Goal: Task Accomplishment & Management: Use online tool/utility

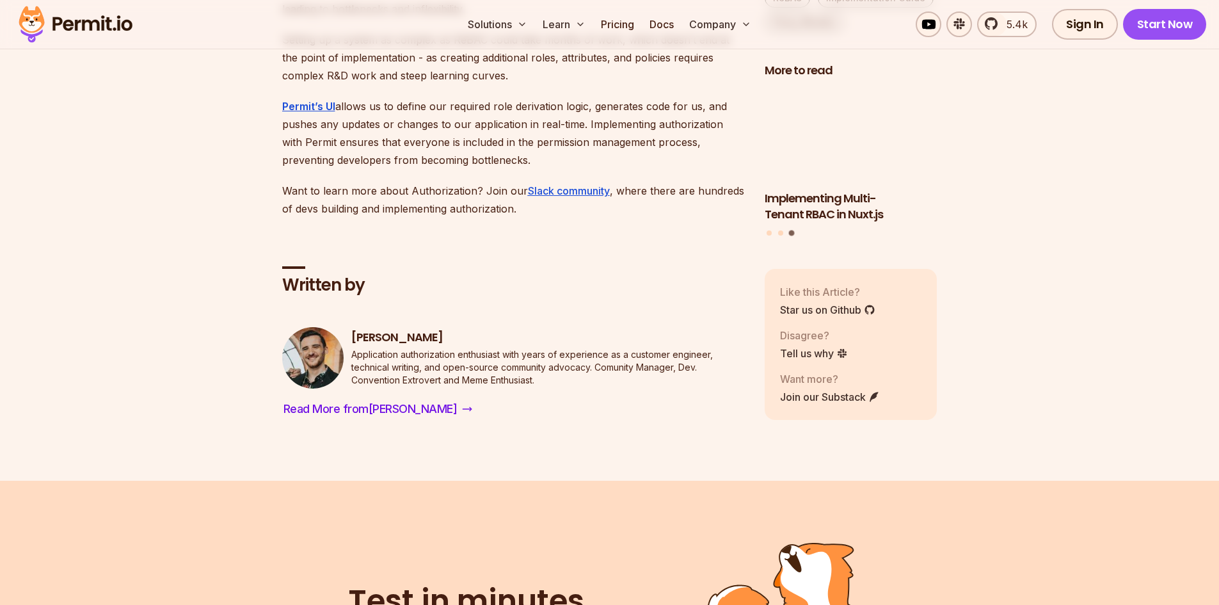
scroll to position [10047, 0]
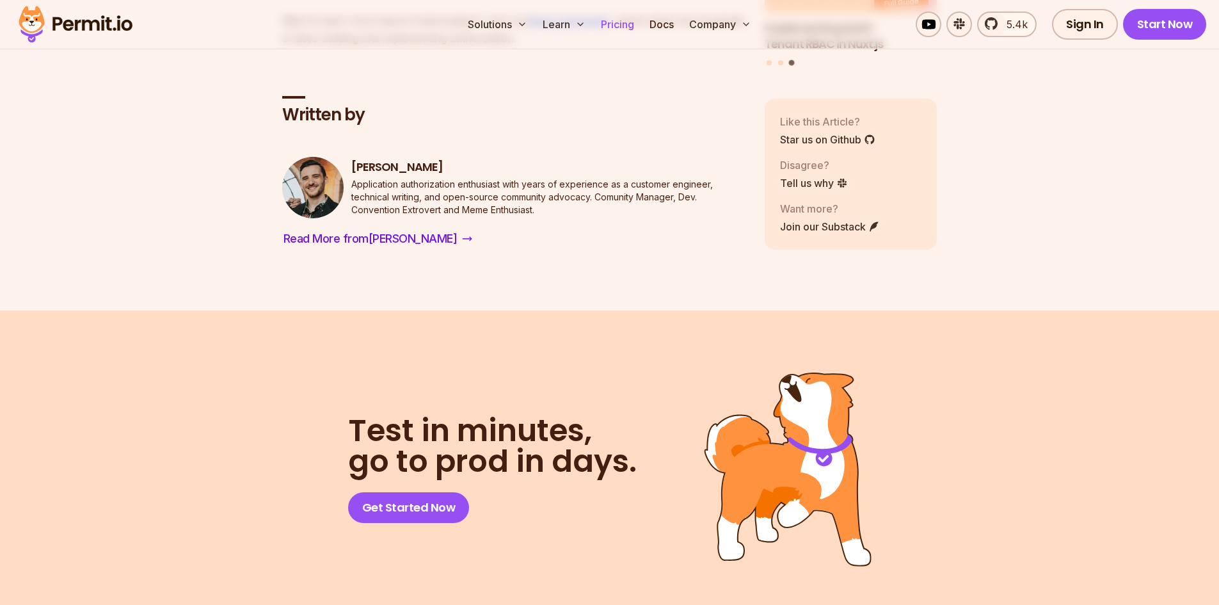
click at [603, 21] on link "Pricing" at bounding box center [618, 25] width 44 height 26
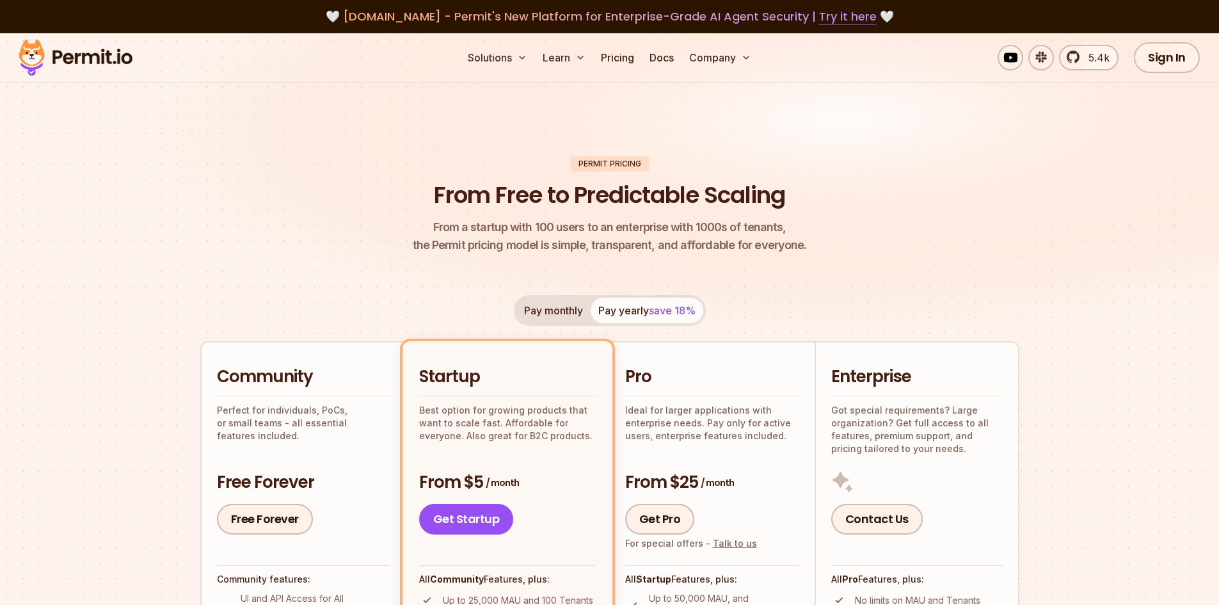
click at [847, 16] on link "Try it here" at bounding box center [848, 16] width 58 height 17
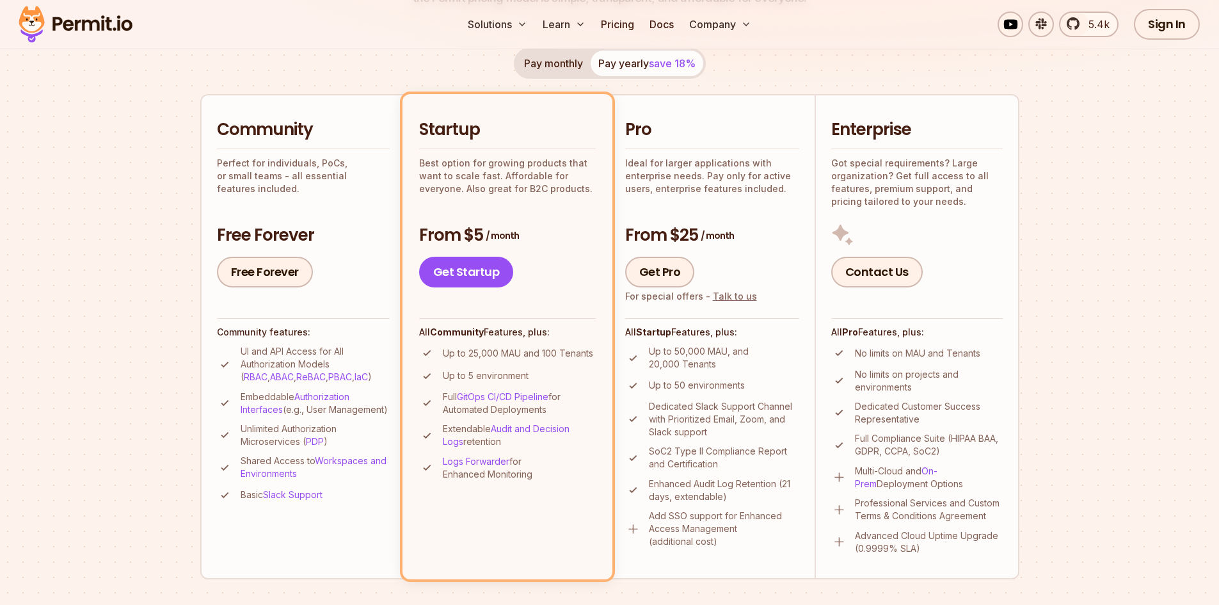
scroll to position [256, 0]
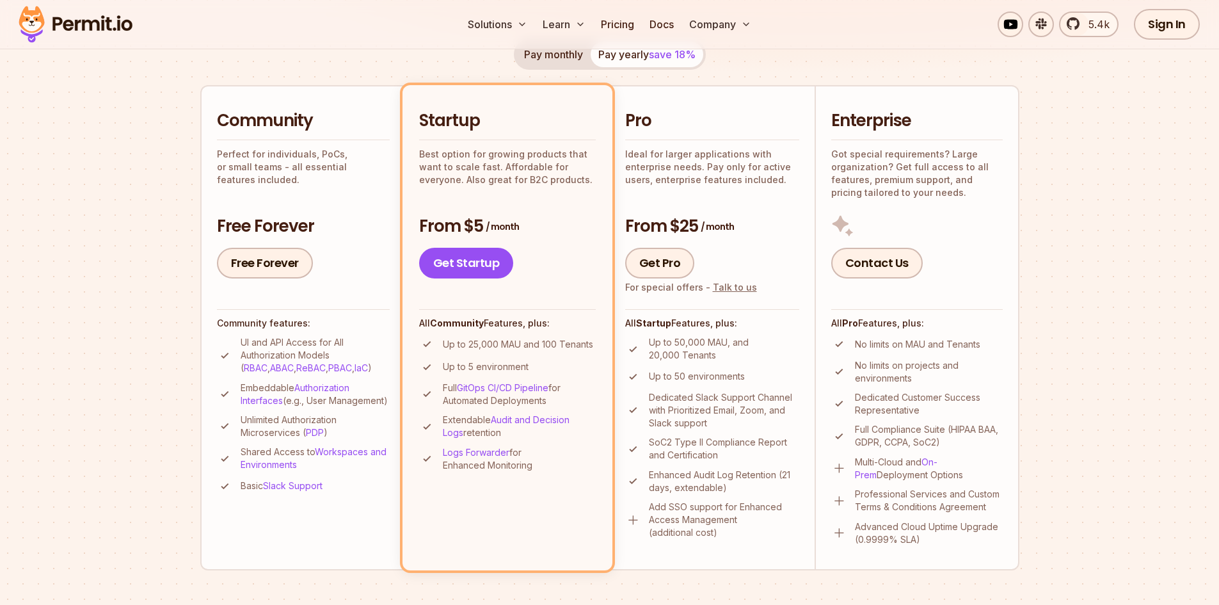
click at [321, 76] on div "Pay monthly Pay yearly save 18% Community Perfect for individuals, PoCs, or sma…" at bounding box center [609, 304] width 819 height 531
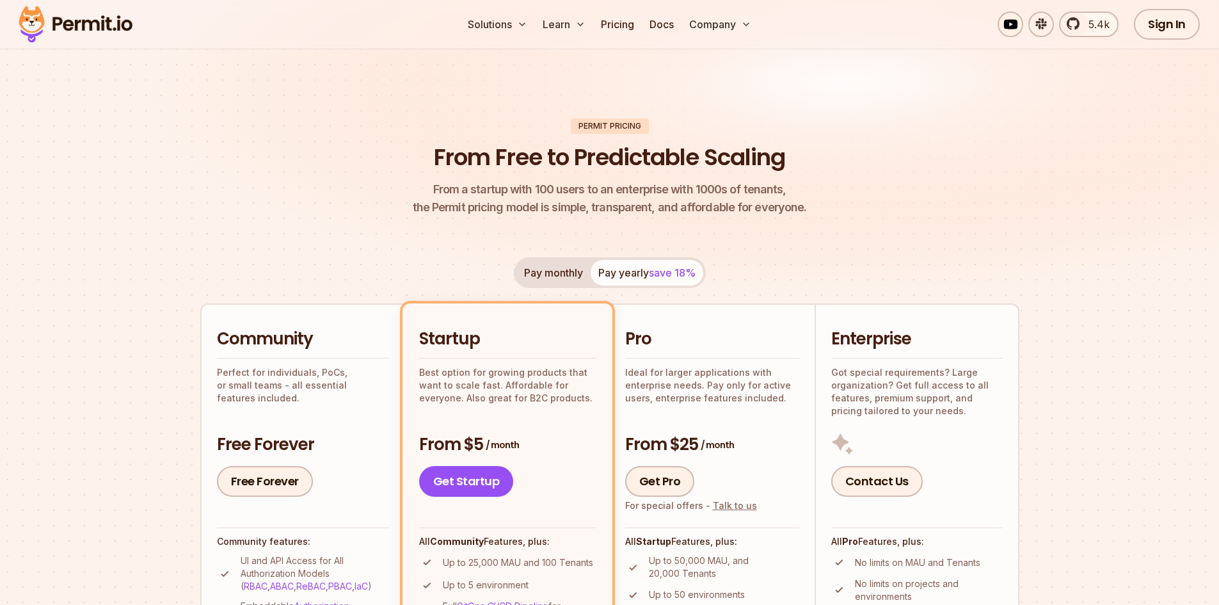
scroll to position [0, 0]
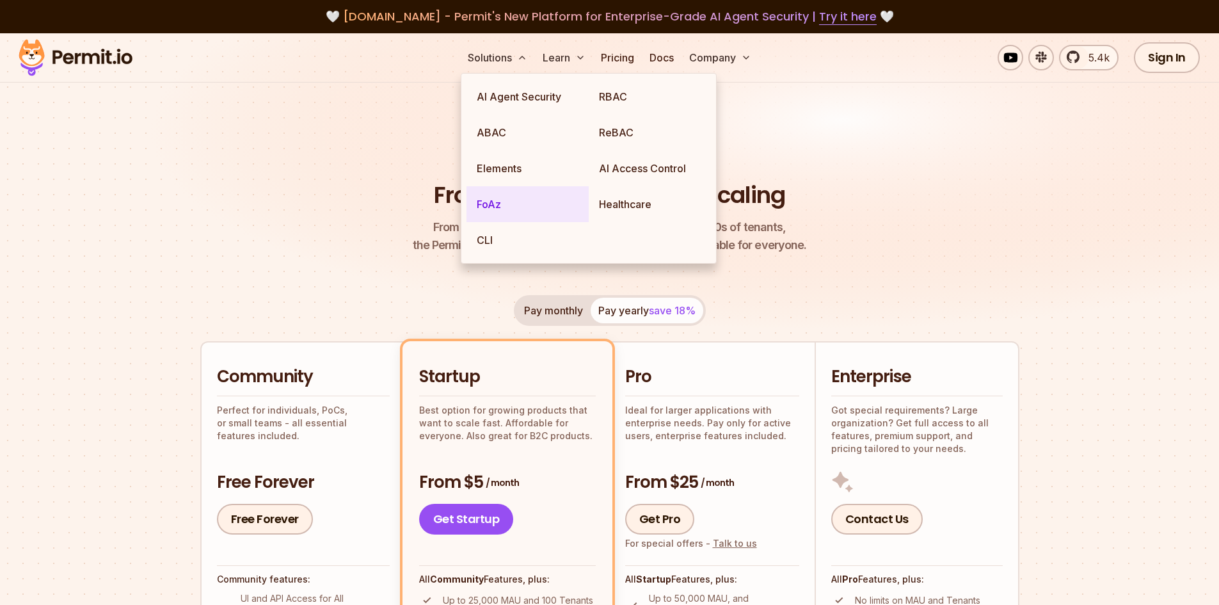
click at [504, 205] on link "FoAz" at bounding box center [528, 204] width 122 height 36
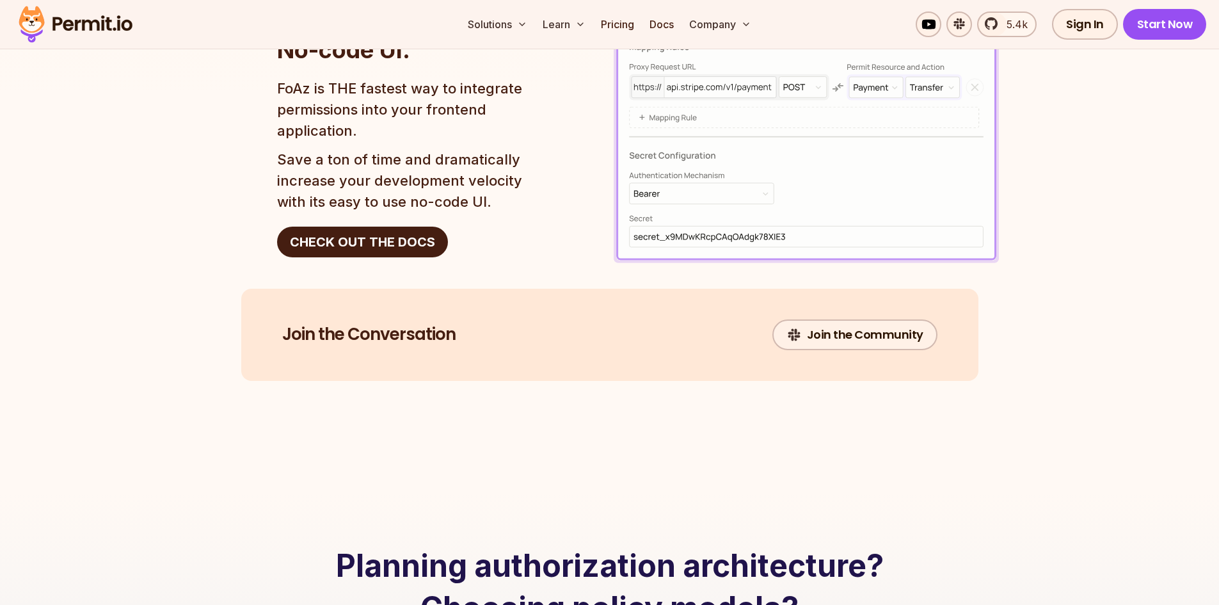
scroll to position [2176, 0]
click at [617, 26] on link "Pricing" at bounding box center [618, 25] width 44 height 26
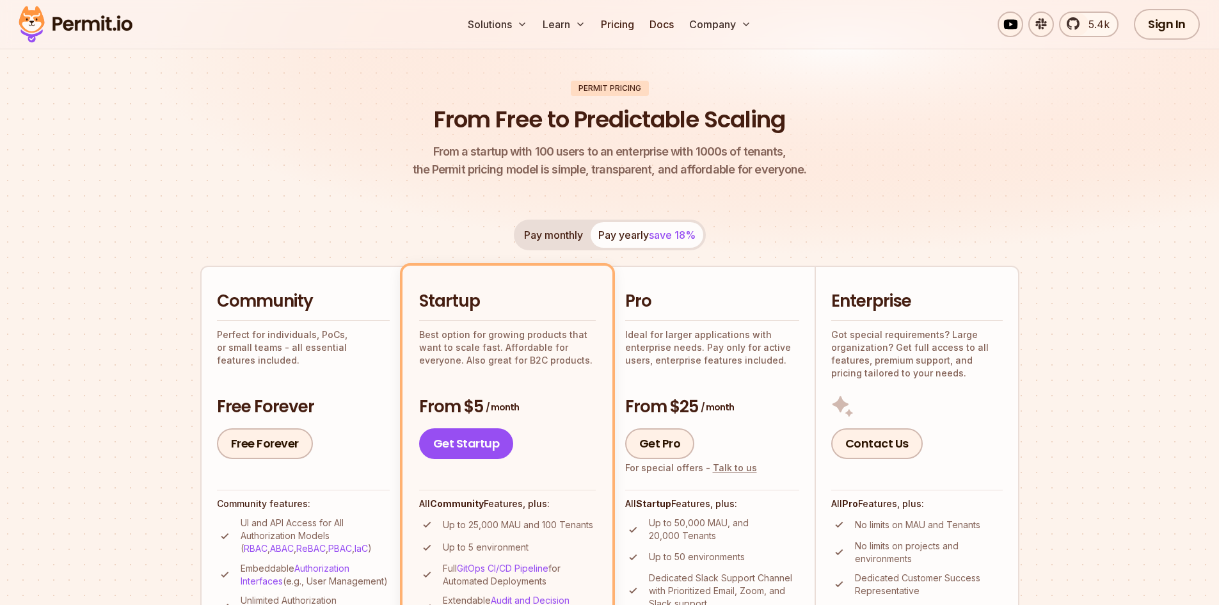
scroll to position [192, 0]
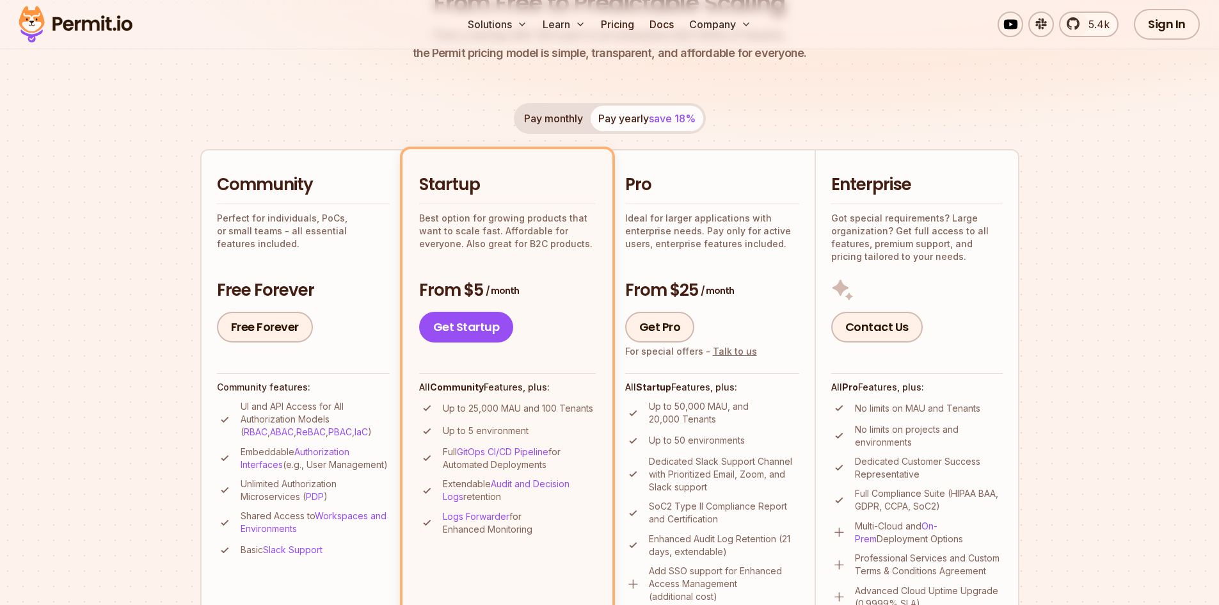
click at [239, 178] on h2 "Community" at bounding box center [303, 184] width 173 height 23
copy h2 "Community"
click at [896, 193] on h2 "Enterprise" at bounding box center [917, 184] width 172 height 23
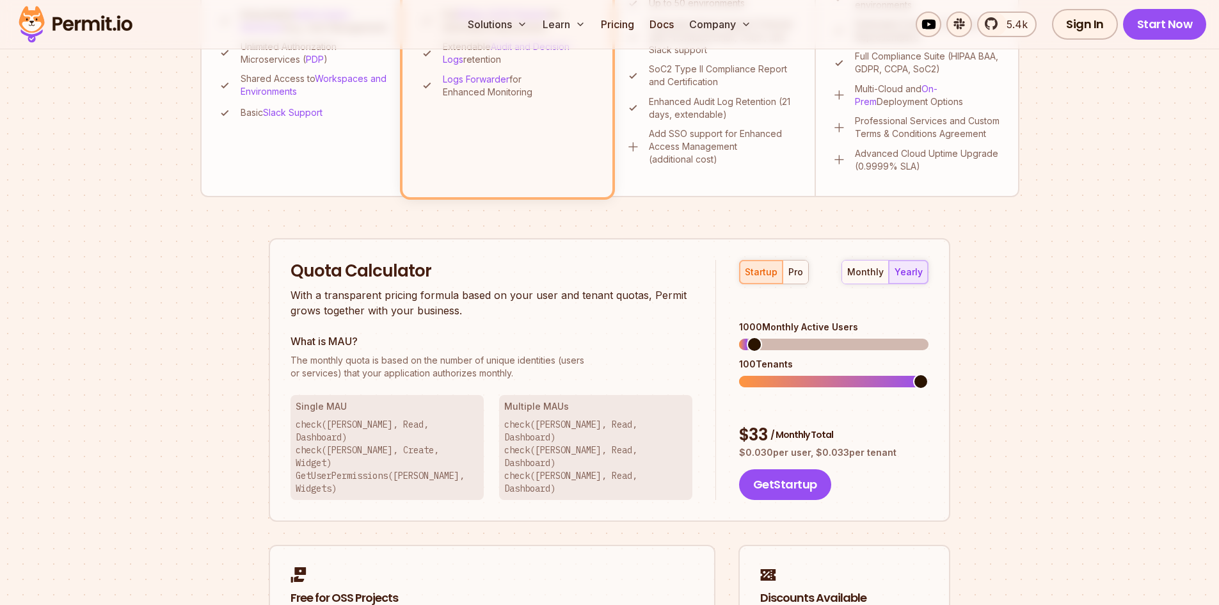
scroll to position [640, 0]
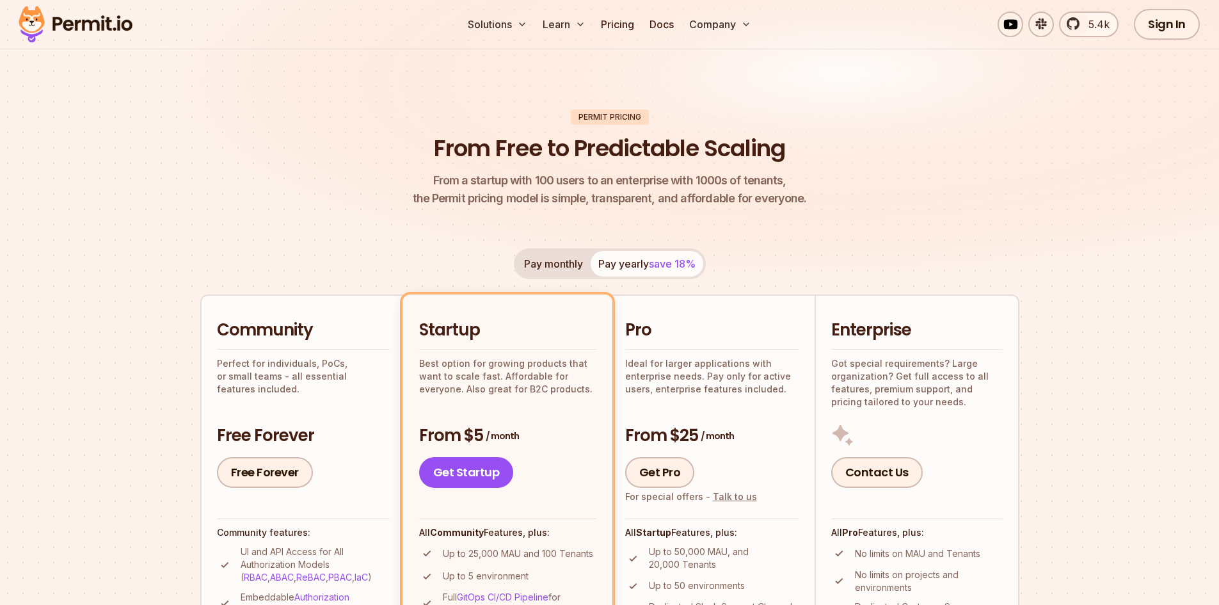
scroll to position [10, 0]
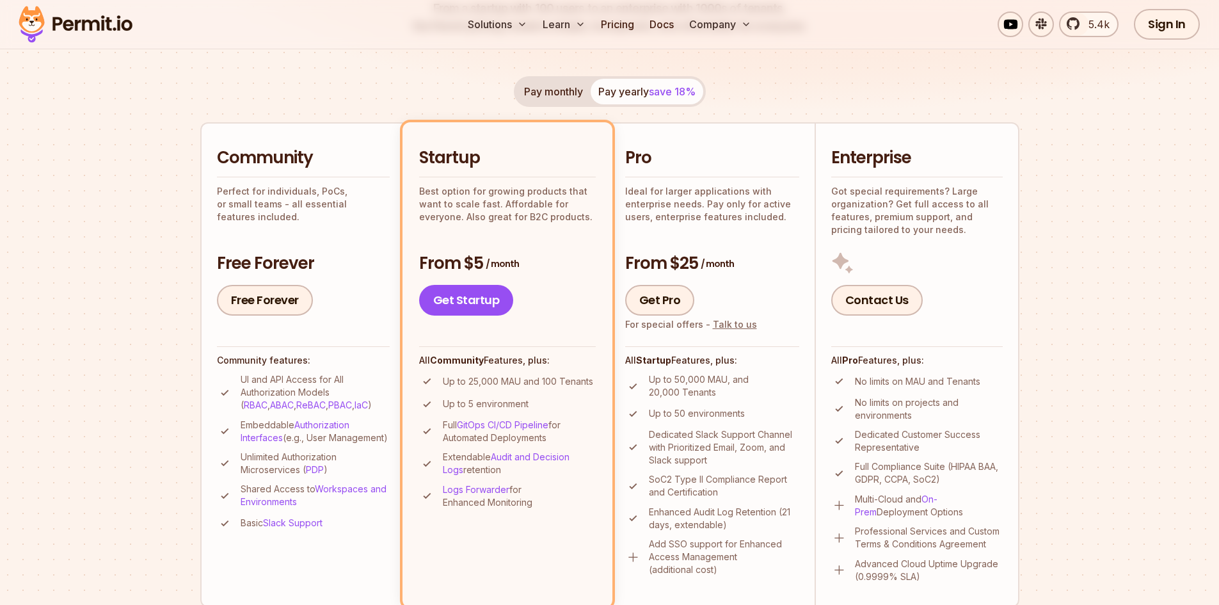
scroll to position [256, 0]
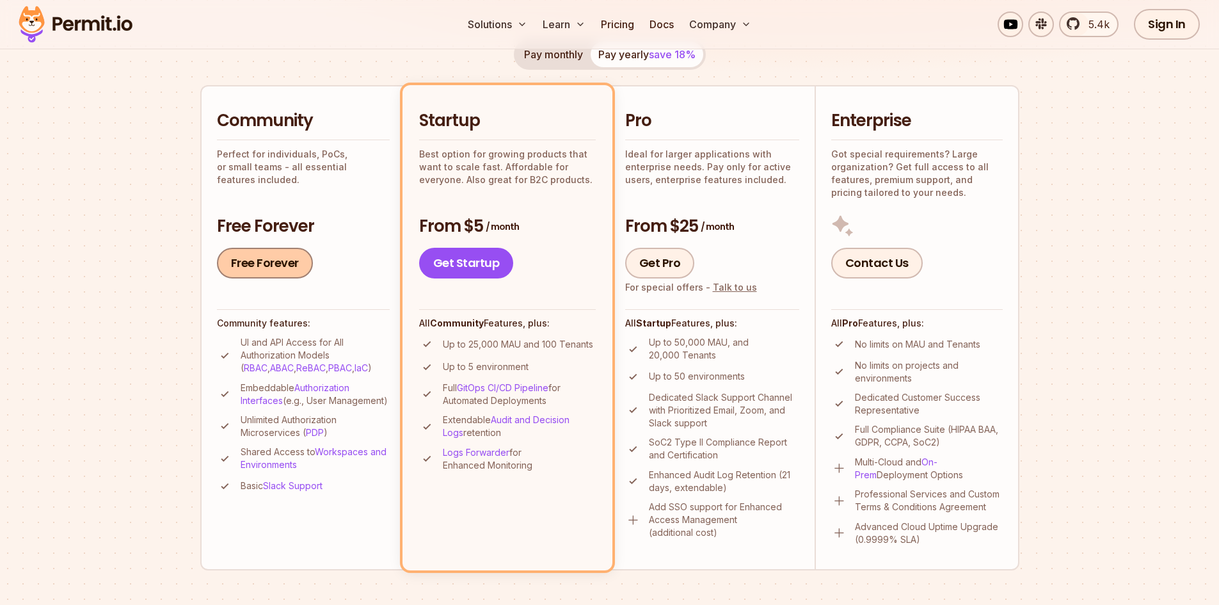
click at [255, 271] on link "Free Forever" at bounding box center [265, 263] width 96 height 31
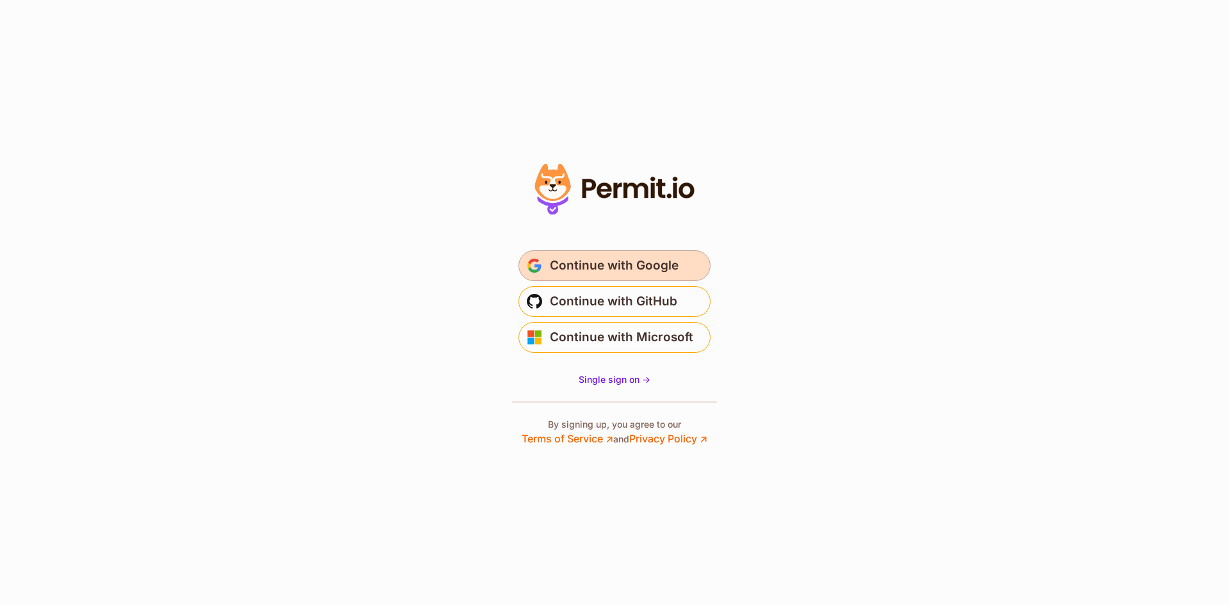
click at [599, 271] on span "Continue with Google" at bounding box center [614, 265] width 129 height 20
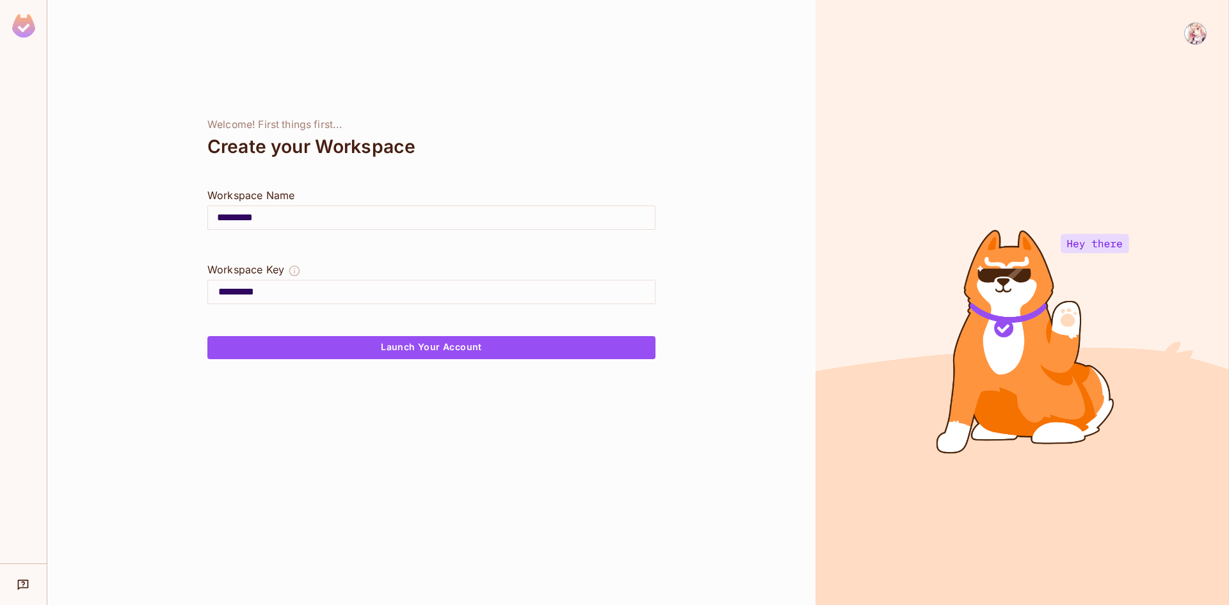
click at [311, 219] on input "*********" at bounding box center [431, 218] width 447 height 36
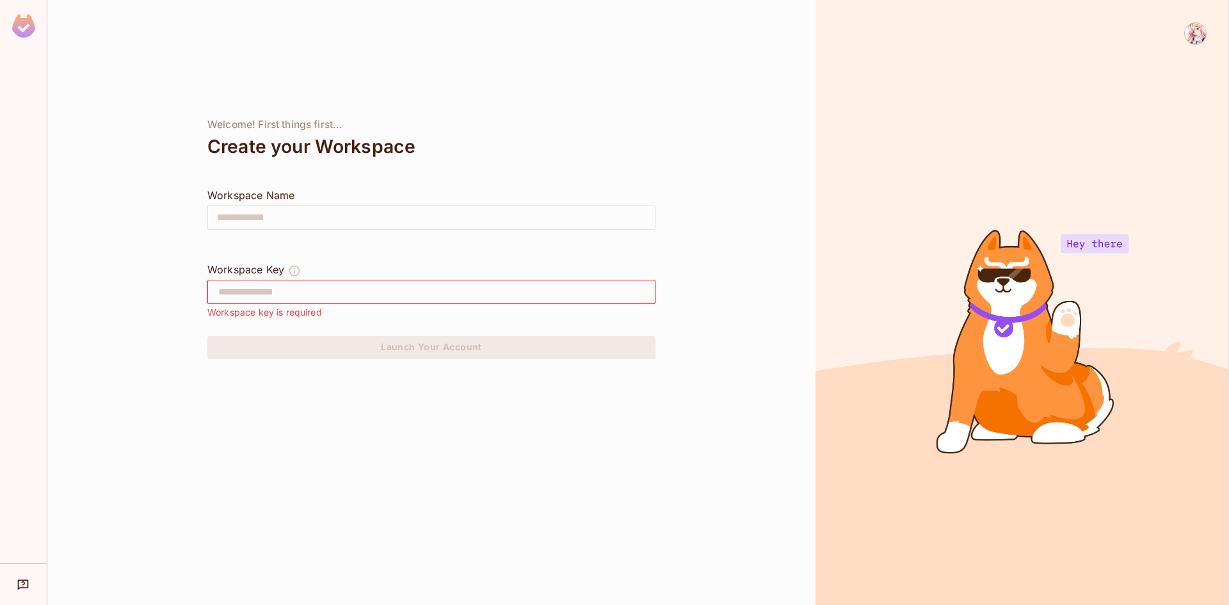
type input "*"
type input "**"
type input "***"
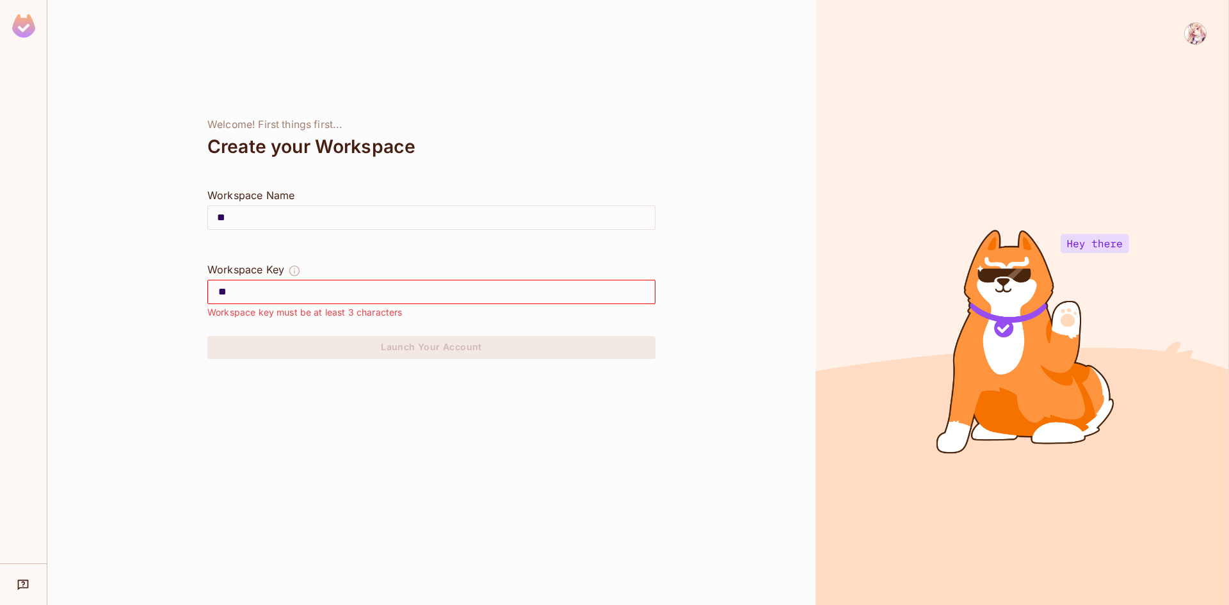
type input "***"
type input "****"
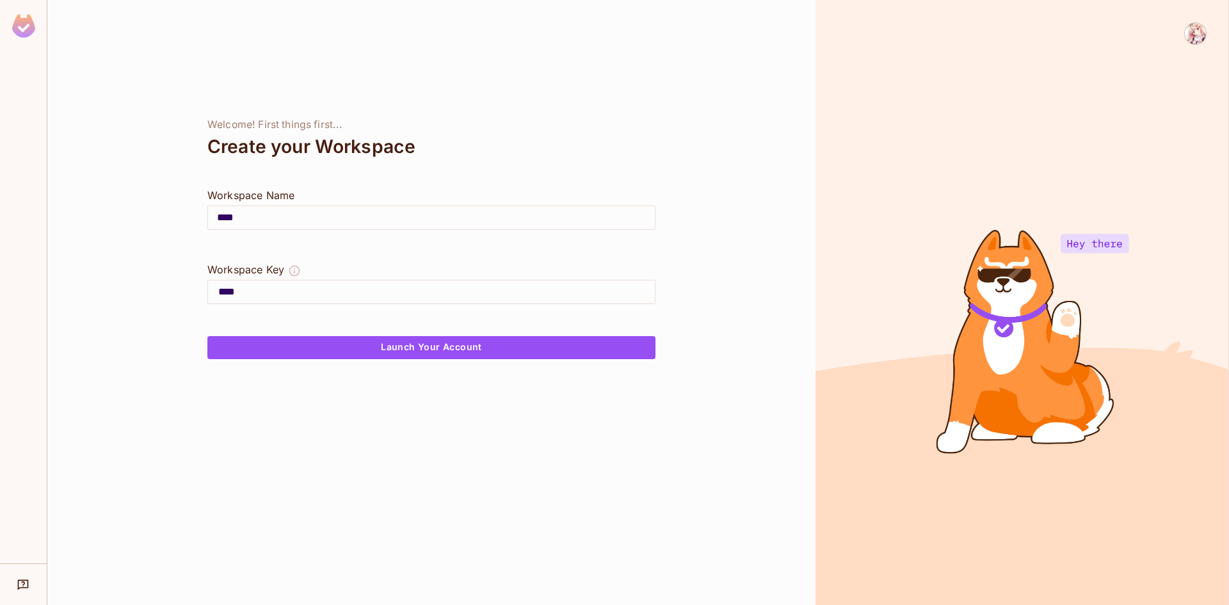
type input "*****"
type input "******"
type input "*******"
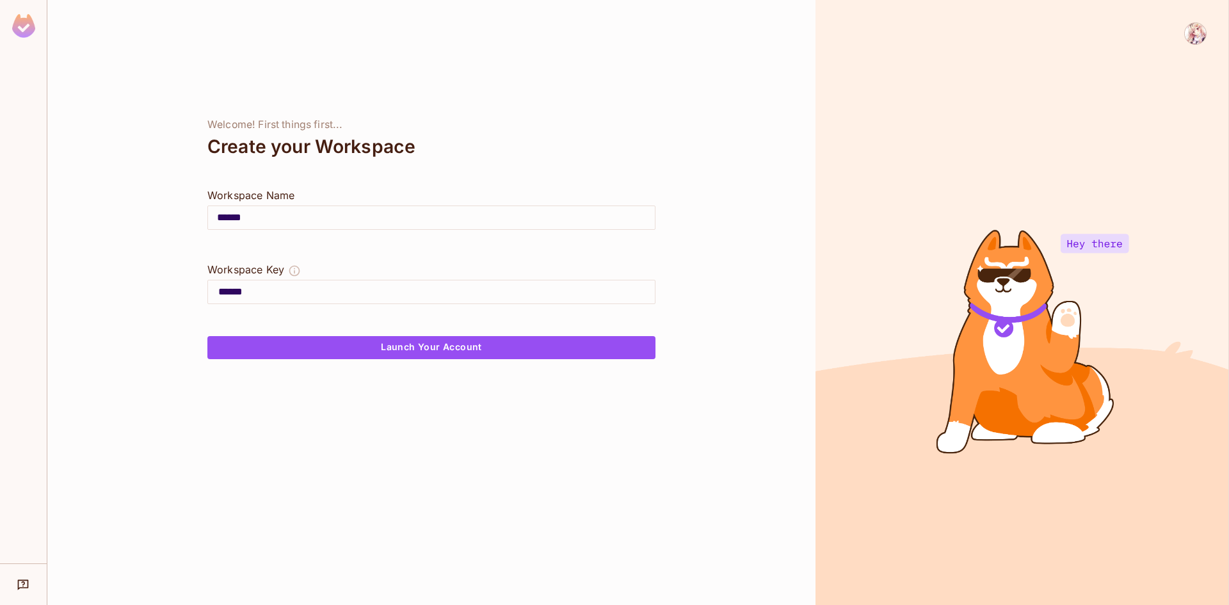
type input "*******"
type input "********"
type input "*********"
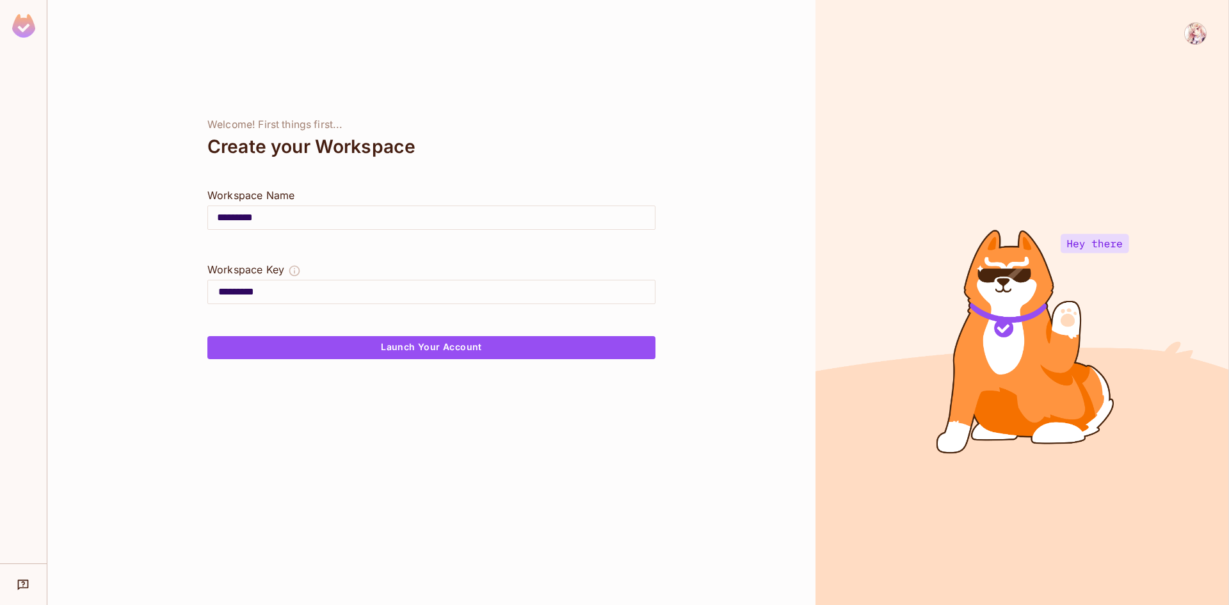
type input "**********"
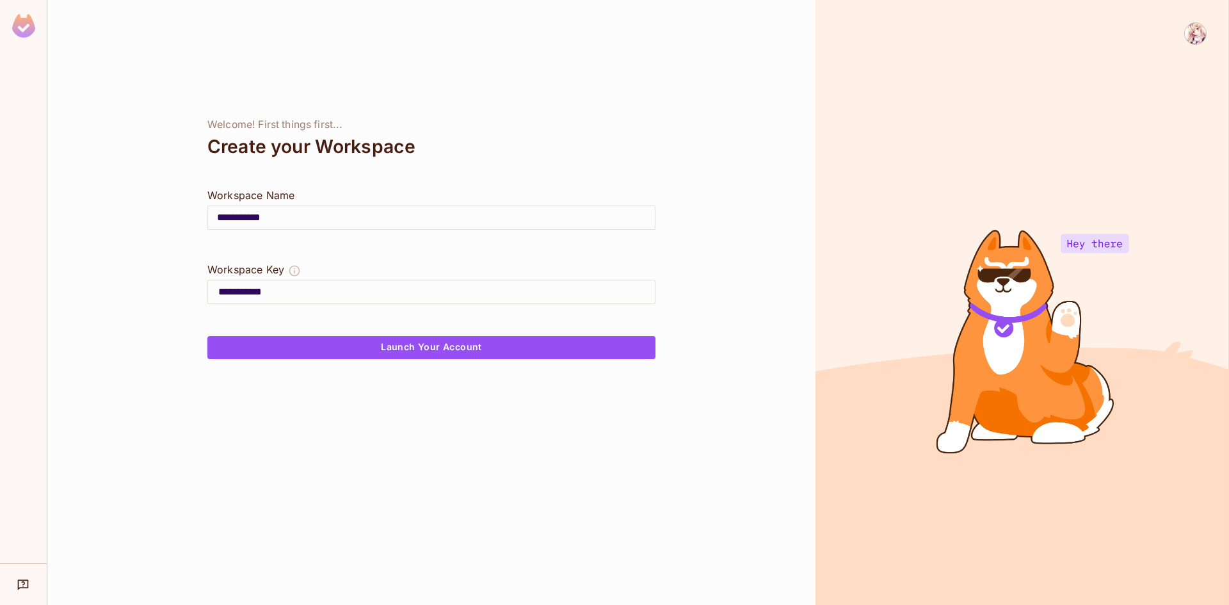
type input "**********"
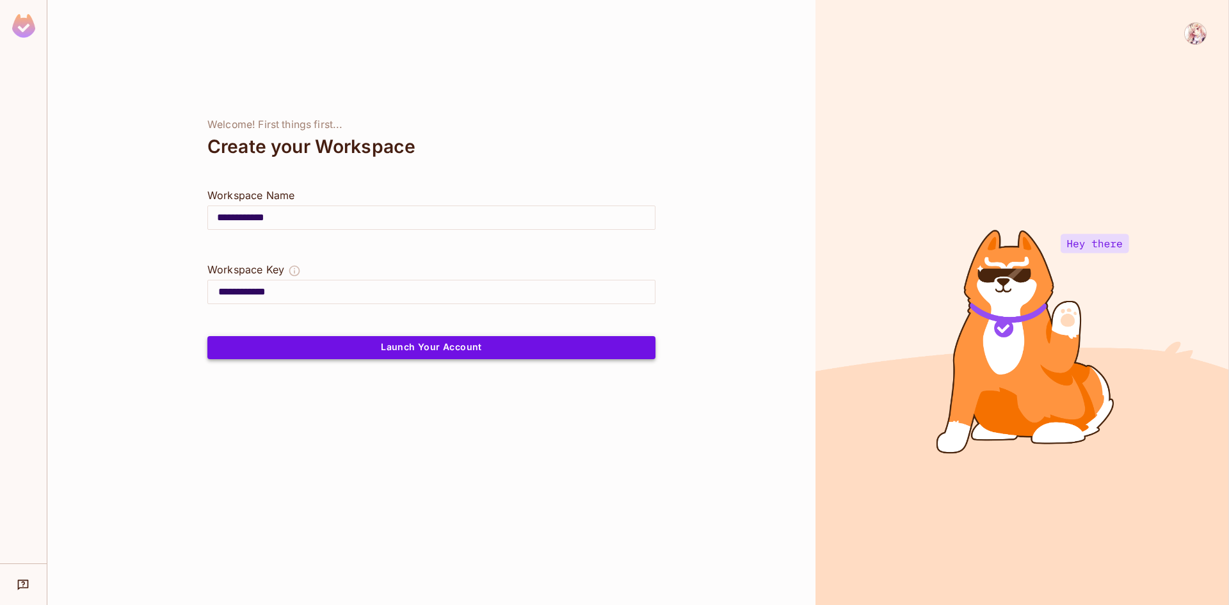
type input "**********"
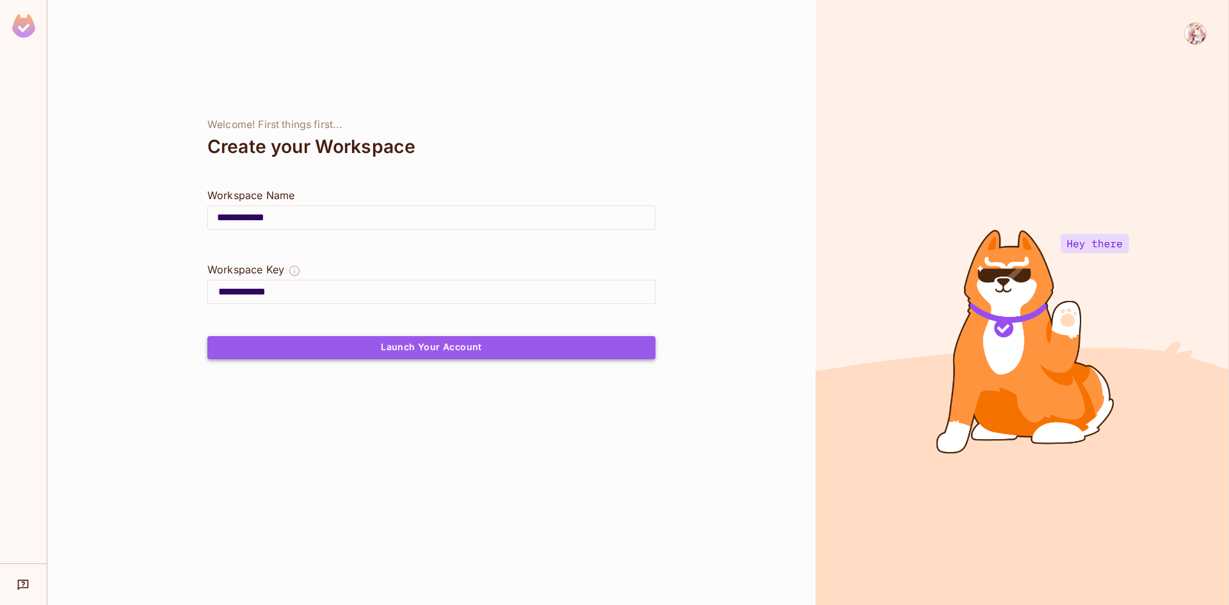
click at [431, 351] on button "Launch Your Account" at bounding box center [431, 347] width 448 height 23
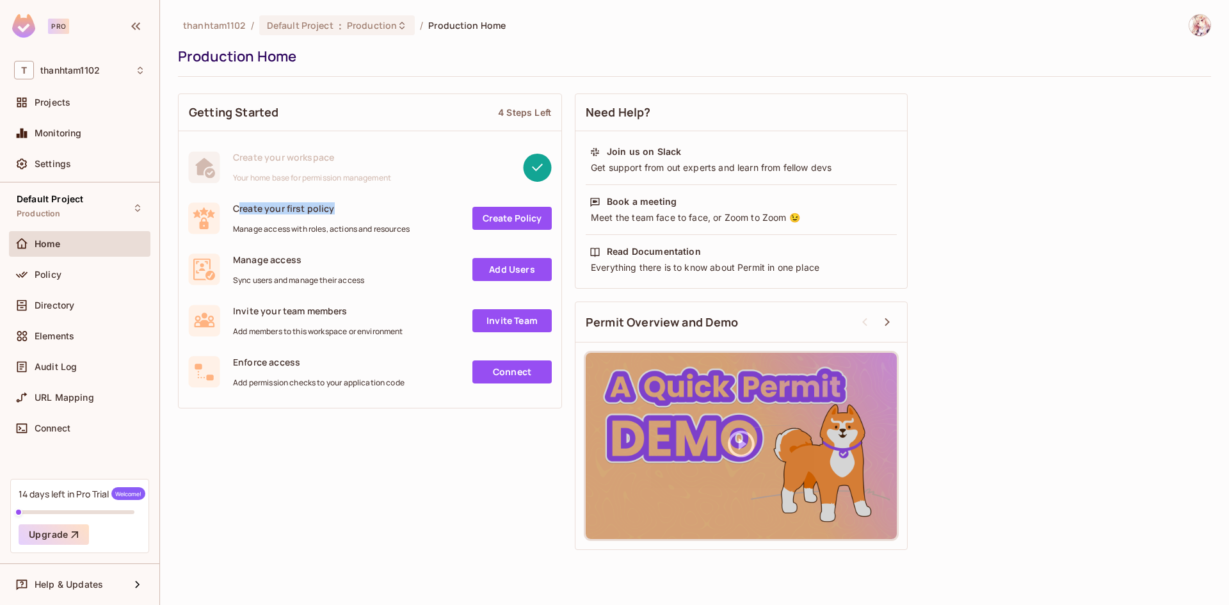
drag, startPoint x: 240, startPoint y: 209, endPoint x: 353, endPoint y: 216, distance: 113.5
click at [335, 216] on div "Create your first policy Manage access with roles, actions and resources" at bounding box center [321, 218] width 177 height 32
click at [377, 216] on div "Create your first policy Manage access with roles, actions and resources" at bounding box center [321, 218] width 177 height 32
click at [506, 218] on link "Create Policy" at bounding box center [511, 218] width 79 height 23
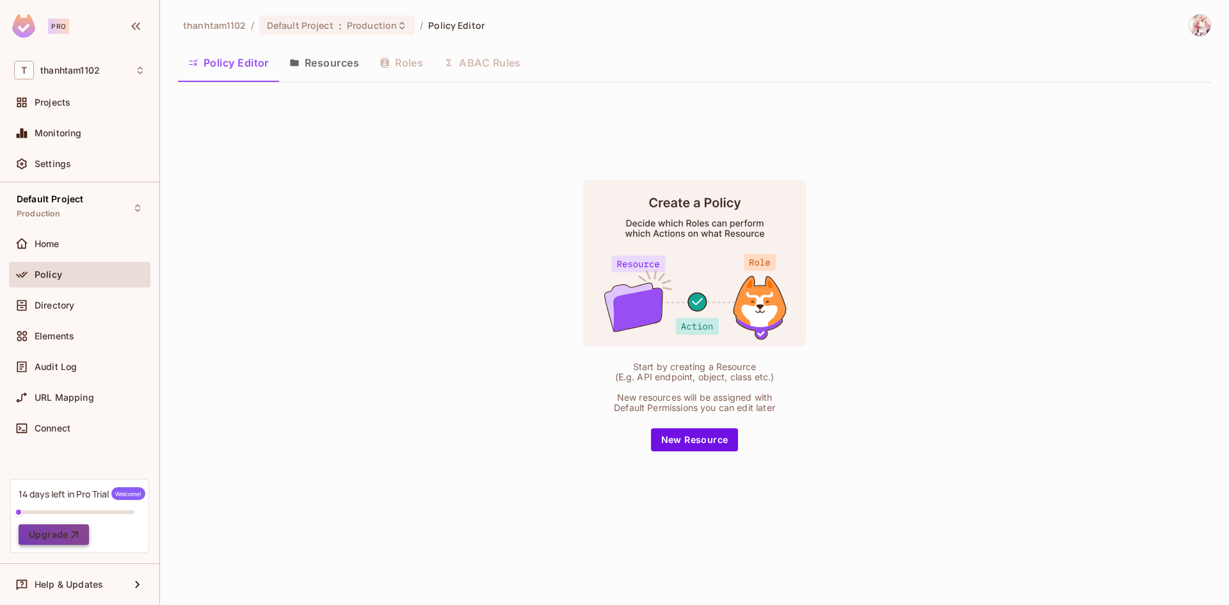
click at [61, 541] on button "Upgrade" at bounding box center [54, 534] width 70 height 20
click at [690, 447] on button "New Resource" at bounding box center [695, 439] width 88 height 23
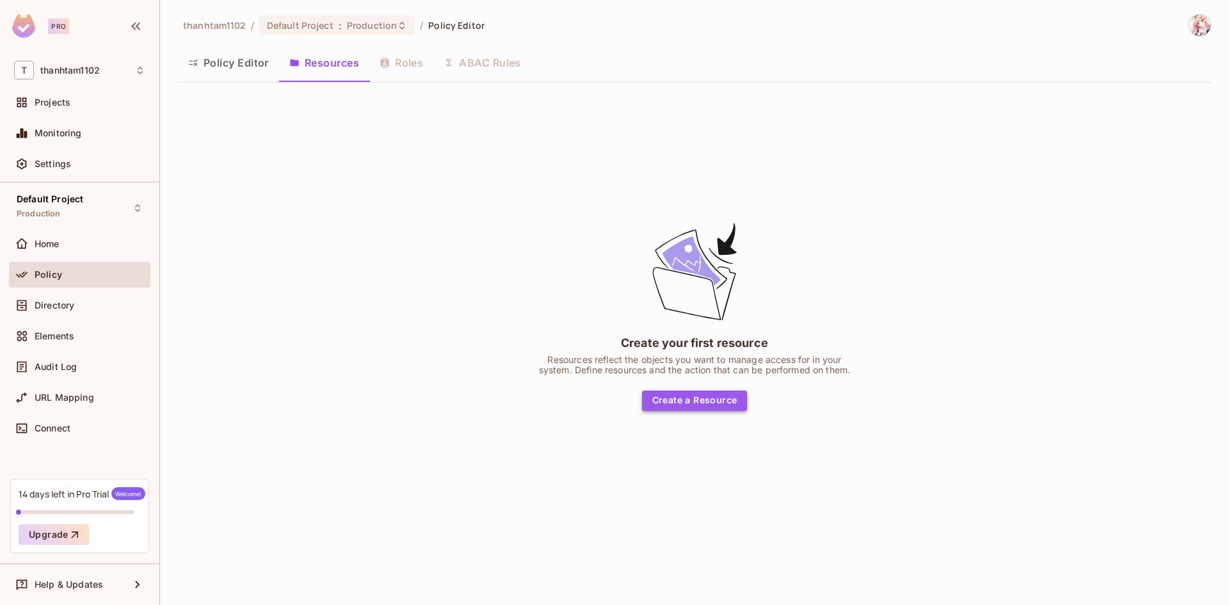
click at [675, 399] on button "Create a Resource" at bounding box center [695, 400] width 106 height 20
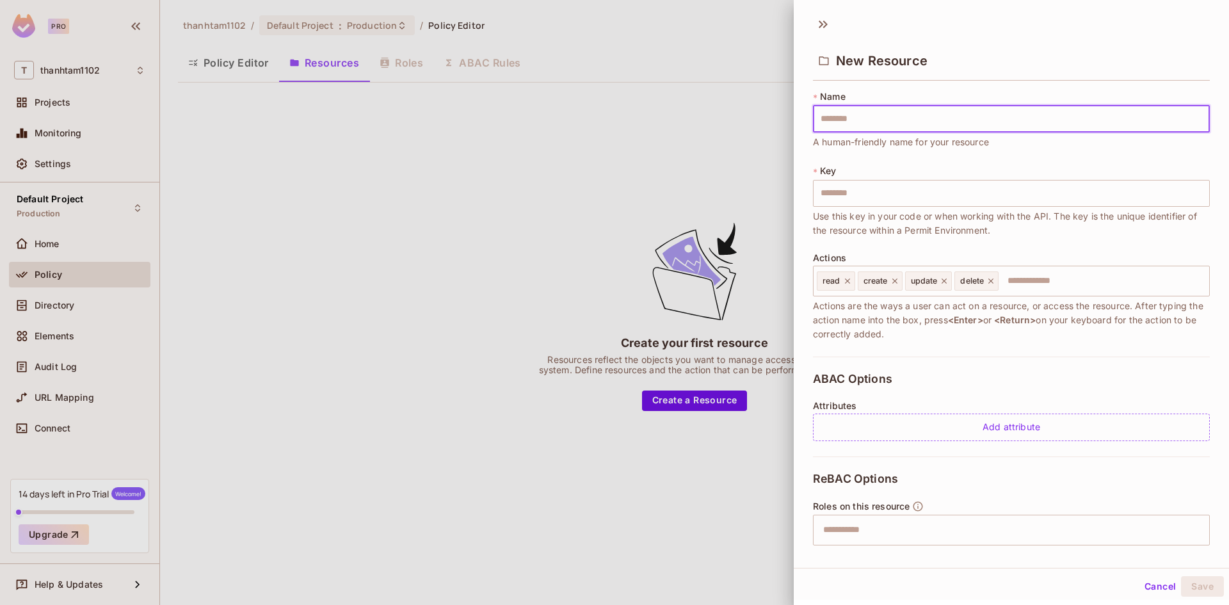
type input "*"
type input "**"
type input "***"
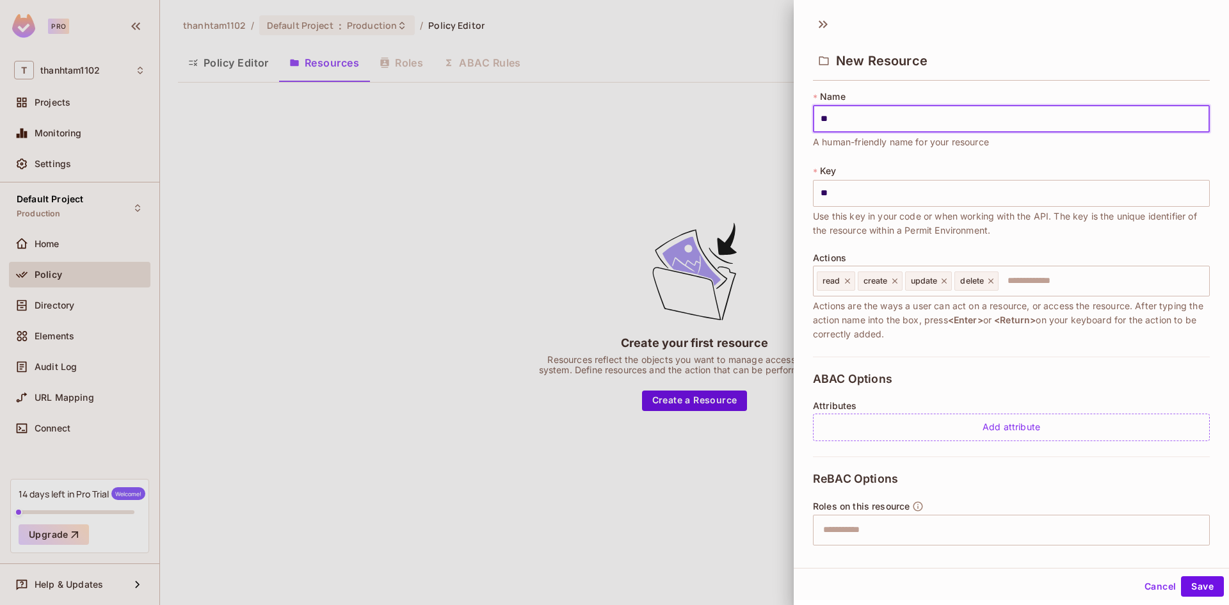
type input "***"
type input "****"
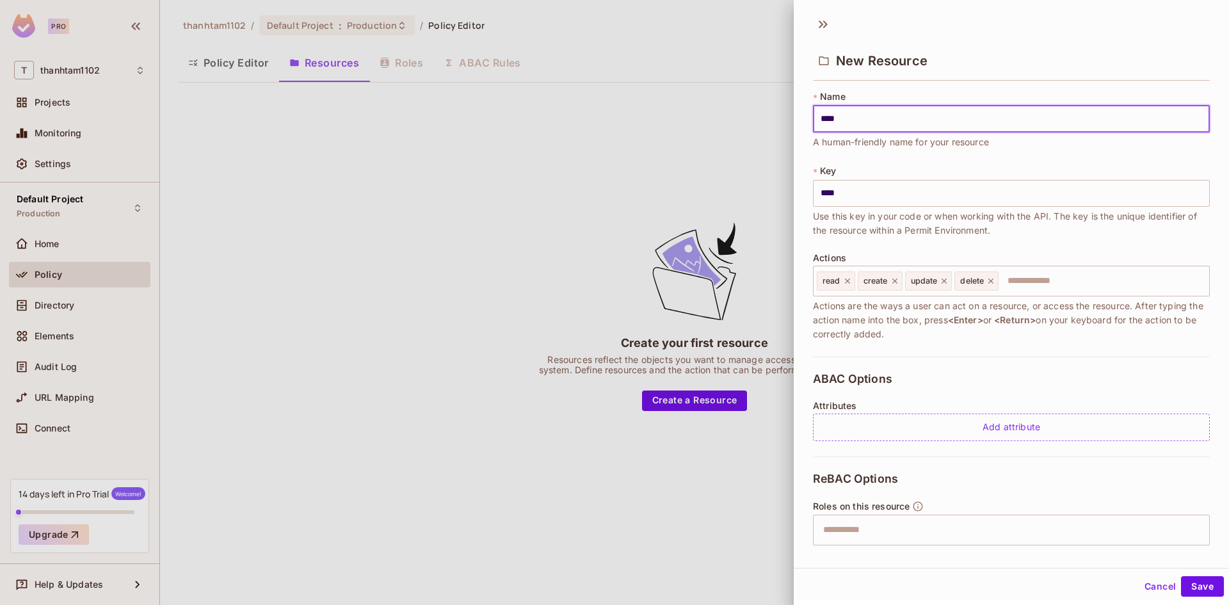
type input "*****"
type input "******"
type input "*******"
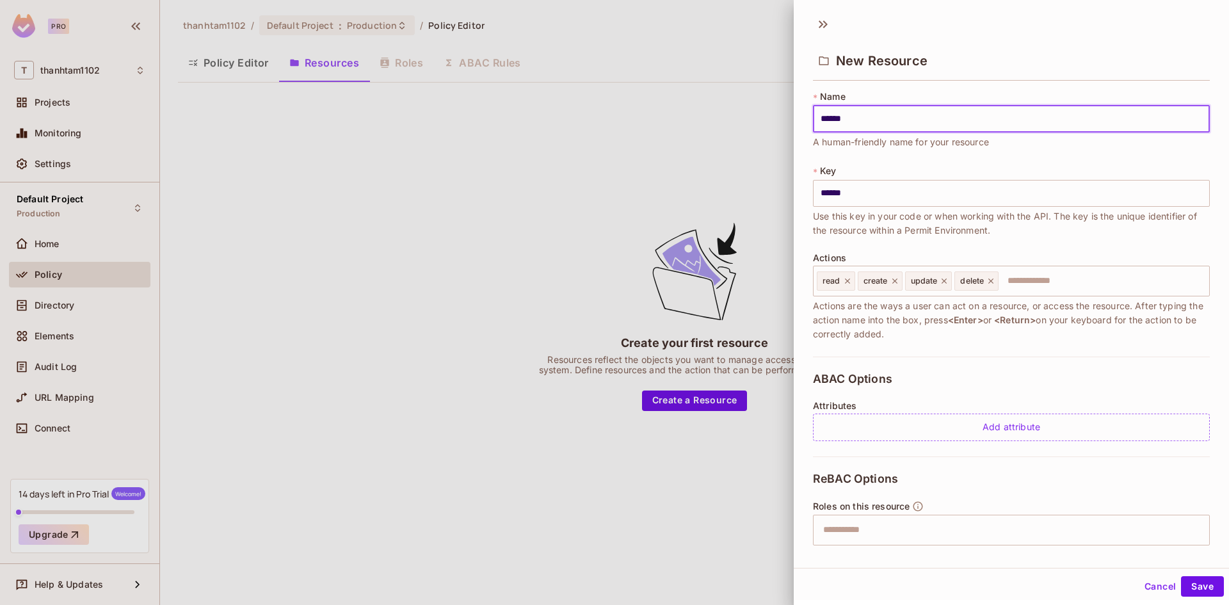
type input "*******"
type input "********"
type input "*********"
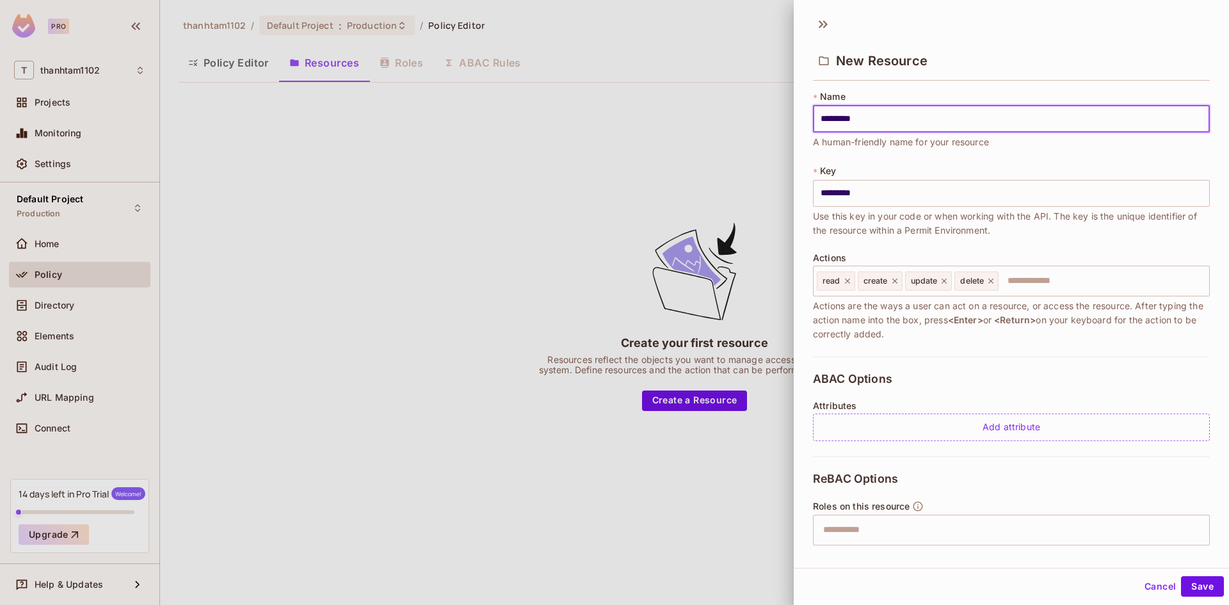
type input "**********"
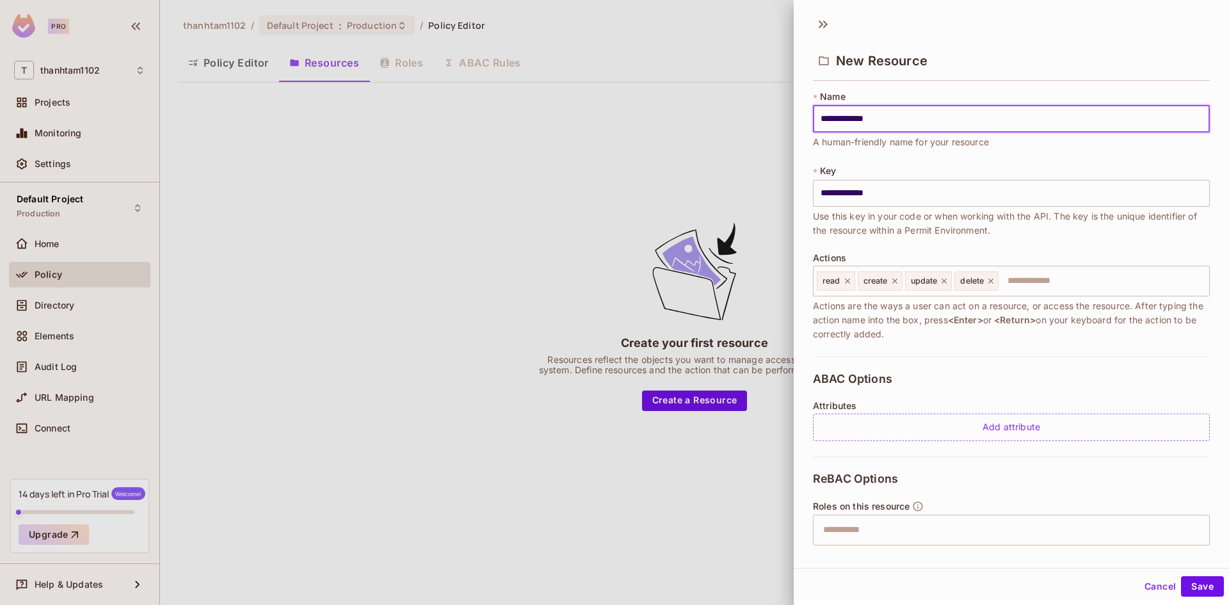
type input "**********"
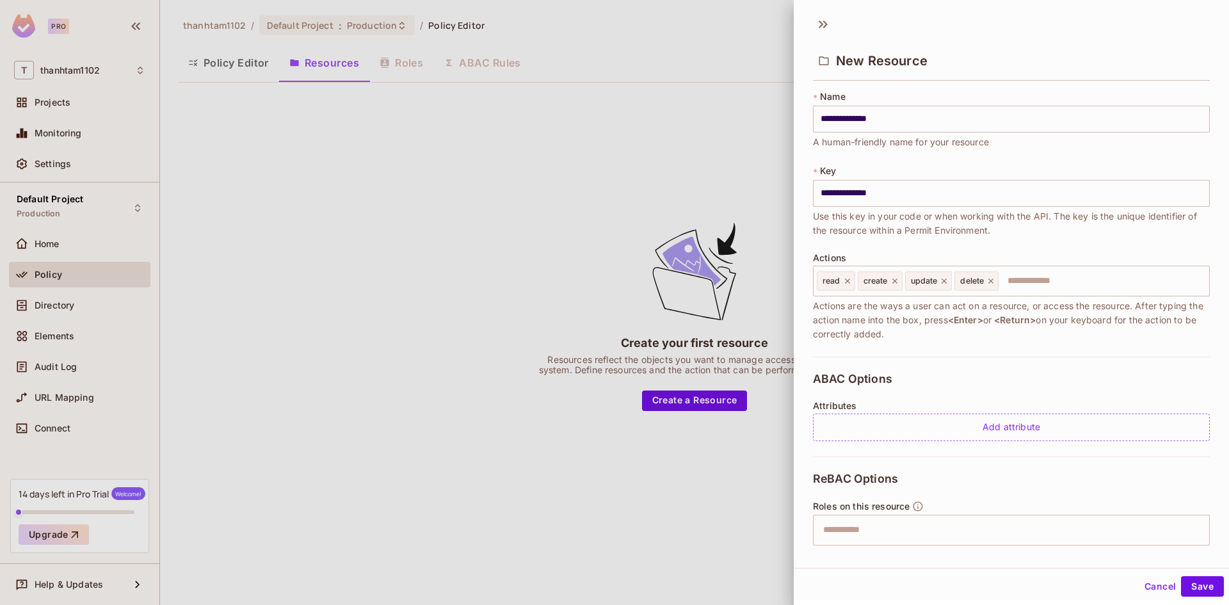
click at [860, 147] on span "A human-friendly name for your resource" at bounding box center [901, 142] width 176 height 14
click at [898, 125] on input "**********" at bounding box center [1011, 119] width 397 height 27
click at [899, 185] on input "**********" at bounding box center [1011, 193] width 397 height 27
drag, startPoint x: 896, startPoint y: 120, endPoint x: 733, endPoint y: 111, distance: 162.8
click at [733, 111] on div "**********" at bounding box center [614, 302] width 1229 height 605
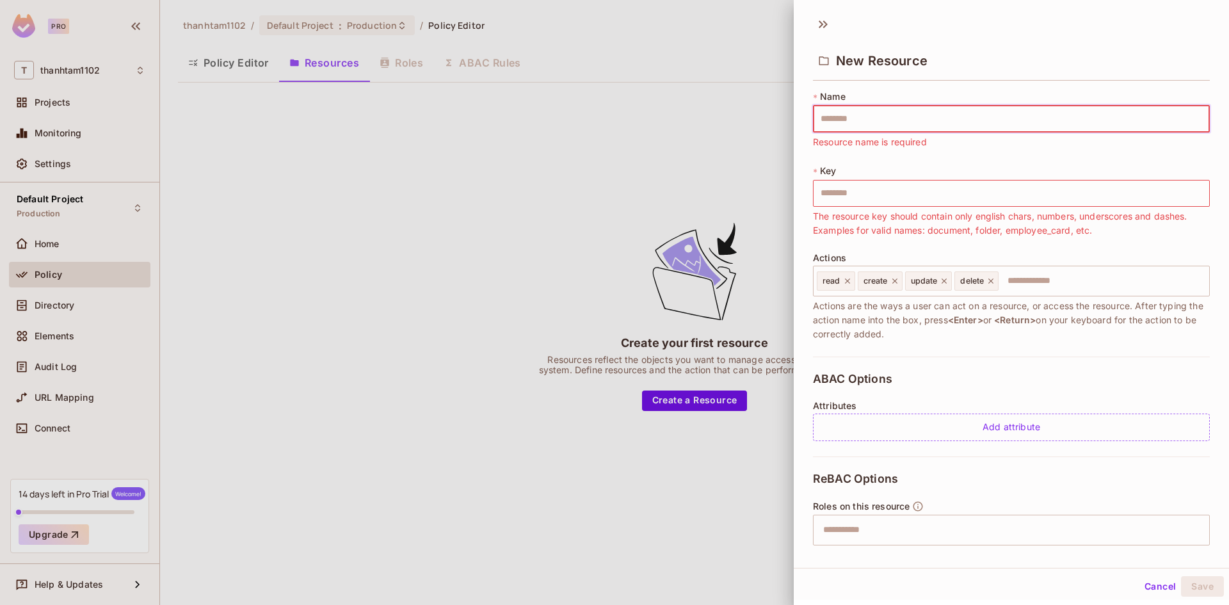
type input "*"
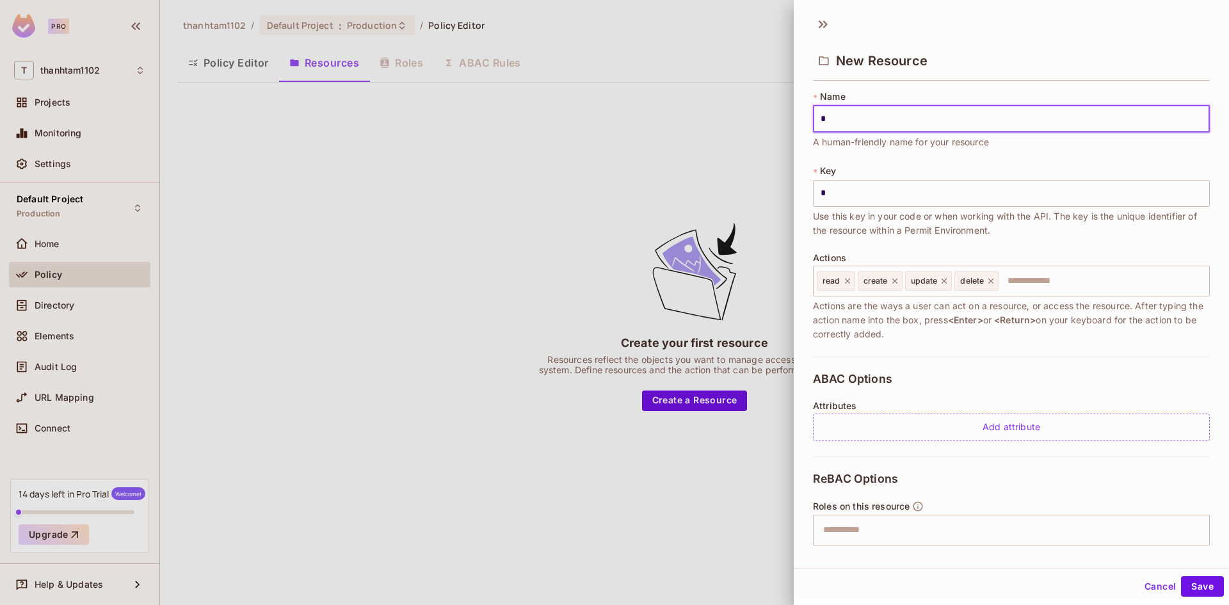
type input "**"
type input "***"
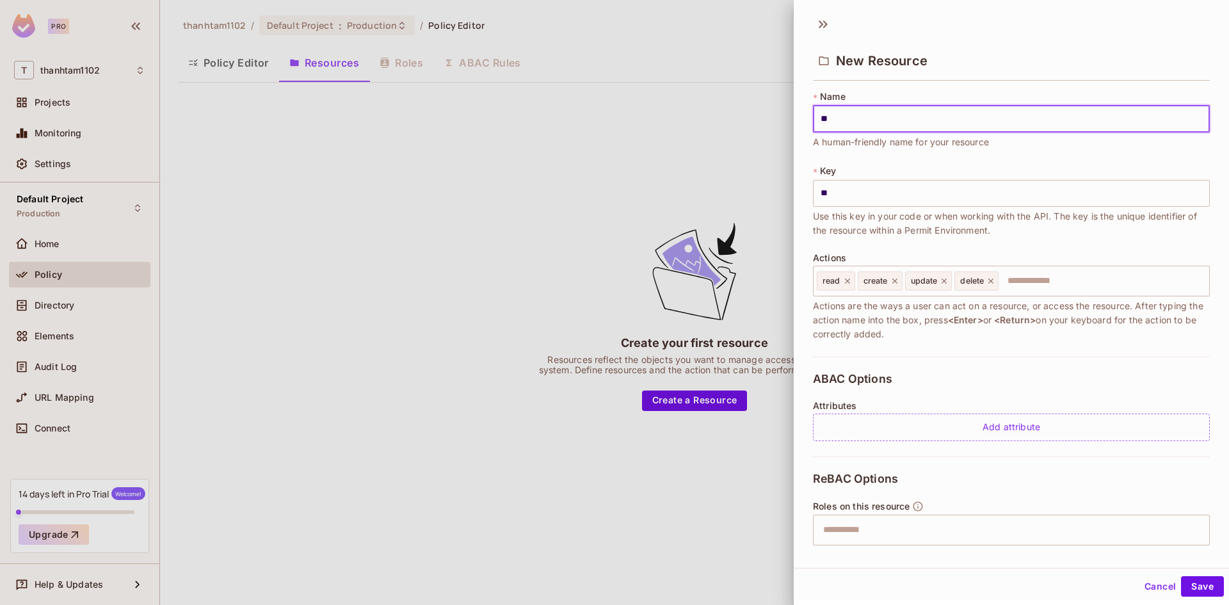
type input "***"
type input "****"
type input "******"
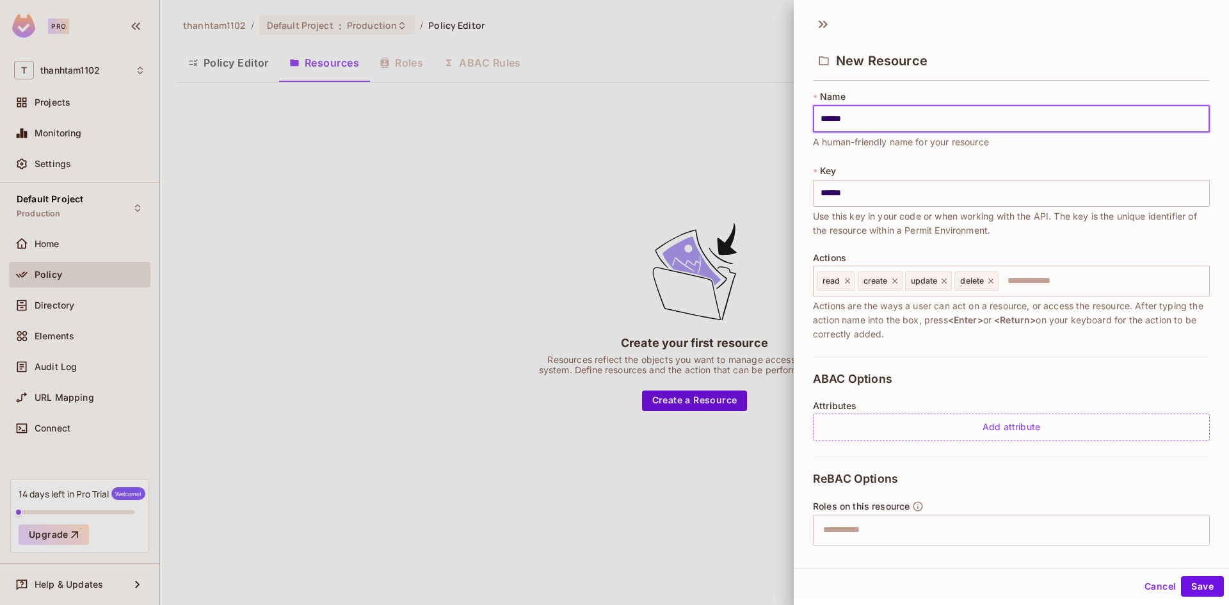
type input "*******"
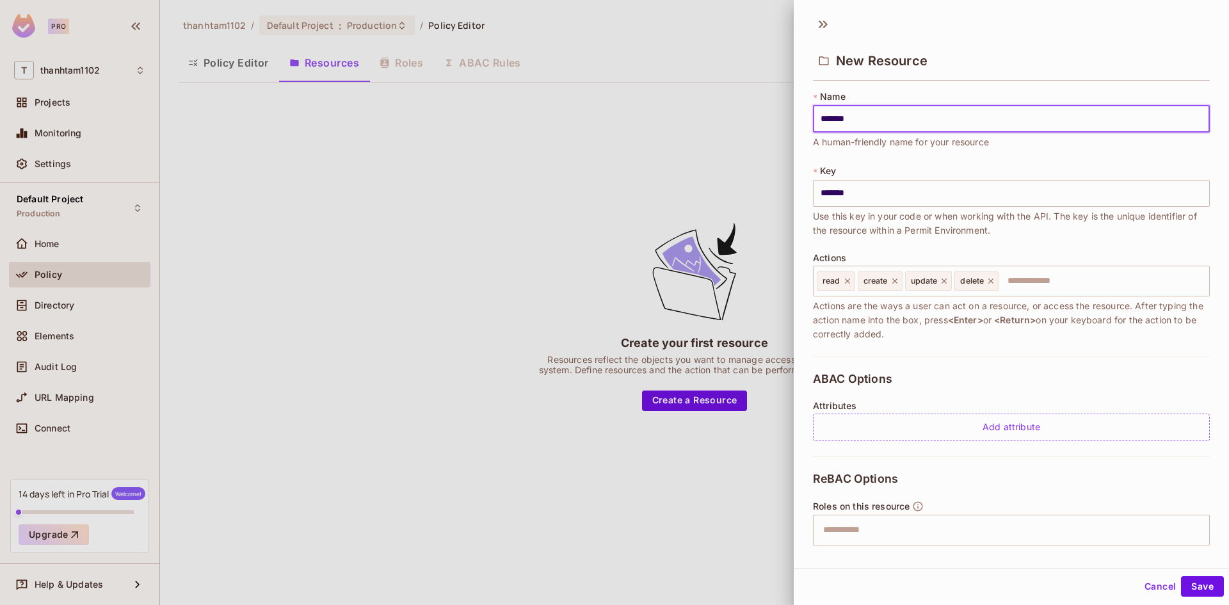
type input "*******"
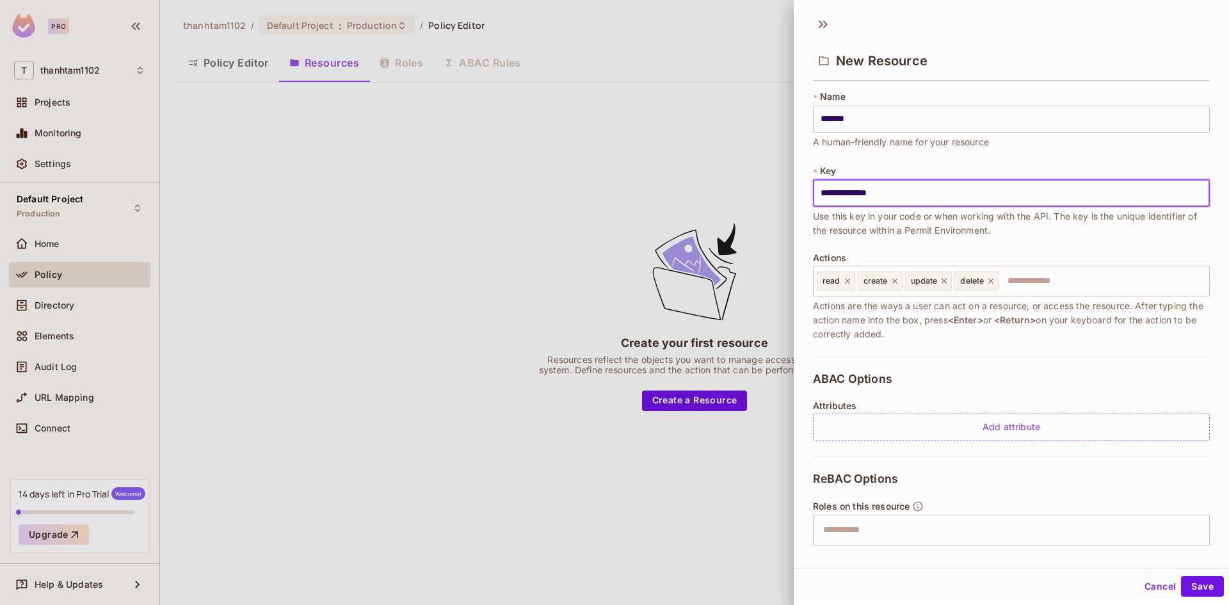
type input "**********"
click at [865, 227] on span "Use this key in your code or when working with the API. The key is the unique i…" at bounding box center [1011, 223] width 397 height 28
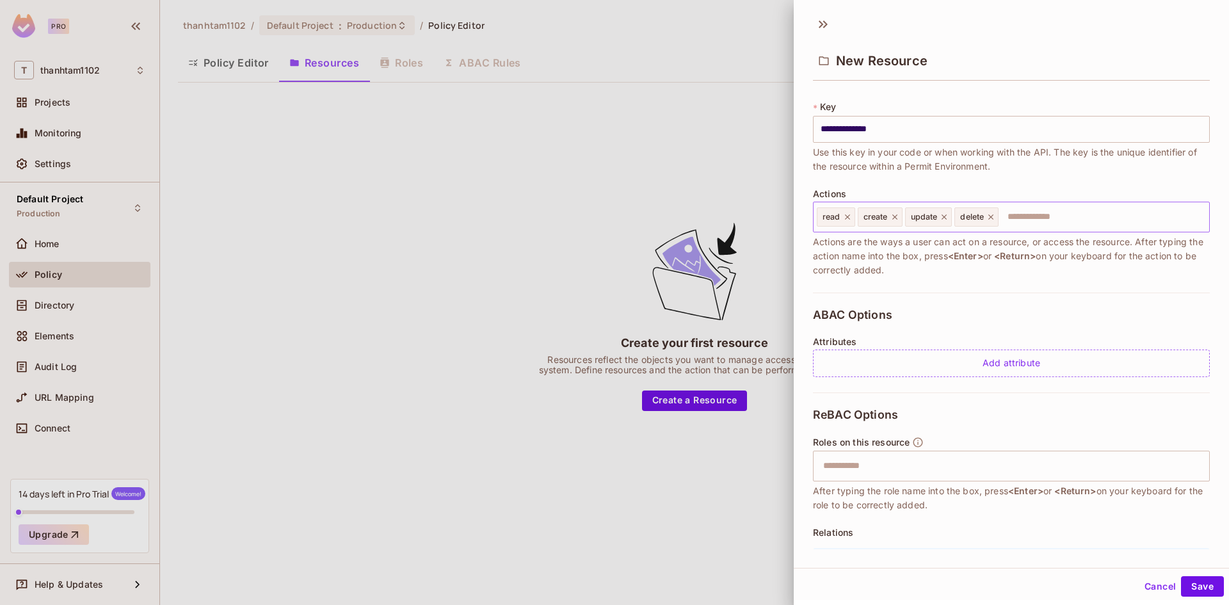
click at [1043, 212] on input "text" at bounding box center [1102, 217] width 204 height 26
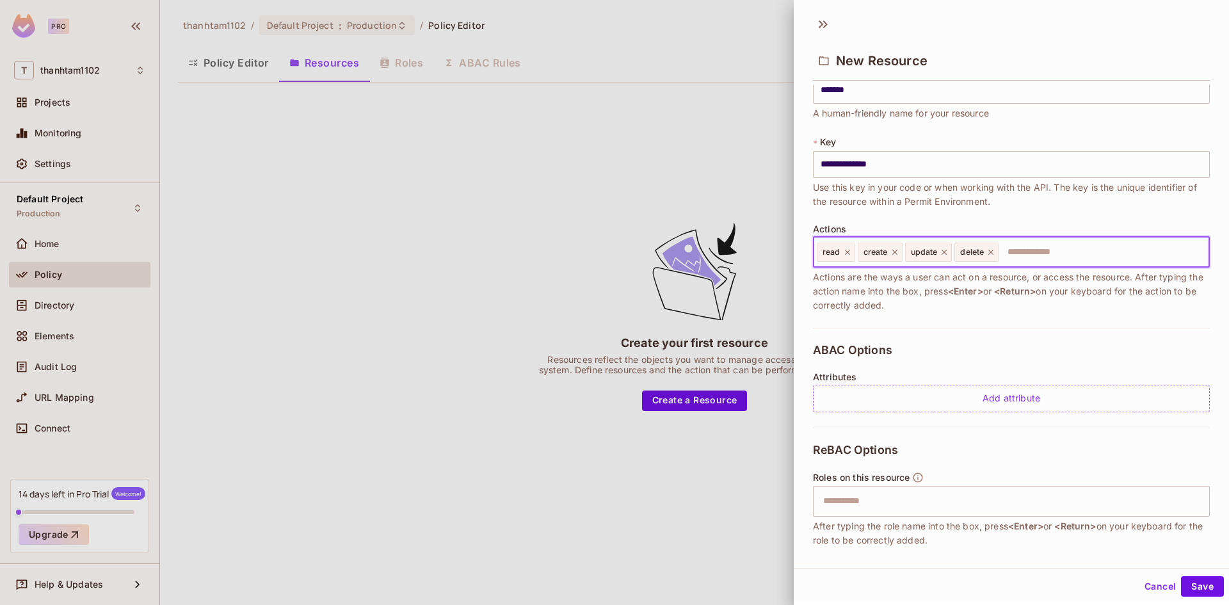
scroll to position [0, 0]
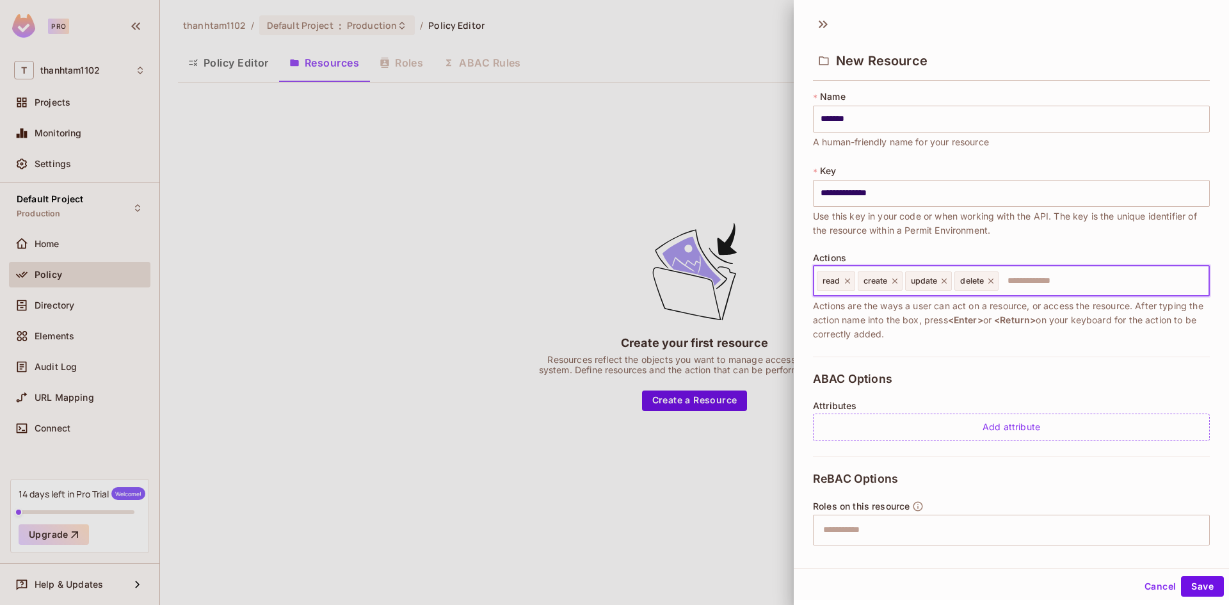
click at [895, 282] on icon at bounding box center [893, 280] width 5 height 5
click at [943, 283] on icon at bounding box center [943, 280] width 9 height 9
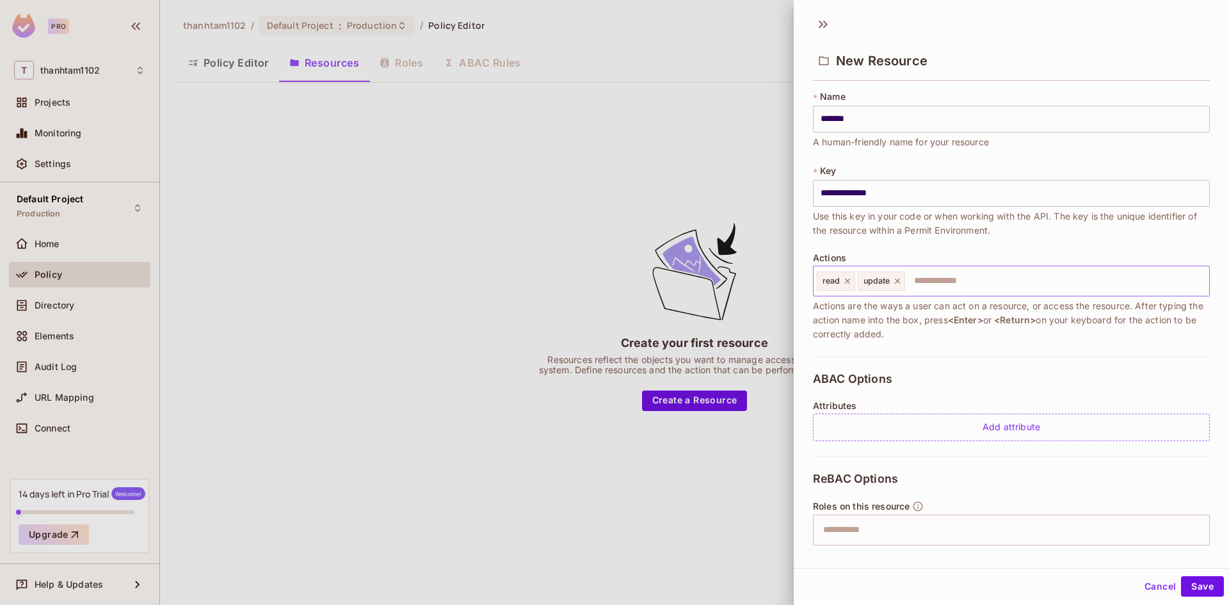
click at [955, 318] on span "Actions are the ways a user can act on a resource, or access the resource. Afte…" at bounding box center [1011, 320] width 397 height 42
click at [954, 284] on input "text" at bounding box center [1055, 281] width 298 height 26
type input "***"
click at [931, 281] on icon at bounding box center [934, 280] width 9 height 9
click at [940, 328] on span "Actions are the ways a user can act on a resource, or access the resource. Afte…" at bounding box center [1011, 320] width 397 height 42
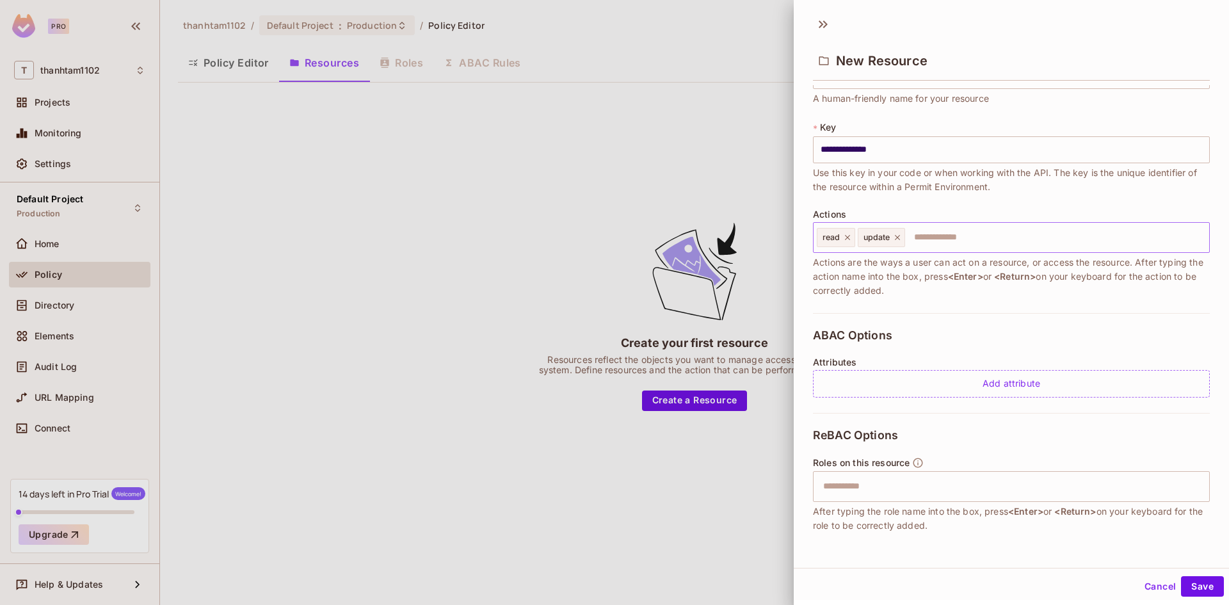
scroll to position [64, 0]
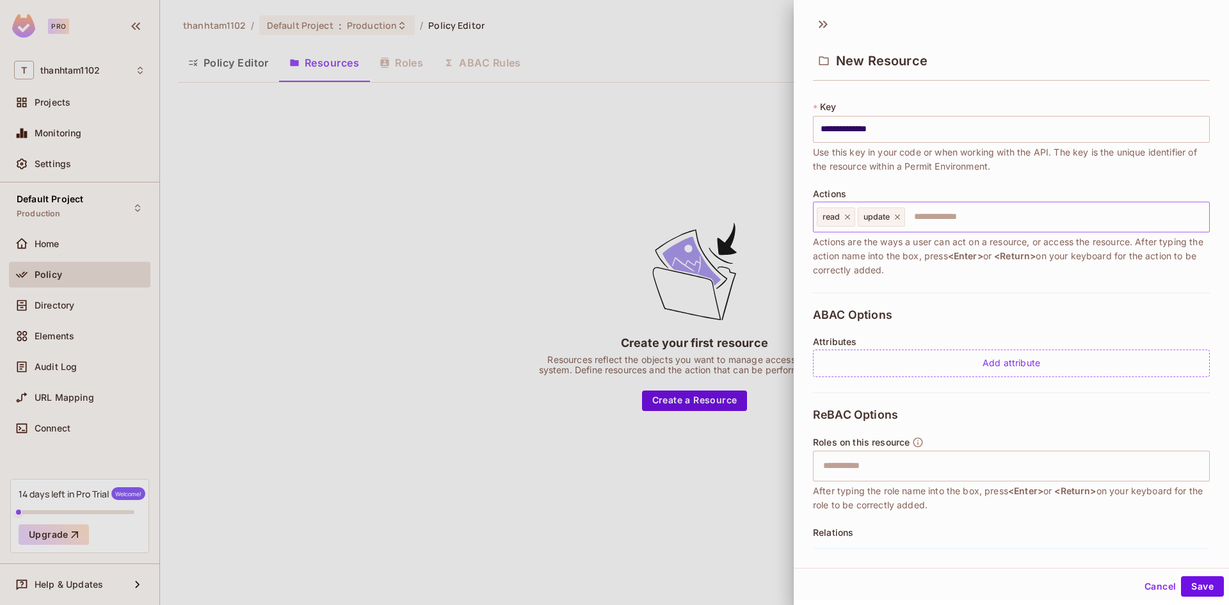
click at [884, 276] on span "Actions are the ways a user can act on a resource, or access the resource. Afte…" at bounding box center [1011, 256] width 397 height 42
drag, startPoint x: 818, startPoint y: 314, endPoint x: 898, endPoint y: 314, distance: 80.0
click at [898, 314] on div "ABAC Options Attributes Add attribute" at bounding box center [1011, 342] width 397 height 100
click at [961, 288] on div "**********" at bounding box center [1011, 159] width 397 height 266
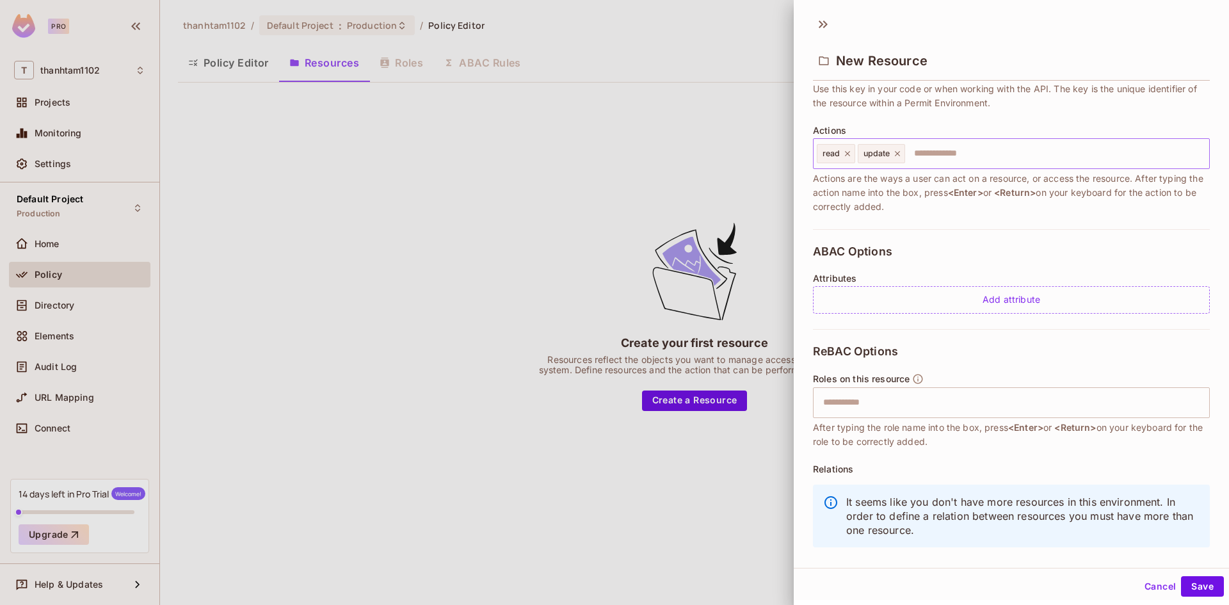
scroll to position [128, 0]
click at [978, 301] on div "Add attribute" at bounding box center [1011, 299] width 397 height 28
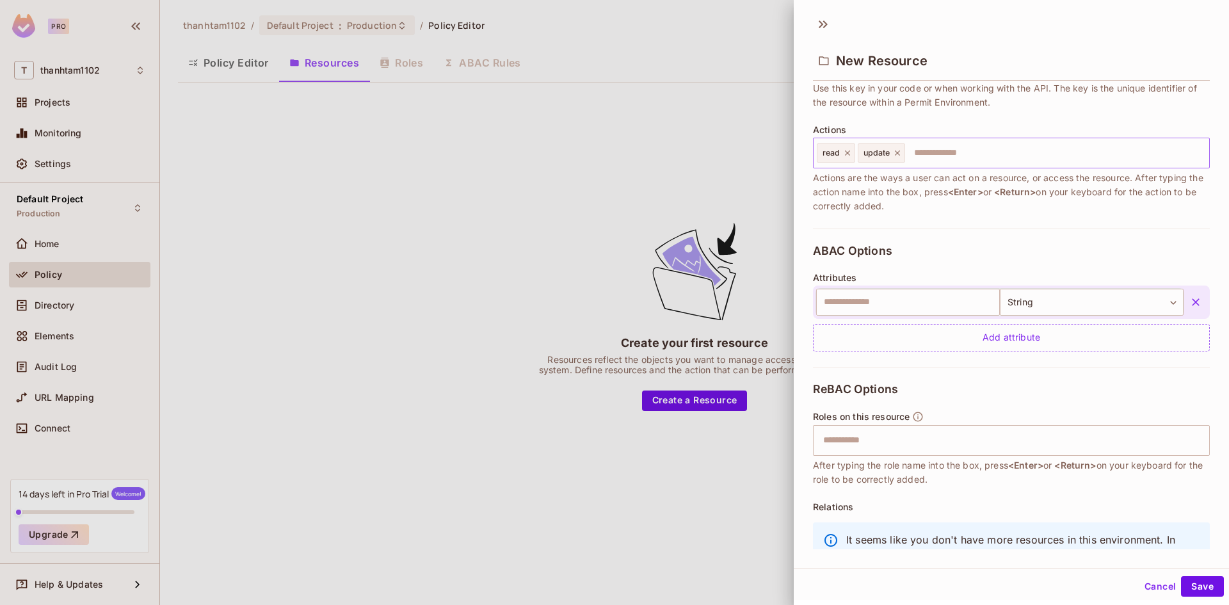
click at [1192, 299] on icon "button" at bounding box center [1196, 302] width 8 height 8
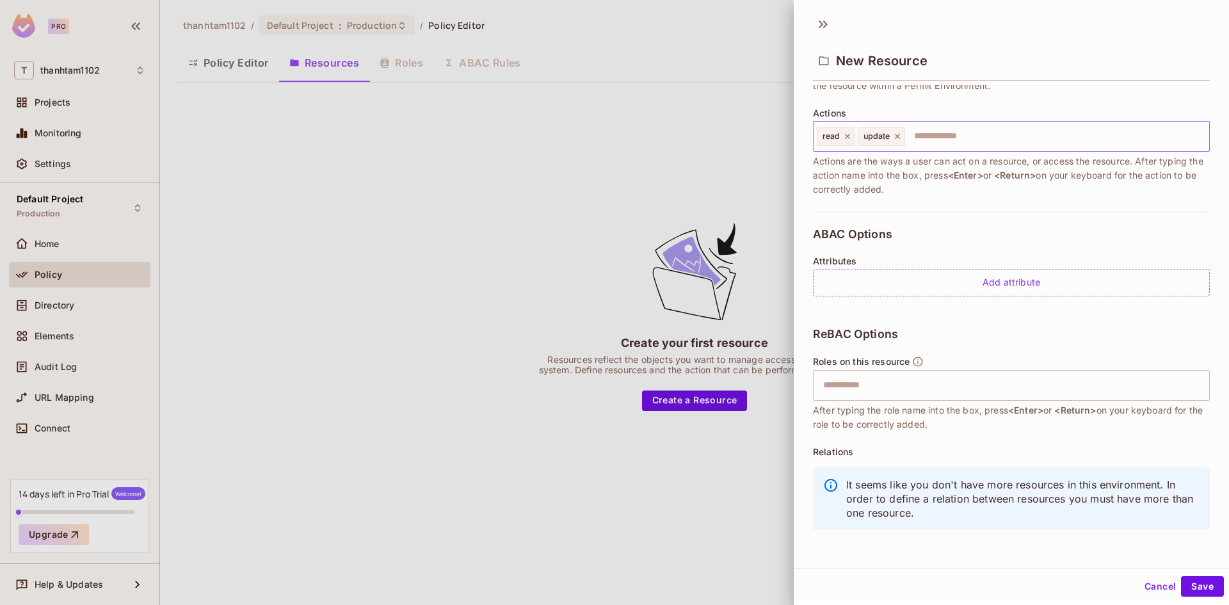
scroll to position [148, 0]
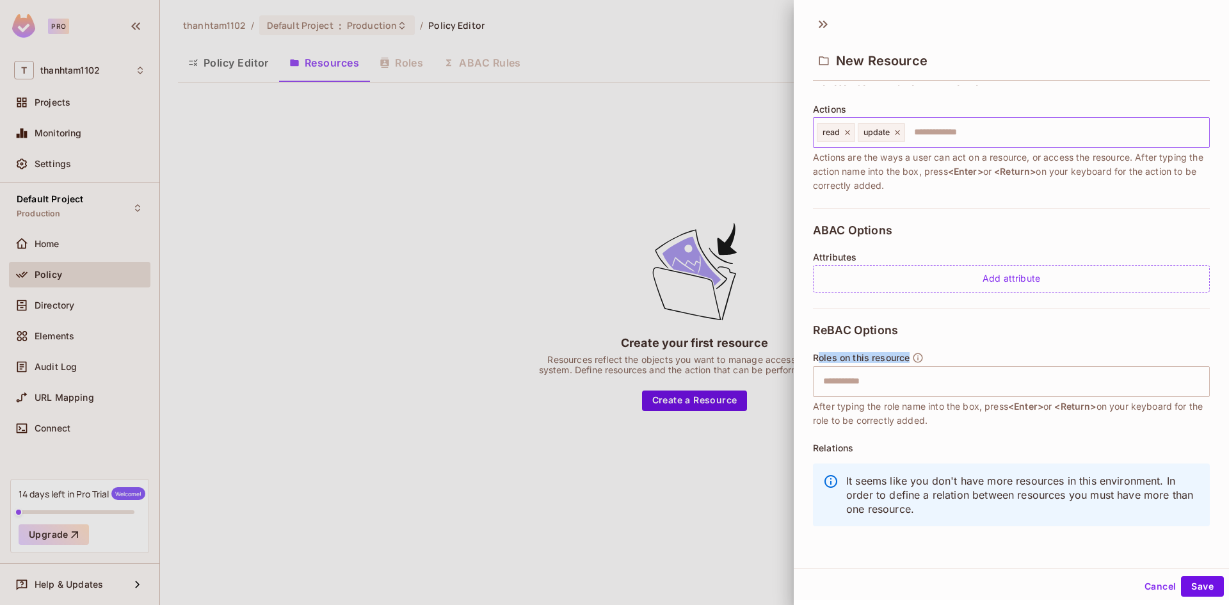
drag, startPoint x: 818, startPoint y: 359, endPoint x: 909, endPoint y: 362, distance: 90.9
click at [909, 362] on span "Roles on this resource" at bounding box center [861, 358] width 97 height 10
click at [859, 384] on input "text" at bounding box center [1009, 382] width 388 height 26
drag, startPoint x: 812, startPoint y: 333, endPoint x: 906, endPoint y: 332, distance: 93.4
click at [906, 332] on div "**********" at bounding box center [1011, 317] width 435 height 464
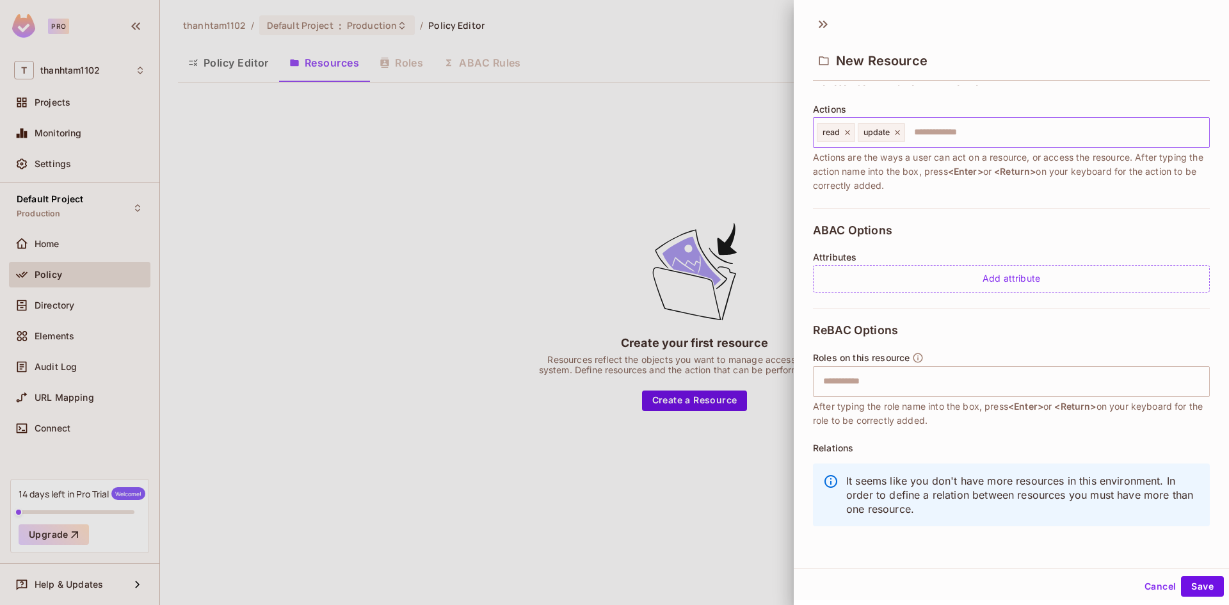
click at [946, 321] on div "ReBAC Options Roles on this resource ​ After typing the role name into the box,…" at bounding box center [1011, 428] width 397 height 241
drag, startPoint x: 809, startPoint y: 409, endPoint x: 960, endPoint y: 419, distance: 151.4
click at [960, 419] on div "**********" at bounding box center [1011, 317] width 435 height 464
click at [960, 419] on span "After typing the role name into the box, press <Enter> or <Return> on your keyb…" at bounding box center [1011, 413] width 397 height 28
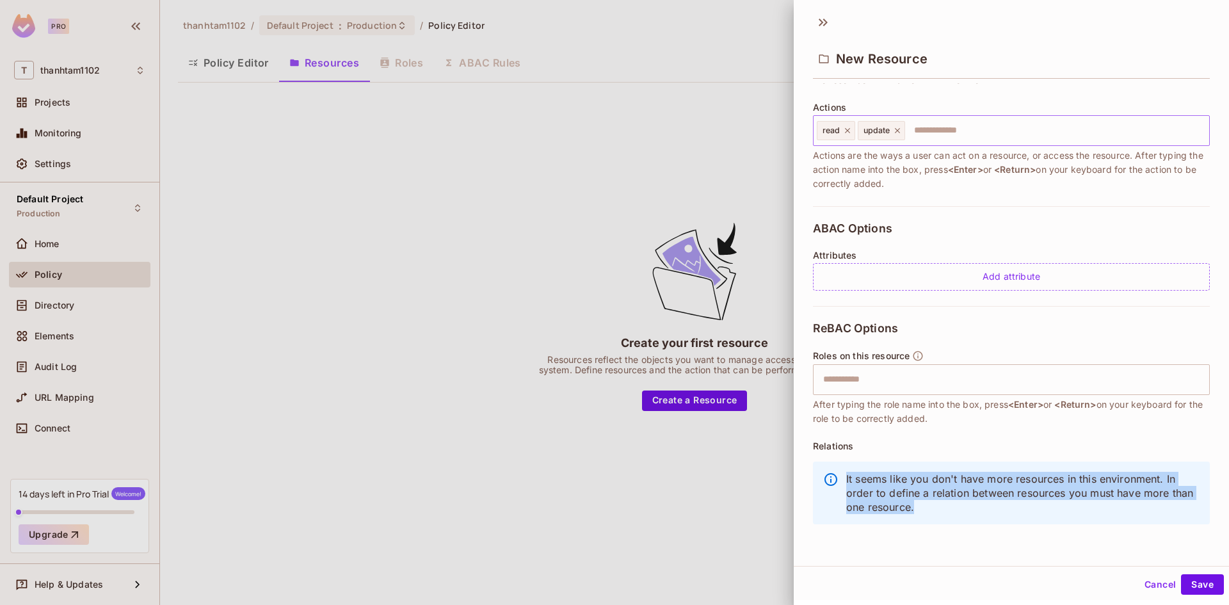
drag, startPoint x: 844, startPoint y: 475, endPoint x: 971, endPoint y: 506, distance: 131.2
click at [971, 506] on div "It seems like you don't have more resources in this environment. In order to de…" at bounding box center [1011, 492] width 397 height 63
click at [963, 514] on div at bounding box center [963, 514] width 0 height 0
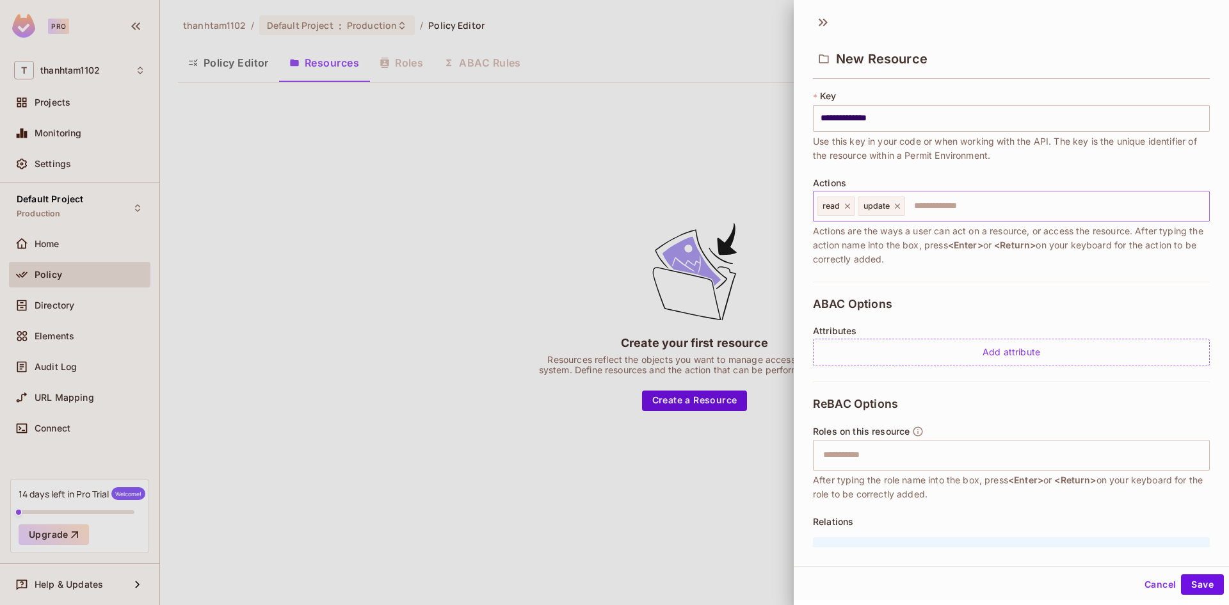
scroll to position [148, 0]
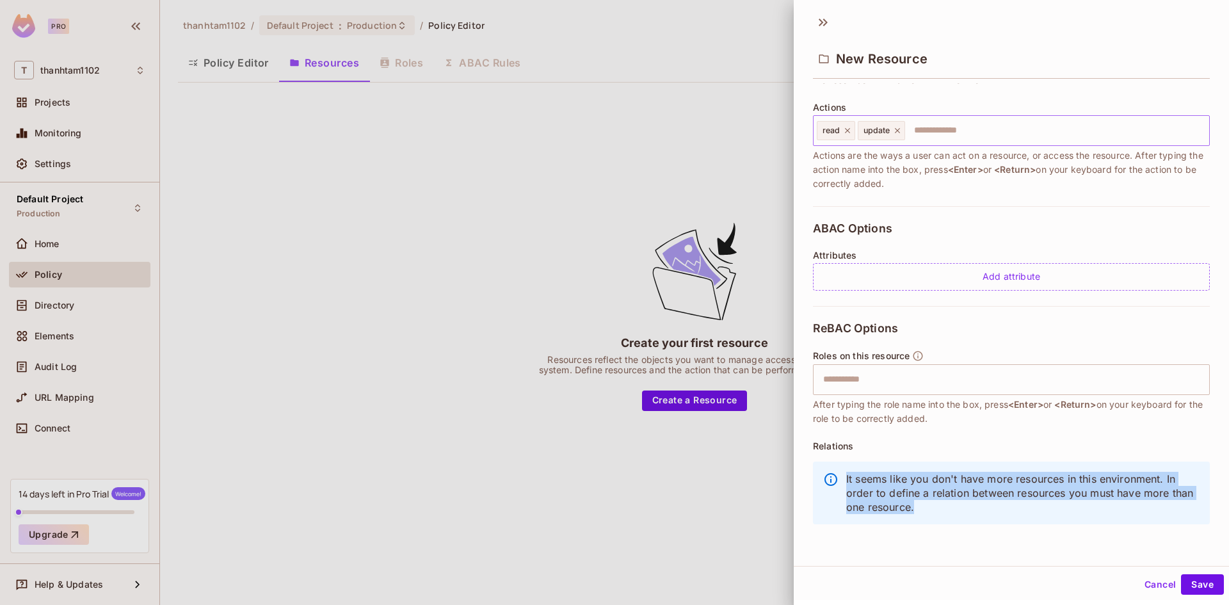
click at [955, 489] on p "It seems like you don't have more resources in this environment. In order to de…" at bounding box center [1022, 493] width 353 height 42
drag, startPoint x: 960, startPoint y: 507, endPoint x: 897, endPoint y: 486, distance: 66.0
click at [822, 478] on div "It seems like you don't have more resources in this environment. In order to de…" at bounding box center [1011, 492] width 397 height 63
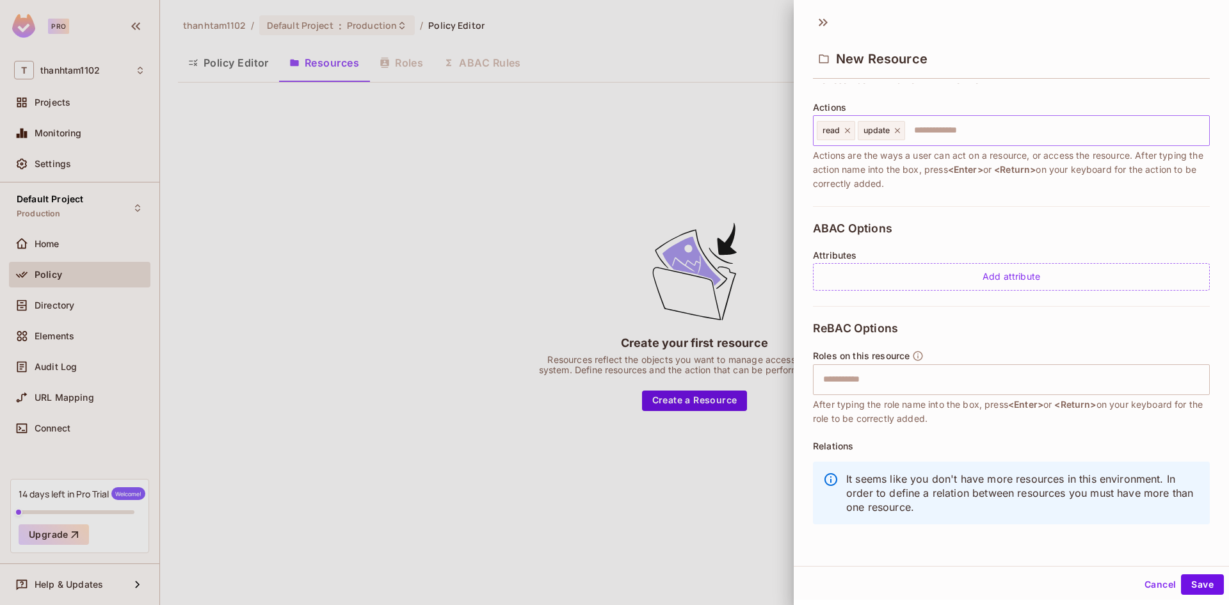
click at [874, 421] on span "After typing the role name into the box, press <Enter> or <Return> on your keyb…" at bounding box center [1011, 411] width 397 height 28
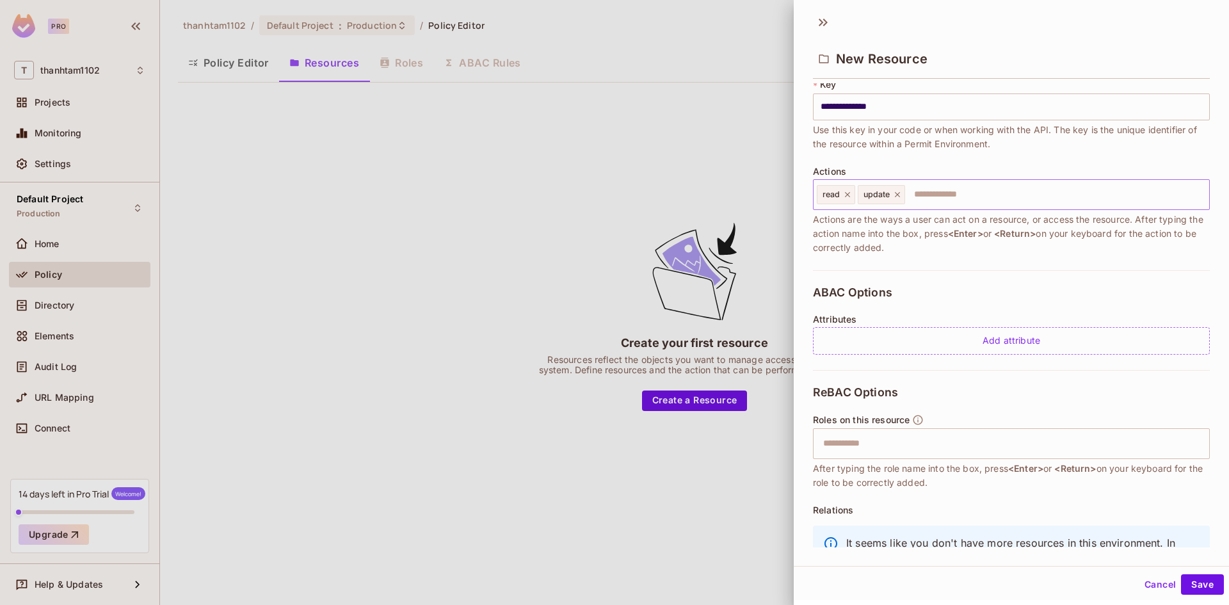
scroll to position [20, 0]
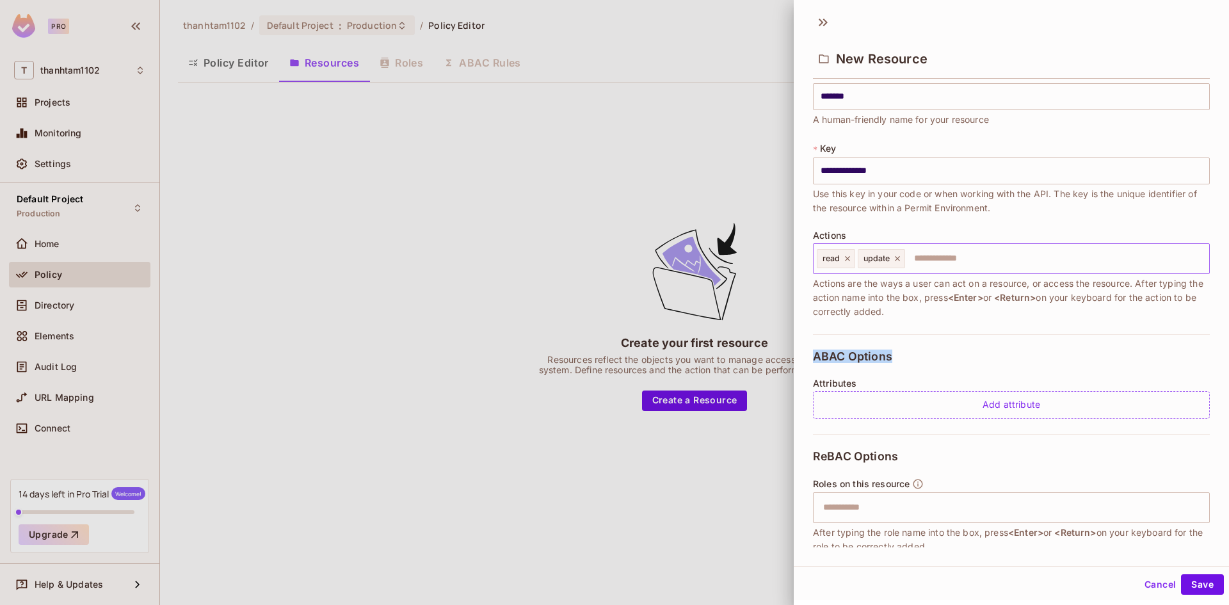
drag, startPoint x: 815, startPoint y: 357, endPoint x: 895, endPoint y: 366, distance: 81.1
click at [895, 366] on div "ABAC Options Attributes Add attribute" at bounding box center [1011, 384] width 397 height 100
click at [969, 358] on div "ABAC Options Attributes Add attribute" at bounding box center [1011, 384] width 397 height 100
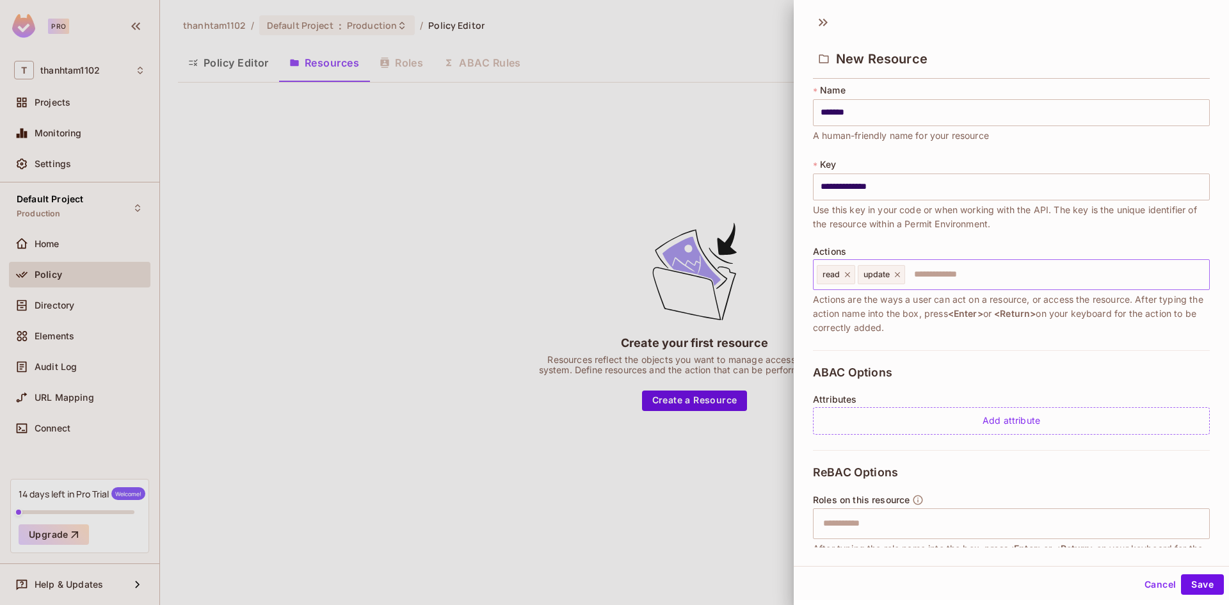
scroll to position [0, 0]
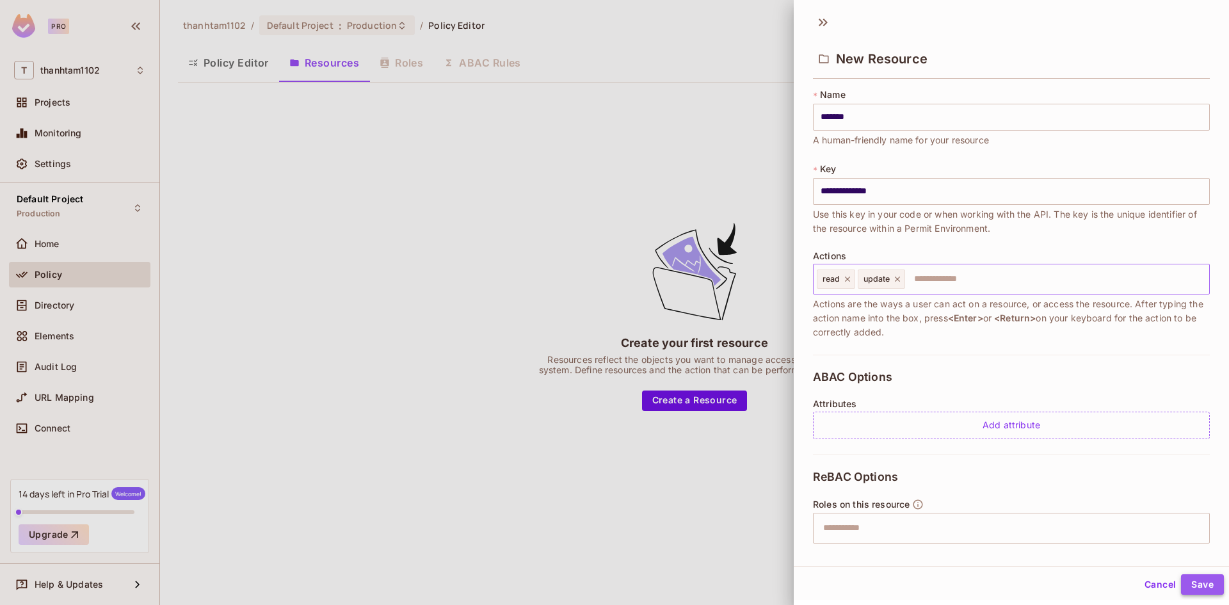
click at [1189, 583] on button "Save" at bounding box center [1202, 584] width 43 height 20
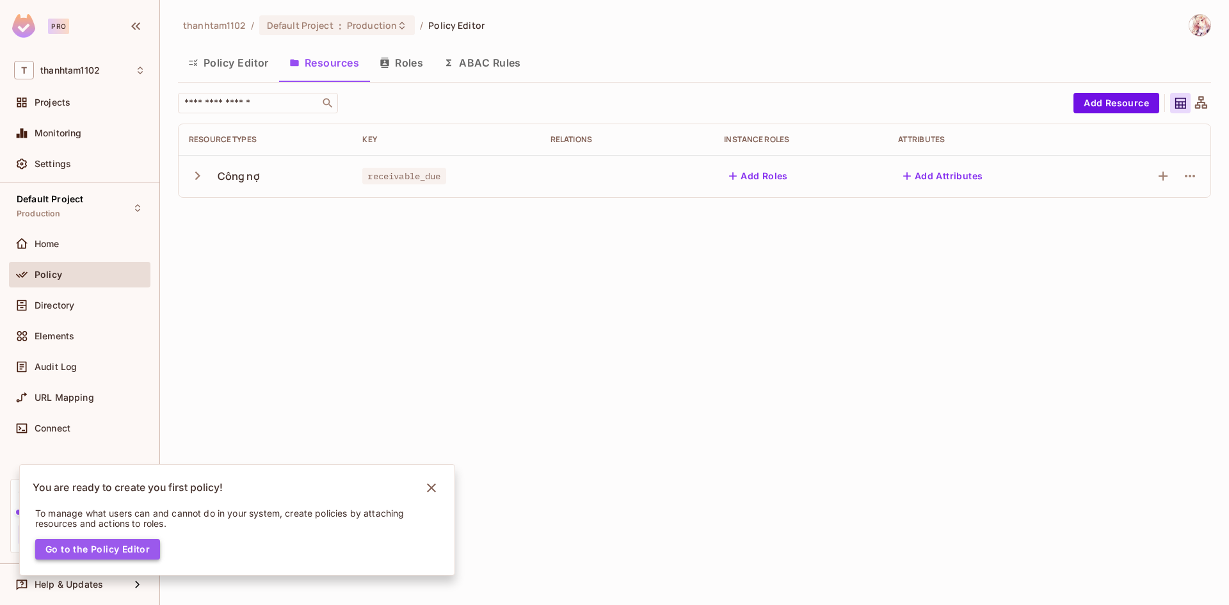
click at [125, 552] on button "Go to the Policy Editor" at bounding box center [97, 549] width 125 height 20
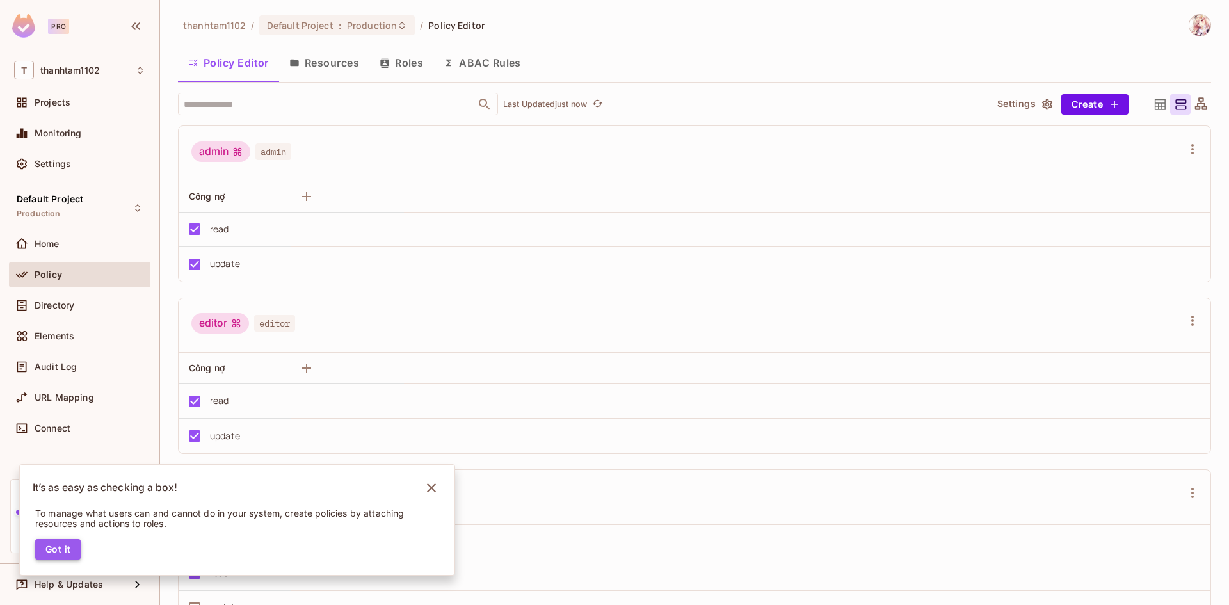
click at [71, 550] on button "Got it" at bounding box center [57, 549] width 45 height 20
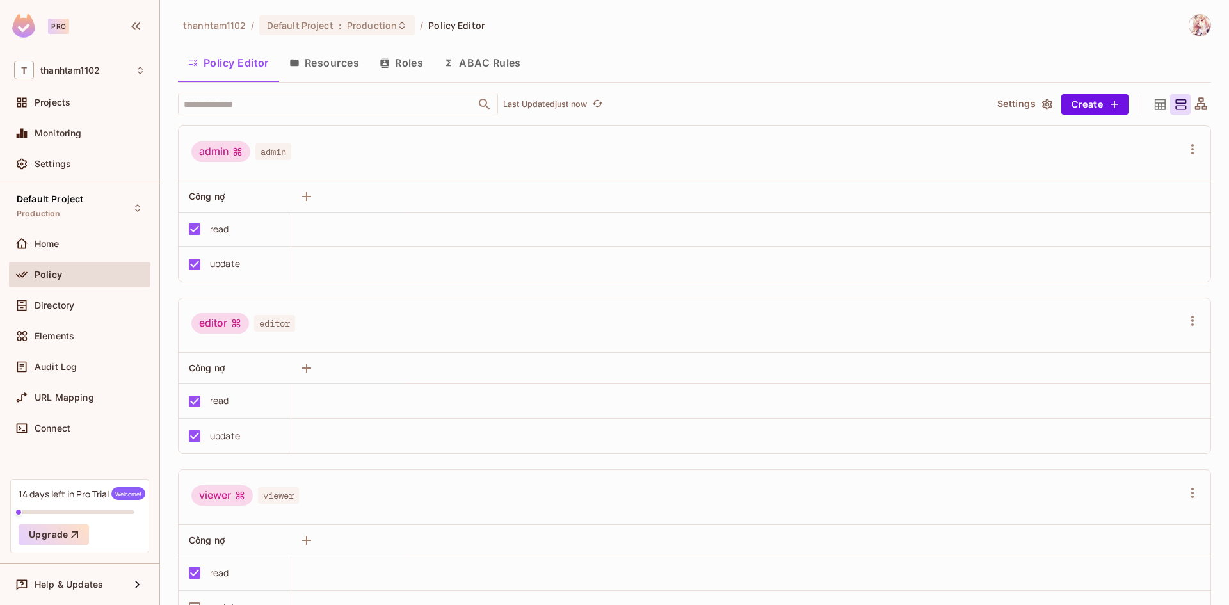
click at [239, 154] on icon at bounding box center [238, 151] width 8 height 8
click at [1185, 150] on icon "button" at bounding box center [1192, 148] width 15 height 15
click at [1169, 150] on div at bounding box center [614, 302] width 1229 height 605
click at [1185, 150] on icon "button" at bounding box center [1192, 148] width 15 height 15
click at [1169, 150] on div at bounding box center [614, 302] width 1229 height 605
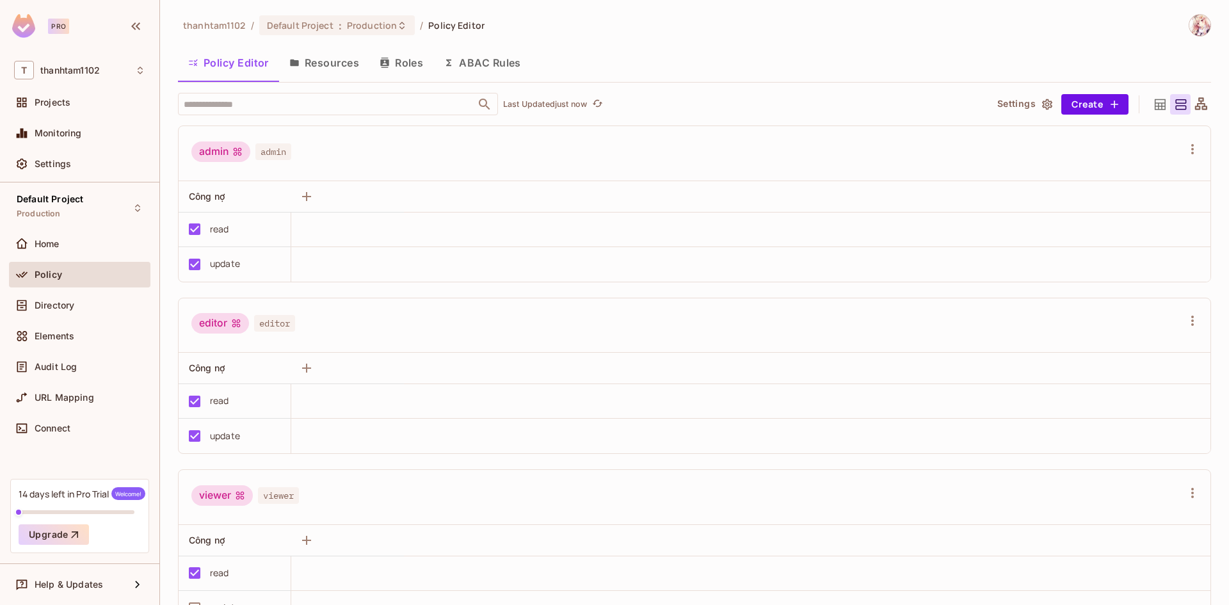
click at [218, 150] on div "admin" at bounding box center [220, 151] width 59 height 20
click at [289, 154] on span "admin" at bounding box center [273, 151] width 36 height 17
click at [310, 200] on icon "button" at bounding box center [306, 196] width 15 height 15
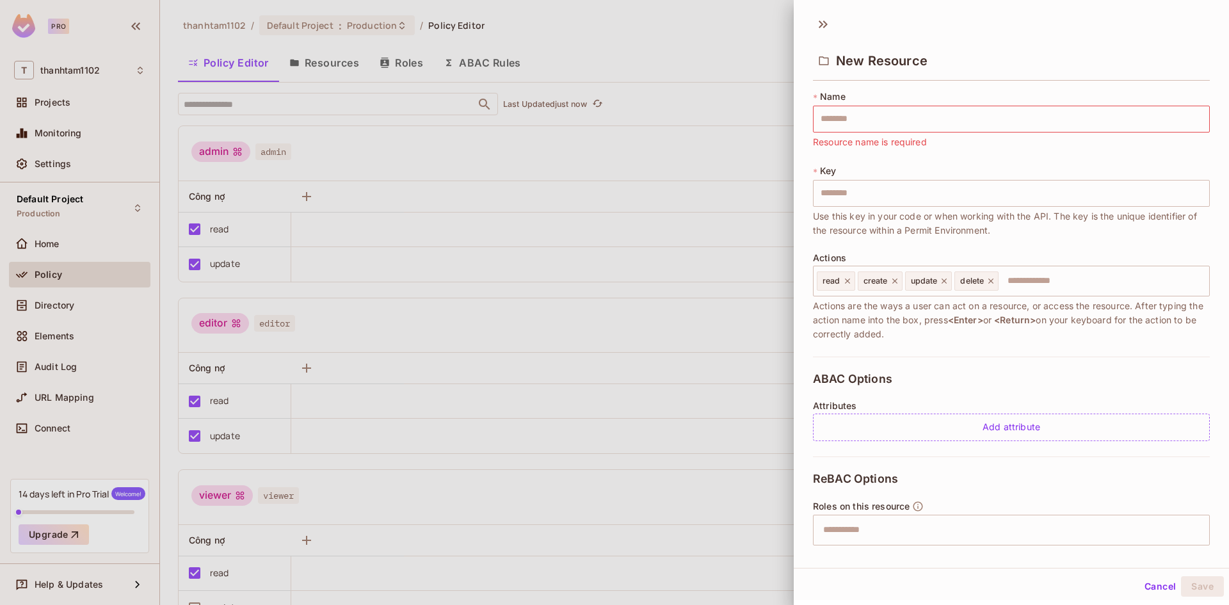
click at [397, 207] on div at bounding box center [614, 302] width 1229 height 605
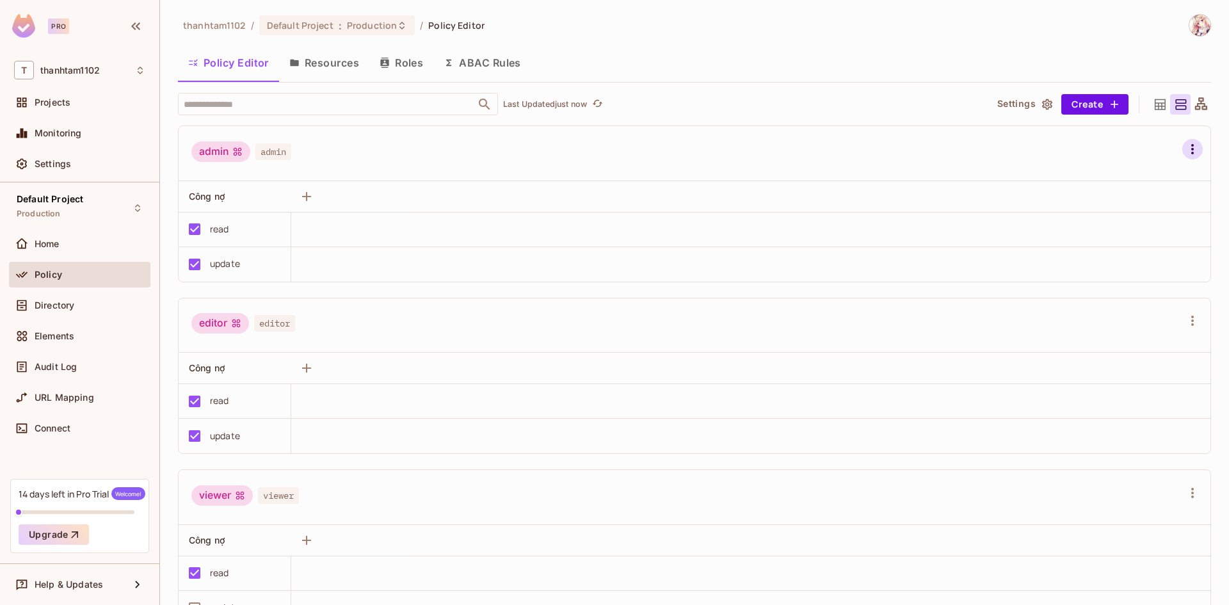
click at [1183, 147] on button "button" at bounding box center [1192, 149] width 20 height 20
click at [394, 60] on div at bounding box center [614, 302] width 1229 height 605
click at [406, 67] on button "Roles" at bounding box center [401, 63] width 64 height 32
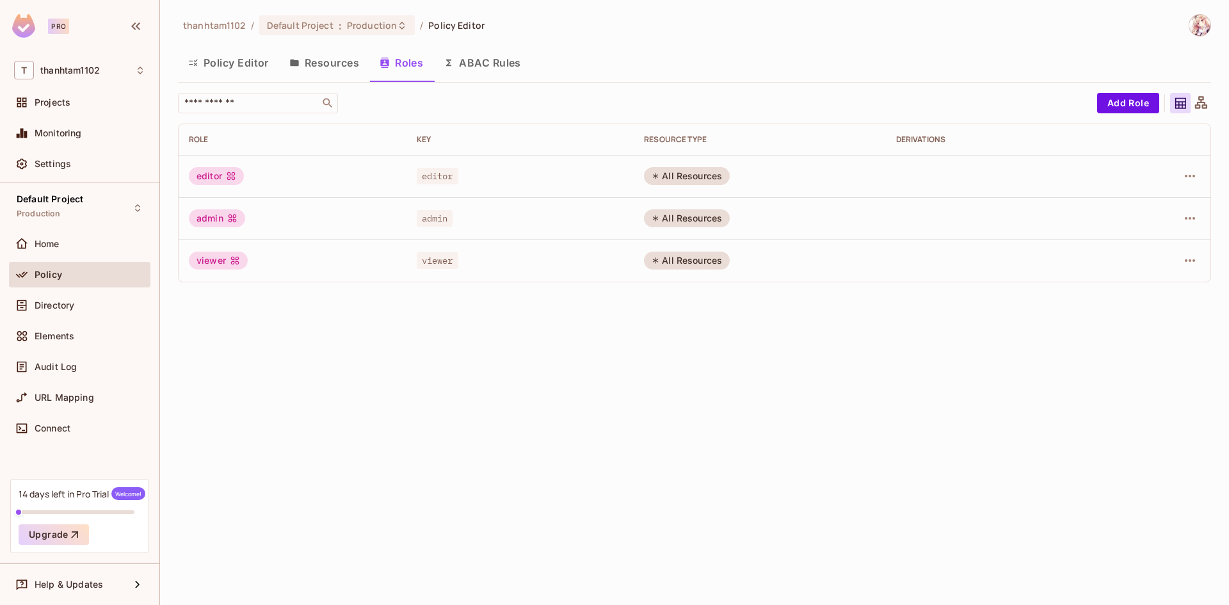
click at [231, 70] on button "Policy Editor" at bounding box center [228, 63] width 101 height 32
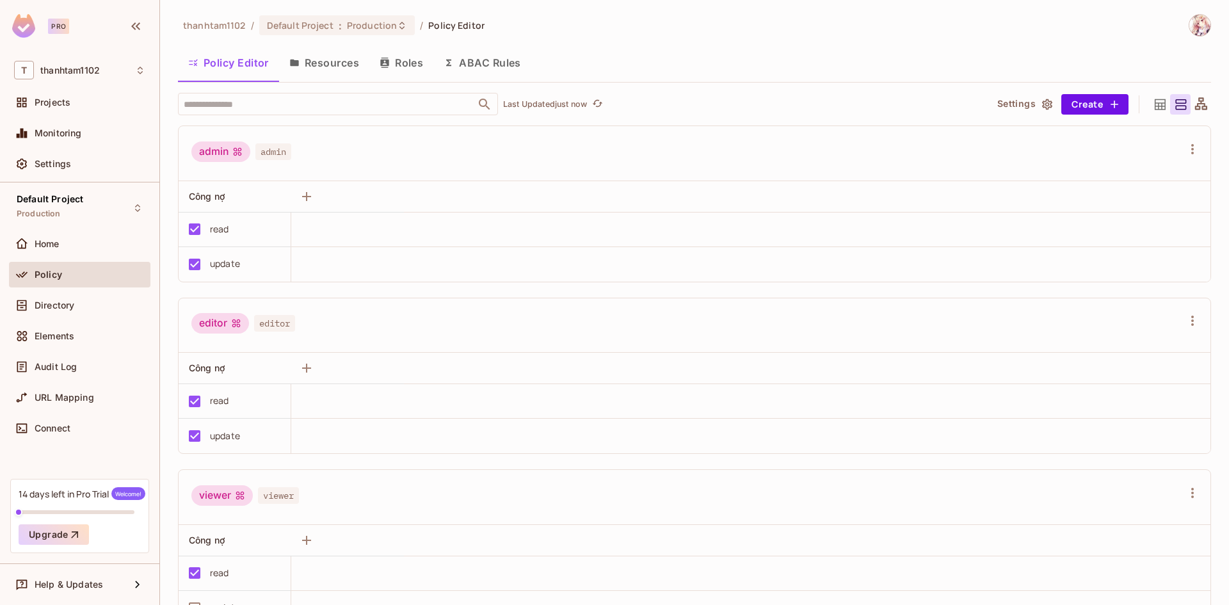
scroll to position [52, 0]
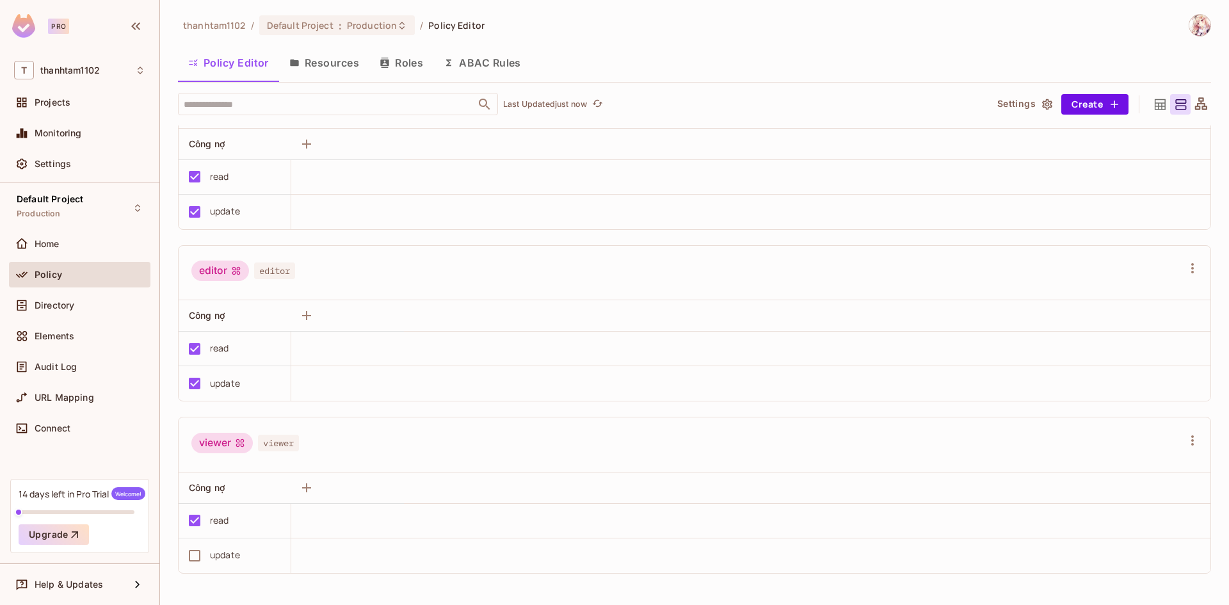
click at [243, 442] on icon at bounding box center [240, 443] width 10 height 10
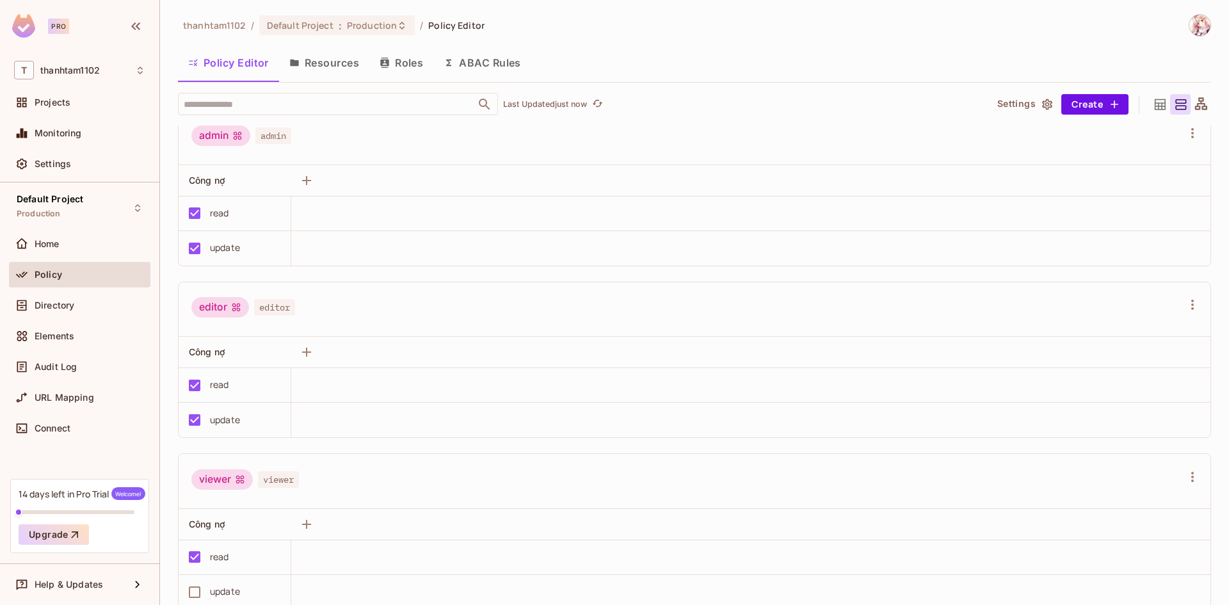
scroll to position [0, 0]
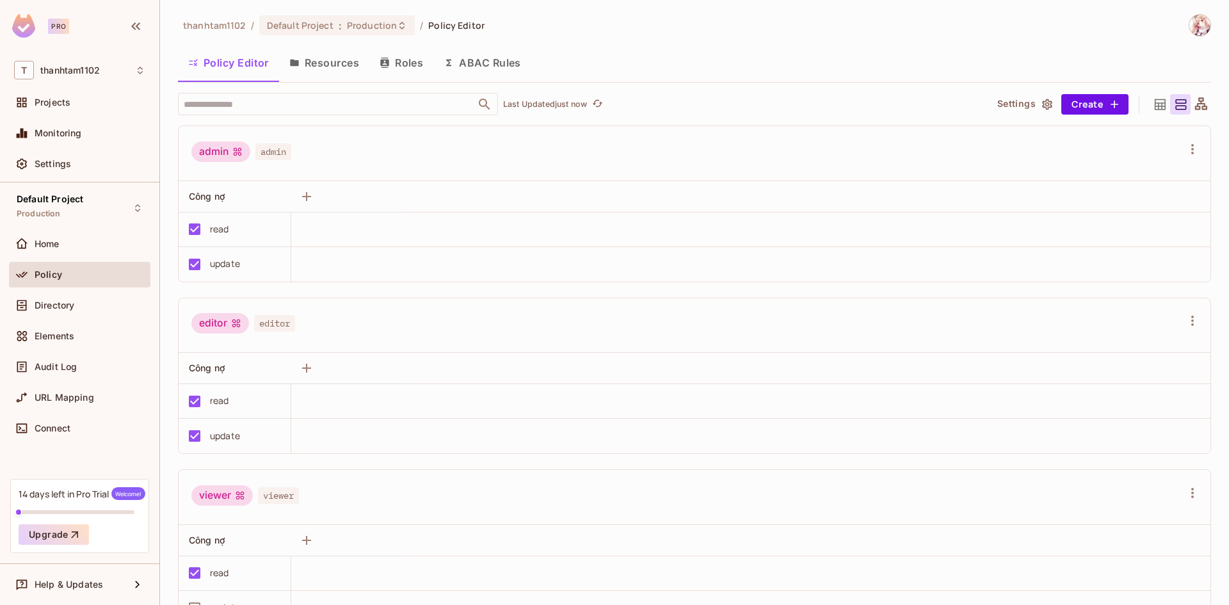
click at [402, 67] on button "Roles" at bounding box center [401, 63] width 64 height 32
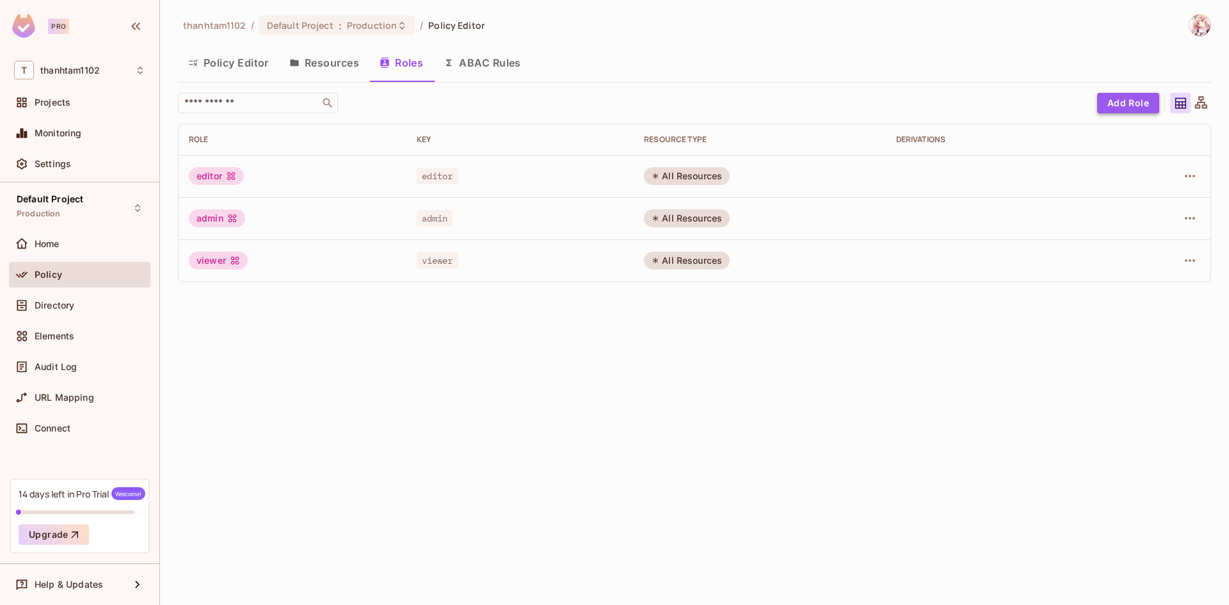
click at [1130, 106] on button "Add Role" at bounding box center [1128, 103] width 62 height 20
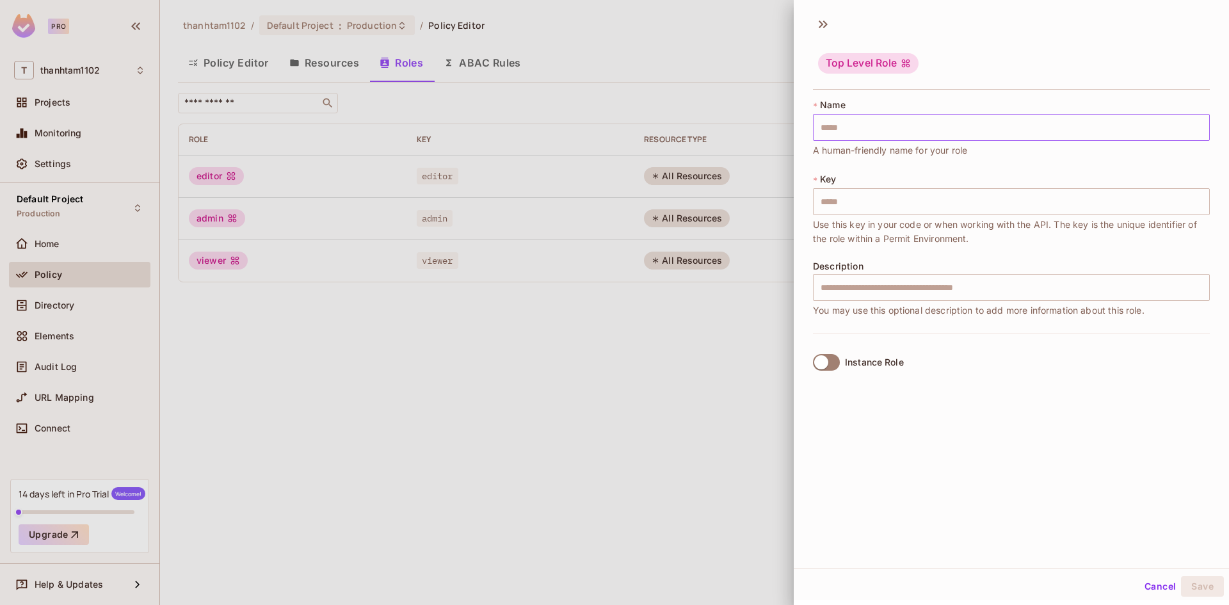
click at [925, 123] on input "text" at bounding box center [1011, 127] width 397 height 27
type input "*"
type input "**"
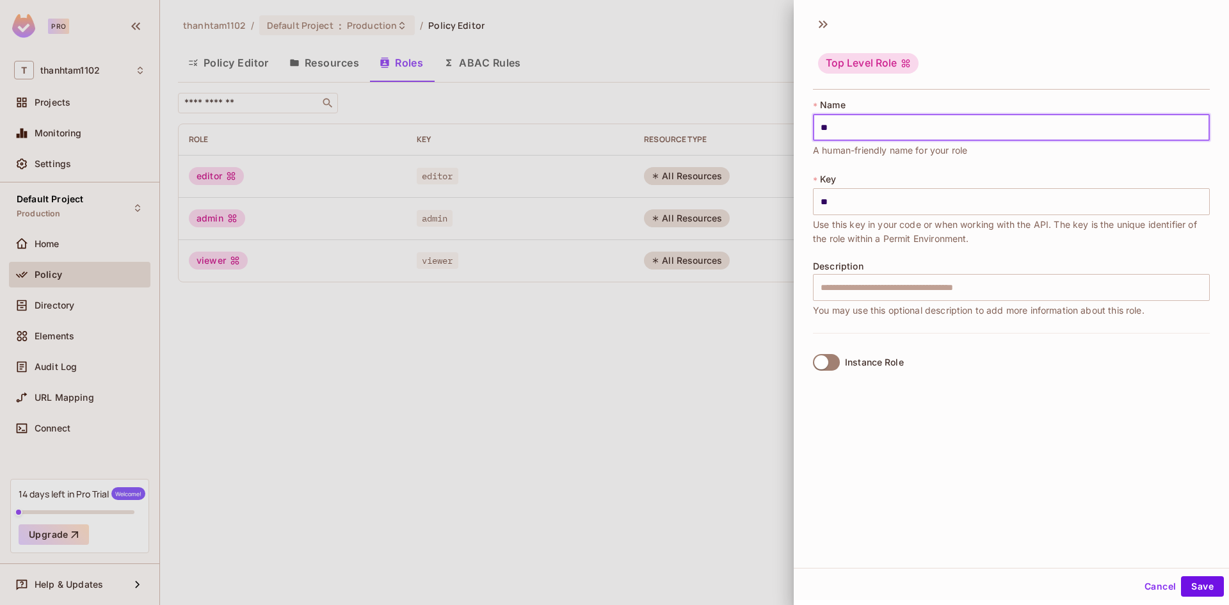
type input "***"
type input "****"
type input "*****"
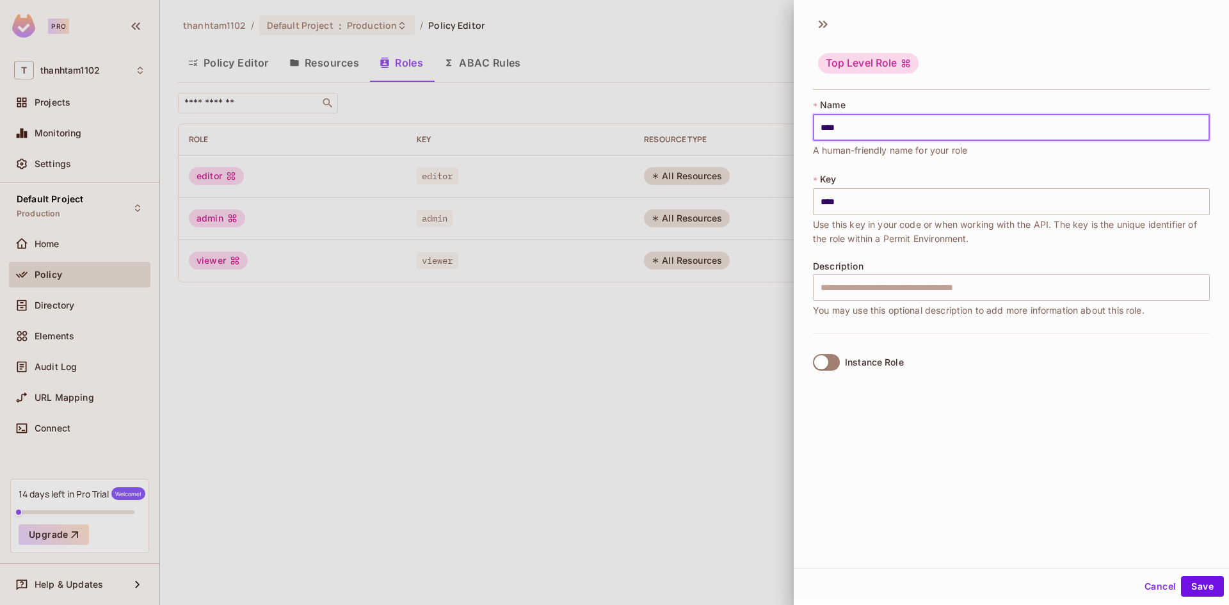
type input "*****"
click at [925, 102] on div "* Name ***** ​ A human-friendly name for your role" at bounding box center [1011, 128] width 397 height 59
click at [879, 296] on input "text" at bounding box center [1011, 287] width 397 height 27
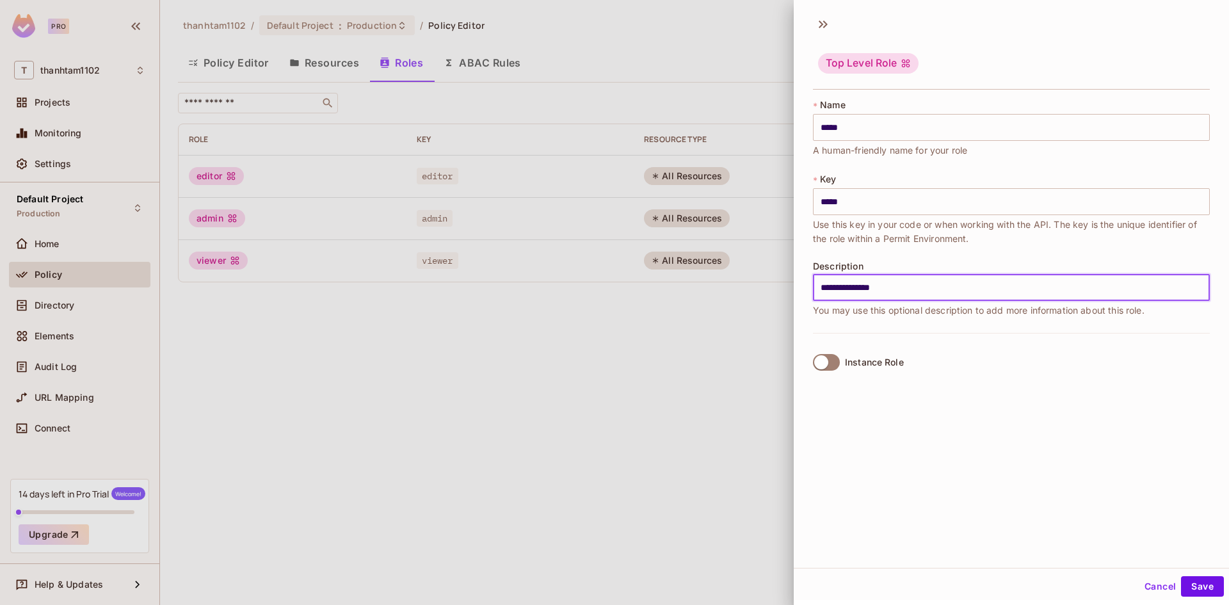
type input "**********"
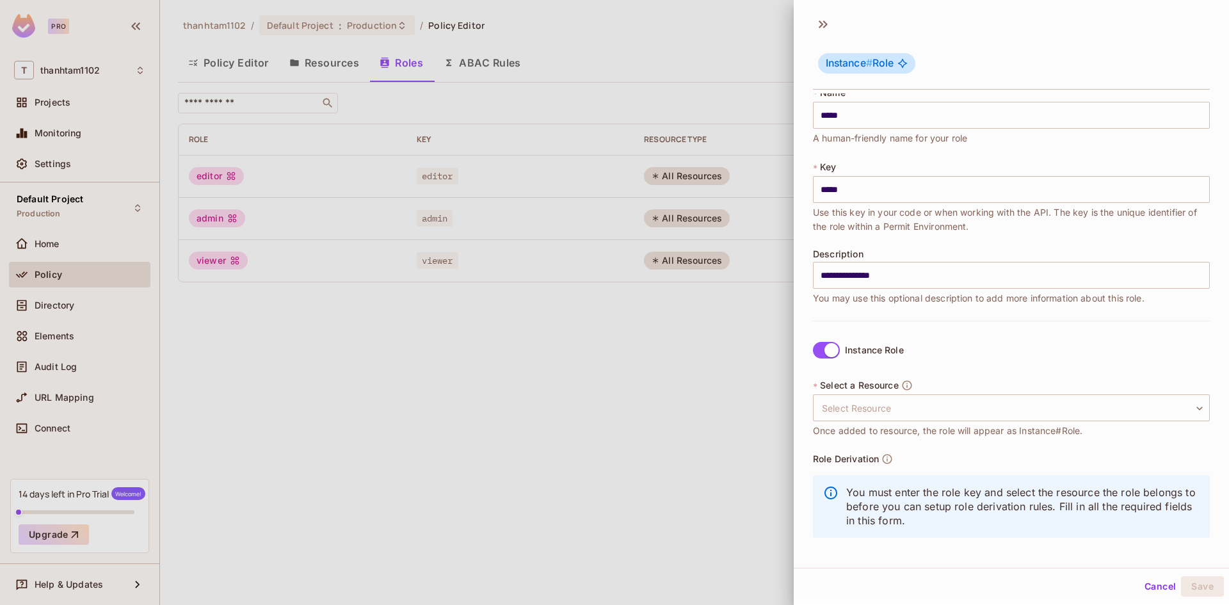
scroll to position [15, 0]
click at [865, 403] on body "**********" at bounding box center [614, 302] width 1229 height 605
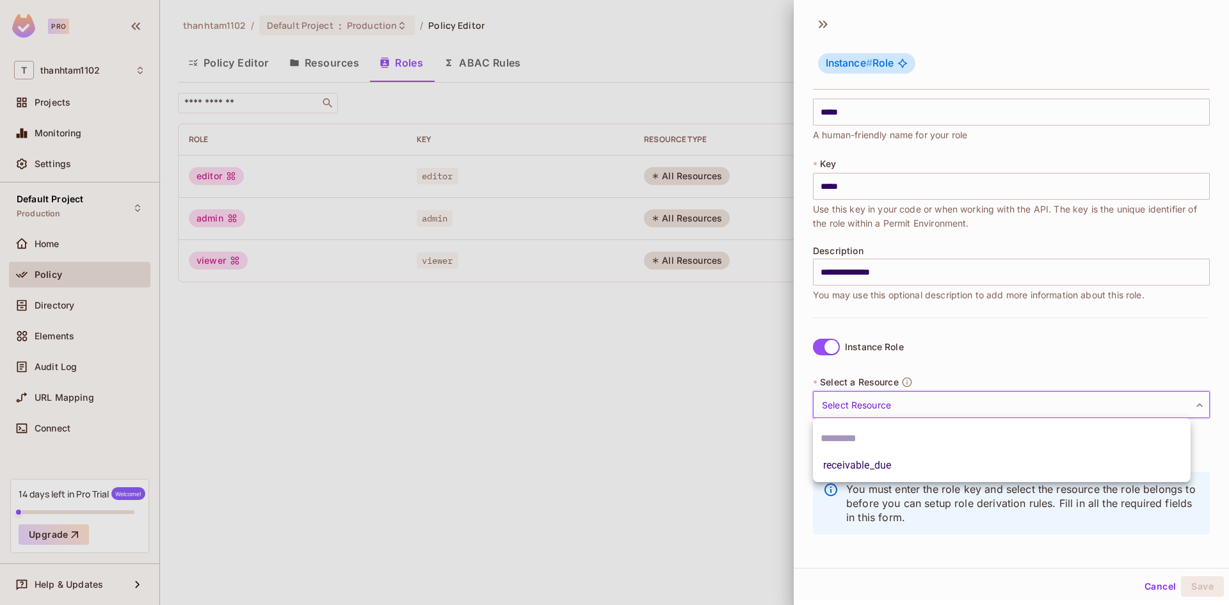
click at [877, 467] on li "receivable_due" at bounding box center [1002, 465] width 378 height 23
type input "**********"
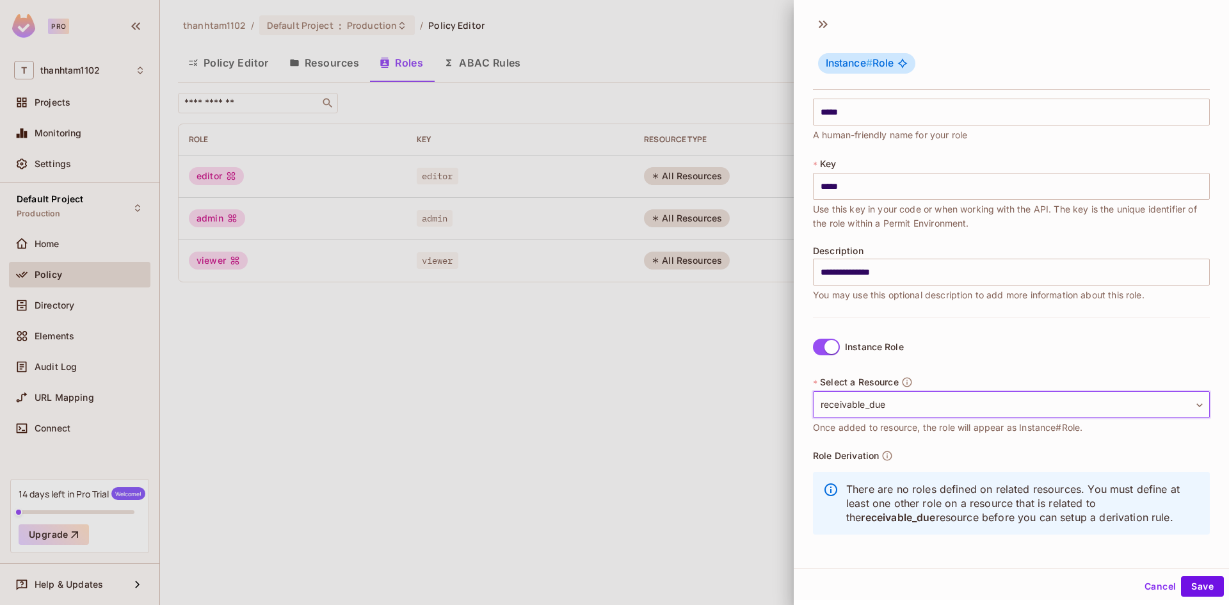
scroll to position [2, 0]
click at [1189, 584] on button "Save" at bounding box center [1202, 584] width 43 height 20
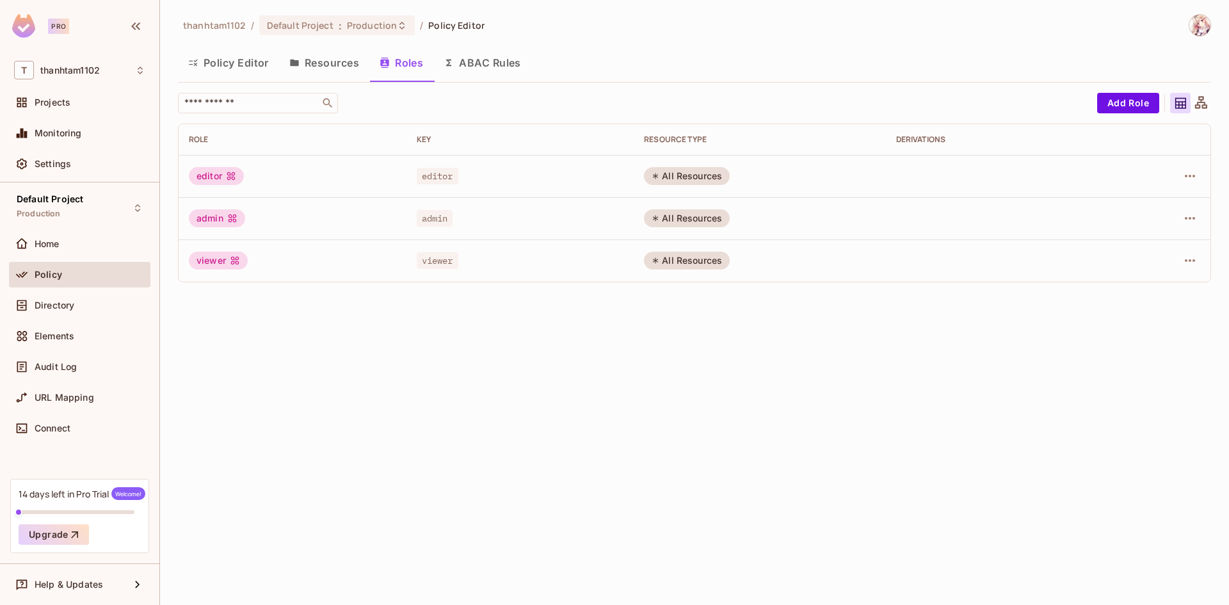
click at [465, 331] on div "thanhtam1102 / Default Project : Production / Policy Editor Policy Editor Resou…" at bounding box center [694, 302] width 1069 height 605
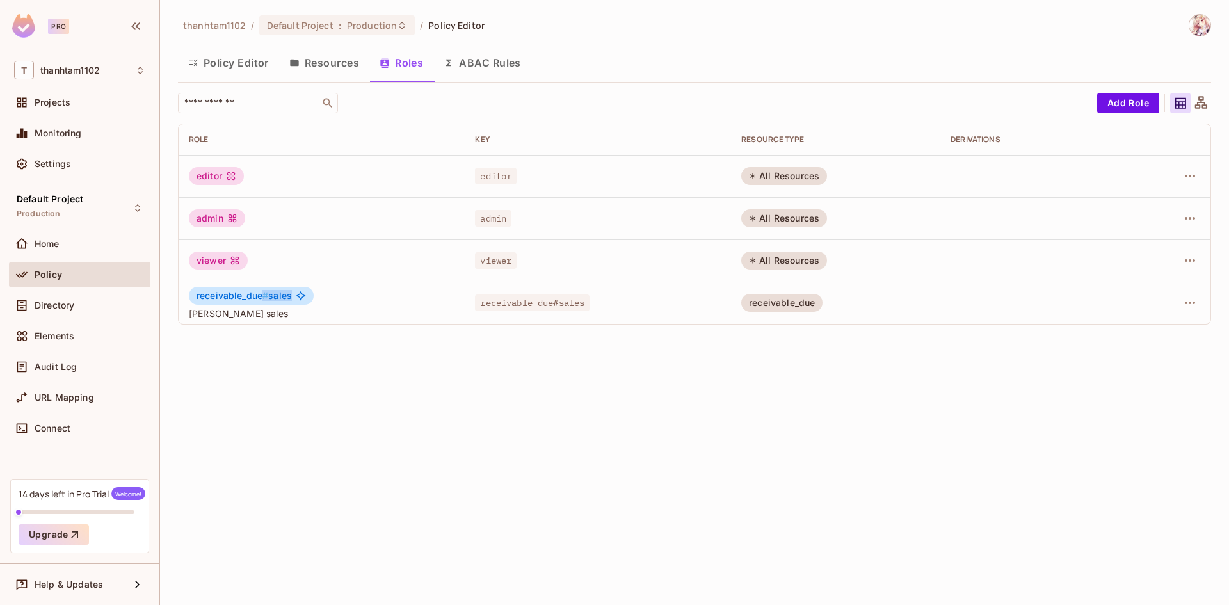
drag, startPoint x: 260, startPoint y: 296, endPoint x: 290, endPoint y: 297, distance: 29.4
click at [290, 297] on span "receivable_due # sales" at bounding box center [243, 296] width 95 height 10
drag, startPoint x: 181, startPoint y: 317, endPoint x: 259, endPoint y: 319, distance: 77.4
click at [259, 319] on td "receivable_due # sales Nhân viên sales" at bounding box center [322, 303] width 286 height 42
click at [373, 317] on span "Nhân viên sales" at bounding box center [322, 313] width 266 height 12
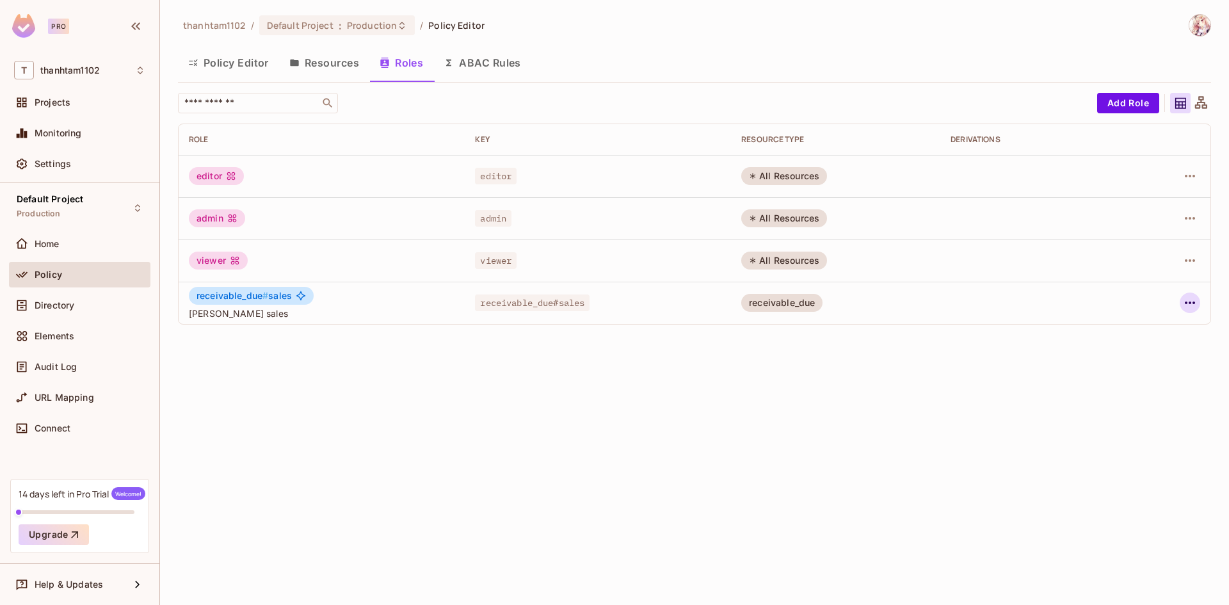
click at [1190, 301] on icon "button" at bounding box center [1189, 302] width 15 height 15
click at [1153, 330] on span "Edit Role" at bounding box center [1133, 332] width 46 height 20
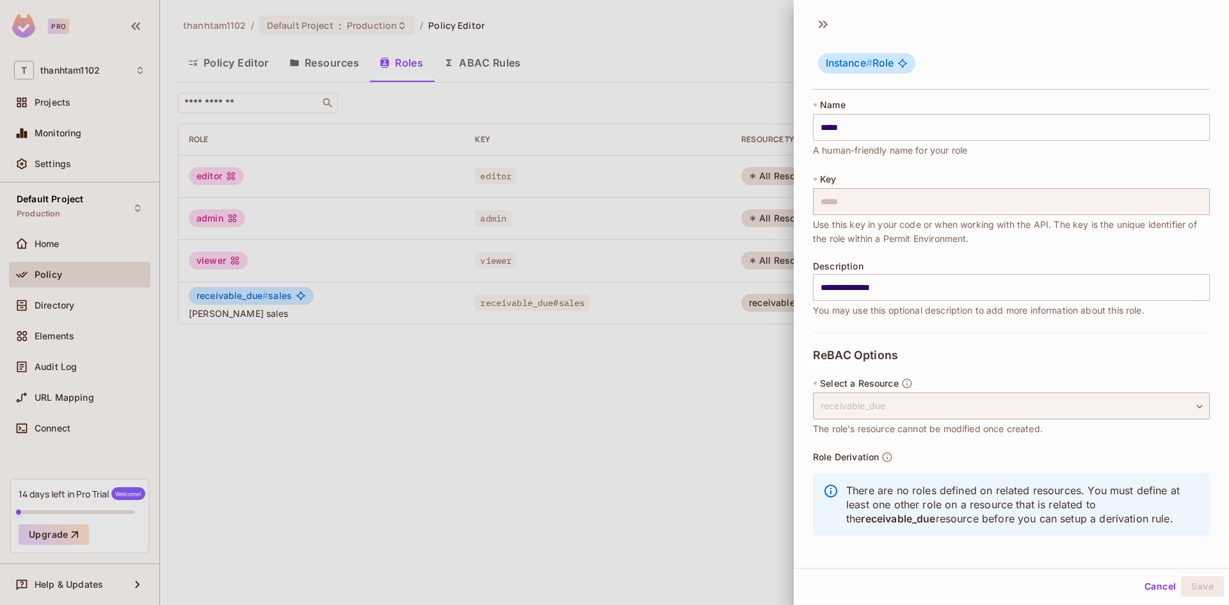
scroll to position [1, 0]
click at [1053, 401] on div "receivable_due" at bounding box center [1011, 404] width 397 height 27
click at [1153, 583] on button "Cancel" at bounding box center [1160, 586] width 42 height 20
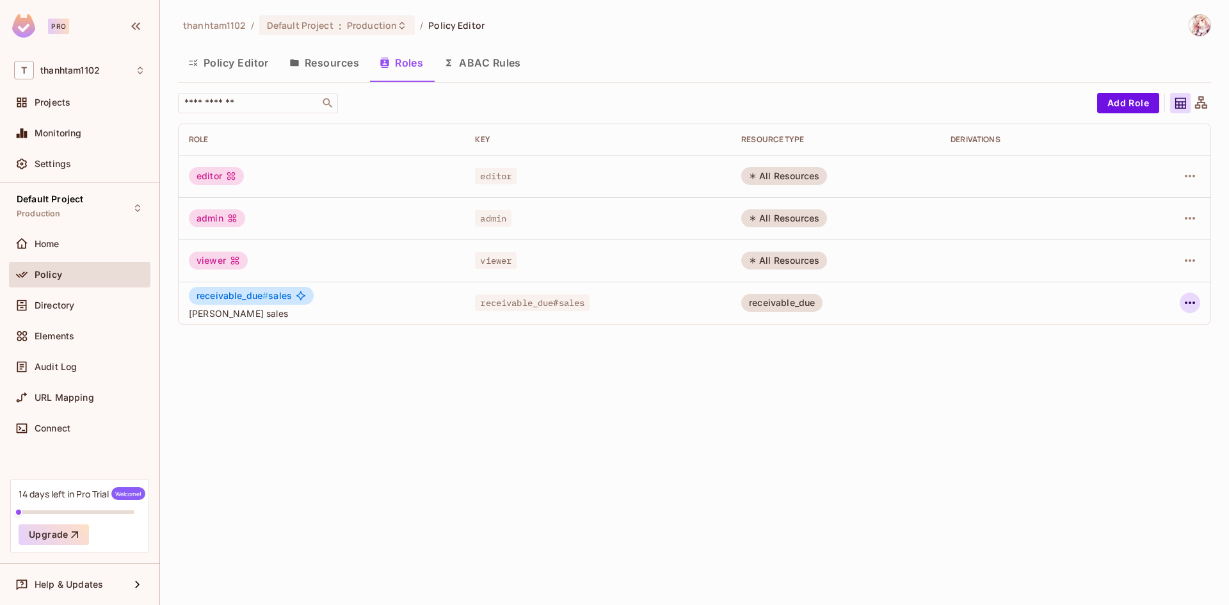
click at [1194, 303] on icon "button" at bounding box center [1190, 302] width 10 height 3
click at [1147, 331] on div "Edit Role" at bounding box center [1133, 332] width 38 height 13
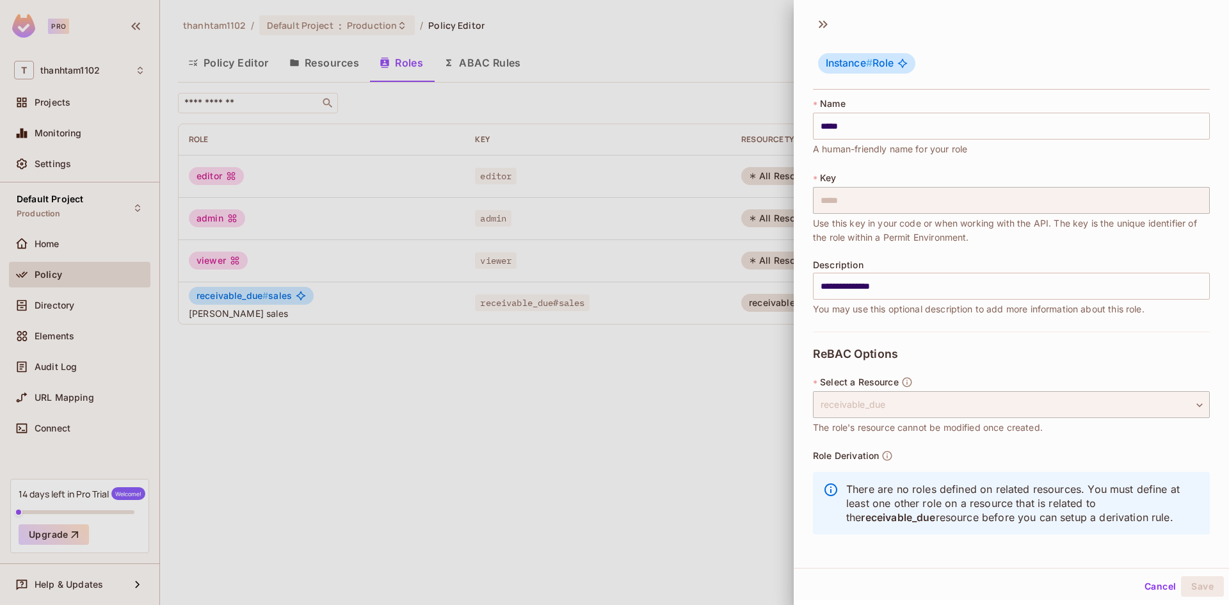
click at [1164, 589] on button "Cancel" at bounding box center [1160, 586] width 42 height 20
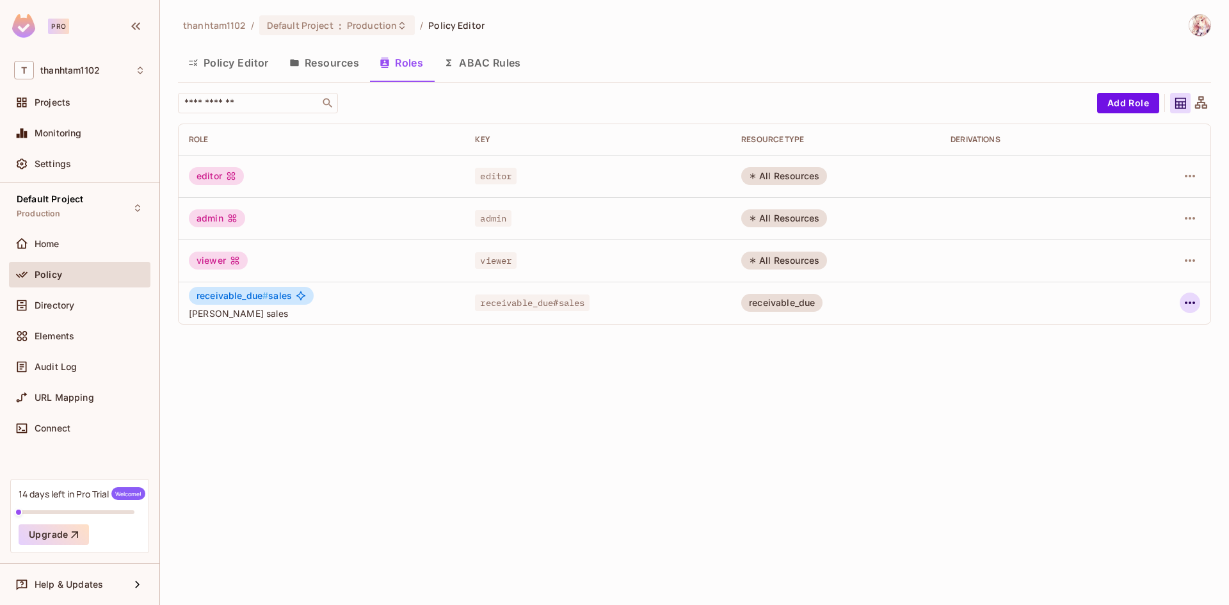
click at [1187, 309] on icon "button" at bounding box center [1189, 302] width 15 height 15
click at [1109, 388] on div "Delete Role" at bounding box center [1127, 388] width 79 height 20
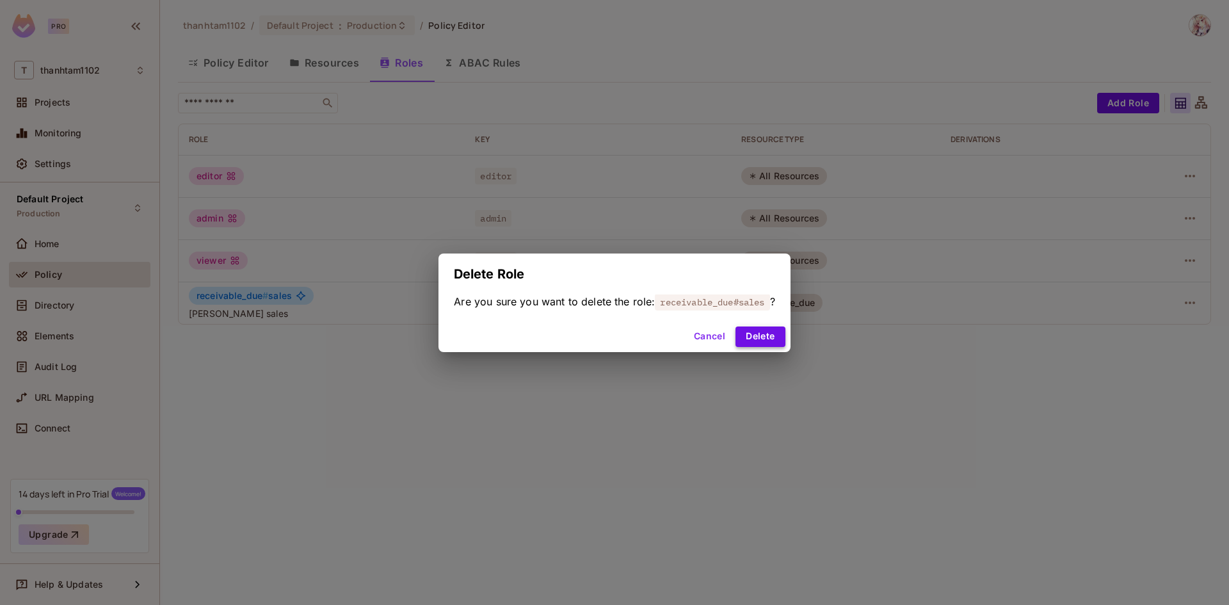
click at [767, 332] on button "Delete" at bounding box center [759, 336] width 49 height 20
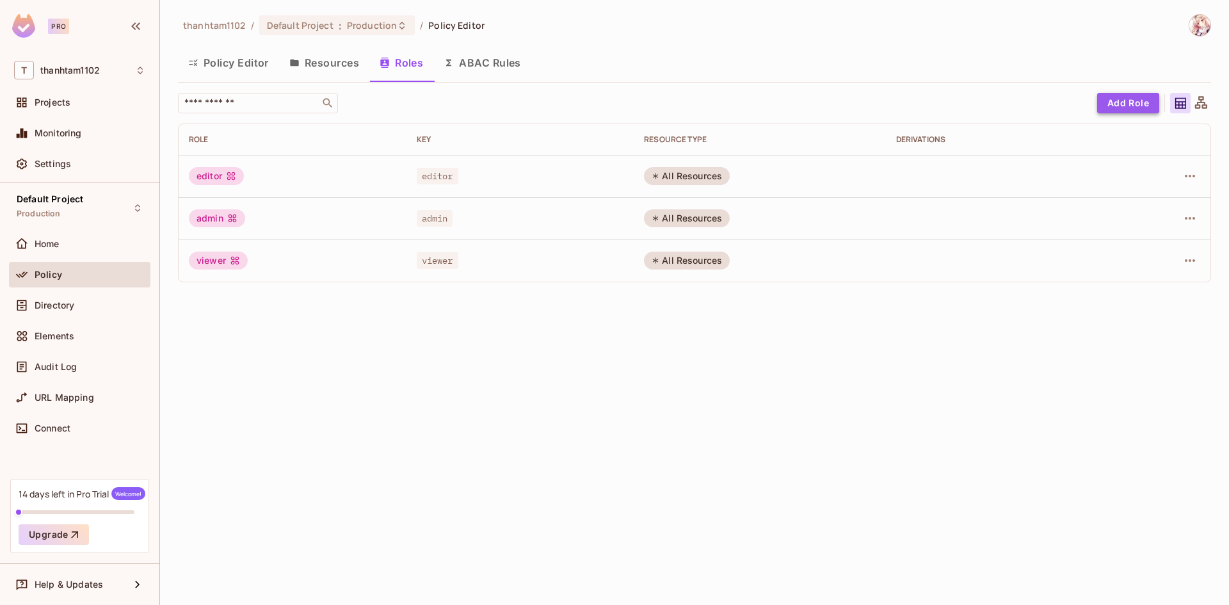
click at [1106, 102] on button "Add Role" at bounding box center [1128, 103] width 62 height 20
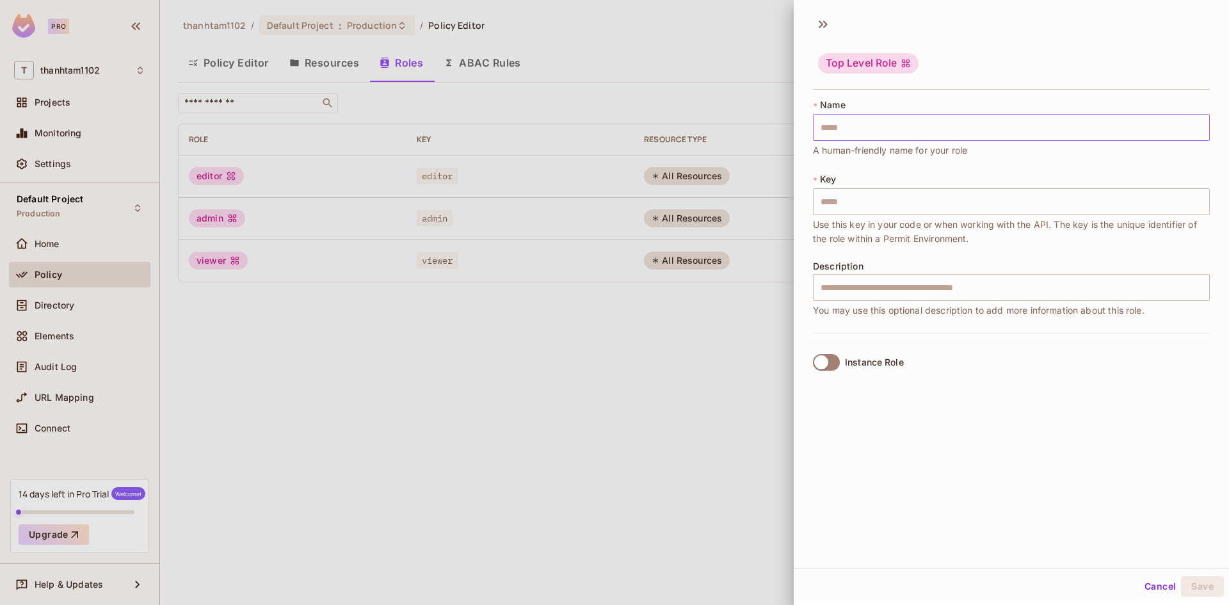
click at [920, 127] on input "text" at bounding box center [1011, 127] width 397 height 27
type input "*"
type input "**"
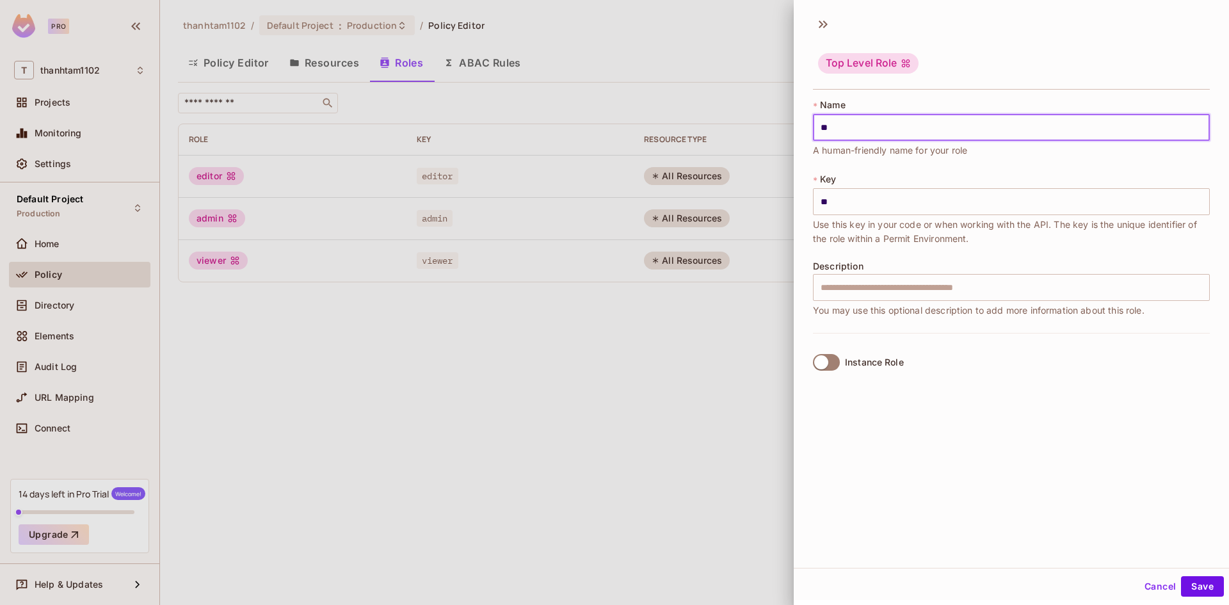
type input "***"
type input "****"
type input "*****"
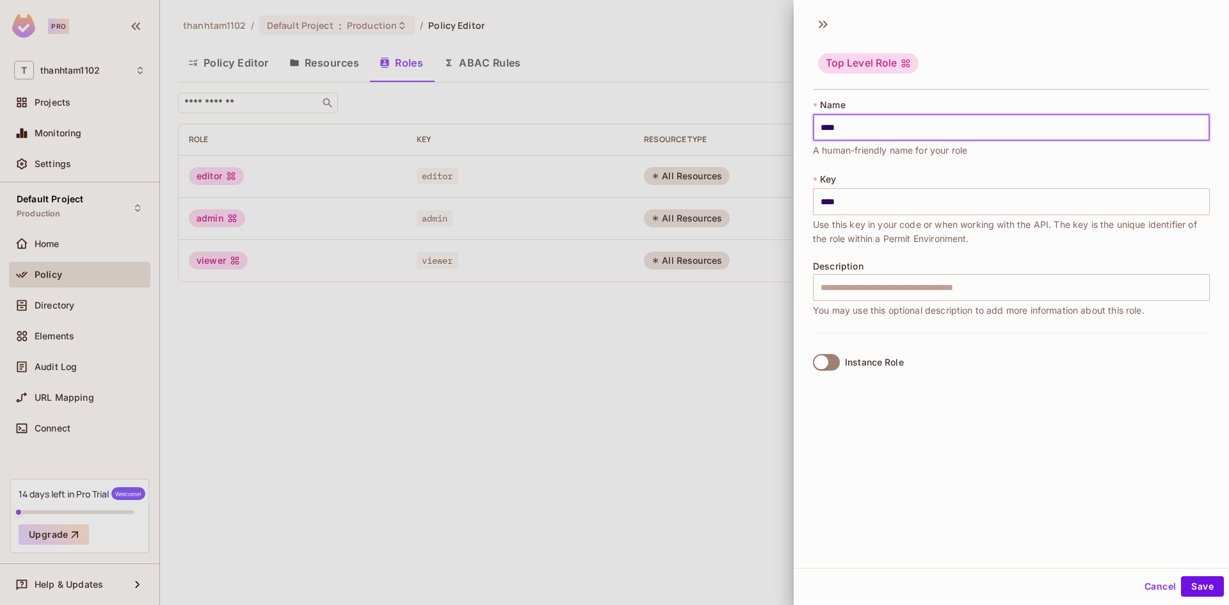
type input "*****"
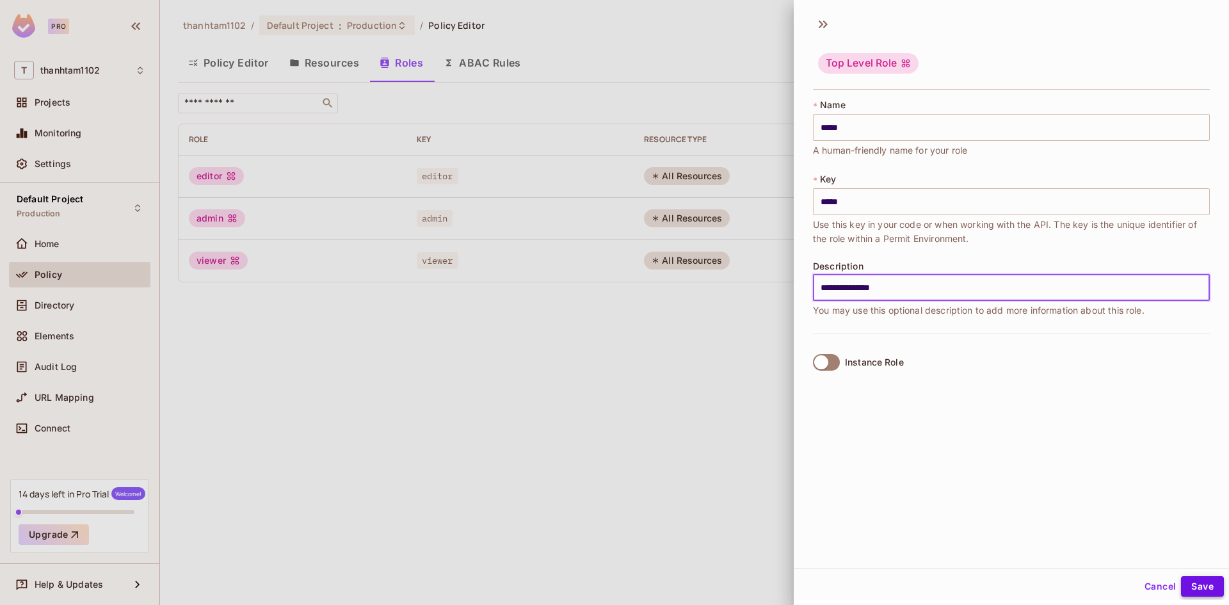
type input "**********"
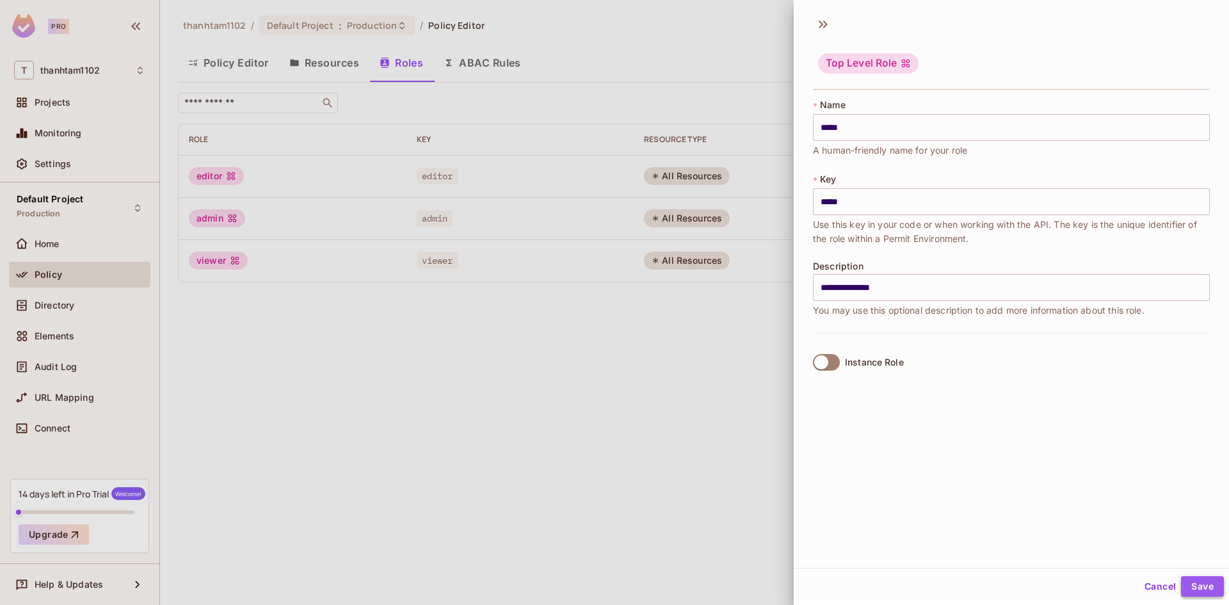
click at [1197, 592] on button "Save" at bounding box center [1202, 586] width 43 height 20
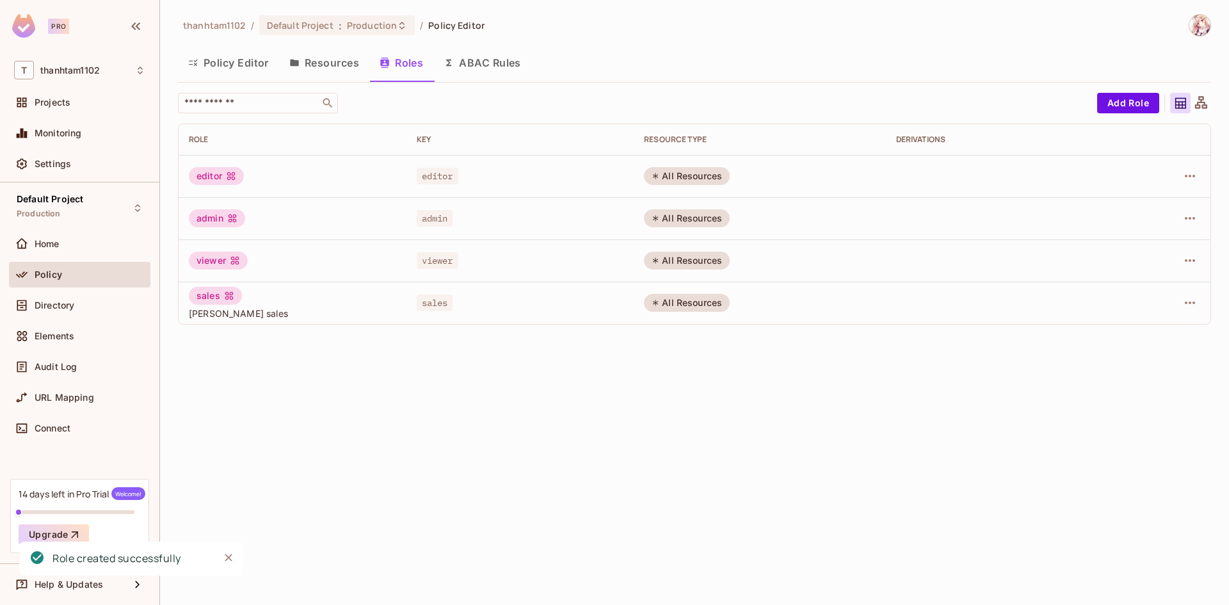
click at [211, 54] on button "Policy Editor" at bounding box center [228, 63] width 101 height 32
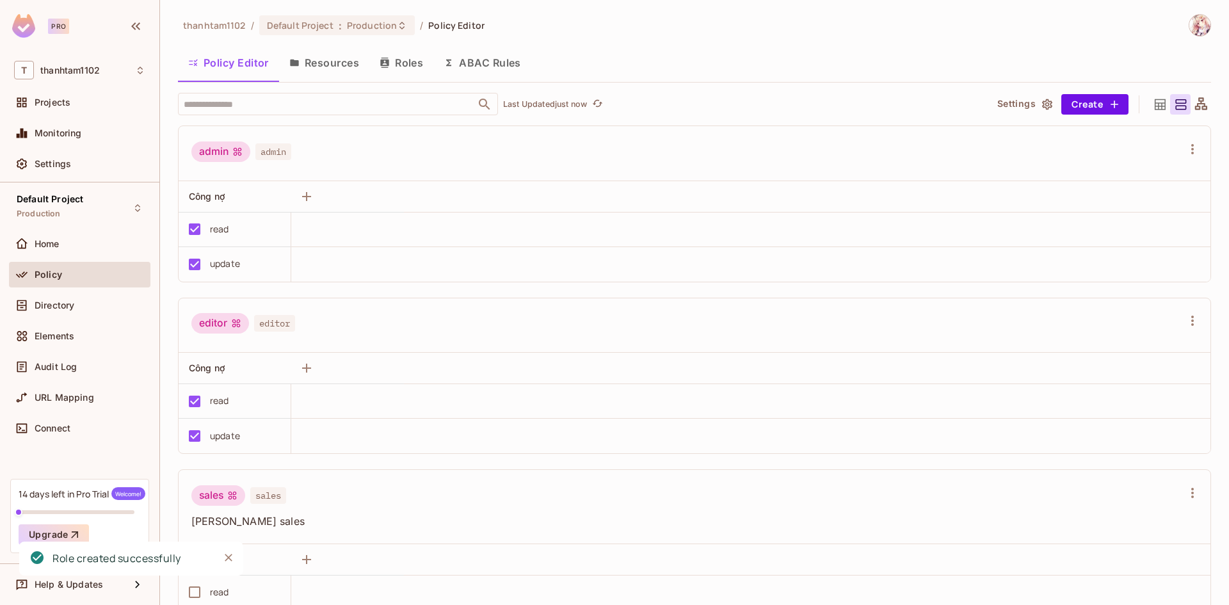
scroll to position [243, 0]
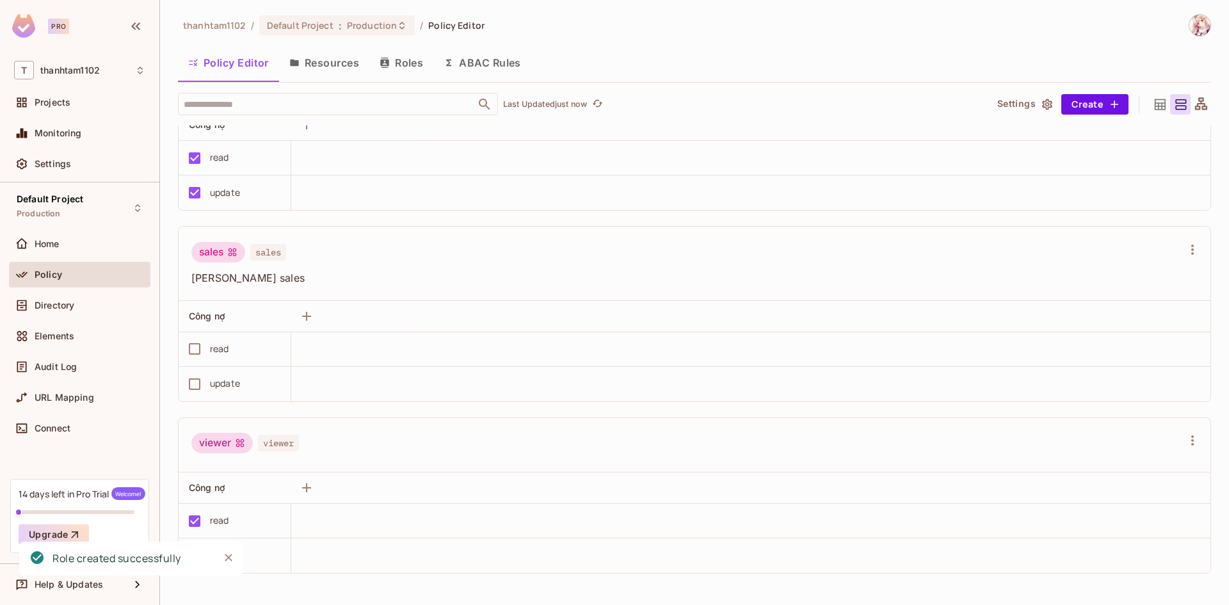
click at [225, 557] on icon "Close" at bounding box center [228, 557] width 13 height 13
click at [1181, 590] on button "Save Changes" at bounding box center [1179, 585] width 79 height 20
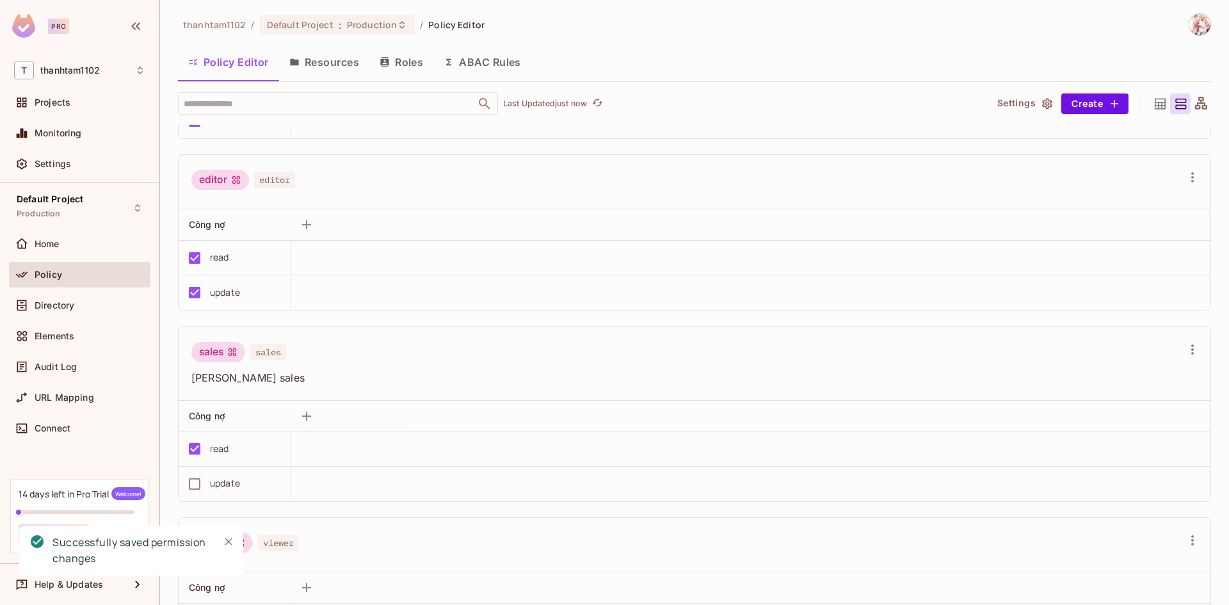
scroll to position [179, 0]
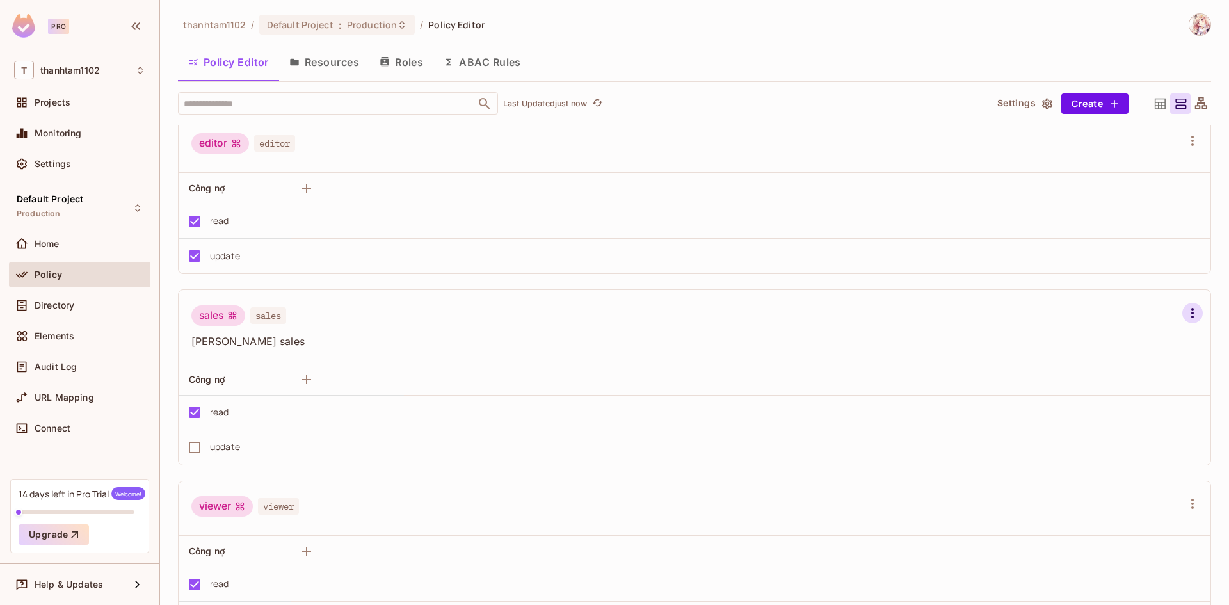
click at [1185, 311] on icon "button" at bounding box center [1192, 312] width 15 height 15
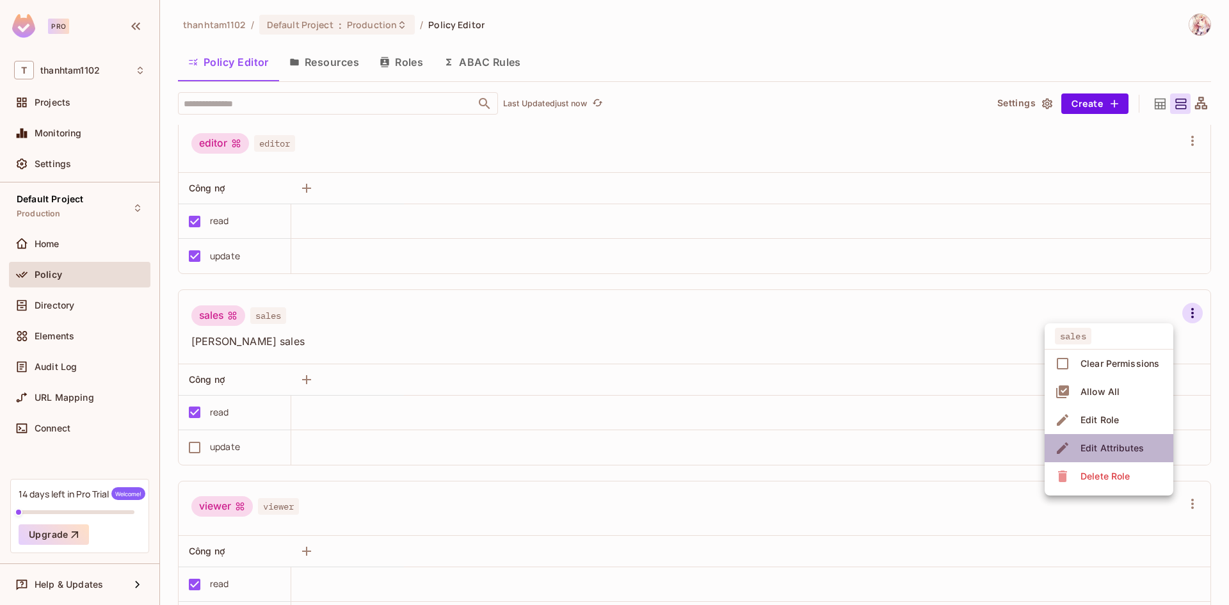
click at [1141, 455] on span "Edit Attributes" at bounding box center [1111, 448] width 71 height 20
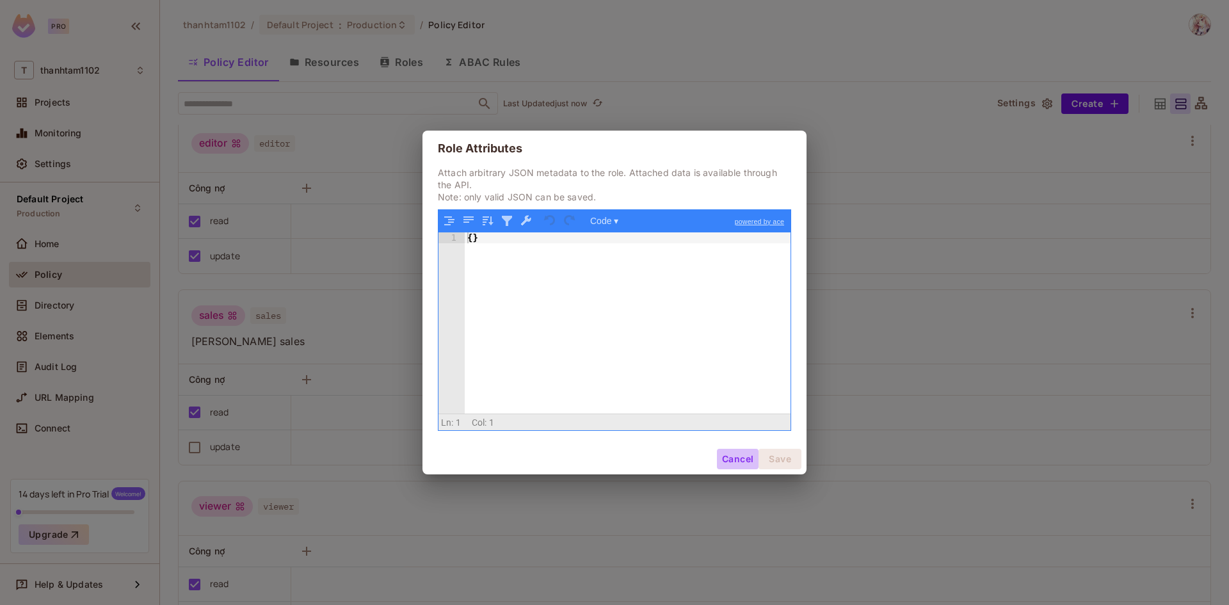
click at [737, 458] on button "Cancel" at bounding box center [738, 459] width 42 height 20
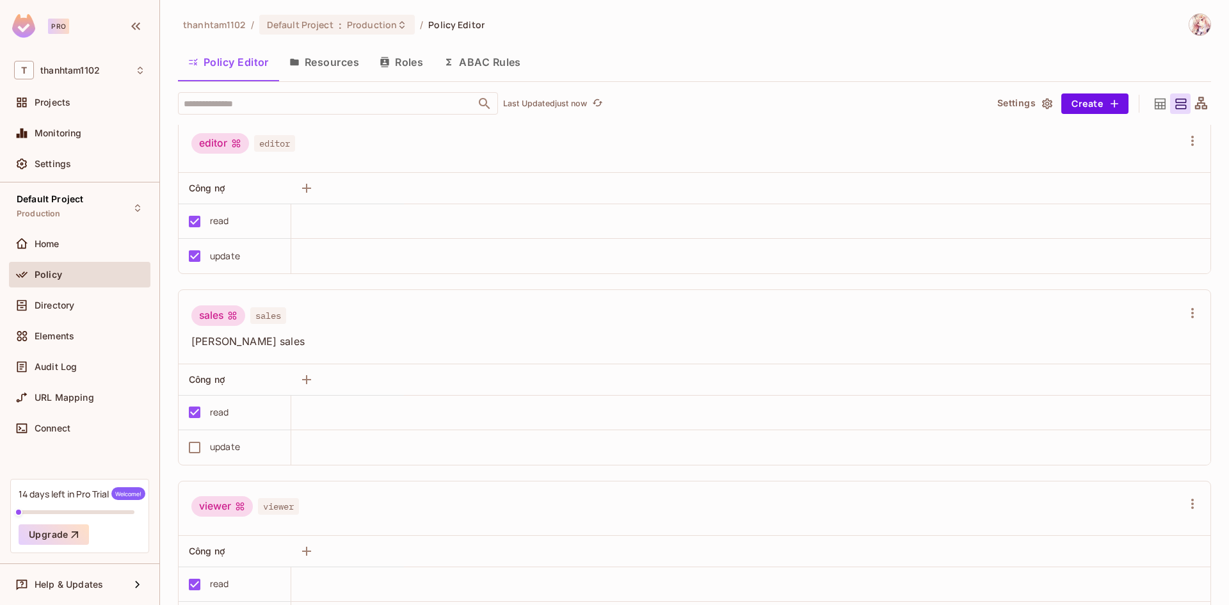
click at [336, 63] on button "Resources" at bounding box center [324, 62] width 90 height 32
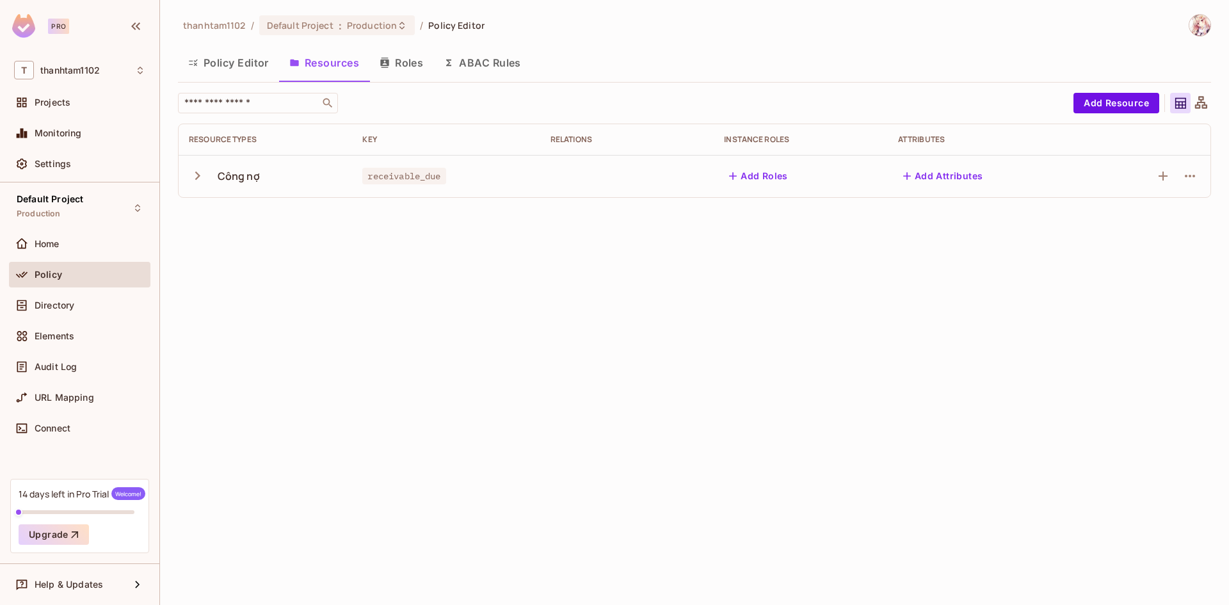
click at [461, 60] on button "ABAC Rules" at bounding box center [482, 63] width 98 height 32
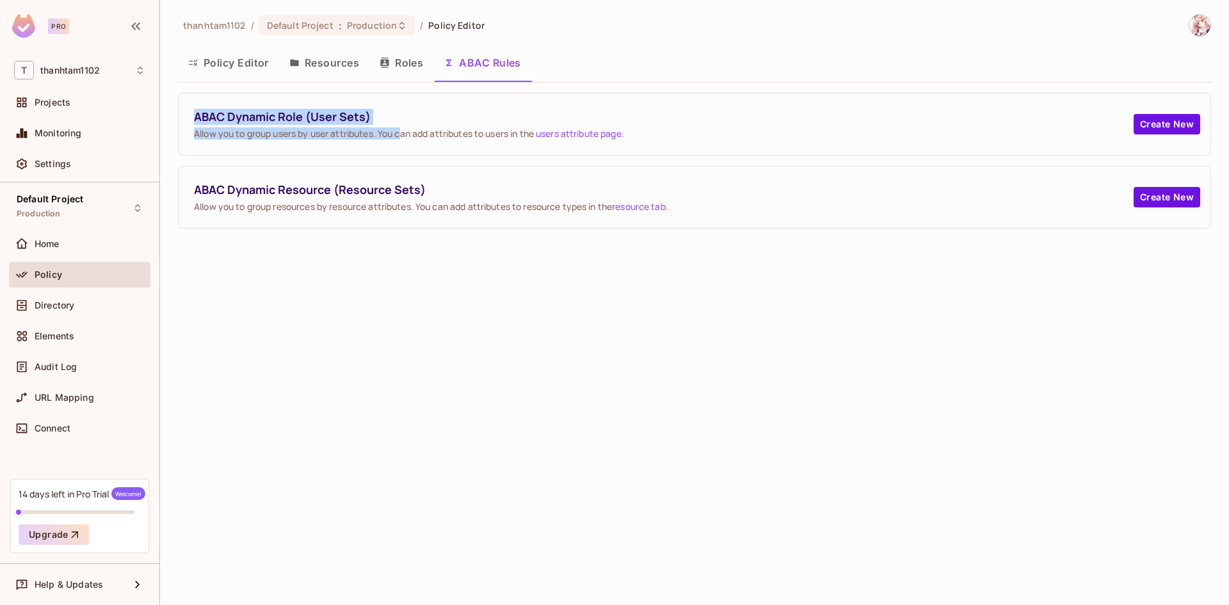
drag, startPoint x: 195, startPoint y: 116, endPoint x: 401, endPoint y: 140, distance: 208.0
click at [401, 140] on div "ABAC Dynamic Role (User Sets) Allow you to group users by user attributes. You …" at bounding box center [695, 123] width 1032 height 61
click at [416, 140] on div "ABAC Dynamic Role (User Sets) Allow you to group users by user attributes. You …" at bounding box center [695, 123] width 1032 height 61
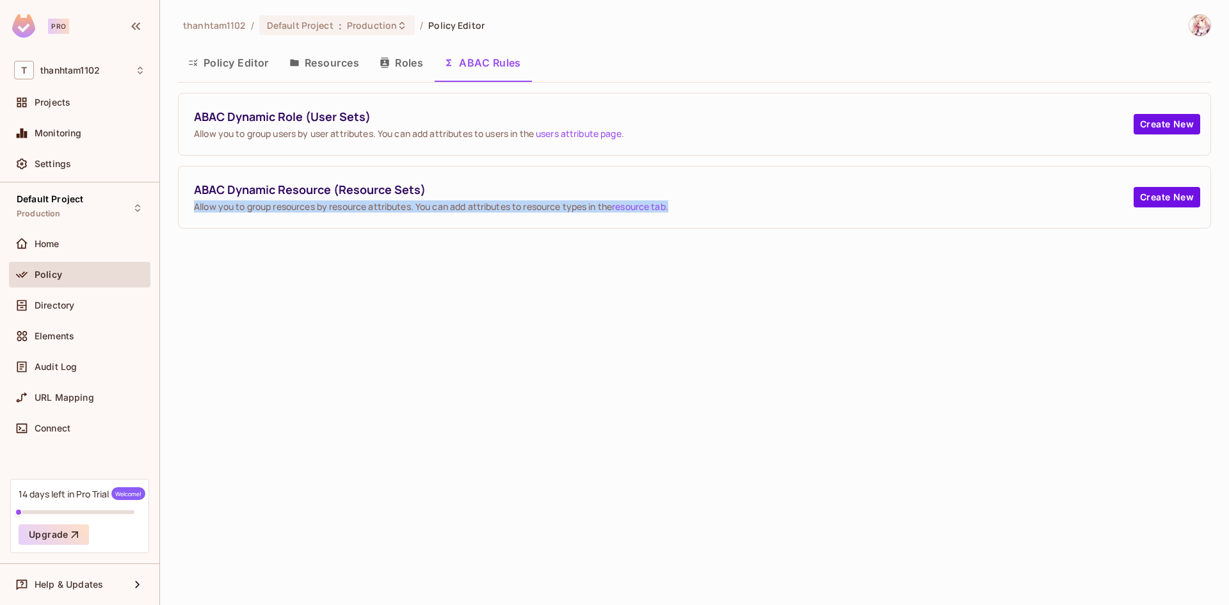
drag, startPoint x: 184, startPoint y: 211, endPoint x: 696, endPoint y: 216, distance: 512.0
click at [696, 216] on div "ABAC Dynamic Resource (Resource Sets) Allow you to group resources by resource …" at bounding box center [695, 196] width 1032 height 61
click at [688, 213] on div at bounding box center [688, 213] width 0 height 0
click at [714, 221] on div "ABAC Dynamic Resource (Resource Sets) Allow you to group resources by resource …" at bounding box center [695, 196] width 1032 height 61
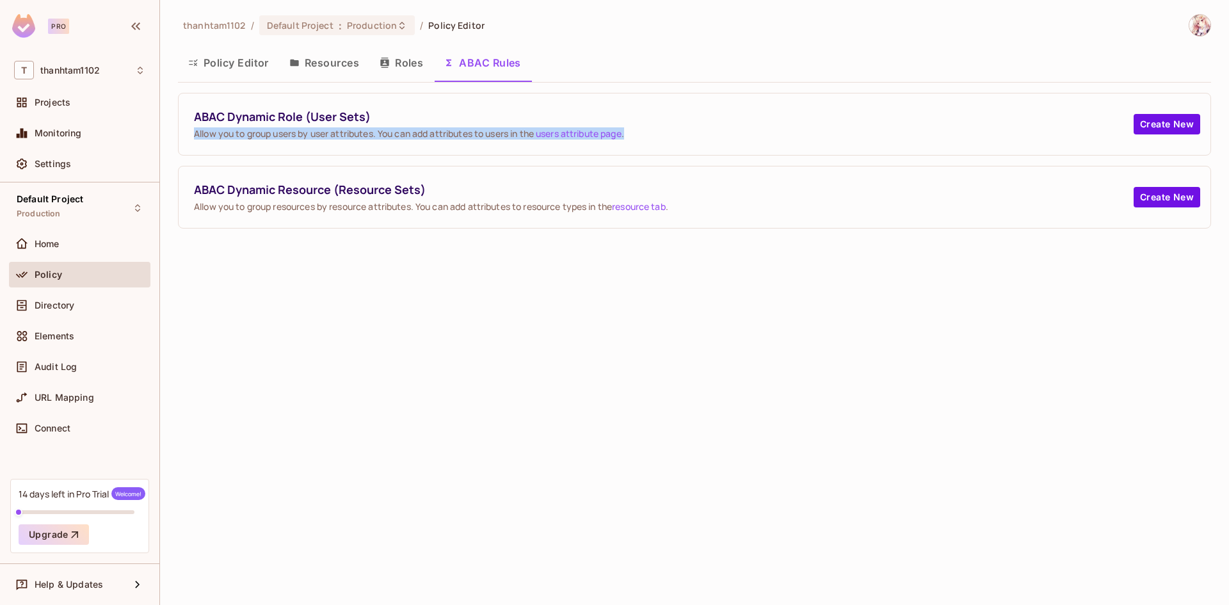
drag, startPoint x: 187, startPoint y: 135, endPoint x: 690, endPoint y: 127, distance: 503.1
click at [690, 127] on div "ABAC Dynamic Role (User Sets) Allow you to group users by user attributes. You …" at bounding box center [695, 123] width 1032 height 61
click at [682, 109] on div at bounding box center [682, 109] width 0 height 0
click at [691, 118] on span "ABAC Dynamic Role (User Sets)" at bounding box center [663, 117] width 939 height 16
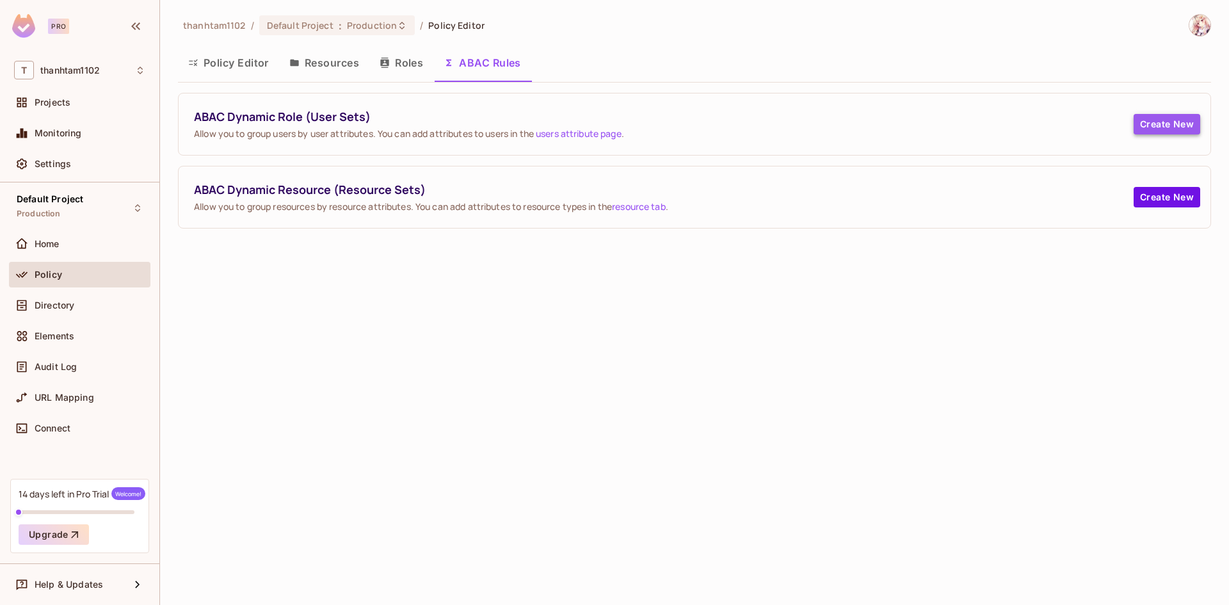
click at [1167, 125] on button "Create New" at bounding box center [1166, 124] width 67 height 20
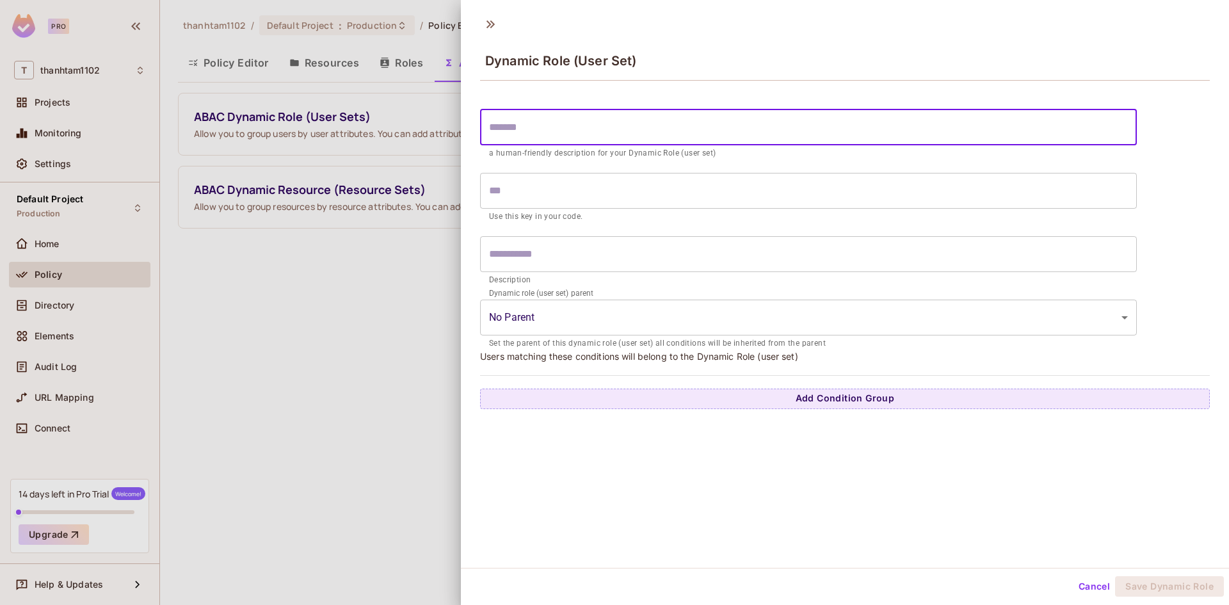
click at [731, 127] on input "text" at bounding box center [808, 127] width 657 height 36
type input "*"
type input "**"
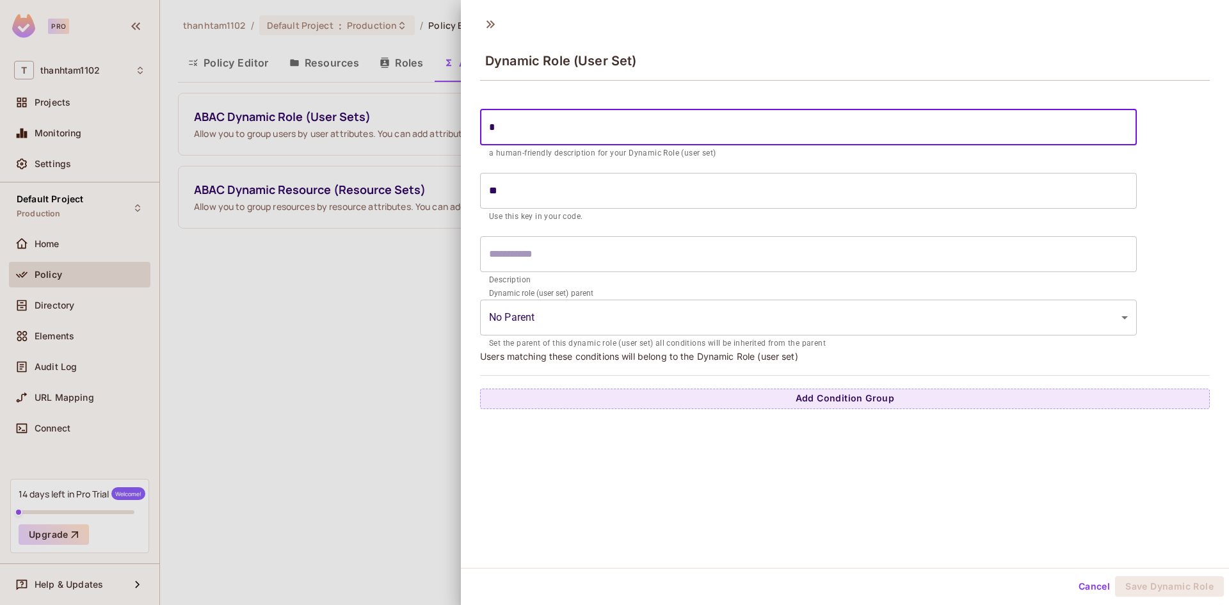
type input "**"
type input "****"
type input "*****"
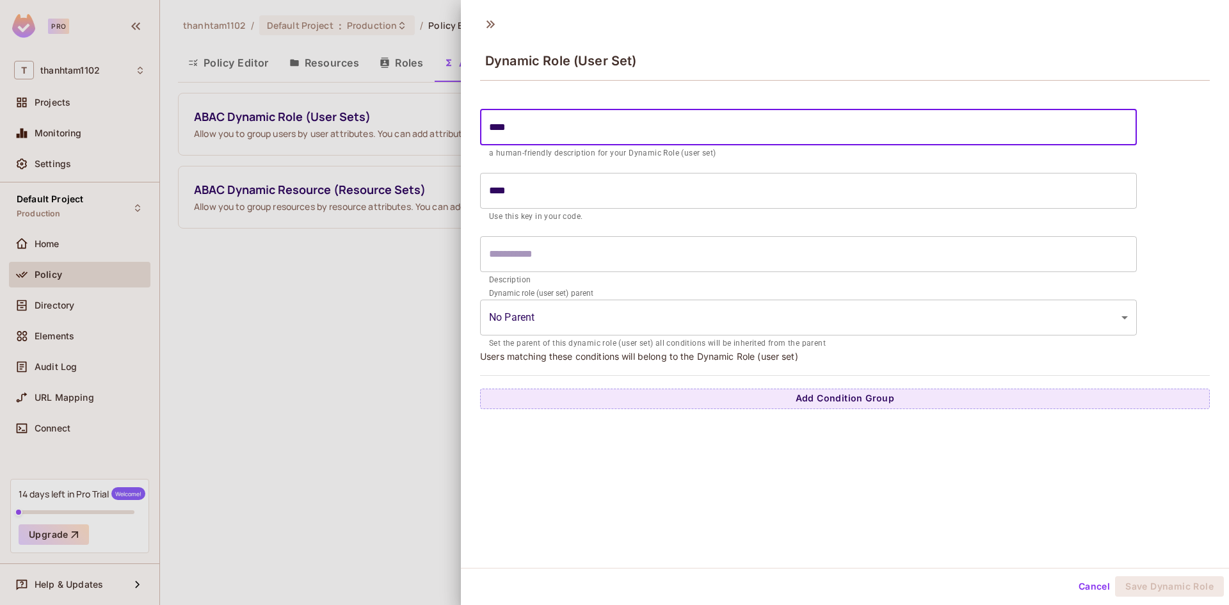
type input "*****"
type input "******"
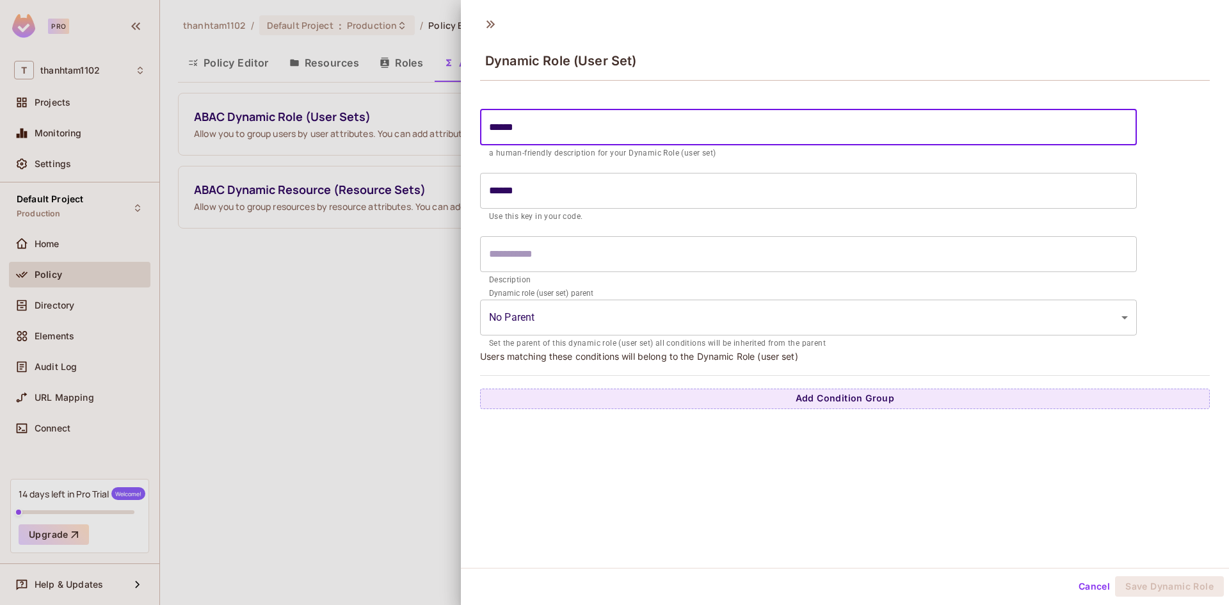
type input "*******"
type input "*********"
type input "**********"
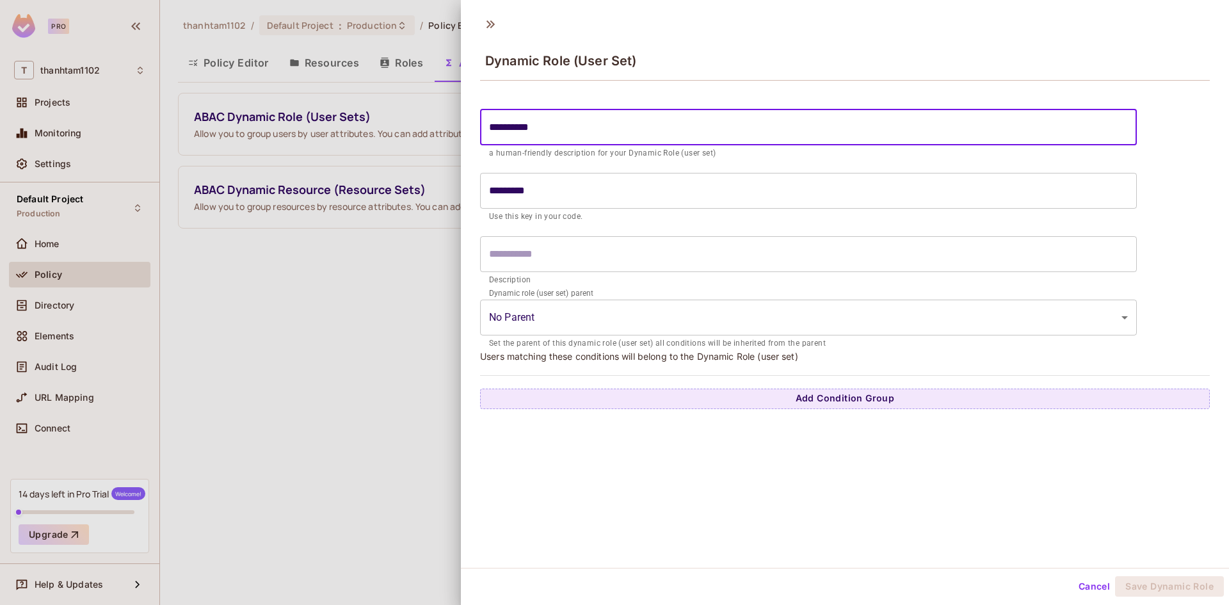
type input "**********"
type input "*********"
type input "**********"
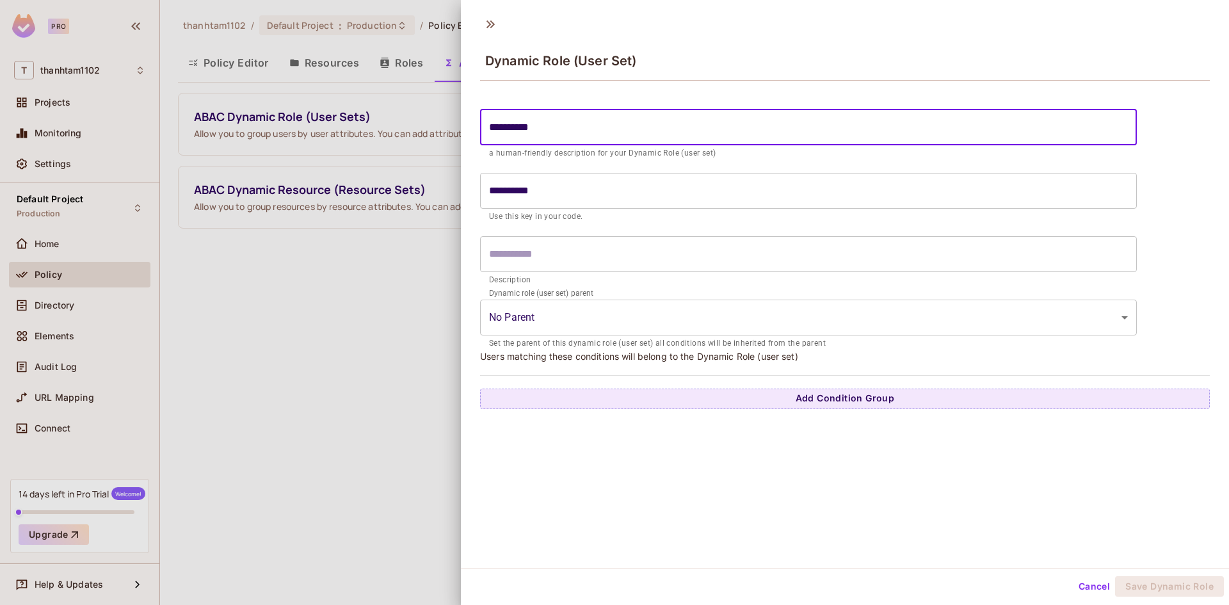
type input "**********"
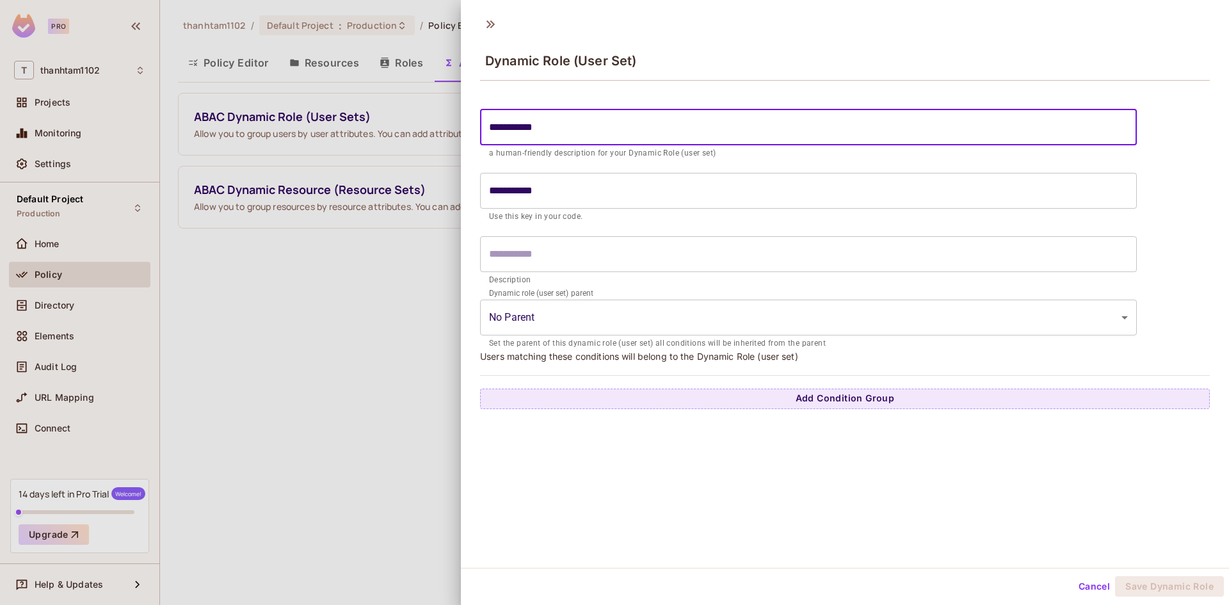
type input "**********"
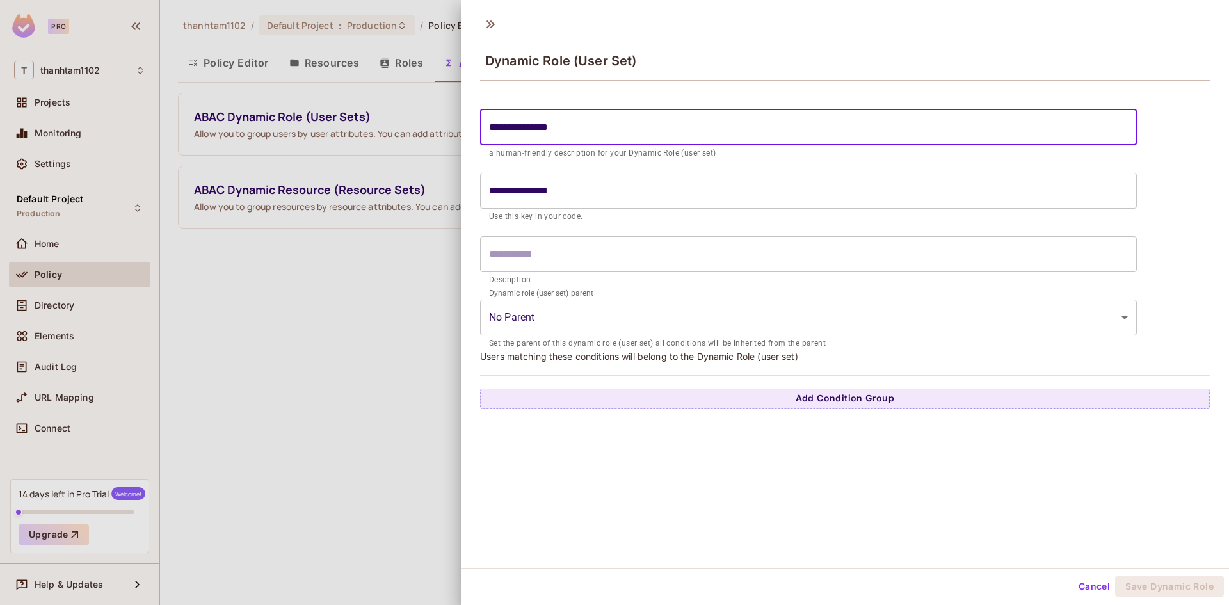
type input "**********"
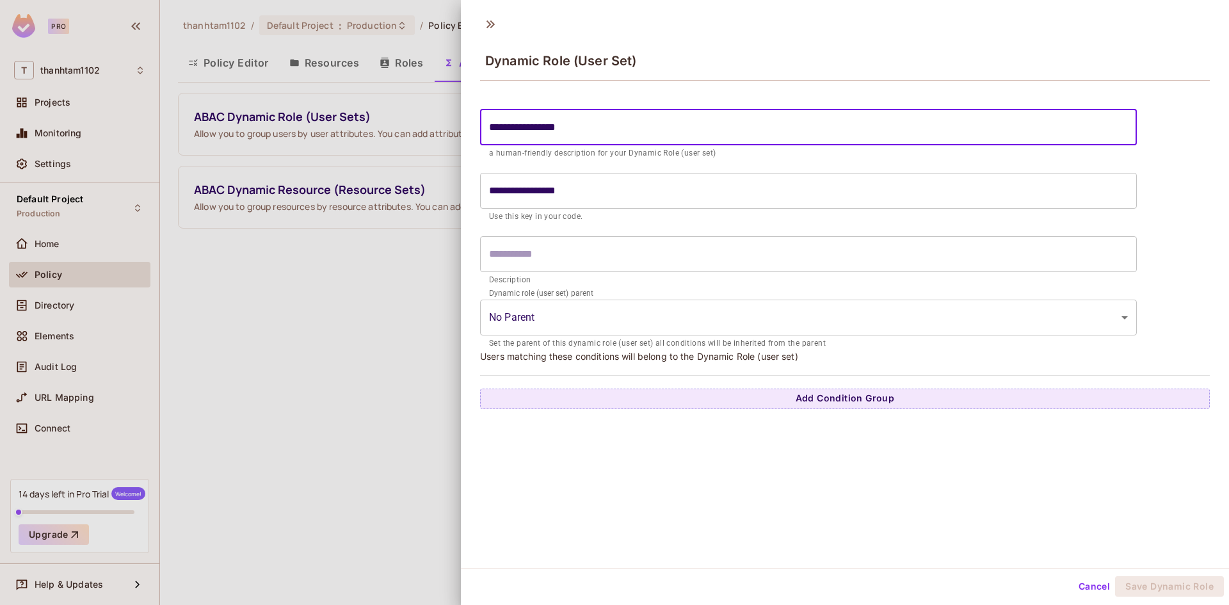
type input "**********"
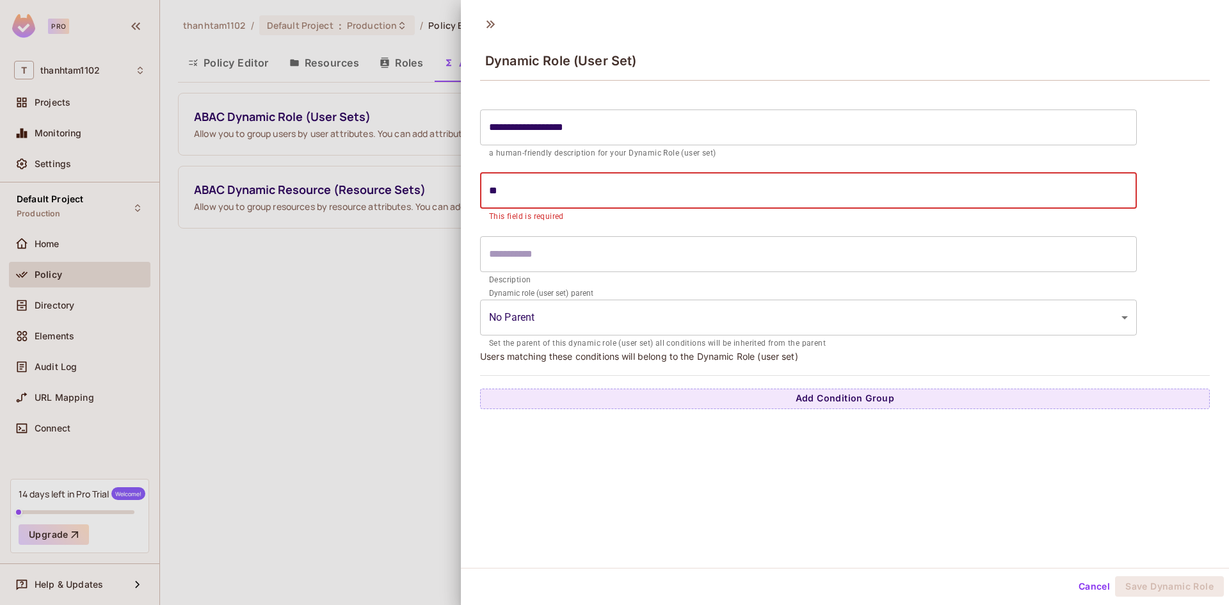
type input "*"
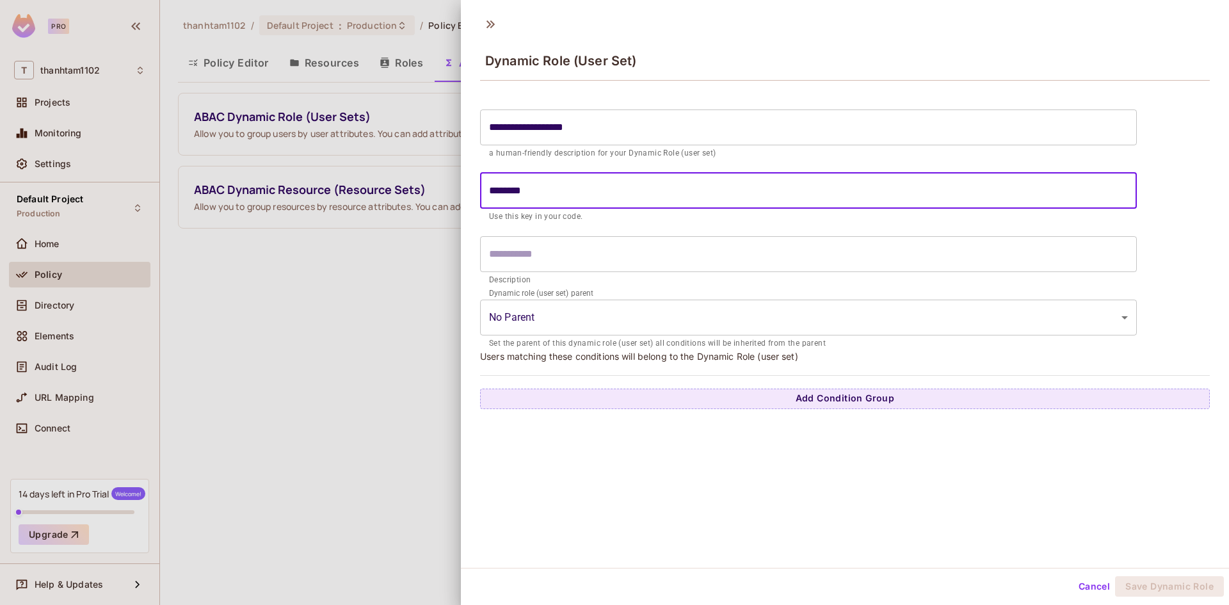
type input "********"
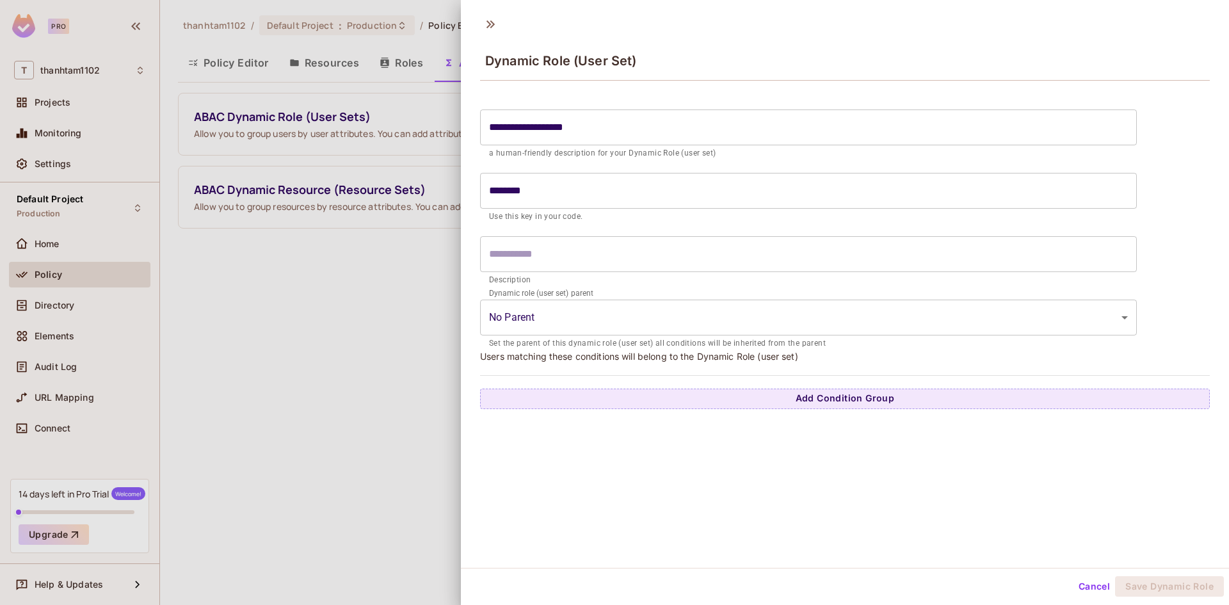
click at [617, 231] on form "**********" at bounding box center [808, 226] width 657 height 247
click at [611, 259] on input "text" at bounding box center [808, 254] width 657 height 36
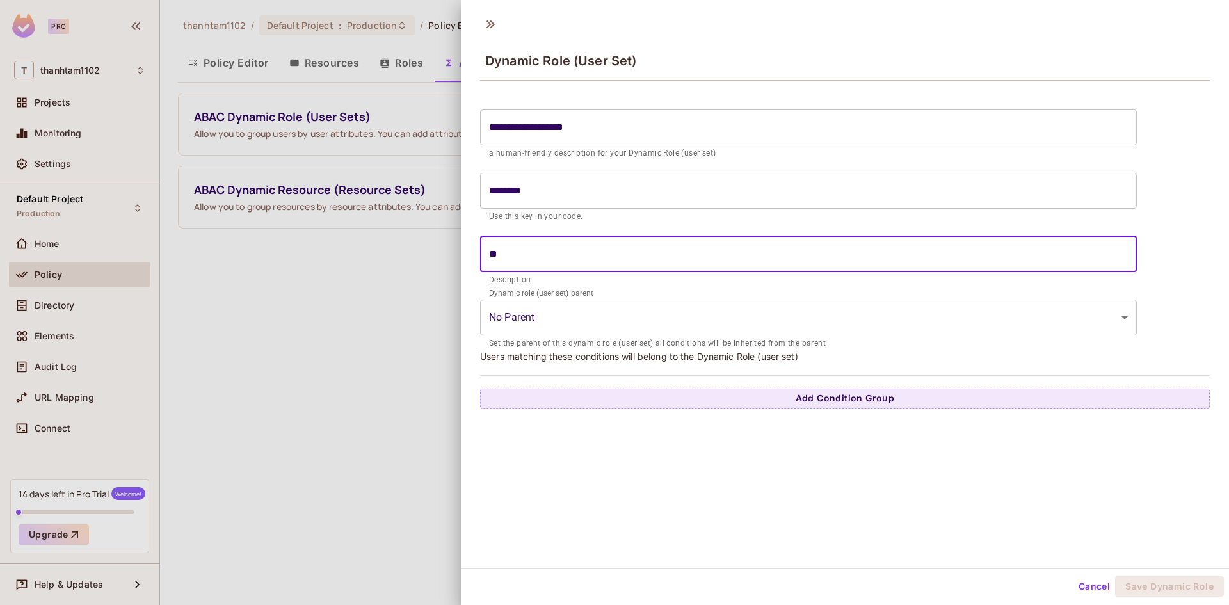
type input "*"
type input "**********"
click at [558, 282] on p "Description" at bounding box center [808, 280] width 639 height 13
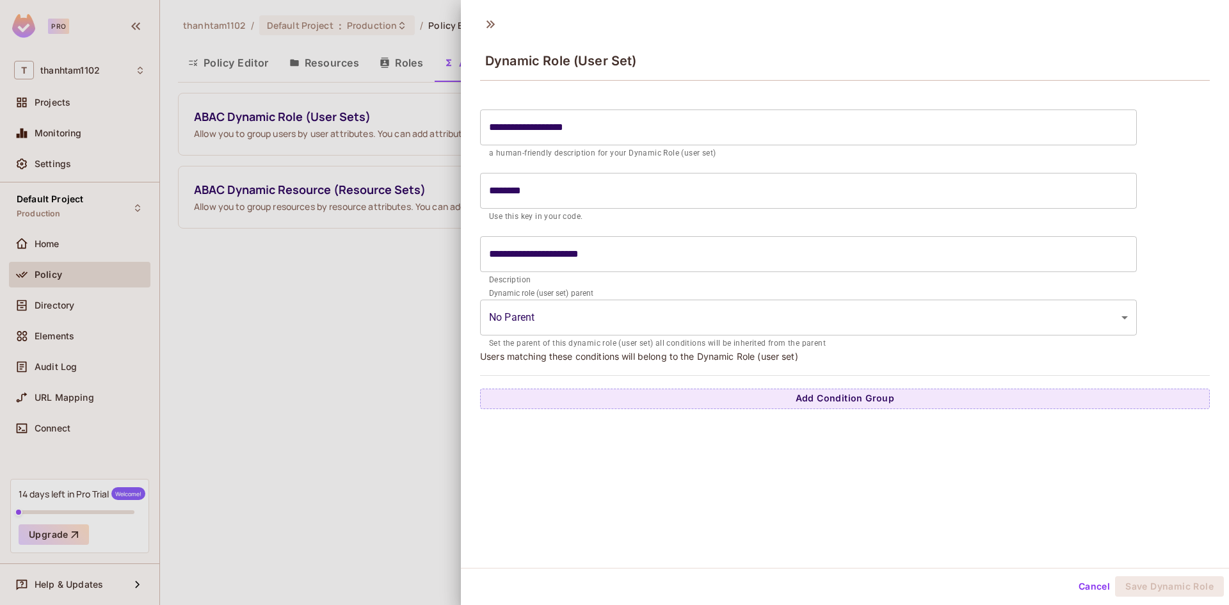
click at [547, 317] on body "**********" at bounding box center [614, 302] width 1229 height 605
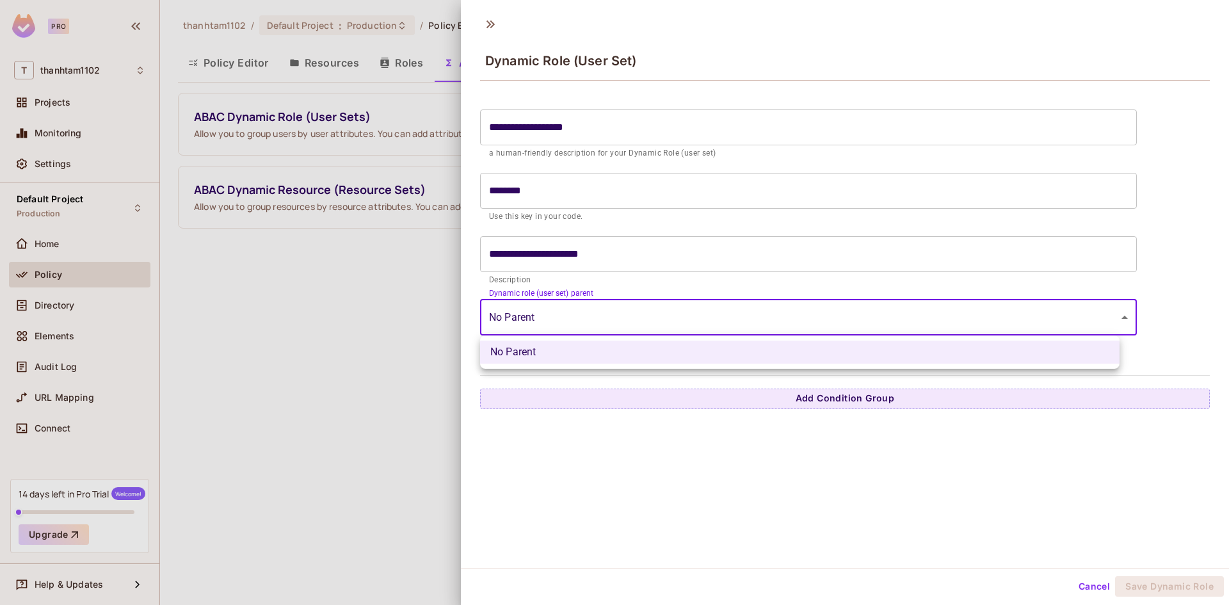
click at [561, 292] on div at bounding box center [614, 302] width 1229 height 605
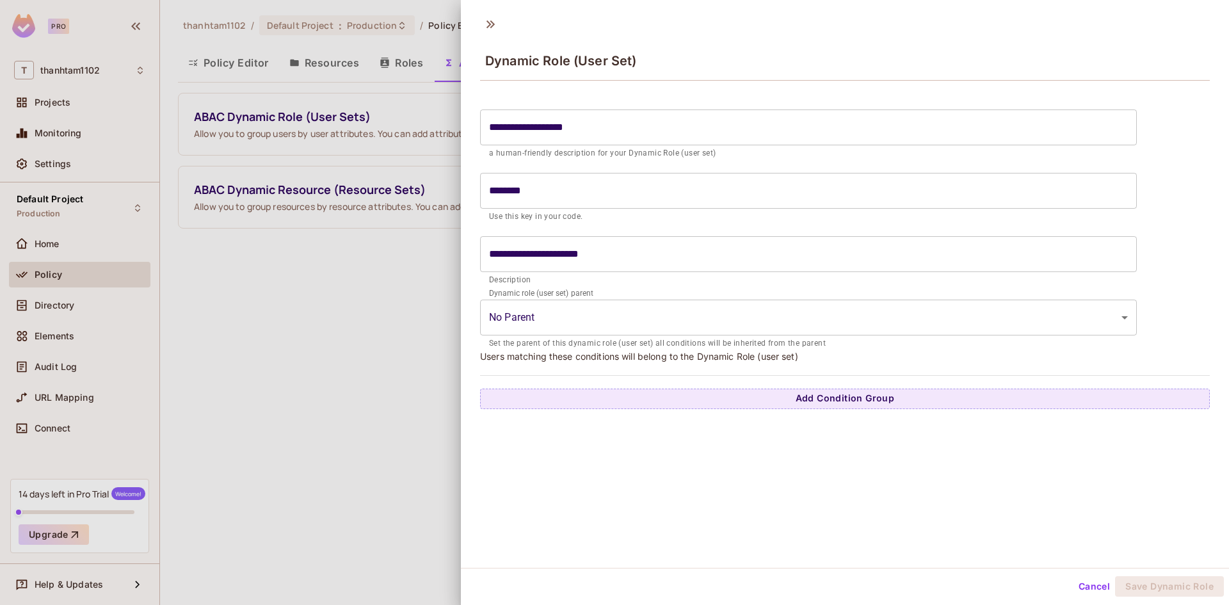
click at [513, 352] on p "Users matching these conditions will belong to the Dynamic Role (user set)" at bounding box center [845, 356] width 730 height 12
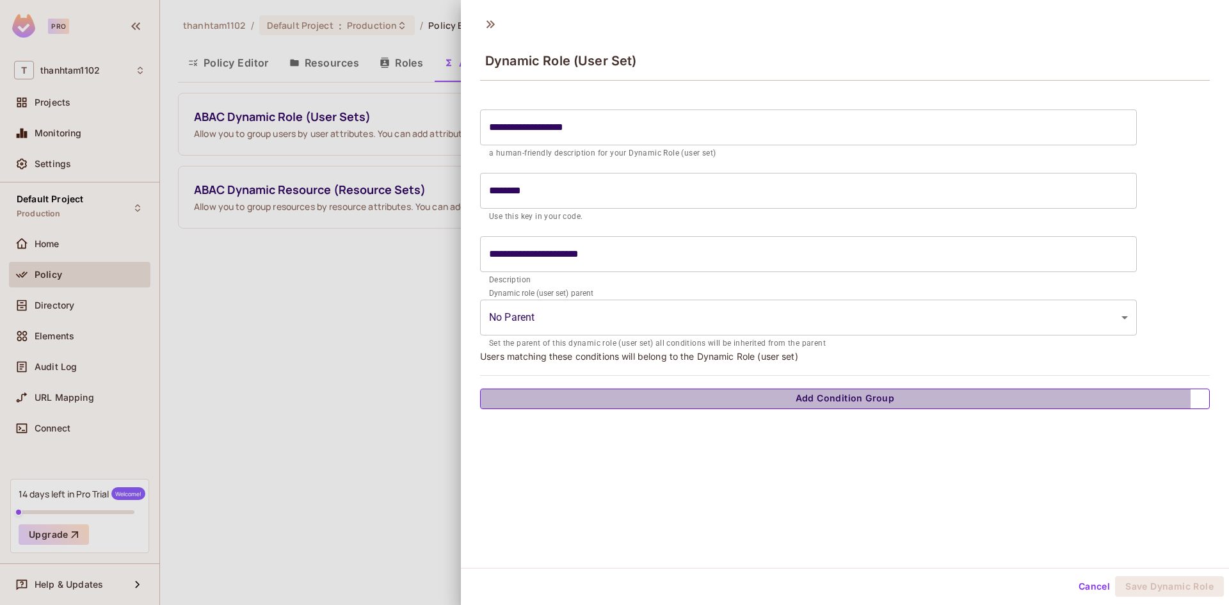
click at [593, 399] on button "Add Condition Group" at bounding box center [845, 398] width 730 height 20
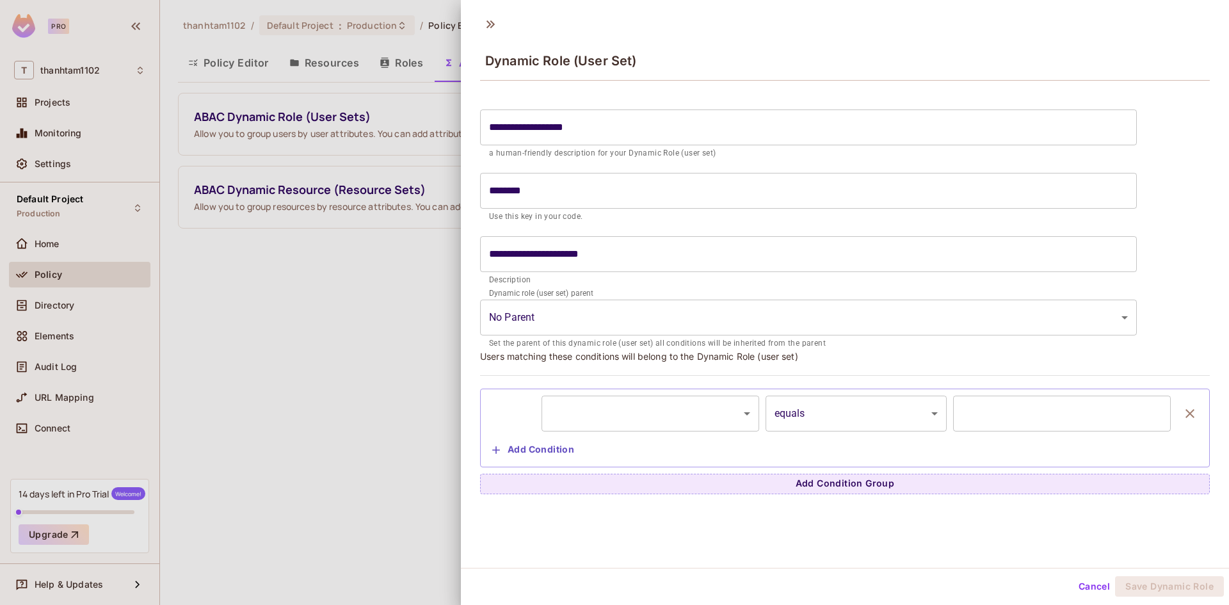
scroll to position [2, 0]
click at [648, 413] on body "**********" at bounding box center [614, 302] width 1229 height 605
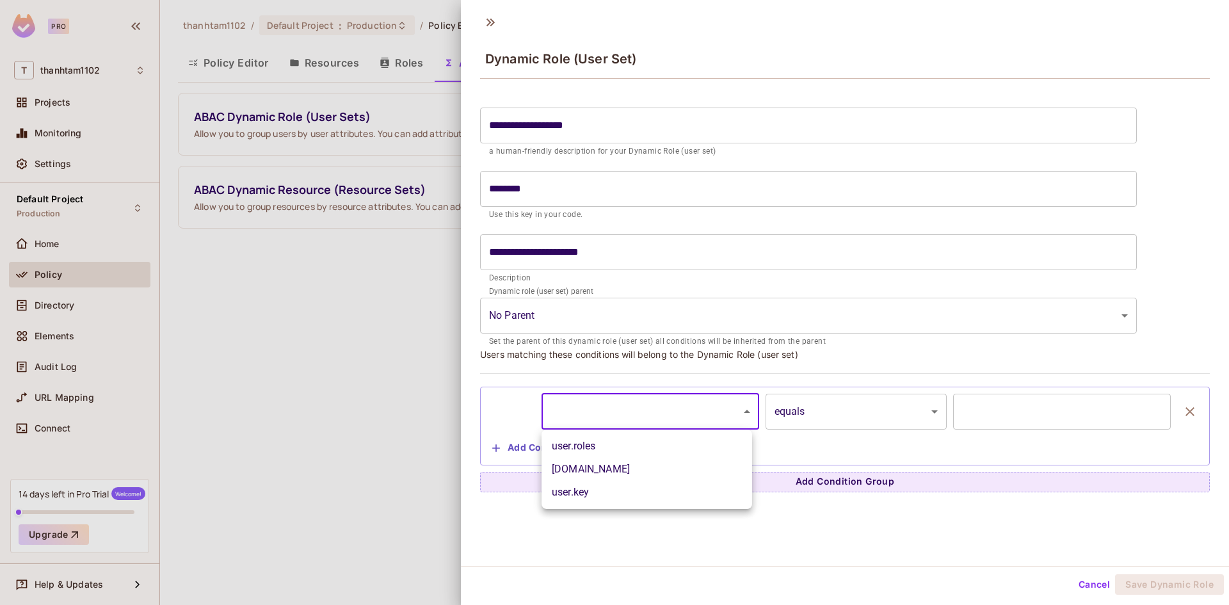
click at [895, 381] on div at bounding box center [614, 302] width 1229 height 605
click at [1010, 408] on input "text" at bounding box center [1062, 412] width 218 height 36
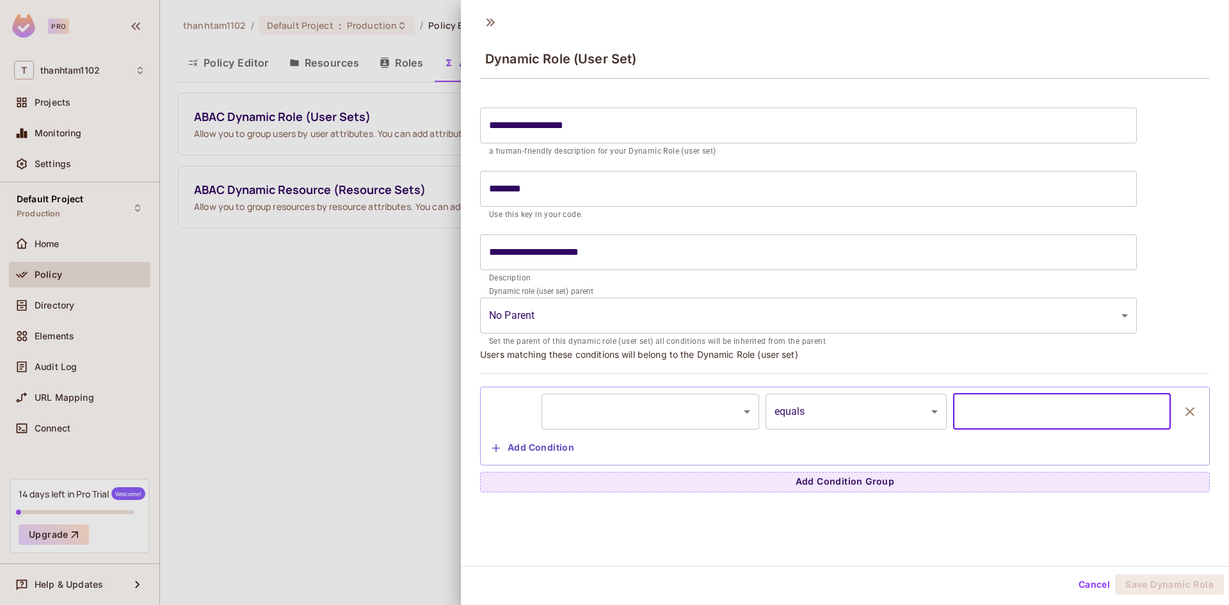
click at [868, 423] on body "**********" at bounding box center [614, 302] width 1229 height 605
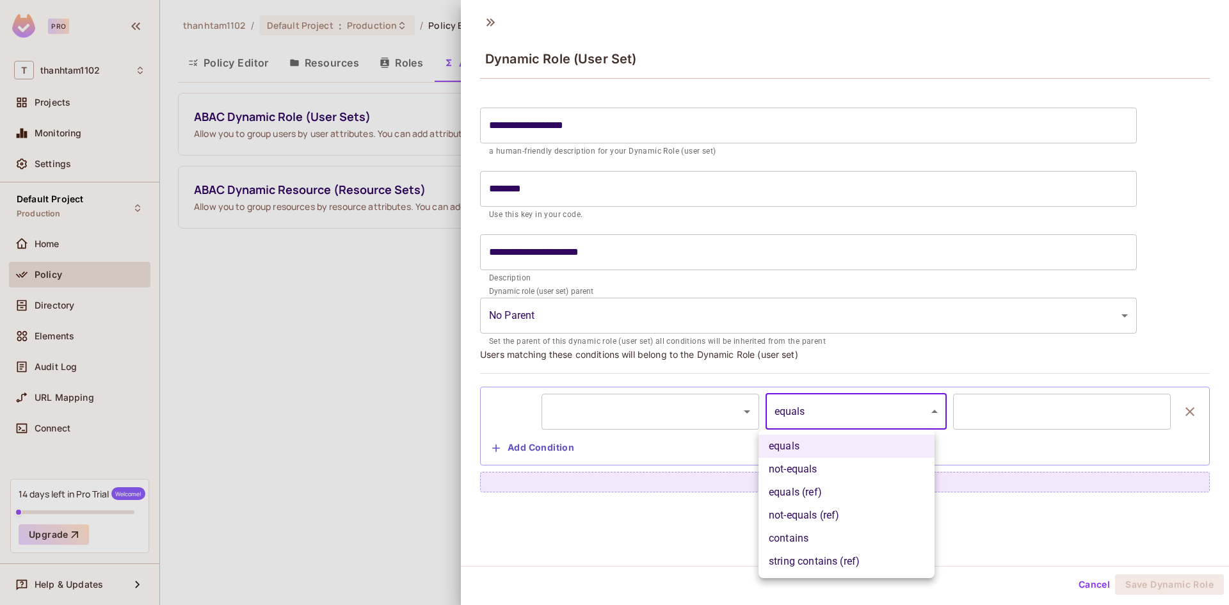
click at [978, 380] on div at bounding box center [614, 302] width 1229 height 605
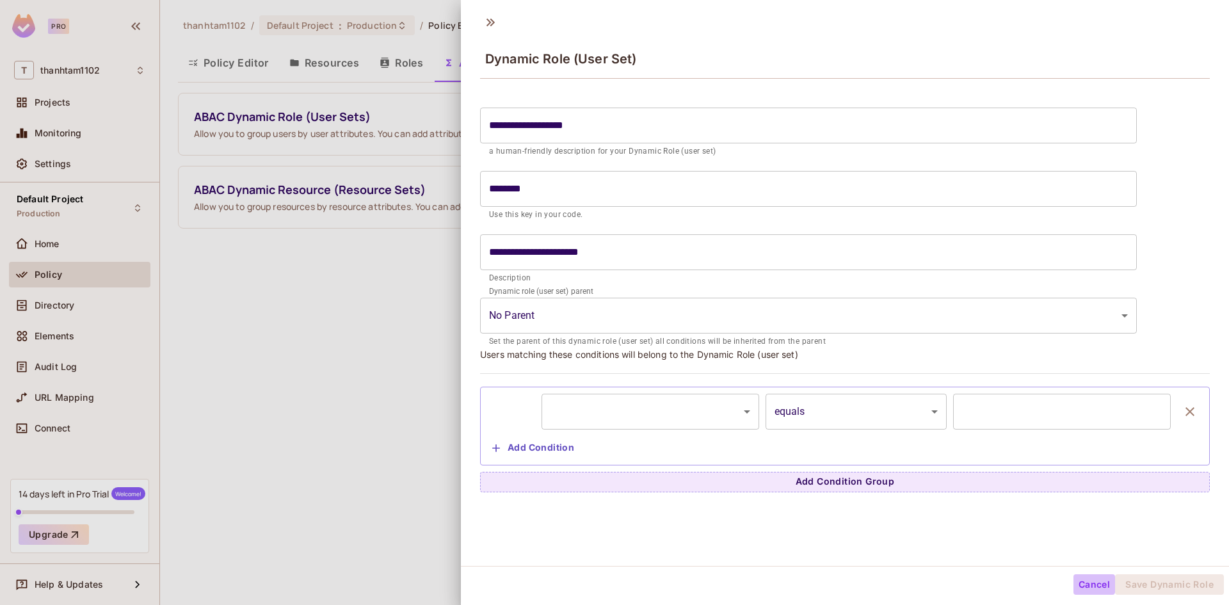
click at [1073, 579] on button "Cancel" at bounding box center [1094, 584] width 42 height 20
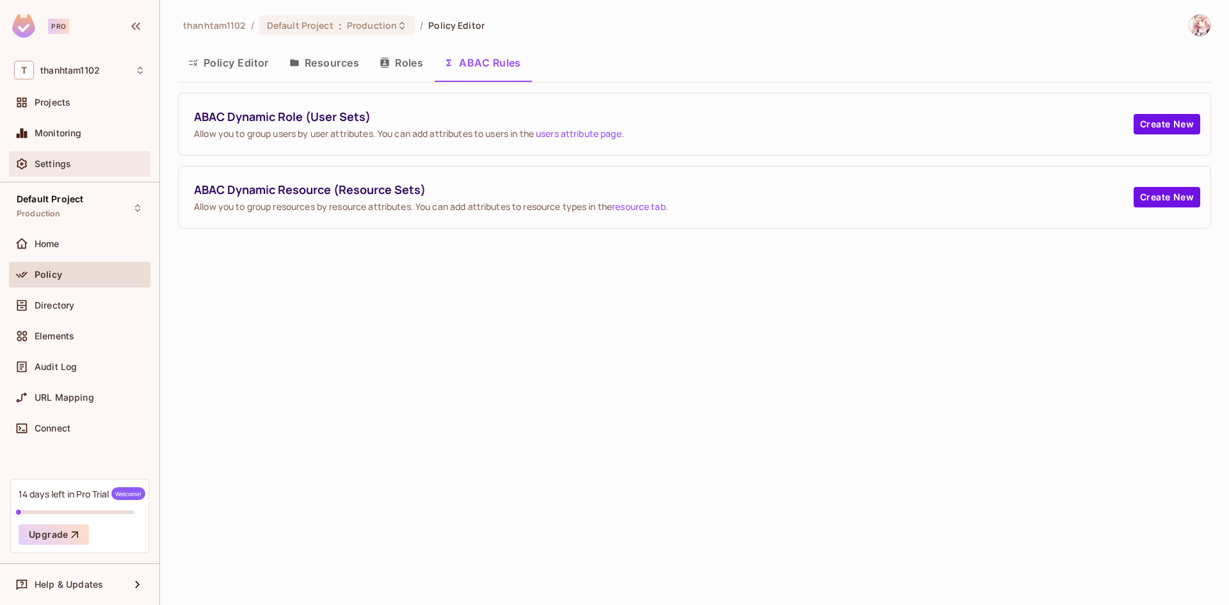
click at [82, 155] on div "Settings" at bounding box center [79, 164] width 141 height 26
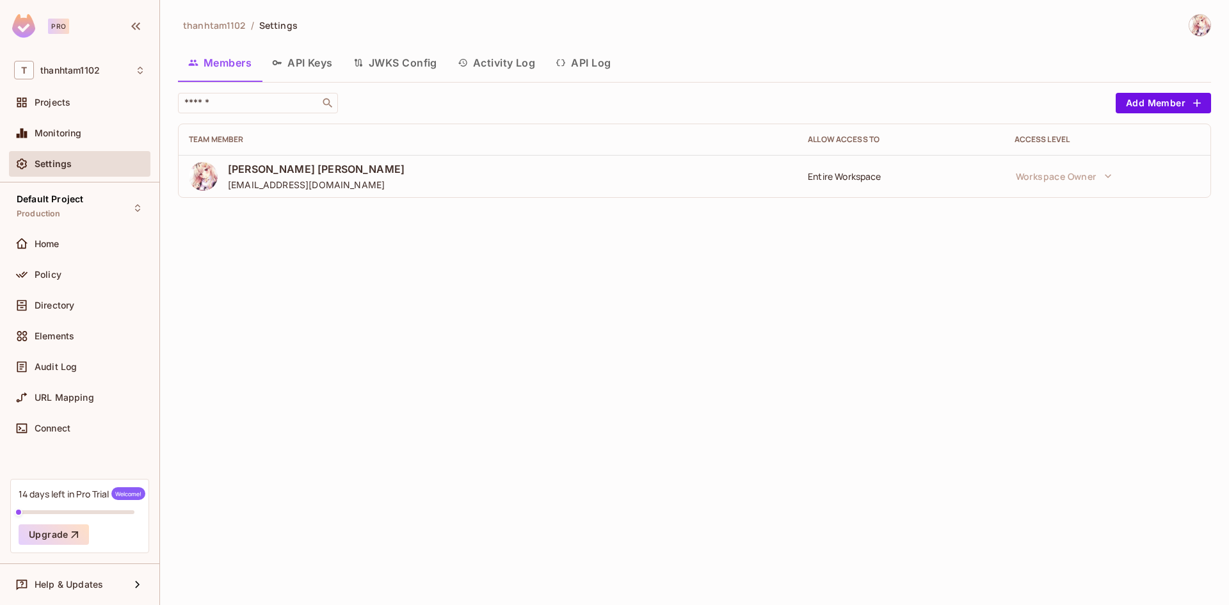
click at [295, 69] on button "API Keys" at bounding box center [302, 63] width 81 height 32
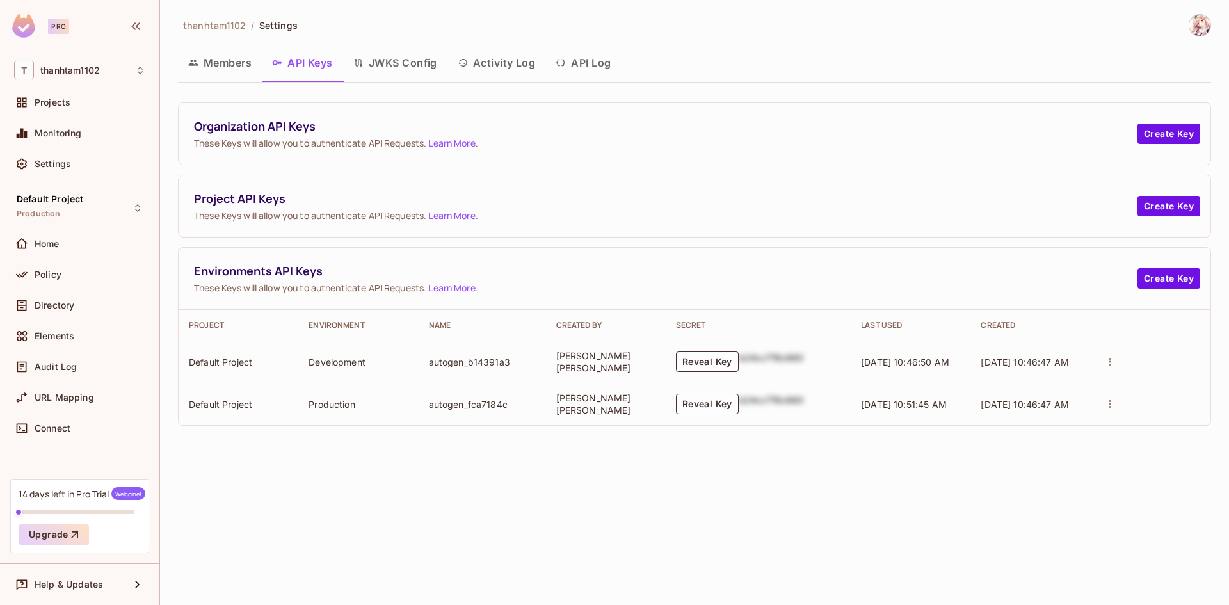
click at [431, 61] on button "JWKS Config" at bounding box center [395, 63] width 104 height 32
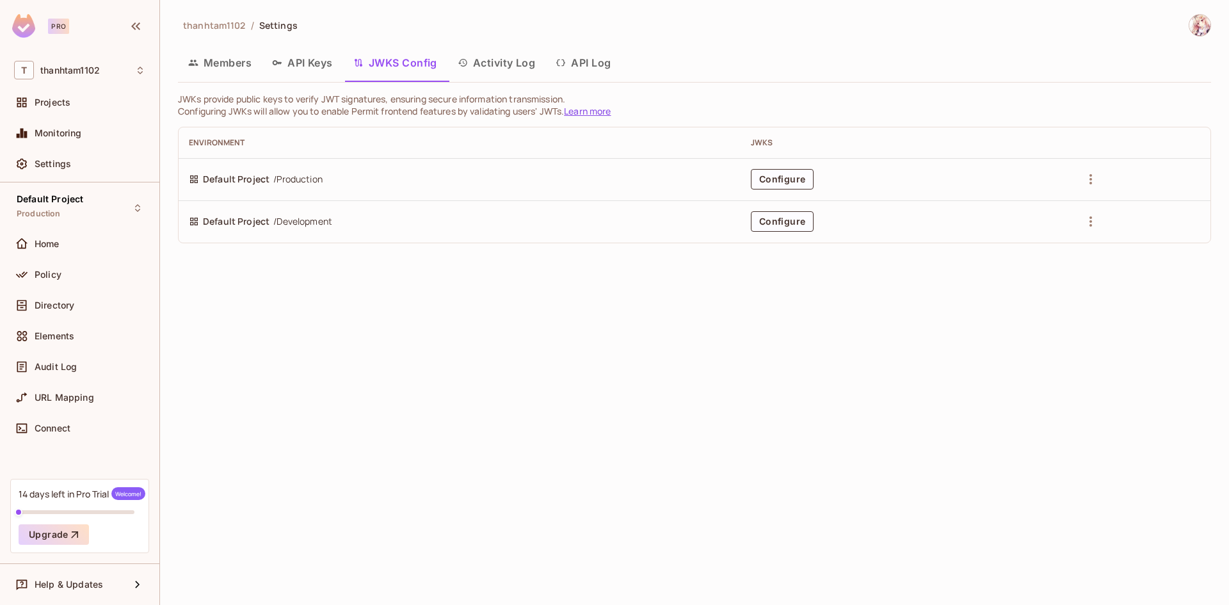
click at [493, 70] on button "Activity Log" at bounding box center [496, 63] width 99 height 32
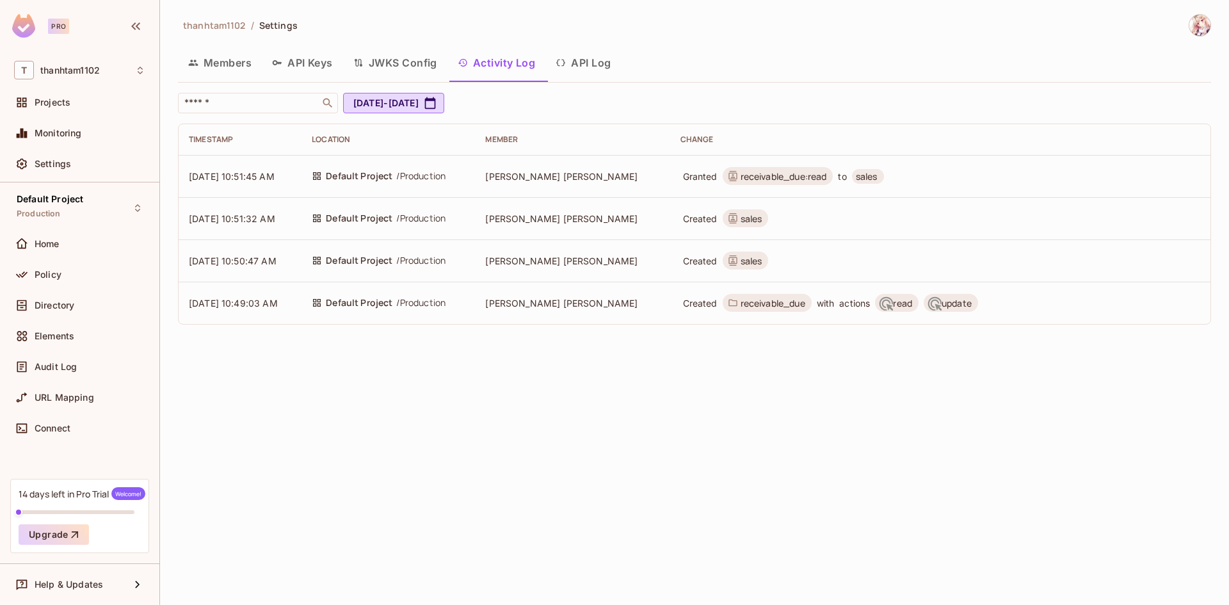
click at [578, 67] on button "API Log" at bounding box center [583, 63] width 76 height 32
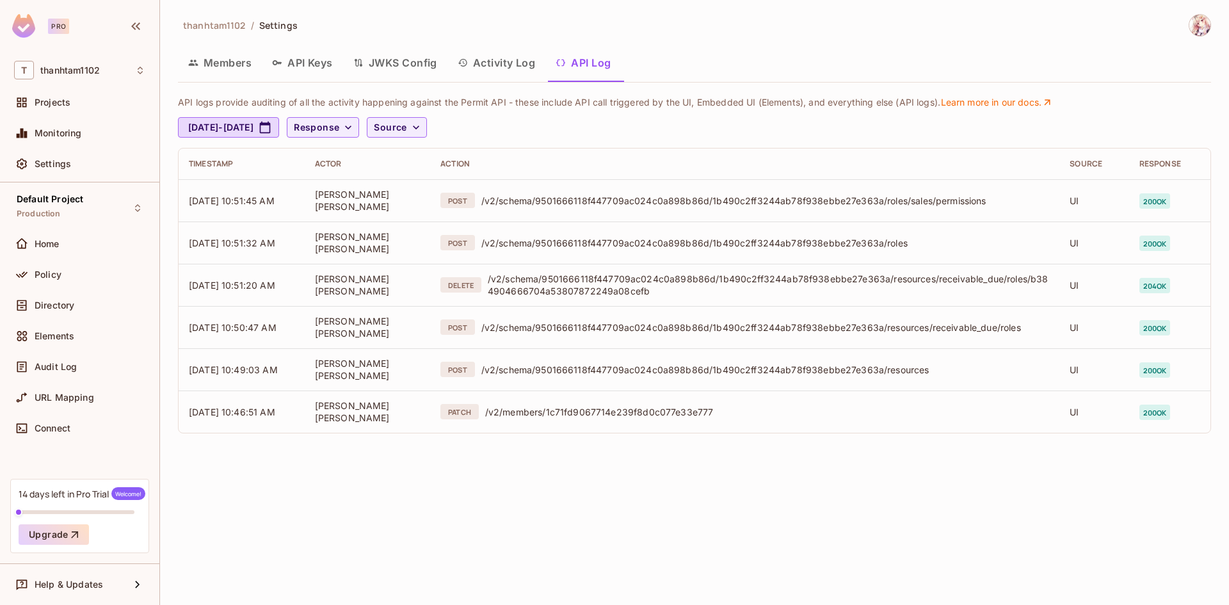
click at [220, 70] on button "Members" at bounding box center [220, 63] width 84 height 32
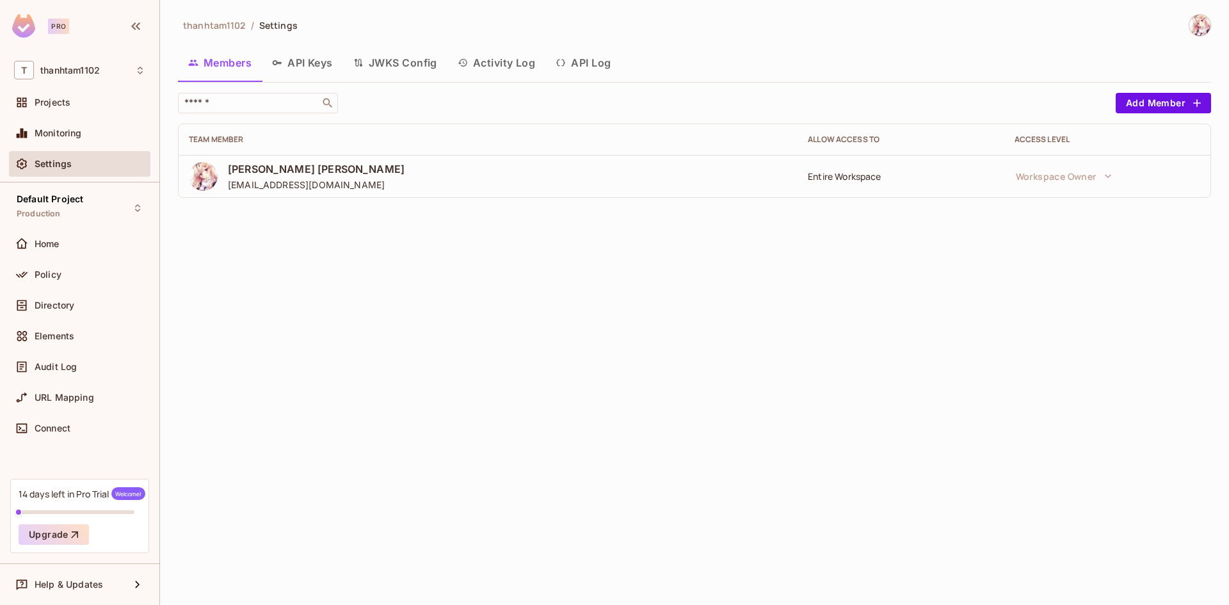
click at [243, 171] on span "Thanh Tâm Nguyễn" at bounding box center [316, 169] width 177 height 14
click at [67, 249] on div "Home" at bounding box center [79, 243] width 131 height 15
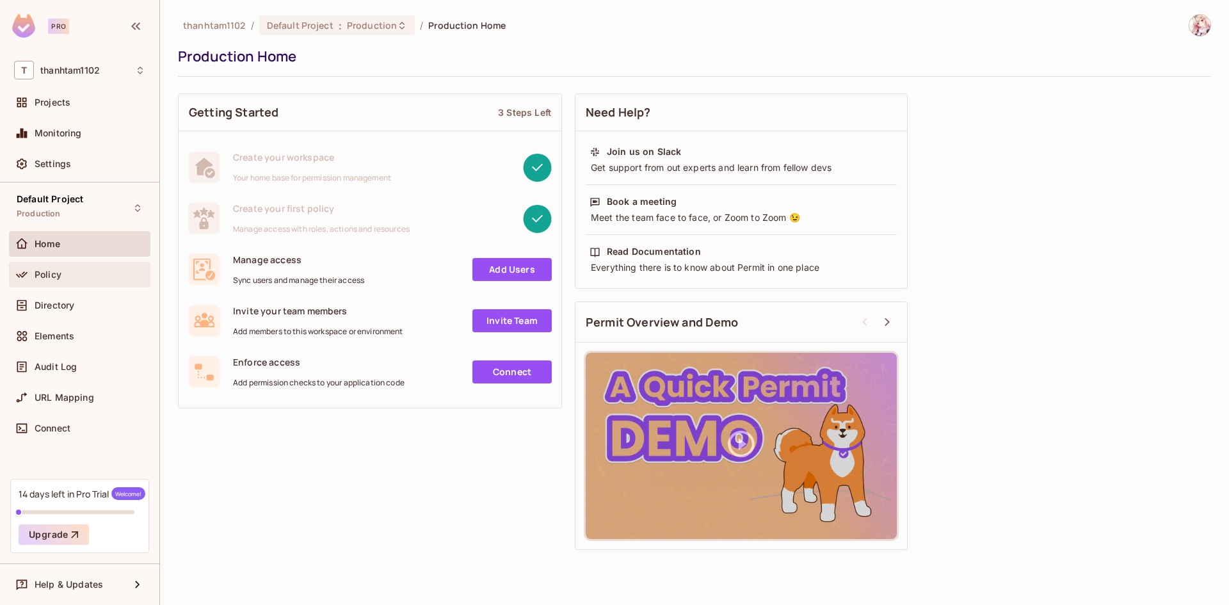
click at [68, 271] on div "Policy" at bounding box center [90, 274] width 111 height 10
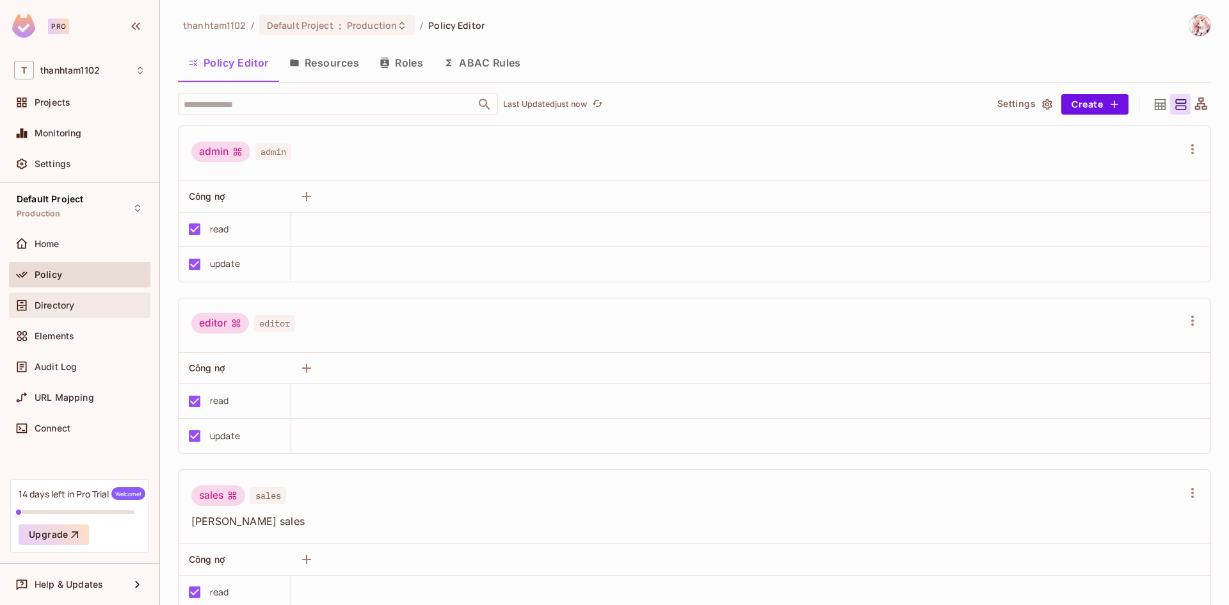
click at [77, 303] on div "Directory" at bounding box center [90, 305] width 111 height 10
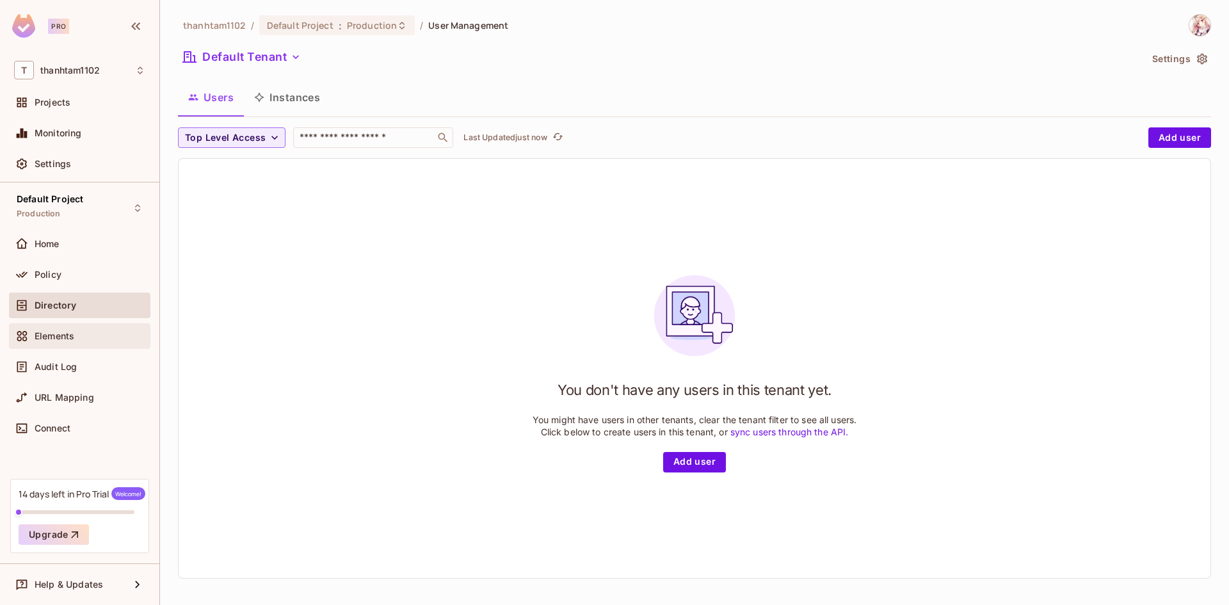
click at [75, 331] on div "Elements" at bounding box center [90, 336] width 111 height 10
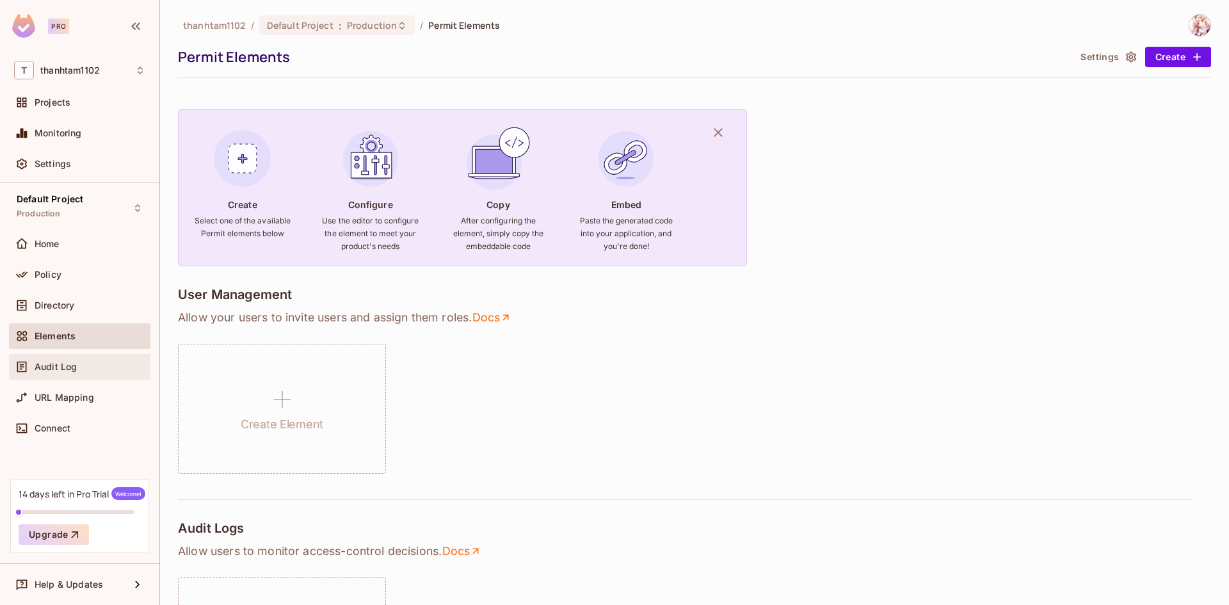
click at [75, 362] on span "Audit Log" at bounding box center [56, 367] width 42 height 10
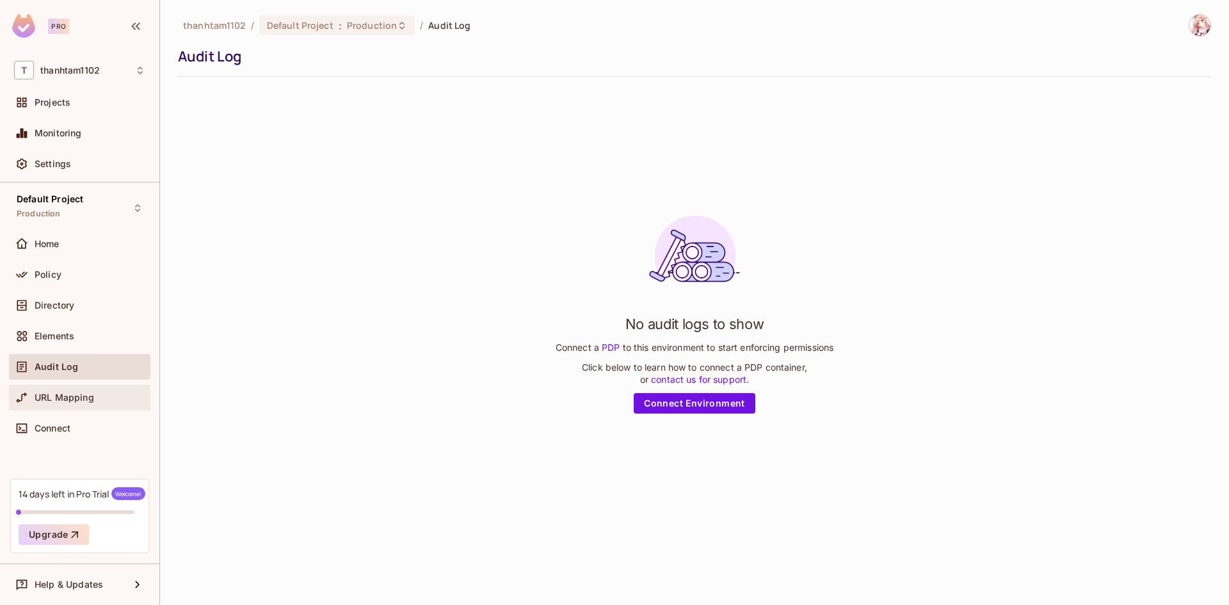
click at [77, 404] on div "URL Mapping" at bounding box center [79, 397] width 131 height 15
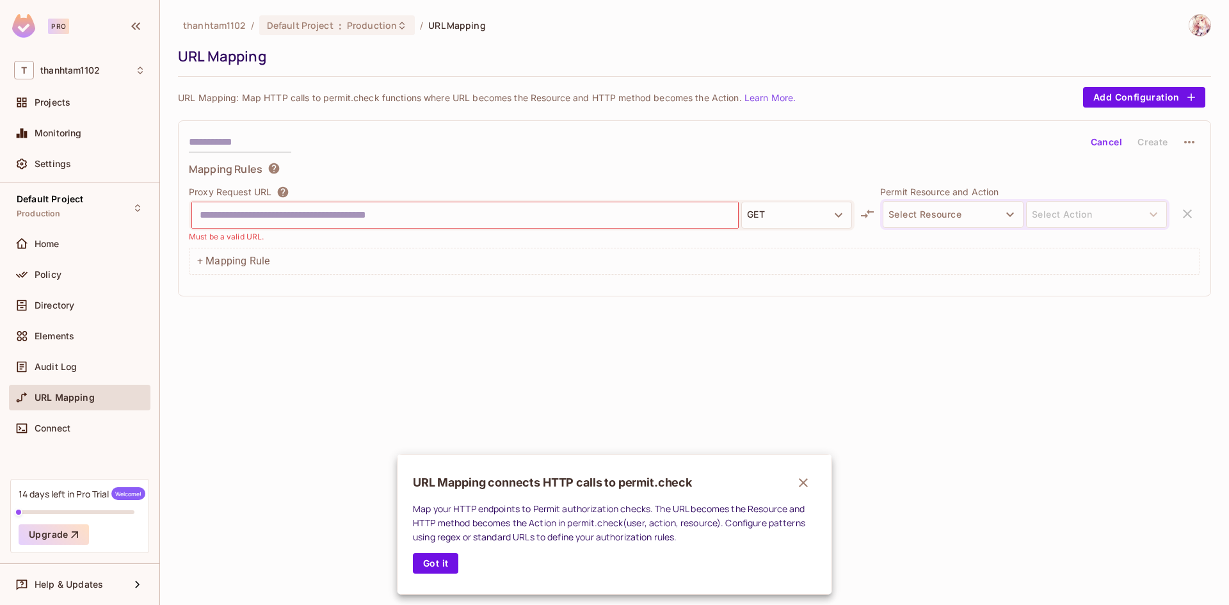
click at [70, 427] on div at bounding box center [614, 302] width 1229 height 605
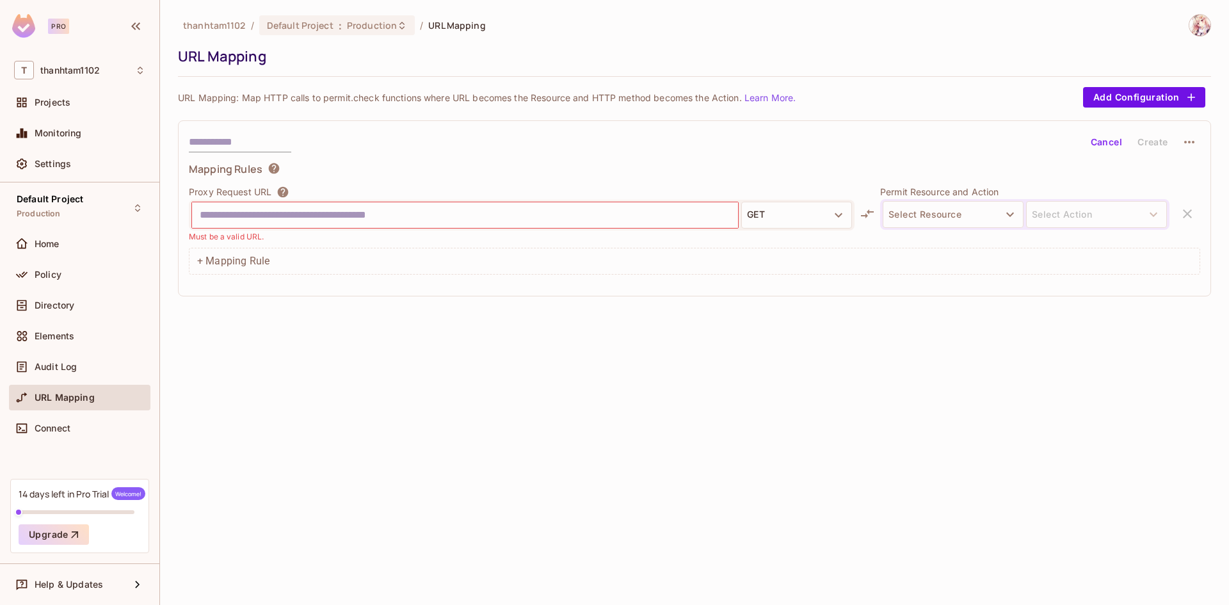
drag, startPoint x: 72, startPoint y: 440, endPoint x: 79, endPoint y: 447, distance: 10.4
click at [75, 450] on div "Default Project Production Home Policy Directory Elements Audit Log URL Mapping…" at bounding box center [79, 330] width 159 height 296
click at [80, 439] on div "Connect" at bounding box center [79, 428] width 141 height 26
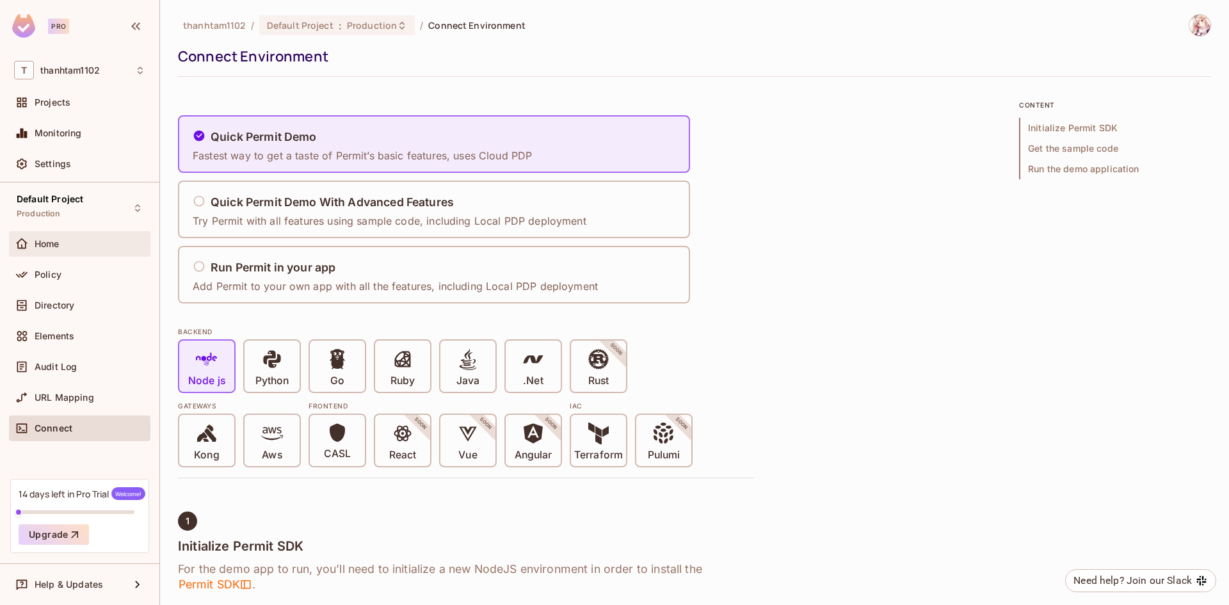
click at [91, 243] on div "Home" at bounding box center [90, 244] width 111 height 10
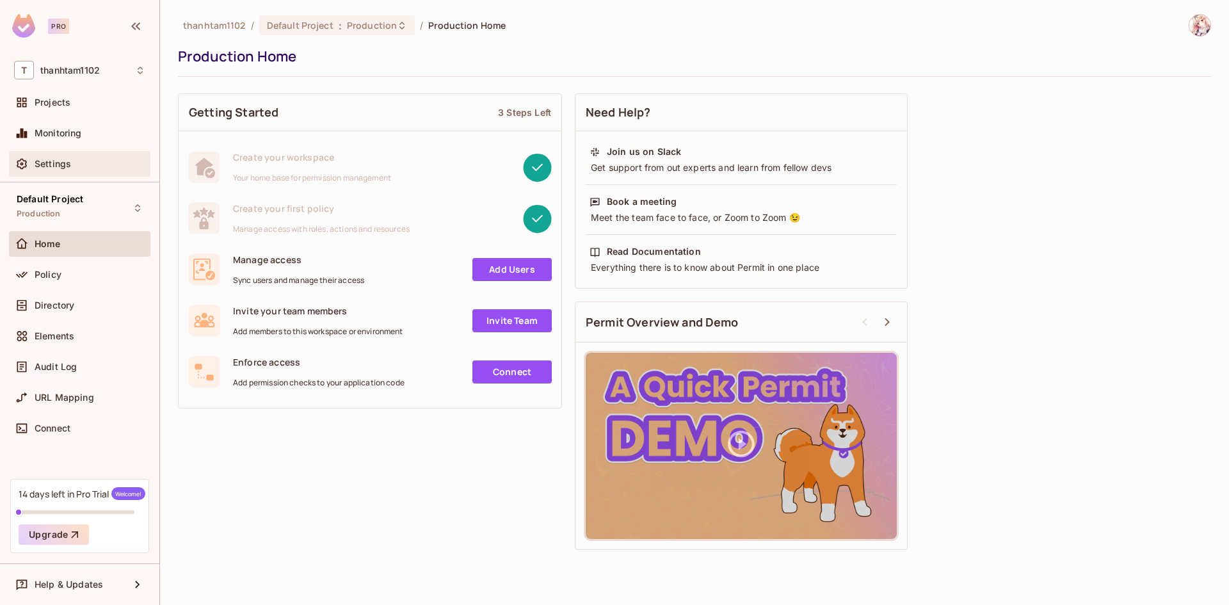
click at [88, 172] on div "Settings" at bounding box center [79, 164] width 141 height 26
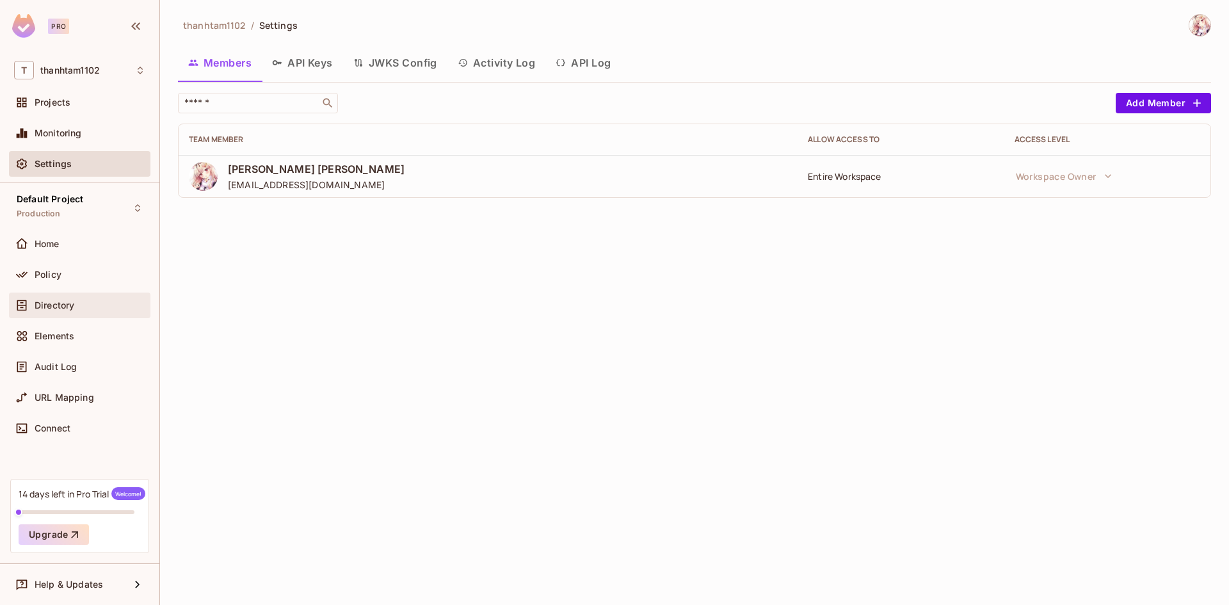
click at [71, 307] on span "Directory" at bounding box center [55, 305] width 40 height 10
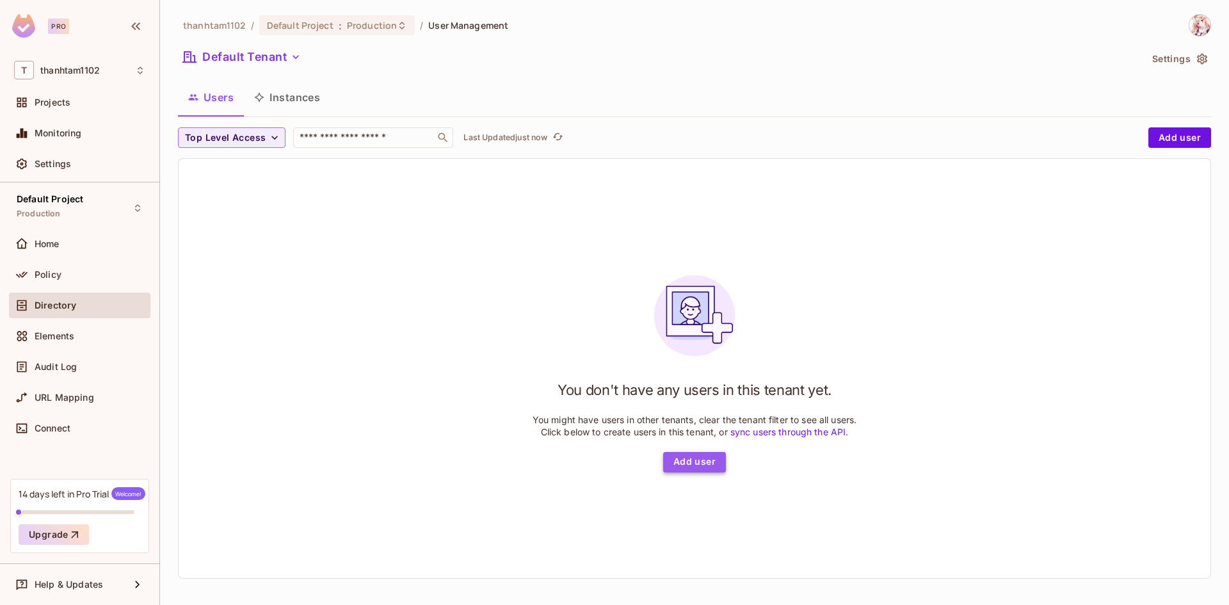
click at [705, 472] on button "Add user" at bounding box center [694, 462] width 63 height 20
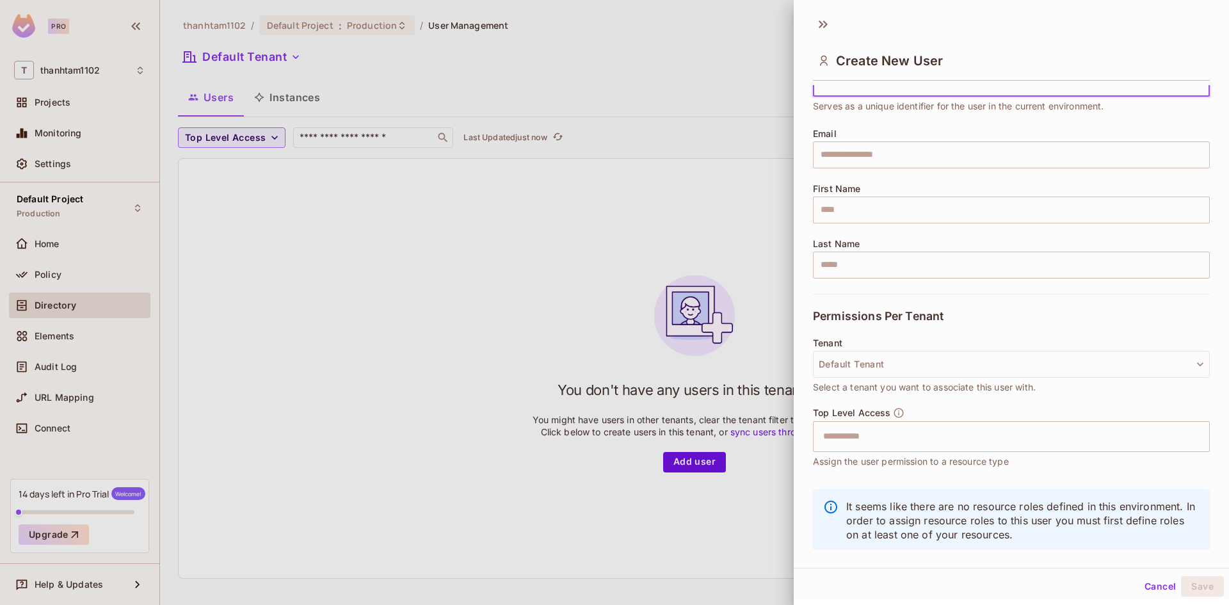
scroll to position [87, 0]
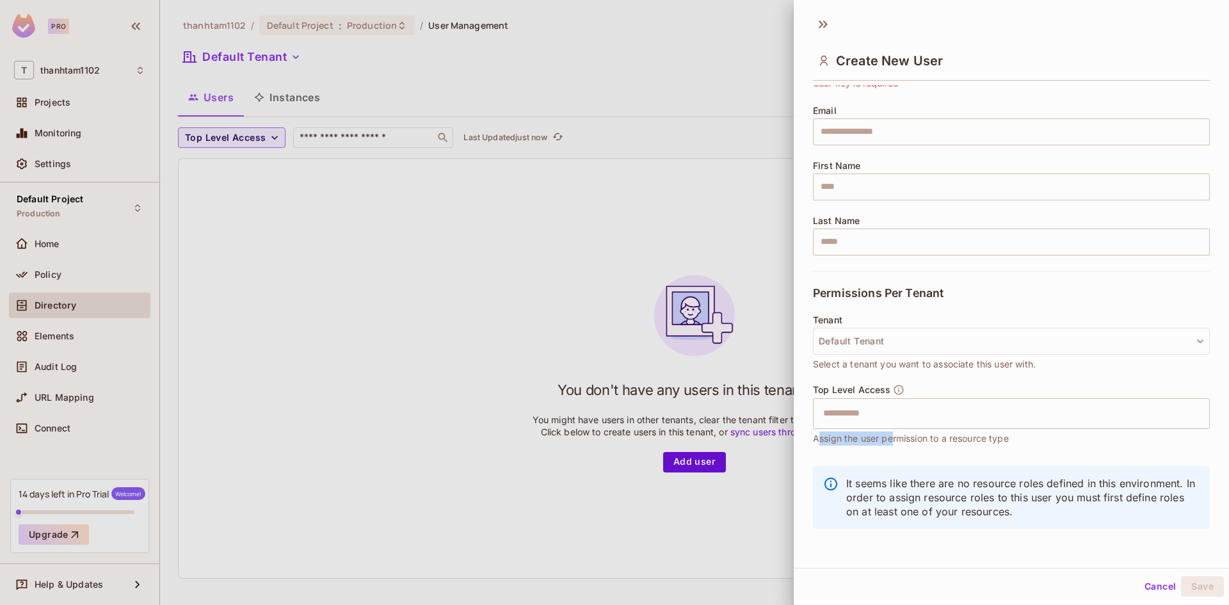
drag, startPoint x: 817, startPoint y: 438, endPoint x: 893, endPoint y: 440, distance: 76.2
click at [893, 440] on span "Assign the user permission to a resource type" at bounding box center [911, 438] width 196 height 14
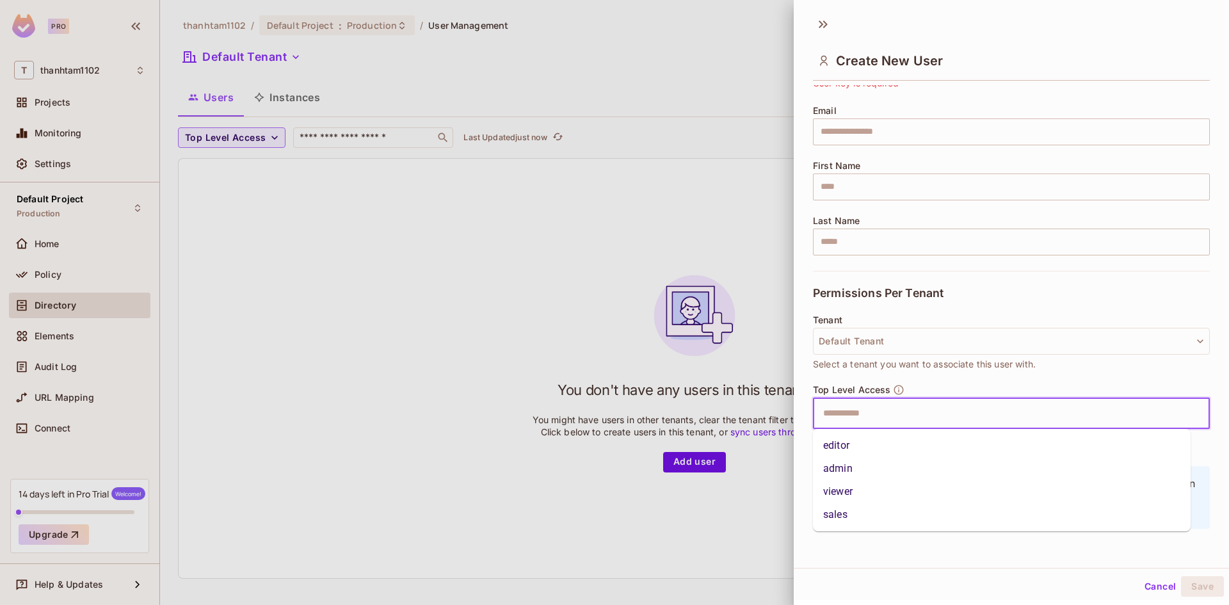
click at [900, 418] on input "text" at bounding box center [999, 414] width 369 height 26
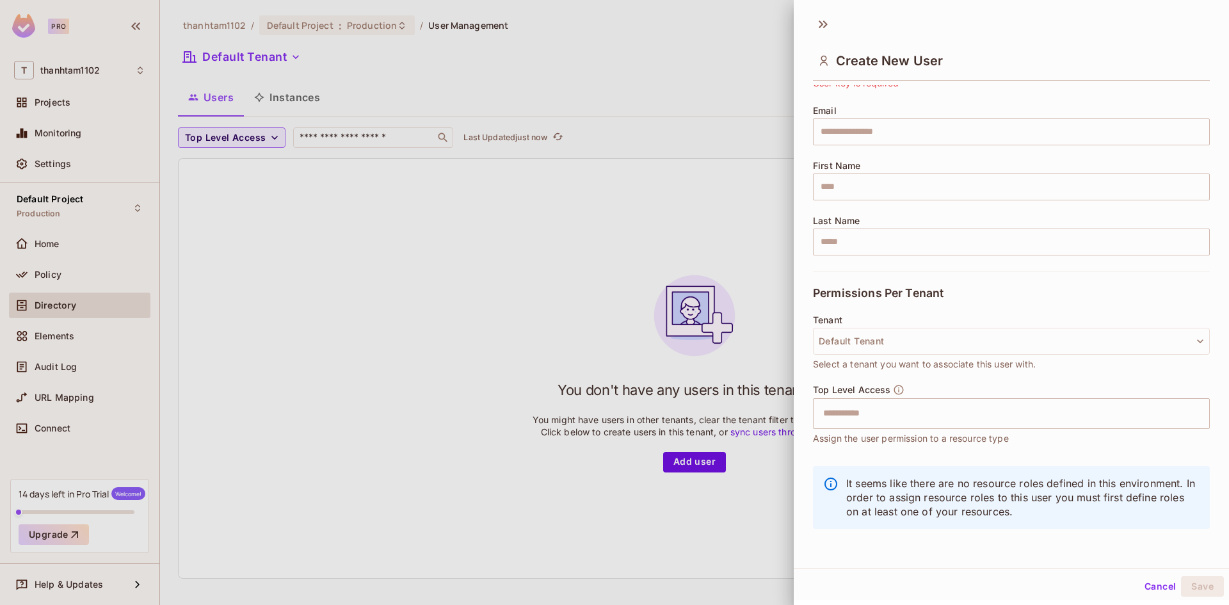
click at [961, 384] on div "Top Level Access ​ Assign the user permission to a resource type" at bounding box center [1011, 414] width 397 height 61
click at [874, 339] on button "Default Tenant" at bounding box center [1011, 341] width 397 height 27
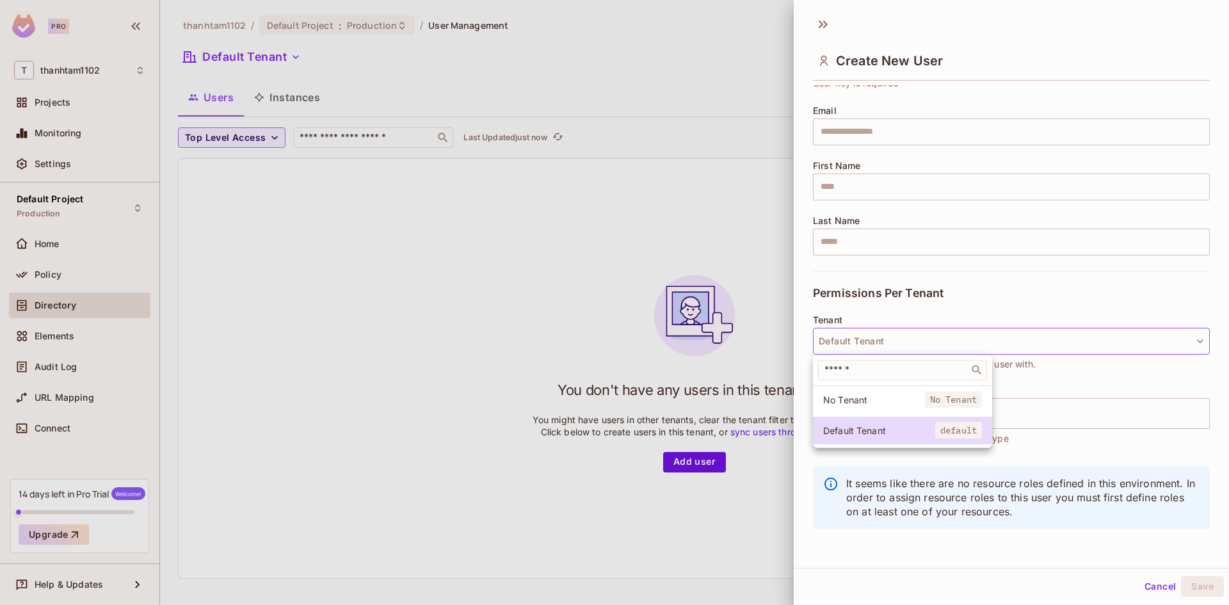
click at [896, 308] on div at bounding box center [614, 302] width 1229 height 605
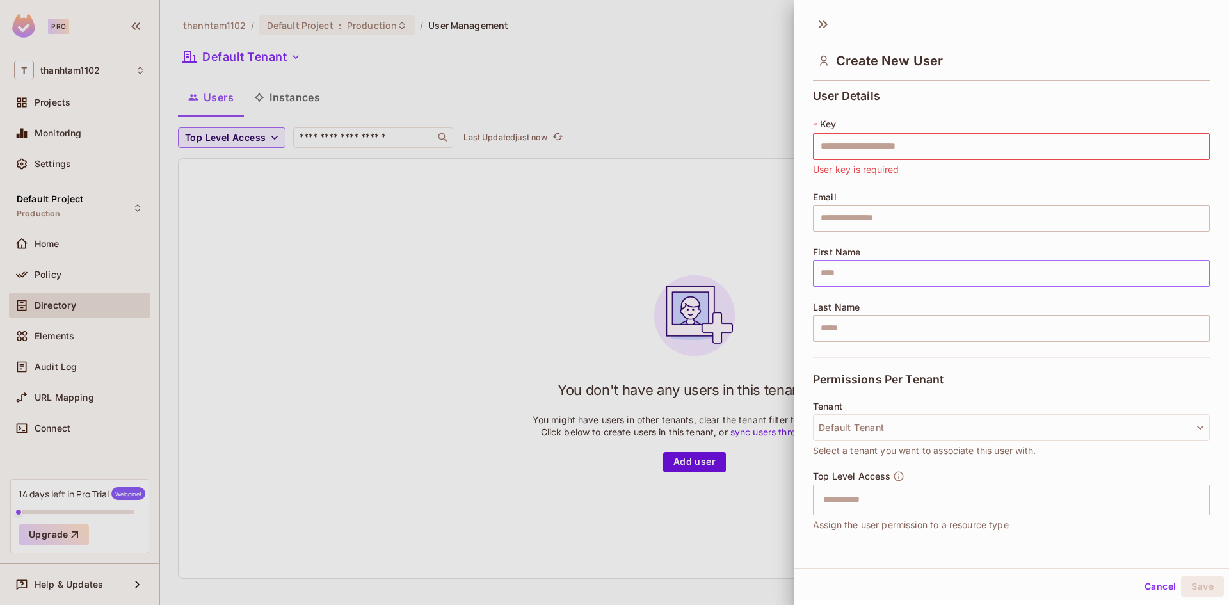
scroll to position [0, 0]
click at [376, 86] on div at bounding box center [614, 302] width 1229 height 605
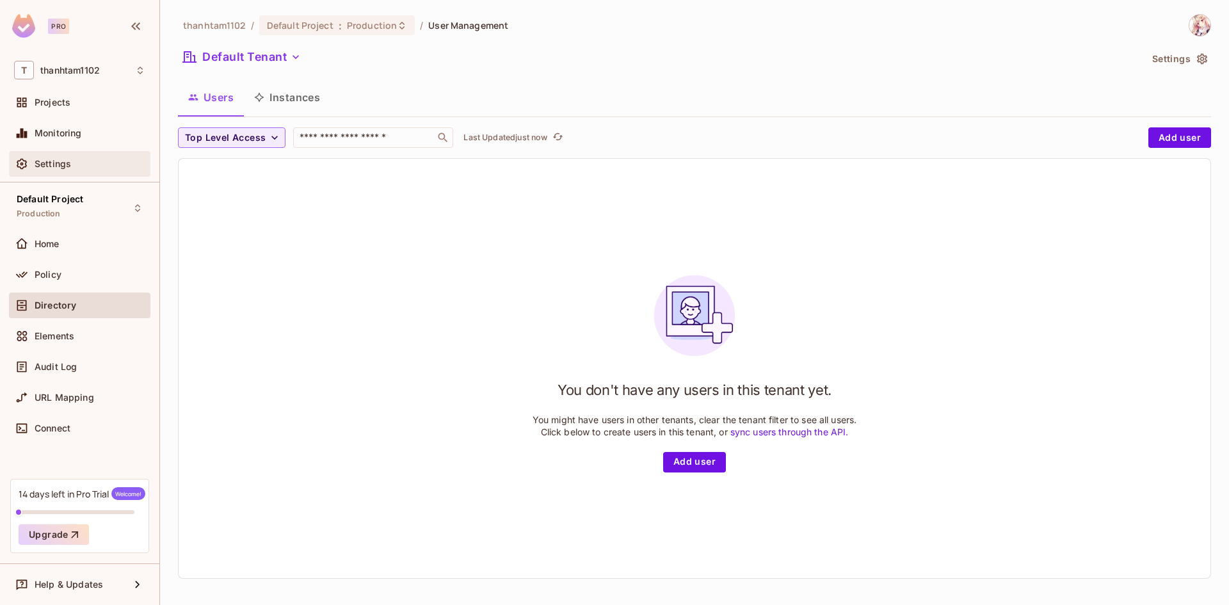
click at [67, 166] on span "Settings" at bounding box center [53, 164] width 36 height 10
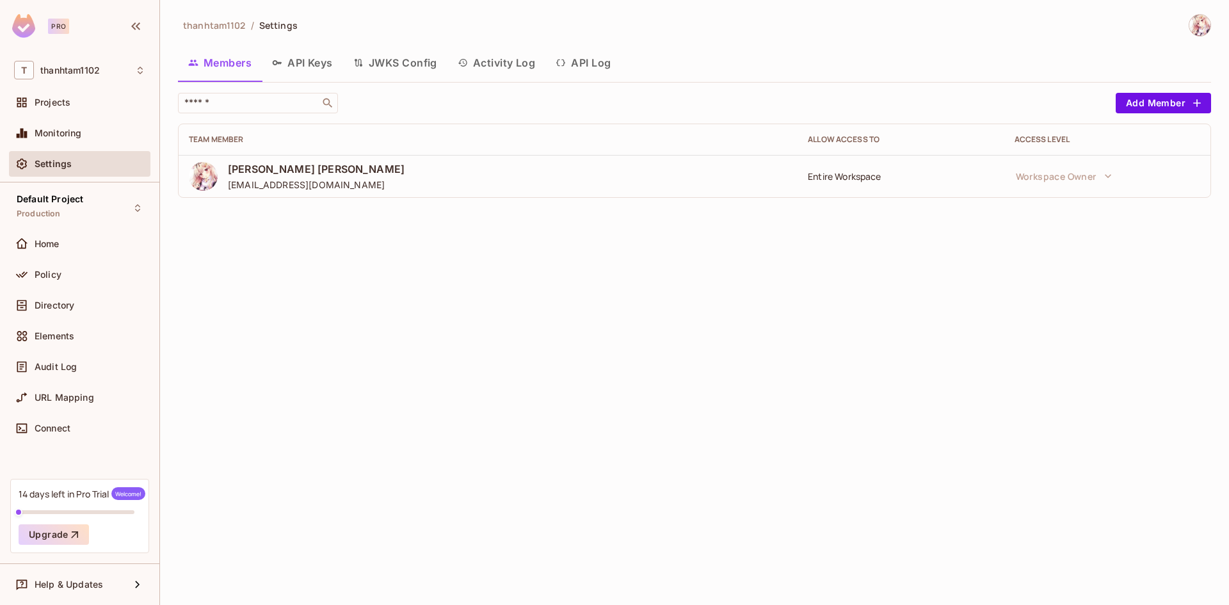
click at [273, 171] on span "Thanh Tâm Nguyễn" at bounding box center [316, 169] width 177 height 14
click at [82, 241] on div "Home" at bounding box center [90, 244] width 111 height 10
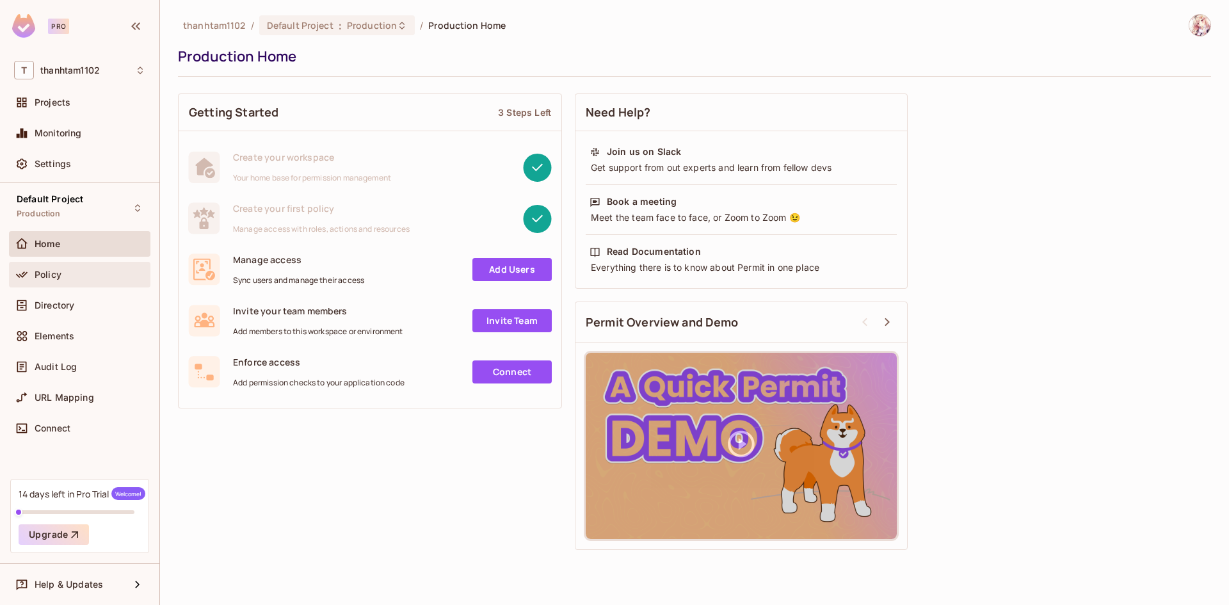
click at [81, 268] on div "Policy" at bounding box center [79, 274] width 131 height 15
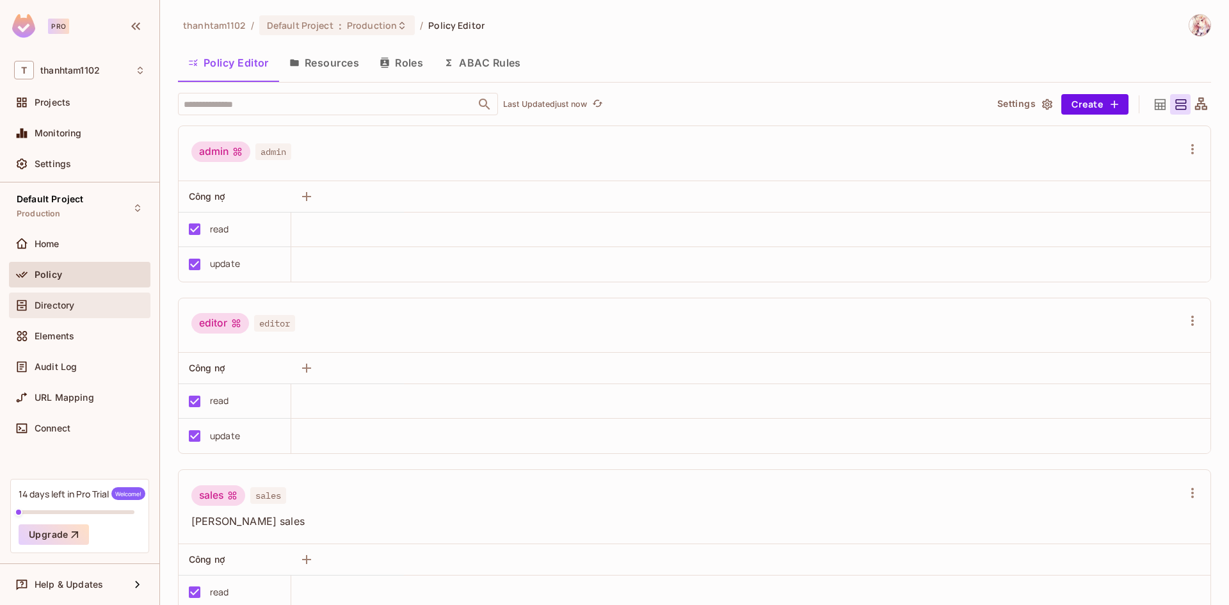
click at [87, 303] on div "Directory" at bounding box center [90, 305] width 111 height 10
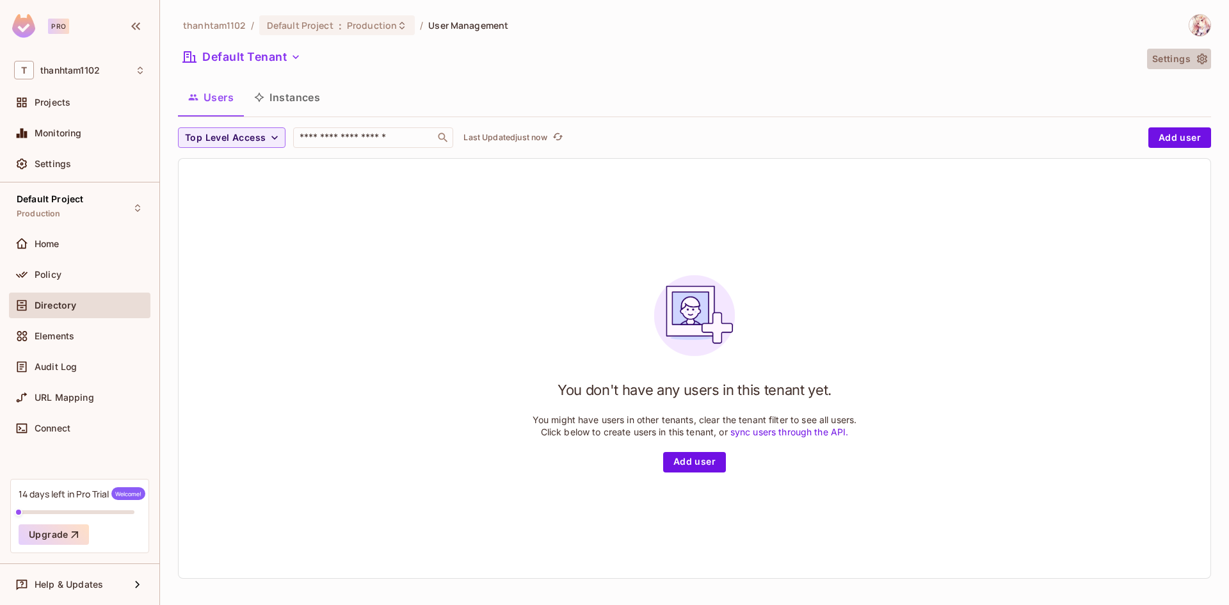
click at [1169, 63] on button "Settings" at bounding box center [1179, 59] width 64 height 20
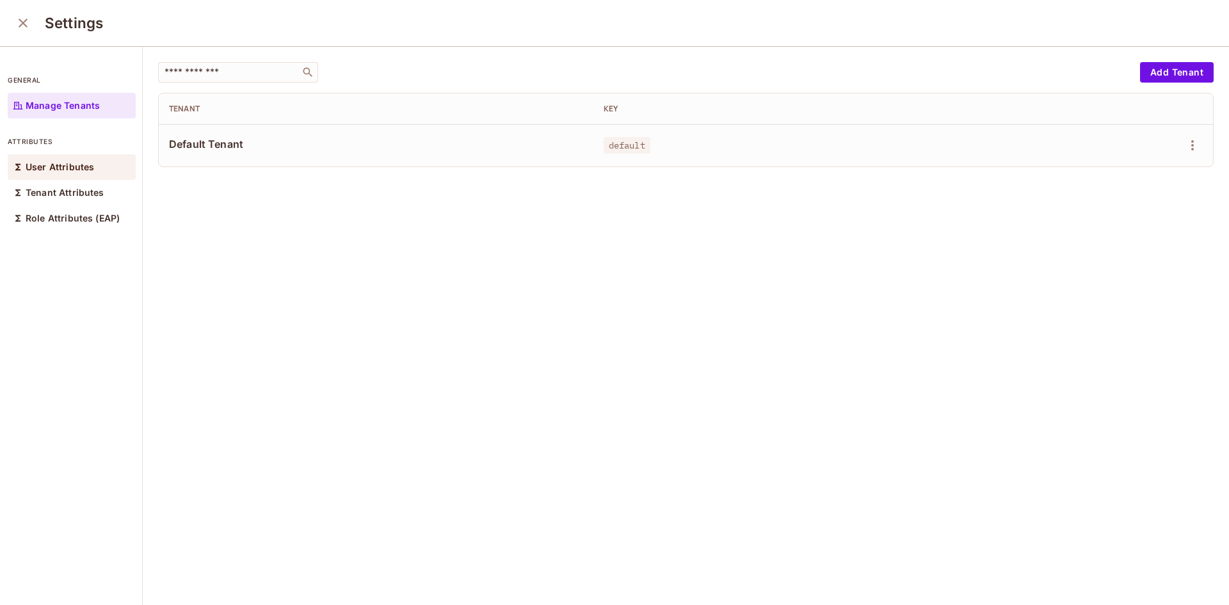
click at [65, 163] on p "User Attributes" at bounding box center [60, 167] width 68 height 10
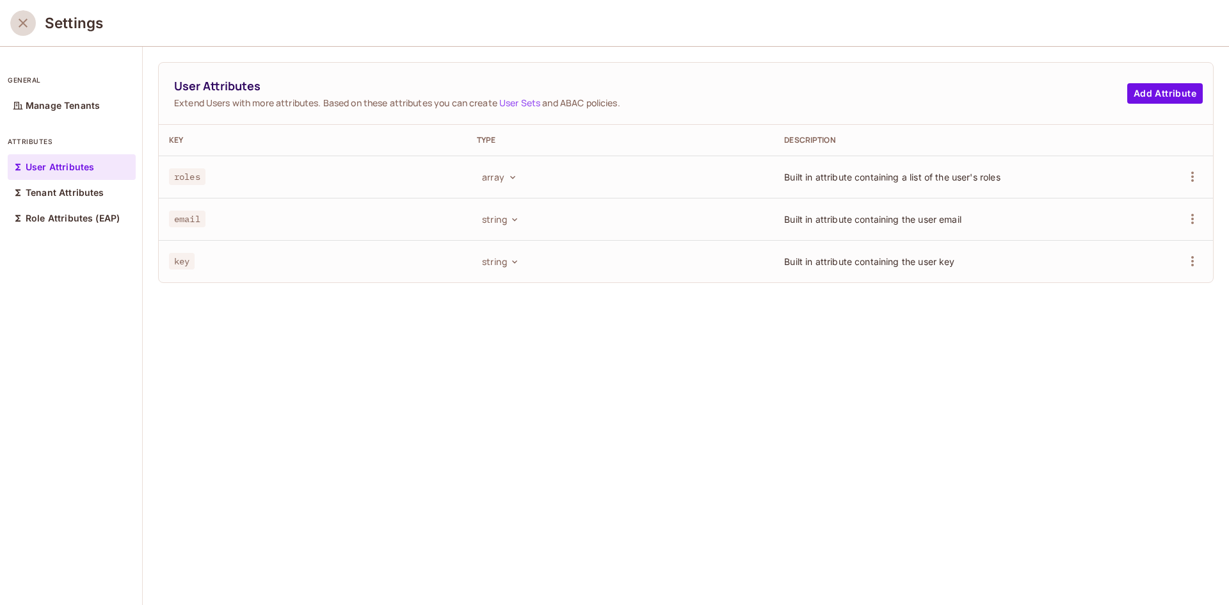
click at [17, 17] on icon "close" at bounding box center [22, 22] width 15 height 15
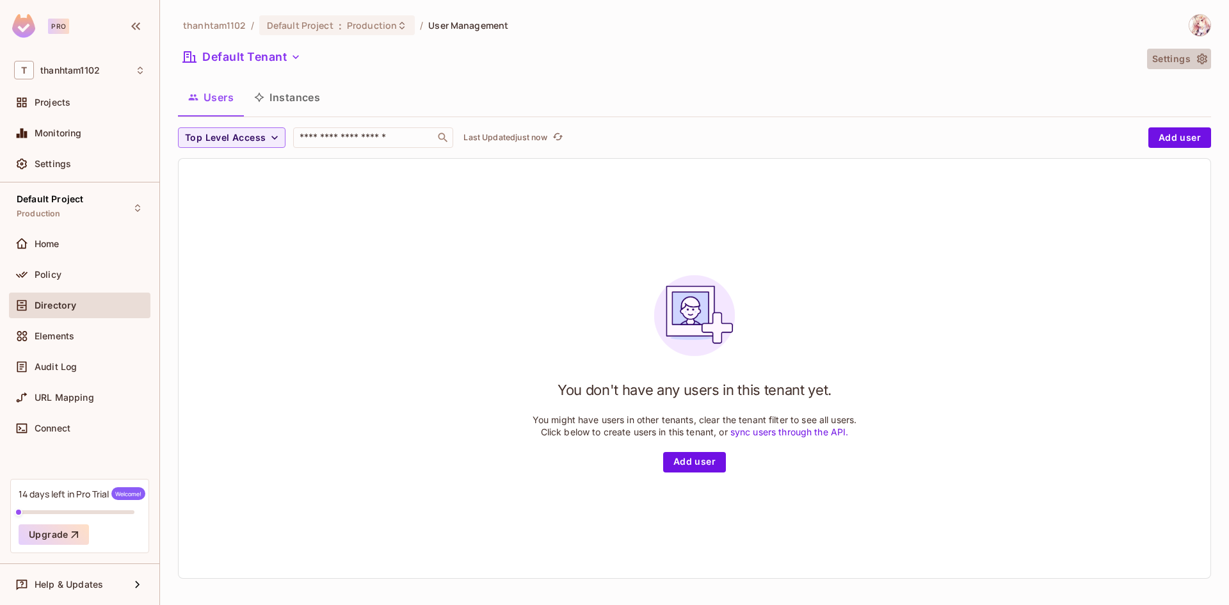
click at [1182, 65] on button "Settings" at bounding box center [1179, 59] width 64 height 20
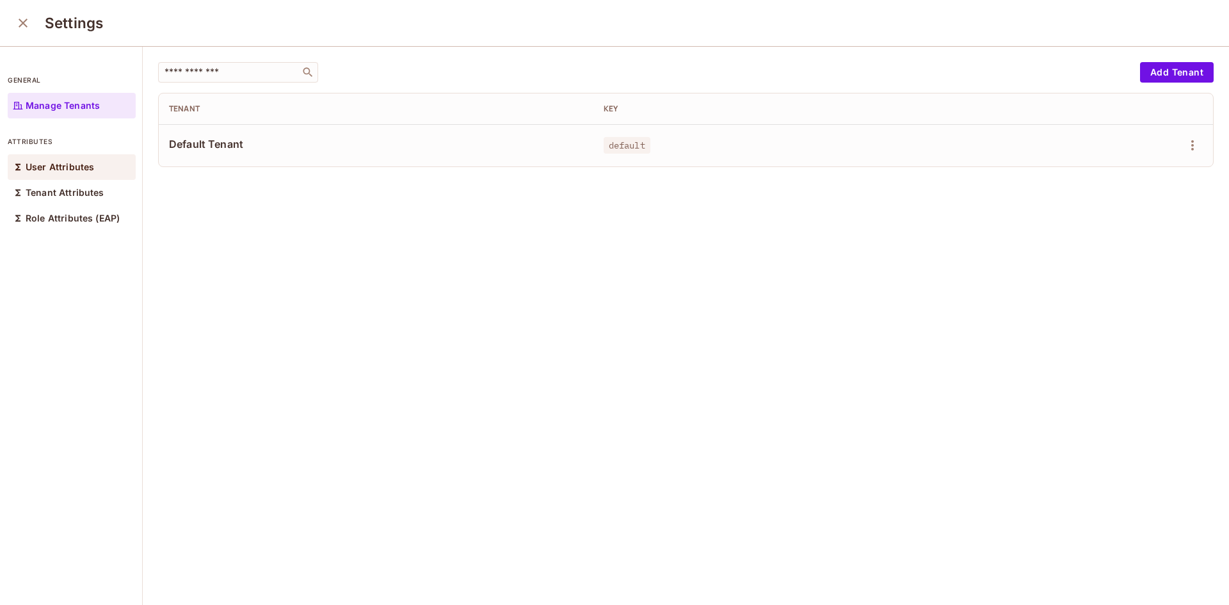
click at [61, 175] on div "User Attributes" at bounding box center [72, 167] width 128 height 26
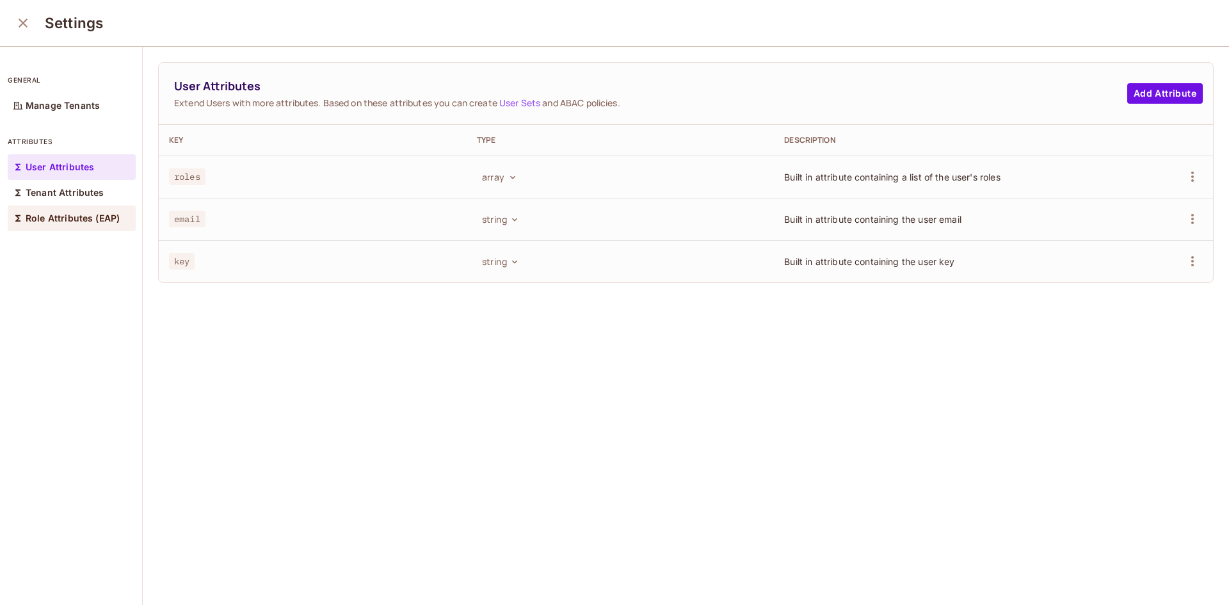
click at [61, 209] on div "Role Attributes (EAP)" at bounding box center [72, 218] width 128 height 26
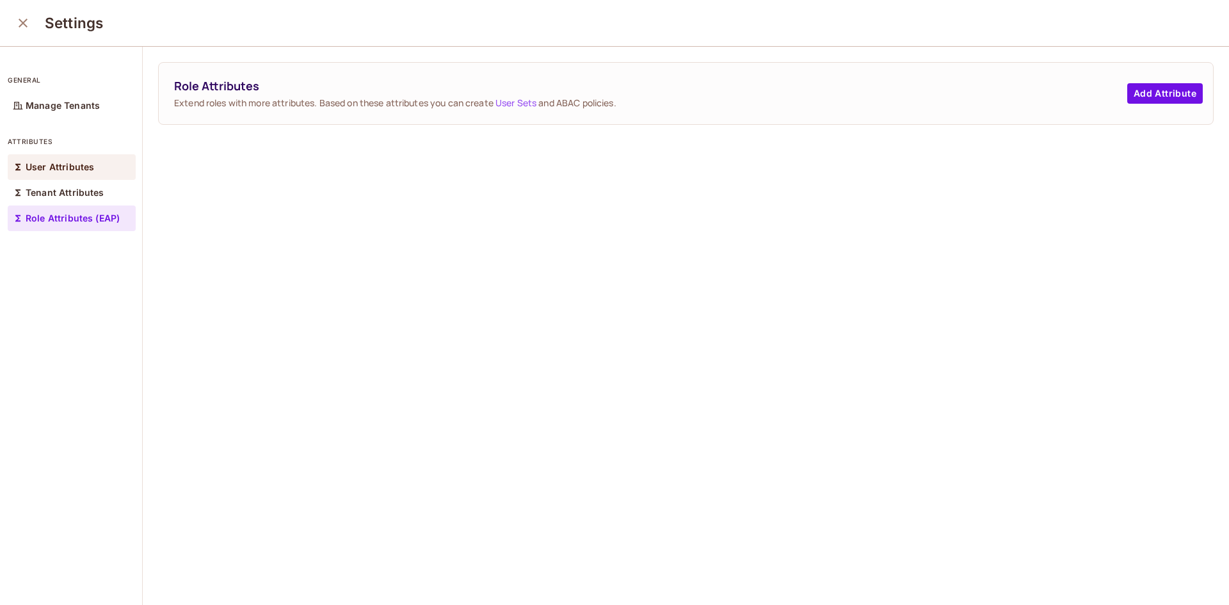
click at [82, 157] on div "User Attributes" at bounding box center [72, 167] width 128 height 26
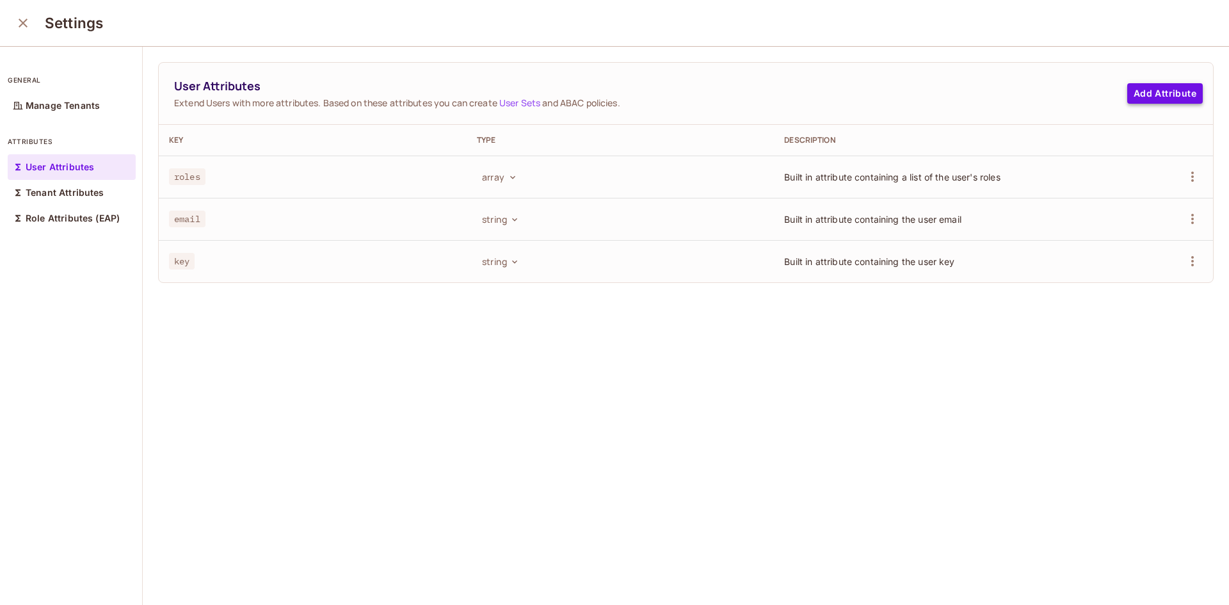
click at [1144, 97] on button "Add Attribute" at bounding box center [1165, 93] width 76 height 20
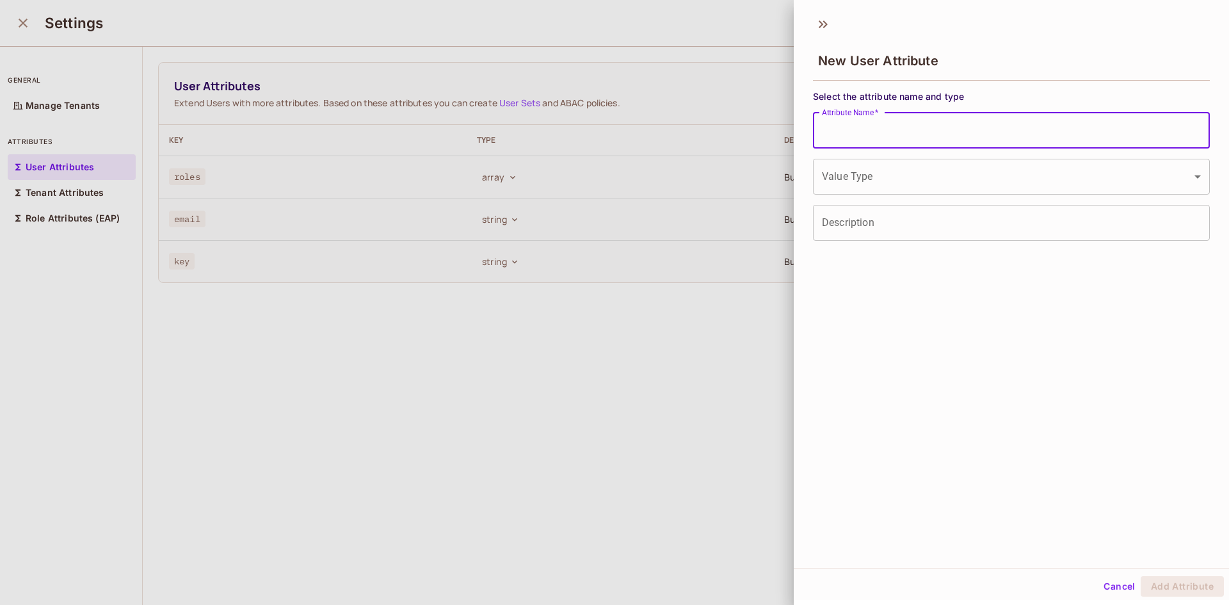
click at [863, 139] on input "Attribute Name   *" at bounding box center [1011, 131] width 397 height 36
type input "*"
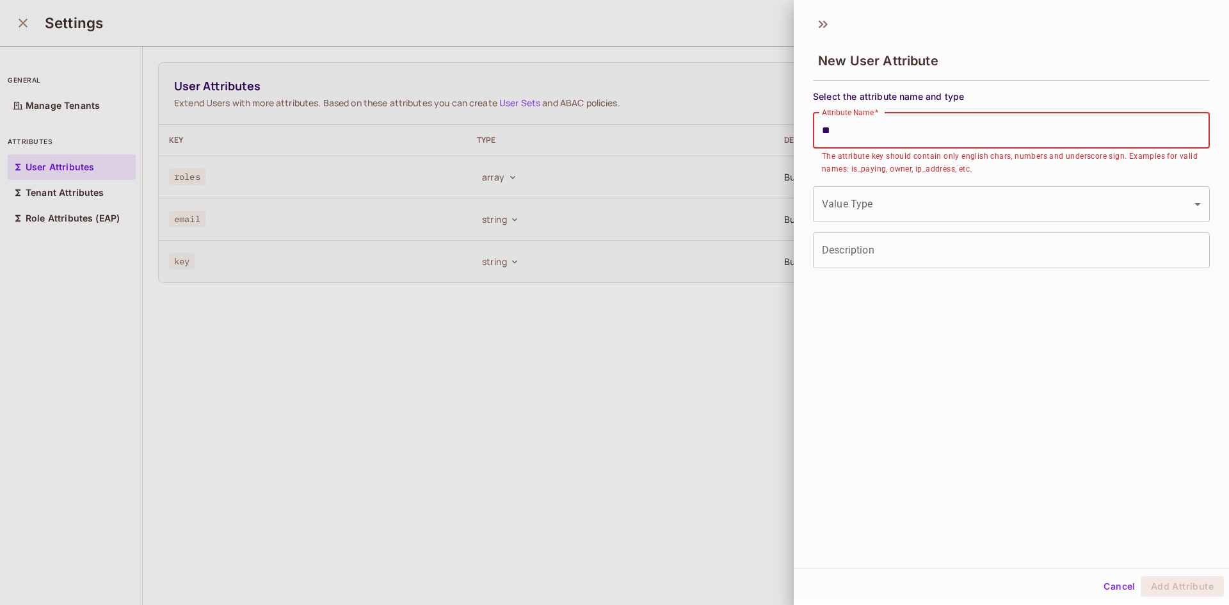
type input "*"
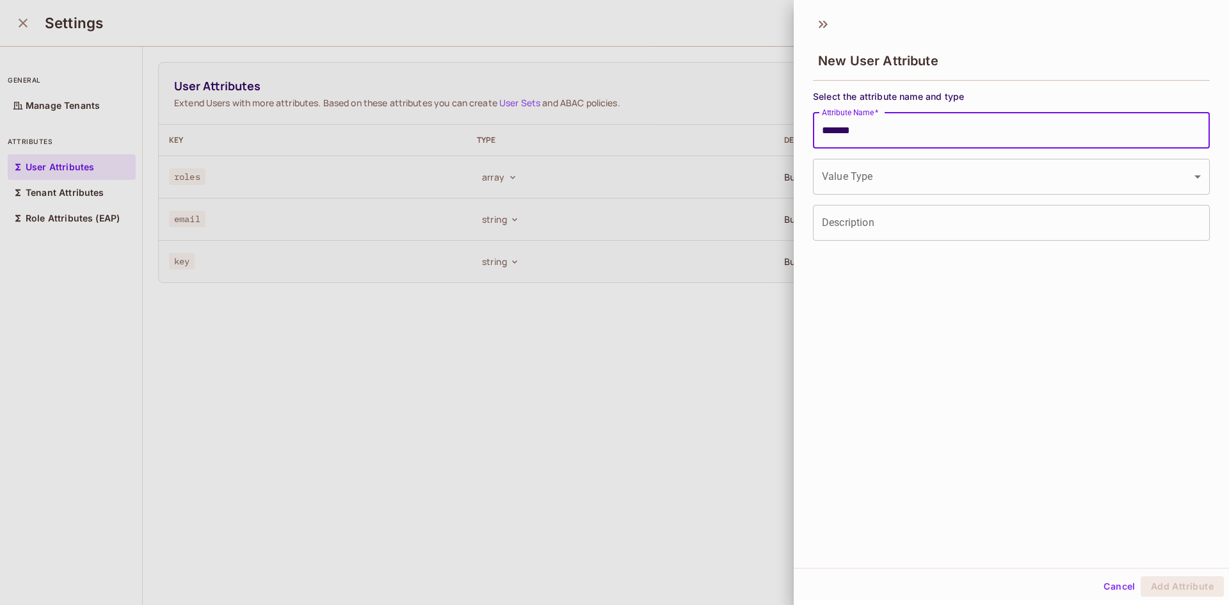
type input "********"
drag, startPoint x: 881, startPoint y: 133, endPoint x: 749, endPoint y: 133, distance: 131.8
click at [749, 133] on div "New User Attribute Select the attribute name and type Attribute Name   * ******…" at bounding box center [614, 302] width 1229 height 605
type input "**********"
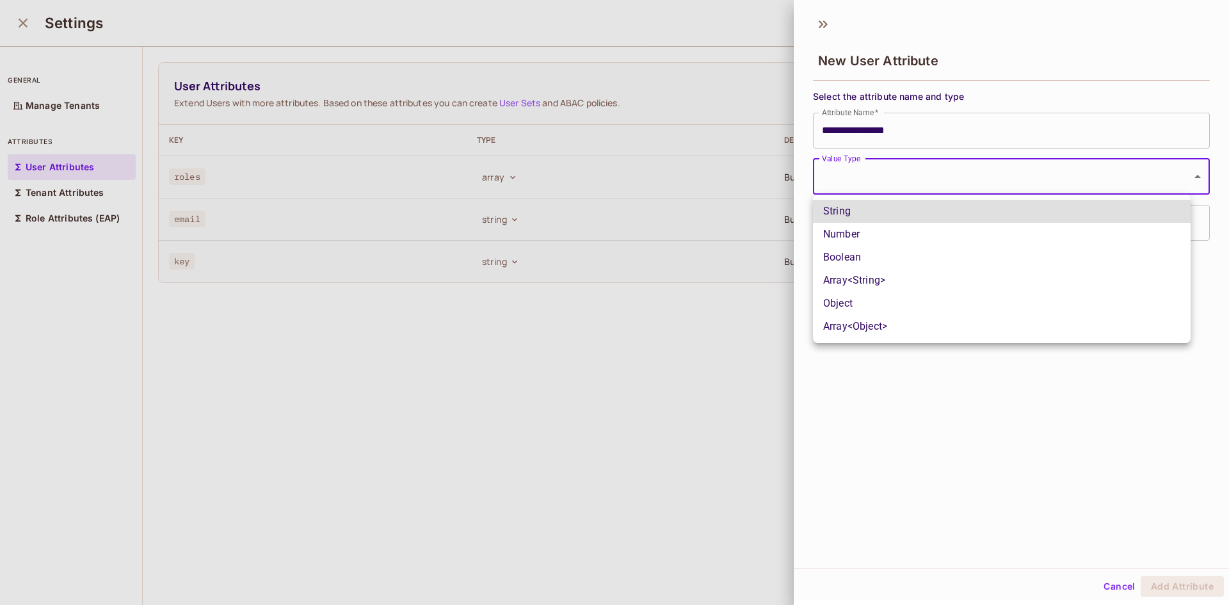
click at [877, 182] on body "**********" at bounding box center [614, 302] width 1229 height 605
click at [888, 285] on li "Array<String>" at bounding box center [1002, 280] width 378 height 23
type input "*****"
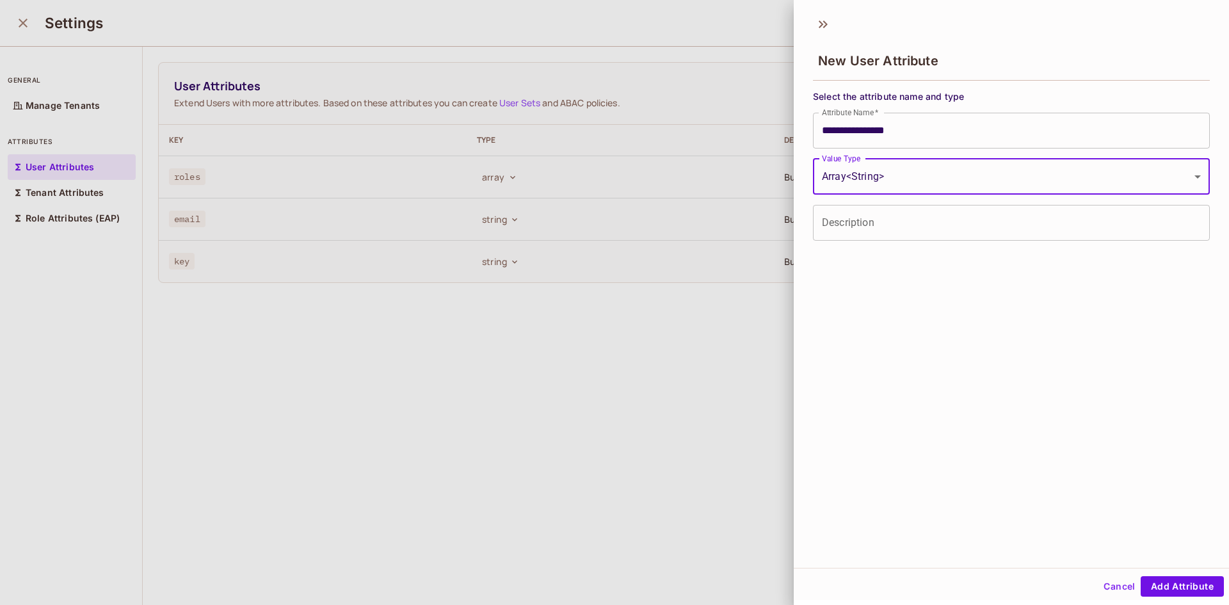
click at [879, 226] on input "Description" at bounding box center [1011, 223] width 397 height 36
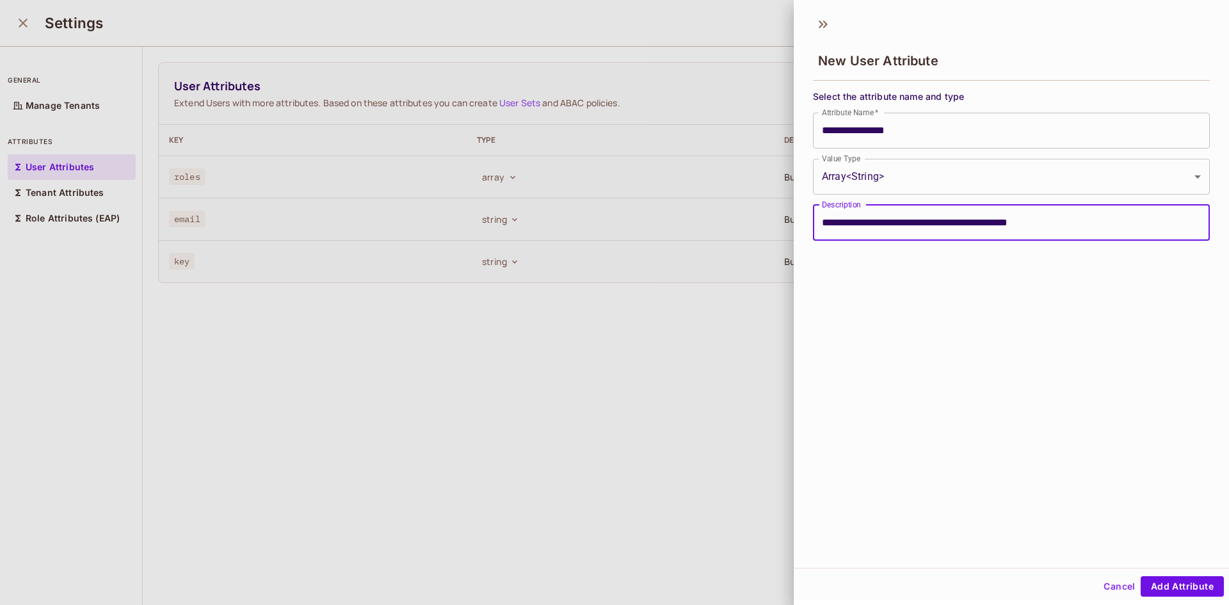
type input "**********"
click at [943, 330] on div "**********" at bounding box center [1011, 288] width 435 height 559
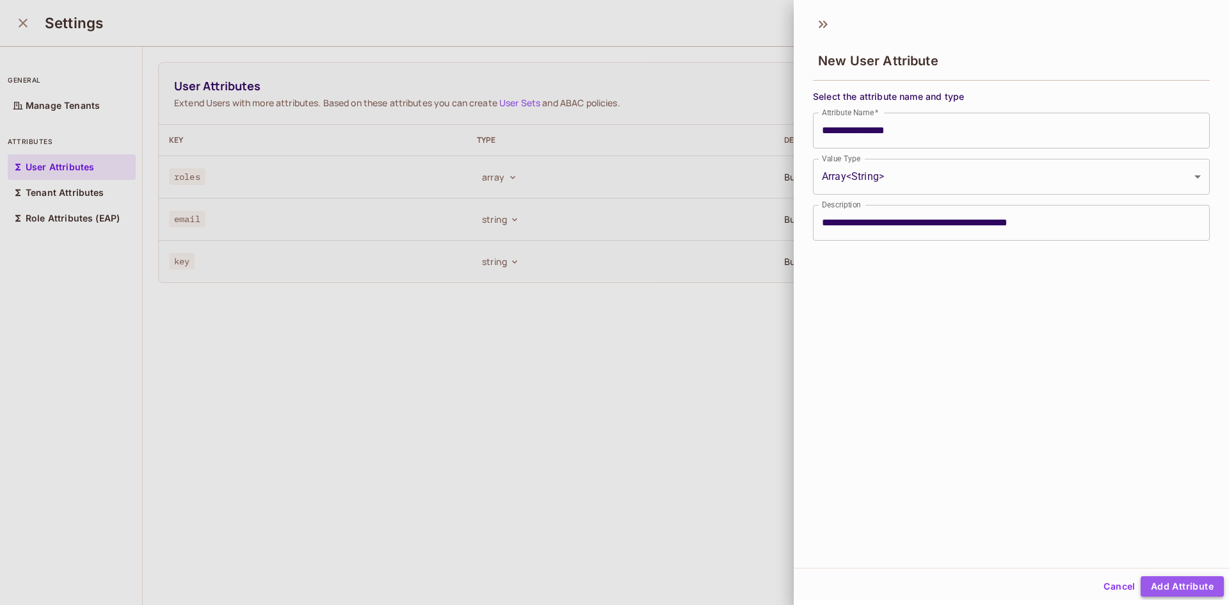
click at [1175, 584] on button "Add Attribute" at bounding box center [1181, 586] width 83 height 20
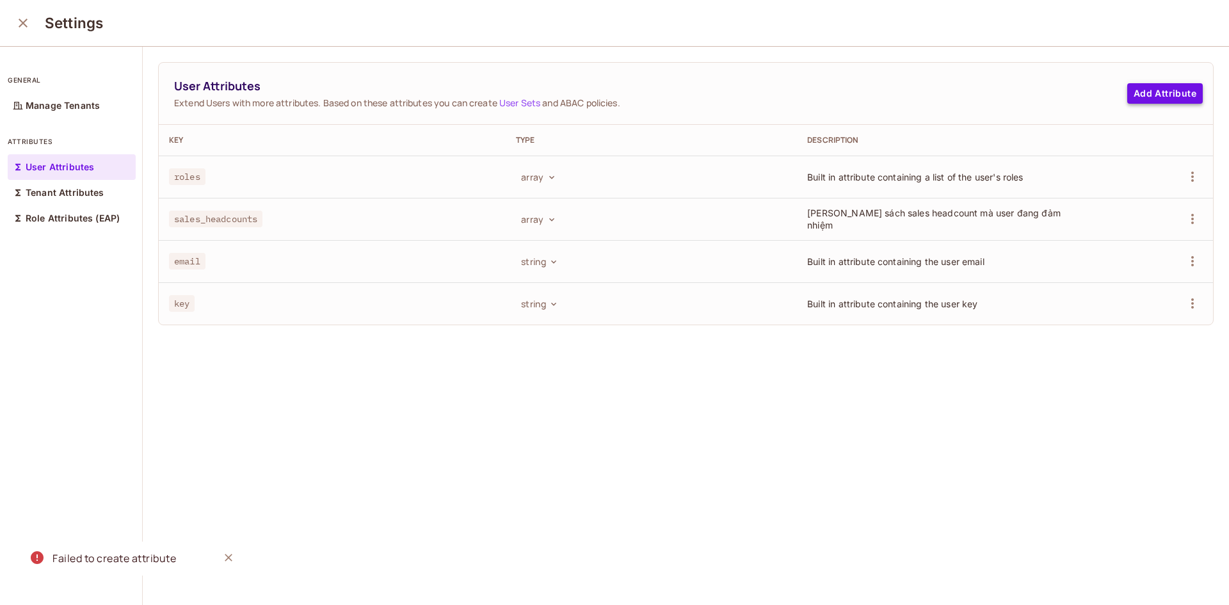
click at [1138, 91] on button "Add Attribute" at bounding box center [1165, 93] width 76 height 20
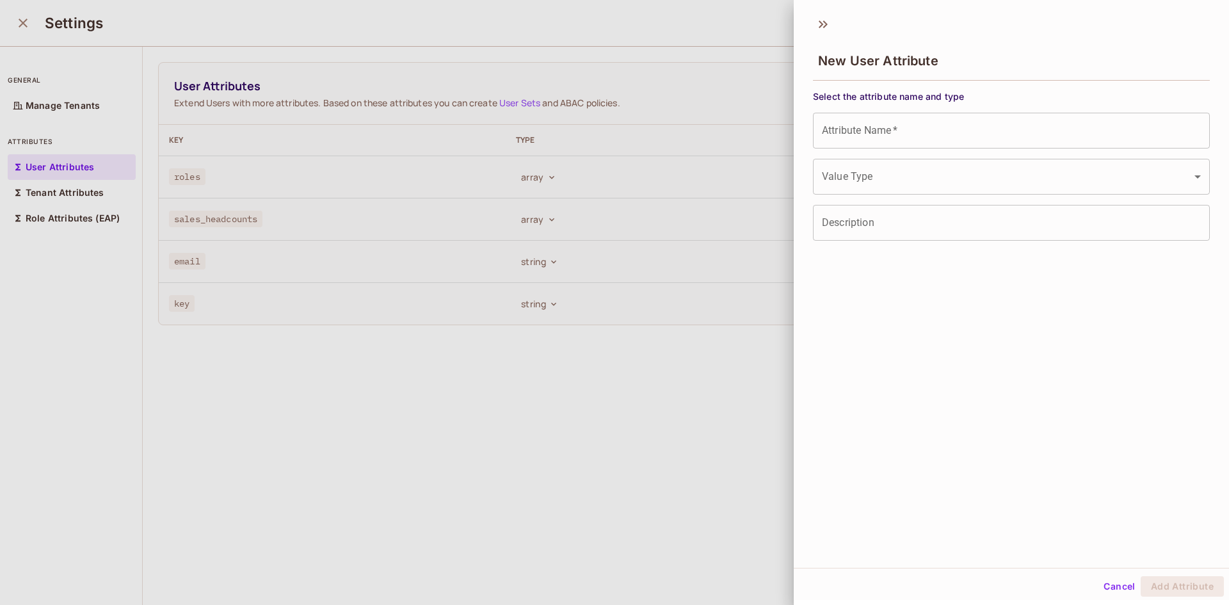
click at [875, 121] on div "Attribute Name   * Attribute Name   *" at bounding box center [1011, 131] width 397 height 36
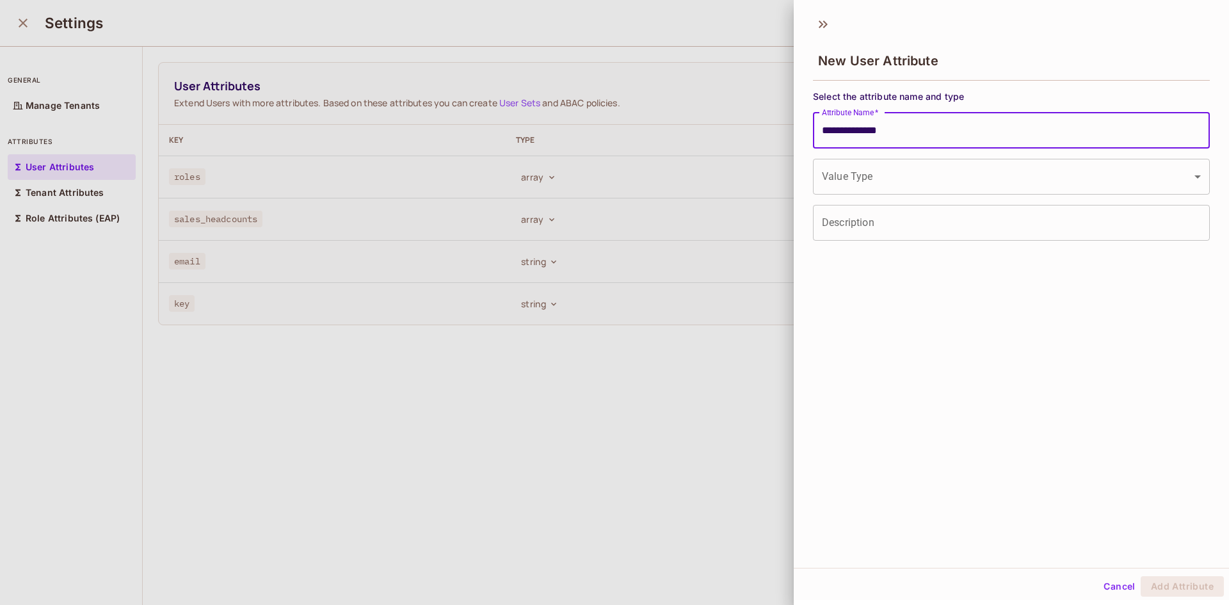
type input "**********"
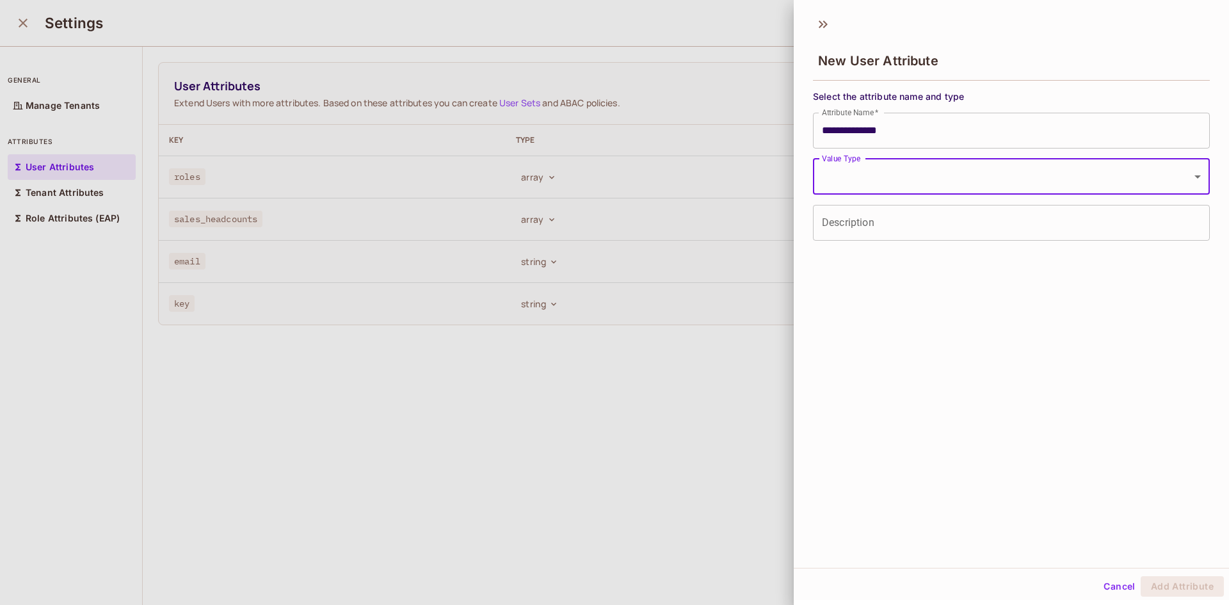
click at [903, 163] on body "**********" at bounding box center [614, 302] width 1229 height 605
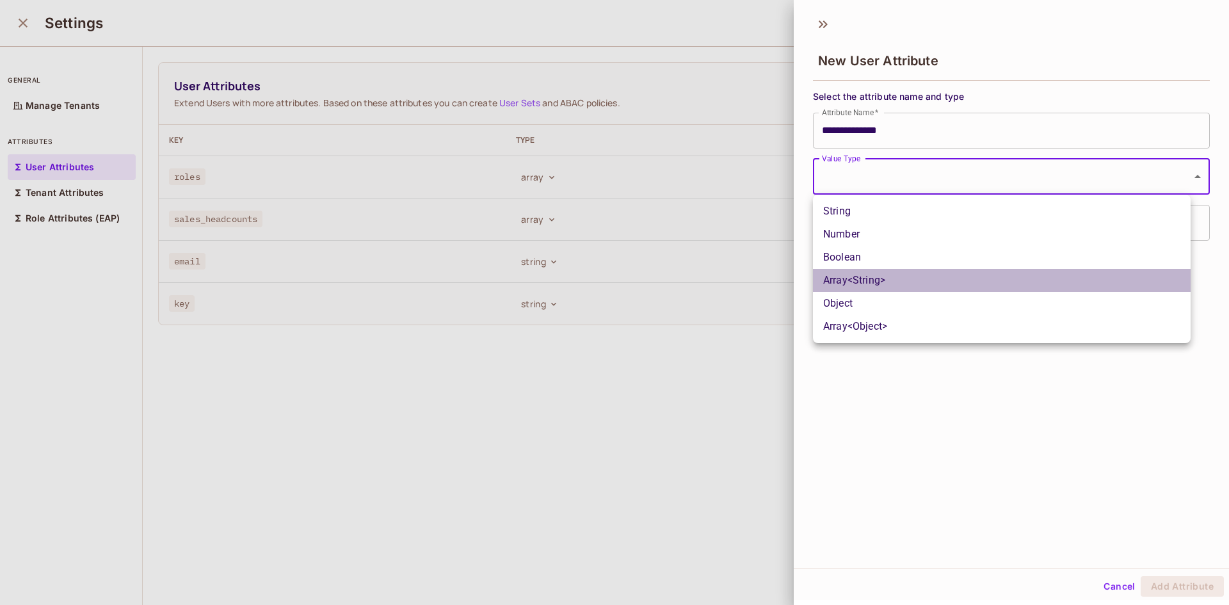
drag, startPoint x: 897, startPoint y: 284, endPoint x: 874, endPoint y: 260, distance: 33.0
click at [897, 283] on li "Array<String>" at bounding box center [1002, 280] width 378 height 23
type input "*****"
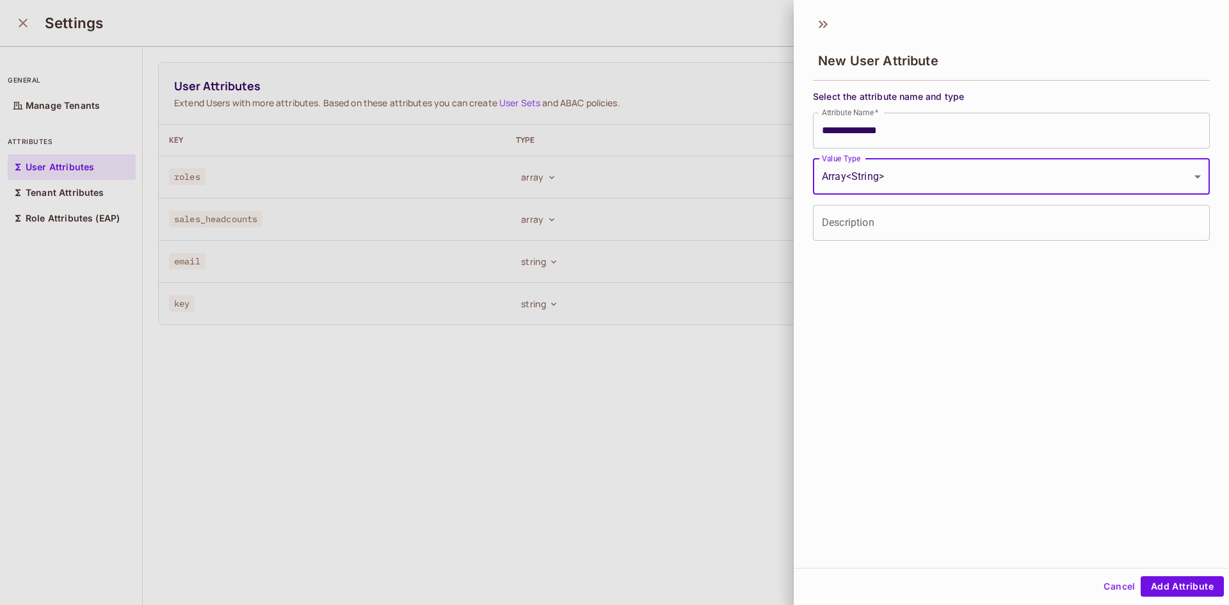
click at [860, 230] on input "Description" at bounding box center [1011, 223] width 397 height 36
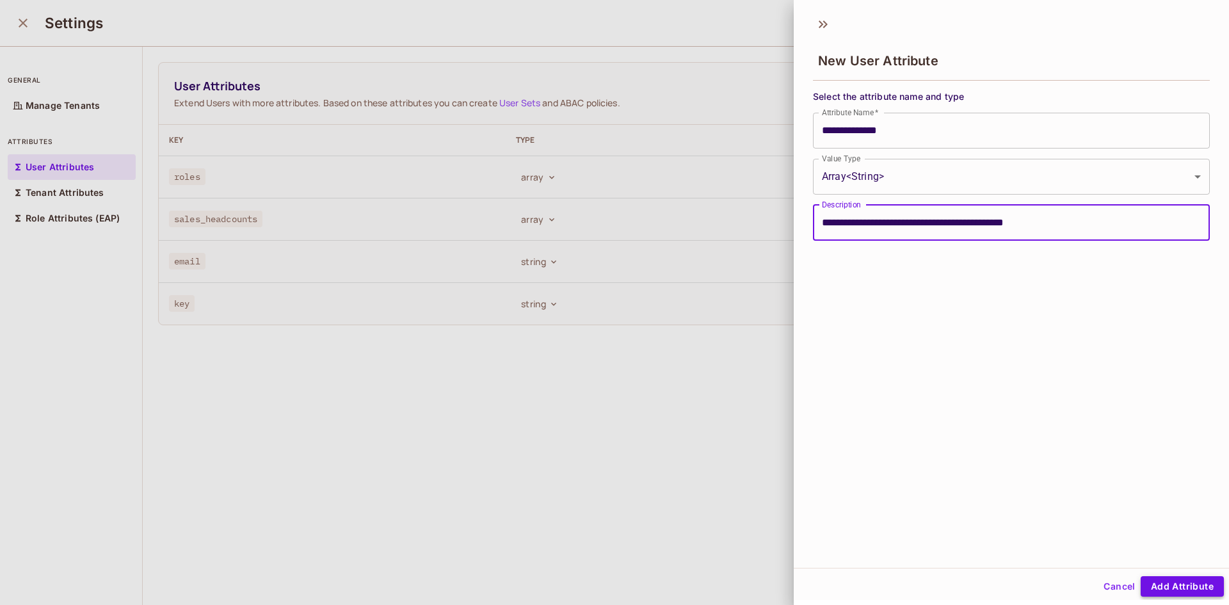
type input "**********"
click at [1183, 586] on button "Add Attribute" at bounding box center [1181, 586] width 83 height 20
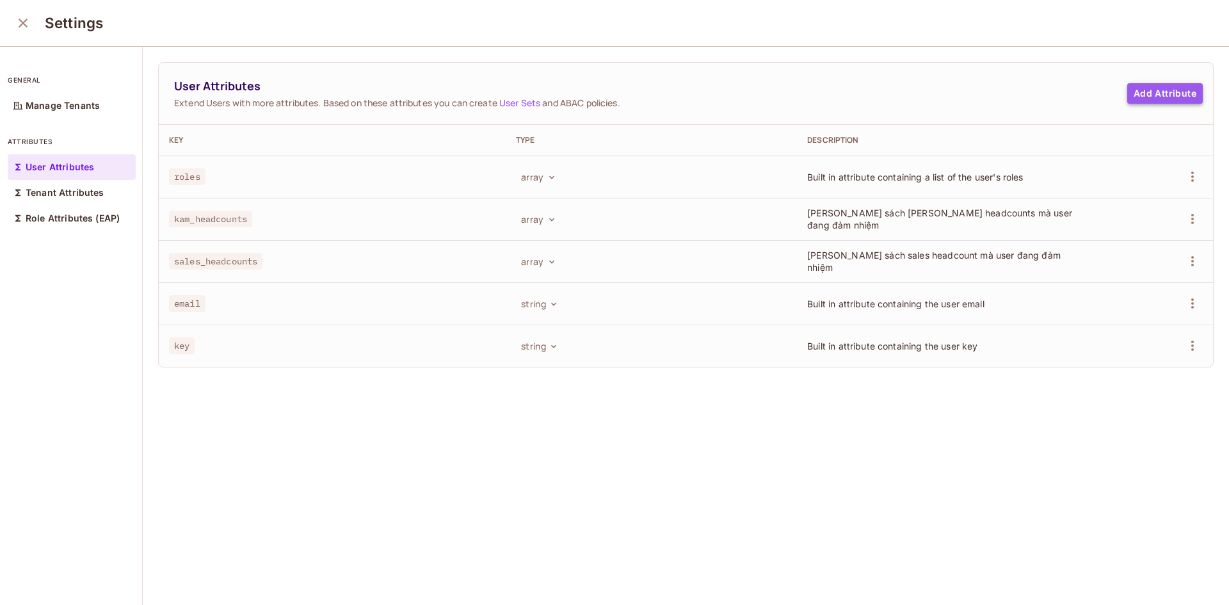
click at [1153, 99] on button "Add Attribute" at bounding box center [1165, 93] width 76 height 20
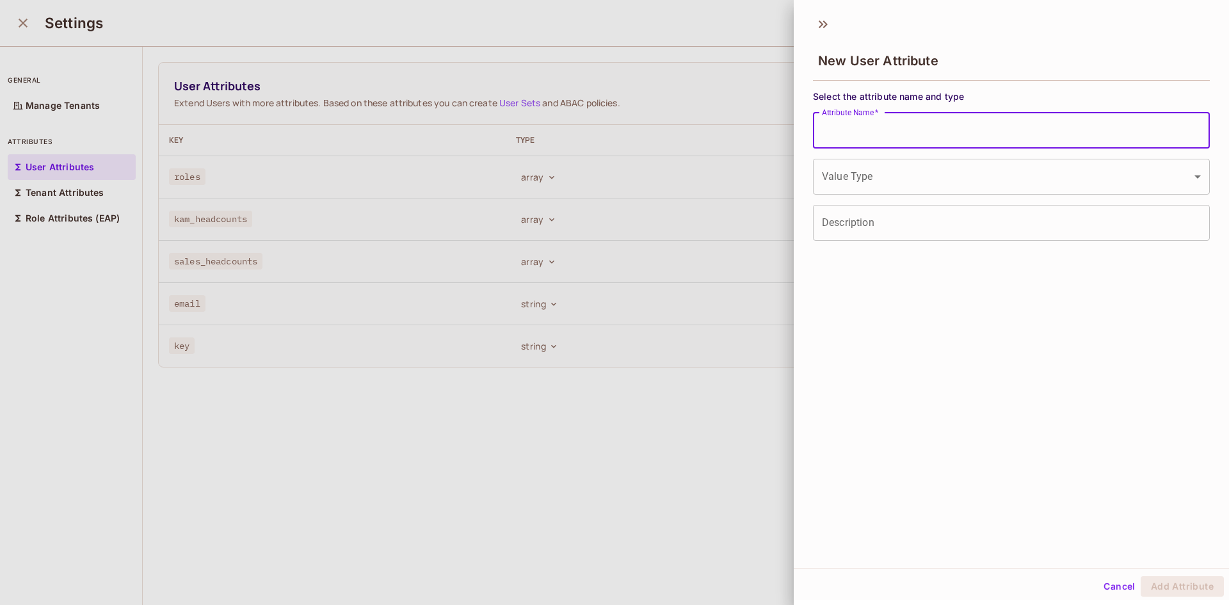
click at [928, 126] on input "Attribute Name   *" at bounding box center [1011, 131] width 397 height 36
type input "**********"
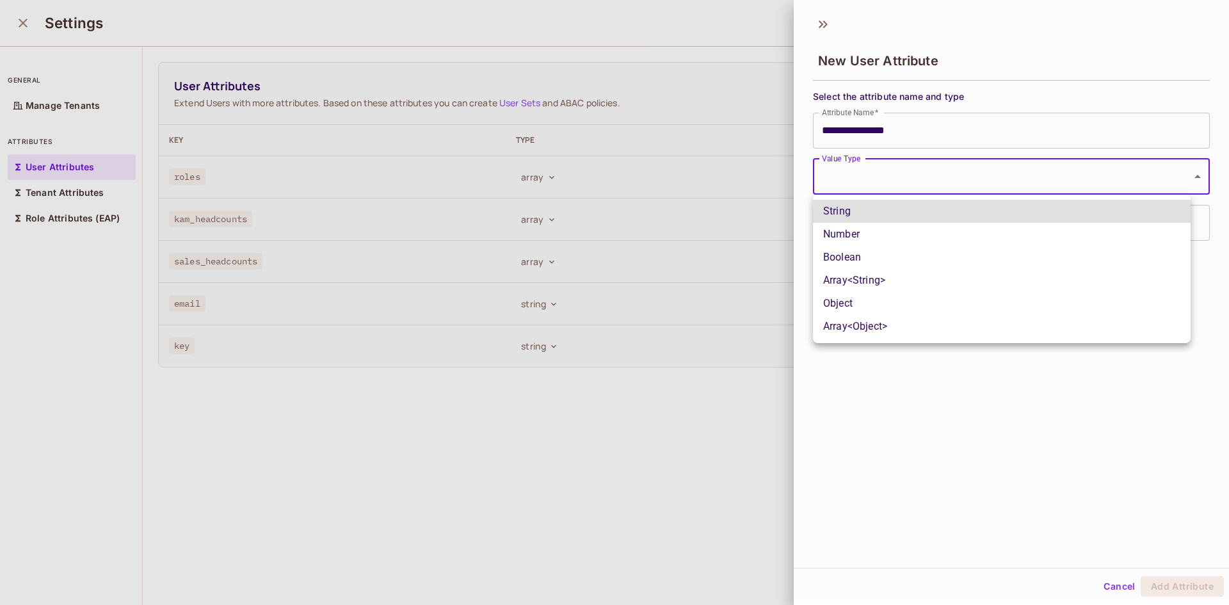
click at [946, 175] on body "Pro T thanhtam1102 Projects Monitoring Settings Default Project Production Home…" at bounding box center [614, 302] width 1229 height 605
click at [917, 282] on li "Array<String>" at bounding box center [1002, 280] width 378 height 23
type input "*****"
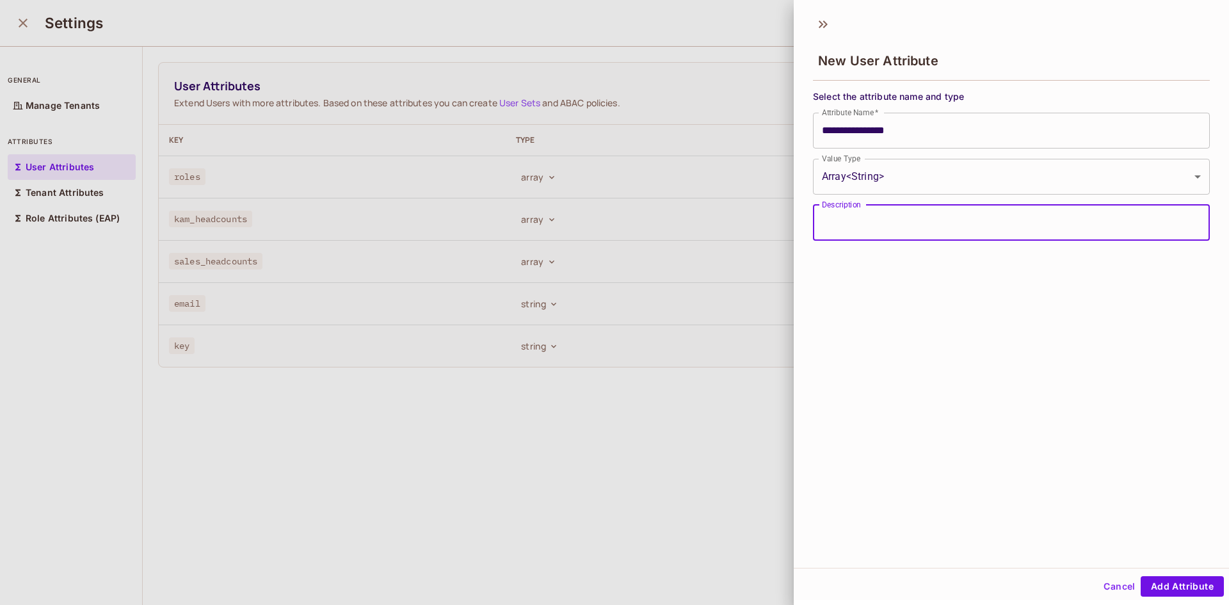
click at [879, 222] on input "Description" at bounding box center [1011, 223] width 397 height 36
type input "**********"
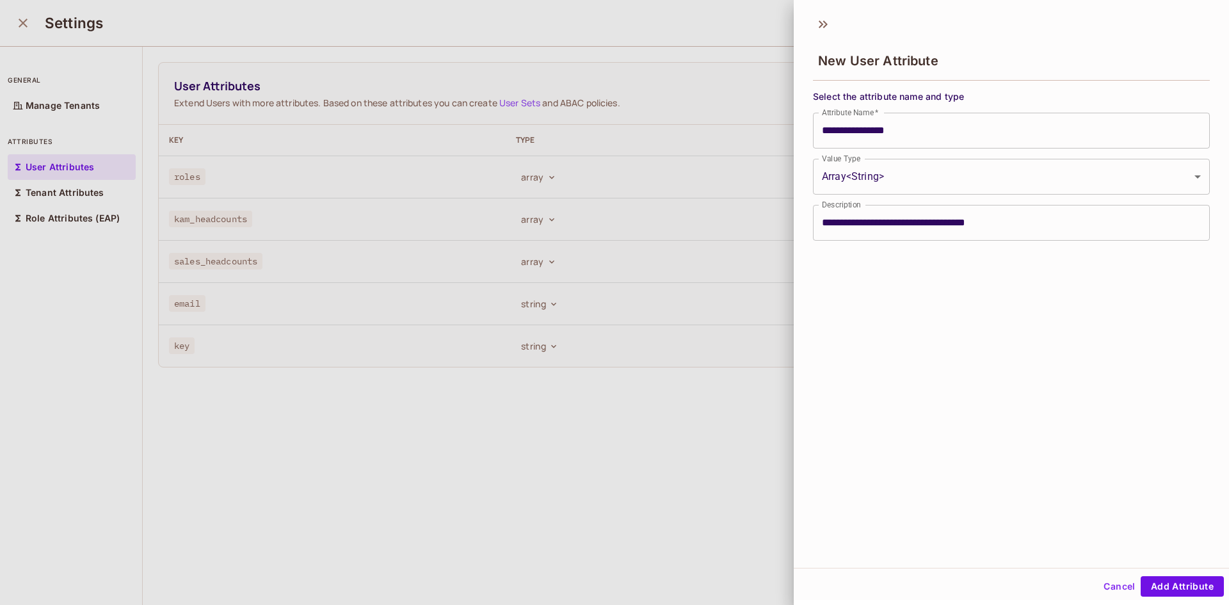
click at [936, 314] on div "**********" at bounding box center [1011, 288] width 435 height 559
click at [1182, 588] on button "Add Attribute" at bounding box center [1181, 586] width 83 height 20
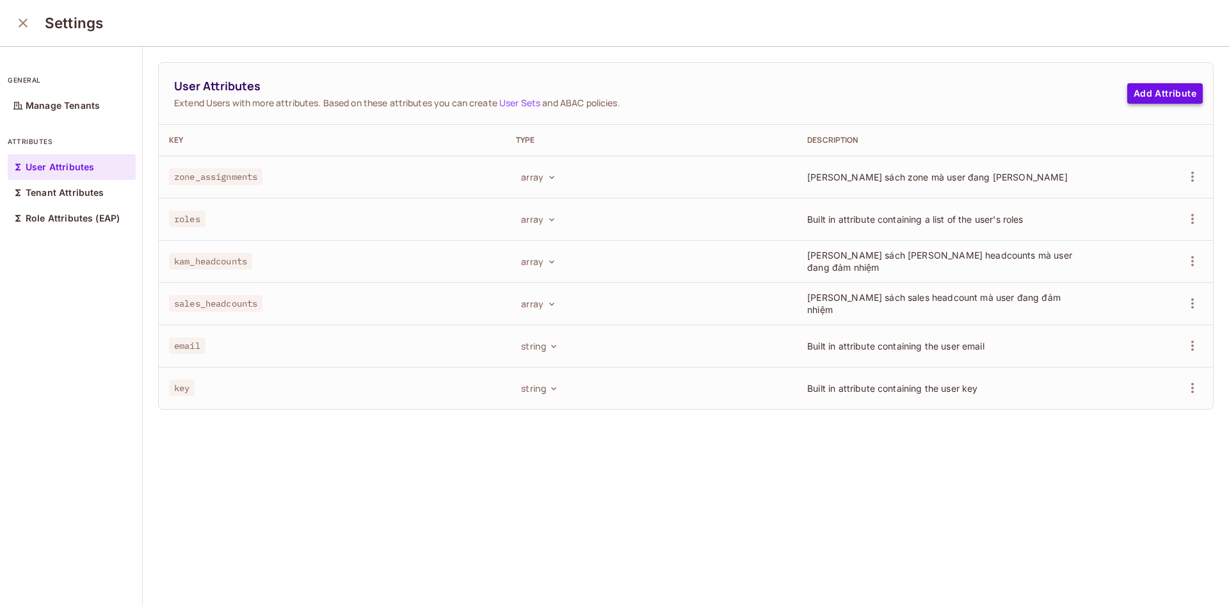
click at [1135, 89] on button "Add Attribute" at bounding box center [1165, 93] width 76 height 20
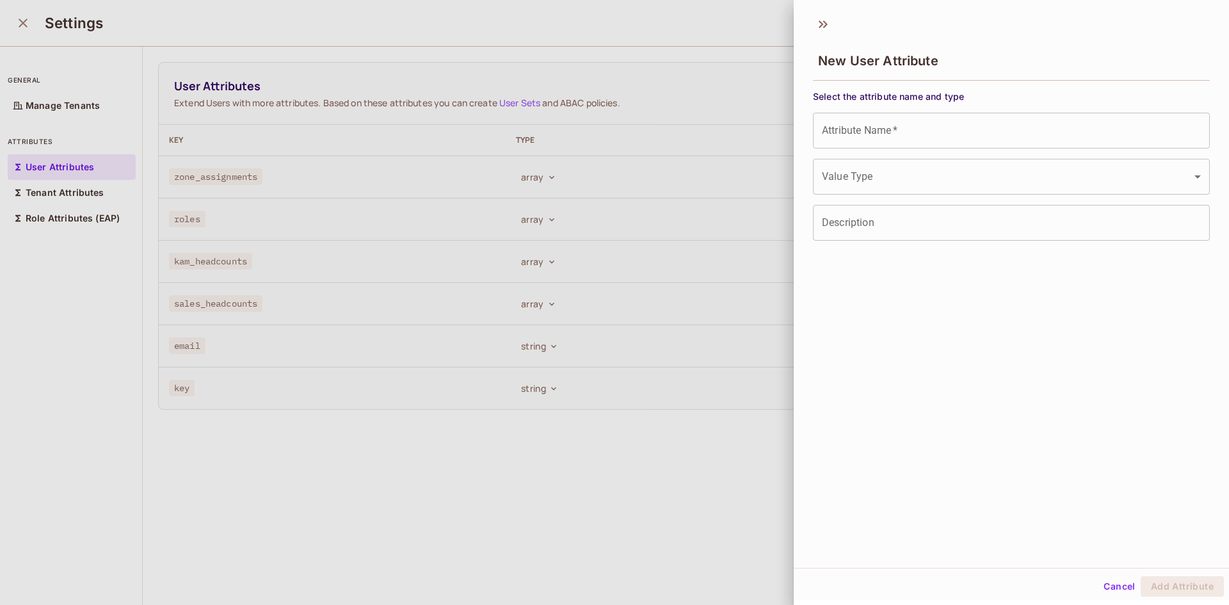
click at [864, 137] on input "Attribute Name   *" at bounding box center [1011, 131] width 397 height 36
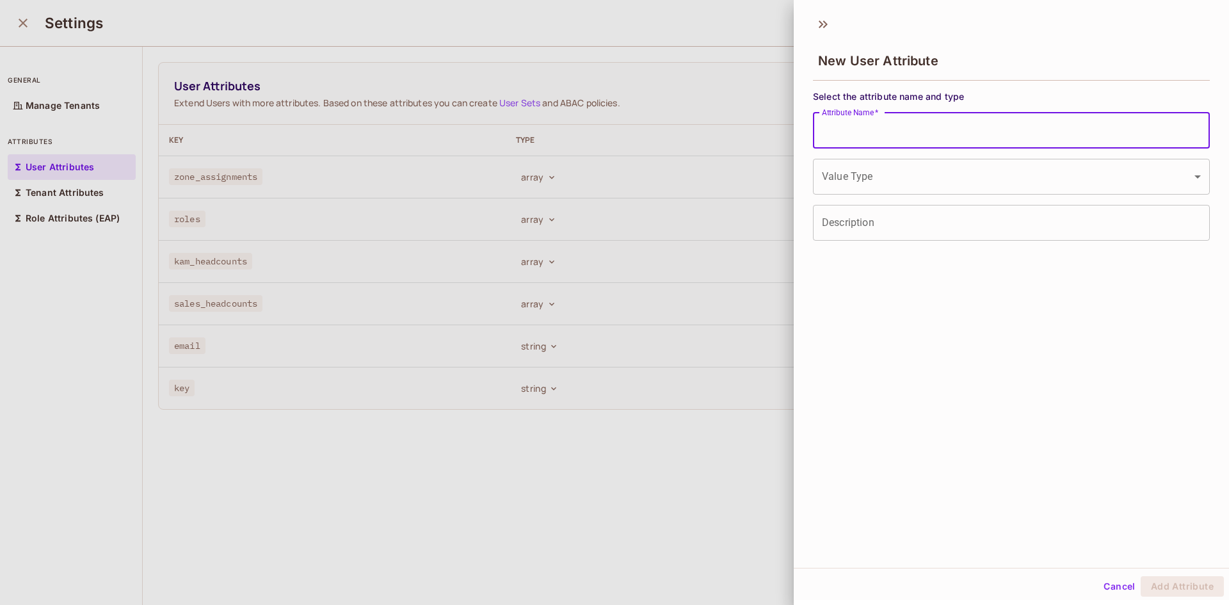
click at [853, 177] on body "Pro T thanhtam1102 Projects Monitoring Settings Default Project Production Home…" at bounding box center [614, 302] width 1229 height 605
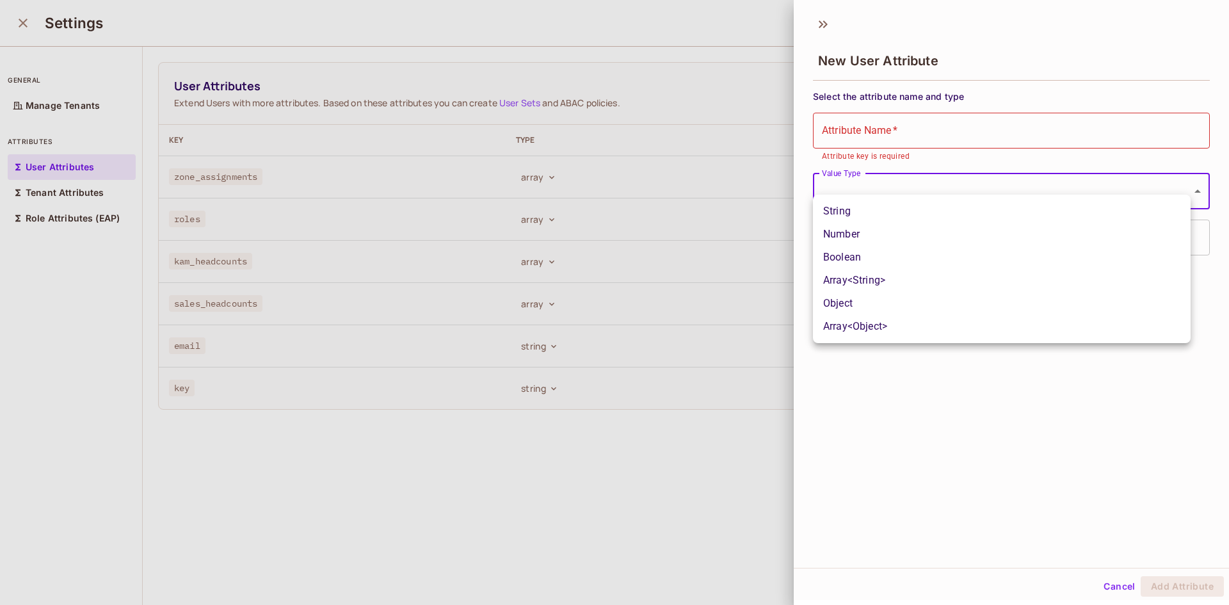
click at [1115, 587] on div at bounding box center [614, 302] width 1229 height 605
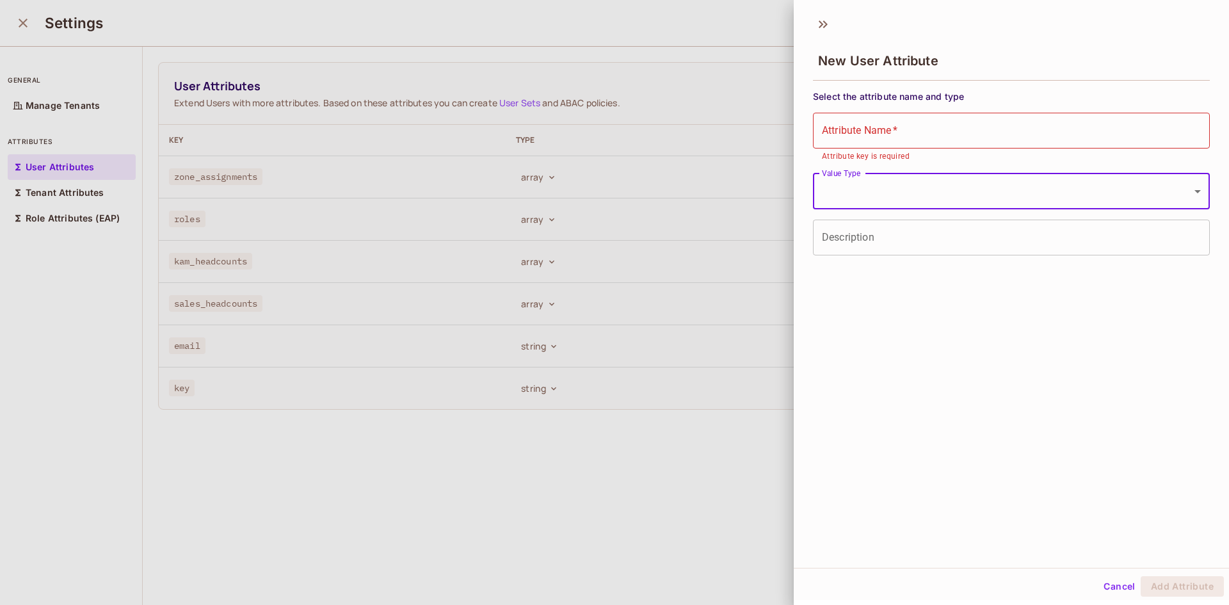
click at [1108, 588] on button "Cancel" at bounding box center [1119, 586] width 42 height 20
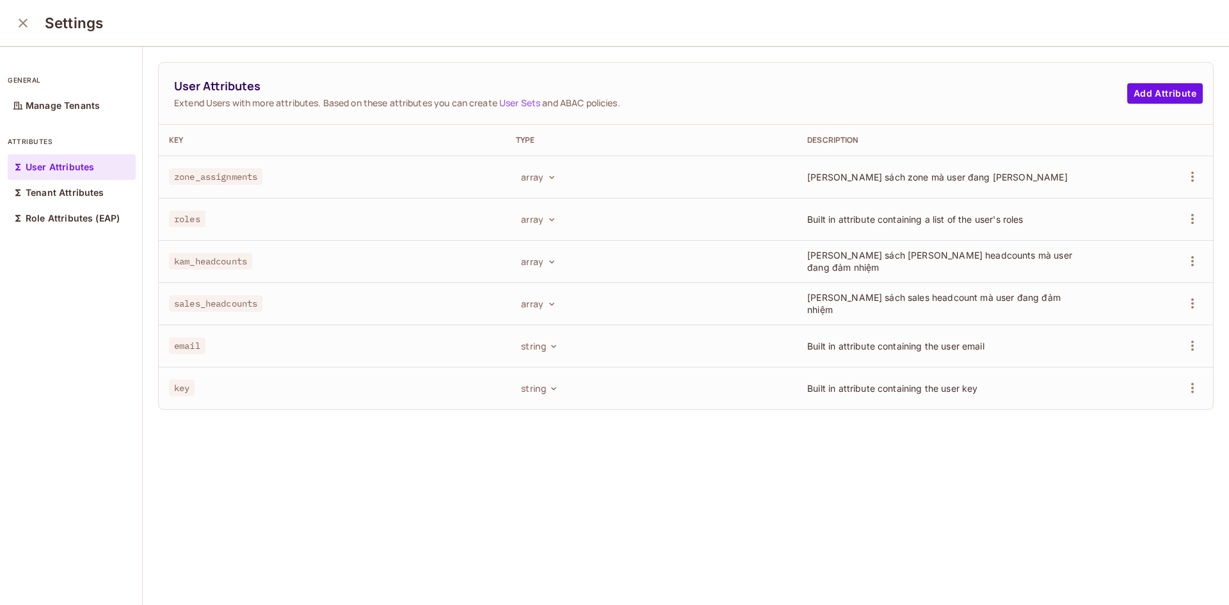
click at [524, 518] on div "User Attributes Extend Users with more attributes. Based on these attributes yo…" at bounding box center [686, 326] width 1086 height 559
click at [19, 23] on icon "close" at bounding box center [22, 21] width 15 height 15
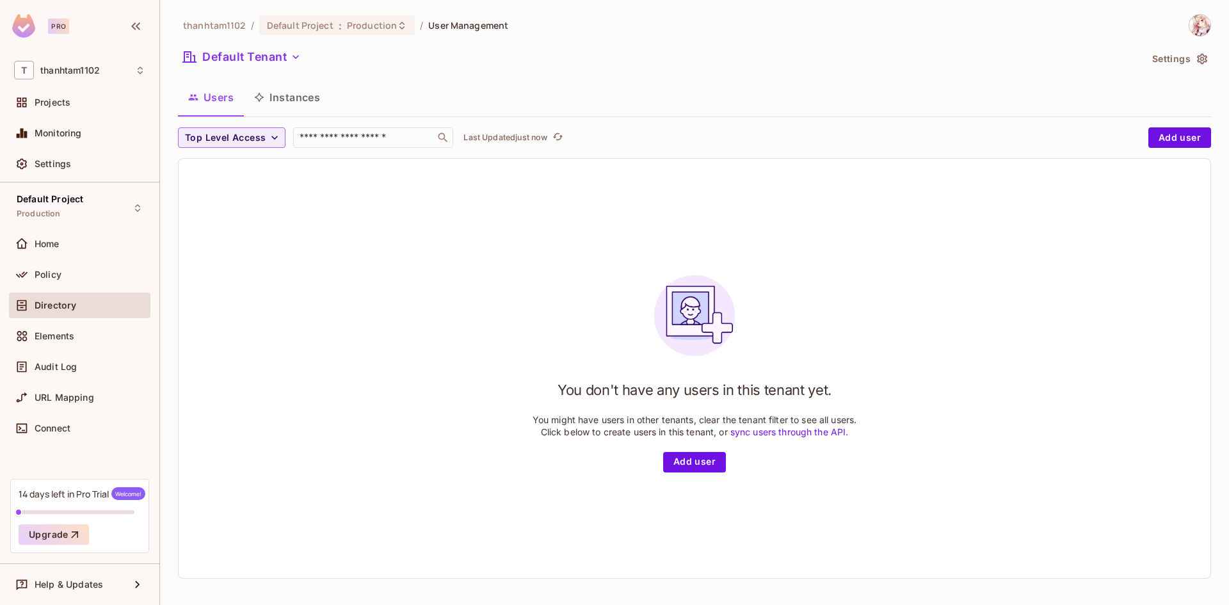
scroll to position [2, 0]
click at [100, 287] on div "Policy" at bounding box center [79, 275] width 141 height 26
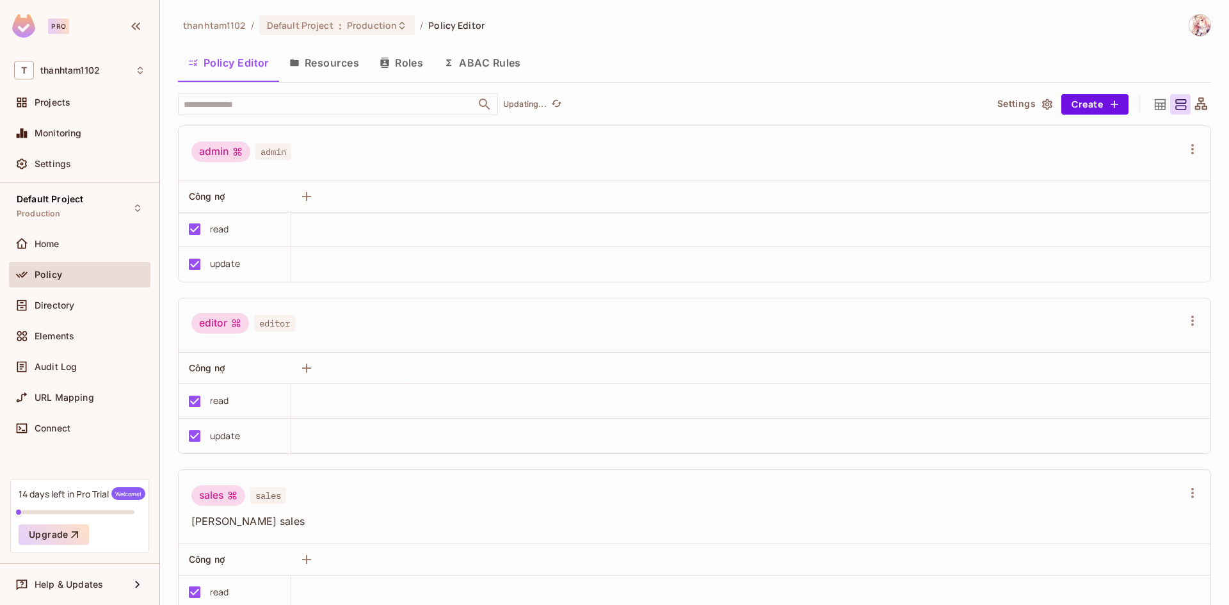
click at [461, 63] on button "ABAC Rules" at bounding box center [482, 63] width 98 height 32
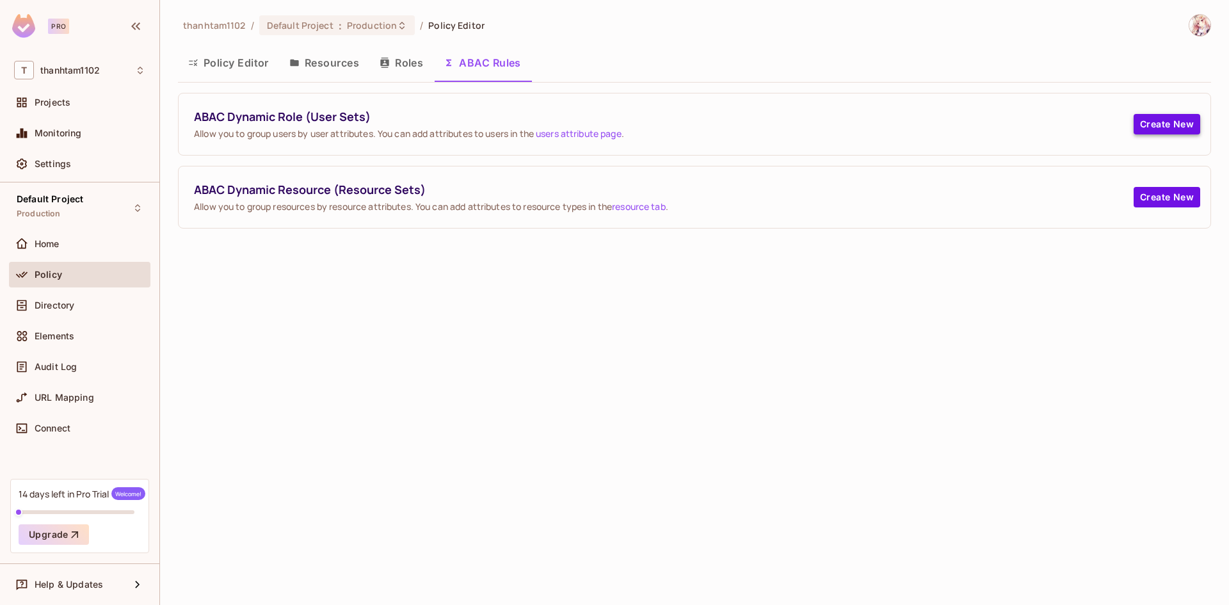
click at [1165, 122] on button "Create New" at bounding box center [1166, 124] width 67 height 20
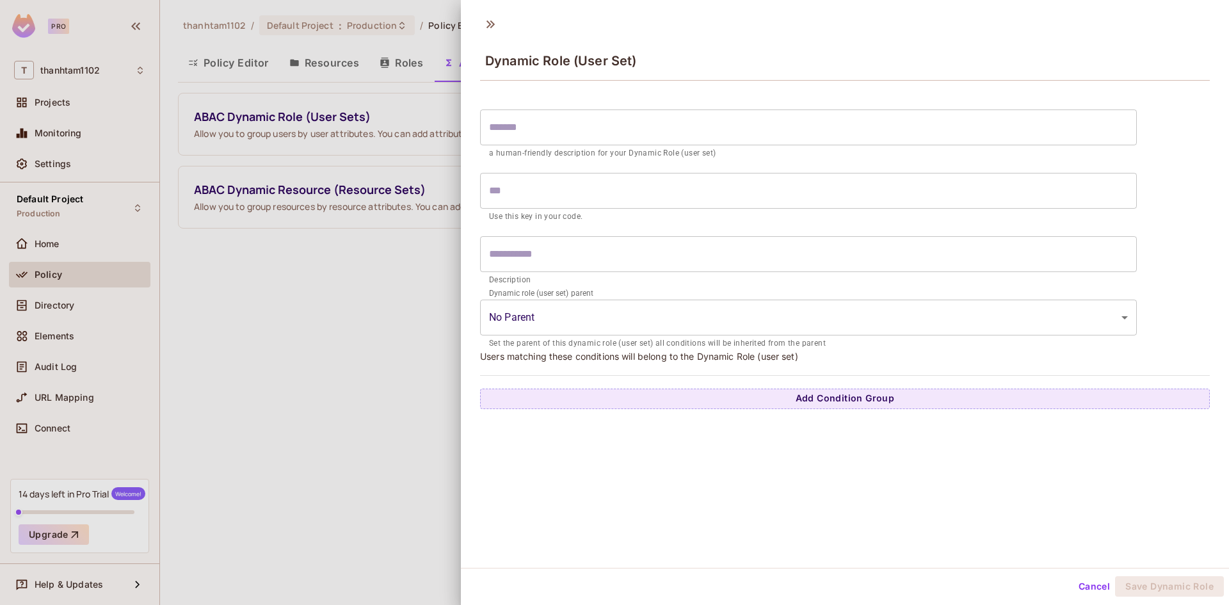
click at [520, 123] on input "text" at bounding box center [808, 127] width 657 height 36
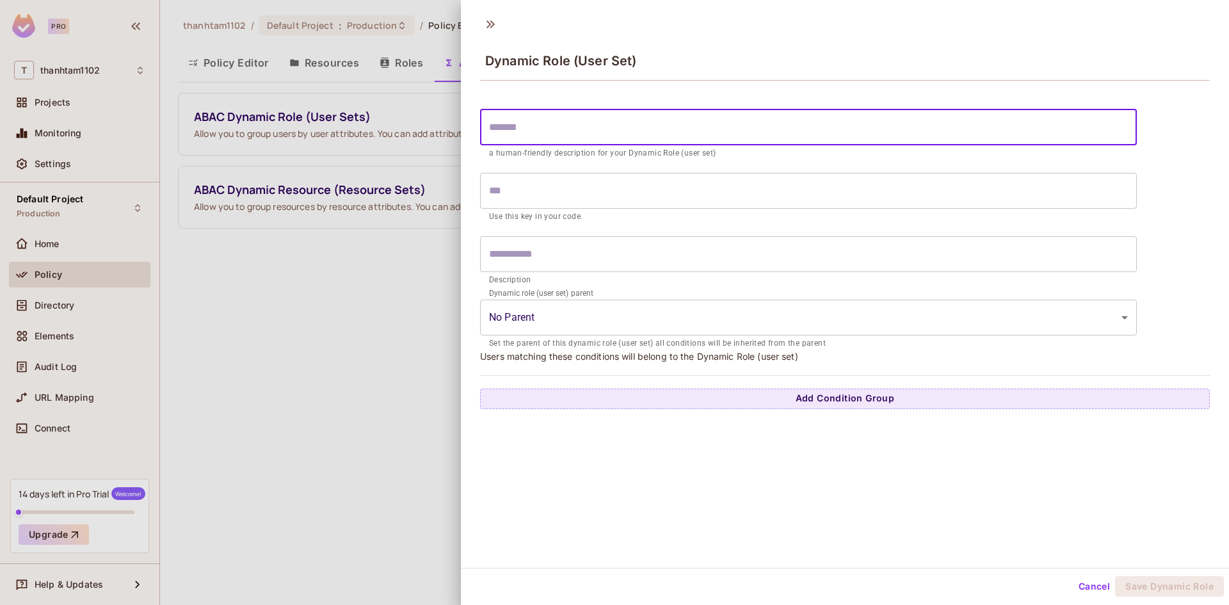
type input "*"
type input "**"
type input "***"
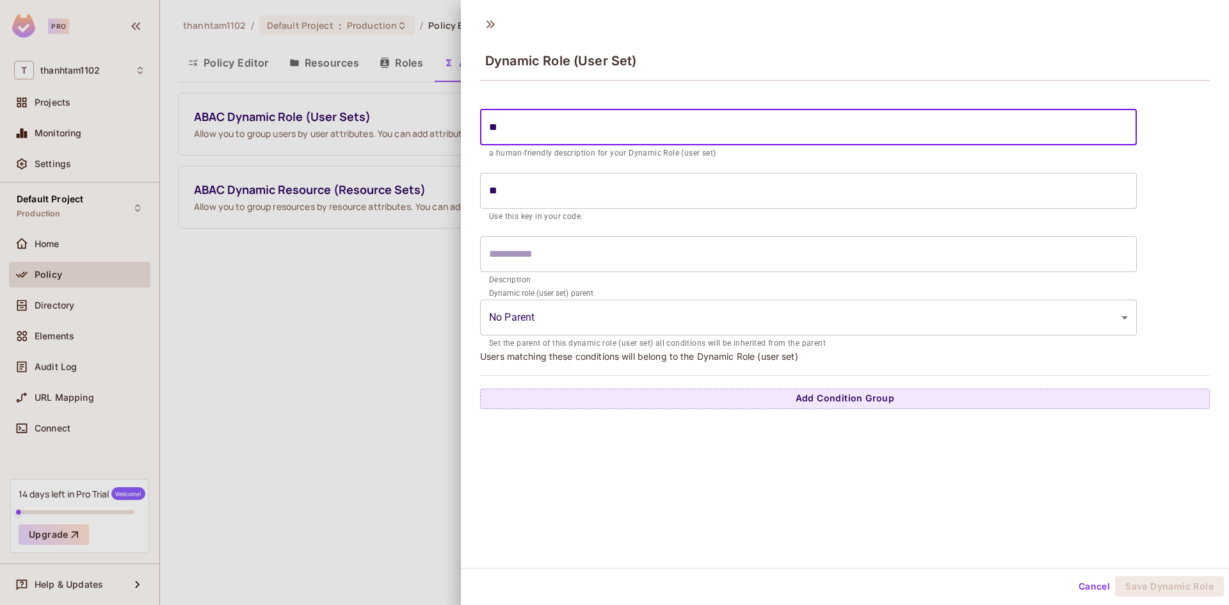
type input "***"
type input "****"
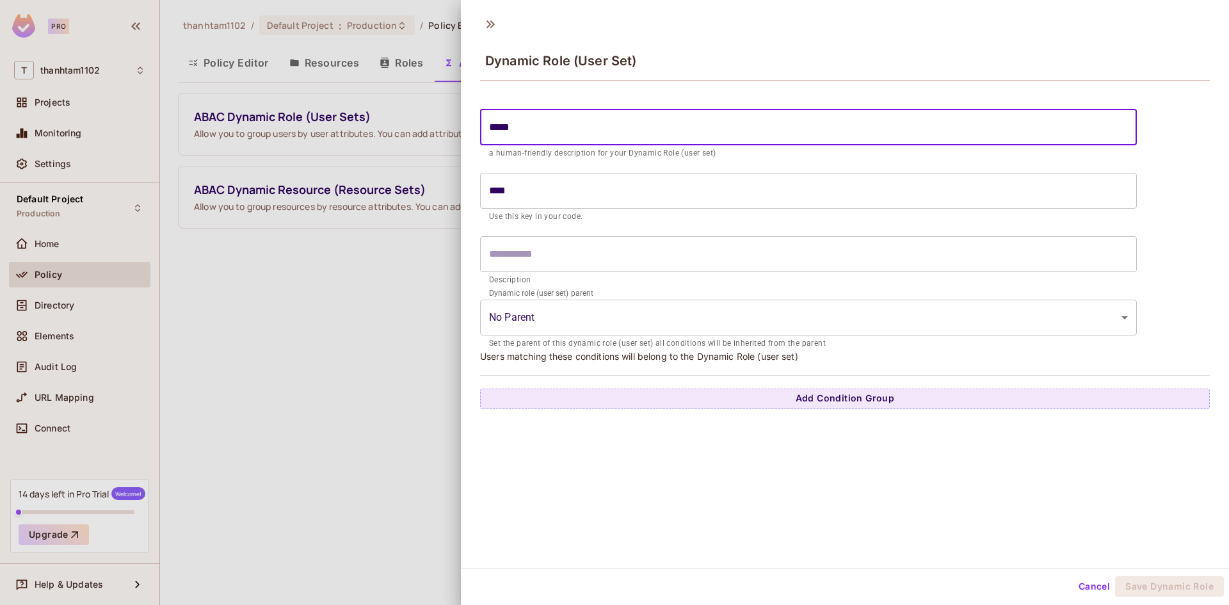
type input "******"
type input "*******"
type input "********"
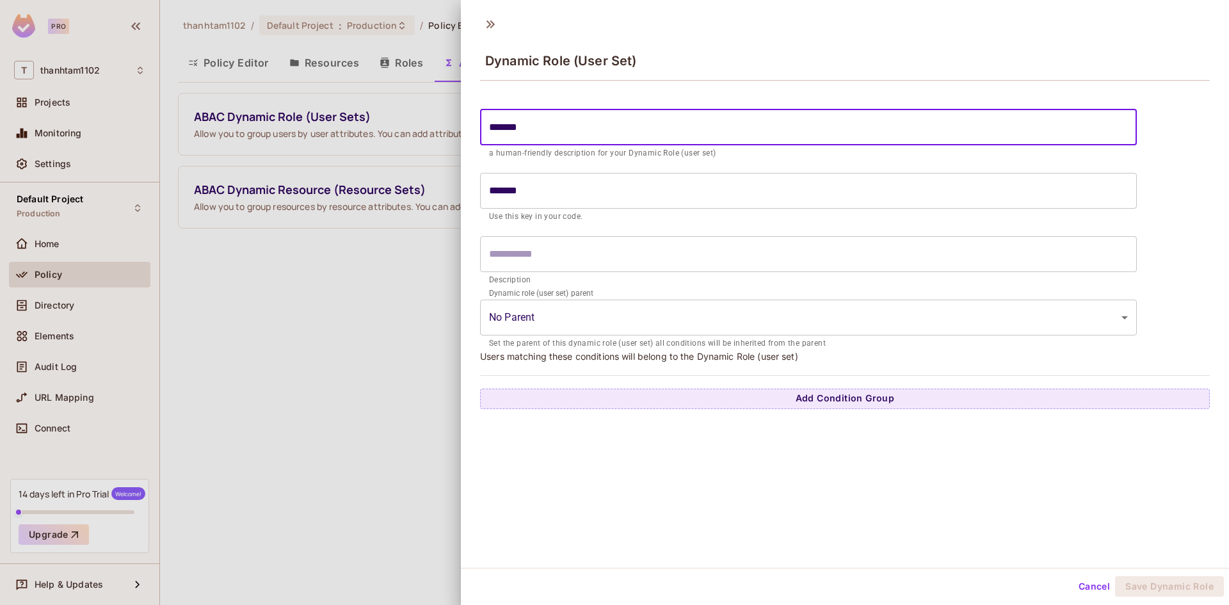
type input "********"
type input "*********"
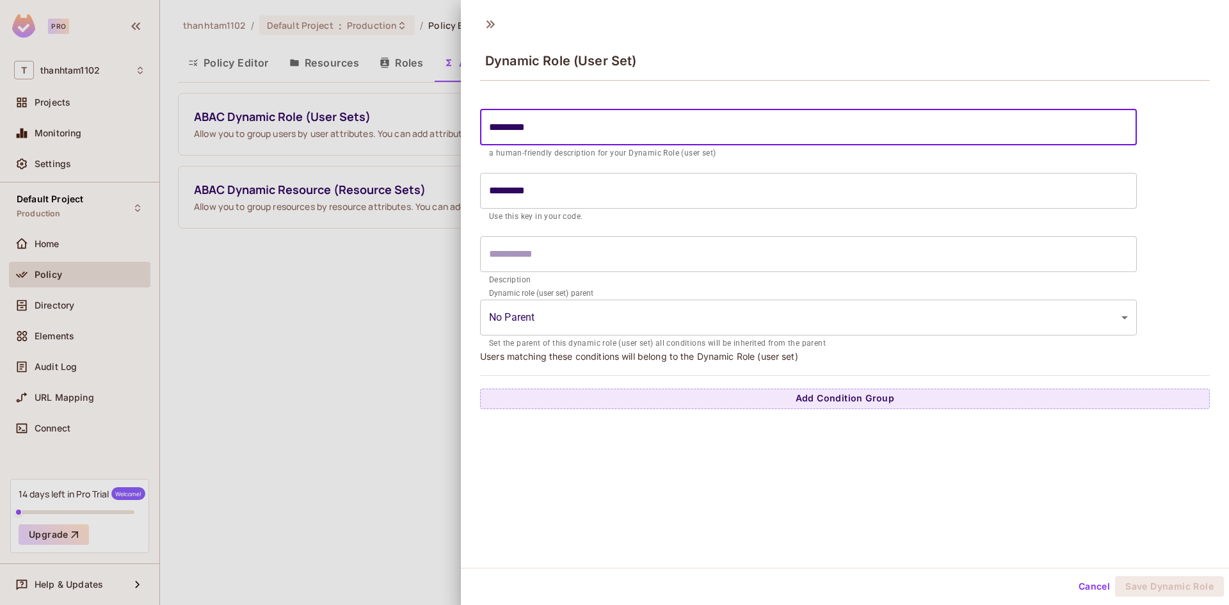
type input "*********"
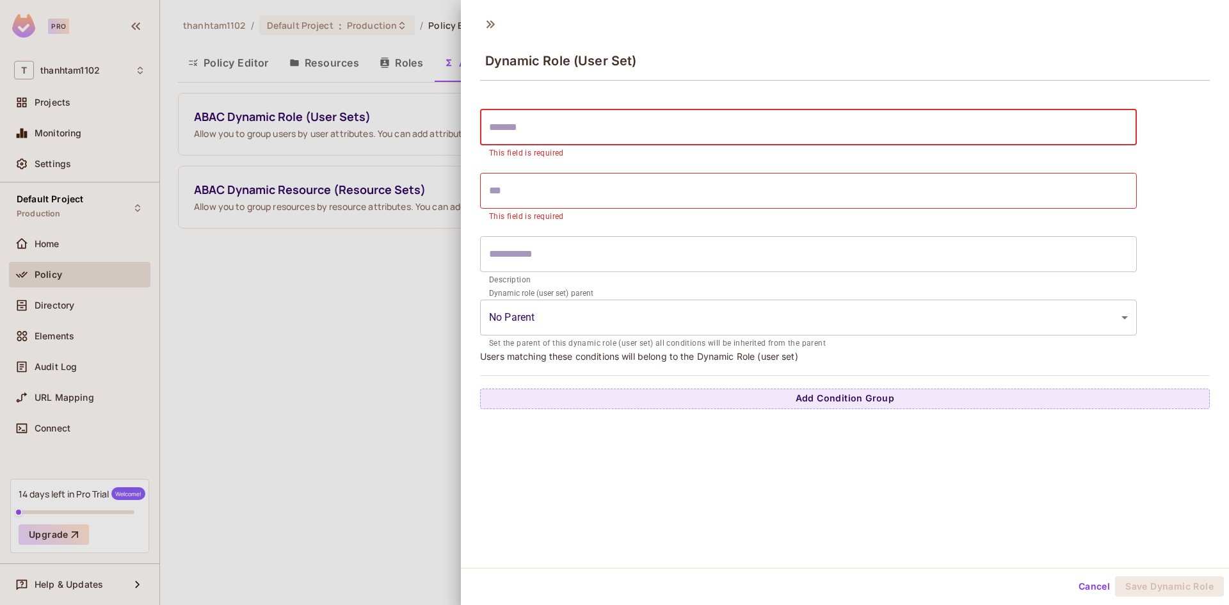
type input "*"
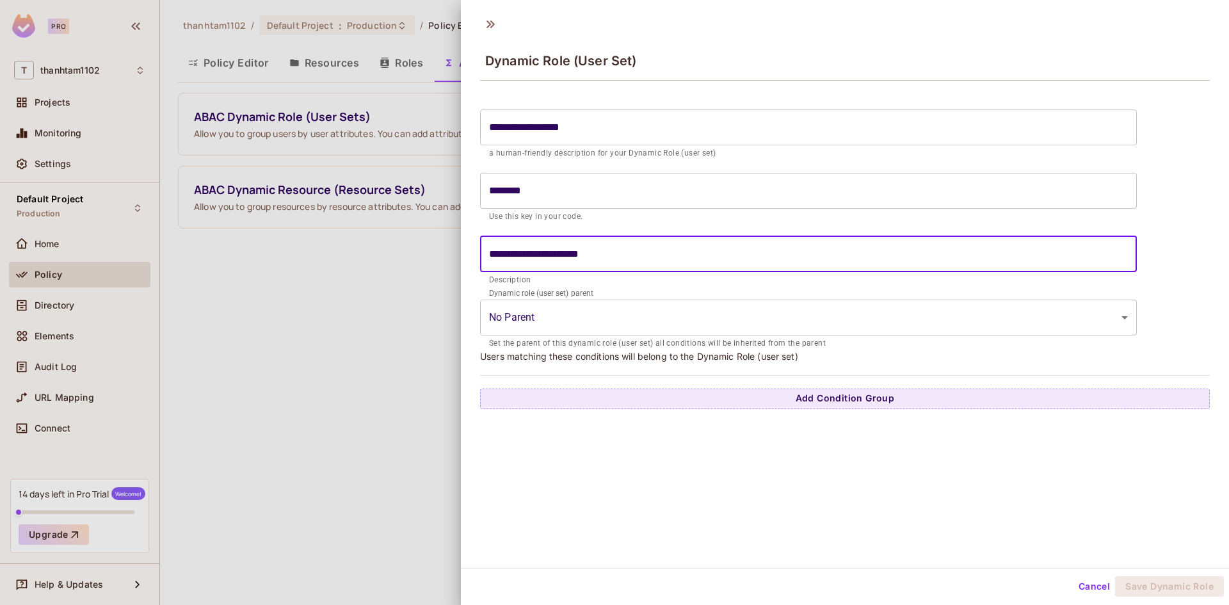
click at [565, 366] on div "**********" at bounding box center [845, 256] width 730 height 306
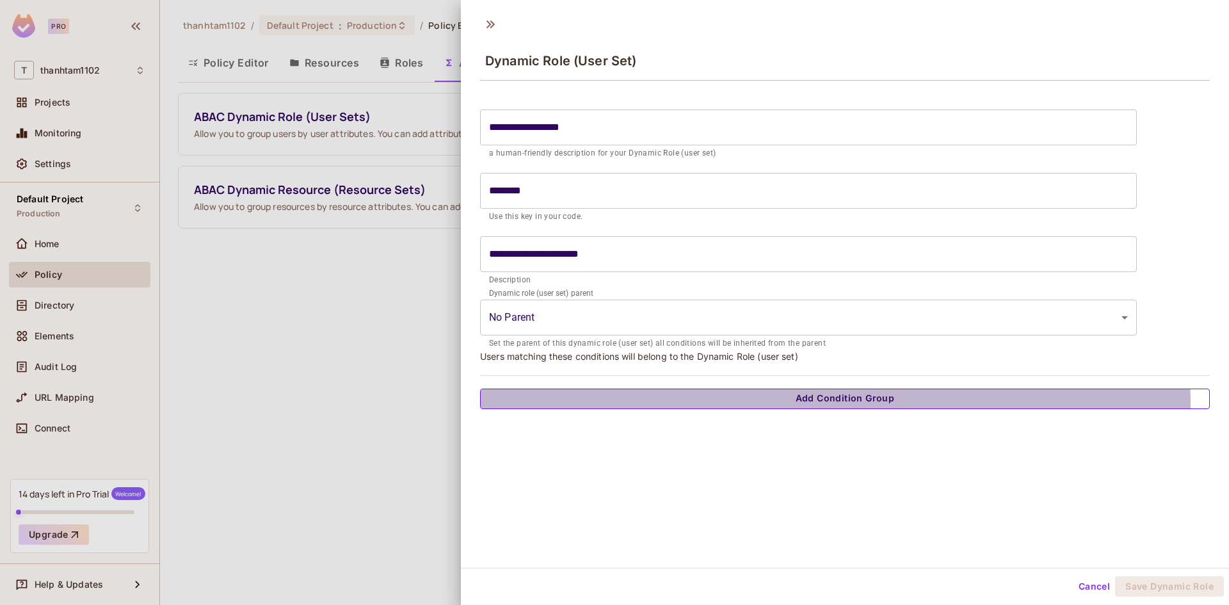
click at [629, 408] on button "Add Condition Group" at bounding box center [845, 398] width 730 height 20
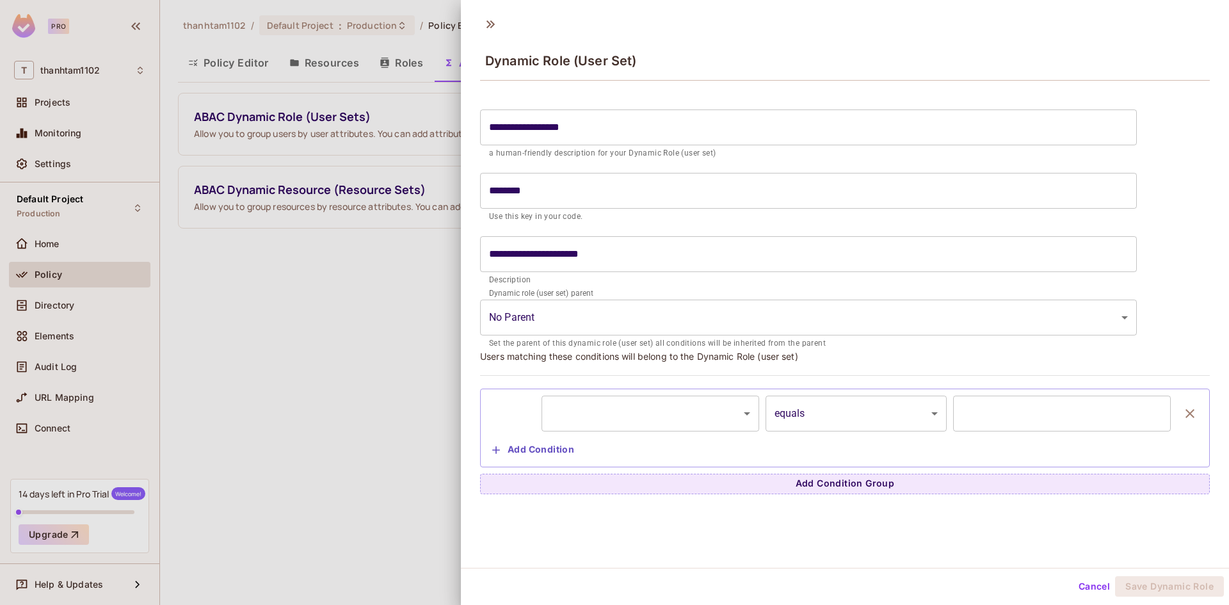
click at [627, 408] on body "**********" at bounding box center [614, 302] width 1229 height 605
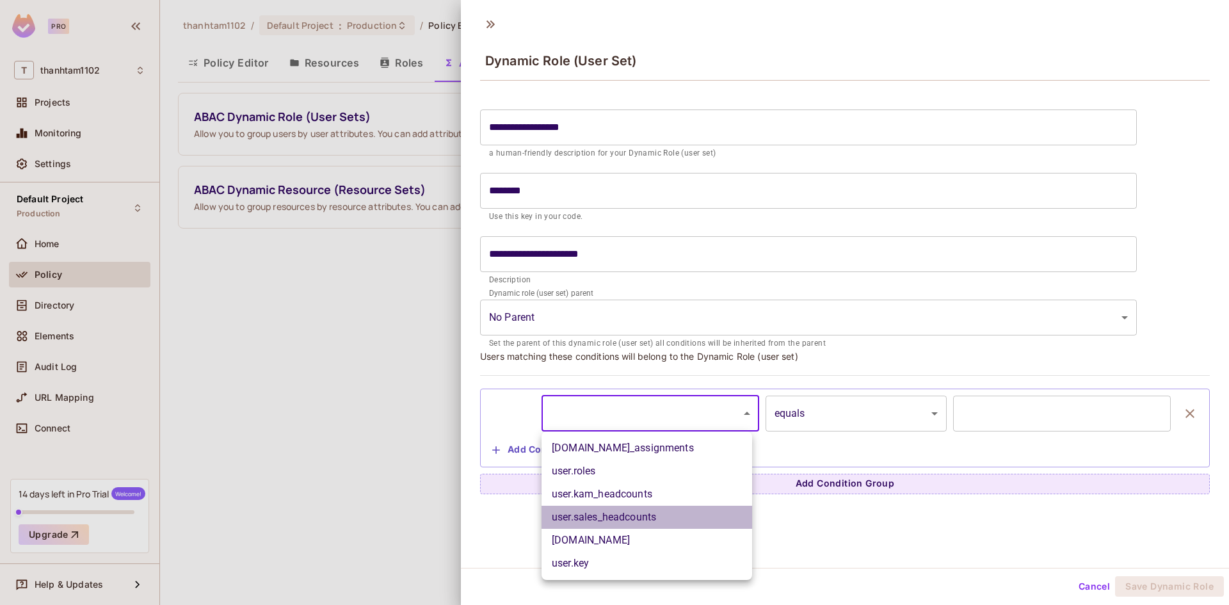
click at [639, 520] on li "user.sales_headcounts" at bounding box center [646, 517] width 211 height 23
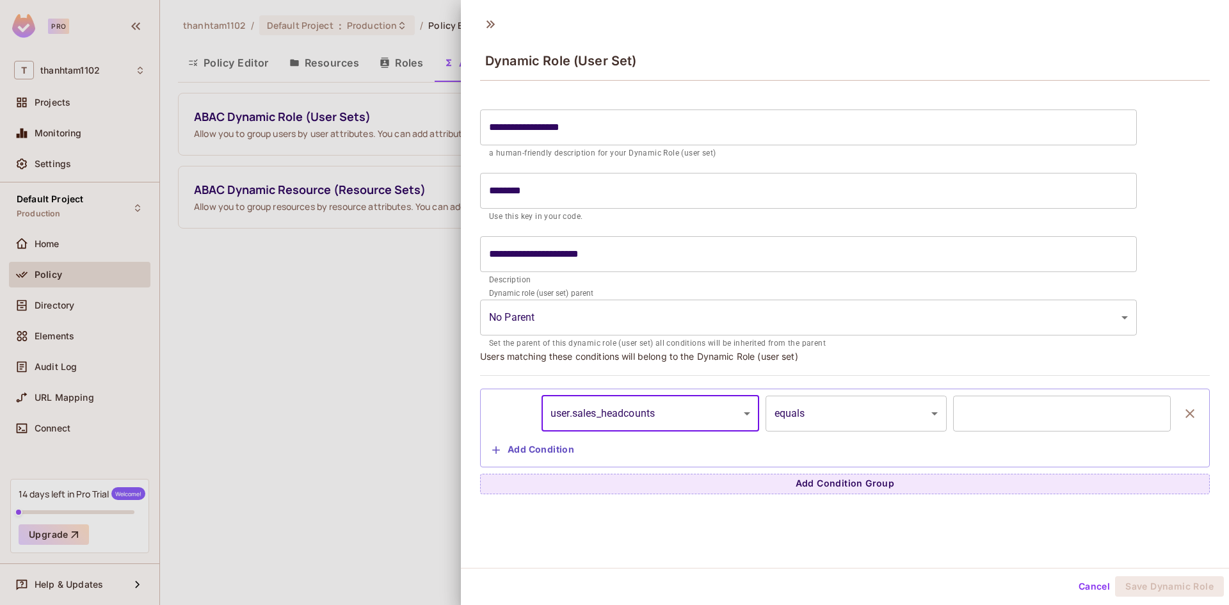
click at [809, 402] on body "**********" at bounding box center [614, 302] width 1229 height 605
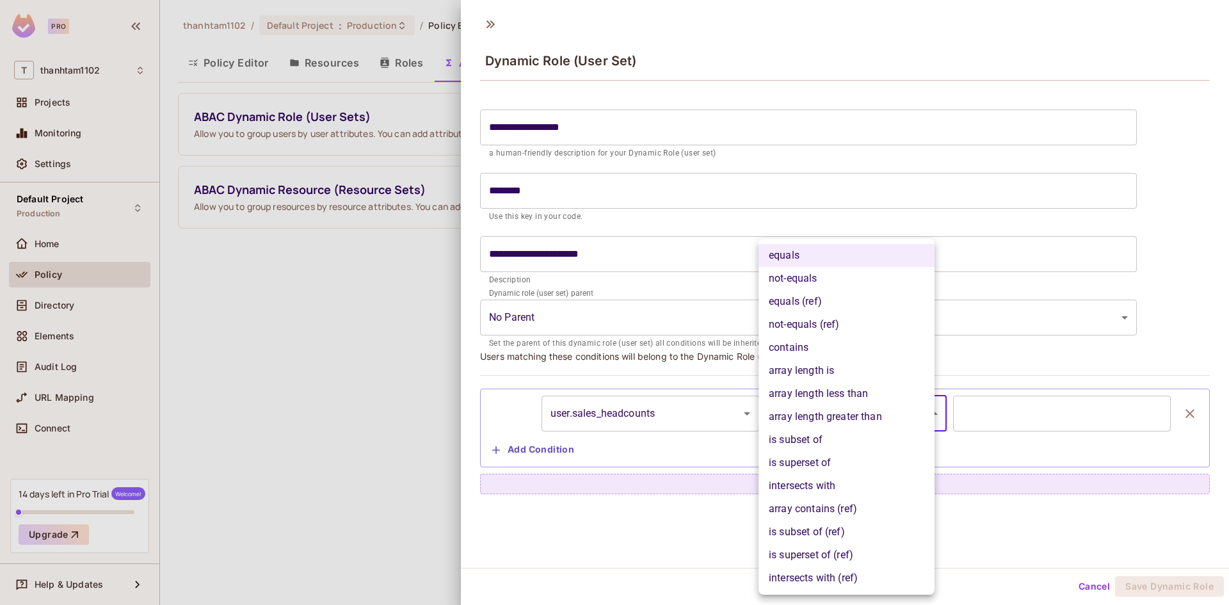
click at [815, 374] on li "array length is" at bounding box center [846, 370] width 176 height 23
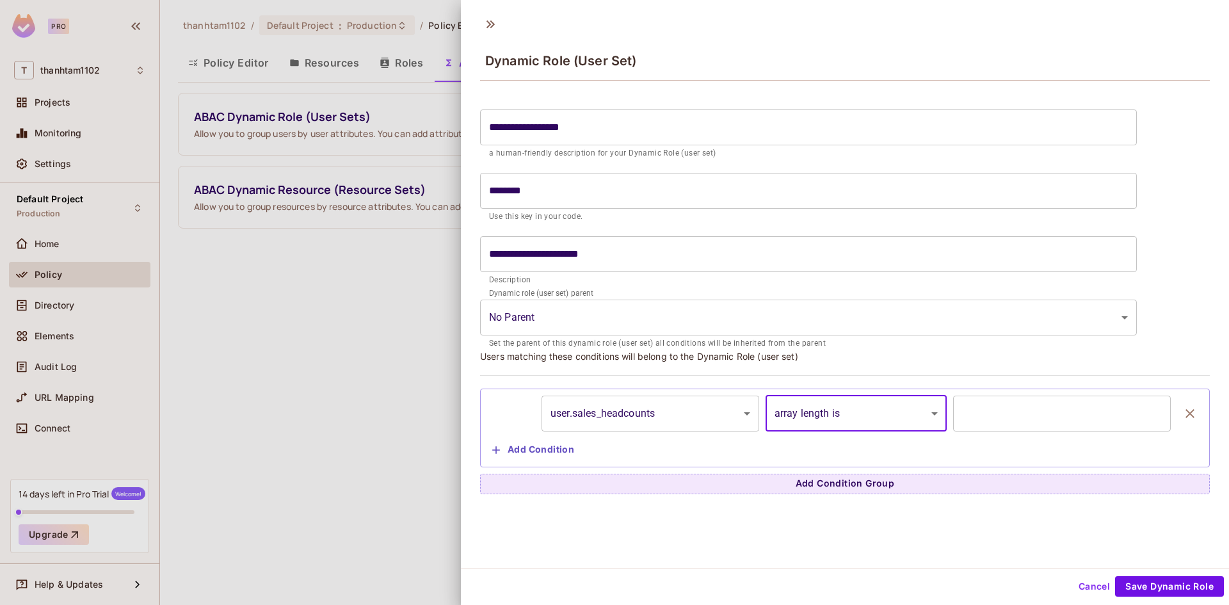
click at [1011, 412] on input "*" at bounding box center [1062, 413] width 218 height 36
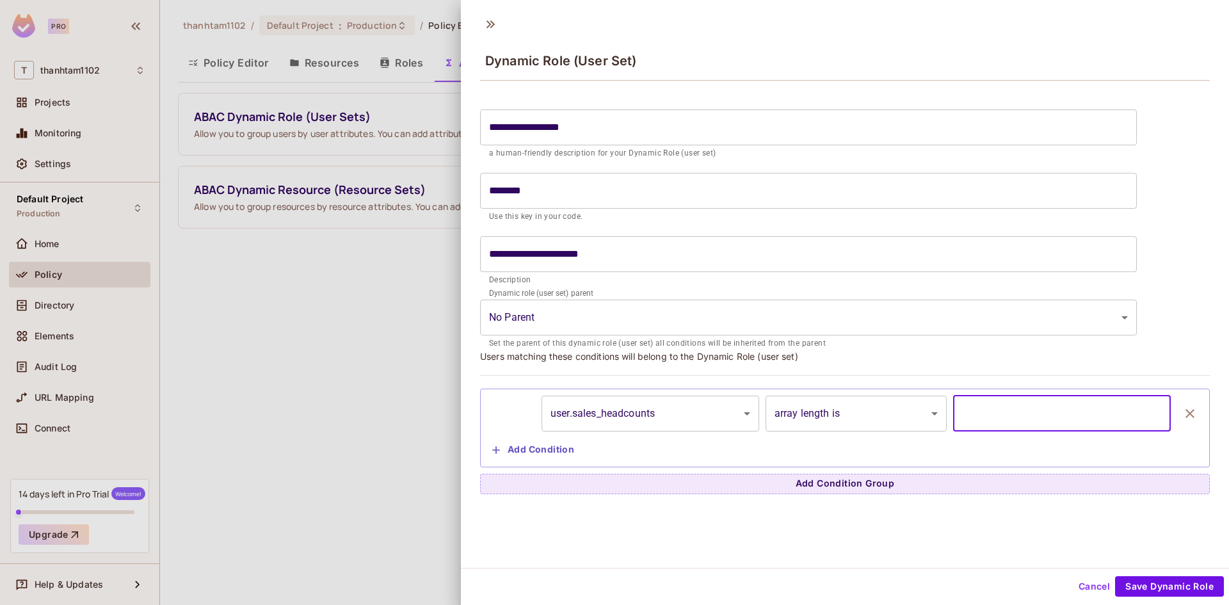
click at [886, 413] on body "**********" at bounding box center [614, 302] width 1229 height 605
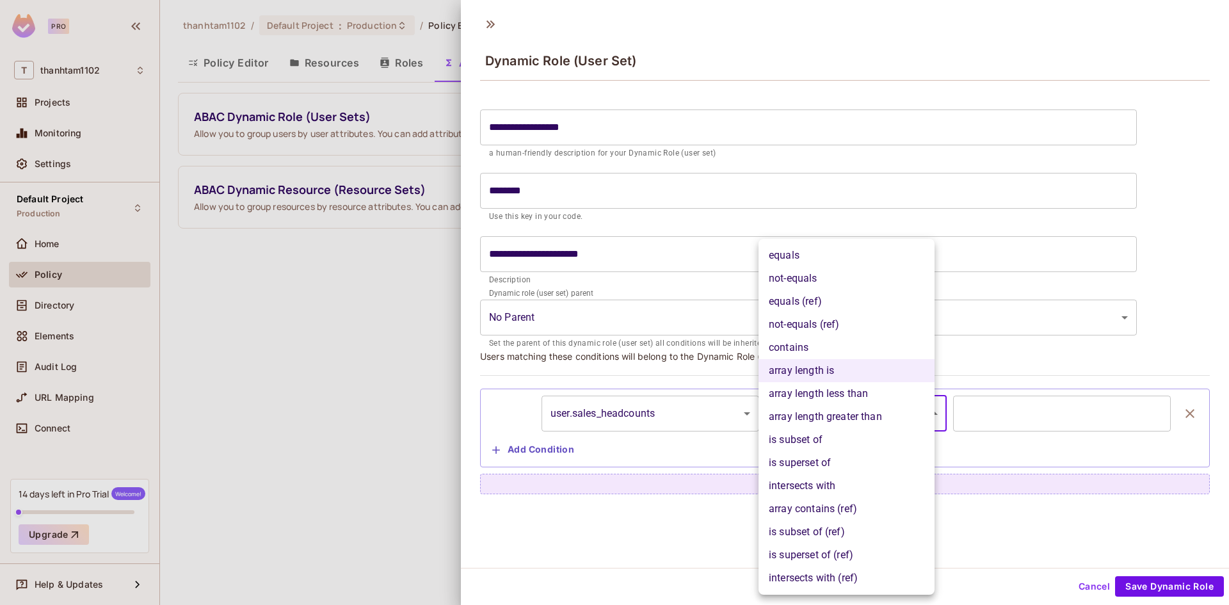
click at [886, 415] on li "array length greater than" at bounding box center [846, 416] width 176 height 23
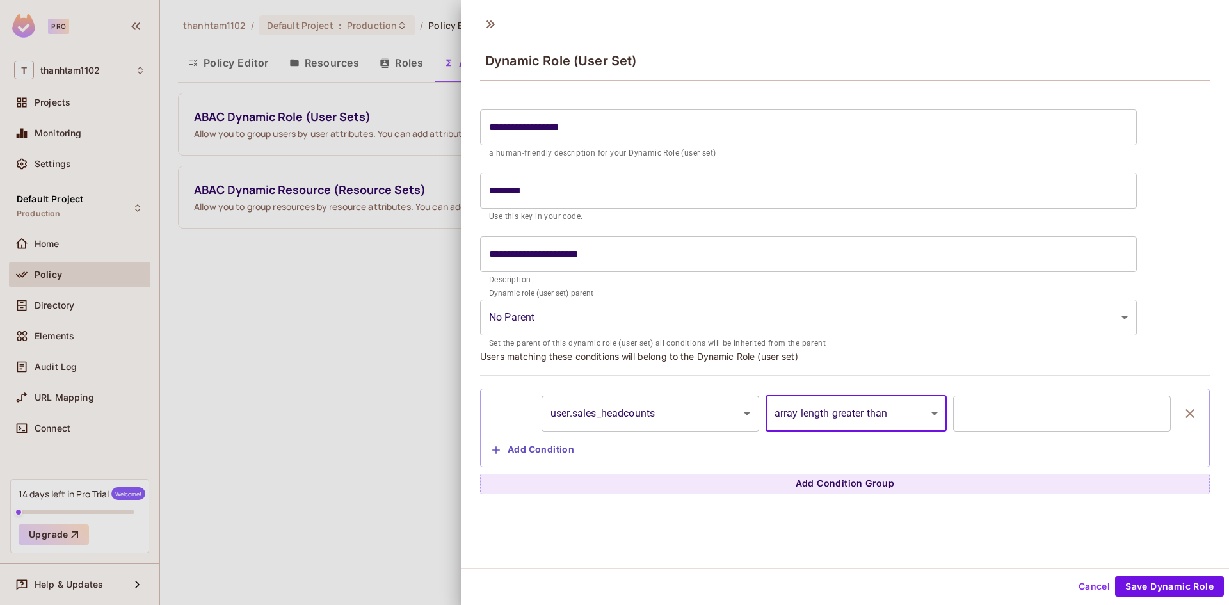
click at [1137, 410] on input "*" at bounding box center [1062, 413] width 218 height 36
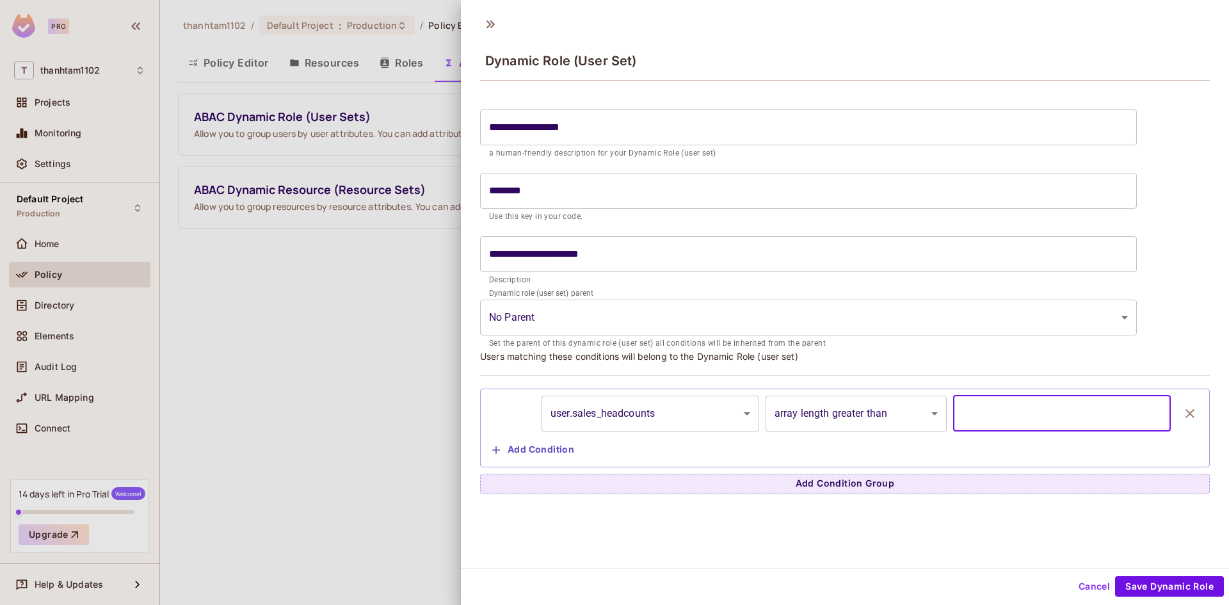
click at [1137, 419] on input "*" at bounding box center [1062, 413] width 218 height 36
click at [984, 455] on div "**********" at bounding box center [844, 427] width 715 height 65
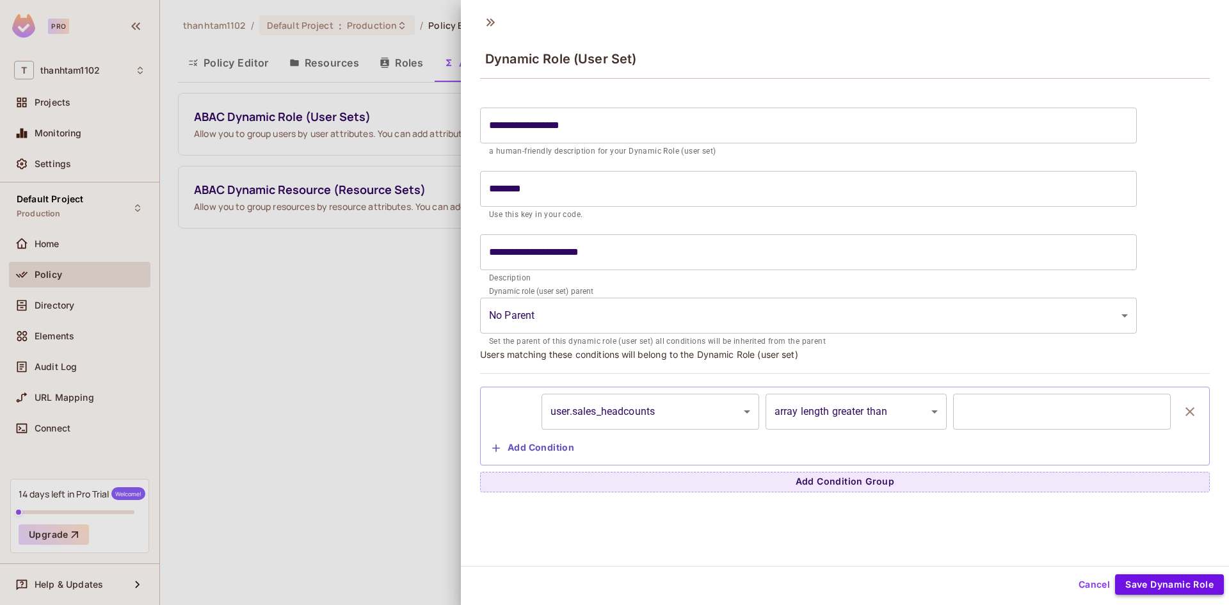
click at [1166, 581] on button "Save Dynamic Role" at bounding box center [1169, 584] width 109 height 20
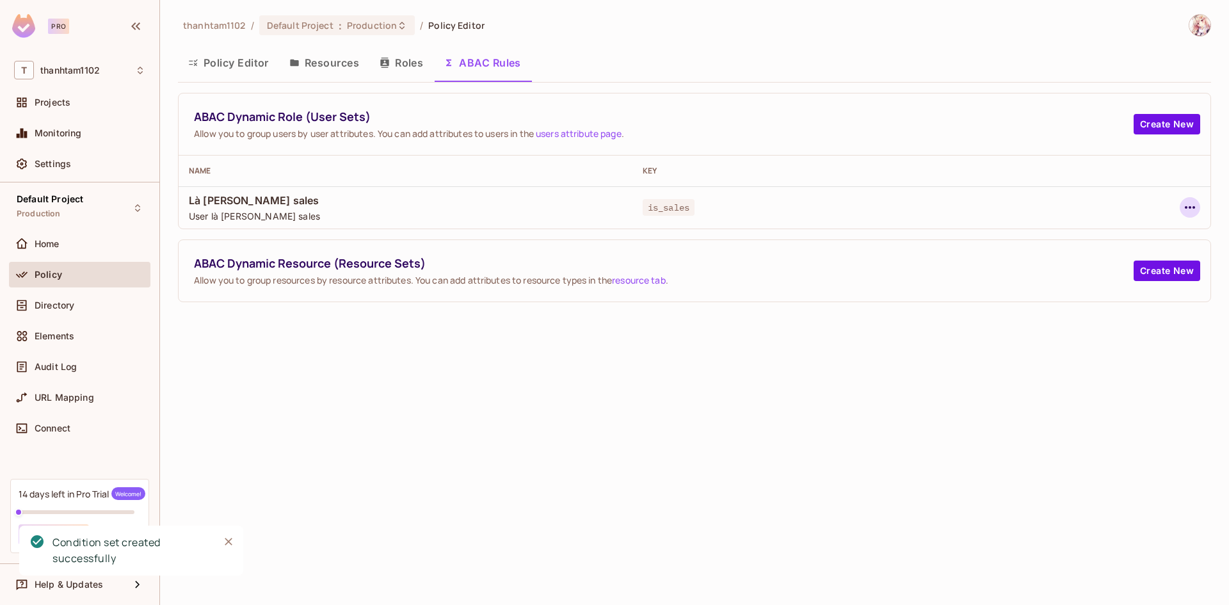
click at [1193, 207] on icon "button" at bounding box center [1190, 207] width 10 height 3
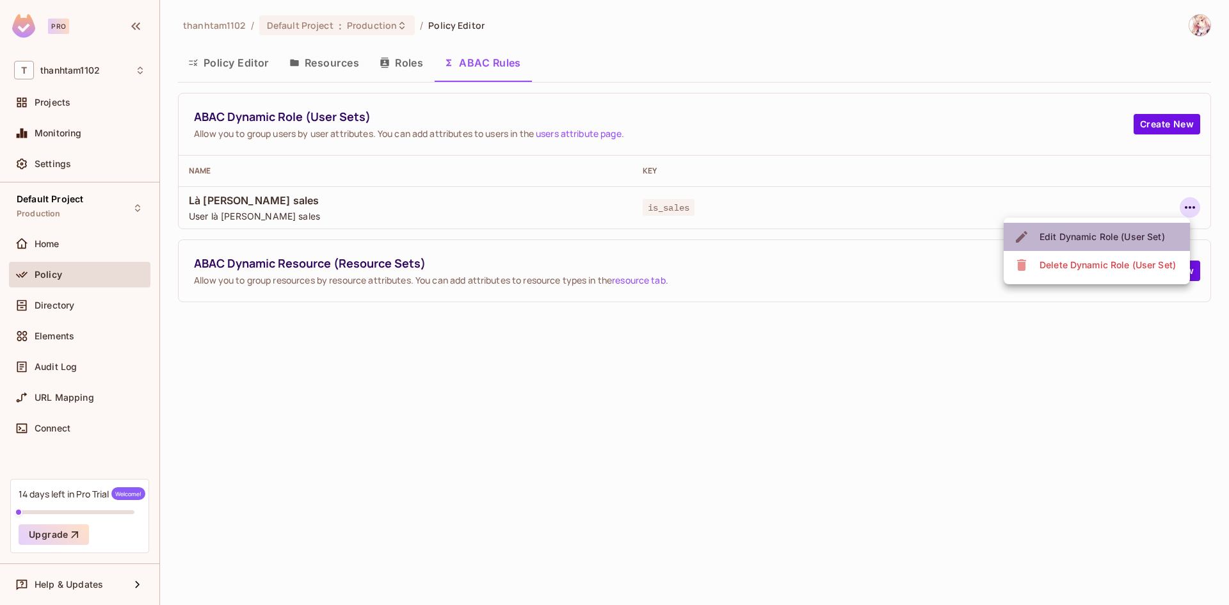
click at [1132, 226] on li "Edit Dynamic Role (User Set)" at bounding box center [1096, 237] width 186 height 28
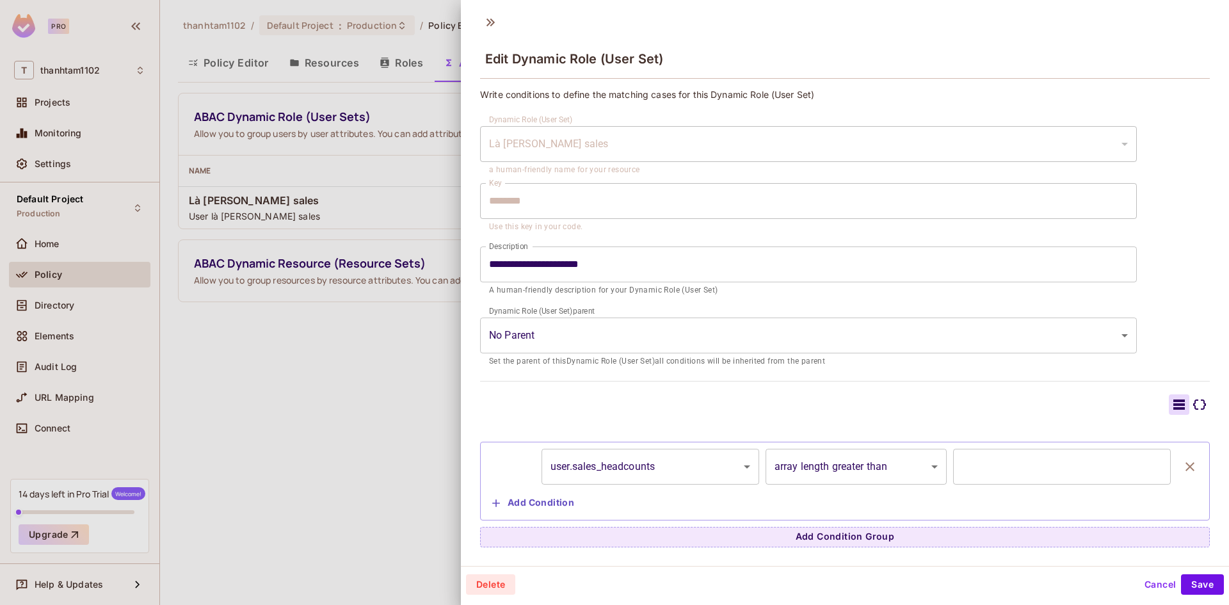
scroll to position [0, 0]
click at [1150, 580] on button "Cancel" at bounding box center [1160, 586] width 42 height 20
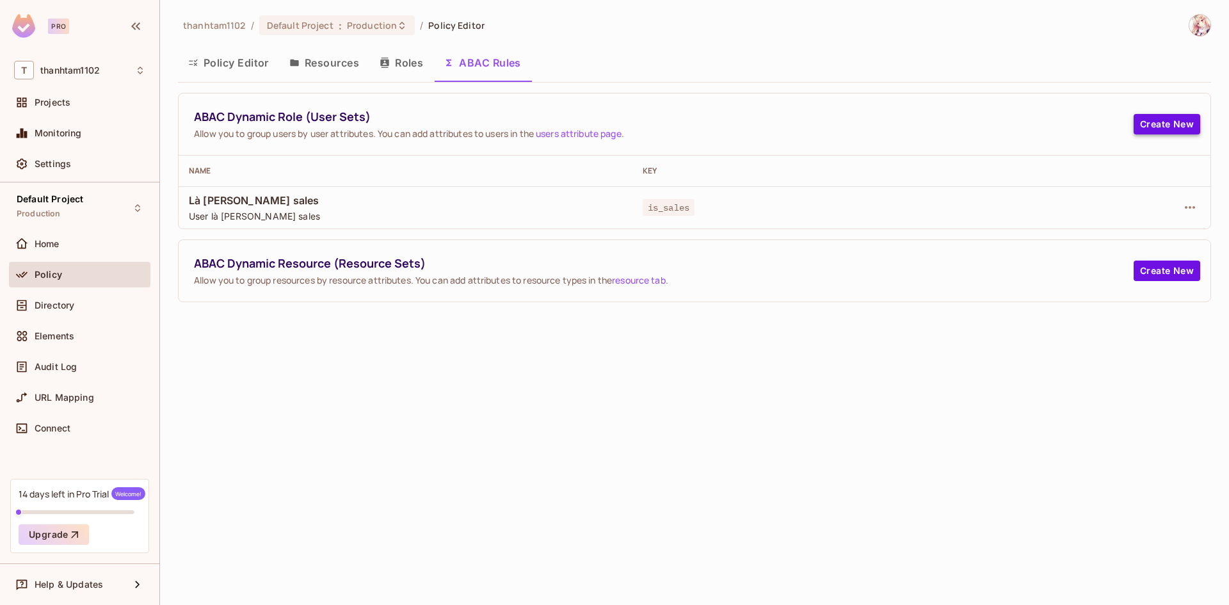
click at [1164, 126] on button "Create New" at bounding box center [1166, 124] width 67 height 20
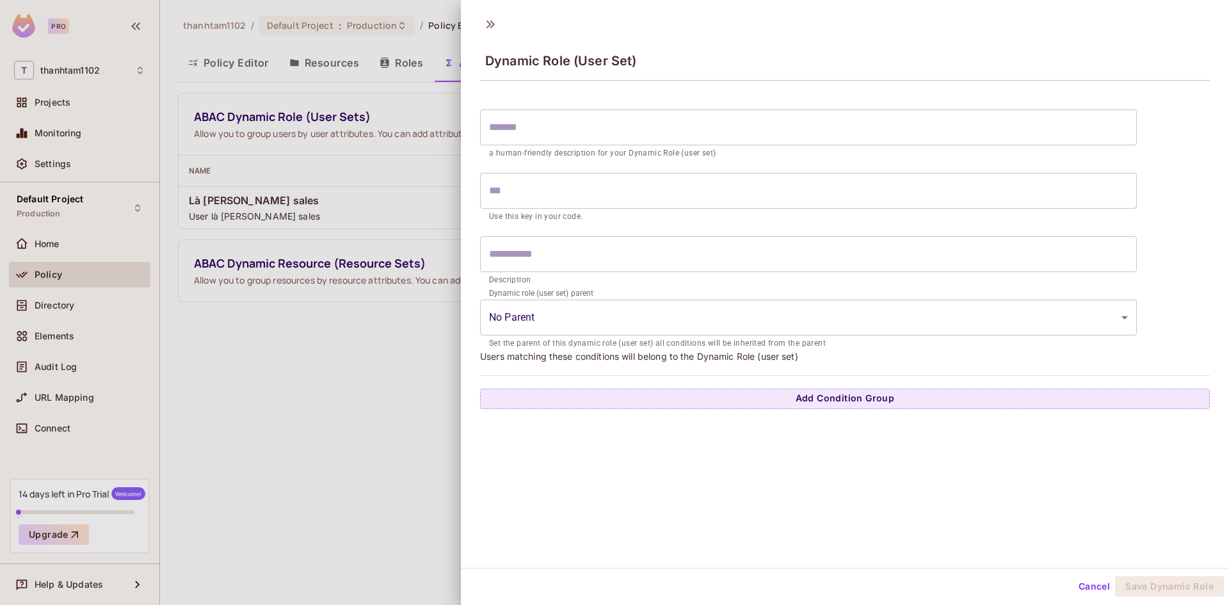
click at [556, 119] on input "text" at bounding box center [808, 127] width 657 height 36
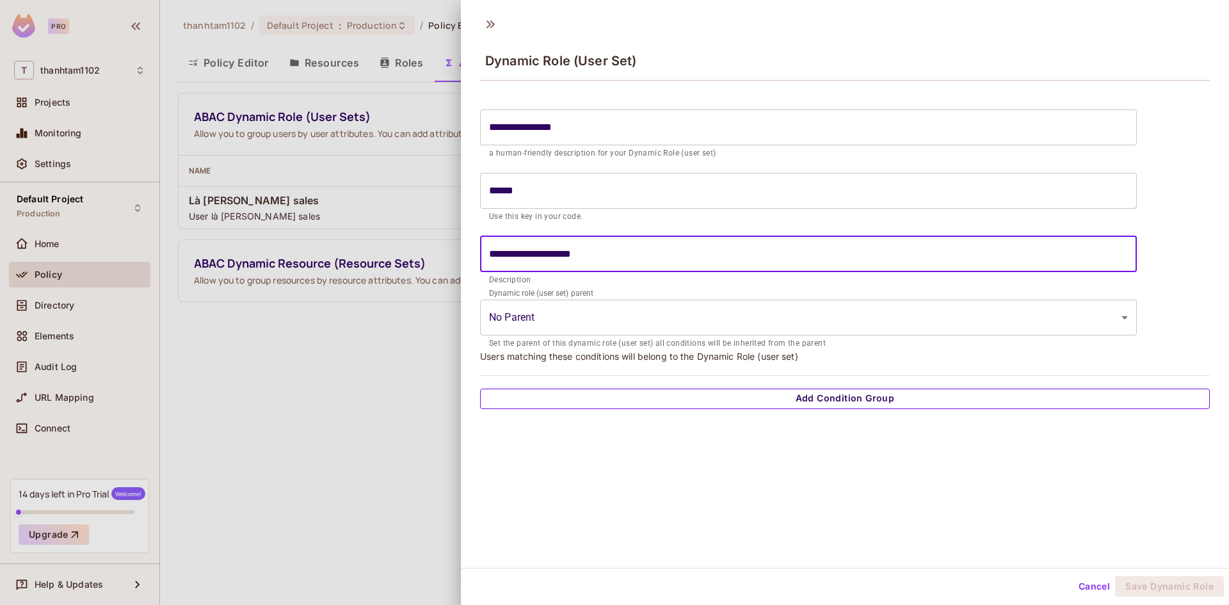
click at [785, 391] on button "Add Condition Group" at bounding box center [845, 398] width 730 height 20
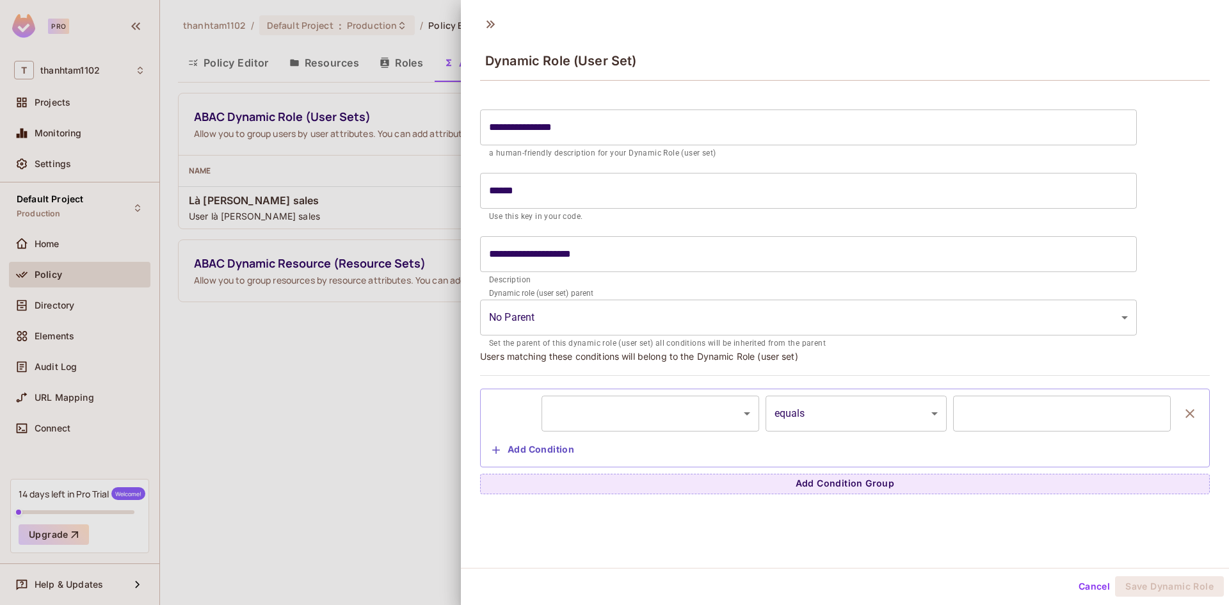
click at [669, 411] on body "**********" at bounding box center [614, 302] width 1229 height 605
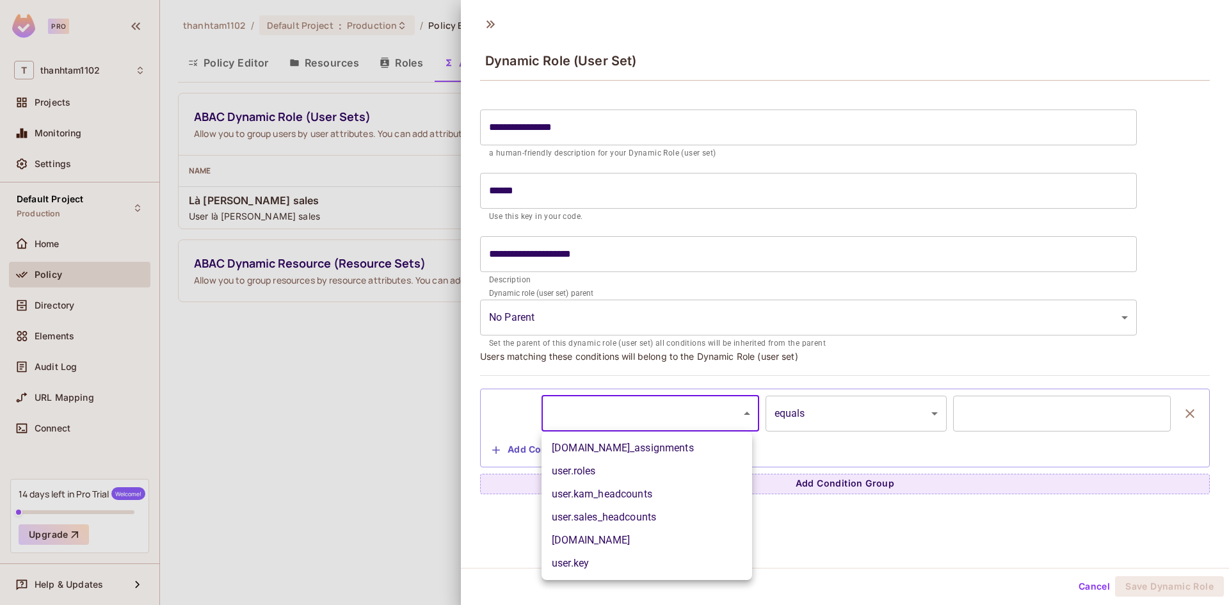
click at [622, 499] on li "user.kam_headcounts" at bounding box center [646, 494] width 211 height 23
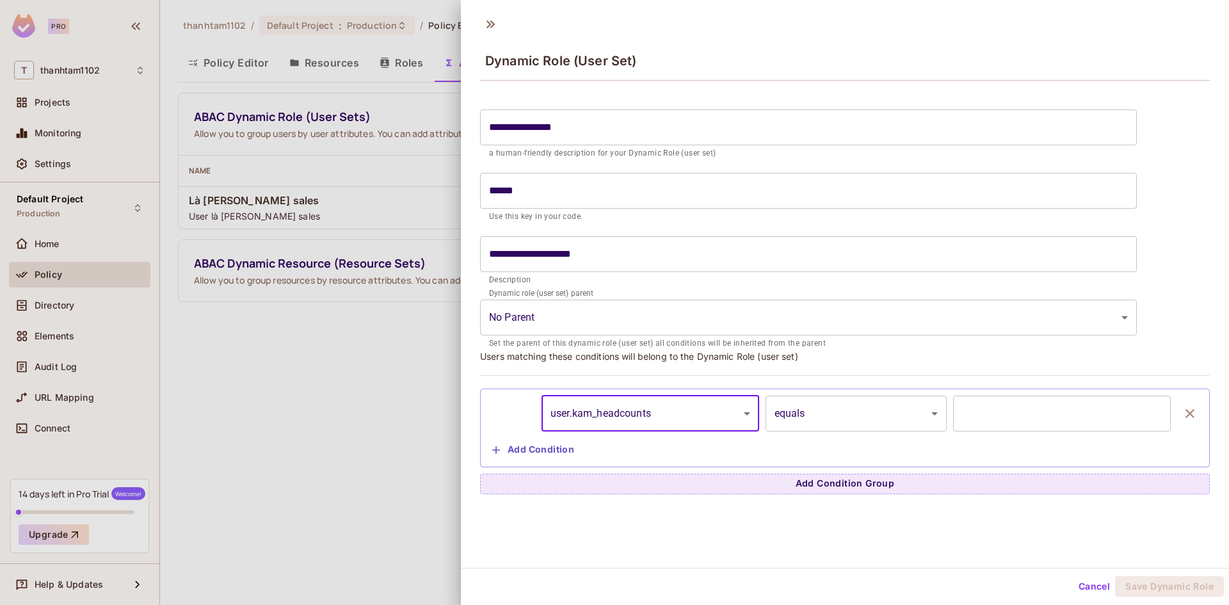
click at [888, 420] on body "**********" at bounding box center [614, 302] width 1229 height 605
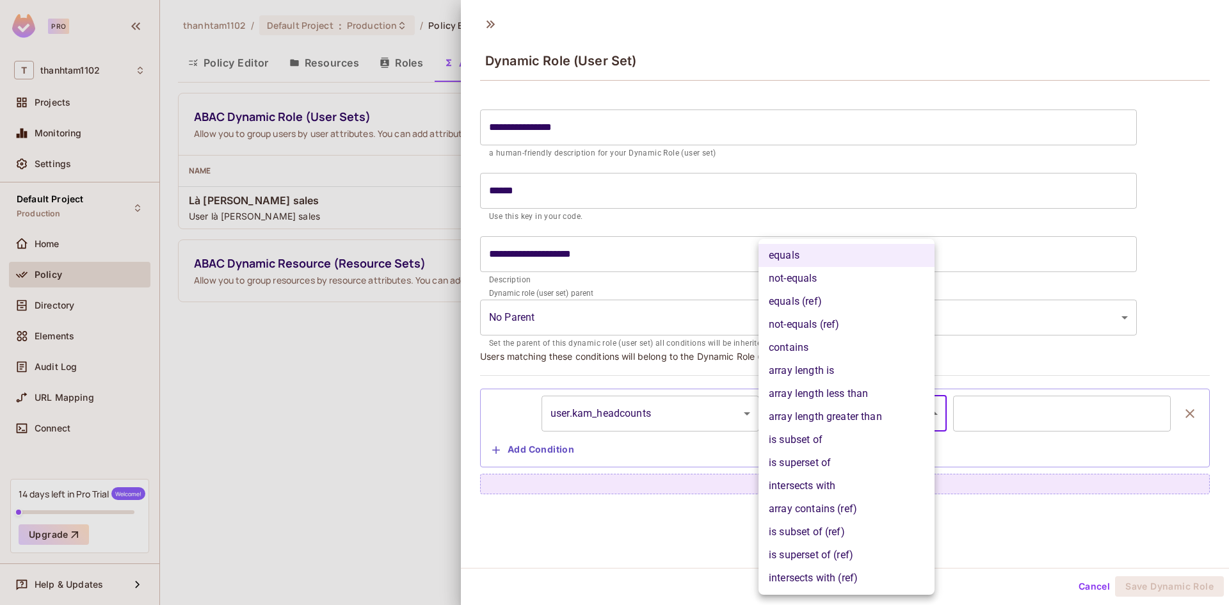
click at [848, 415] on li "array length greater than" at bounding box center [846, 416] width 176 height 23
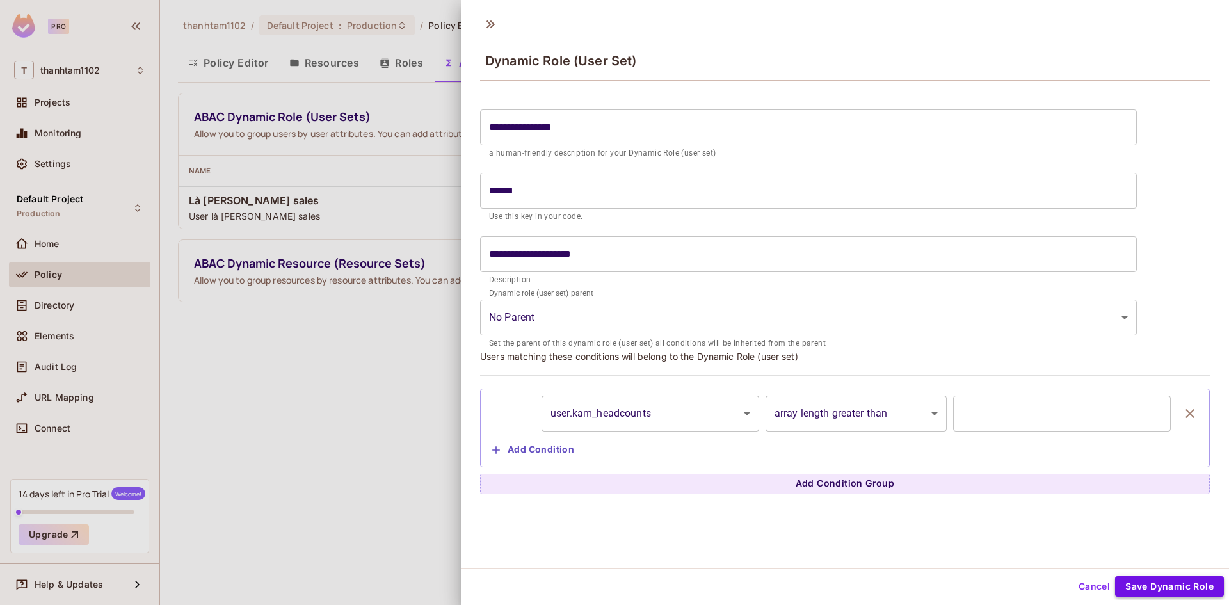
click at [1158, 580] on button "Save Dynamic Role" at bounding box center [1169, 586] width 109 height 20
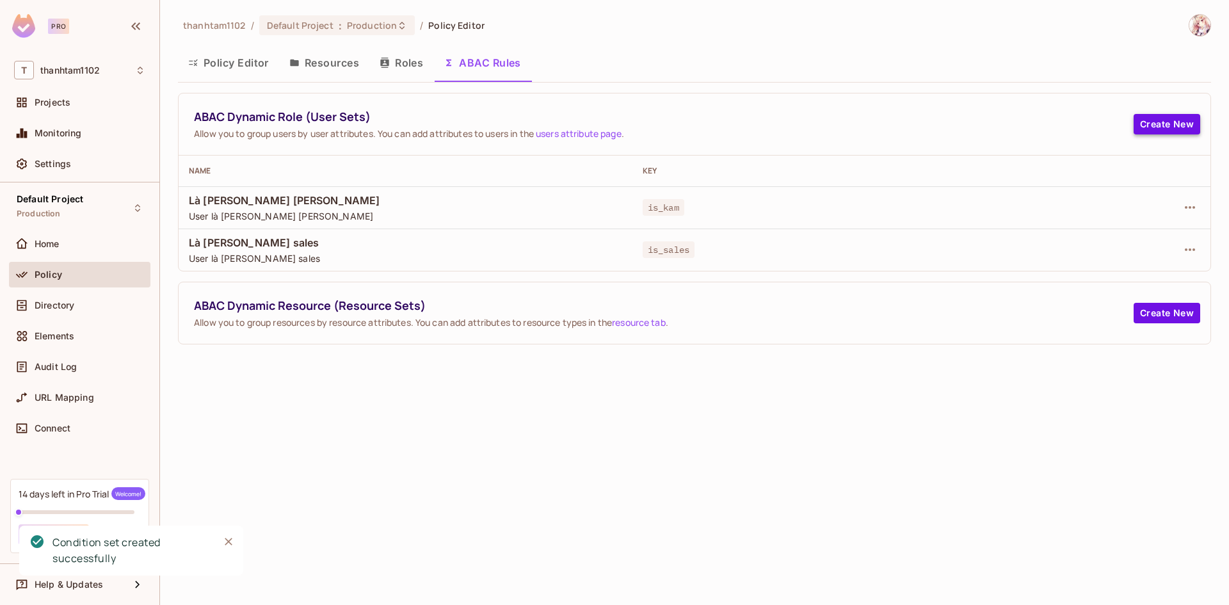
click at [1169, 121] on button "Create New" at bounding box center [1166, 124] width 67 height 20
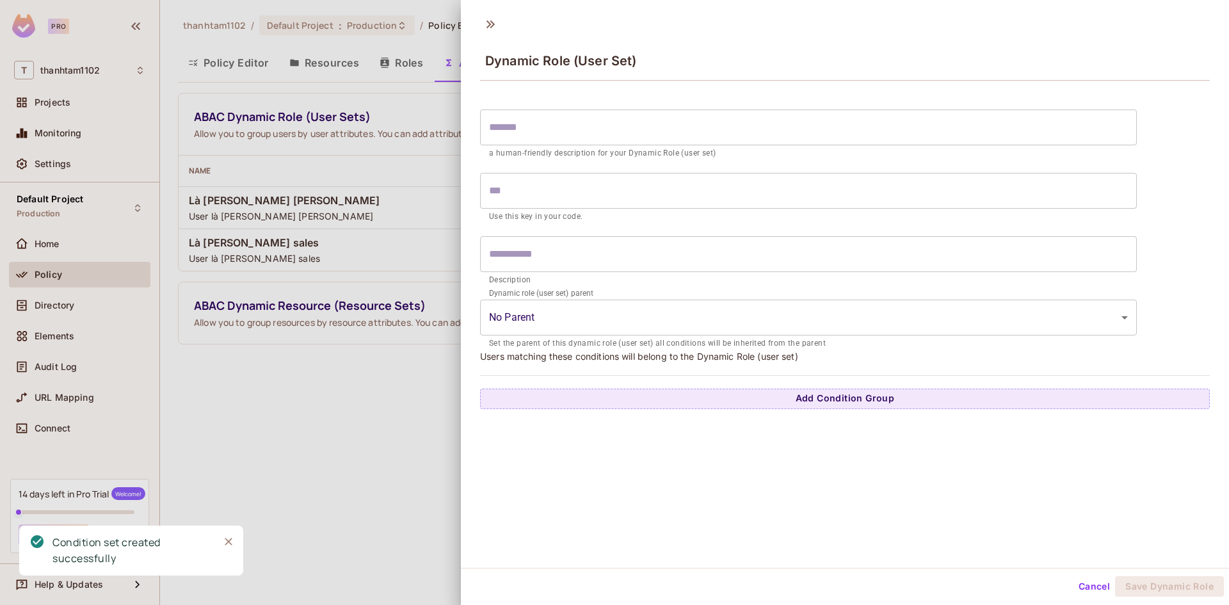
click at [591, 133] on input "text" at bounding box center [808, 127] width 657 height 36
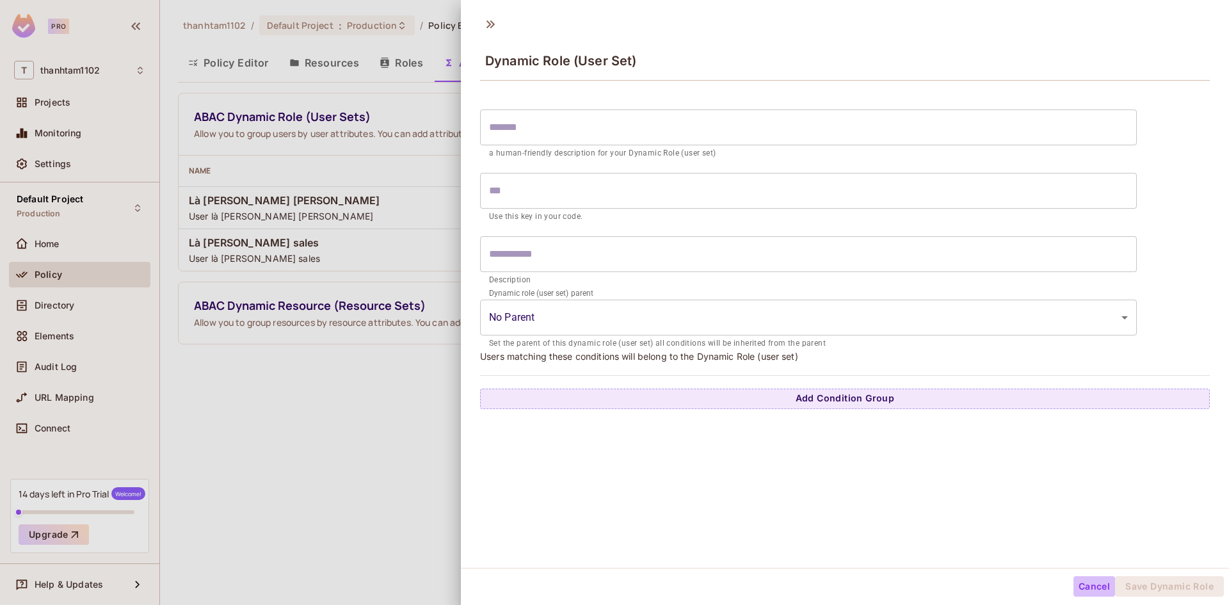
click at [1087, 594] on button "Cancel" at bounding box center [1094, 586] width 42 height 20
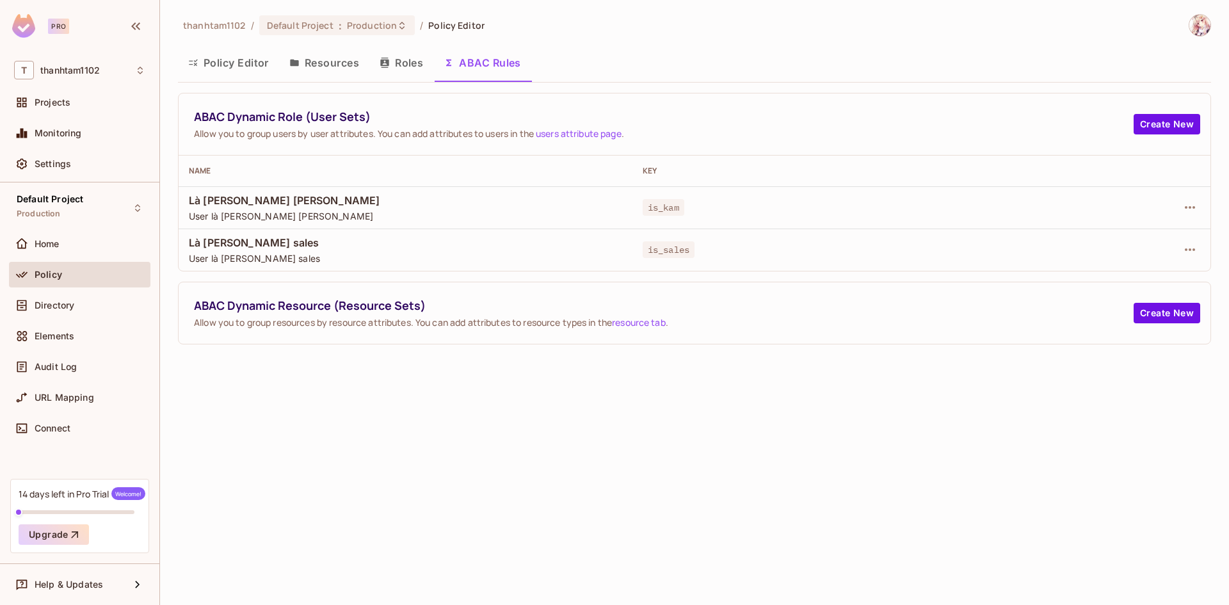
click at [555, 525] on div "thanhtam1102 / Default Project : Production / Policy Editor Policy Editor Resou…" at bounding box center [694, 302] width 1069 height 605
click at [1186, 207] on icon "button" at bounding box center [1190, 207] width 10 height 3
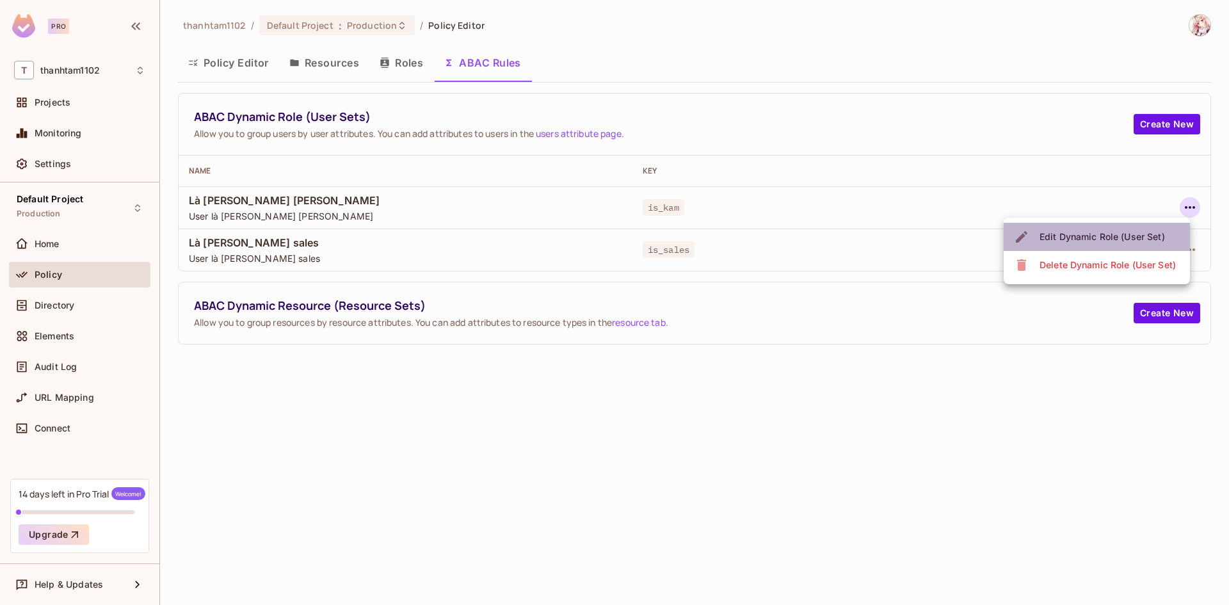
click at [1107, 236] on div "Edit Dynamic Role (User Set)" at bounding box center [1101, 236] width 125 height 13
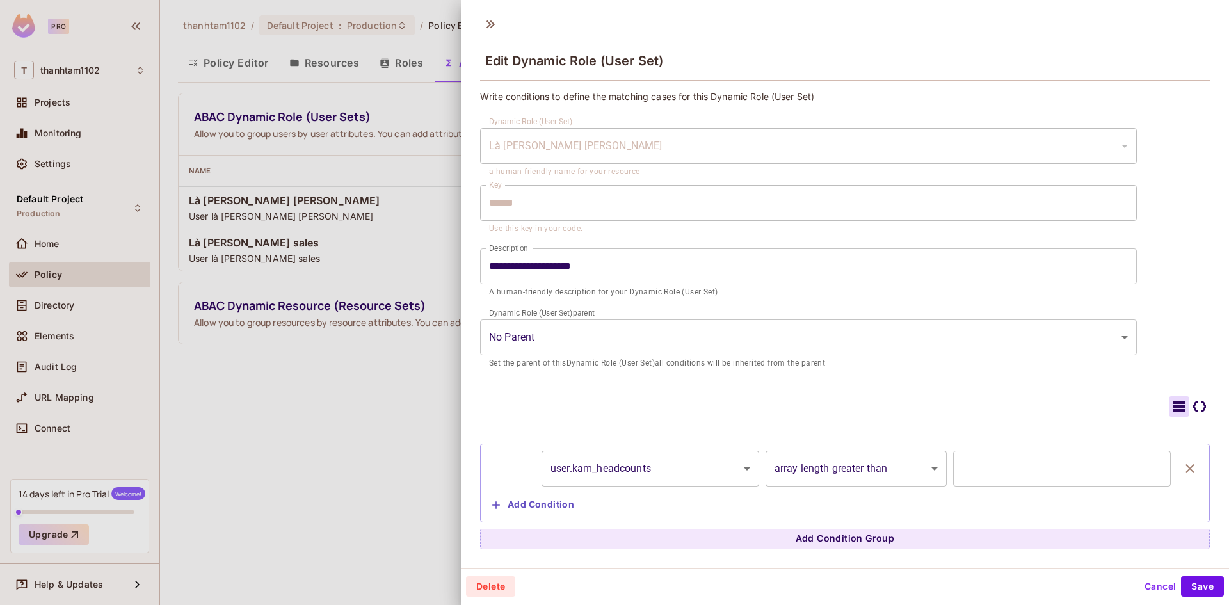
scroll to position [2, 0]
click at [1147, 587] on button "Cancel" at bounding box center [1160, 584] width 42 height 20
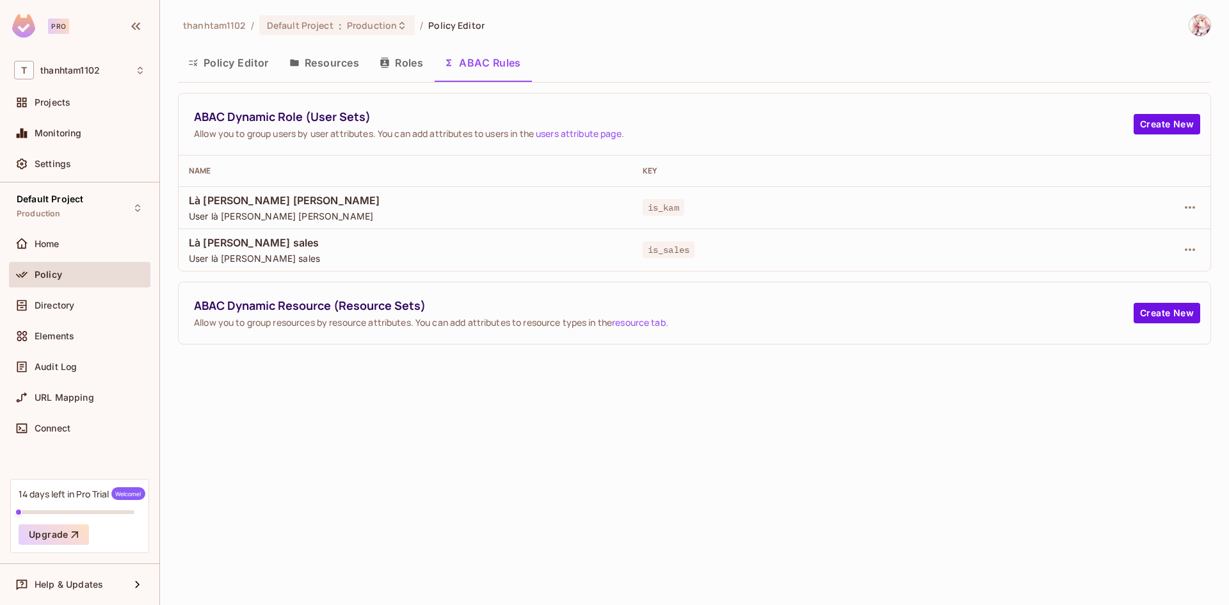
click at [400, 67] on button "Roles" at bounding box center [401, 63] width 64 height 32
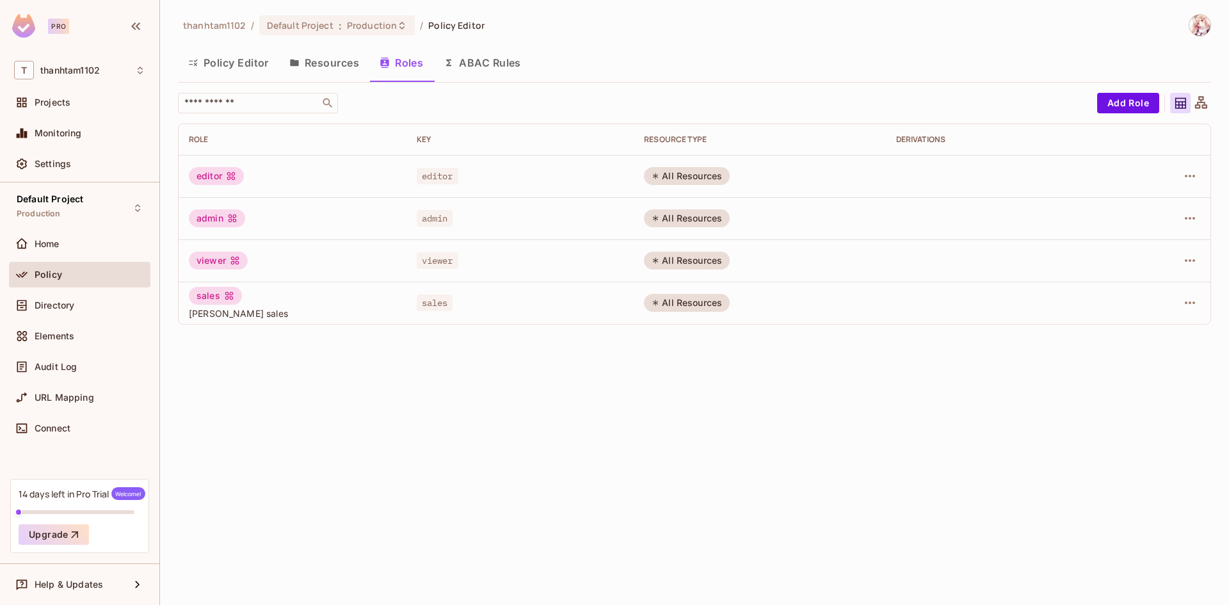
click at [215, 296] on div "sales" at bounding box center [215, 296] width 53 height 18
click at [1184, 303] on icon "button" at bounding box center [1189, 302] width 15 height 15
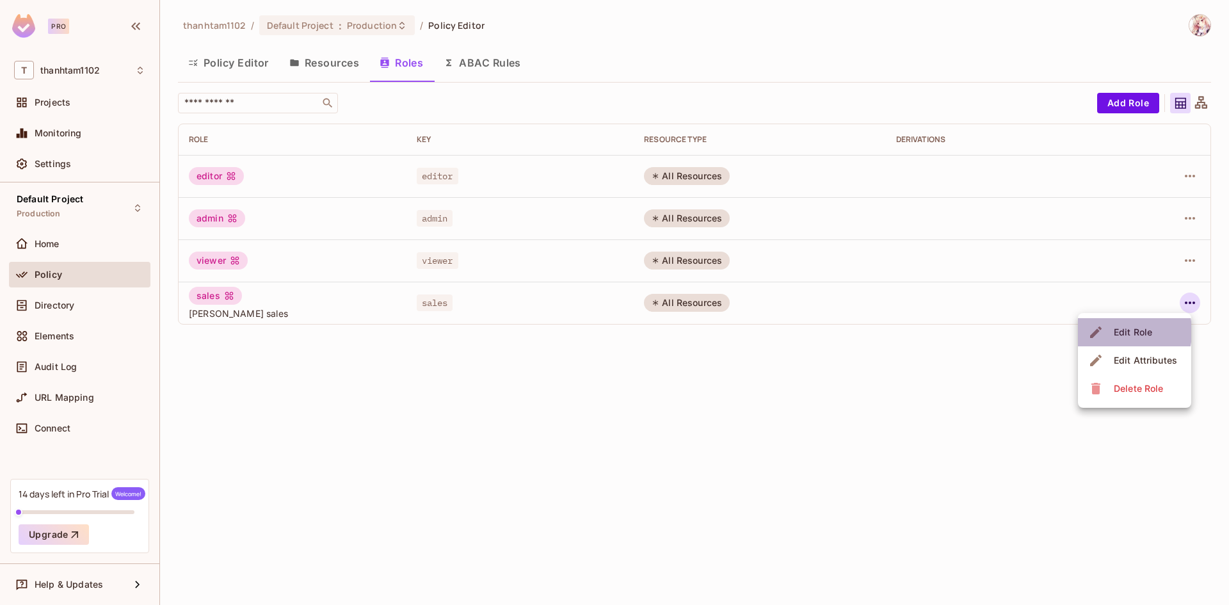
click at [1108, 331] on div "Edit Role" at bounding box center [1122, 332] width 68 height 20
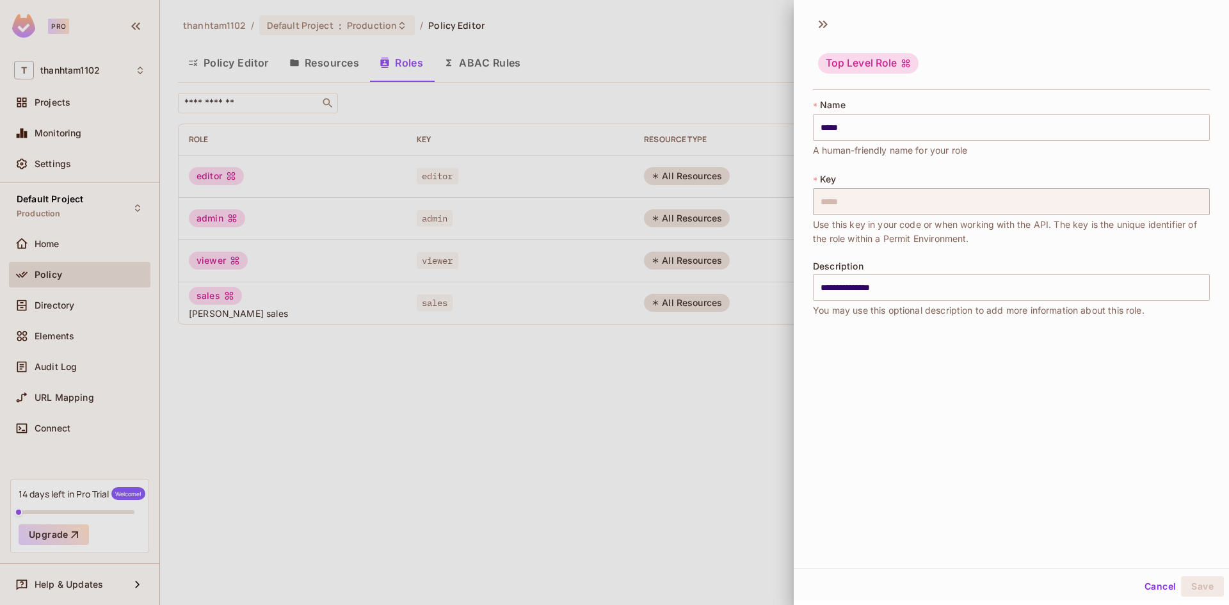
click at [767, 538] on div at bounding box center [614, 302] width 1229 height 605
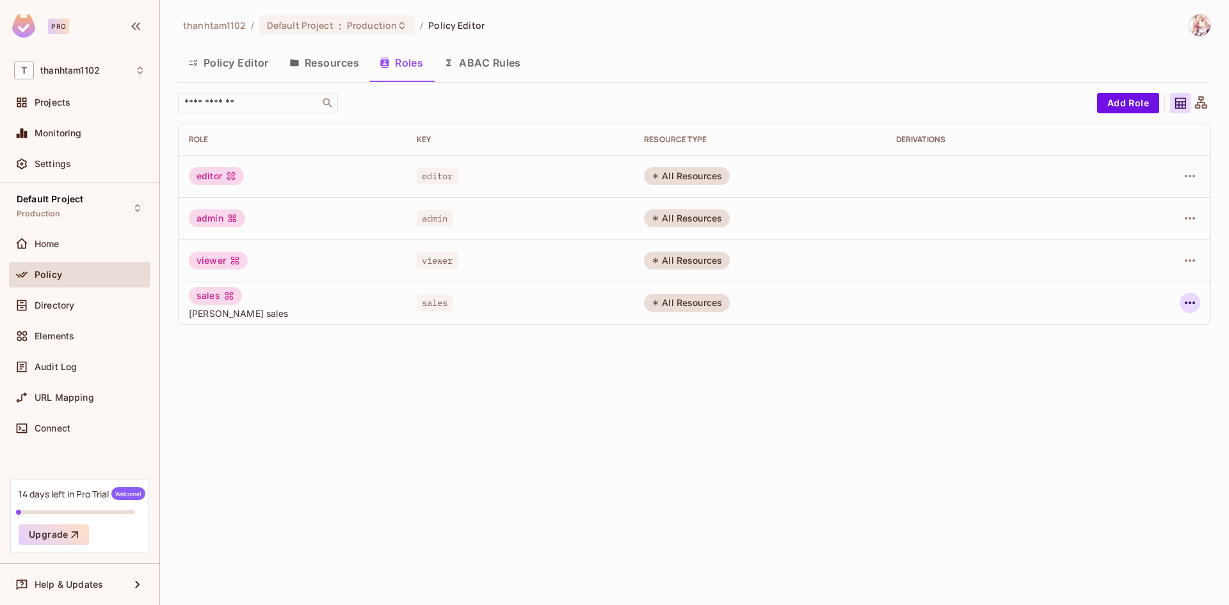
click at [1194, 299] on icon "button" at bounding box center [1189, 302] width 15 height 15
click at [1125, 354] on div "Edit Attributes" at bounding box center [1145, 360] width 63 height 13
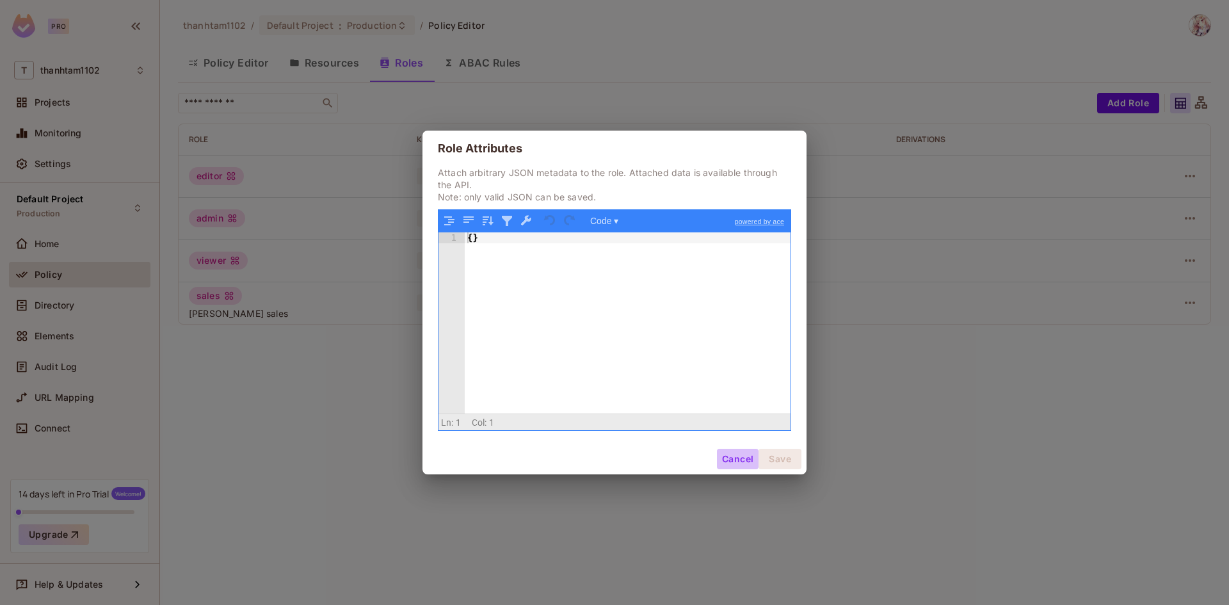
click at [739, 461] on button "Cancel" at bounding box center [738, 459] width 42 height 20
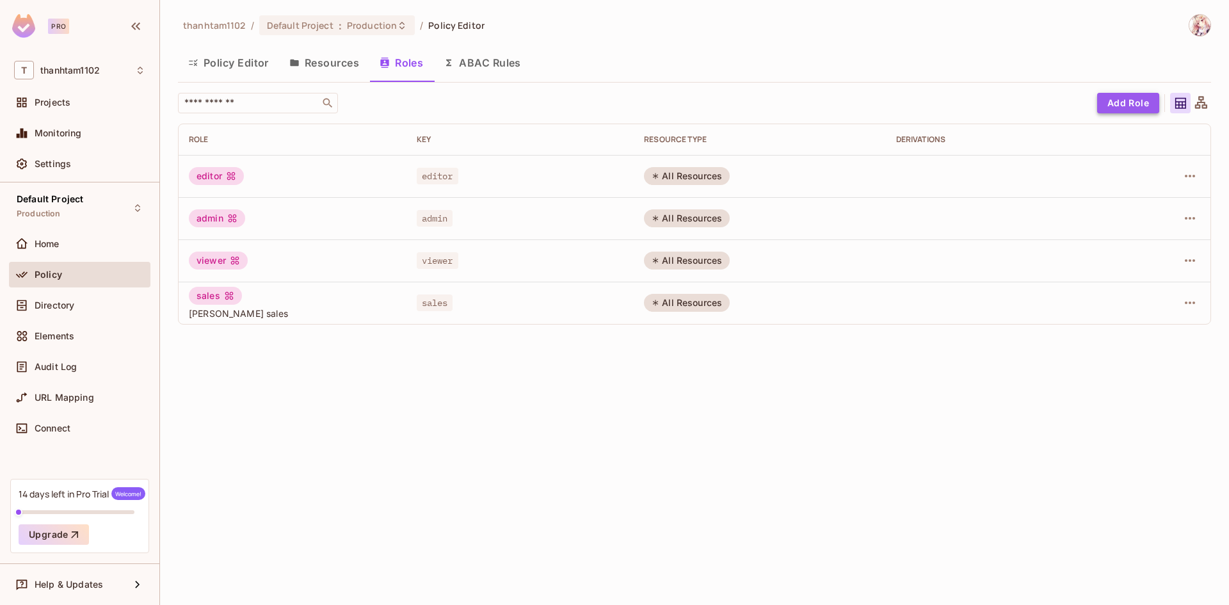
click at [1121, 97] on button "Add Role" at bounding box center [1128, 103] width 62 height 20
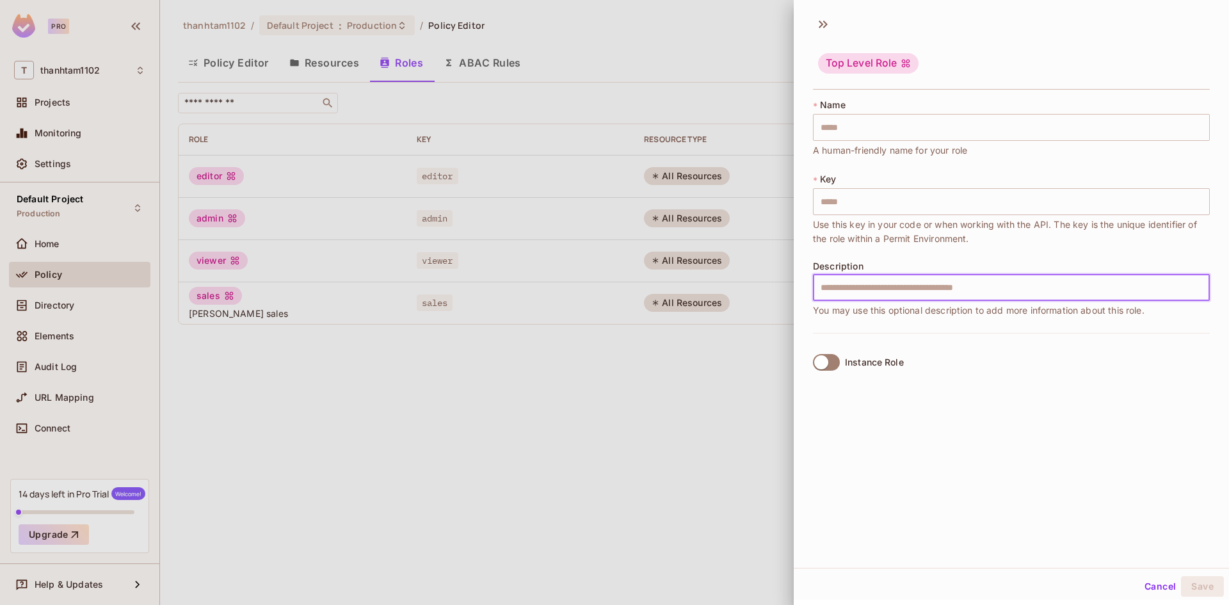
click at [920, 294] on input "text" at bounding box center [1011, 287] width 397 height 27
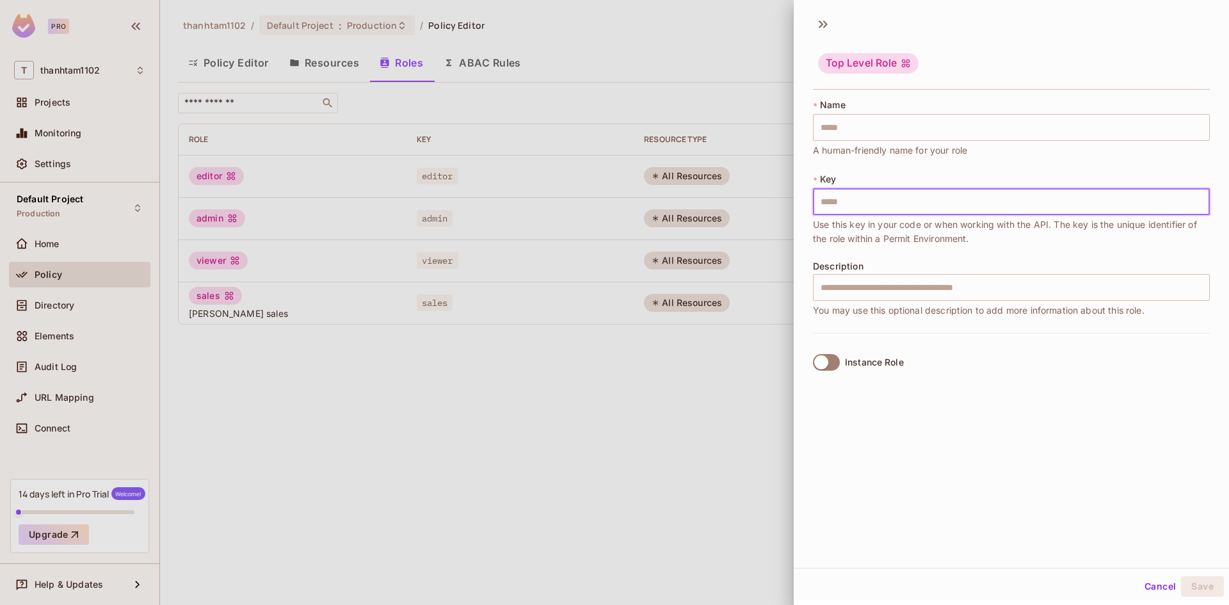
click at [882, 205] on input "text" at bounding box center [1011, 201] width 397 height 27
drag, startPoint x: 861, startPoint y: 131, endPoint x: 875, endPoint y: 136, distance: 14.4
click at [861, 131] on input "text" at bounding box center [1011, 127] width 397 height 27
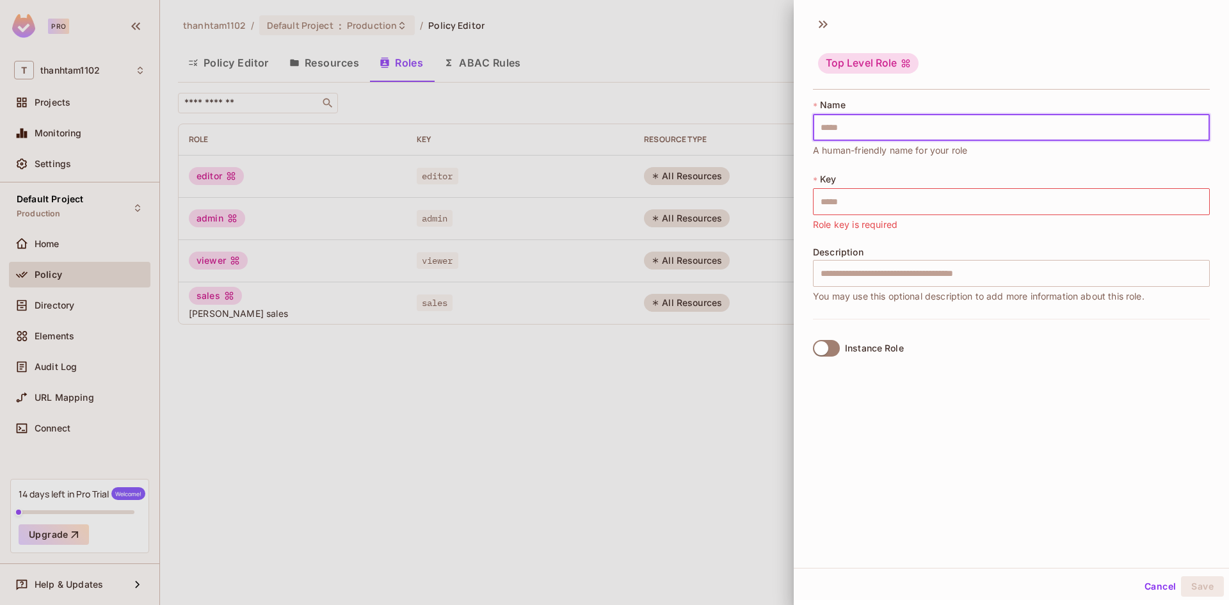
click at [1035, 365] on div "Instance Role" at bounding box center [1011, 348] width 397 height 58
click at [1130, 586] on div "Cancel Save" at bounding box center [1011, 586] width 435 height 31
click at [1142, 585] on button "Cancel" at bounding box center [1160, 586] width 42 height 20
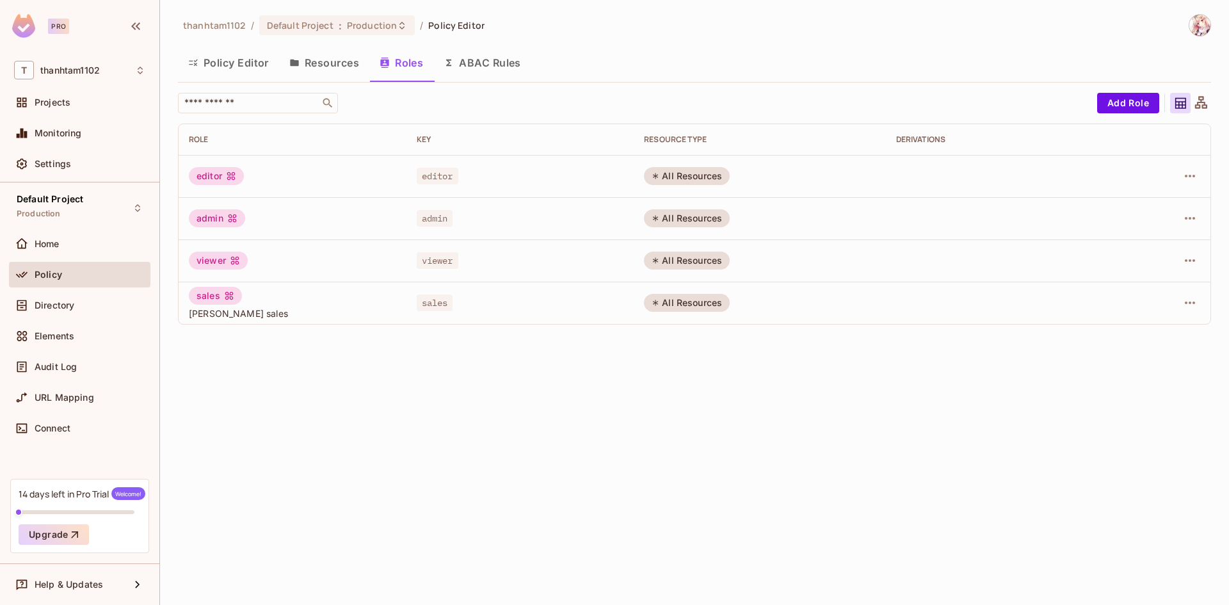
click at [304, 68] on button "Resources" at bounding box center [324, 63] width 90 height 32
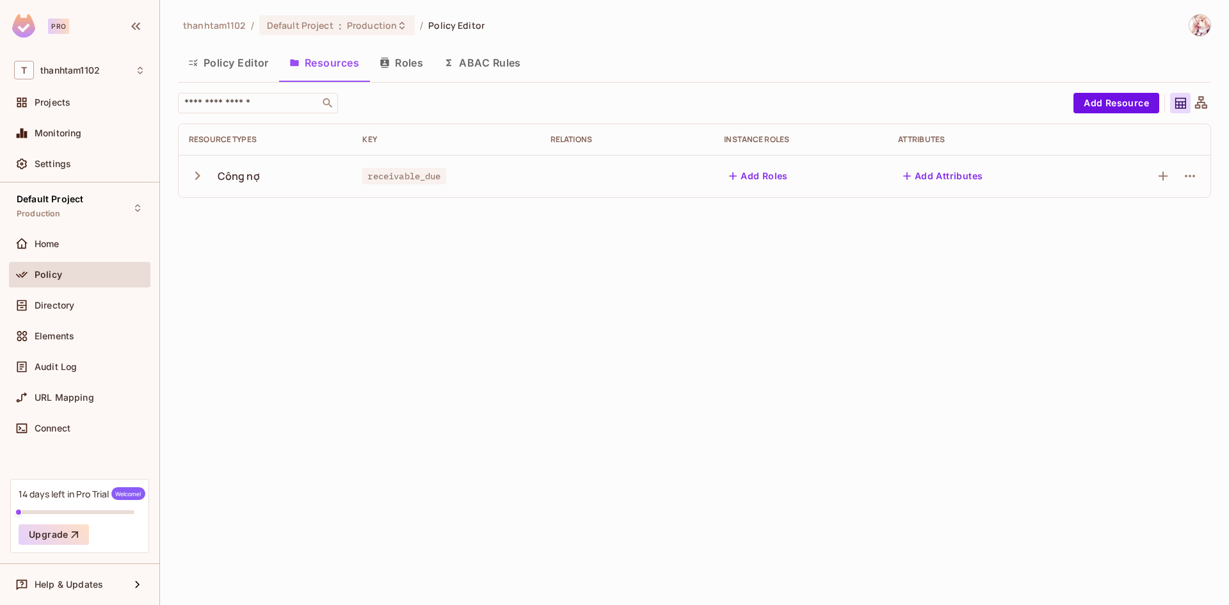
click at [214, 71] on button "Policy Editor" at bounding box center [228, 63] width 101 height 32
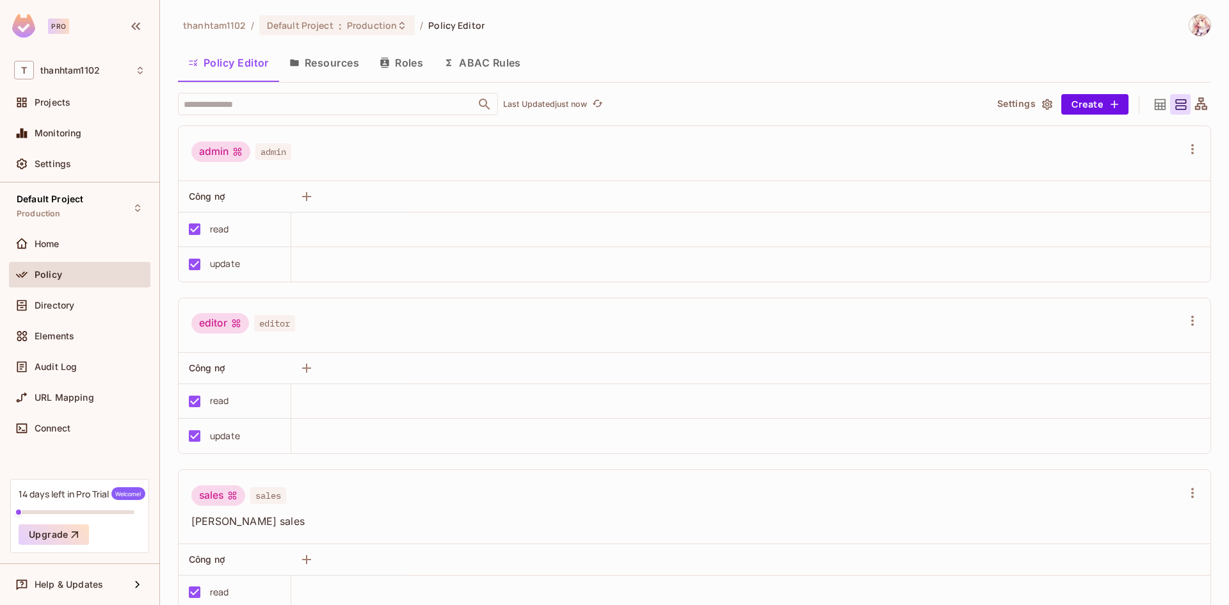
click at [323, 68] on button "Resources" at bounding box center [324, 63] width 90 height 32
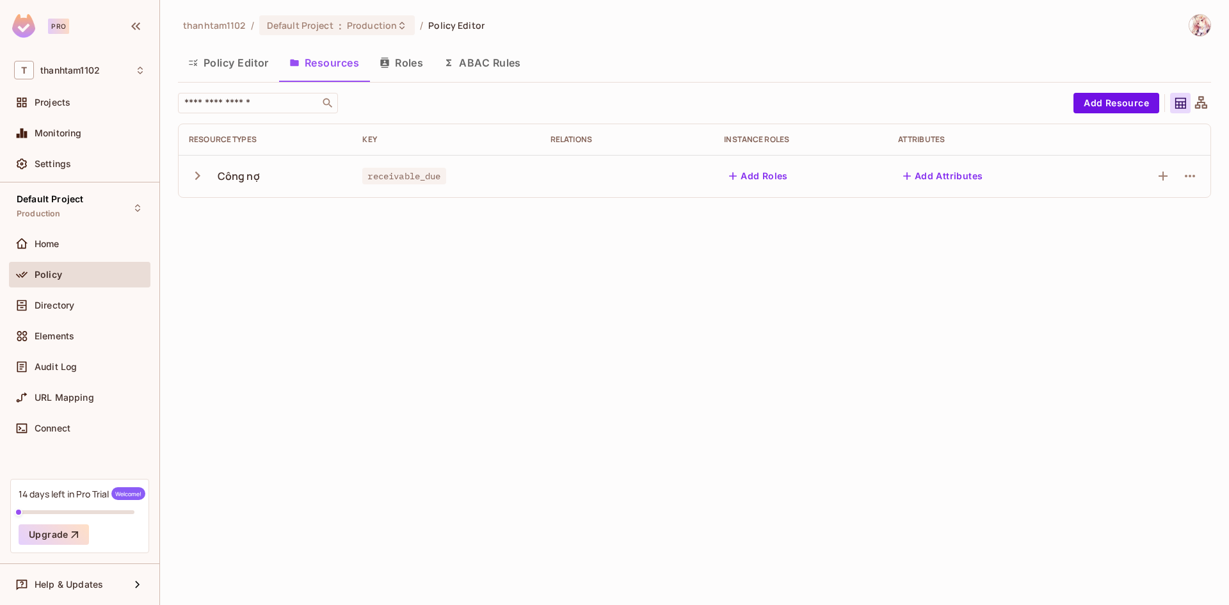
click at [197, 179] on icon "button" at bounding box center [197, 175] width 17 height 17
click at [218, 60] on button "Policy Editor" at bounding box center [228, 63] width 101 height 32
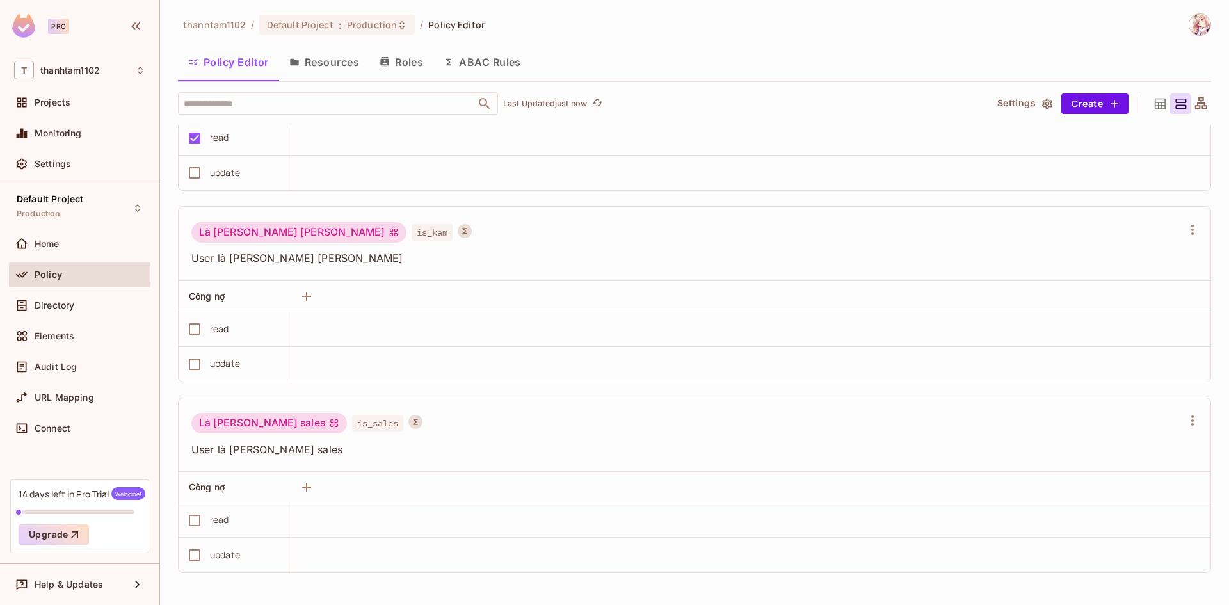
scroll to position [561, 0]
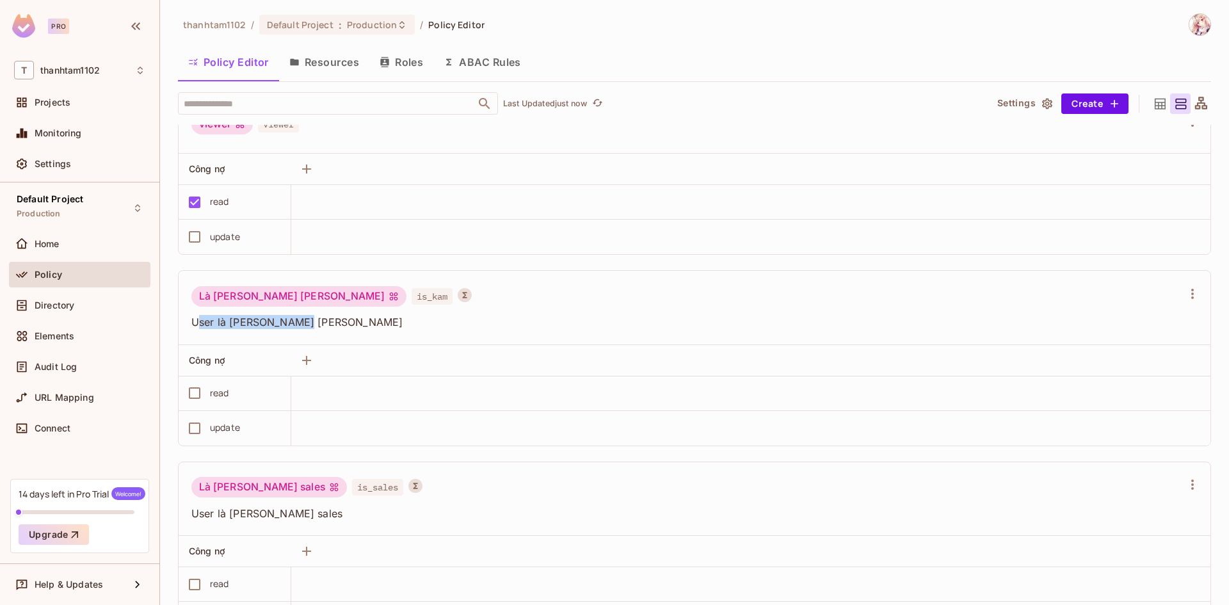
drag, startPoint x: 196, startPoint y: 326, endPoint x: 317, endPoint y: 323, distance: 121.0
click at [315, 323] on span "User là nhân viên KAM" at bounding box center [686, 322] width 991 height 14
click at [317, 323] on span "User là nhân viên KAM" at bounding box center [686, 322] width 991 height 14
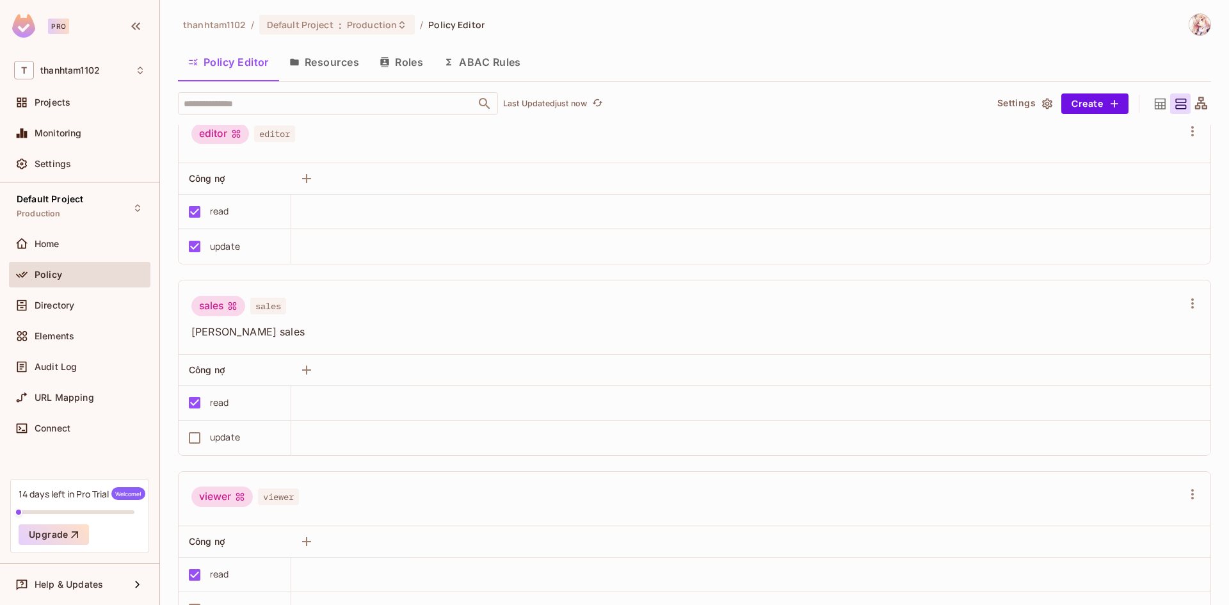
scroll to position [192, 0]
click at [1185, 302] on icon "button" at bounding box center [1192, 299] width 15 height 15
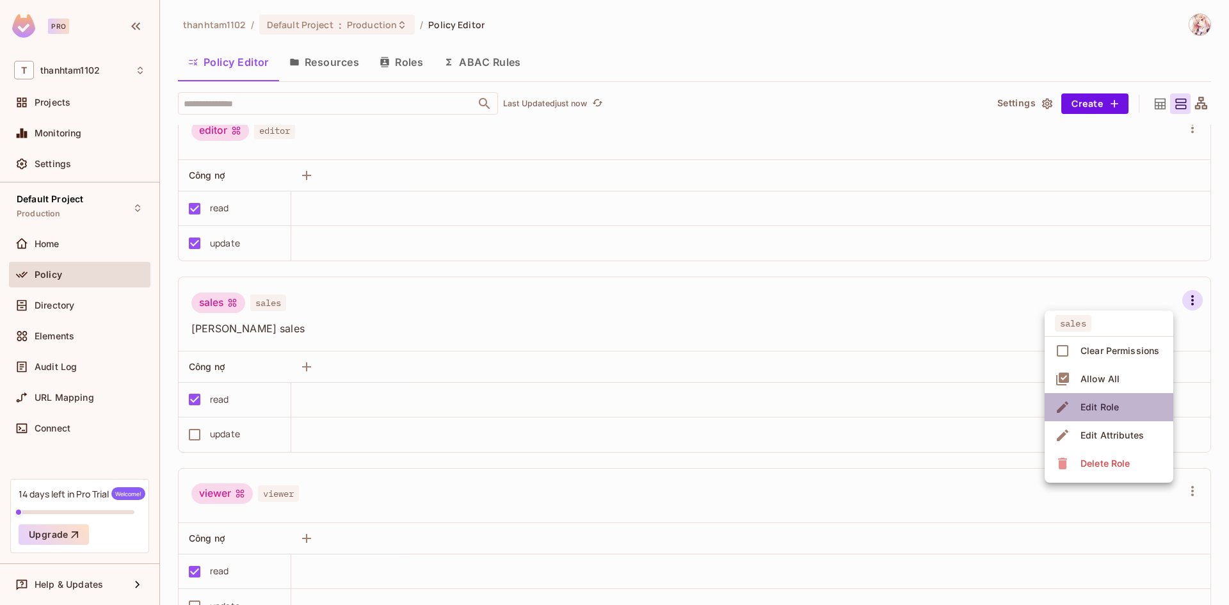
click at [1117, 411] on div "Edit Role" at bounding box center [1099, 407] width 38 height 13
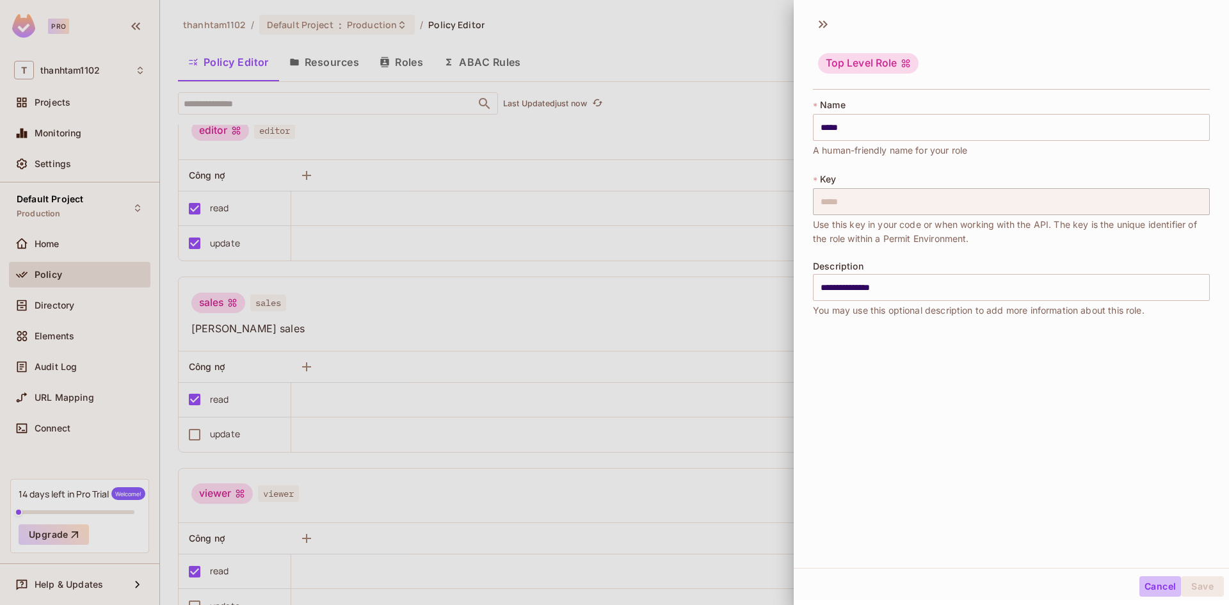
click at [1139, 589] on button "Cancel" at bounding box center [1160, 586] width 42 height 20
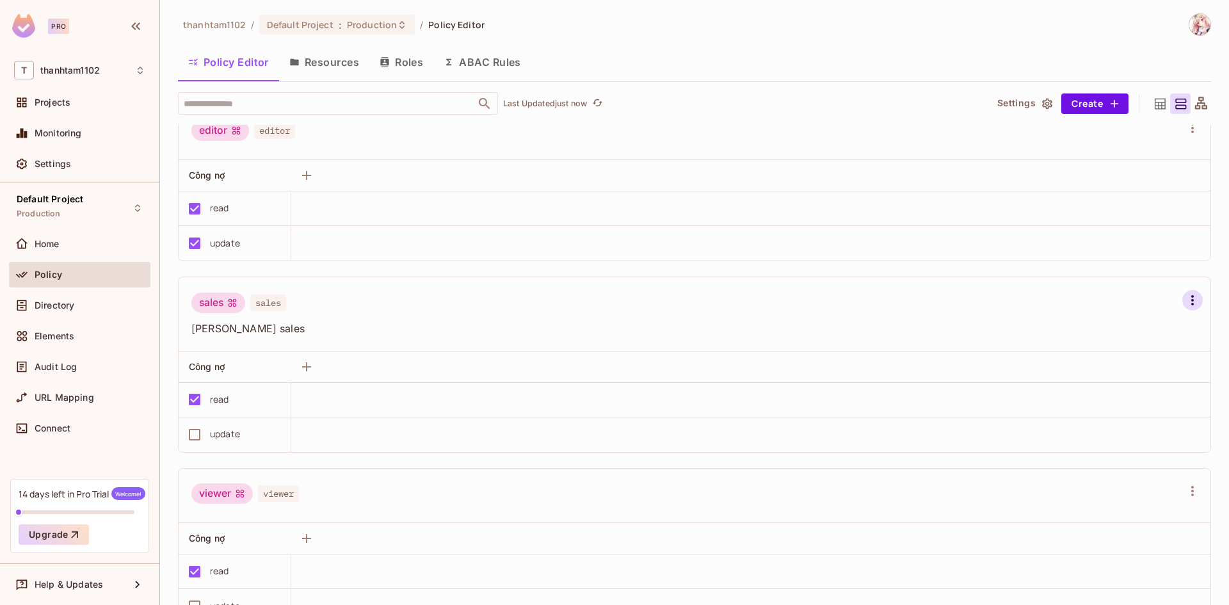
click at [1185, 299] on icon "button" at bounding box center [1192, 299] width 15 height 15
click at [1121, 429] on div "Edit Attributes" at bounding box center [1111, 435] width 63 height 13
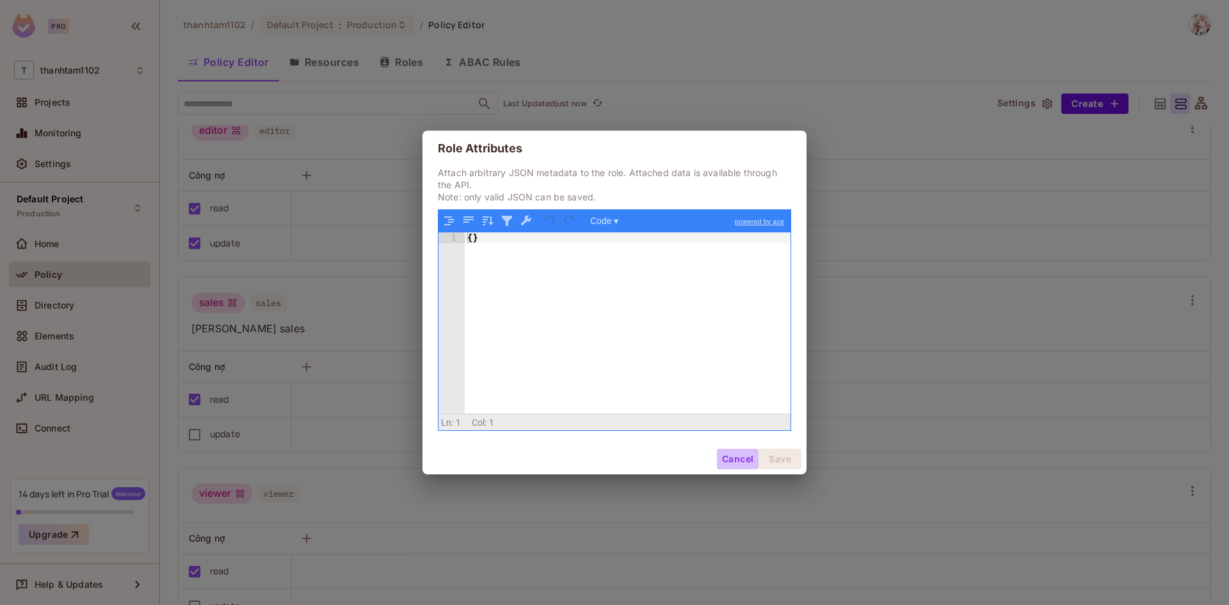
click at [724, 461] on button "Cancel" at bounding box center [738, 459] width 42 height 20
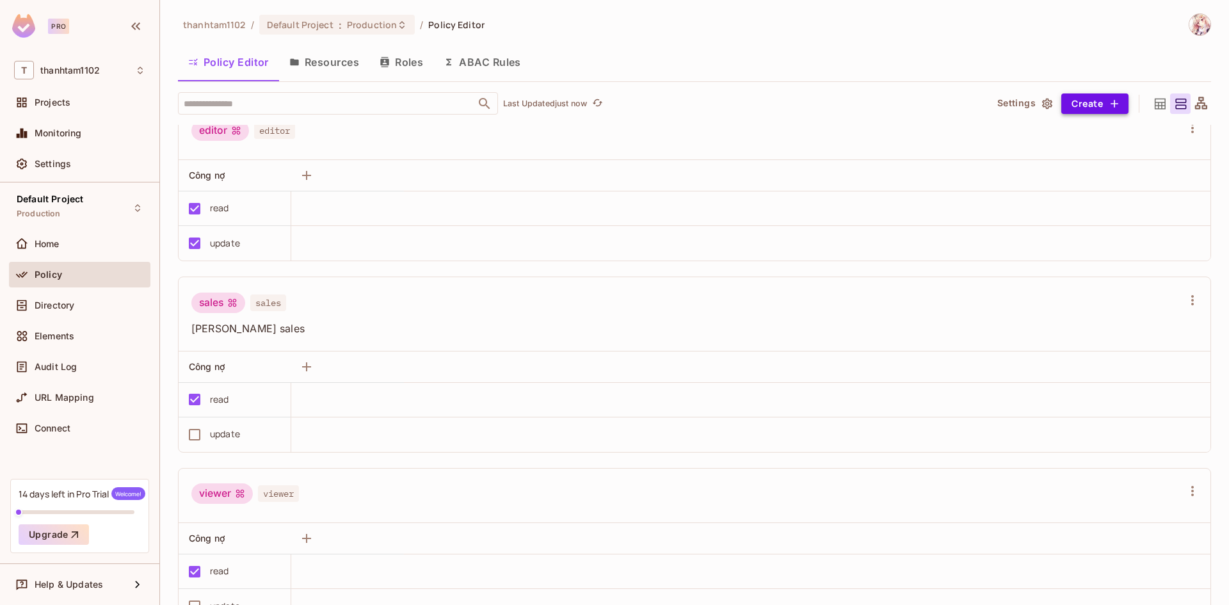
click at [1084, 108] on button "Create" at bounding box center [1094, 103] width 67 height 20
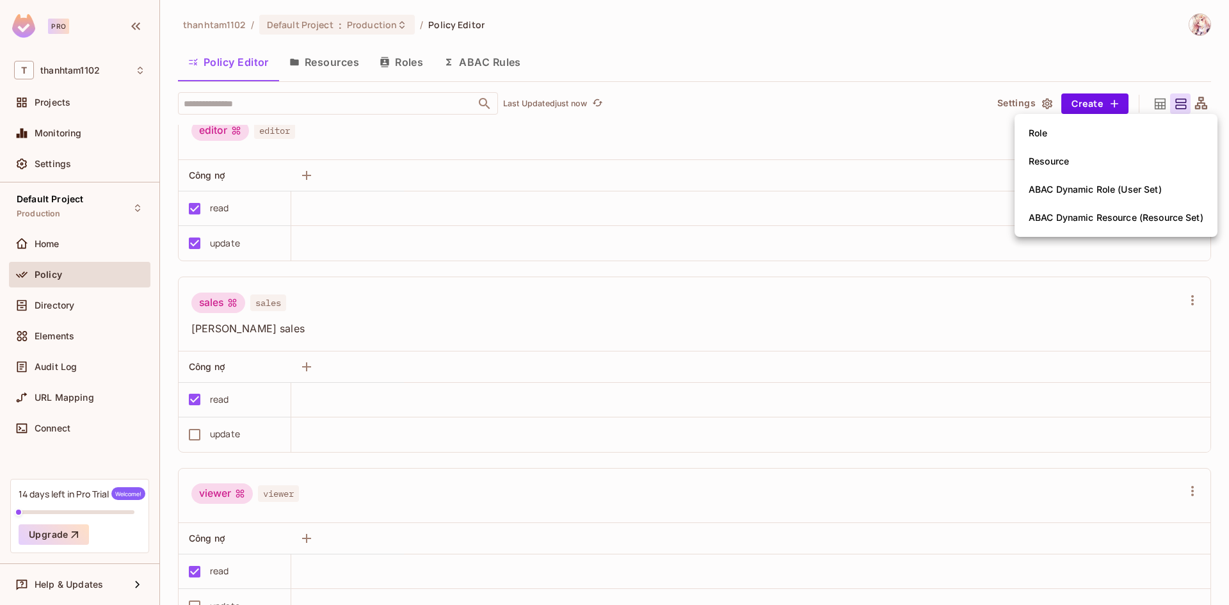
click at [925, 98] on div at bounding box center [614, 302] width 1229 height 605
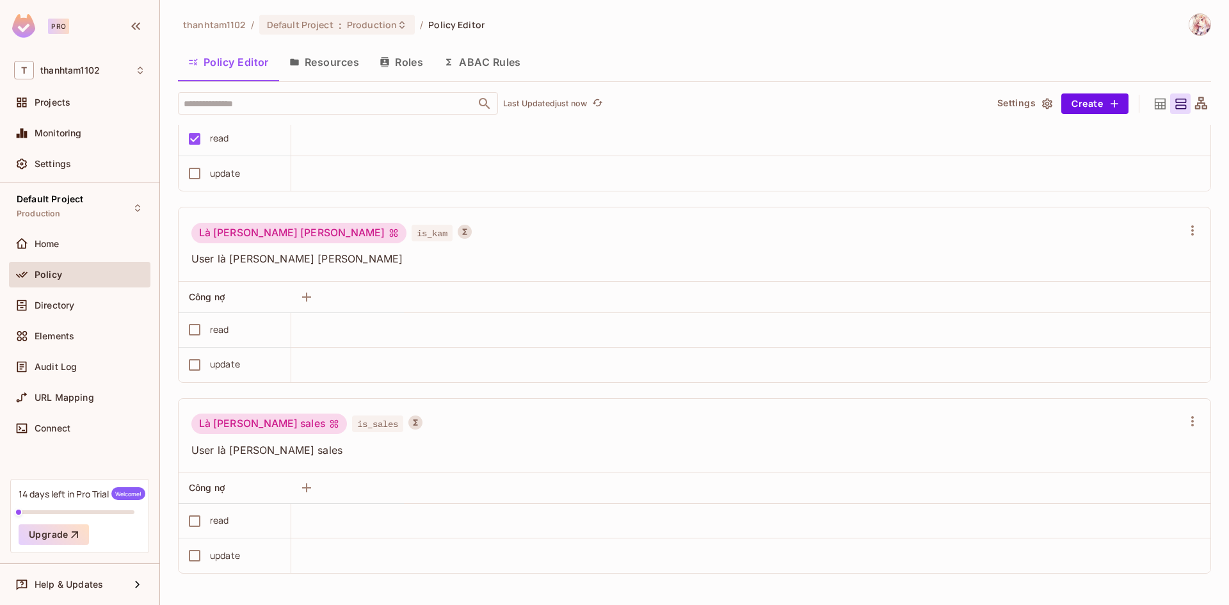
scroll to position [625, 0]
click at [1076, 112] on button "Create" at bounding box center [1094, 103] width 67 height 20
click at [932, 122] on div at bounding box center [614, 302] width 1229 height 605
click at [1154, 106] on icon at bounding box center [1159, 103] width 11 height 11
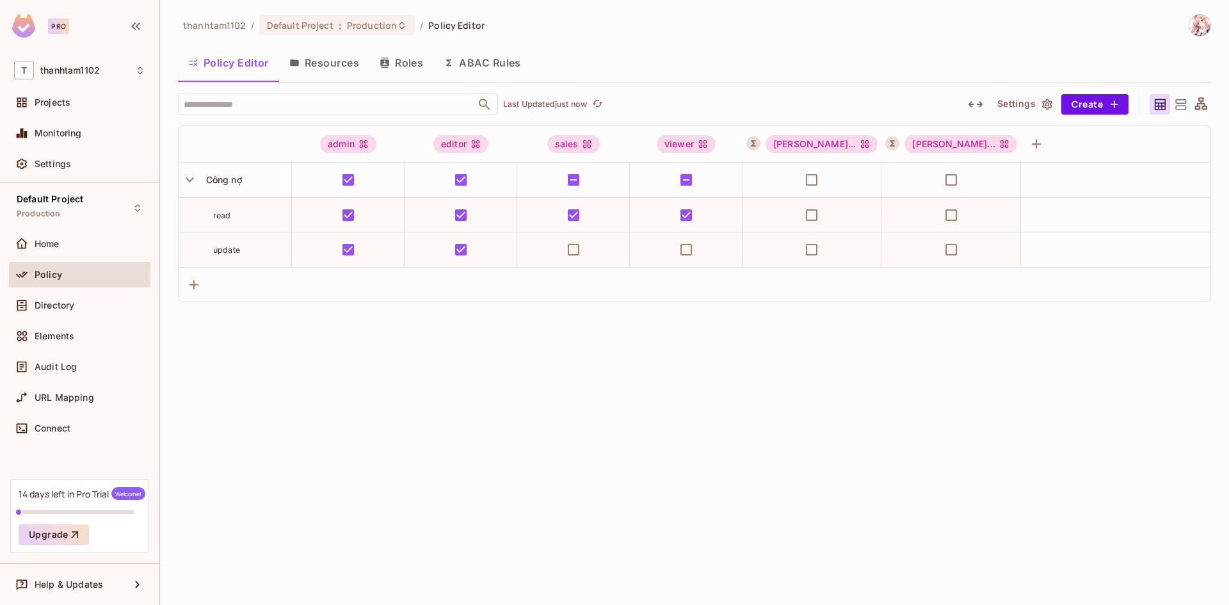
scroll to position [0, 0]
click at [1197, 102] on icon at bounding box center [1201, 105] width 16 height 16
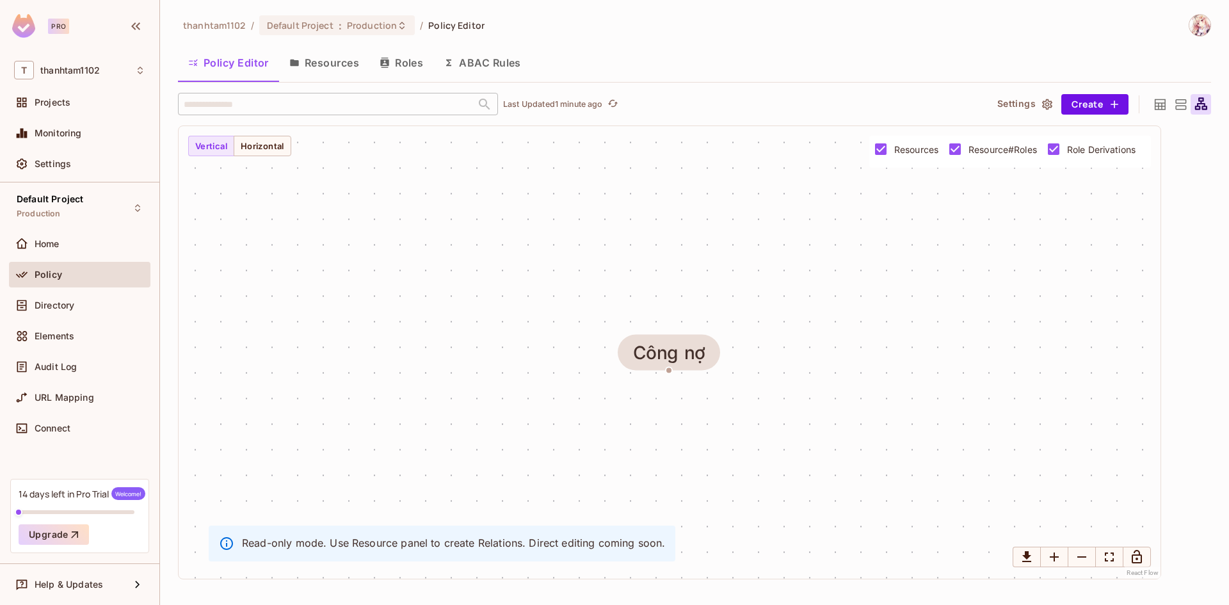
click at [1186, 103] on icon at bounding box center [1180, 105] width 16 height 16
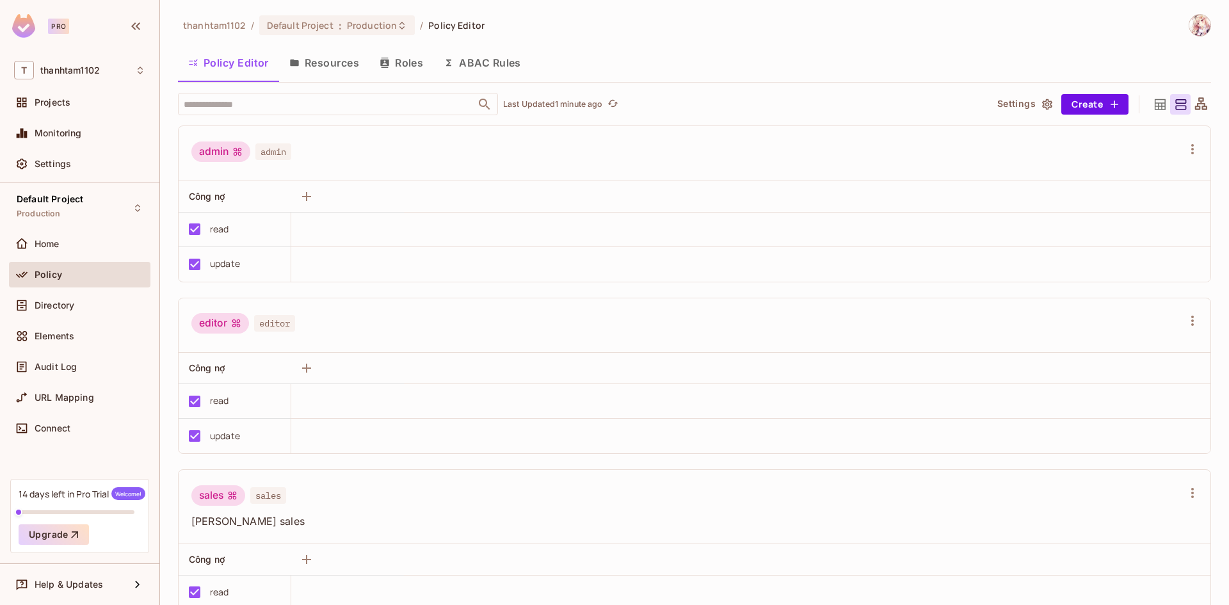
click at [1158, 106] on div at bounding box center [1159, 104] width 20 height 20
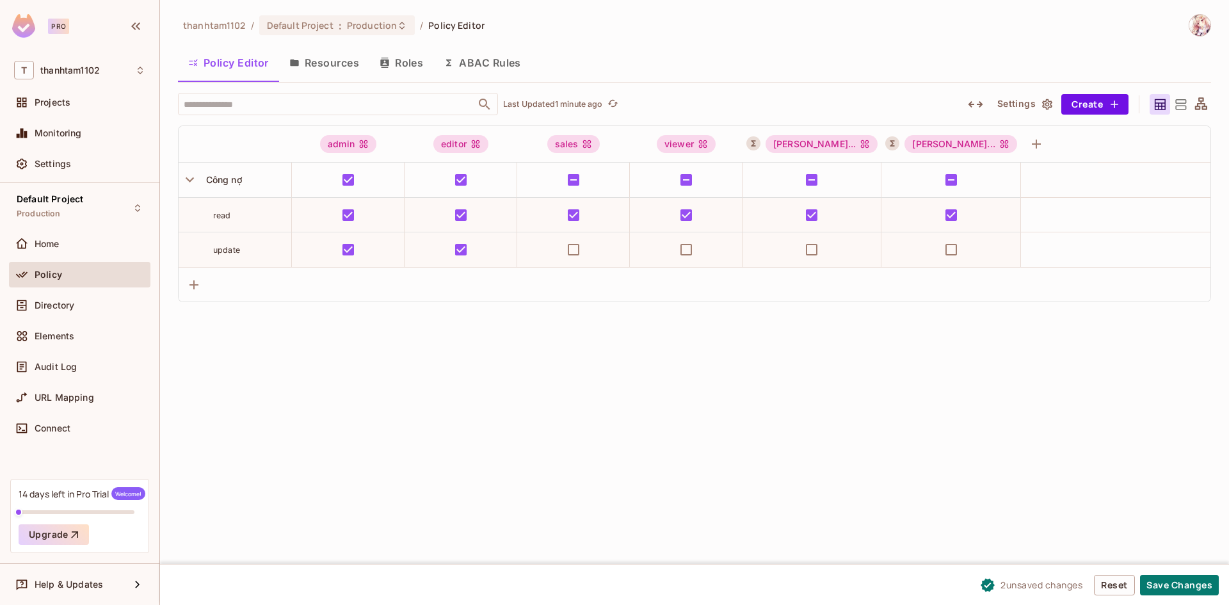
click at [342, 71] on button "Resources" at bounding box center [324, 63] width 90 height 32
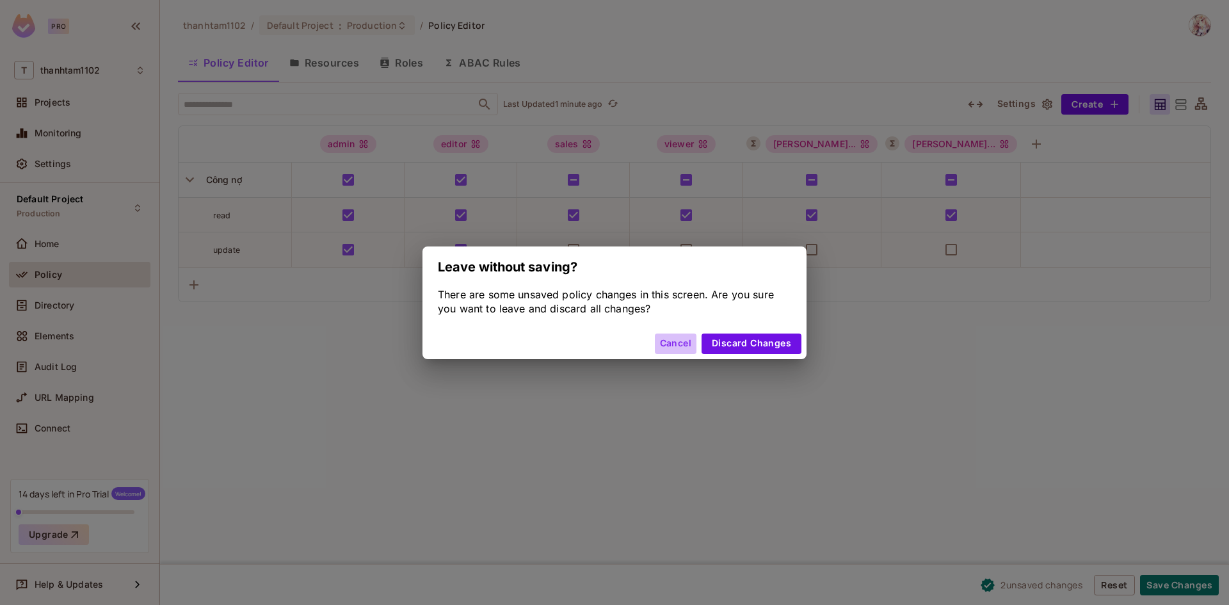
click at [670, 338] on button "Cancel" at bounding box center [676, 343] width 42 height 20
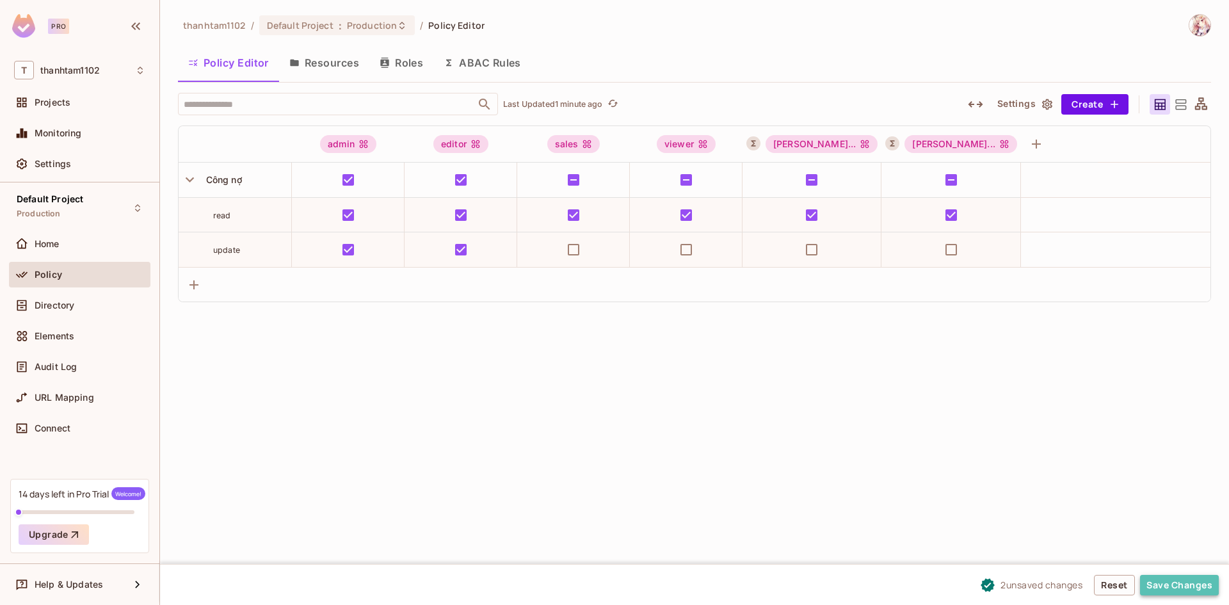
click at [1186, 589] on button "Save Changes" at bounding box center [1179, 585] width 79 height 20
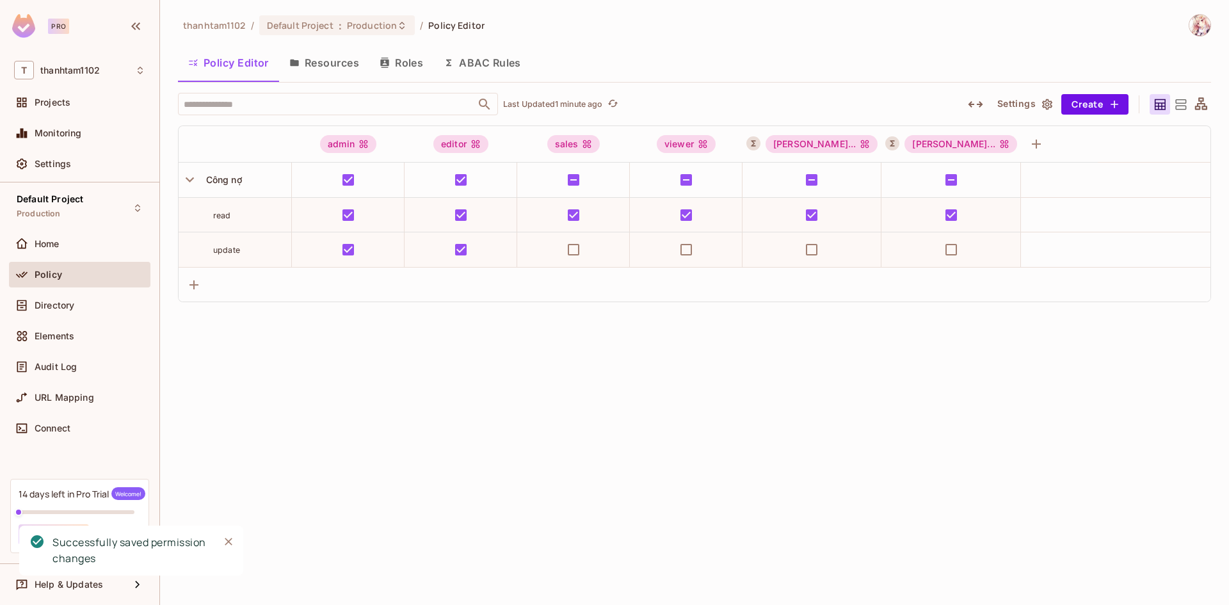
click at [372, 63] on button "Roles" at bounding box center [401, 63] width 64 height 32
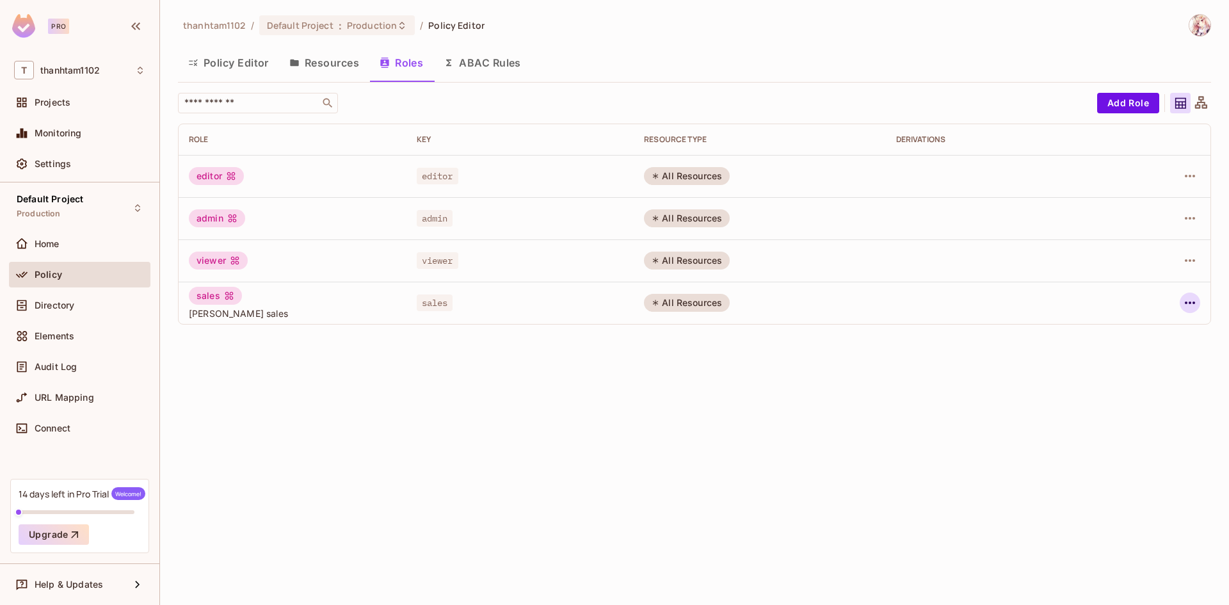
click at [1183, 305] on icon "button" at bounding box center [1189, 302] width 15 height 15
click at [1130, 397] on span "Delete Role" at bounding box center [1138, 388] width 57 height 20
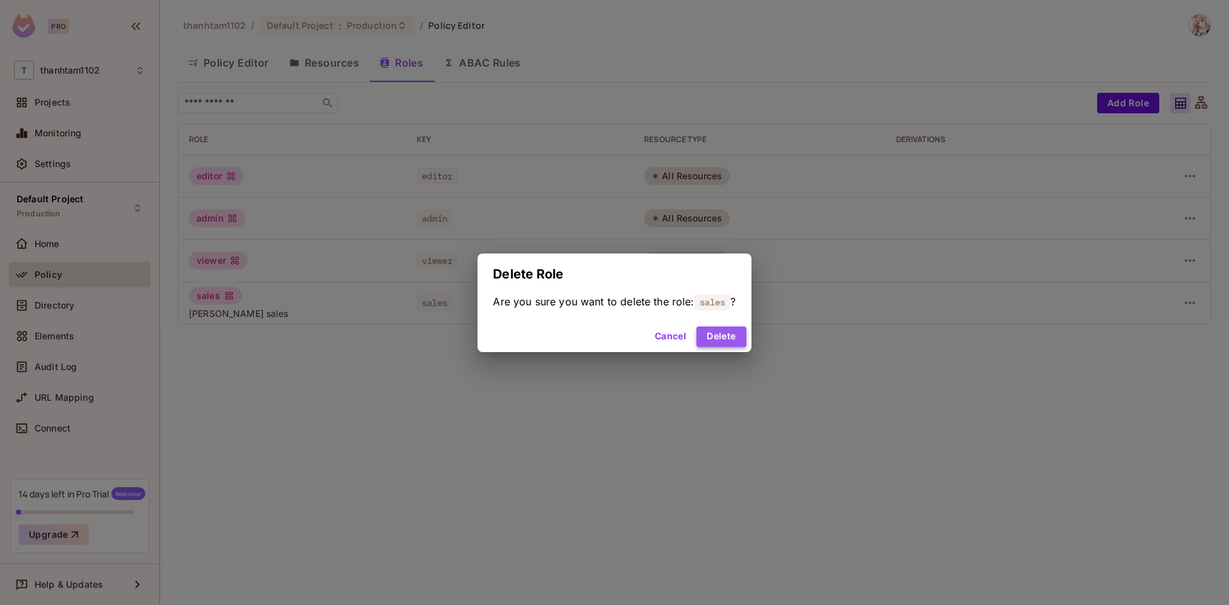
click at [731, 339] on button "Delete" at bounding box center [720, 336] width 49 height 20
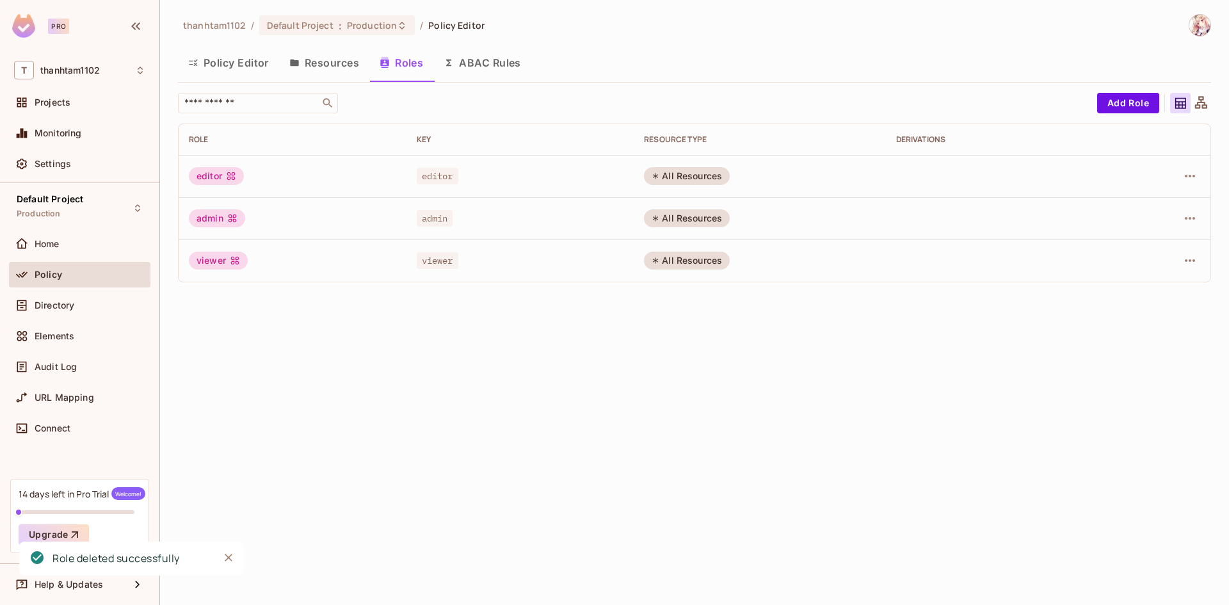
click at [228, 68] on button "Policy Editor" at bounding box center [228, 63] width 101 height 32
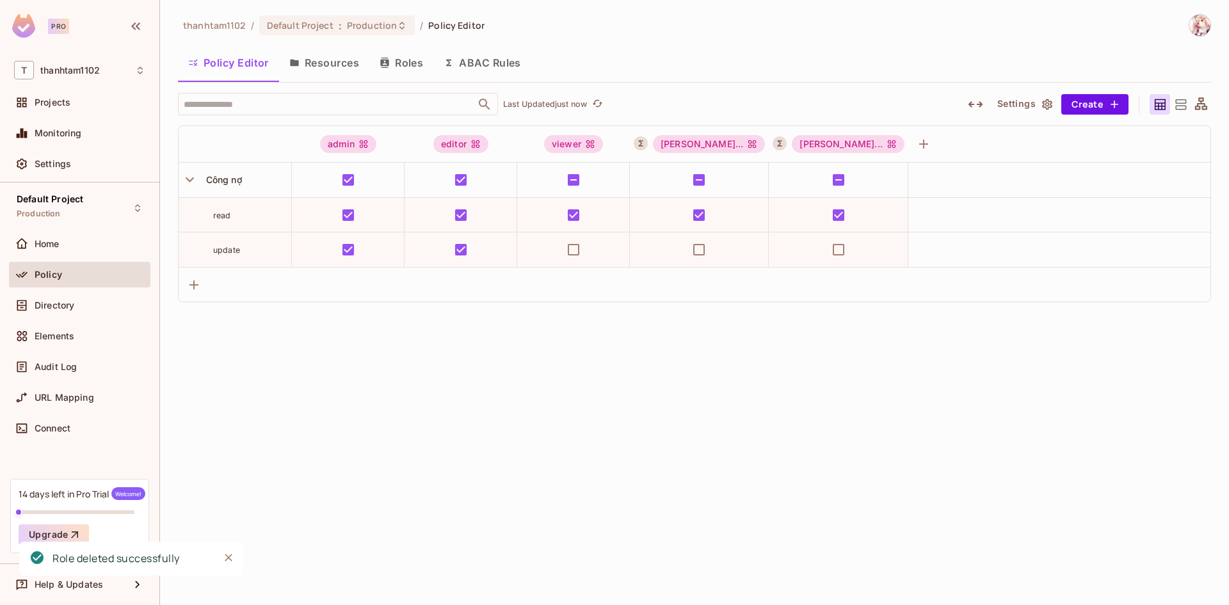
click at [285, 64] on button "Resources" at bounding box center [324, 63] width 90 height 32
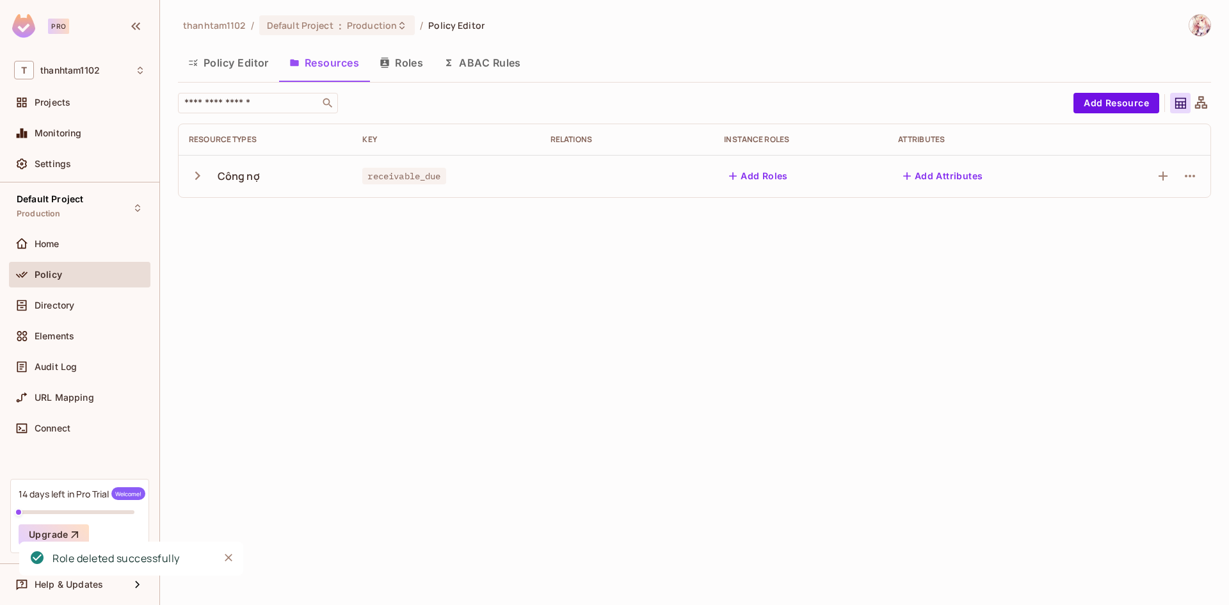
click at [425, 60] on button "Roles" at bounding box center [401, 63] width 64 height 32
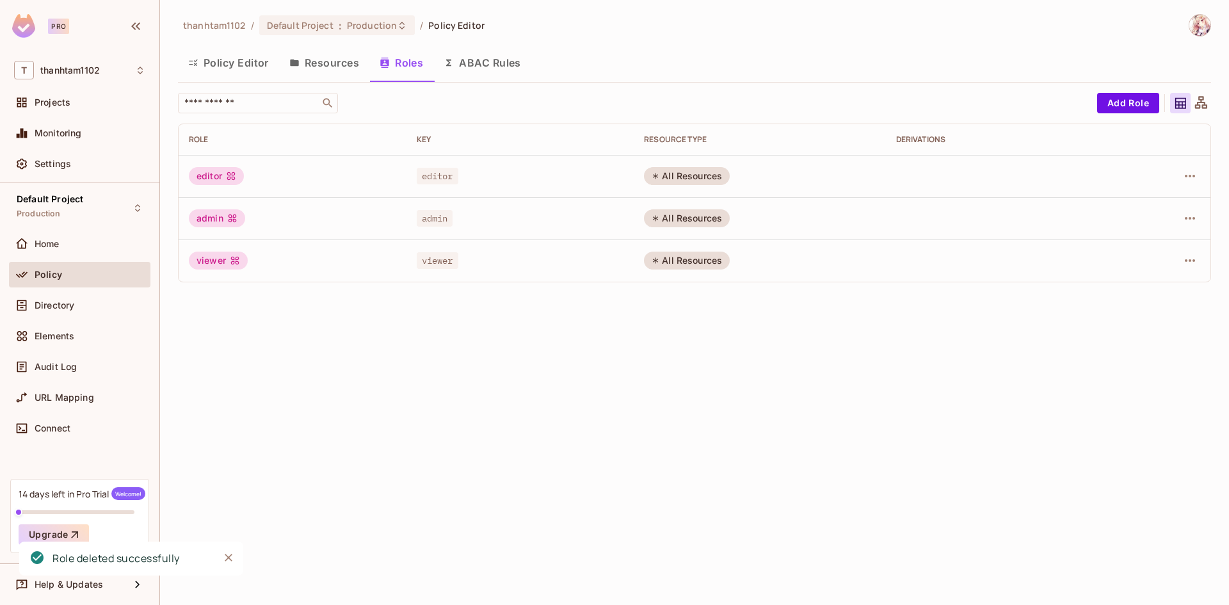
click at [475, 60] on button "ABAC Rules" at bounding box center [482, 63] width 98 height 32
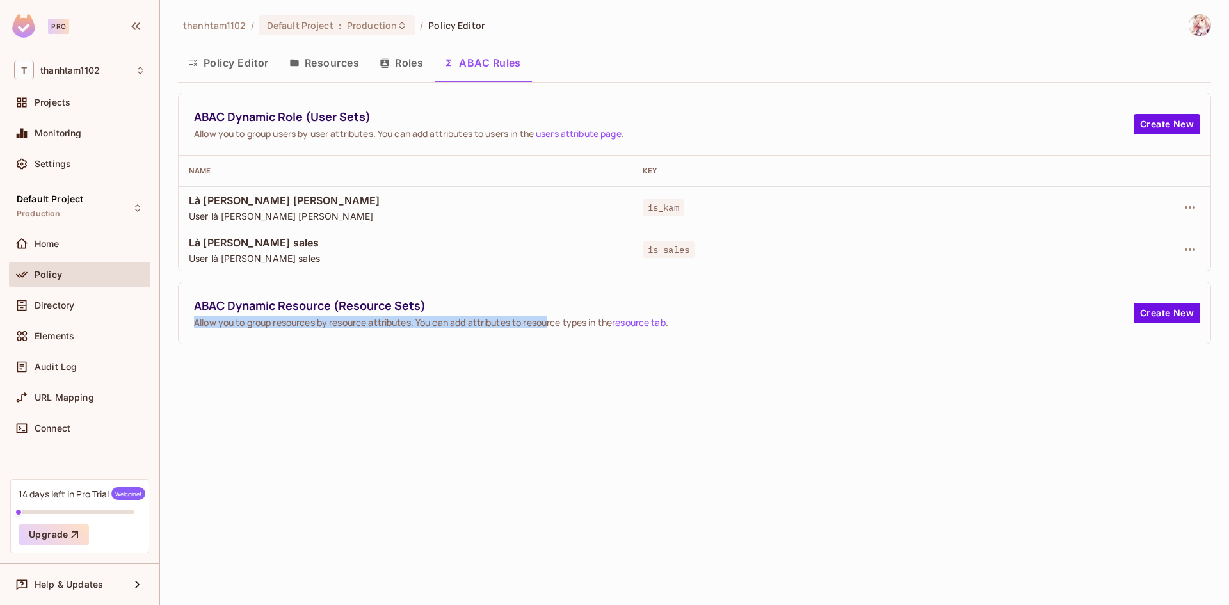
drag, startPoint x: 194, startPoint y: 323, endPoint x: 552, endPoint y: 319, distance: 358.4
click at [552, 319] on span "Allow you to group resources by resource attributes. You can add attributes to …" at bounding box center [663, 322] width 939 height 12
click at [311, 68] on button "Resources" at bounding box center [324, 63] width 90 height 32
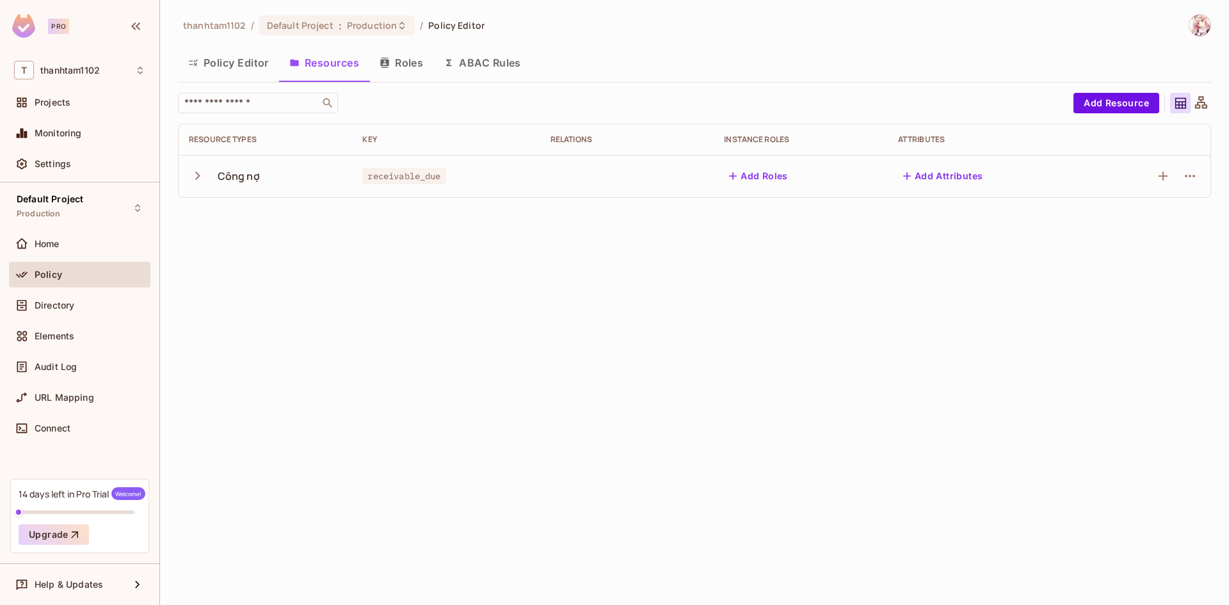
click at [401, 65] on button "Roles" at bounding box center [401, 63] width 64 height 32
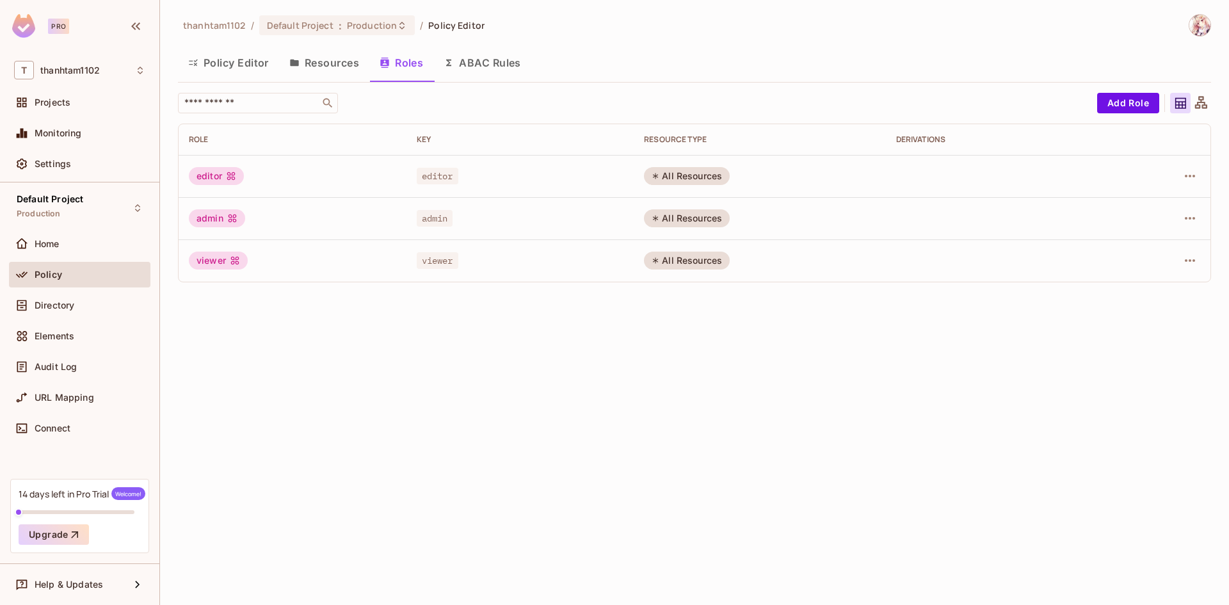
click at [468, 61] on button "ABAC Rules" at bounding box center [482, 63] width 98 height 32
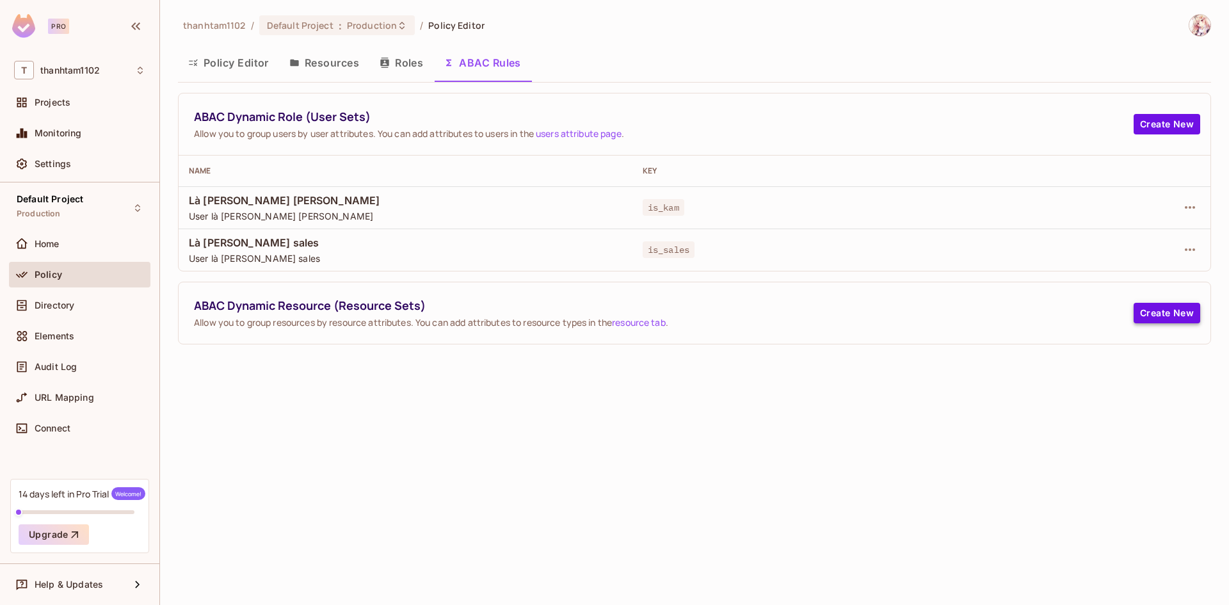
click at [1188, 315] on button "Create New" at bounding box center [1166, 313] width 67 height 20
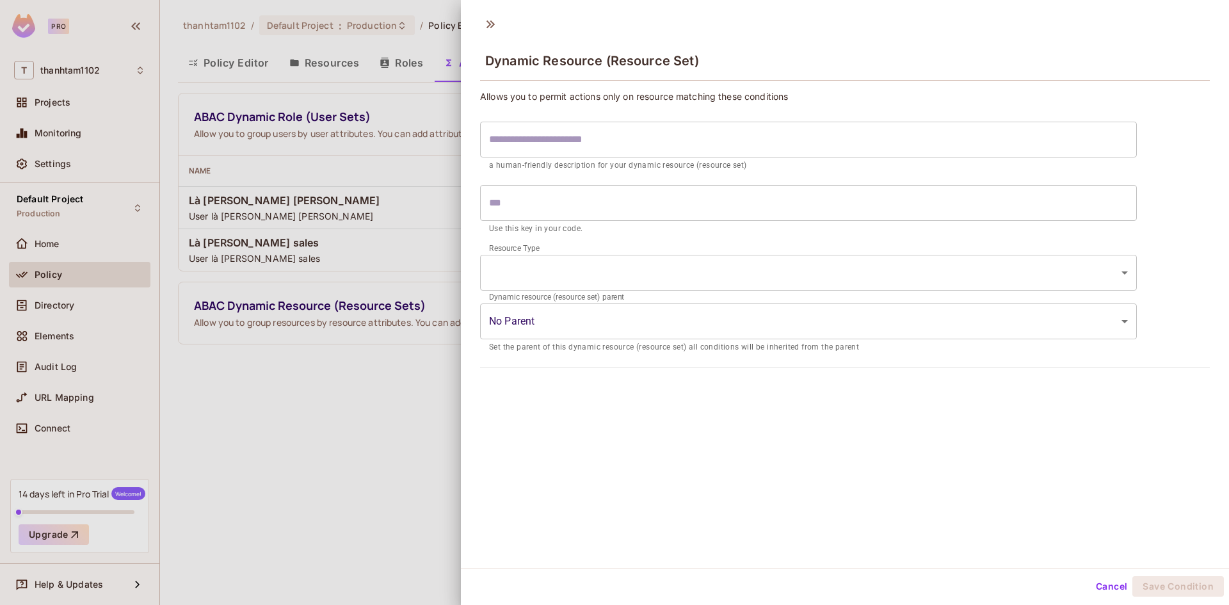
click at [516, 201] on input "text" at bounding box center [808, 203] width 657 height 36
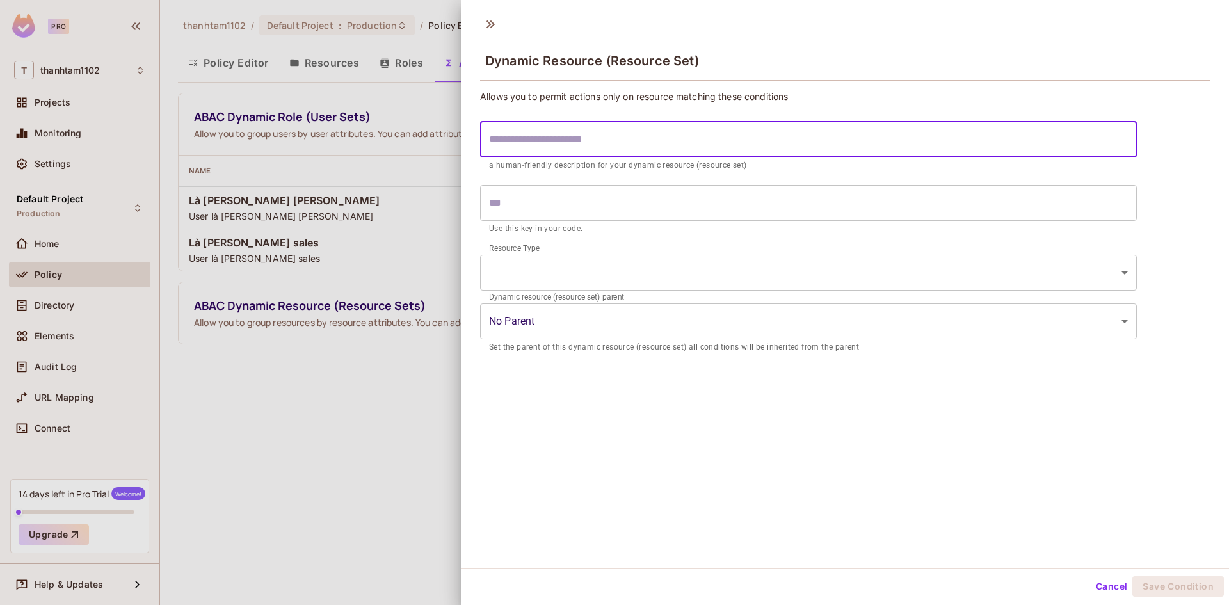
click at [539, 151] on input "text" at bounding box center [808, 140] width 657 height 36
click at [539, 206] on input "text" at bounding box center [808, 203] width 657 height 36
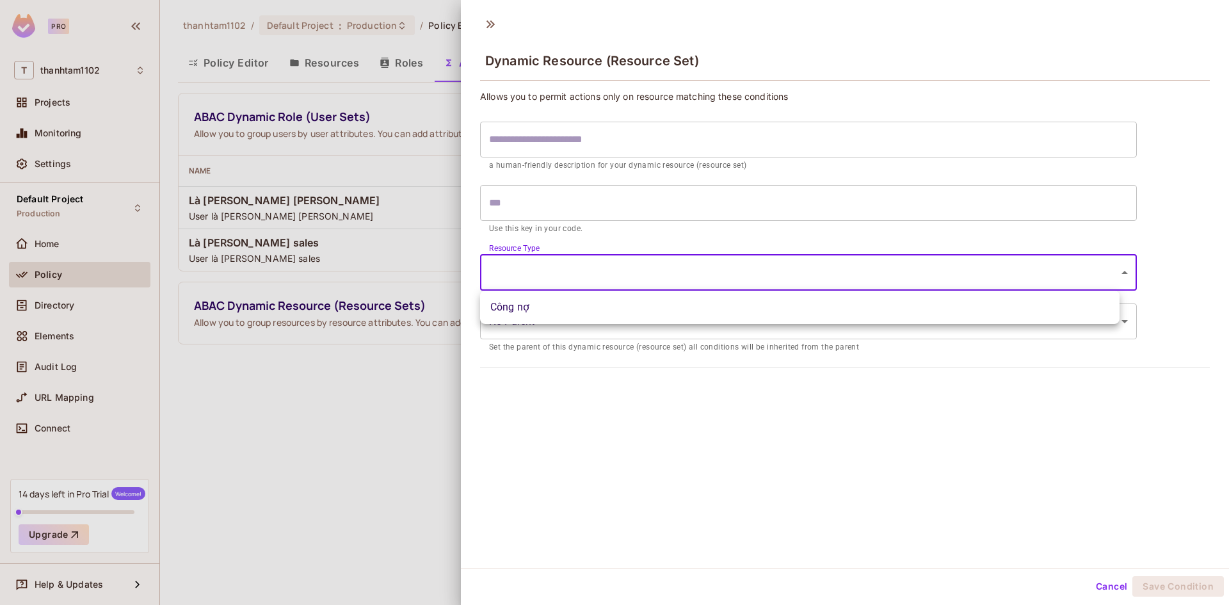
click at [543, 263] on body "Pro T thanhtam1102 Projects Monitoring Settings Default Project Production Home…" at bounding box center [614, 302] width 1229 height 605
click at [543, 263] on div at bounding box center [614, 302] width 1229 height 605
click at [570, 273] on body "Pro T thanhtam1102 Projects Monitoring Settings Default Project Production Home…" at bounding box center [614, 302] width 1229 height 605
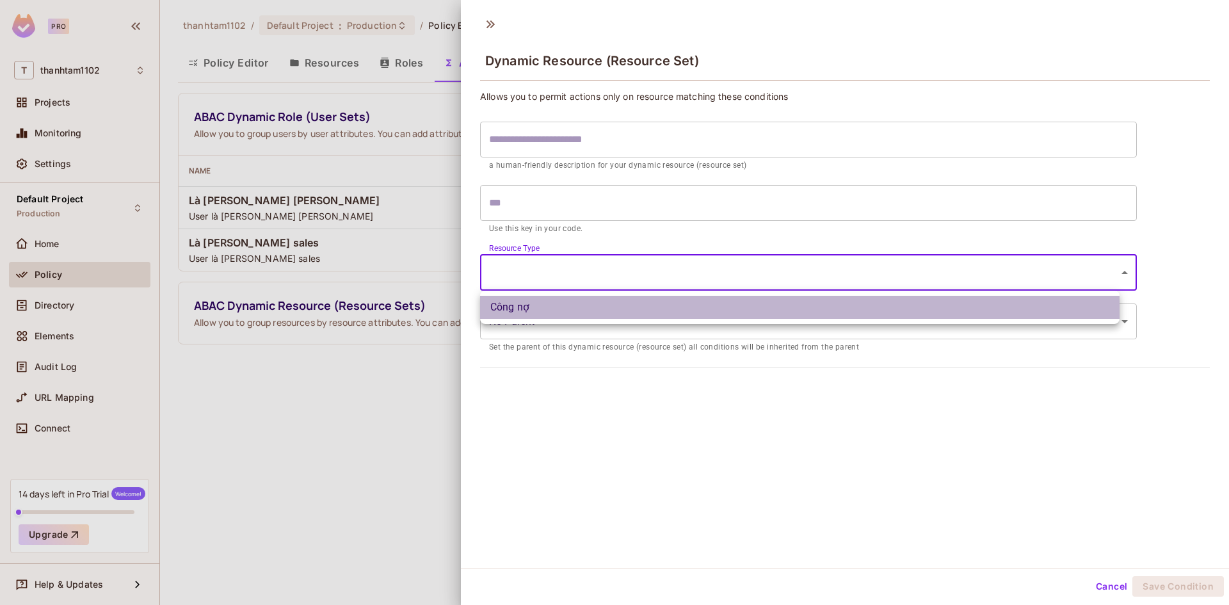
click at [554, 305] on li "Công nợ" at bounding box center [799, 307] width 639 height 23
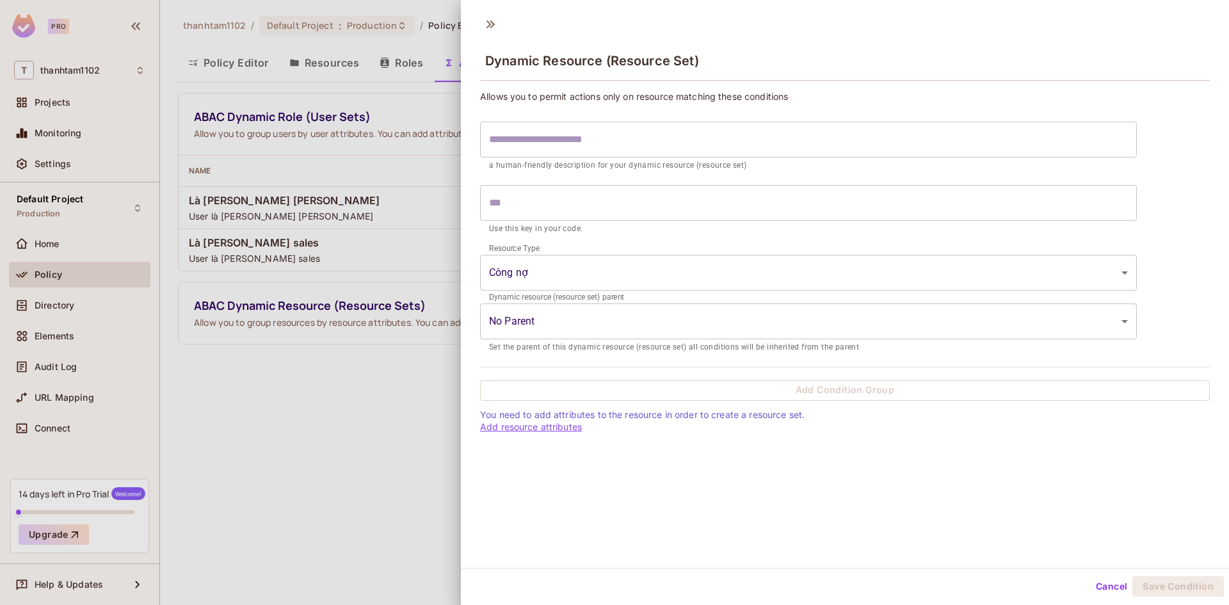
click at [566, 429] on link "Add resource attributes" at bounding box center [531, 426] width 102 height 11
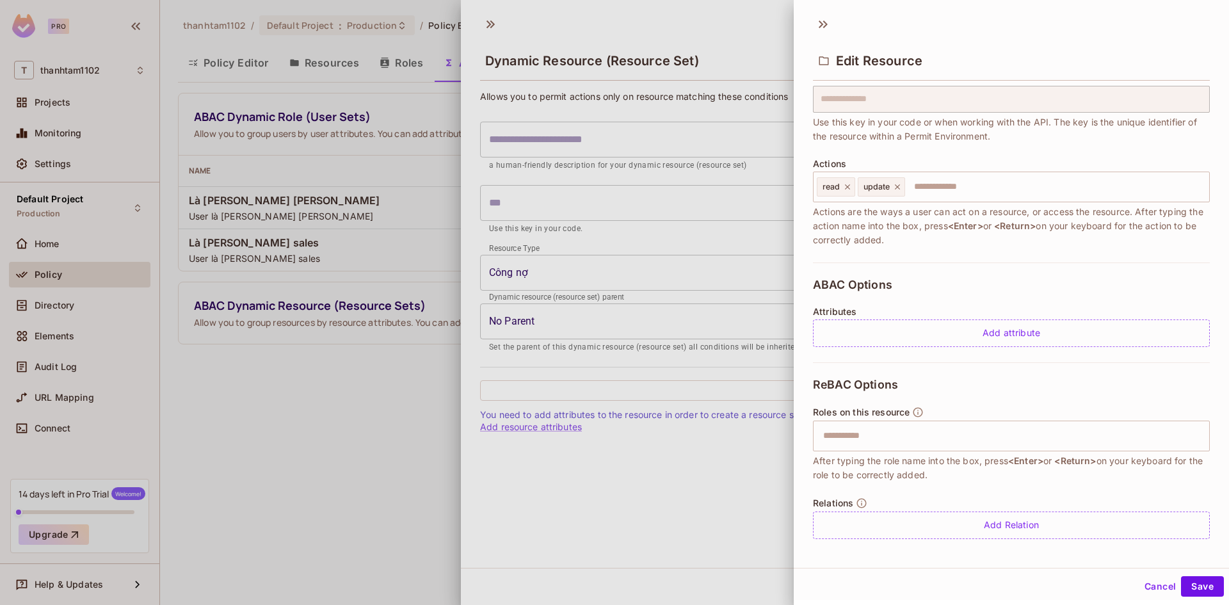
scroll to position [99, 0]
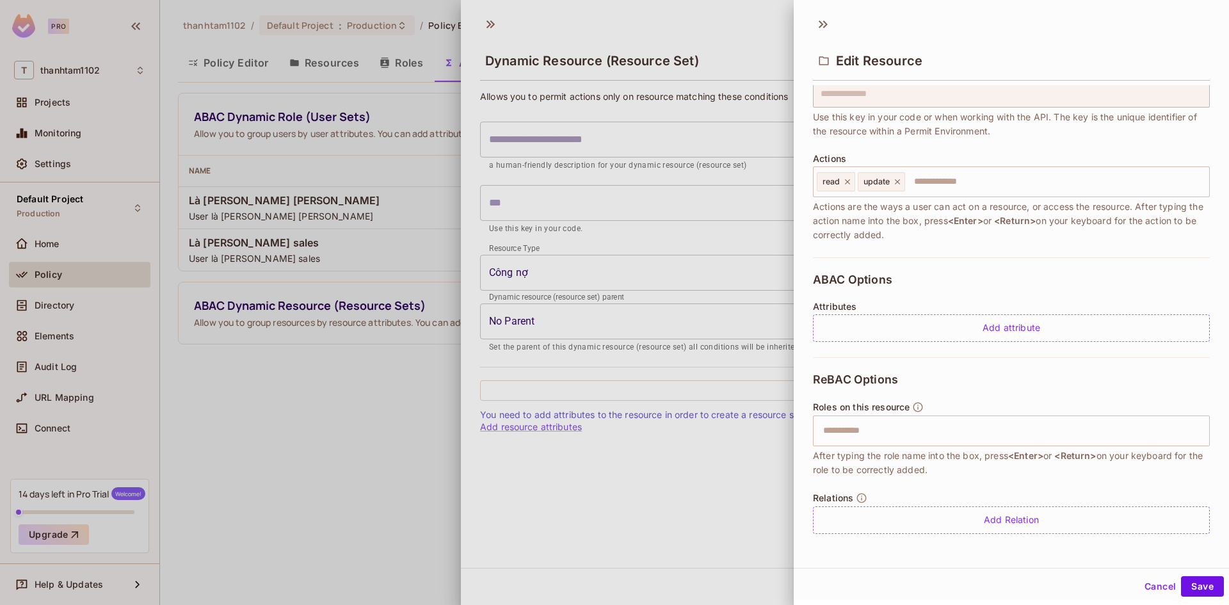
click at [696, 378] on div at bounding box center [614, 302] width 1229 height 605
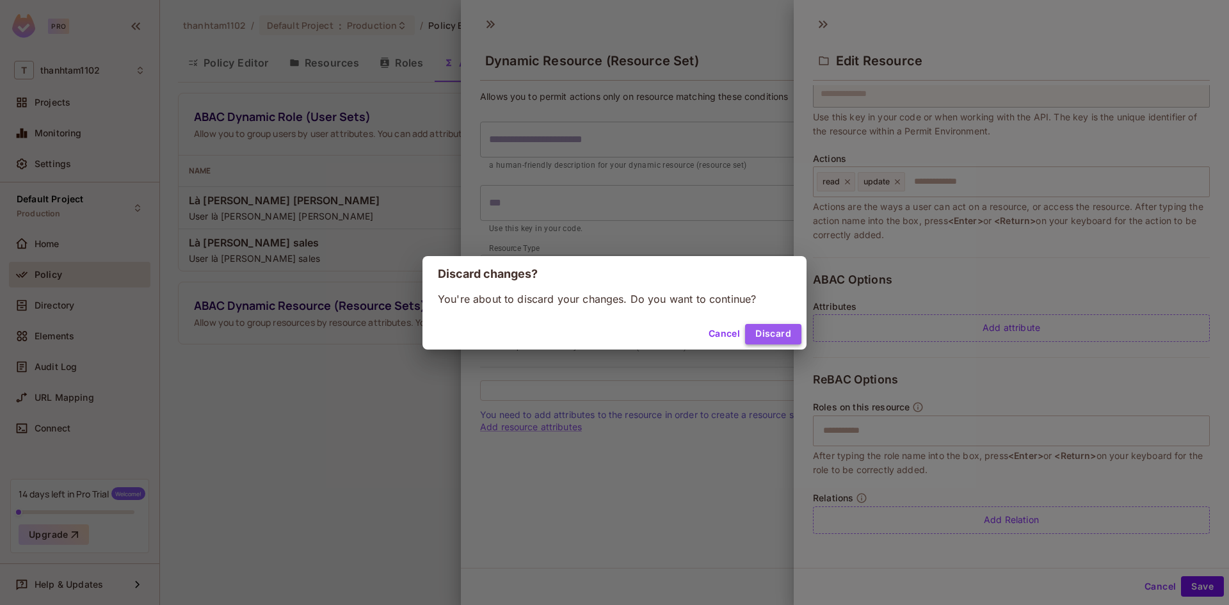
click at [751, 333] on button "Discard" at bounding box center [773, 334] width 56 height 20
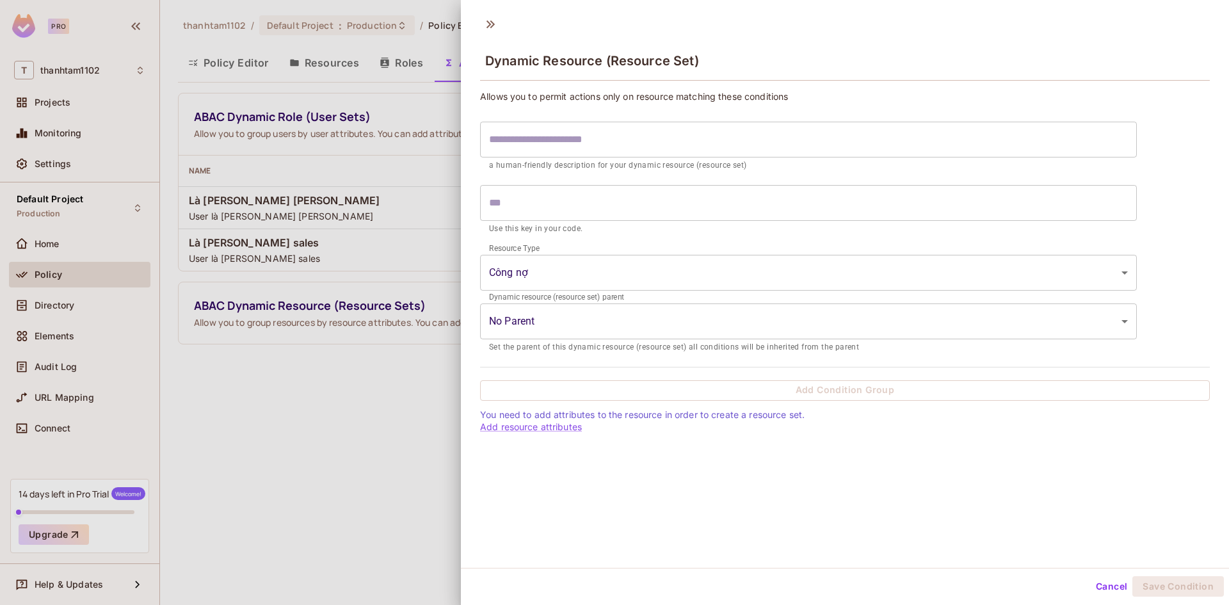
click at [346, 407] on div at bounding box center [614, 302] width 1229 height 605
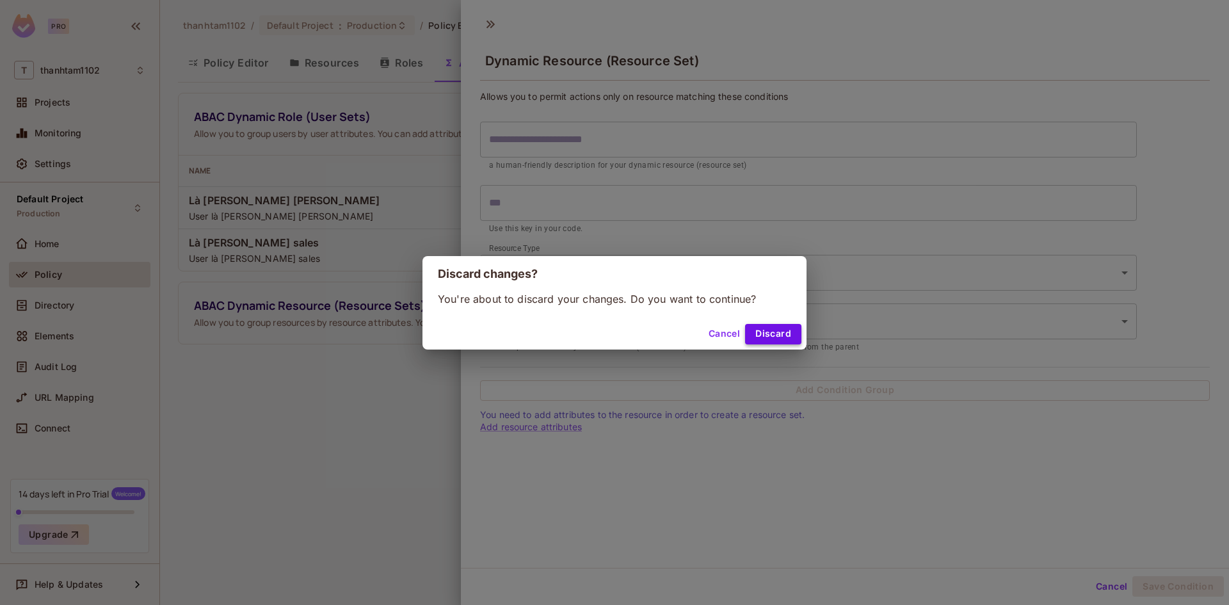
click at [755, 330] on button "Discard" at bounding box center [773, 334] width 56 height 20
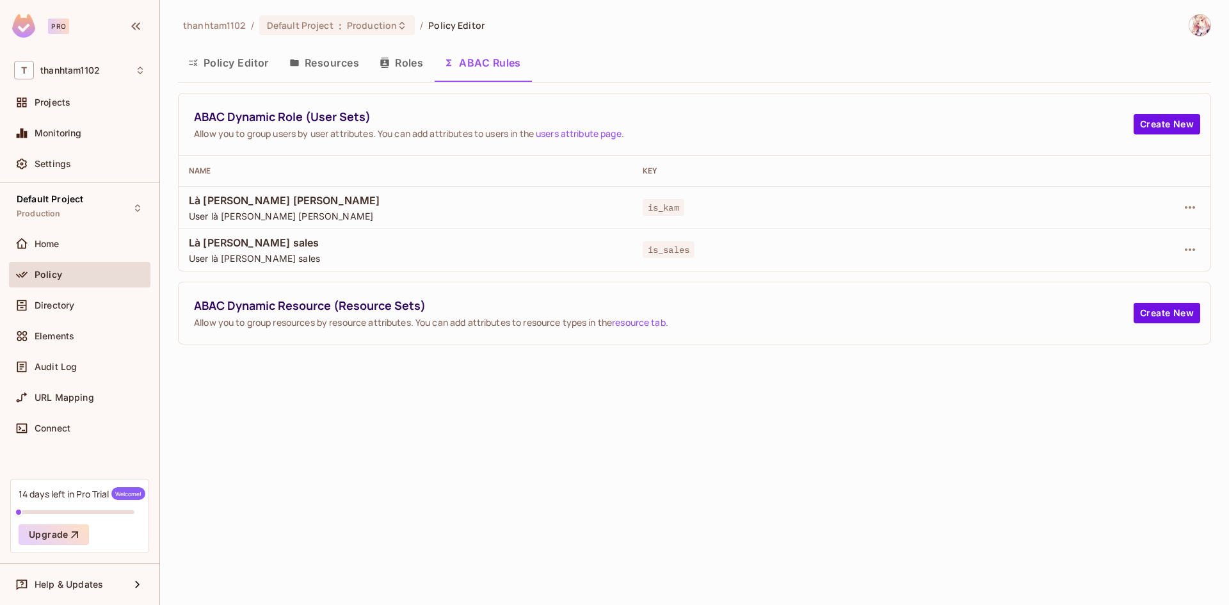
click at [330, 62] on button "Resources" at bounding box center [324, 63] width 90 height 32
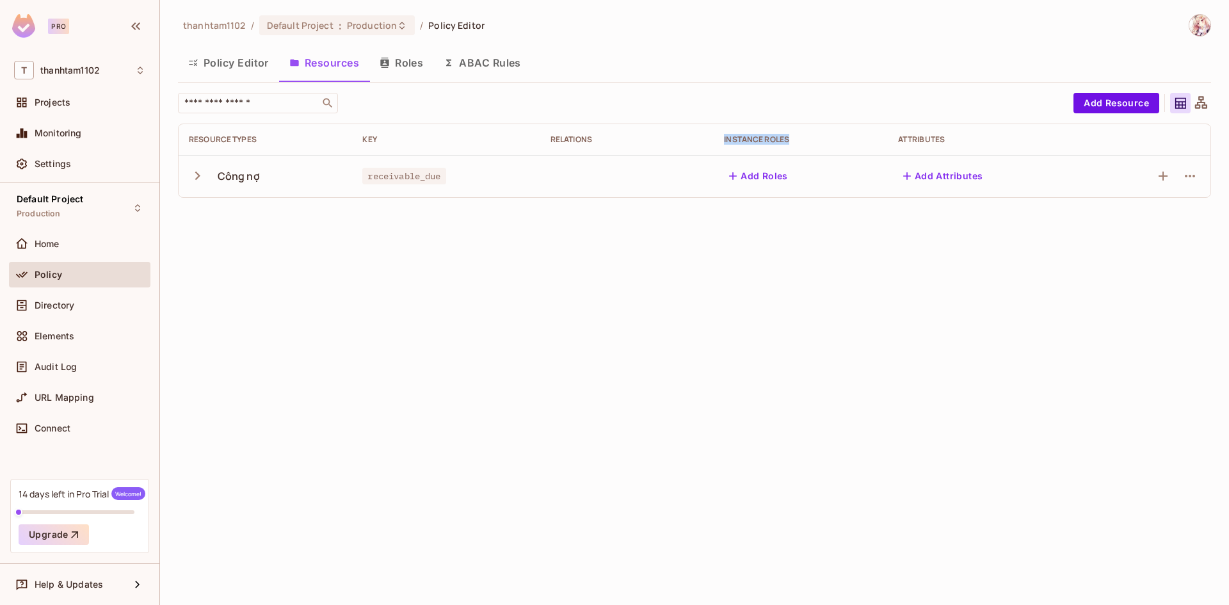
drag, startPoint x: 727, startPoint y: 143, endPoint x: 800, endPoint y: 139, distance: 73.1
click at [800, 139] on th "Instance roles" at bounding box center [800, 139] width 173 height 31
click at [792, 116] on div at bounding box center [792, 116] width 0 height 0
click at [829, 115] on div "​ Add Resource Resource Types Key Relations Instance roles Attributes Công nợ r…" at bounding box center [694, 145] width 1033 height 105
click at [777, 175] on button "Add Roles" at bounding box center [758, 176] width 69 height 20
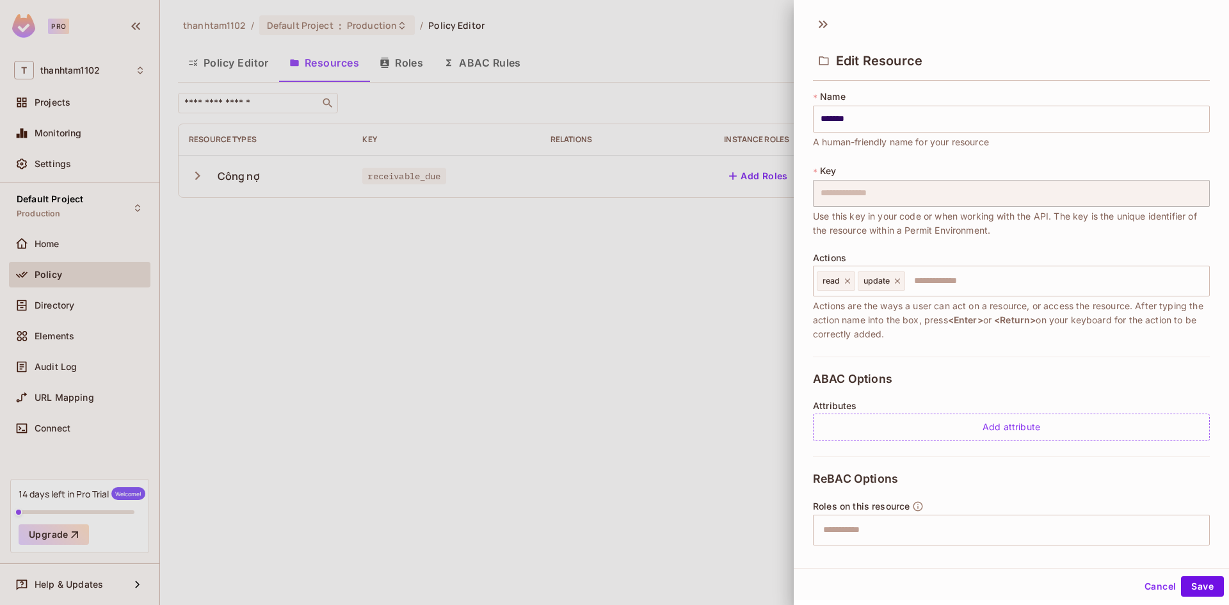
click at [734, 246] on div at bounding box center [614, 302] width 1229 height 605
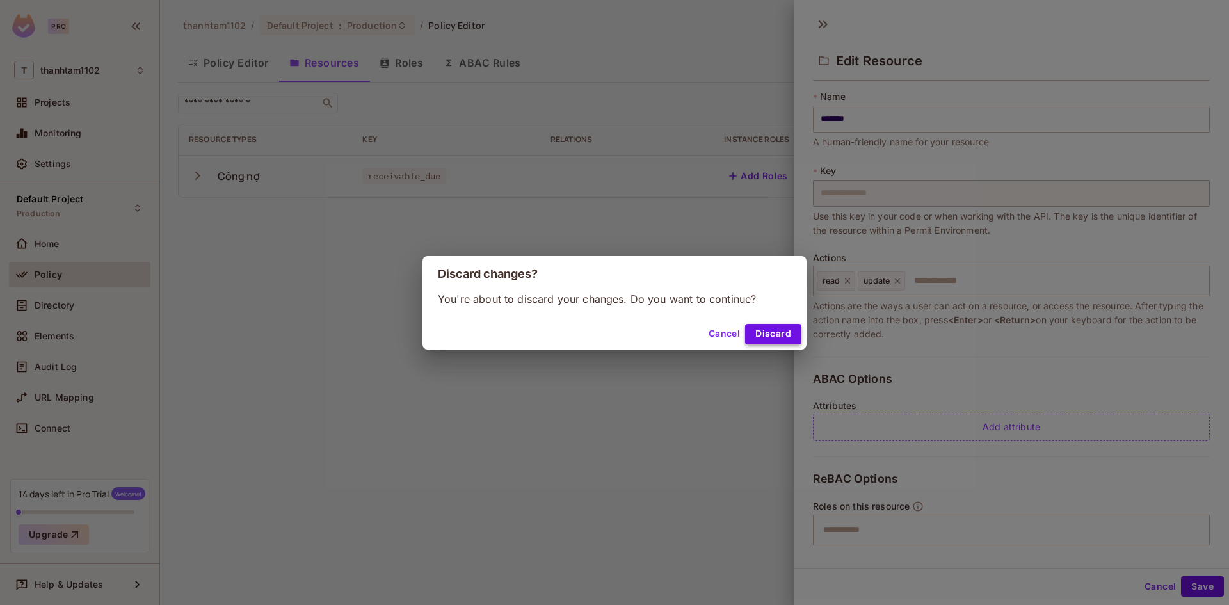
click at [762, 335] on button "Discard" at bounding box center [773, 334] width 56 height 20
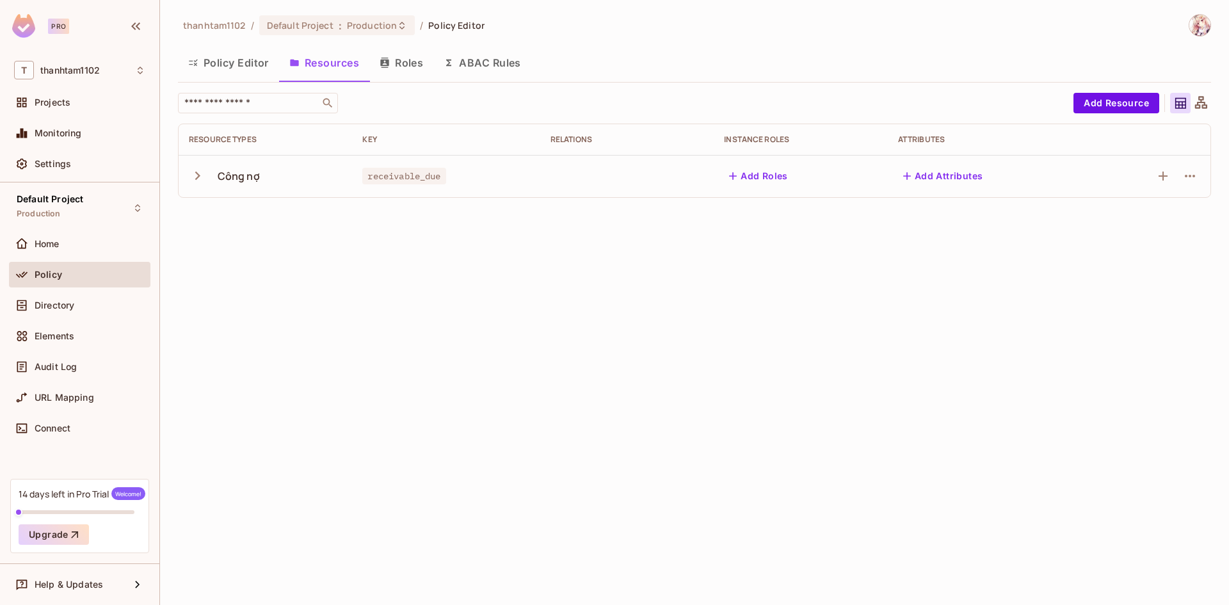
click at [195, 182] on icon "button" at bounding box center [197, 175] width 17 height 17
click at [1195, 222] on icon "button" at bounding box center [1189, 218] width 15 height 15
click at [1195, 222] on div at bounding box center [614, 302] width 1229 height 605
click at [1190, 260] on icon "button" at bounding box center [1190, 260] width 10 height 3
click at [1185, 175] on div at bounding box center [614, 302] width 1229 height 605
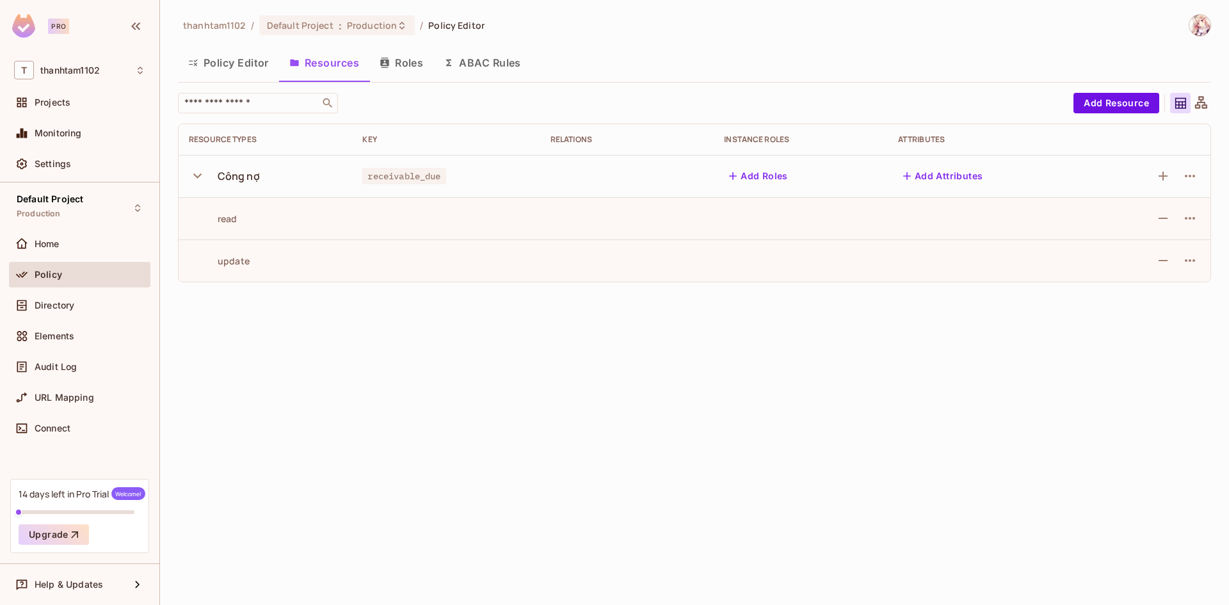
click at [1188, 175] on icon "button" at bounding box center [1189, 175] width 15 height 15
click at [1188, 175] on div at bounding box center [614, 302] width 1229 height 605
click at [944, 173] on button "Add Attributes" at bounding box center [943, 176] width 90 height 20
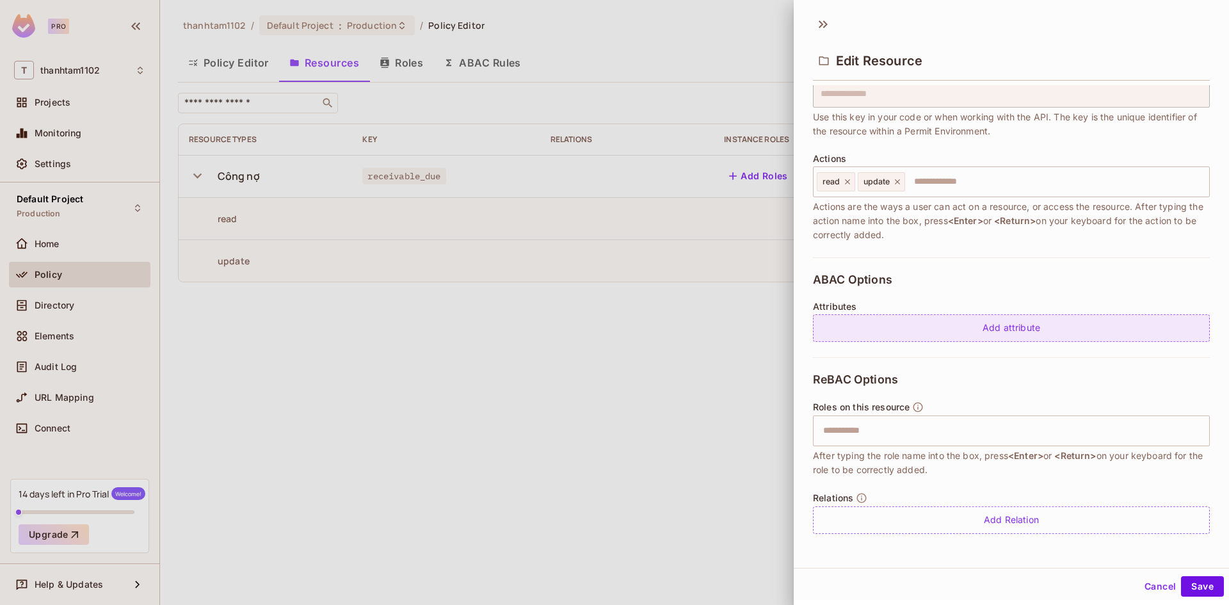
scroll to position [2, 0]
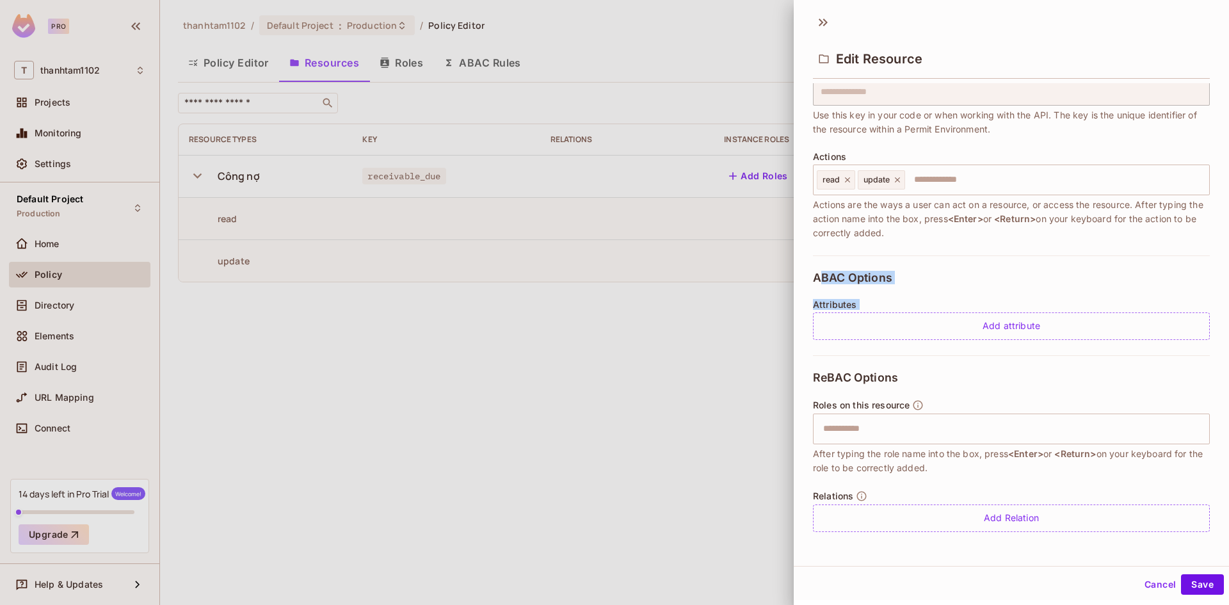
drag, startPoint x: 819, startPoint y: 280, endPoint x: 911, endPoint y: 279, distance: 92.2
click at [911, 279] on div "ABAC Options Attributes Add attribute" at bounding box center [1011, 305] width 397 height 100
click at [929, 277] on div "ABAC Options Attributes Add attribute" at bounding box center [1011, 305] width 397 height 100
click at [978, 502] on div "Relations Add Relation" at bounding box center [1011, 511] width 397 height 42
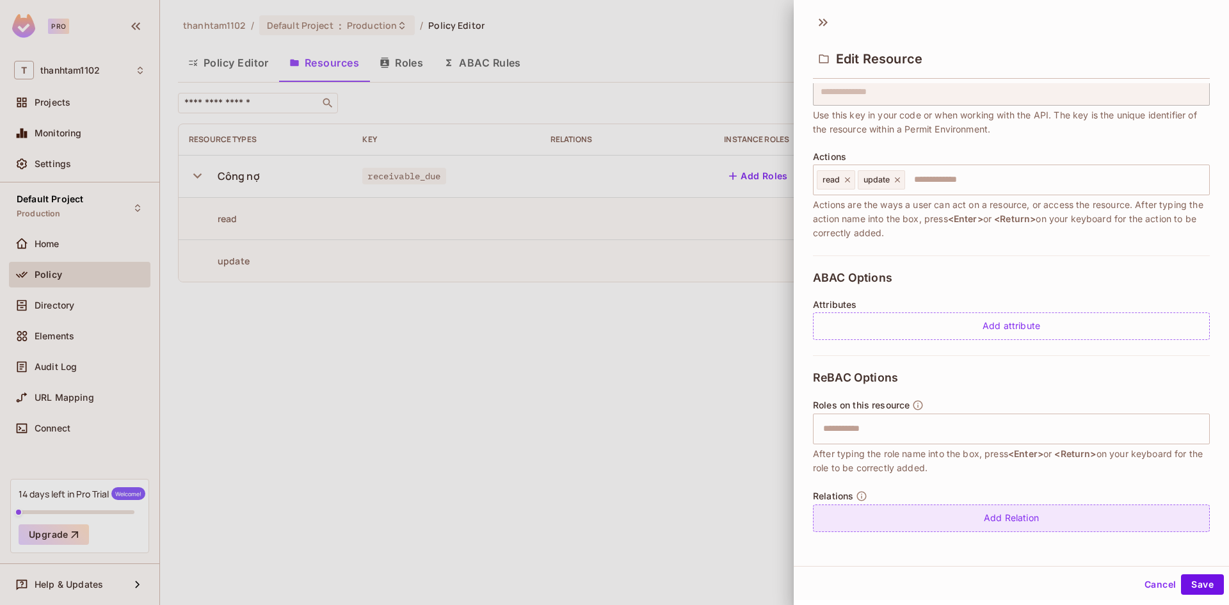
click at [978, 511] on div "Add Relation" at bounding box center [1011, 518] width 397 height 28
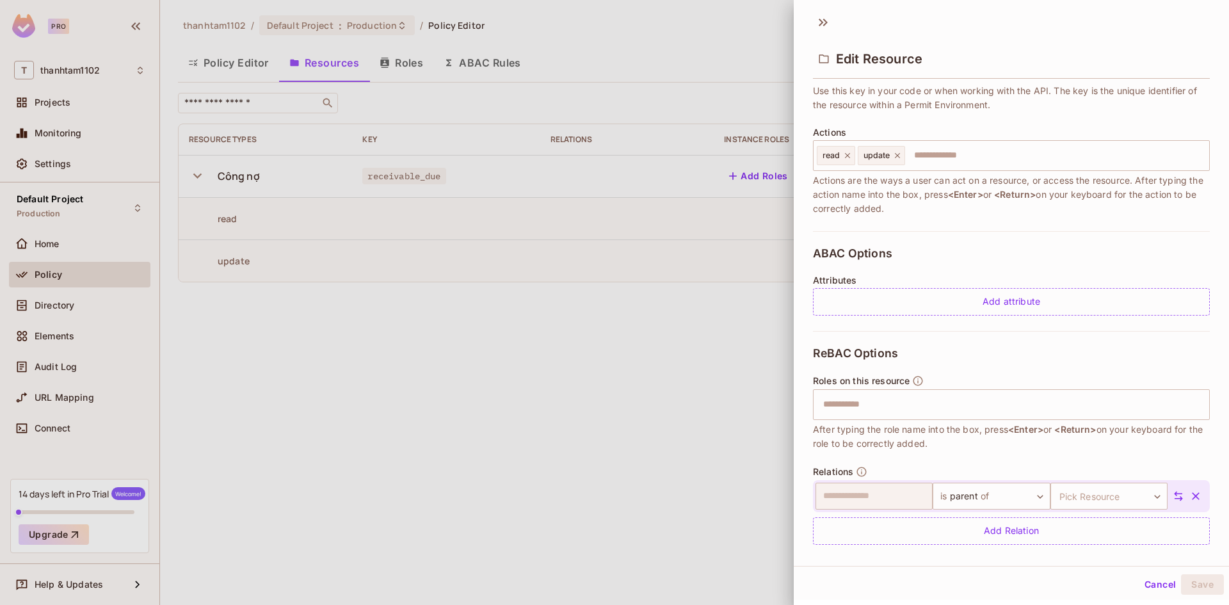
scroll to position [136, 0]
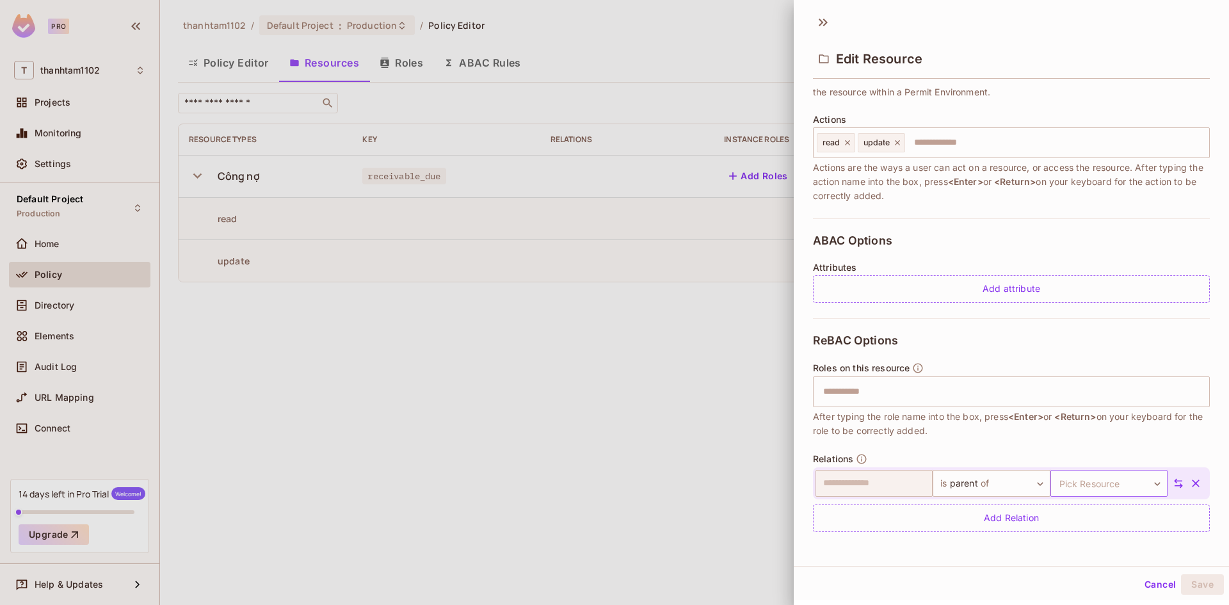
click at [1050, 486] on body "**********" at bounding box center [614, 302] width 1229 height 605
click at [1057, 458] on div at bounding box center [614, 302] width 1229 height 605
click at [1189, 483] on icon "button" at bounding box center [1195, 483] width 13 height 13
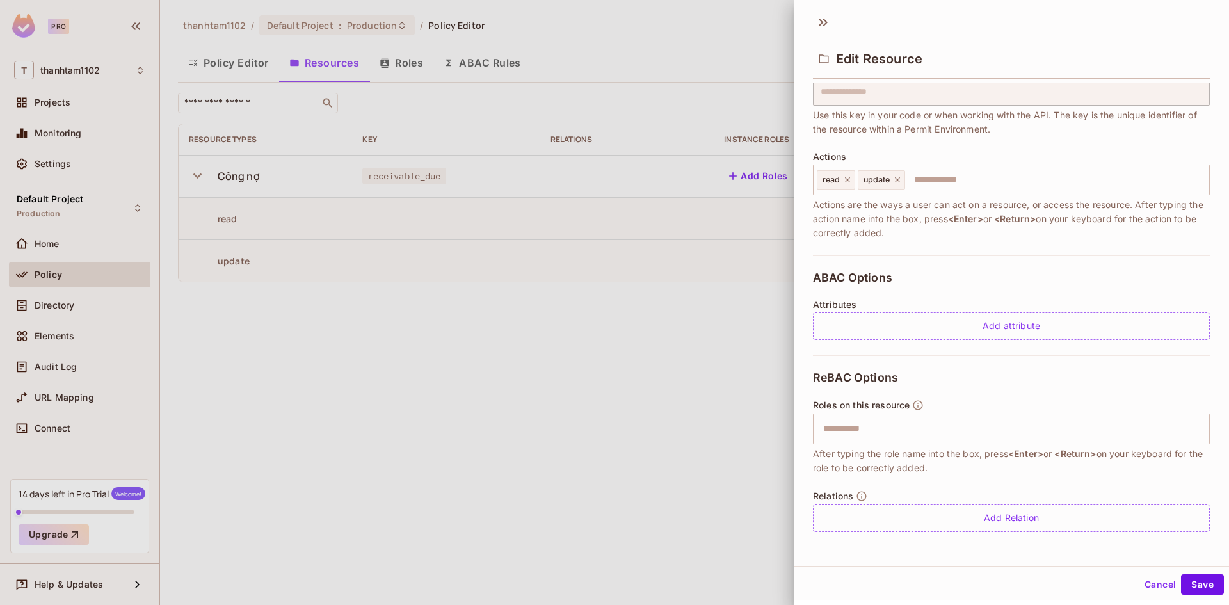
scroll to position [99, 0]
click at [870, 317] on div "Add attribute" at bounding box center [1011, 326] width 397 height 28
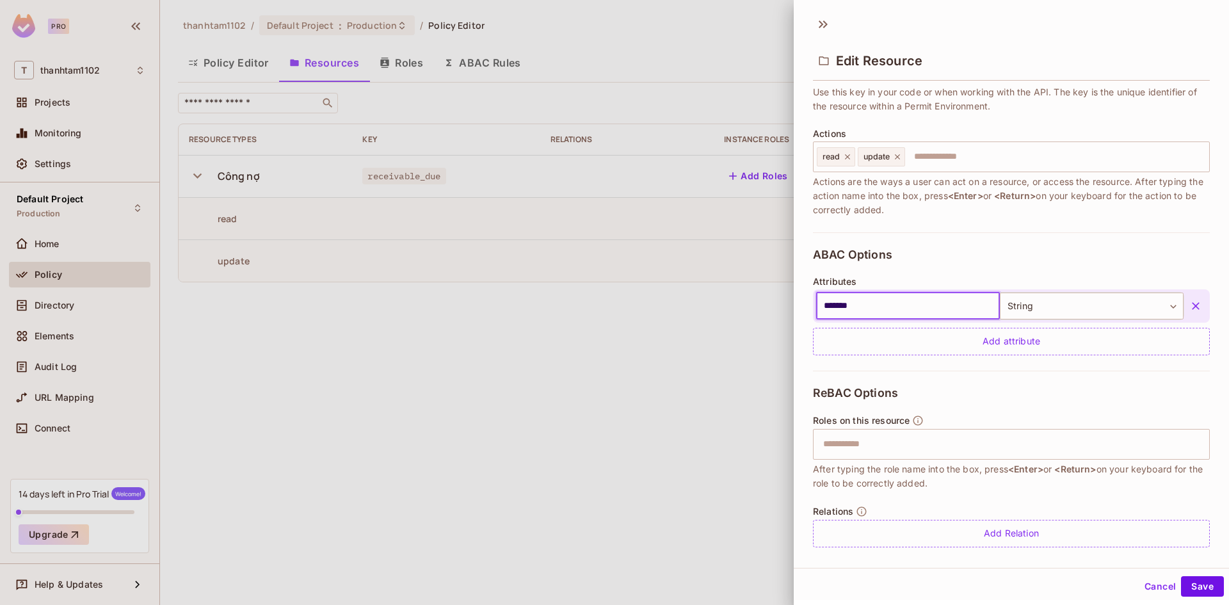
scroll to position [128, 0]
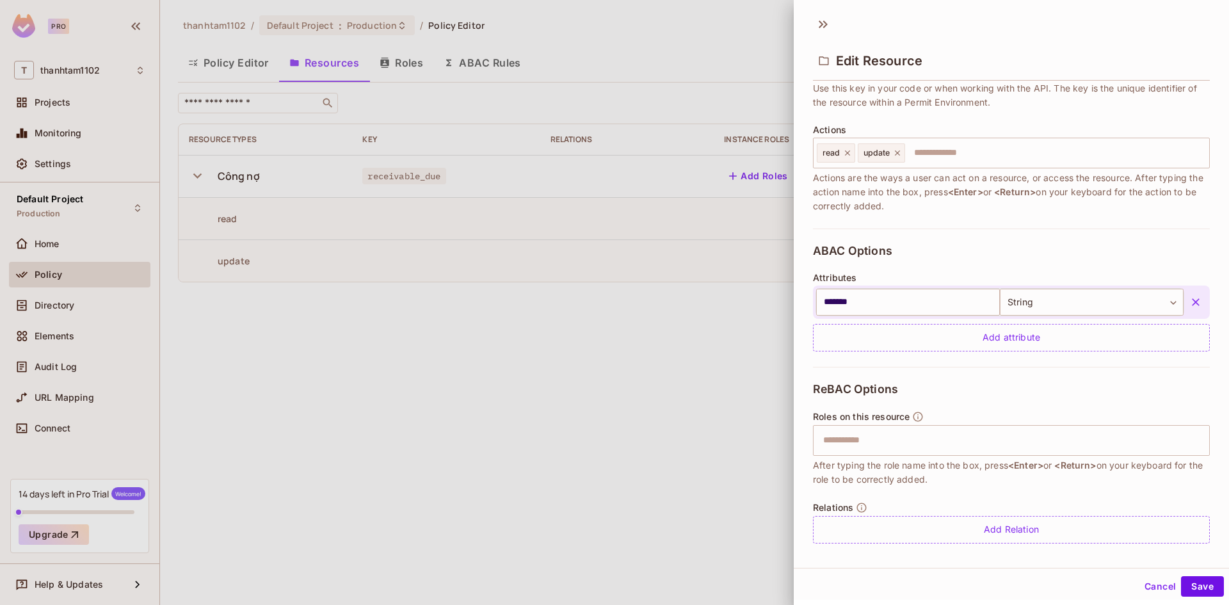
click at [1189, 302] on icon "button" at bounding box center [1195, 302] width 13 height 13
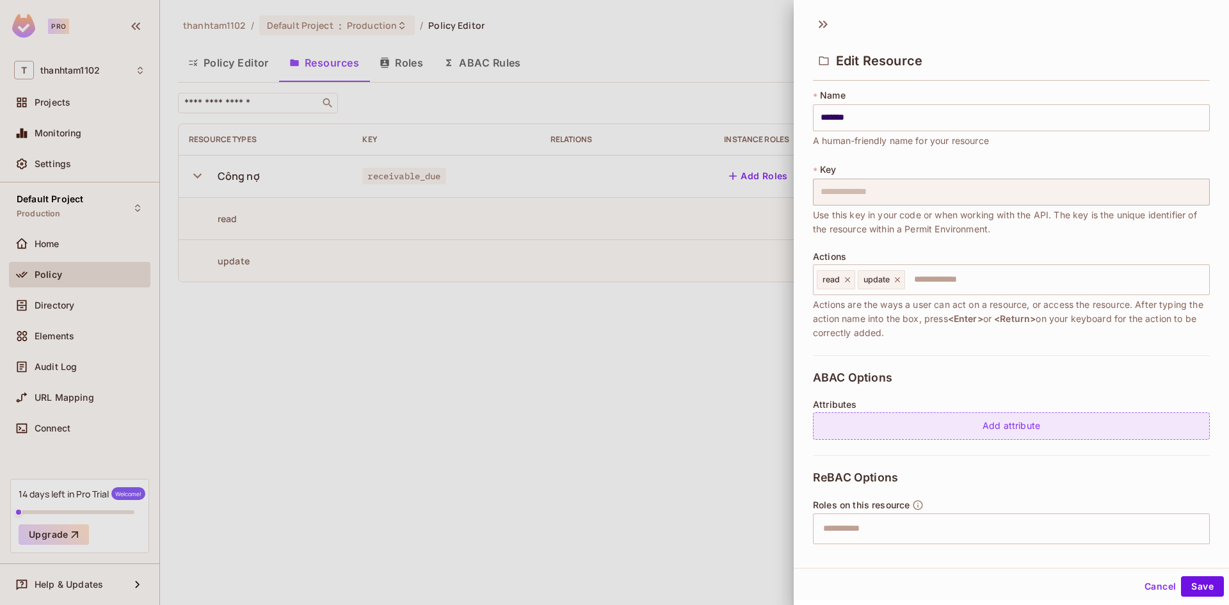
scroll to position [0, 0]
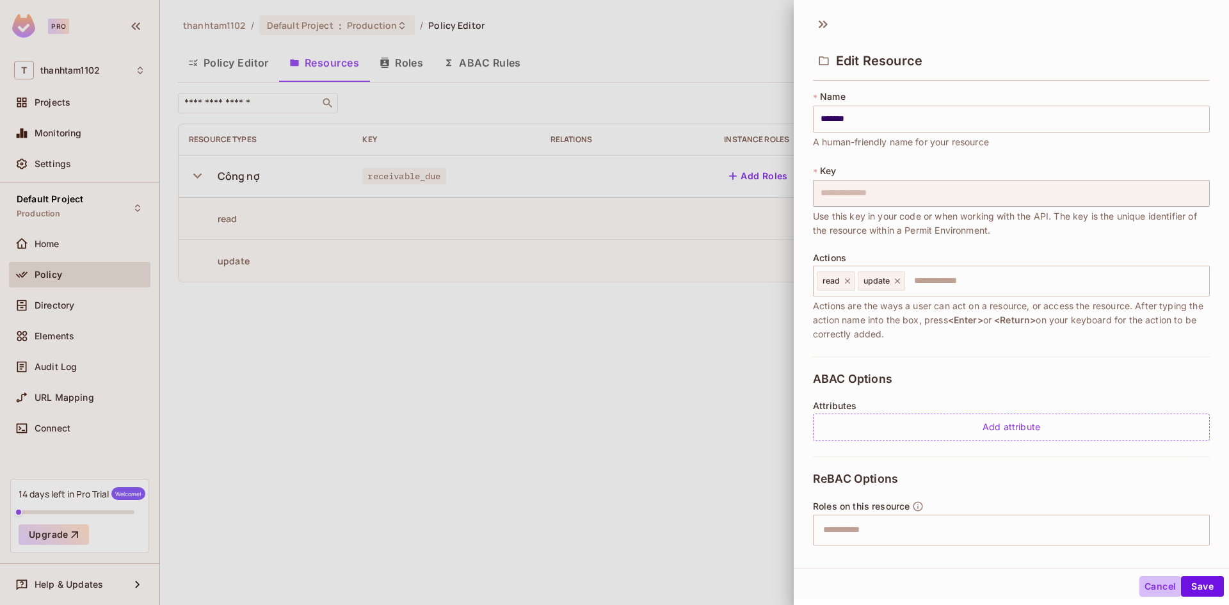
click at [1149, 589] on button "Cancel" at bounding box center [1160, 586] width 42 height 20
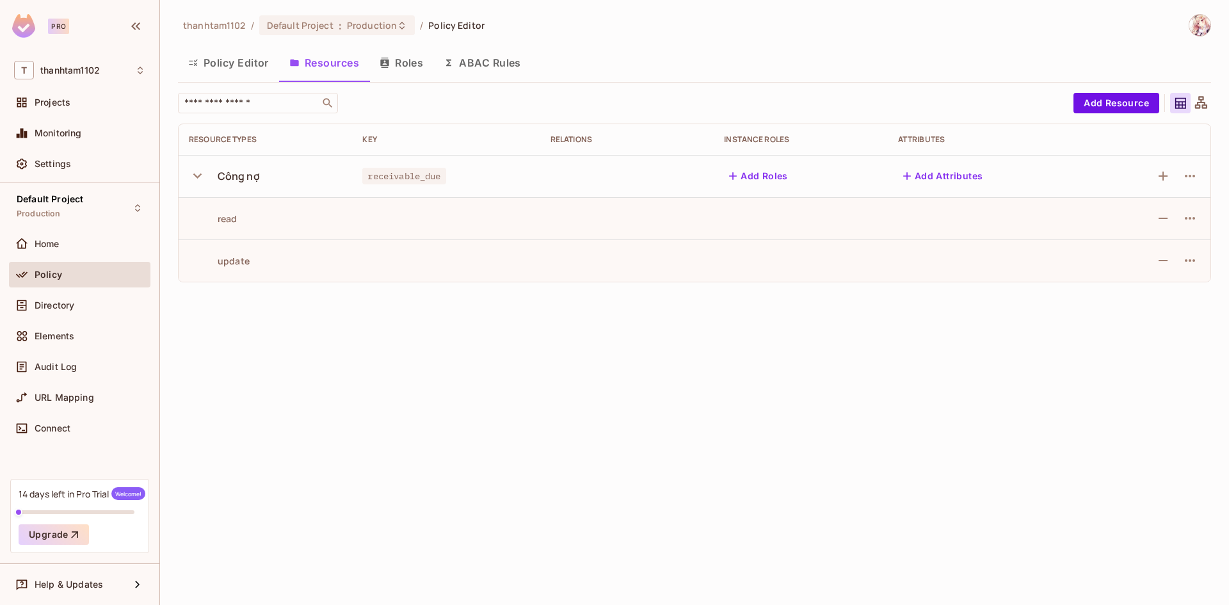
click at [198, 68] on button "Policy Editor" at bounding box center [228, 63] width 101 height 32
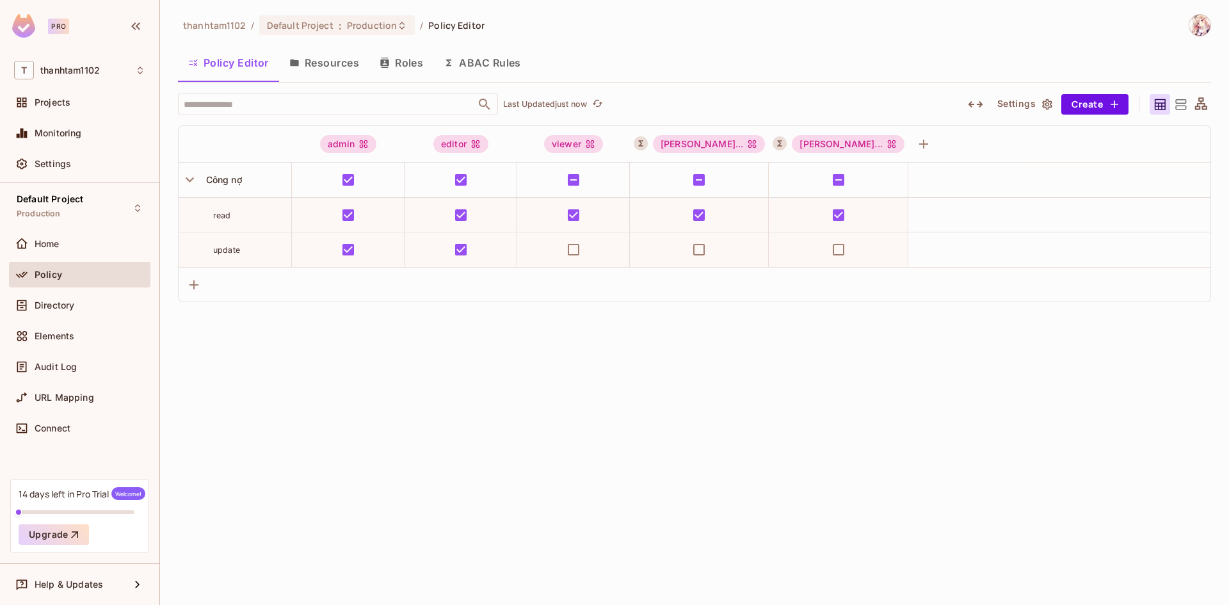
click at [315, 68] on button "Resources" at bounding box center [324, 63] width 90 height 32
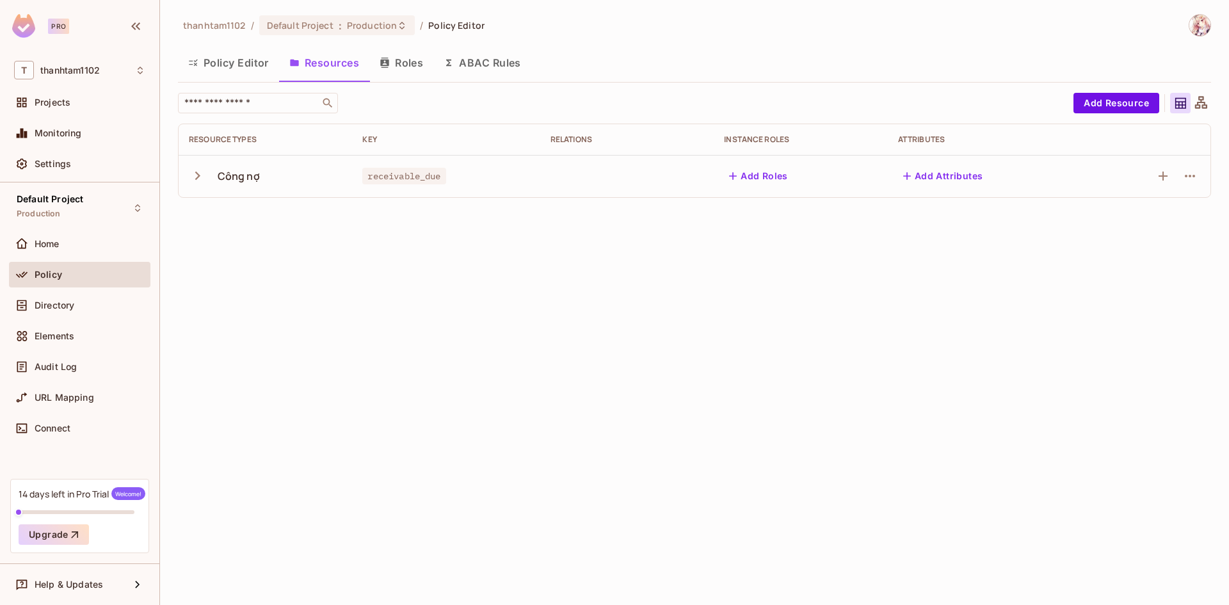
click at [415, 56] on button "Roles" at bounding box center [401, 63] width 64 height 32
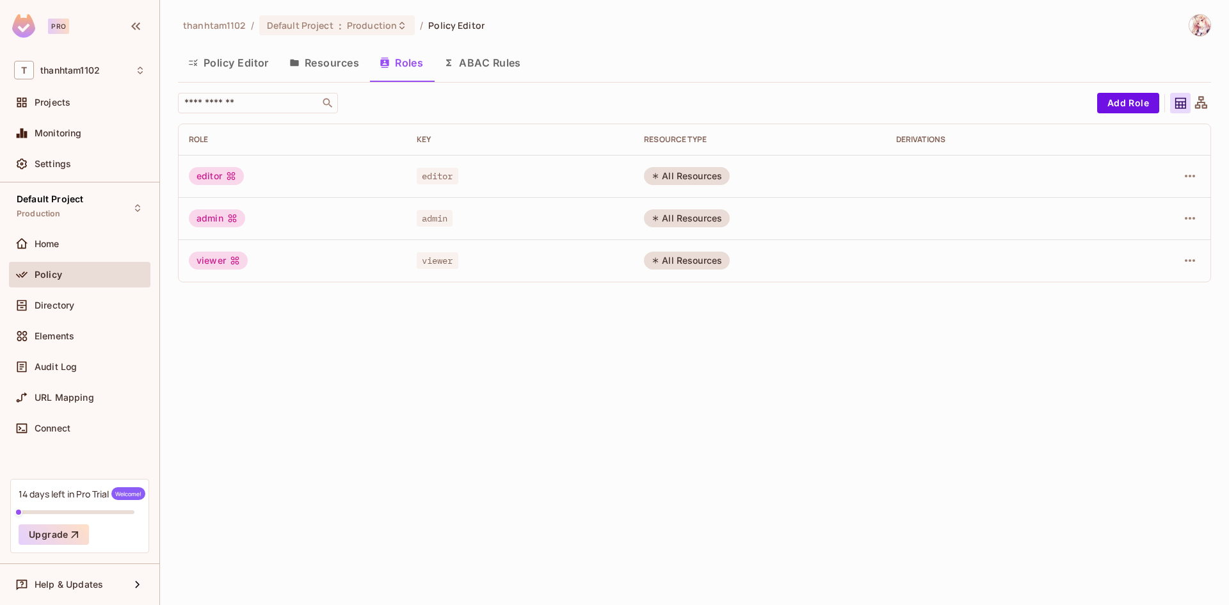
click at [467, 56] on button "ABAC Rules" at bounding box center [482, 63] width 98 height 32
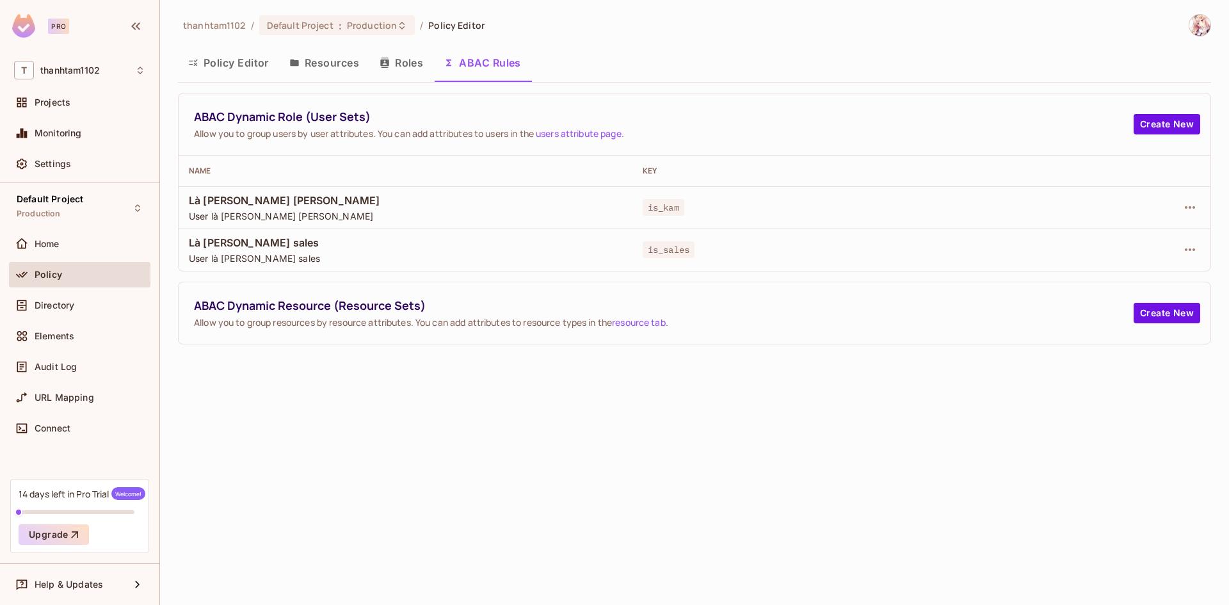
click at [315, 60] on button "Resources" at bounding box center [324, 63] width 90 height 32
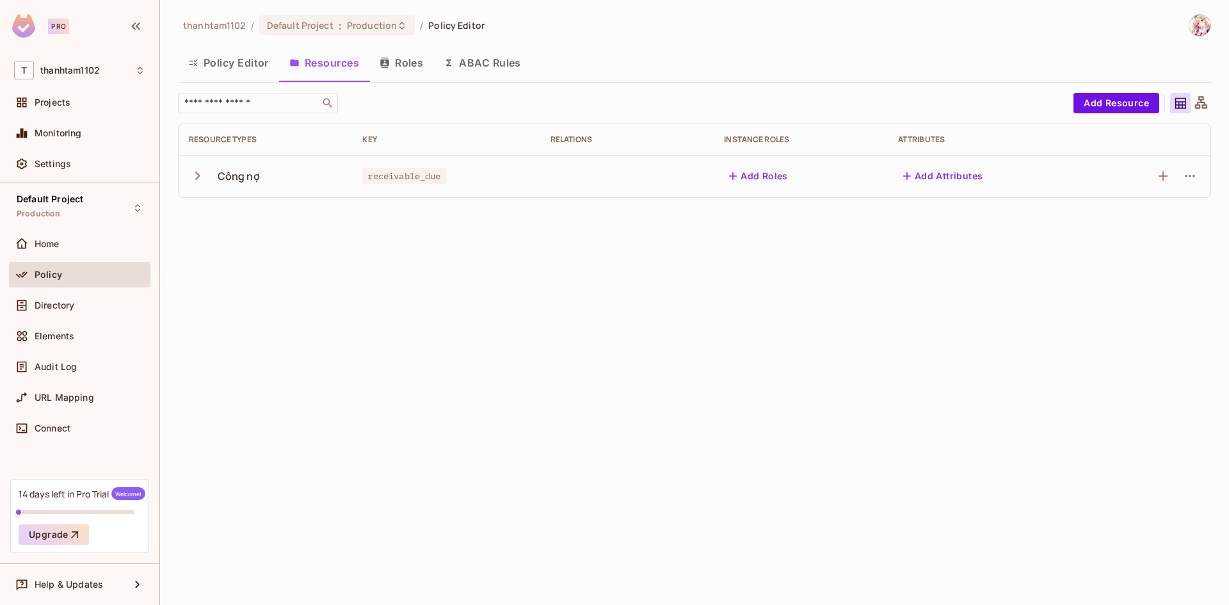
click at [198, 177] on icon "button" at bounding box center [197, 176] width 5 height 8
click at [971, 175] on button "Add Attributes" at bounding box center [943, 176] width 90 height 20
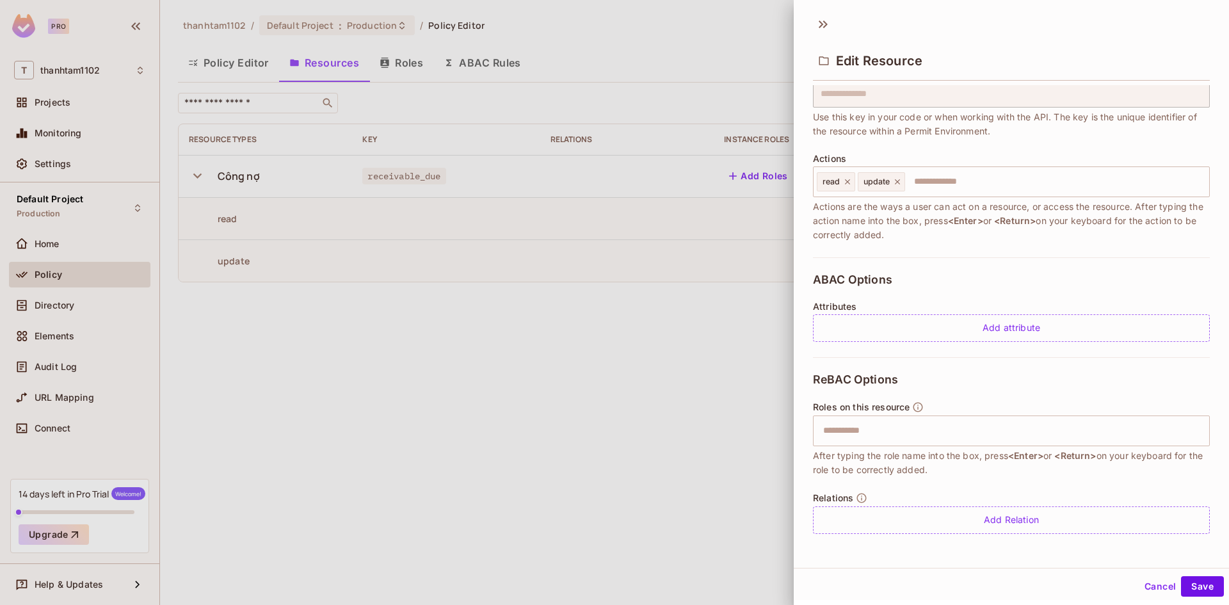
scroll to position [2, 0]
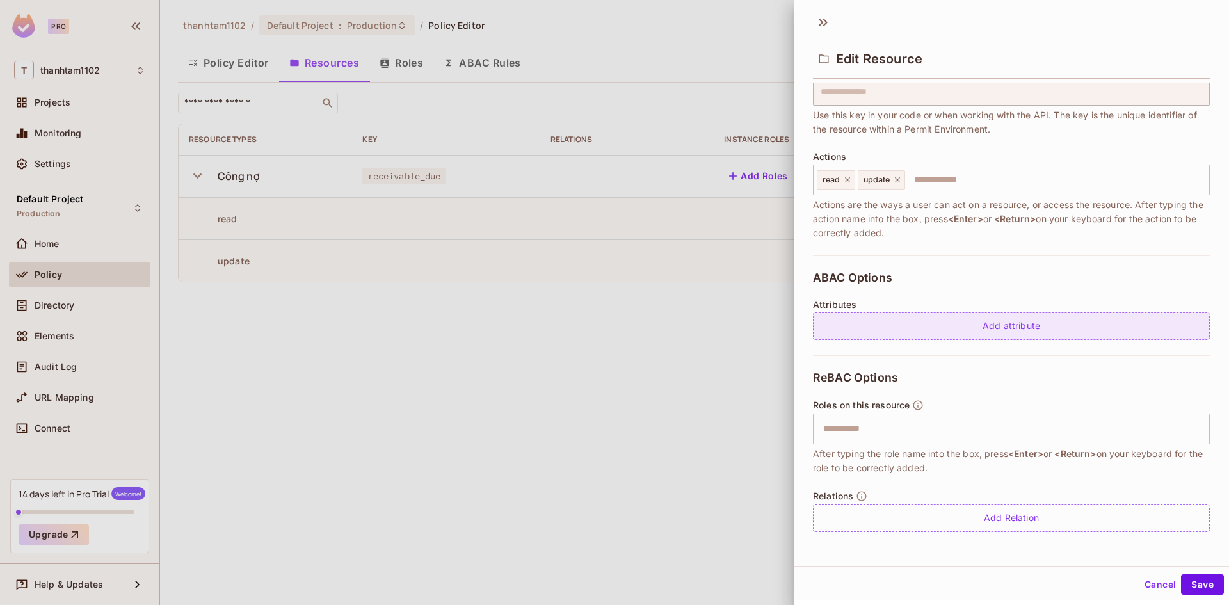
click at [958, 318] on div "Add attribute" at bounding box center [1011, 326] width 397 height 28
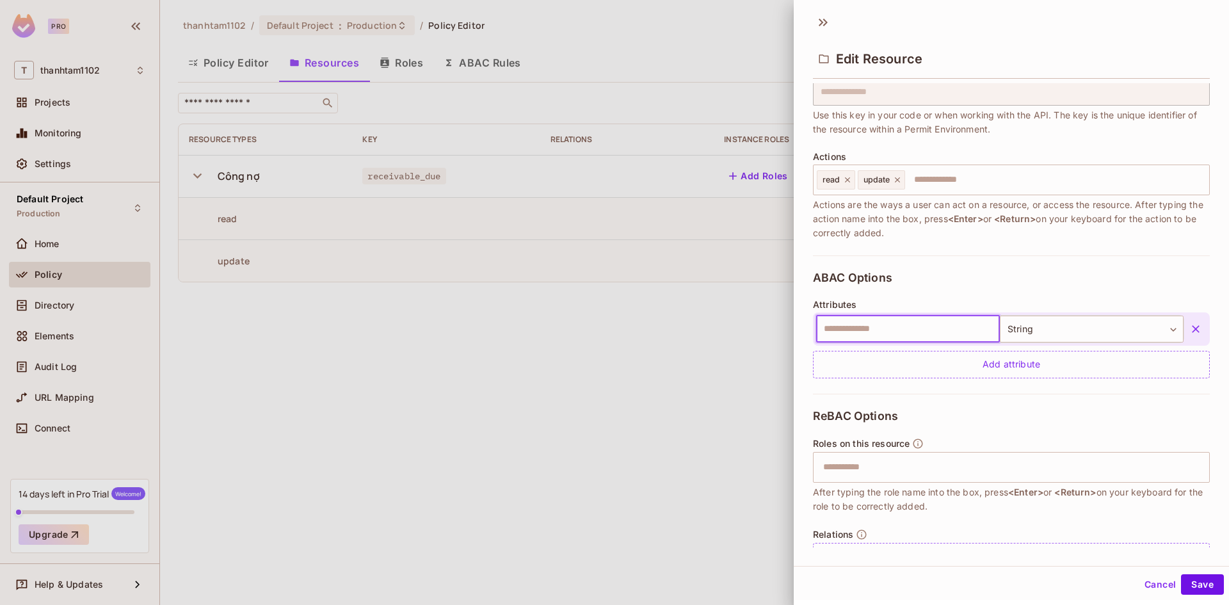
click at [1189, 332] on icon "button" at bounding box center [1195, 329] width 13 height 13
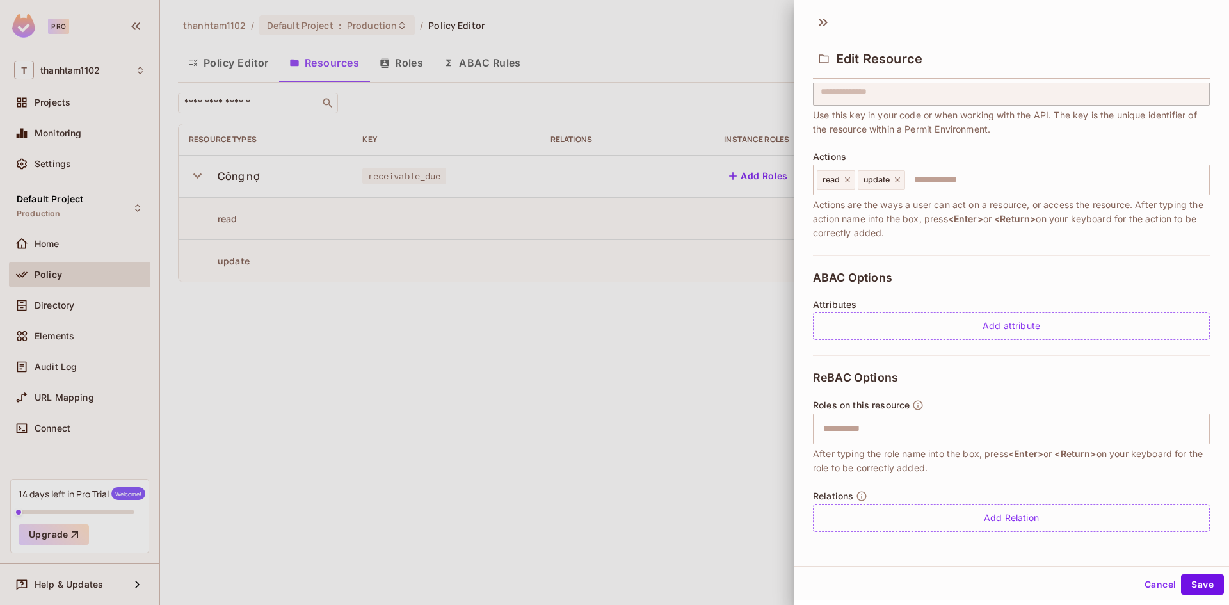
click at [746, 344] on div at bounding box center [614, 302] width 1229 height 605
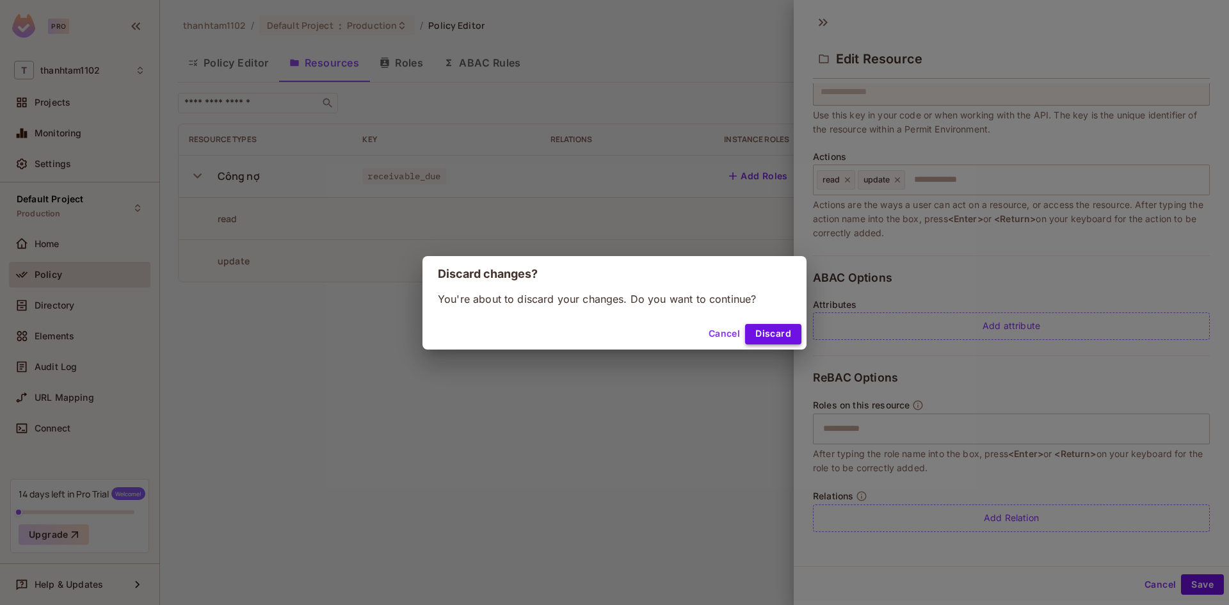
click at [767, 334] on button "Discard" at bounding box center [773, 334] width 56 height 20
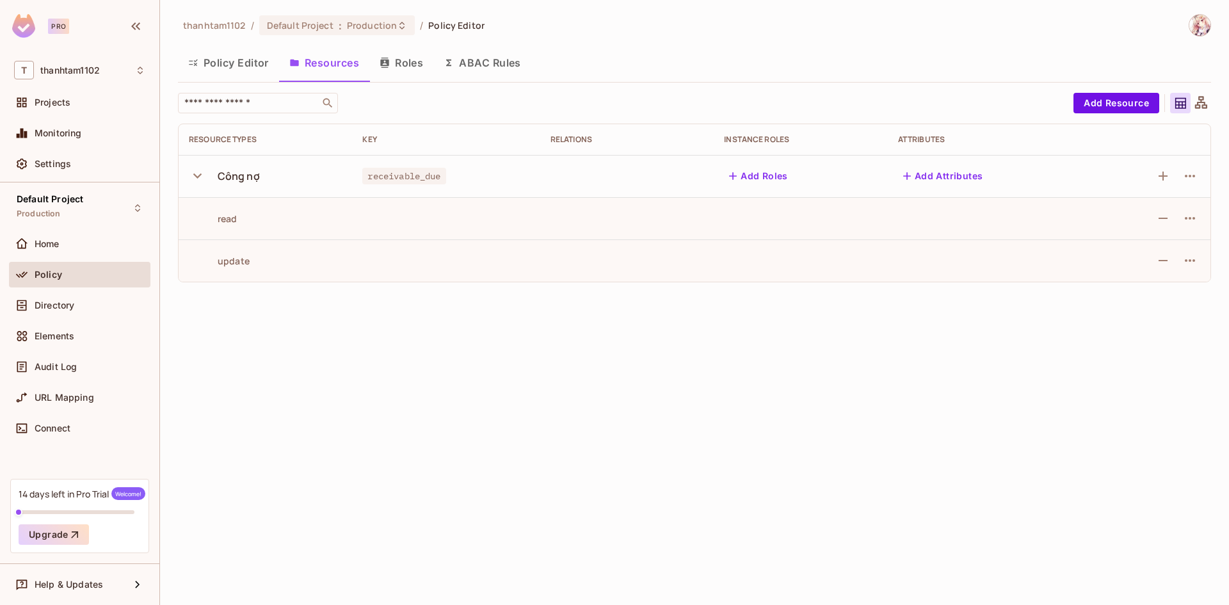
click at [1109, 117] on div "​ Add Resource Resource Types Key Relations Instance roles Attributes Công nợ r…" at bounding box center [694, 187] width 1033 height 189
click at [1109, 109] on button "Add Resource" at bounding box center [1116, 103] width 86 height 20
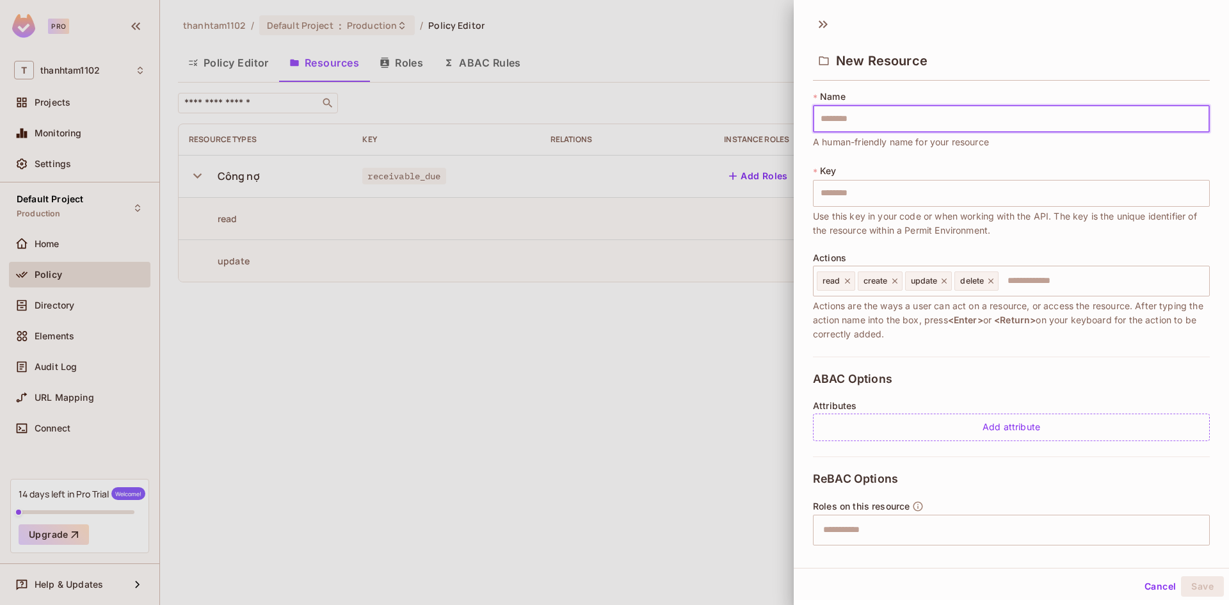
click at [880, 128] on input "text" at bounding box center [1011, 119] width 397 height 27
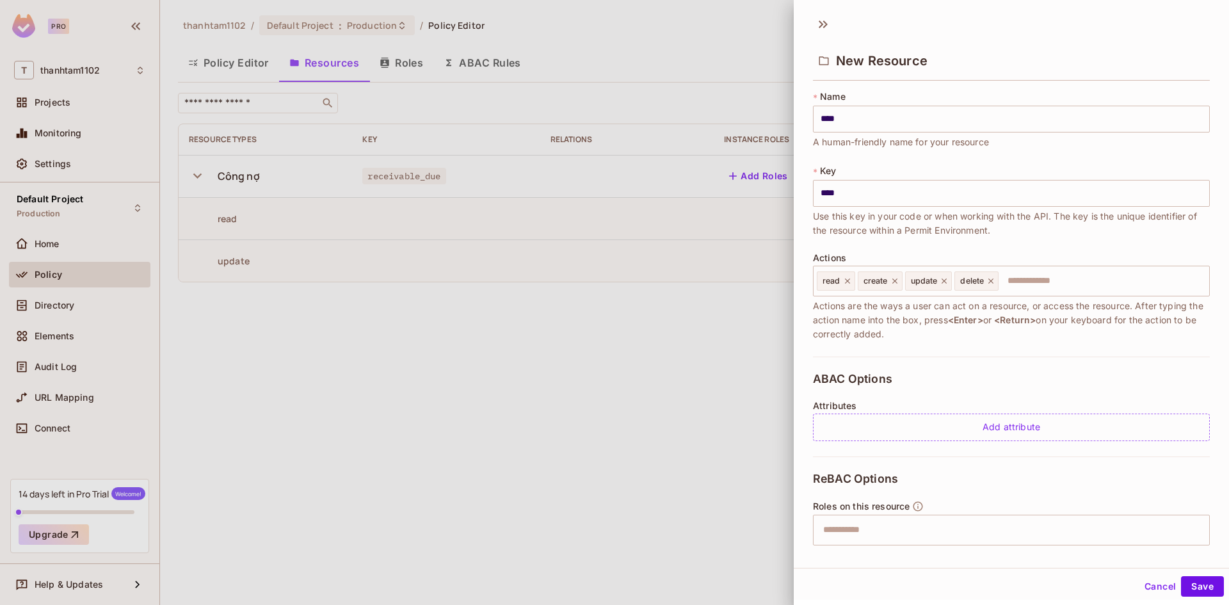
click at [854, 156] on div "* Name **** ​ A human-friendly name for your resource * Key **** ​ Use this key…" at bounding box center [1011, 223] width 397 height 266
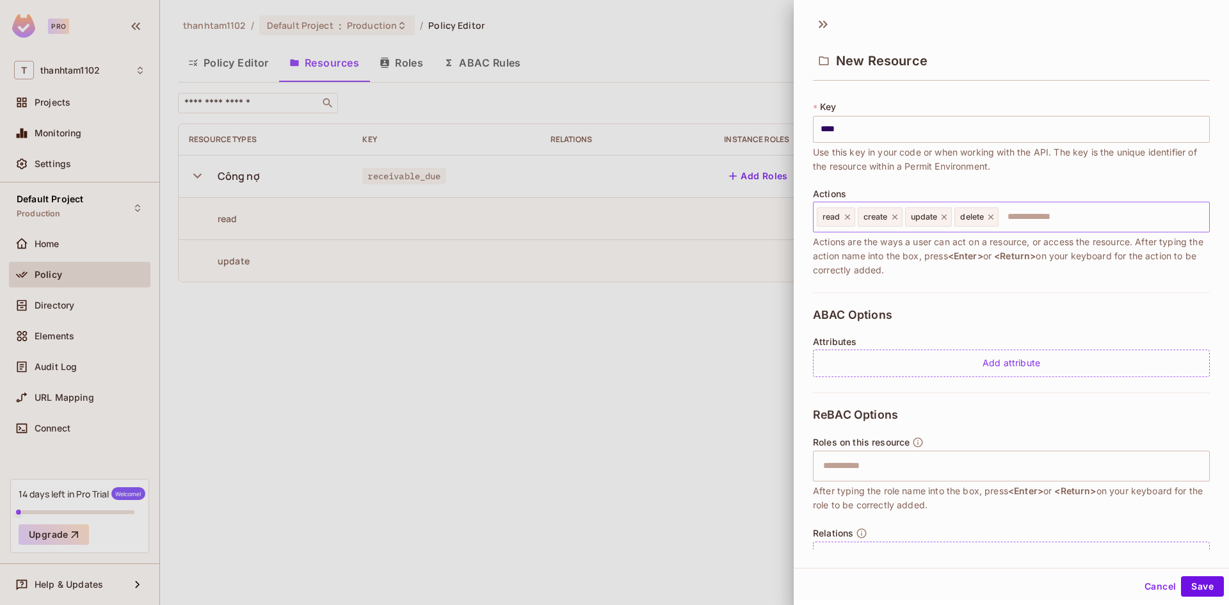
click at [896, 218] on icon at bounding box center [894, 216] width 9 height 9
click at [900, 217] on icon at bounding box center [897, 216] width 9 height 9
click at [891, 217] on icon at bounding box center [894, 216] width 9 height 9
click at [886, 263] on span "Actions are the ways a user can act on a resource, or access the resource. Afte…" at bounding box center [1011, 256] width 397 height 42
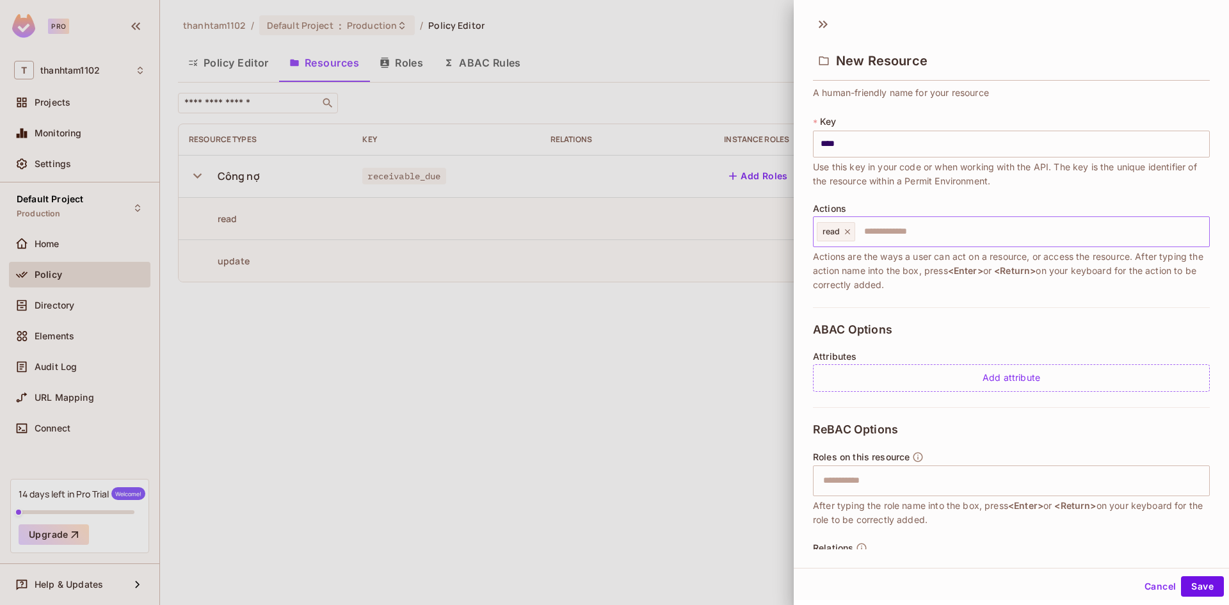
scroll to position [99, 0]
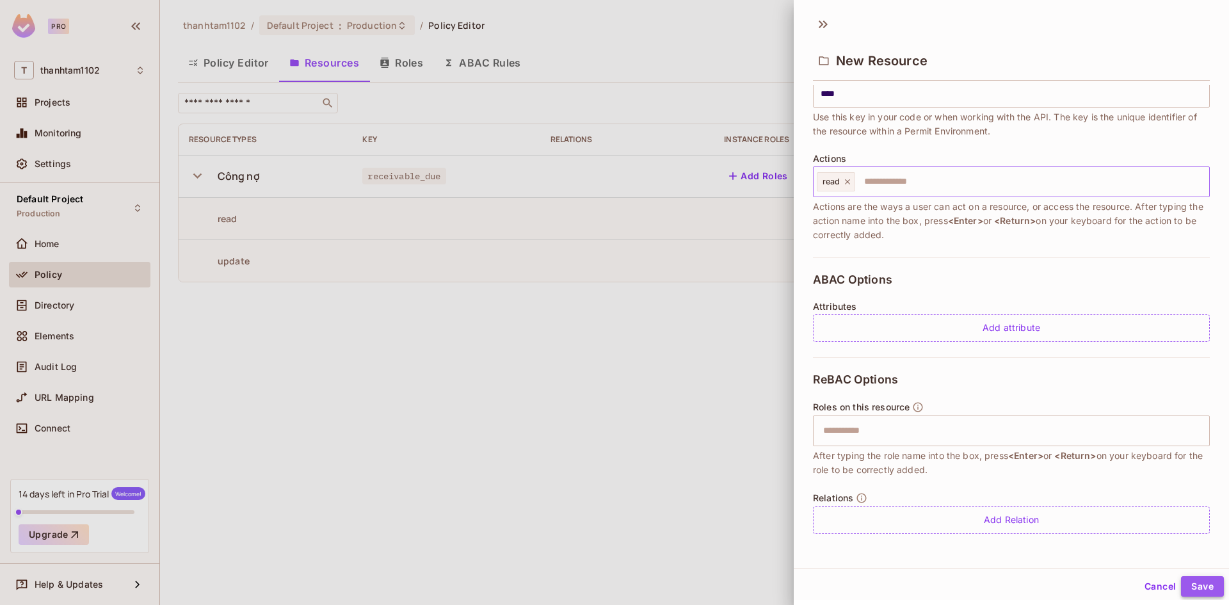
click at [1194, 587] on button "Save" at bounding box center [1202, 586] width 43 height 20
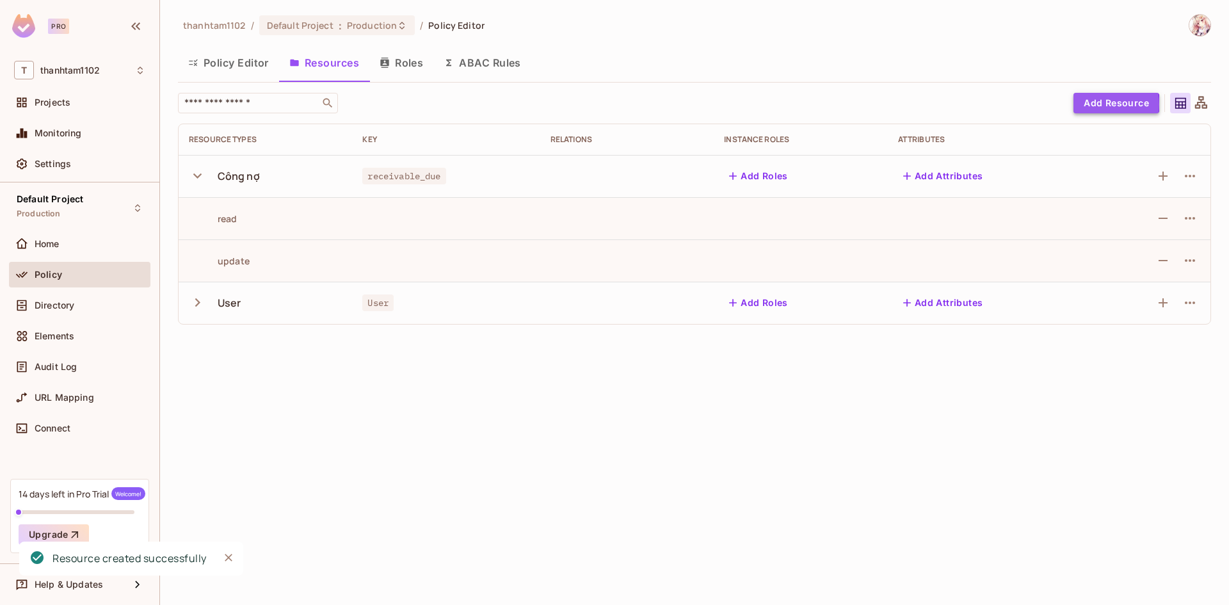
click at [1090, 104] on button "Add Resource" at bounding box center [1116, 103] width 86 height 20
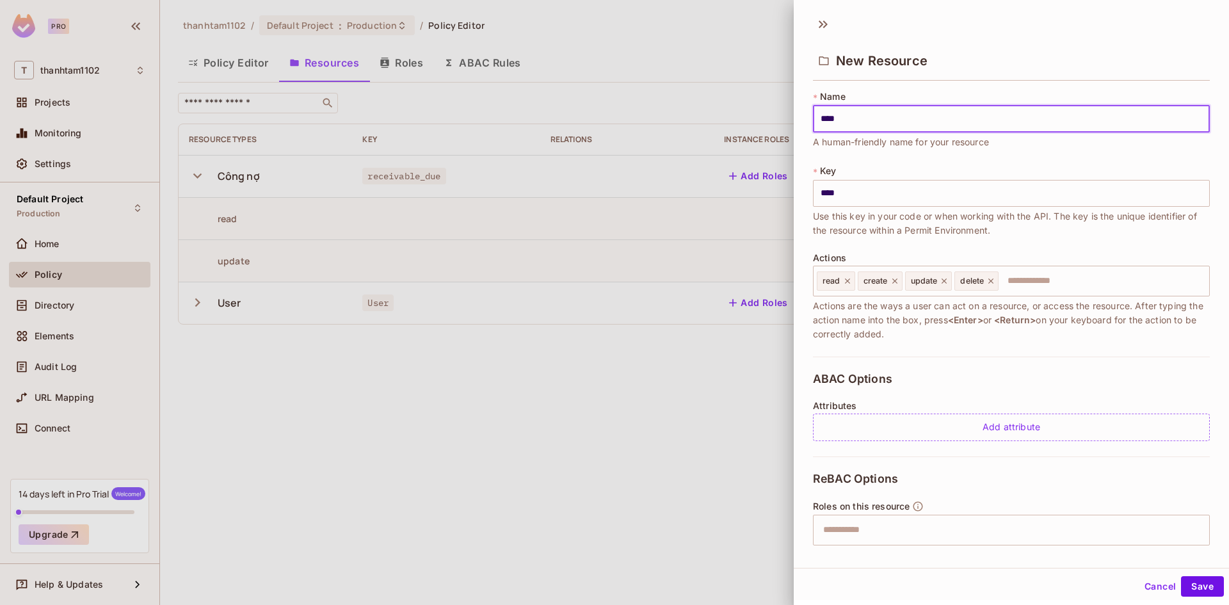
click at [948, 349] on div "* Name **** ​ A human-friendly name for your resource * Key **** ​ Use this key…" at bounding box center [1011, 223] width 397 height 266
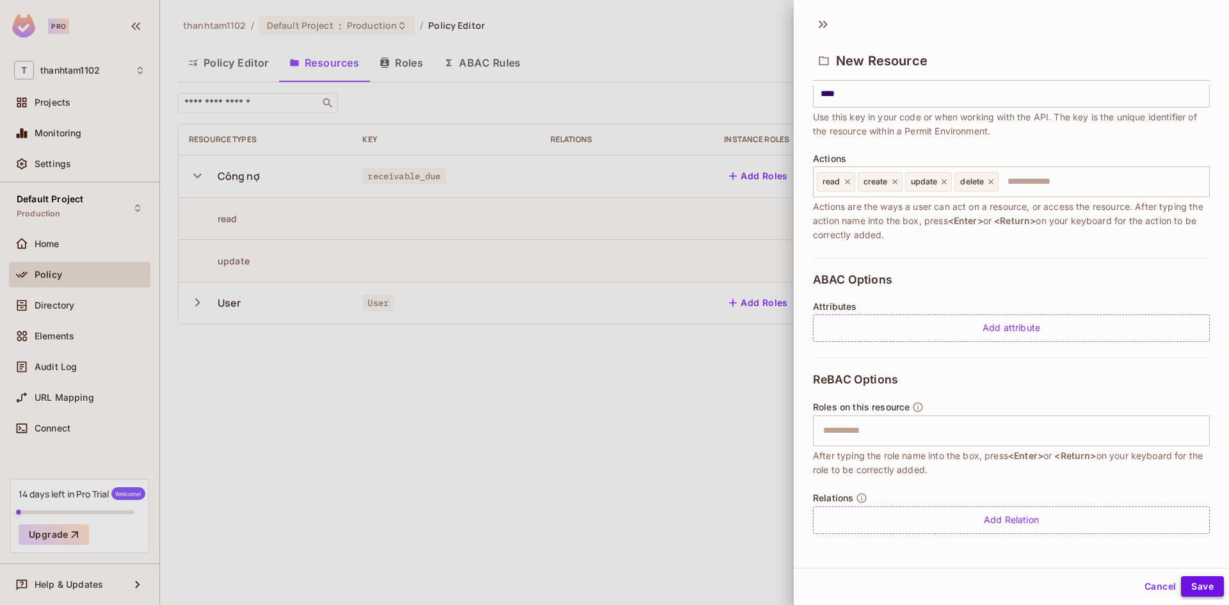
click at [1184, 582] on button "Save" at bounding box center [1202, 586] width 43 height 20
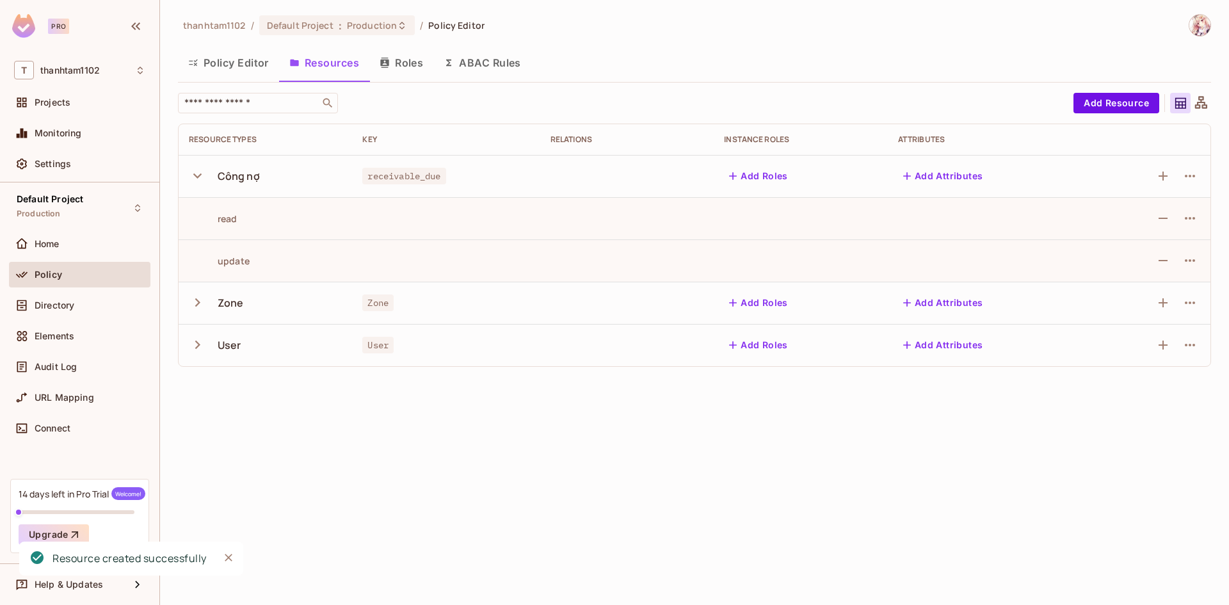
click at [200, 304] on icon "button" at bounding box center [197, 302] width 17 height 17
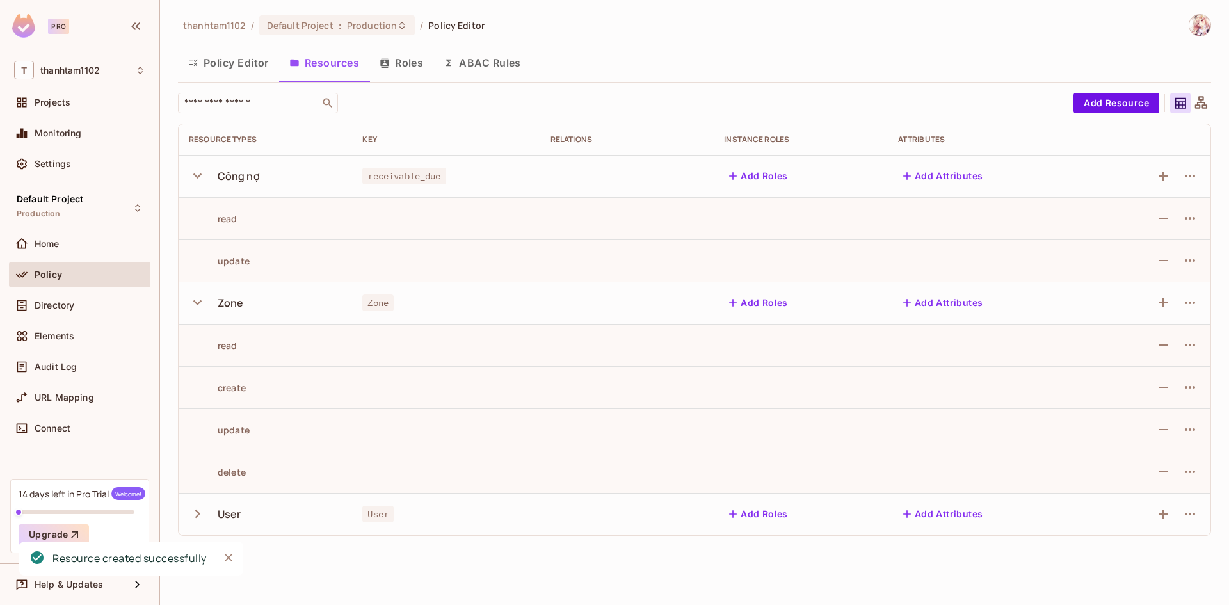
click at [200, 304] on icon "button" at bounding box center [197, 302] width 17 height 17
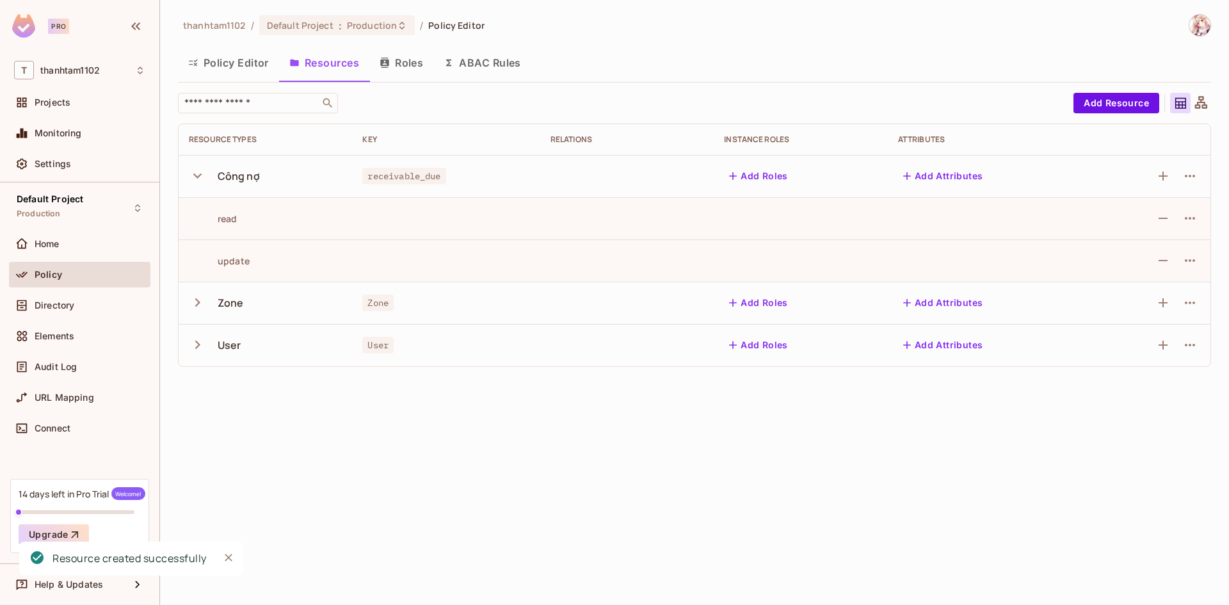
click at [197, 350] on icon "button" at bounding box center [197, 344] width 17 height 17
click at [1195, 172] on icon "button" at bounding box center [1189, 175] width 15 height 15
click at [1170, 218] on li "Edit Resource" at bounding box center [1128, 226] width 121 height 28
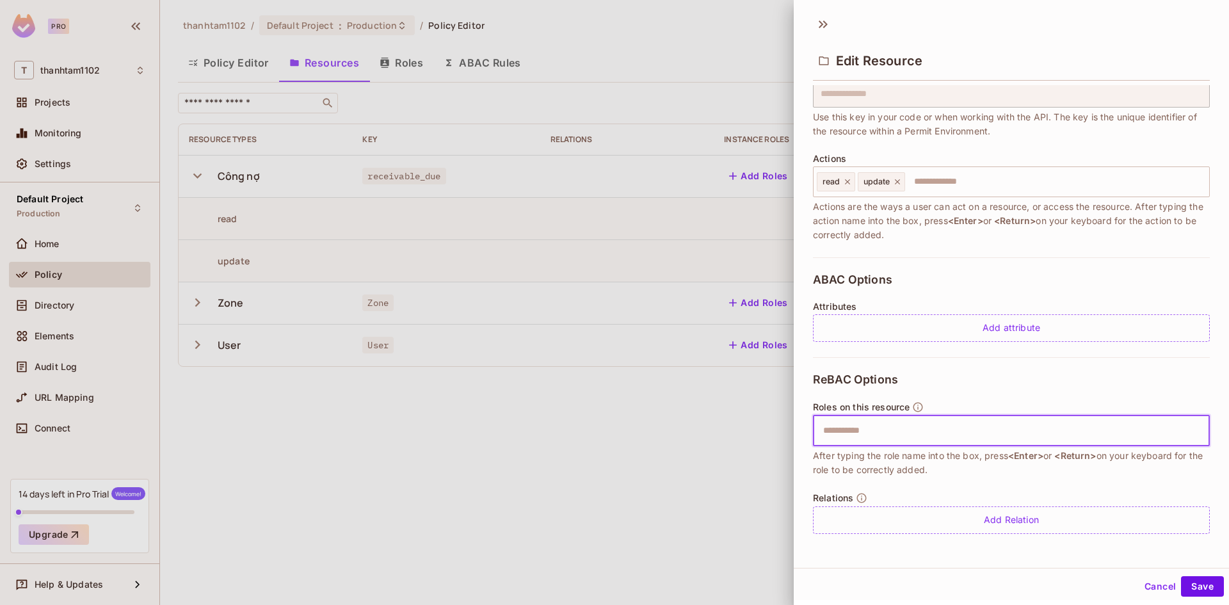
click at [952, 424] on input "text" at bounding box center [1009, 431] width 388 height 26
click at [921, 429] on icon at bounding box center [919, 428] width 5 height 5
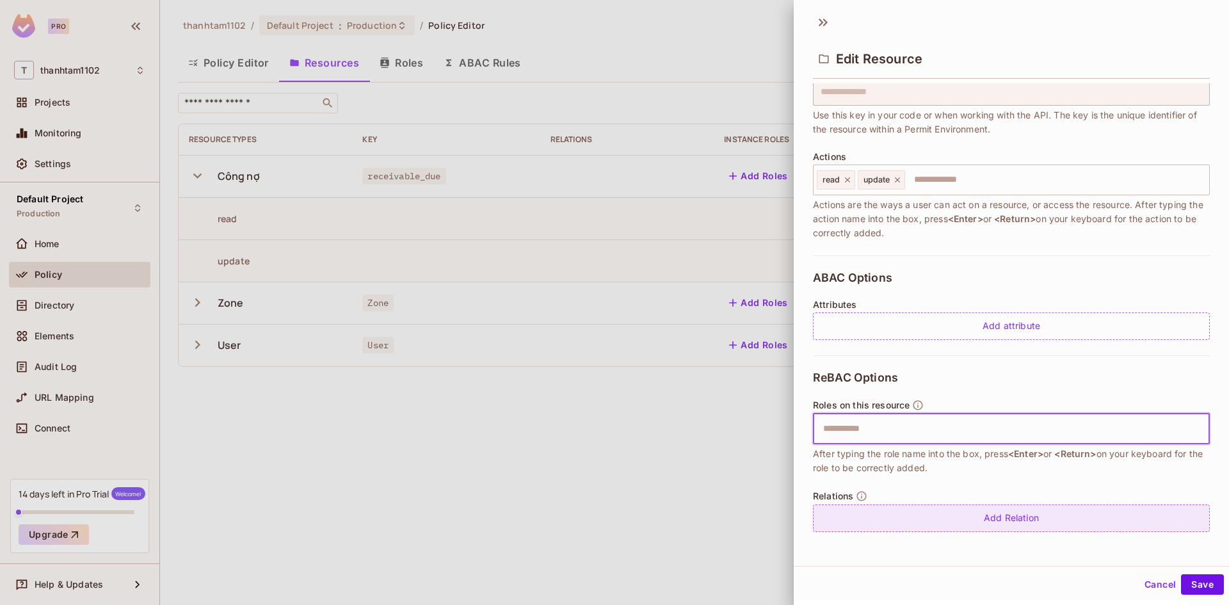
click at [940, 519] on div "Add Relation" at bounding box center [1011, 518] width 397 height 28
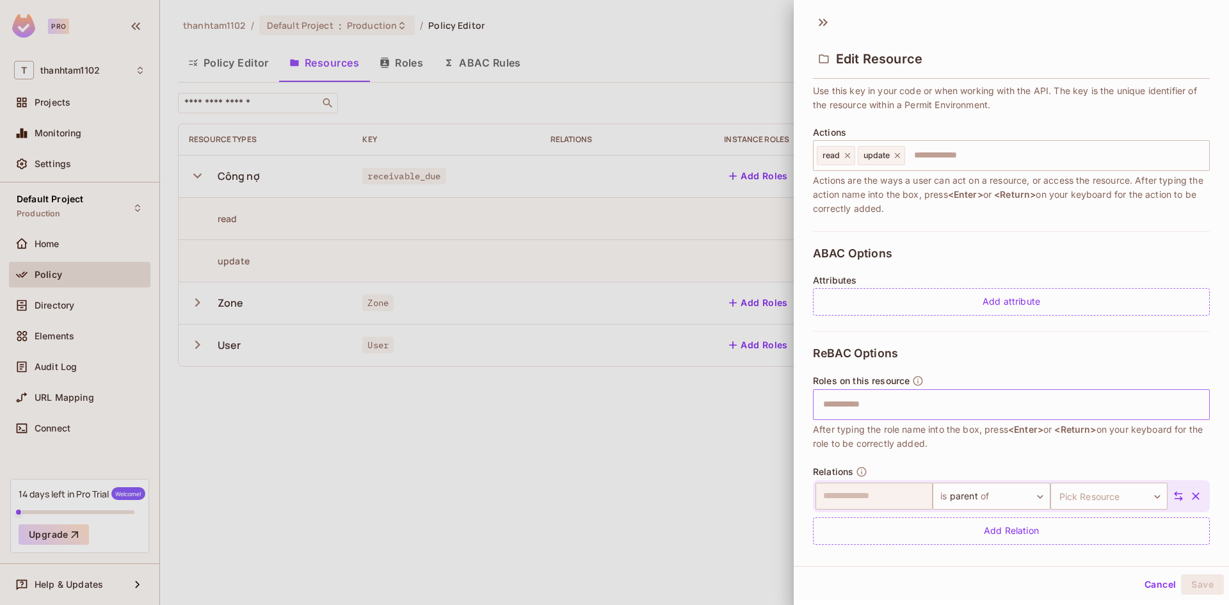
scroll to position [136, 0]
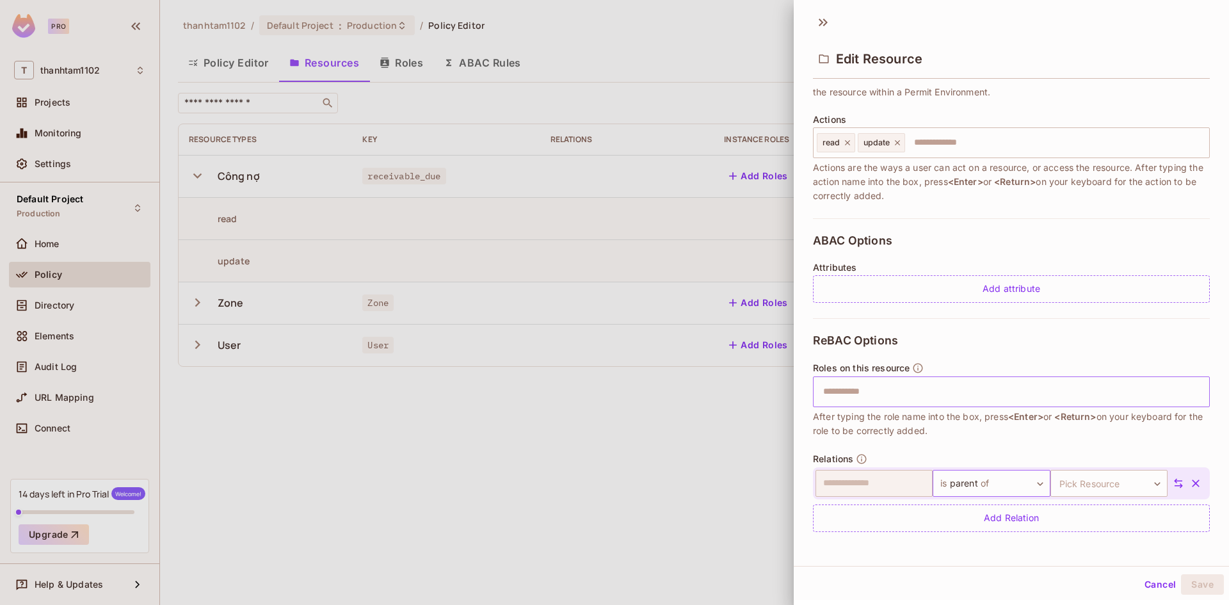
click at [989, 486] on body "**********" at bounding box center [614, 302] width 1229 height 605
click at [1033, 449] on div at bounding box center [614, 302] width 1229 height 605
click at [1018, 481] on body "**********" at bounding box center [614, 302] width 1229 height 605
click at [998, 574] on li "Add Custom Relation" at bounding box center [977, 577] width 118 height 23
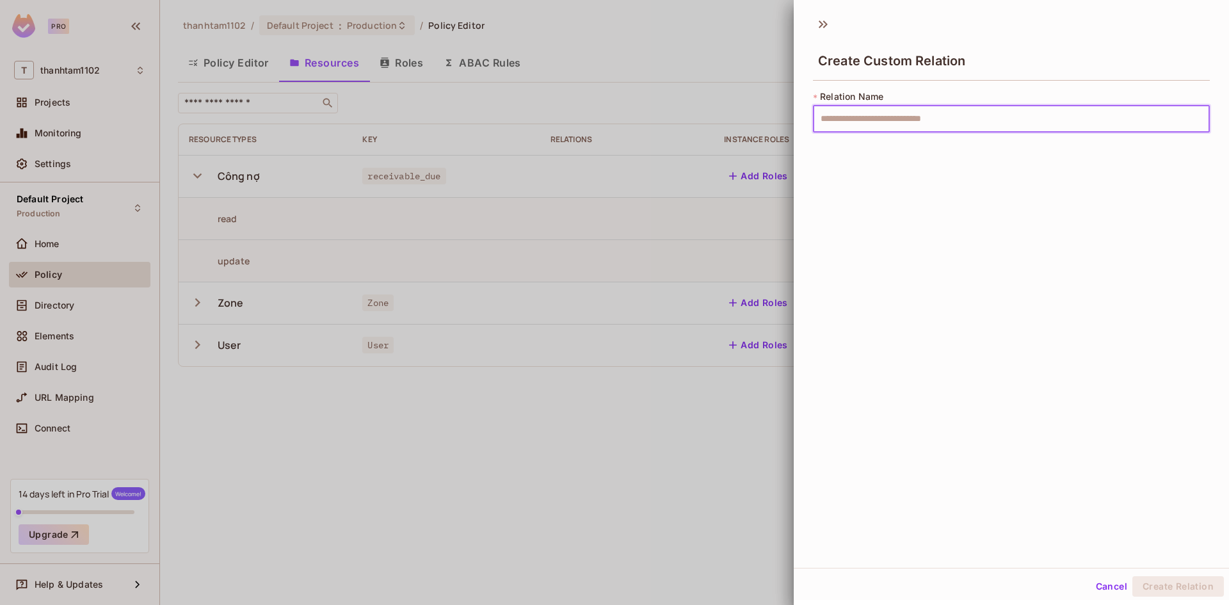
click at [984, 126] on input "text" at bounding box center [1011, 119] width 397 height 27
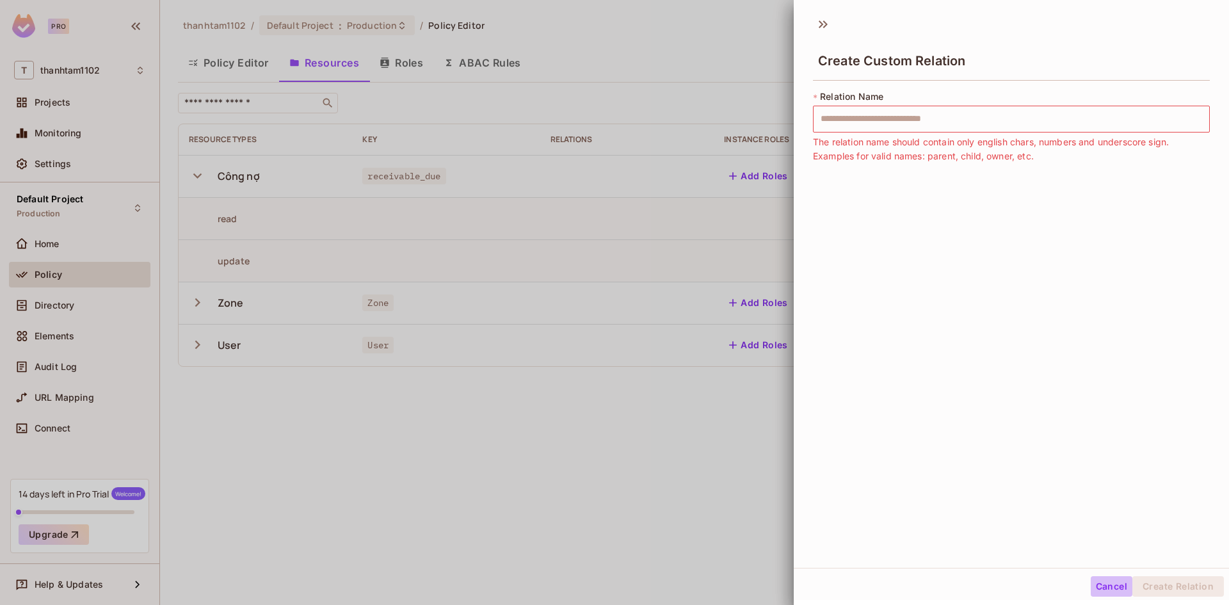
click at [1103, 582] on button "Cancel" at bounding box center [1111, 586] width 42 height 20
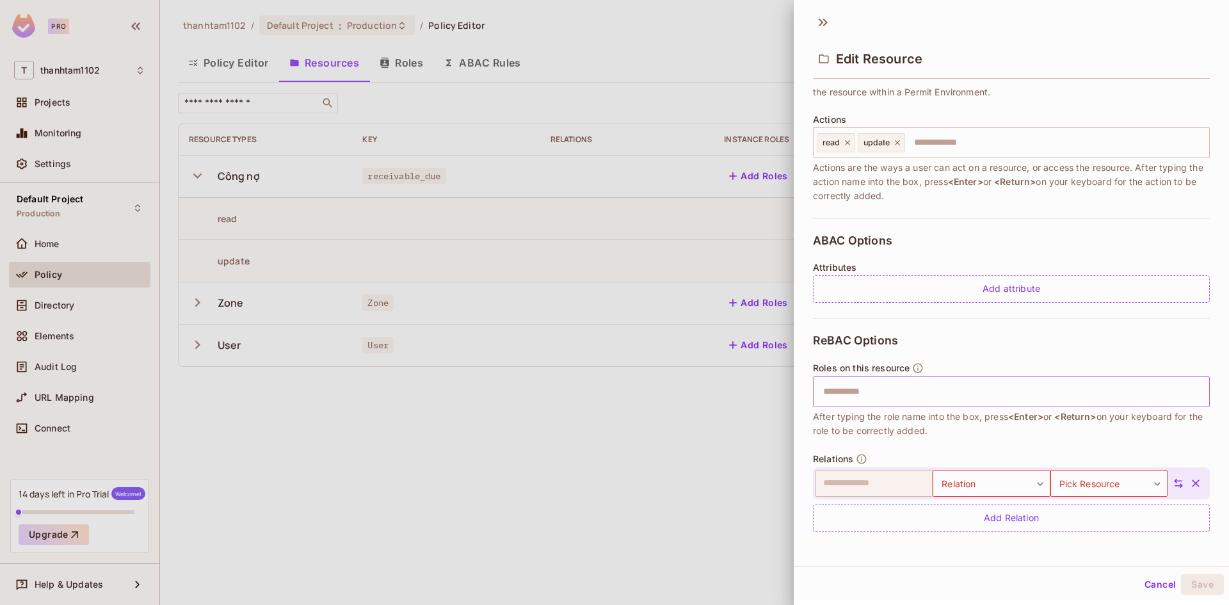
click at [1153, 579] on button "Cancel" at bounding box center [1160, 584] width 42 height 20
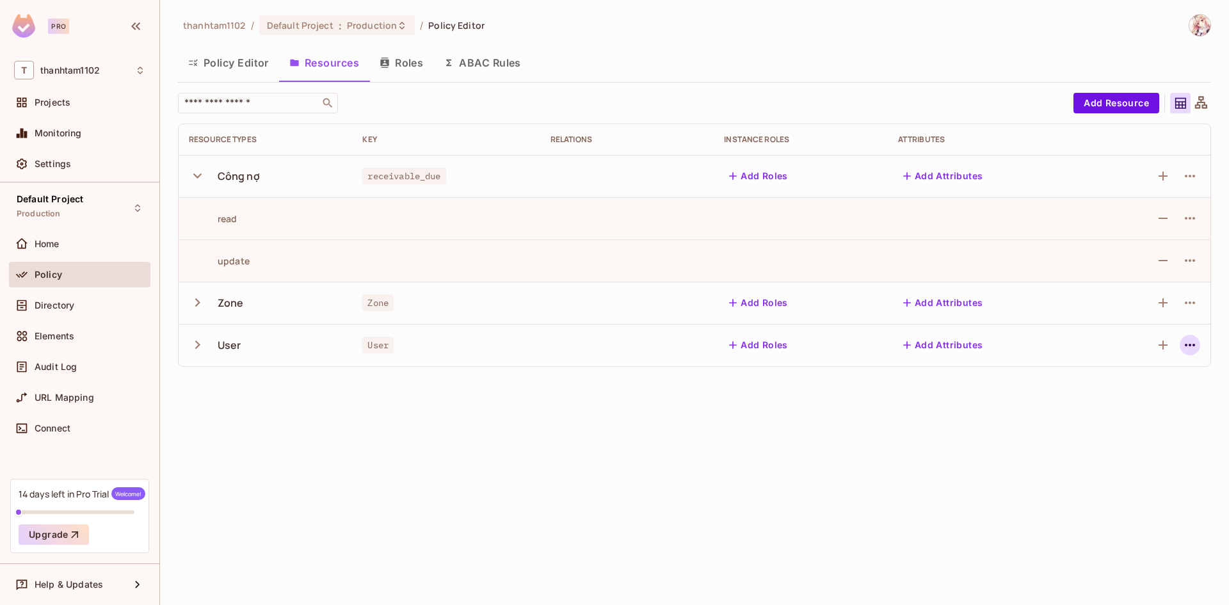
click at [1194, 347] on icon "button" at bounding box center [1189, 344] width 15 height 15
click at [1156, 394] on div "Edit Resource" at bounding box center [1134, 395] width 60 height 13
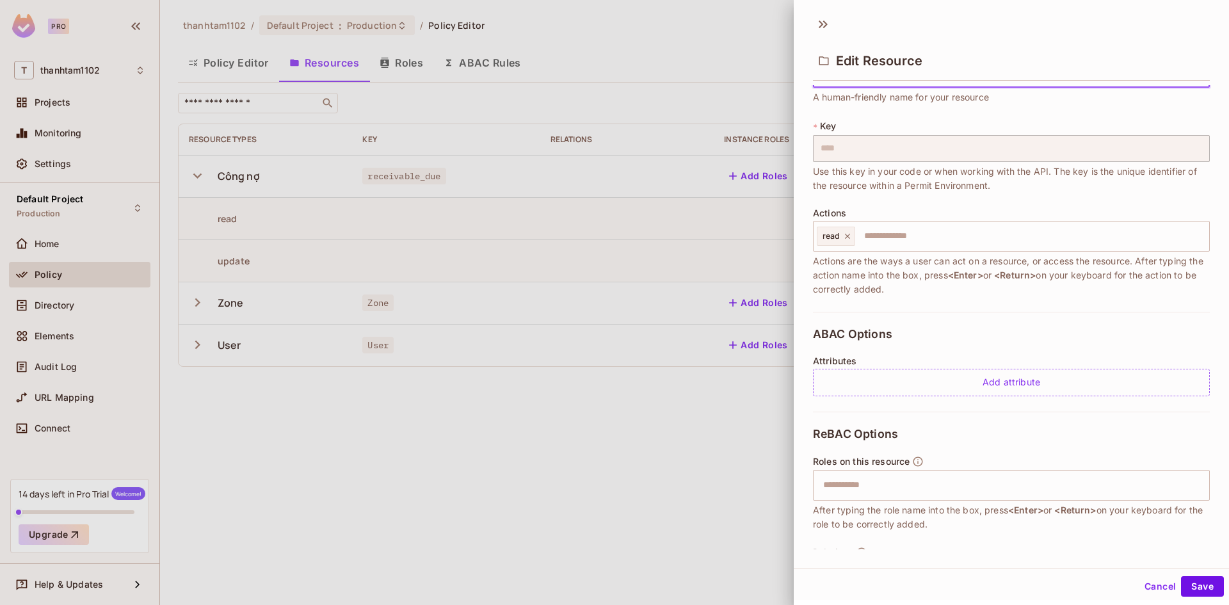
scroll to position [99, 0]
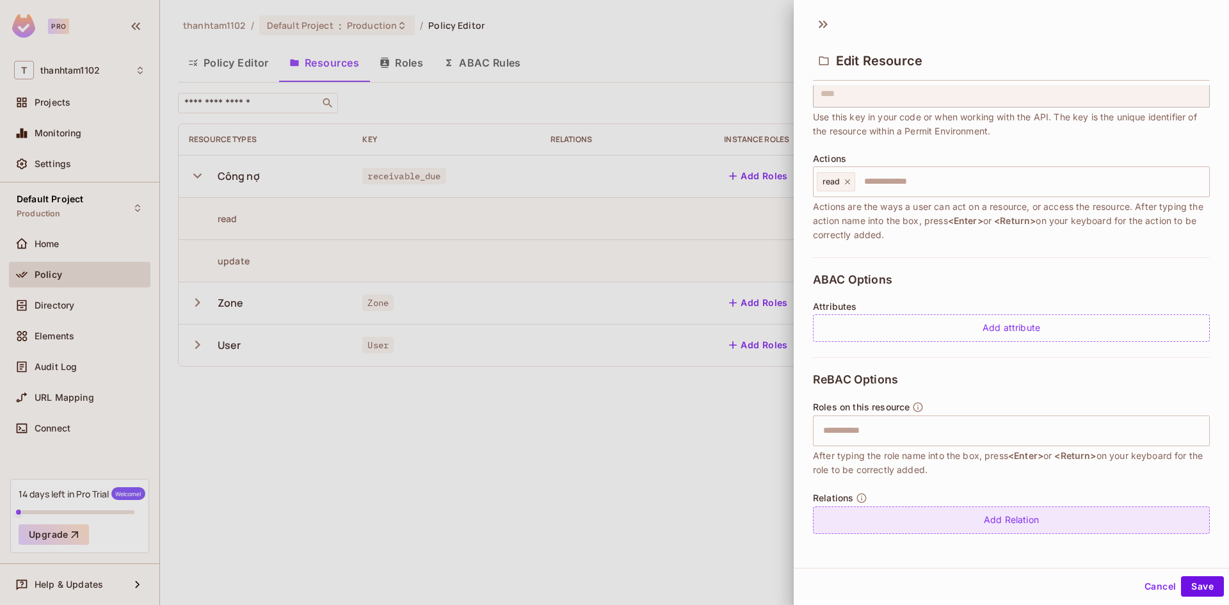
click at [922, 523] on div "Add Relation" at bounding box center [1011, 520] width 397 height 28
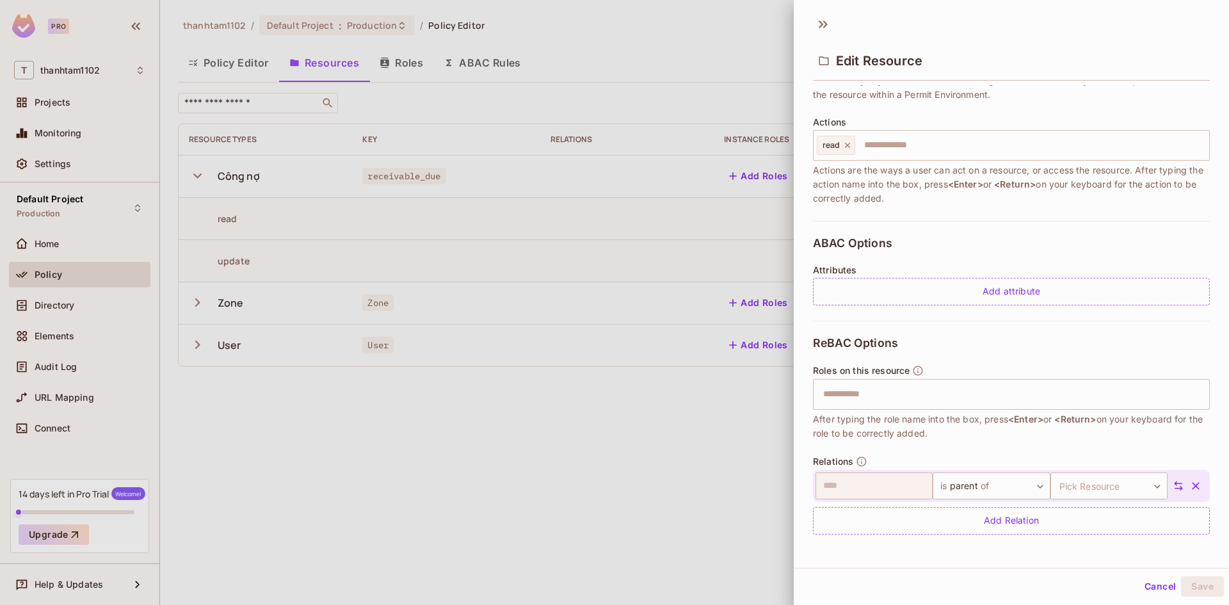
scroll to position [136, 0]
click at [961, 486] on body "Pro T thanhtam1102 Projects Monitoring Settings Default Project Production Home…" at bounding box center [614, 302] width 1229 height 605
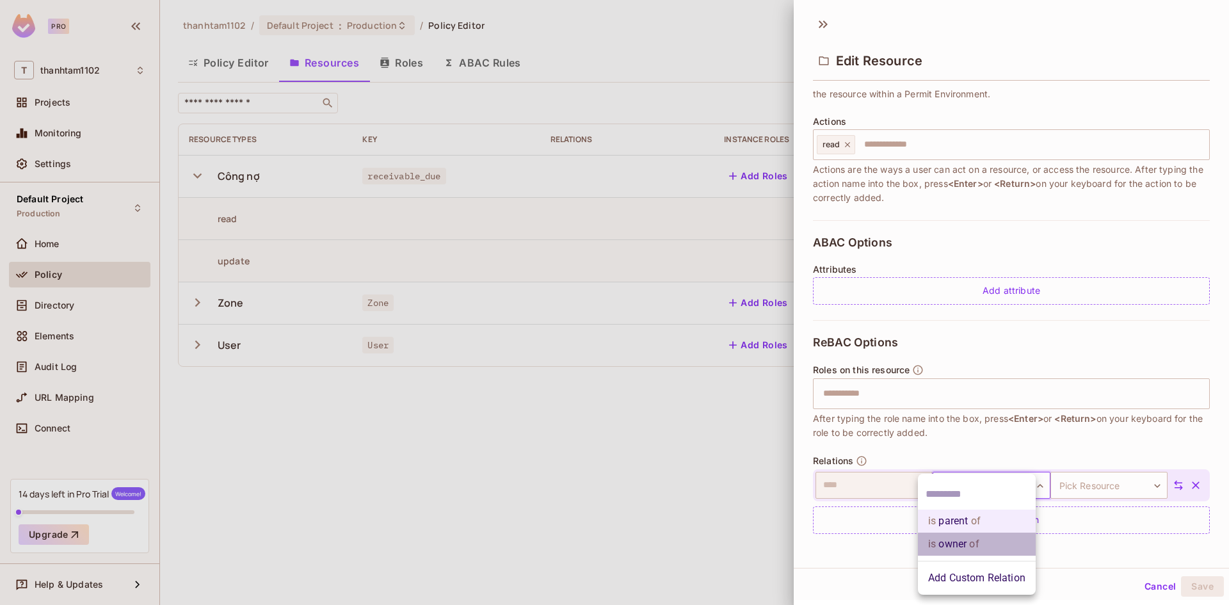
click at [969, 542] on span "of" at bounding box center [972, 543] width 12 height 15
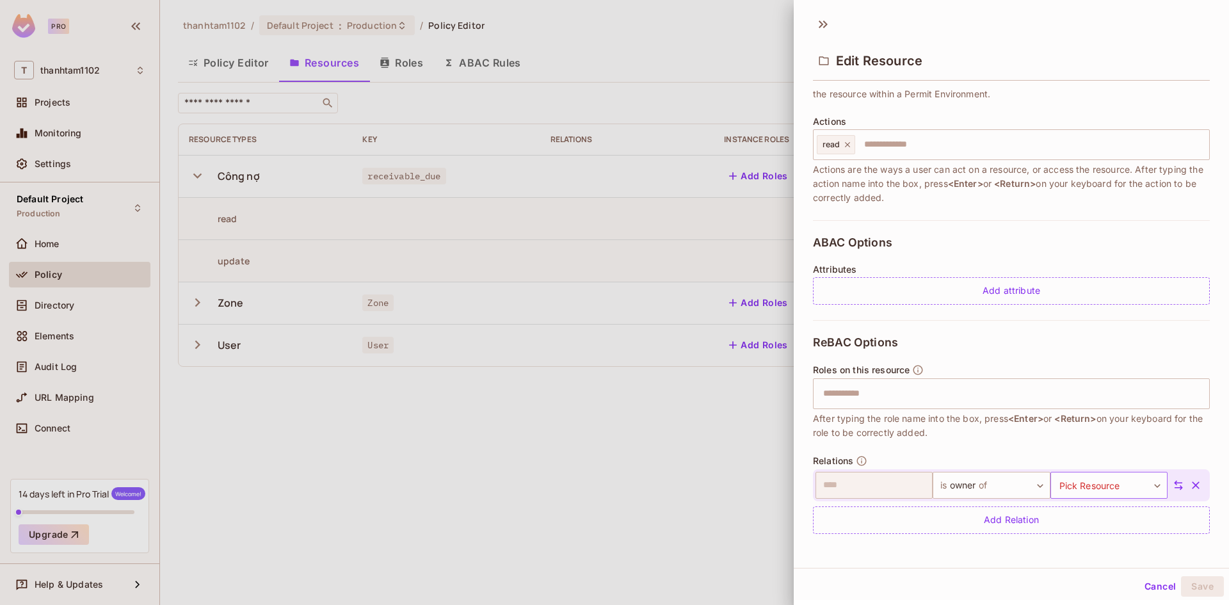
click at [1064, 483] on body "Pro T thanhtam1102 Projects Monitoring Settings Default Project Production Home…" at bounding box center [614, 302] width 1229 height 605
click at [1069, 532] on li "receivable_due" at bounding box center [1088, 531] width 118 height 23
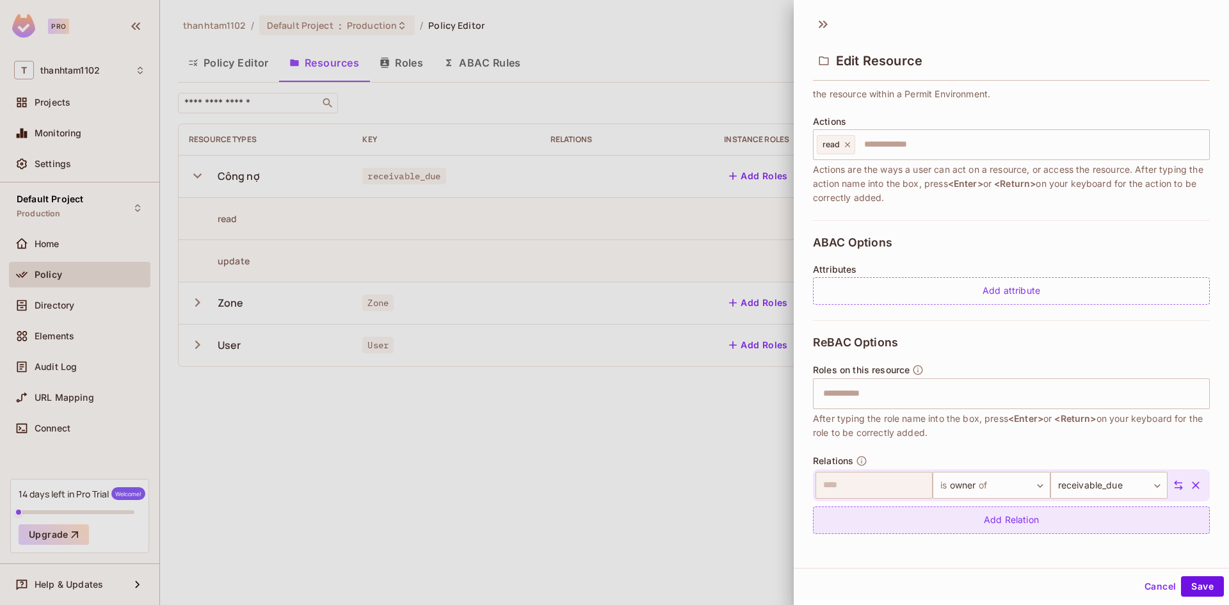
click at [1066, 531] on div "Add Relation" at bounding box center [1011, 520] width 397 height 28
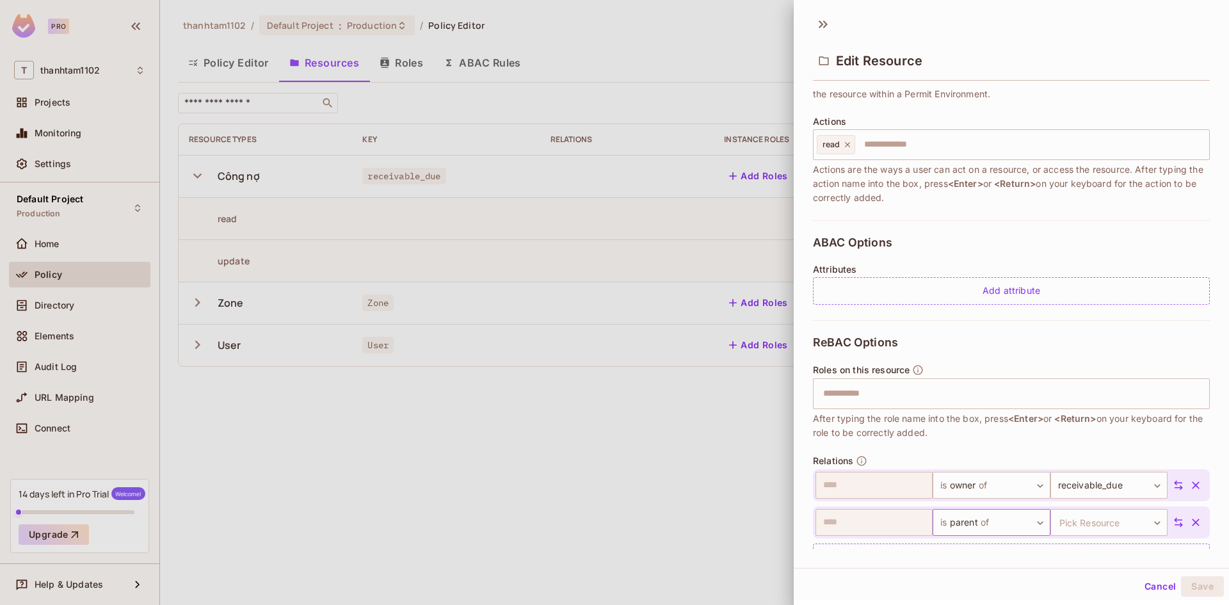
scroll to position [173, 0]
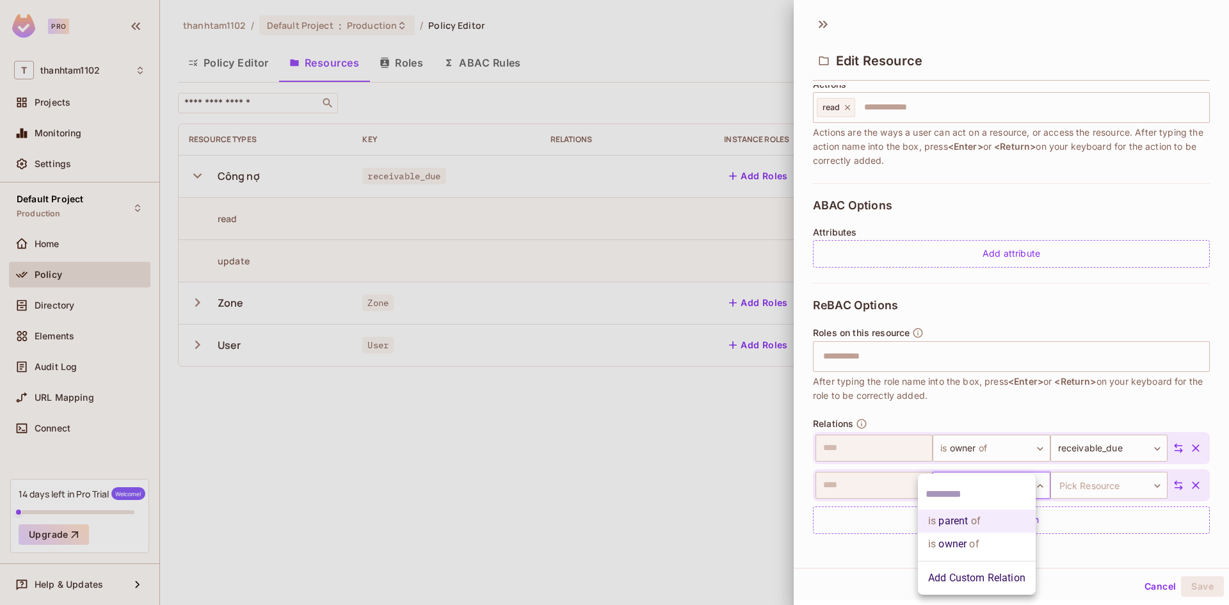
click at [972, 479] on body "Pro T thanhtam1102 Projects Monitoring Settings Default Project Production Home…" at bounding box center [614, 302] width 1229 height 605
click at [985, 520] on li "is parent of" at bounding box center [977, 520] width 118 height 23
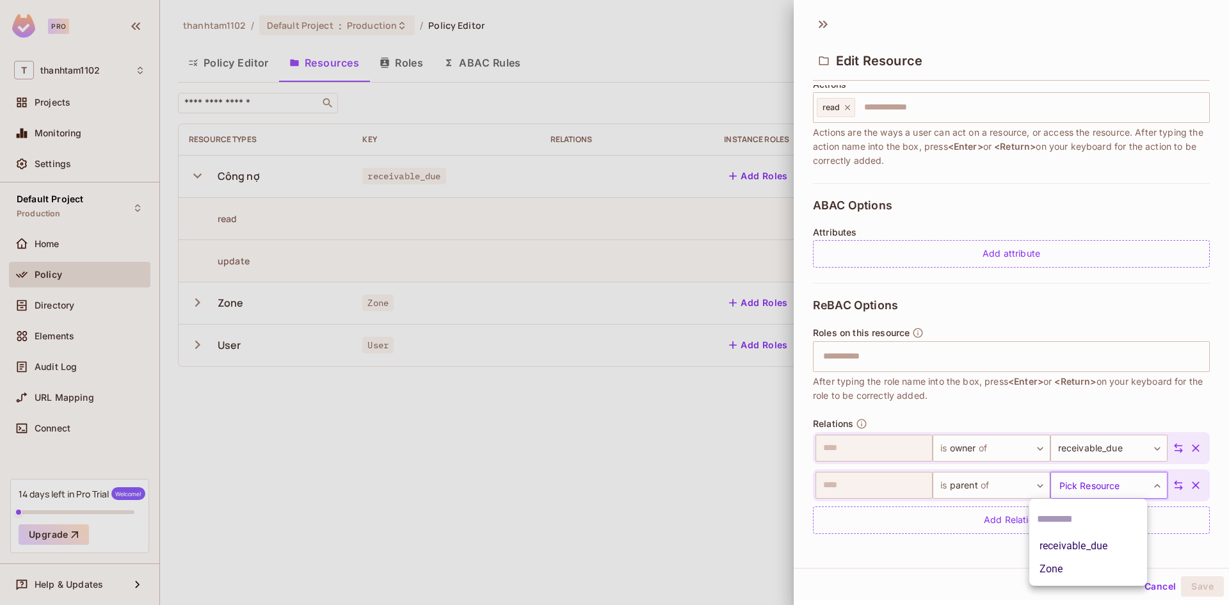
click at [1087, 484] on body "Pro T thanhtam1102 Projects Monitoring Settings Default Project Production Home…" at bounding box center [614, 302] width 1229 height 605
click at [968, 564] on div at bounding box center [614, 302] width 1229 height 605
click at [1192, 483] on icon "button" at bounding box center [1196, 485] width 8 height 8
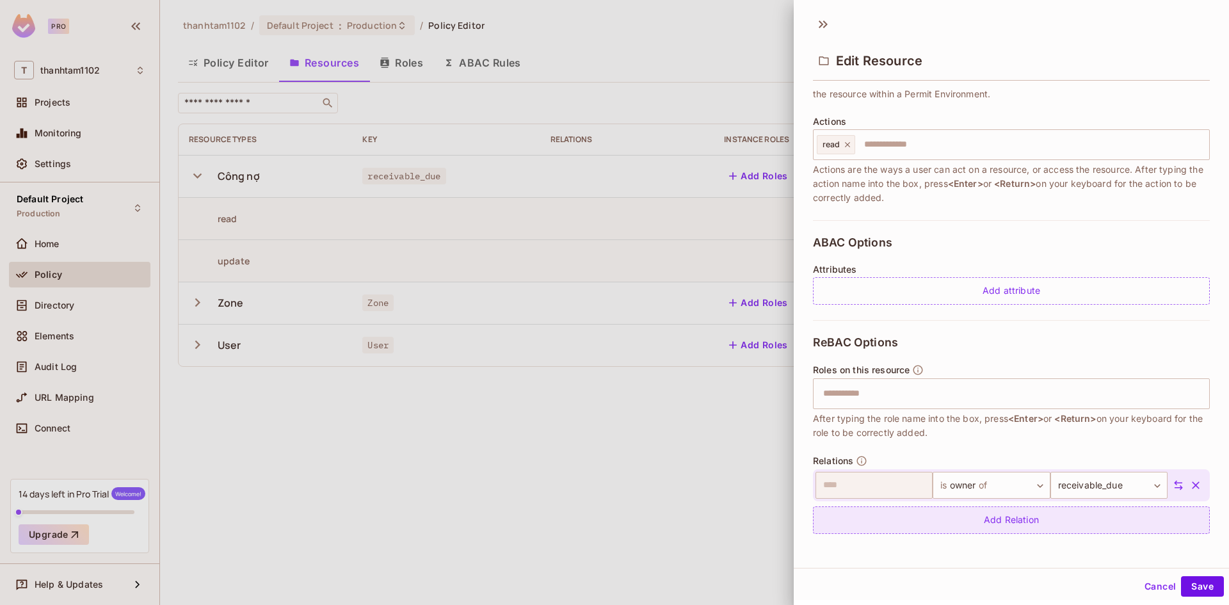
click at [1019, 519] on div "Add Relation" at bounding box center [1011, 520] width 397 height 28
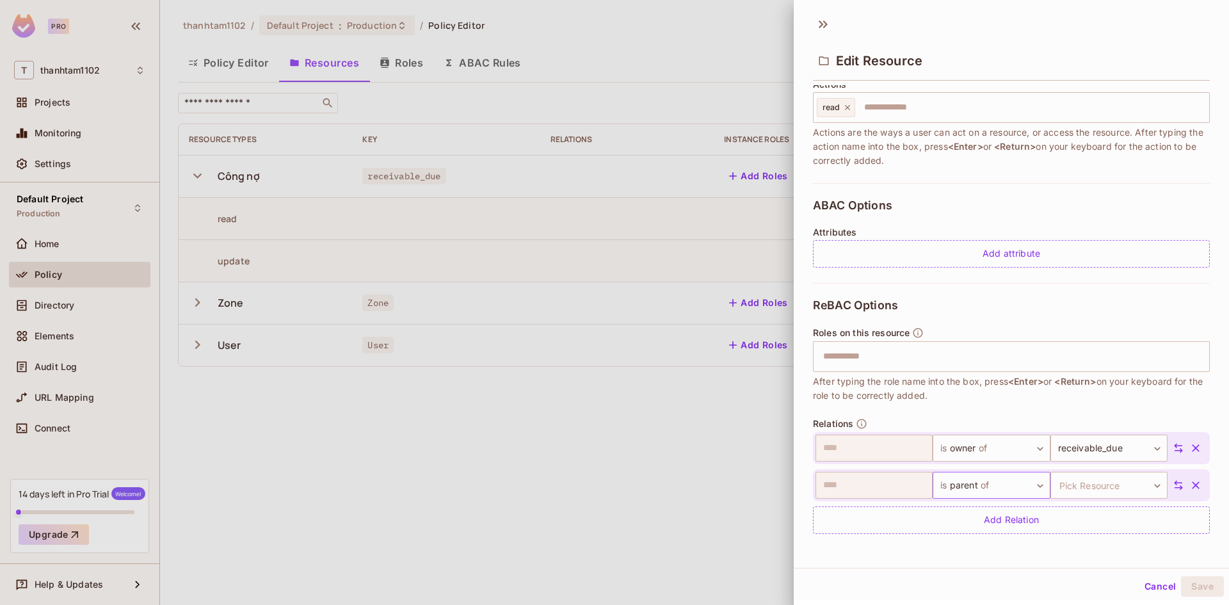
scroll to position [2, 0]
click at [988, 484] on body "Pro T thanhtam1102 Projects Monitoring Settings Default Project Production Home…" at bounding box center [614, 302] width 1229 height 605
click at [1001, 575] on li "Add Custom Relation" at bounding box center [977, 577] width 118 height 23
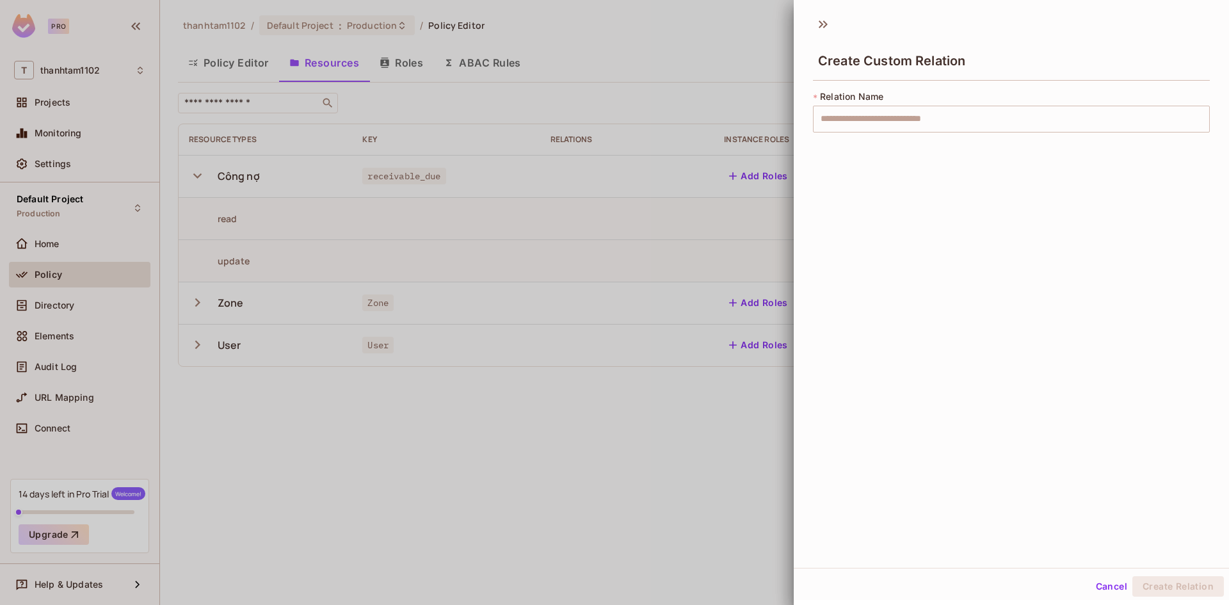
click at [925, 101] on div "* Relation Name ​" at bounding box center [1011, 111] width 397 height 42
click at [923, 113] on input "text" at bounding box center [1011, 119] width 397 height 27
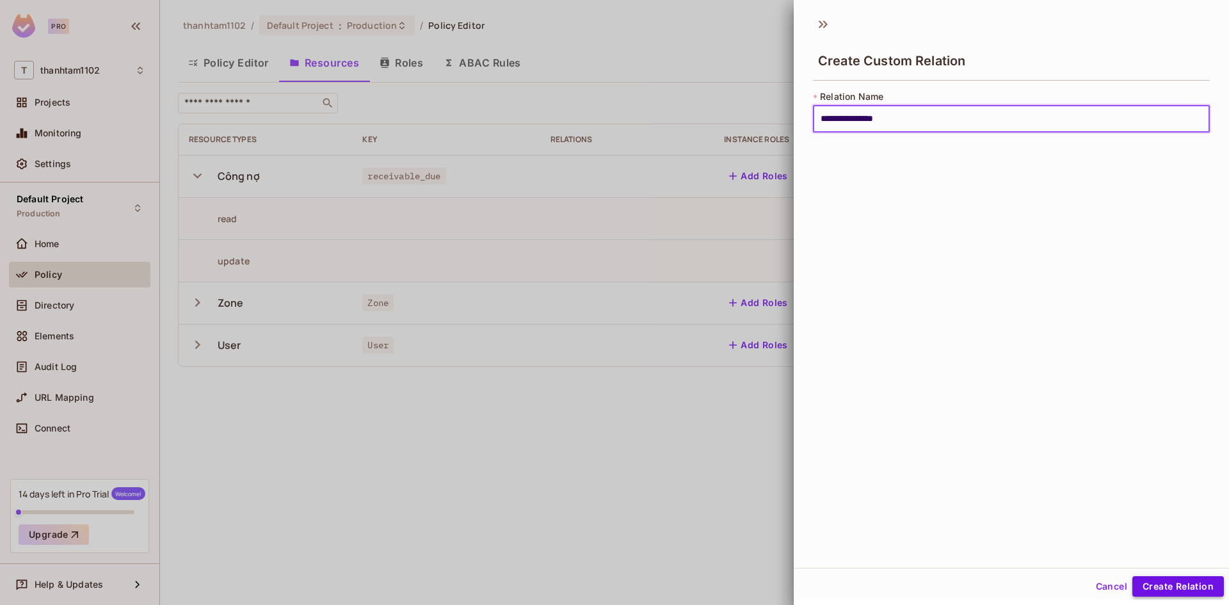
click at [1194, 591] on button "Create Relation" at bounding box center [1178, 586] width 92 height 20
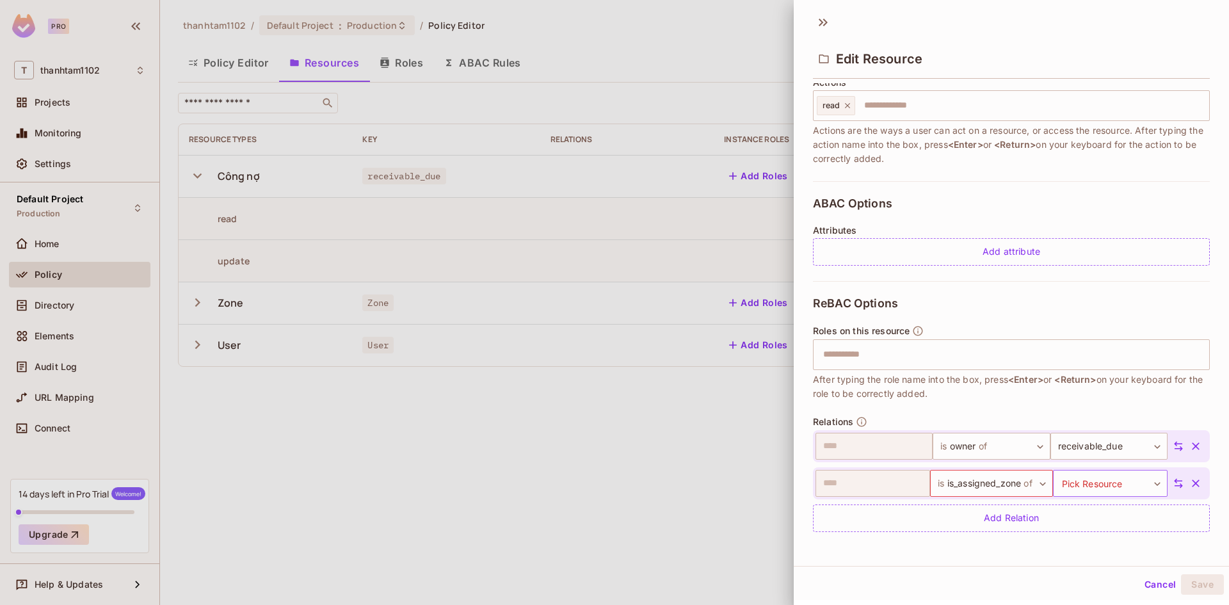
click at [1095, 483] on body "Pro T thanhtam1102 Projects Monitoring Settings Default Project Production Home…" at bounding box center [614, 302] width 1229 height 605
click at [1098, 557] on li "Zone" at bounding box center [1091, 554] width 118 height 23
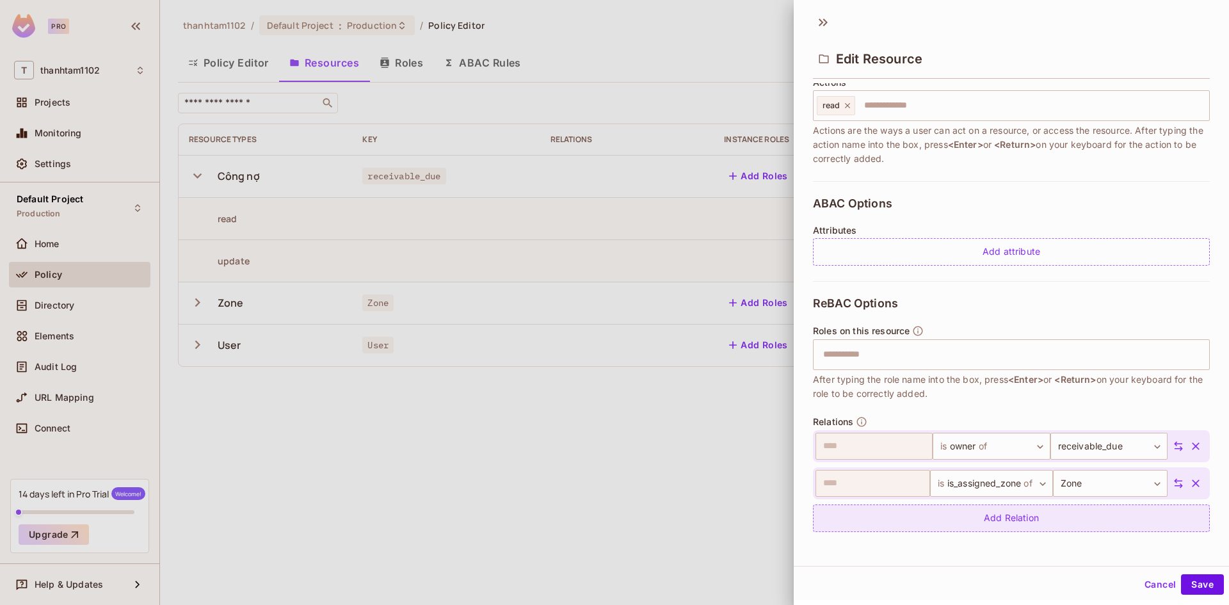
click at [1012, 526] on div "Add Relation" at bounding box center [1011, 518] width 397 height 28
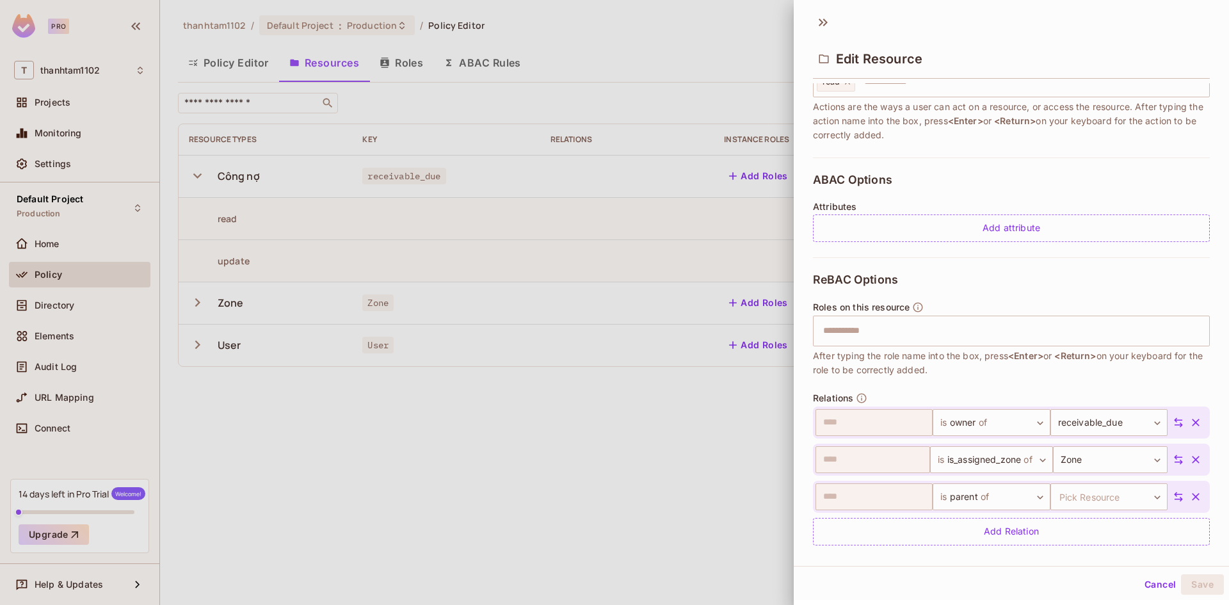
scroll to position [211, 0]
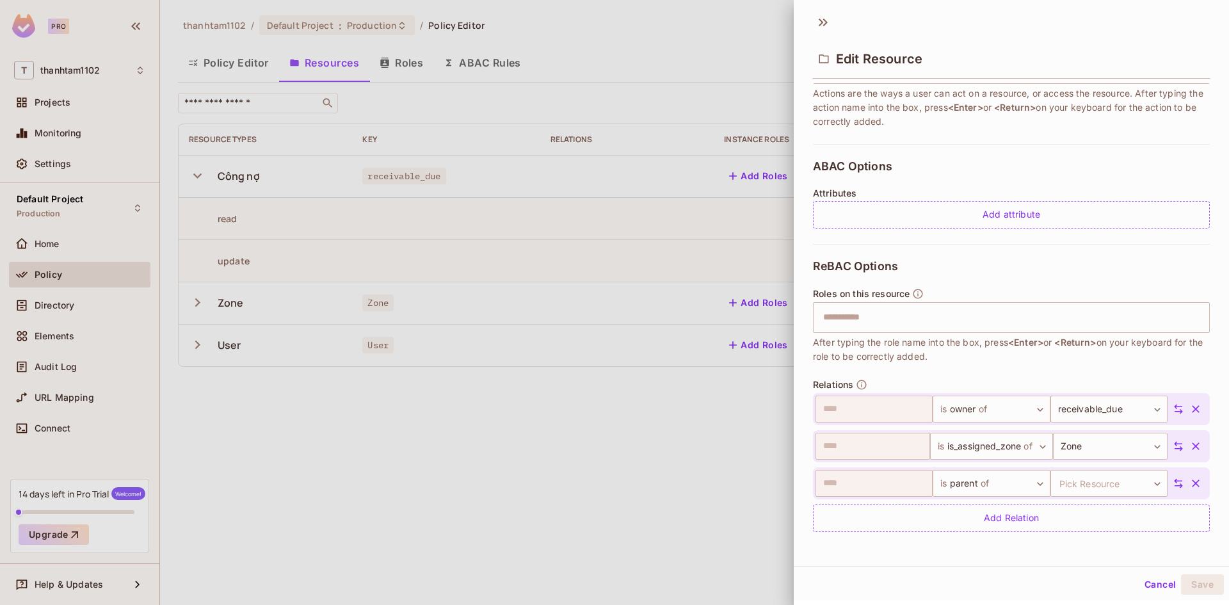
click at [1192, 482] on icon "button" at bounding box center [1196, 483] width 8 height 8
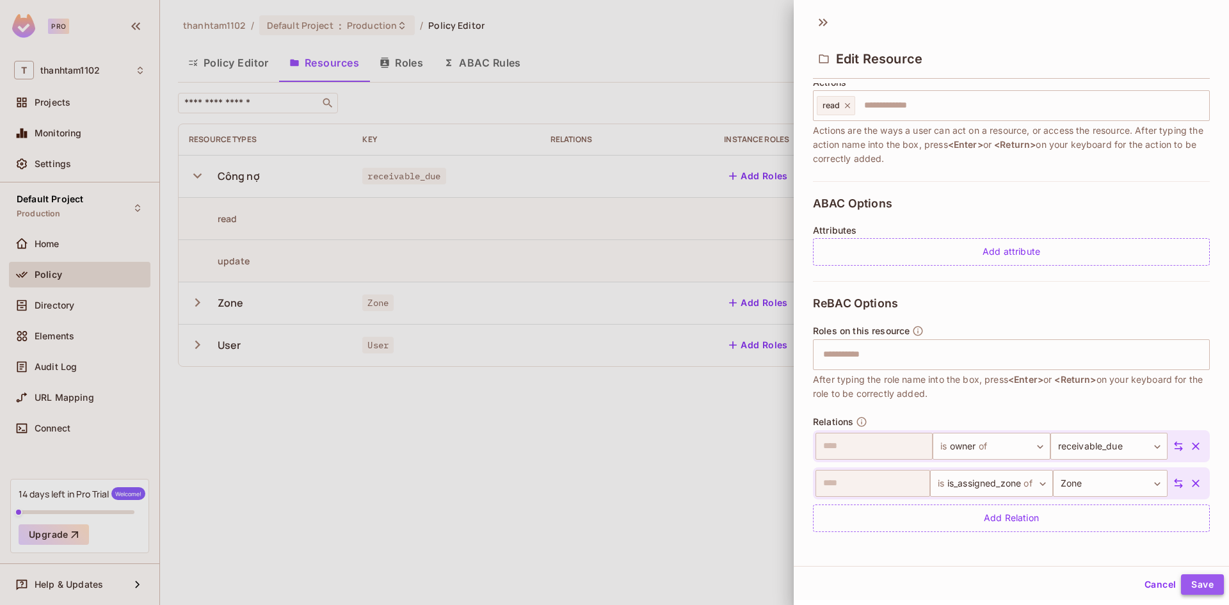
click at [1207, 582] on button "Save" at bounding box center [1202, 584] width 43 height 20
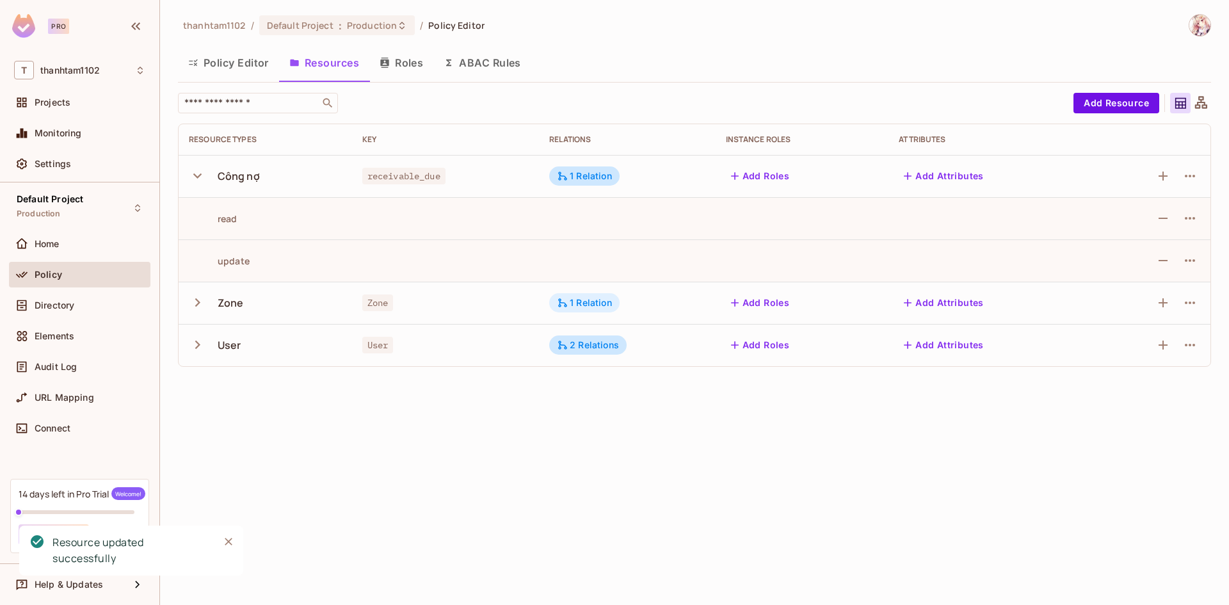
click at [592, 304] on div "1 Relation" at bounding box center [584, 303] width 55 height 12
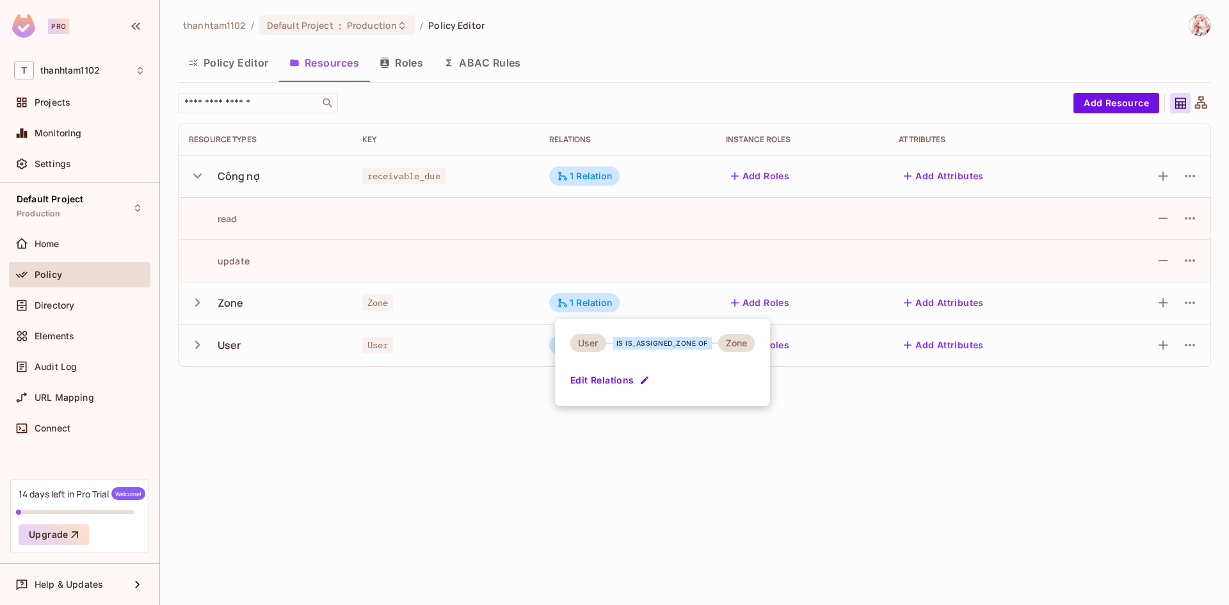
click at [657, 277] on div at bounding box center [614, 302] width 1229 height 605
click at [577, 183] on div "1 Relation" at bounding box center [584, 175] width 70 height 19
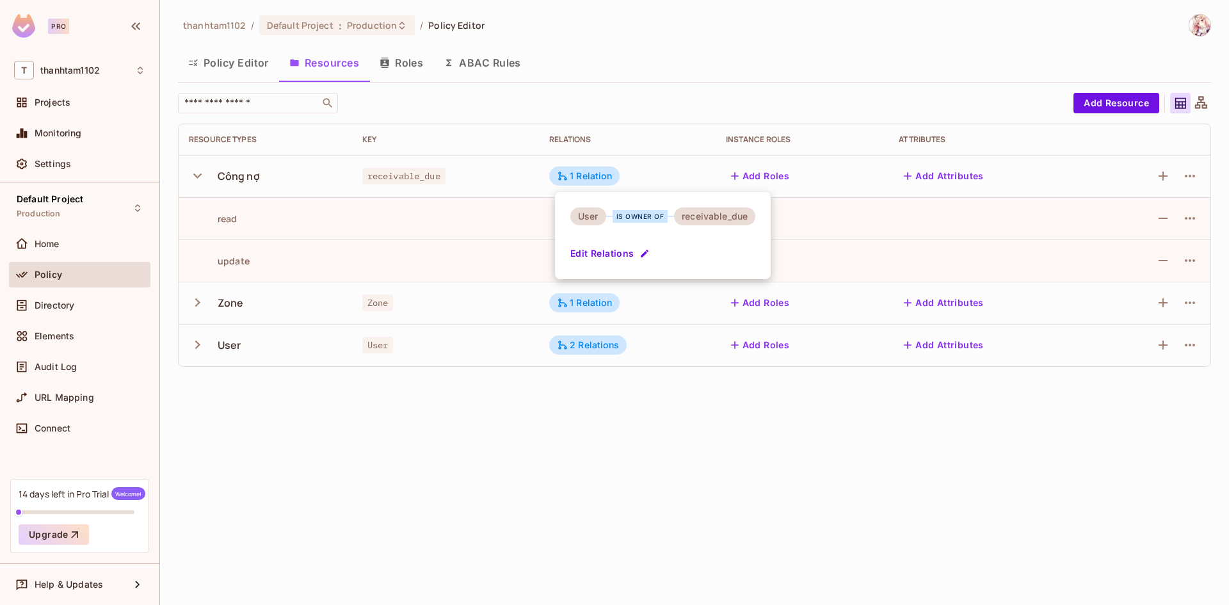
click at [532, 260] on div at bounding box center [614, 302] width 1229 height 605
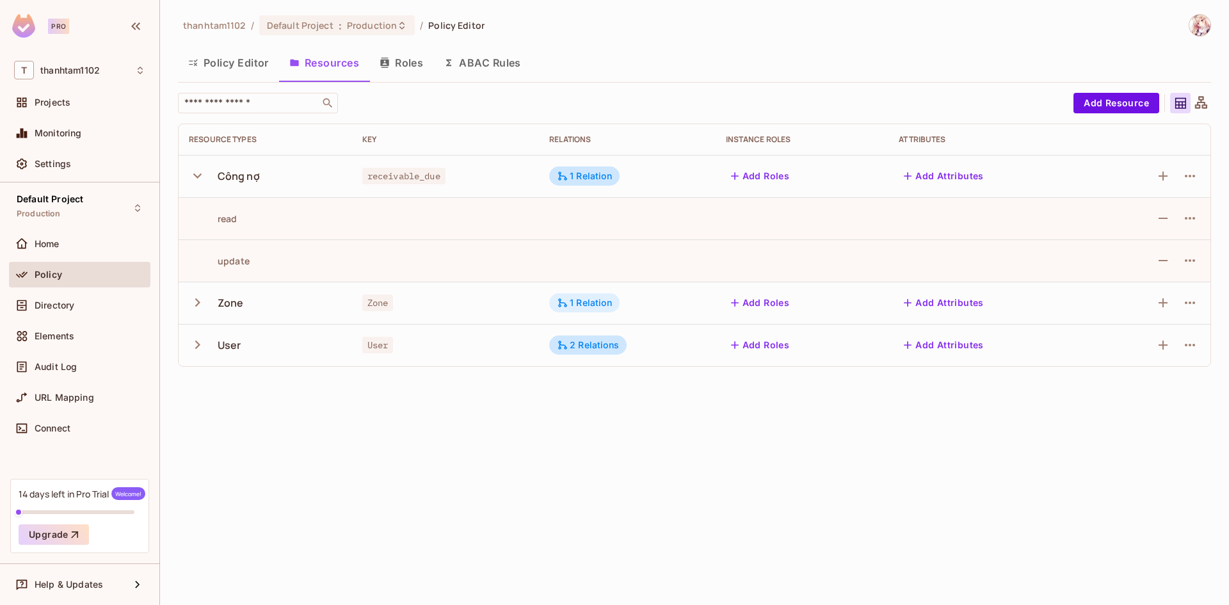
click at [566, 307] on icon at bounding box center [562, 302] width 9 height 9
click at [602, 275] on div at bounding box center [614, 302] width 1229 height 605
click at [593, 178] on div "1 Relation" at bounding box center [584, 176] width 55 height 12
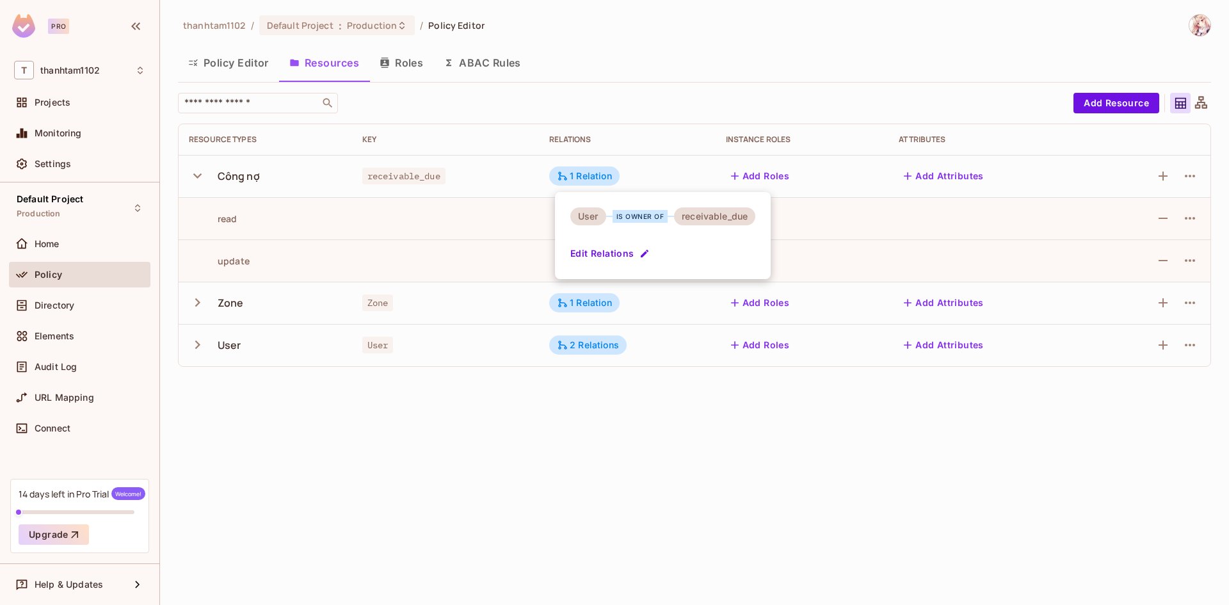
click at [527, 204] on div at bounding box center [614, 302] width 1229 height 605
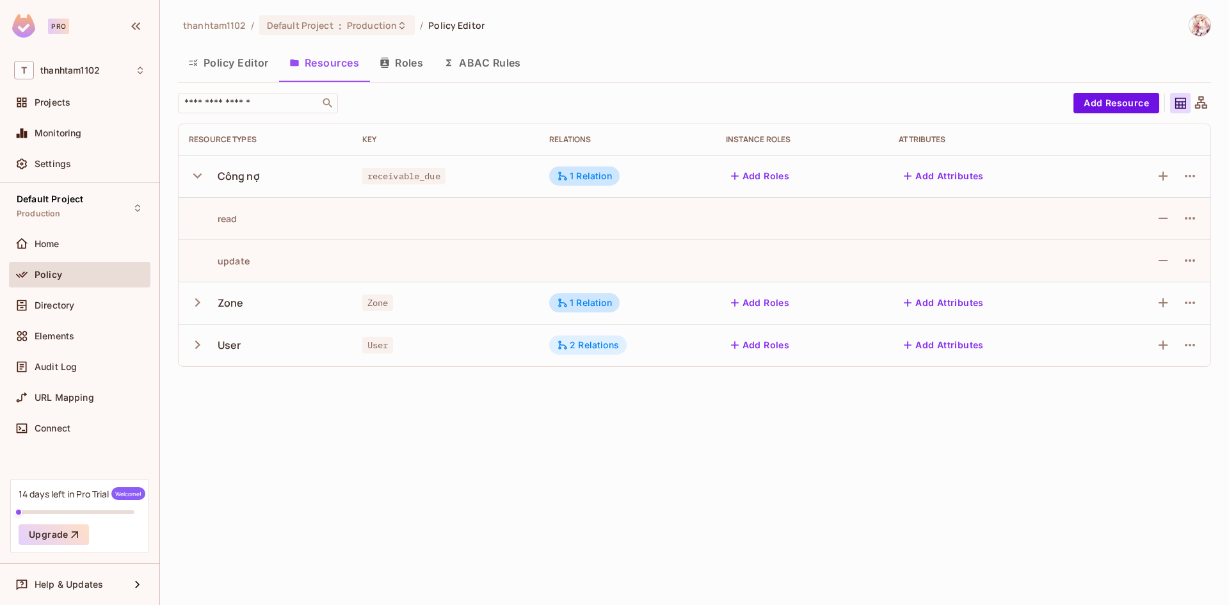
click at [595, 344] on div "2 Relations" at bounding box center [588, 345] width 62 height 12
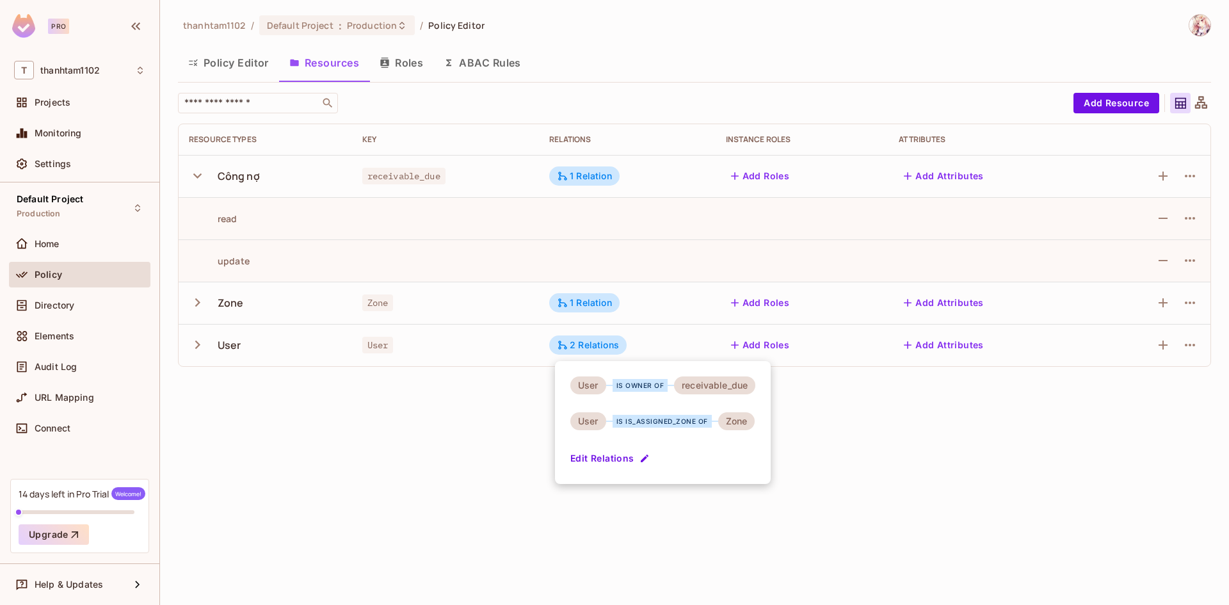
click at [666, 352] on div at bounding box center [614, 302] width 1229 height 605
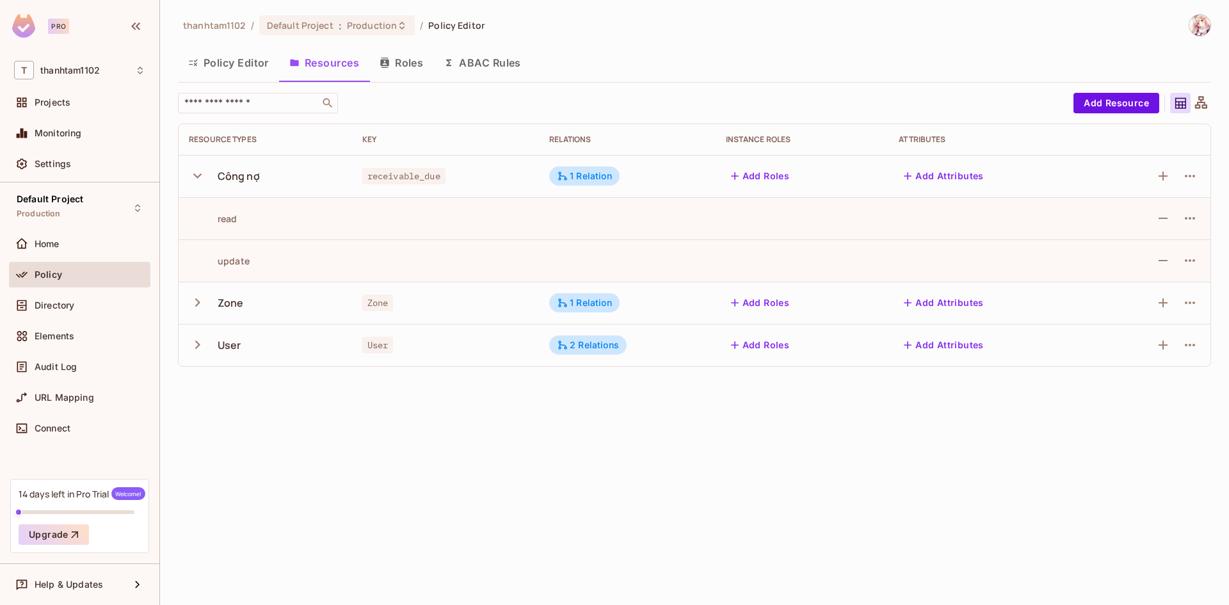
click at [233, 56] on button "Policy Editor" at bounding box center [228, 63] width 101 height 32
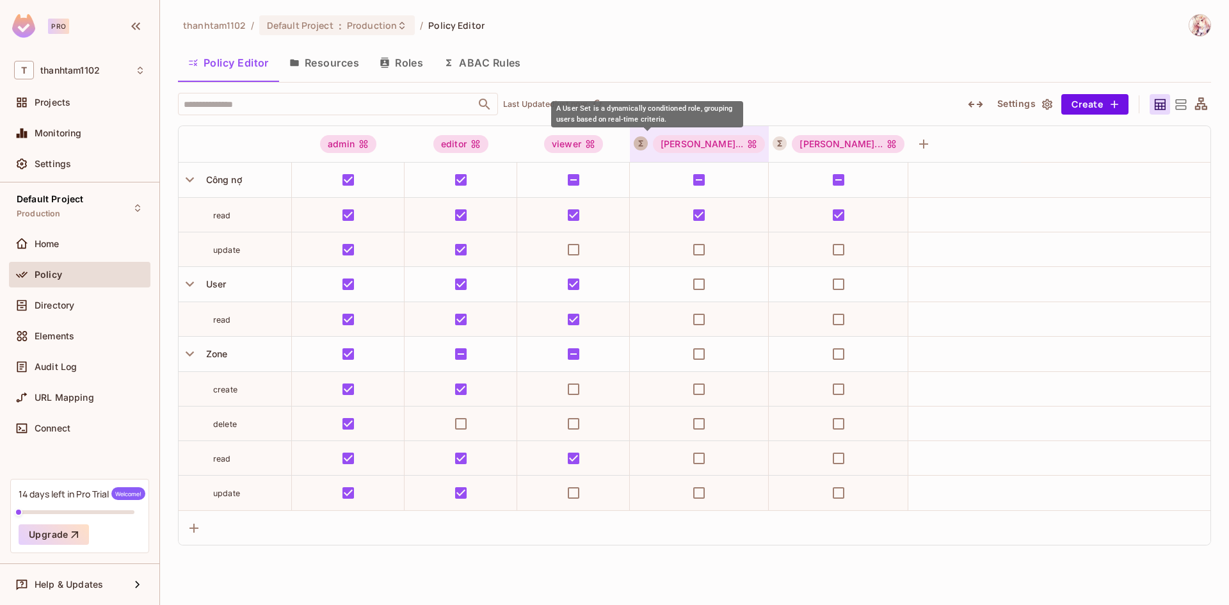
click at [645, 141] on icon "A User Set is a dynamically conditioned role, grouping users based on real-time…" at bounding box center [640, 143] width 9 height 9
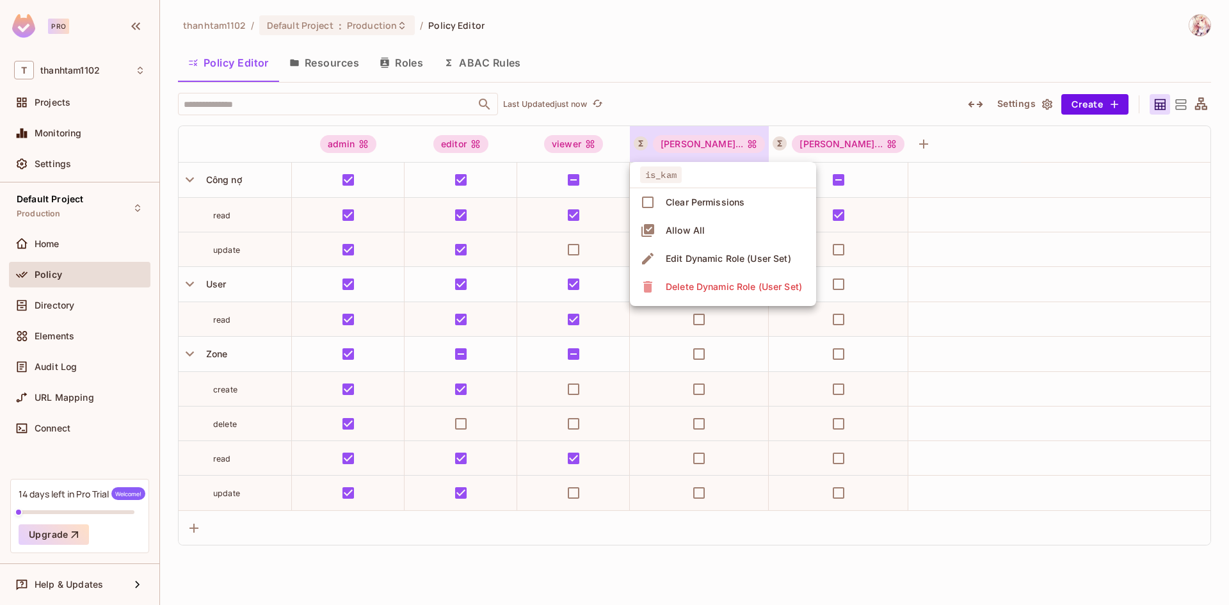
click at [716, 111] on div at bounding box center [614, 302] width 1229 height 605
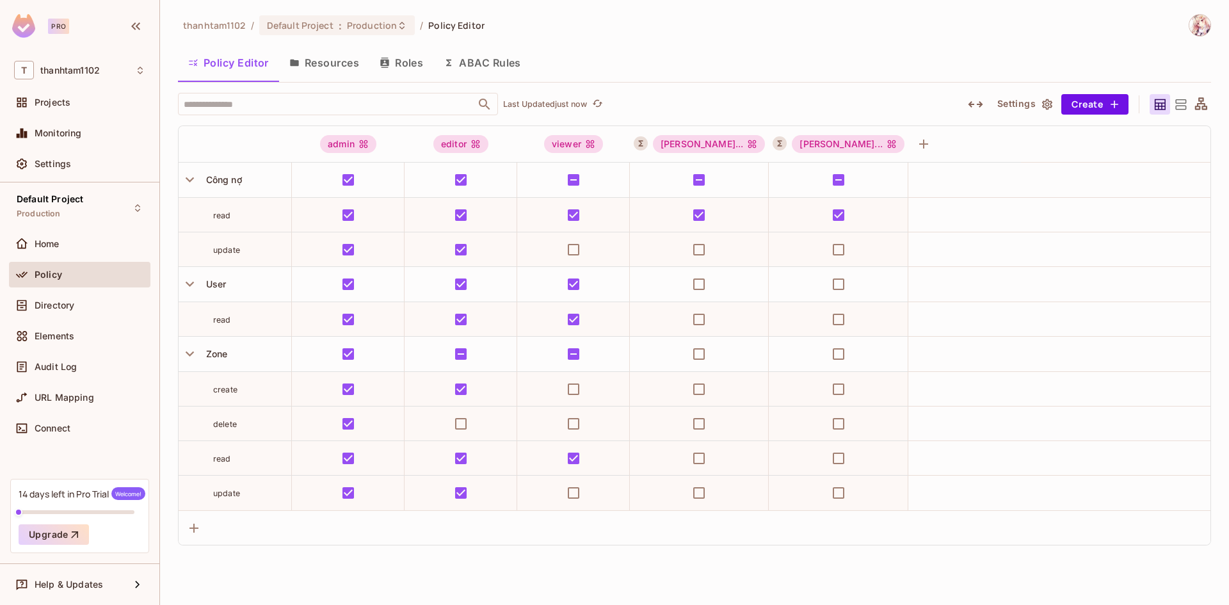
click at [1005, 106] on button "Settings" at bounding box center [1024, 104] width 64 height 20
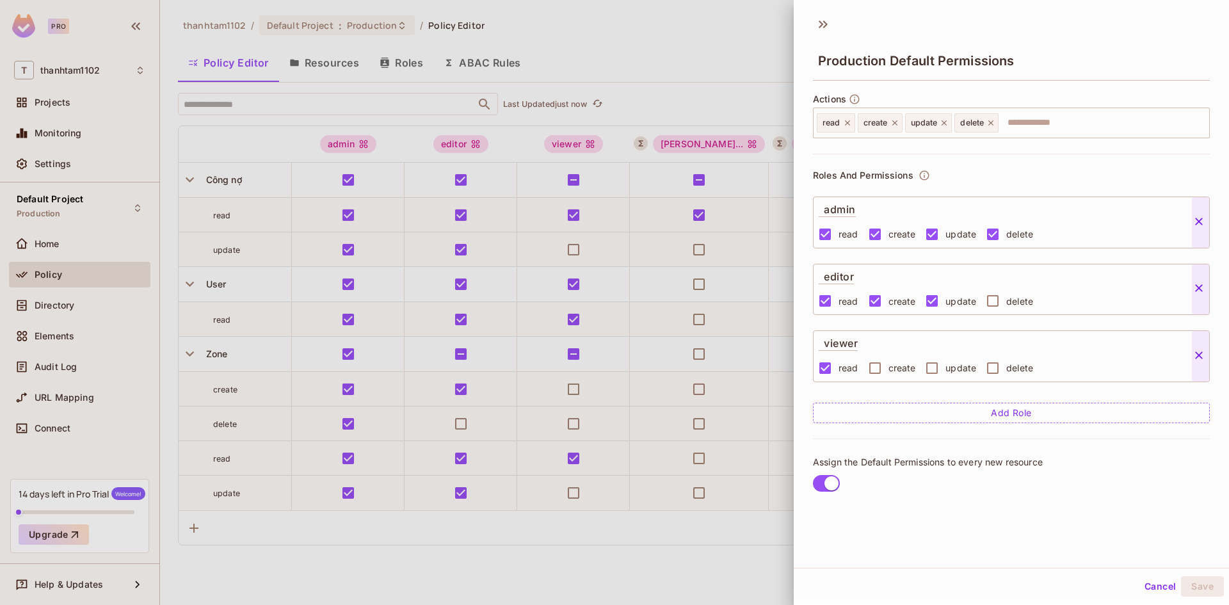
click at [715, 63] on div at bounding box center [614, 302] width 1229 height 605
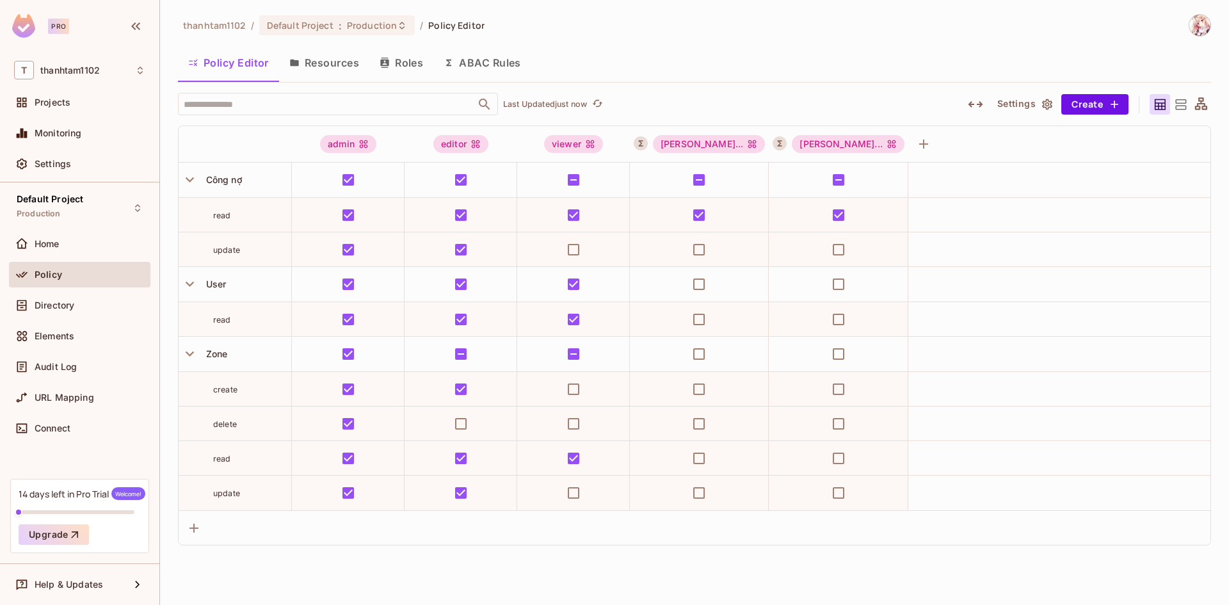
click at [329, 70] on button "Resources" at bounding box center [324, 63] width 90 height 32
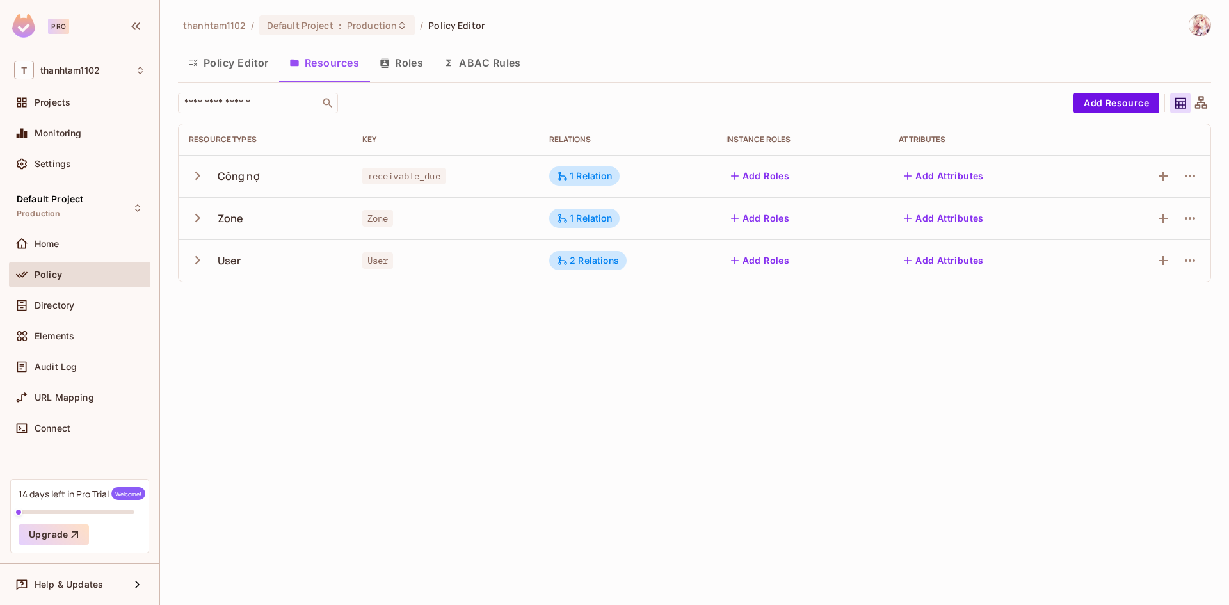
click at [202, 179] on icon "button" at bounding box center [197, 175] width 17 height 17
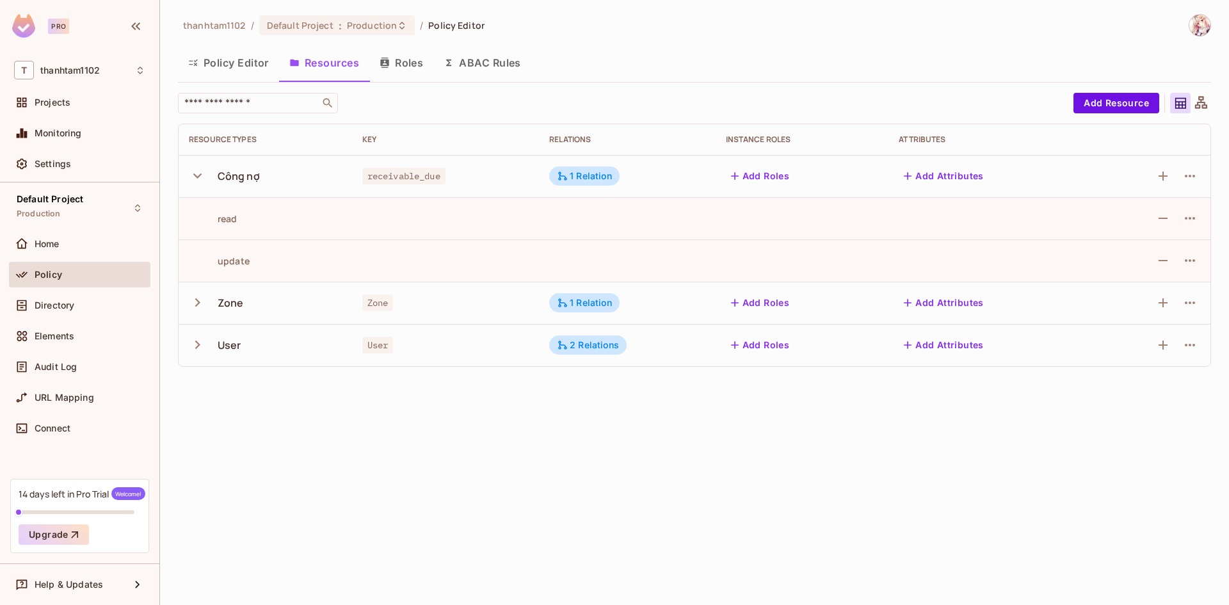
click at [197, 298] on icon "button" at bounding box center [197, 302] width 17 height 17
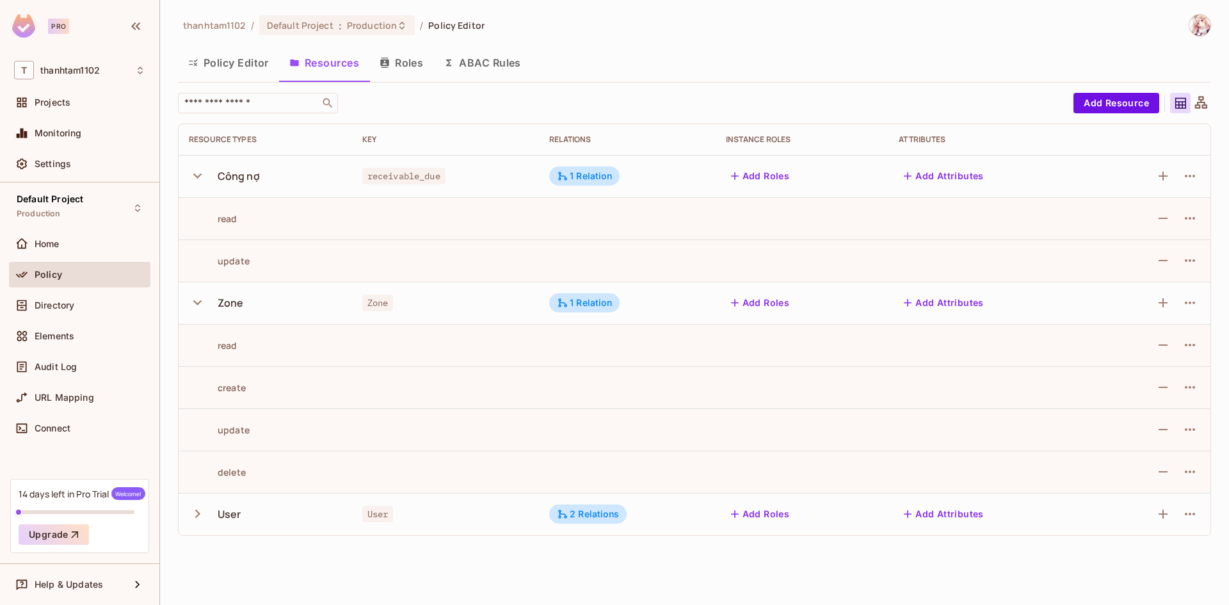
click at [193, 517] on icon "button" at bounding box center [197, 513] width 17 height 17
click at [1194, 179] on icon "button" at bounding box center [1189, 175] width 15 height 15
click at [1194, 179] on div at bounding box center [614, 302] width 1229 height 605
click at [383, 67] on icon "button" at bounding box center [384, 63] width 8 height 10
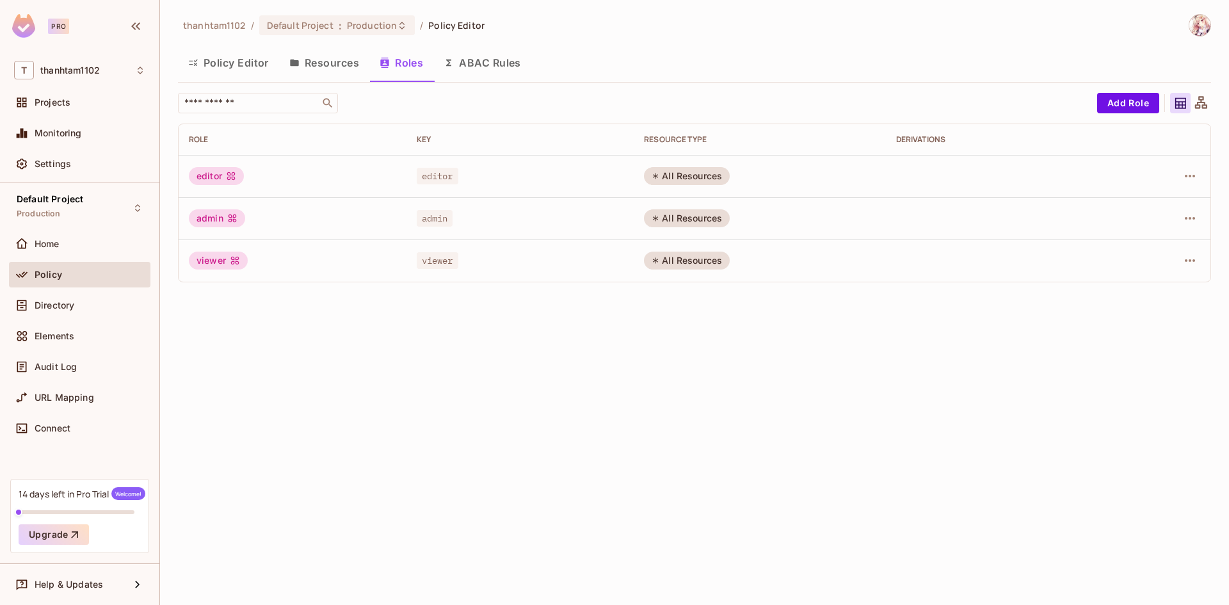
click at [481, 66] on button "ABAC Rules" at bounding box center [482, 63] width 98 height 32
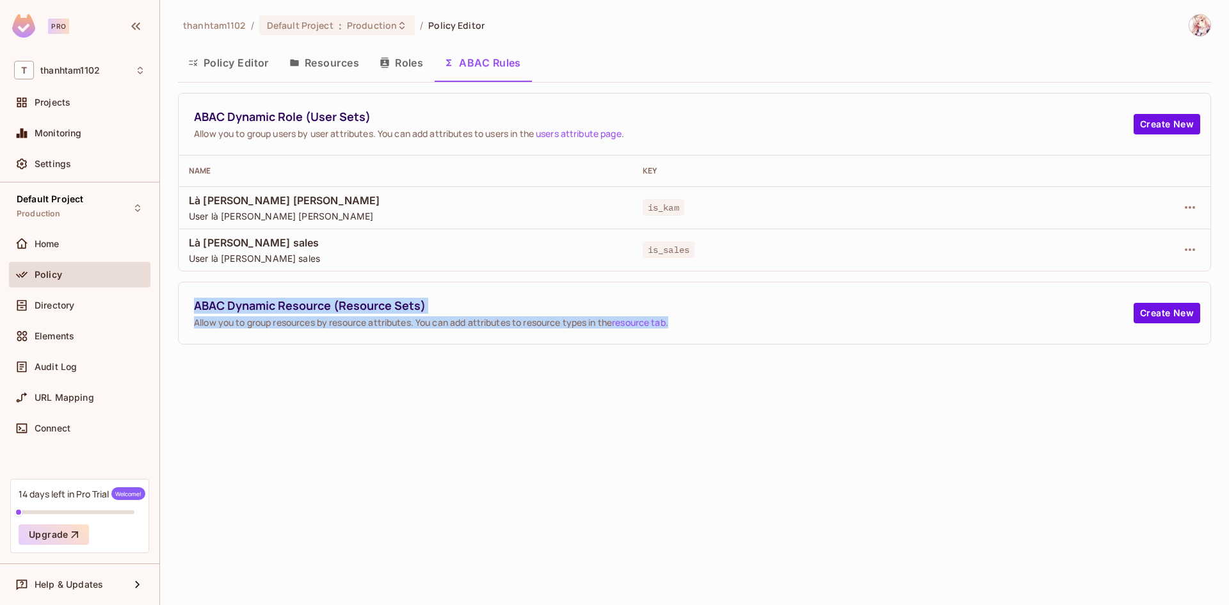
drag, startPoint x: 196, startPoint y: 308, endPoint x: 722, endPoint y: 333, distance: 526.0
click at [722, 333] on div "ABAC Dynamic Resource (Resource Sets) Allow you to group resources by resource …" at bounding box center [695, 312] width 1032 height 61
click at [714, 329] on div at bounding box center [714, 329] width 0 height 0
click at [724, 333] on div "ABAC Dynamic Resource (Resource Sets) Allow you to group resources by resource …" at bounding box center [695, 312] width 1032 height 61
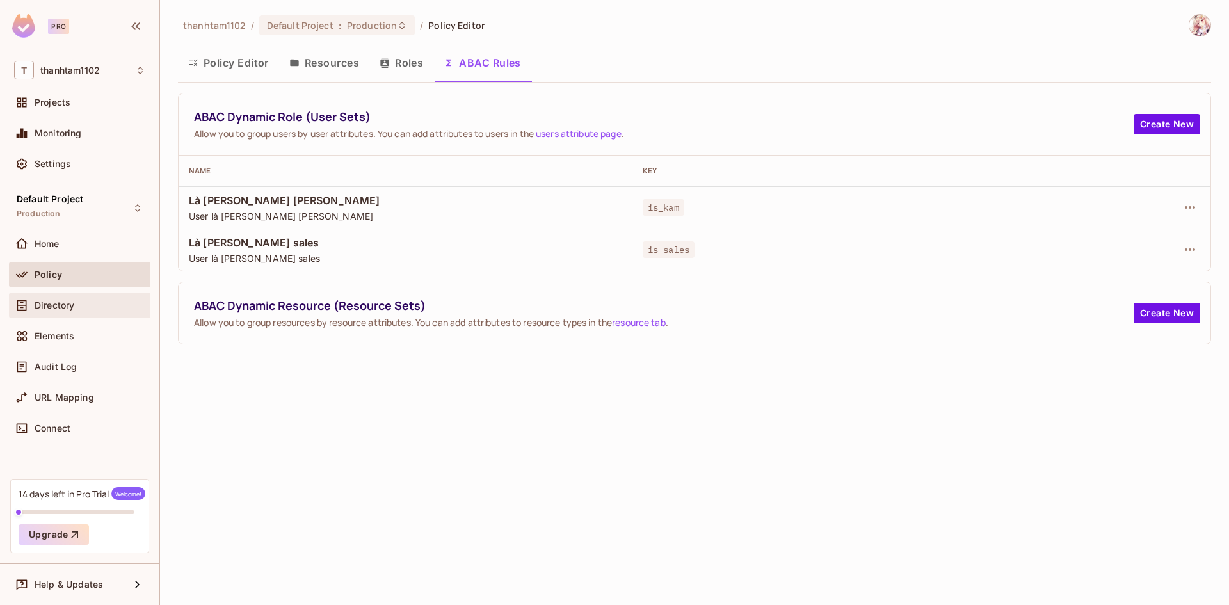
click at [100, 310] on div "Directory" at bounding box center [79, 305] width 131 height 15
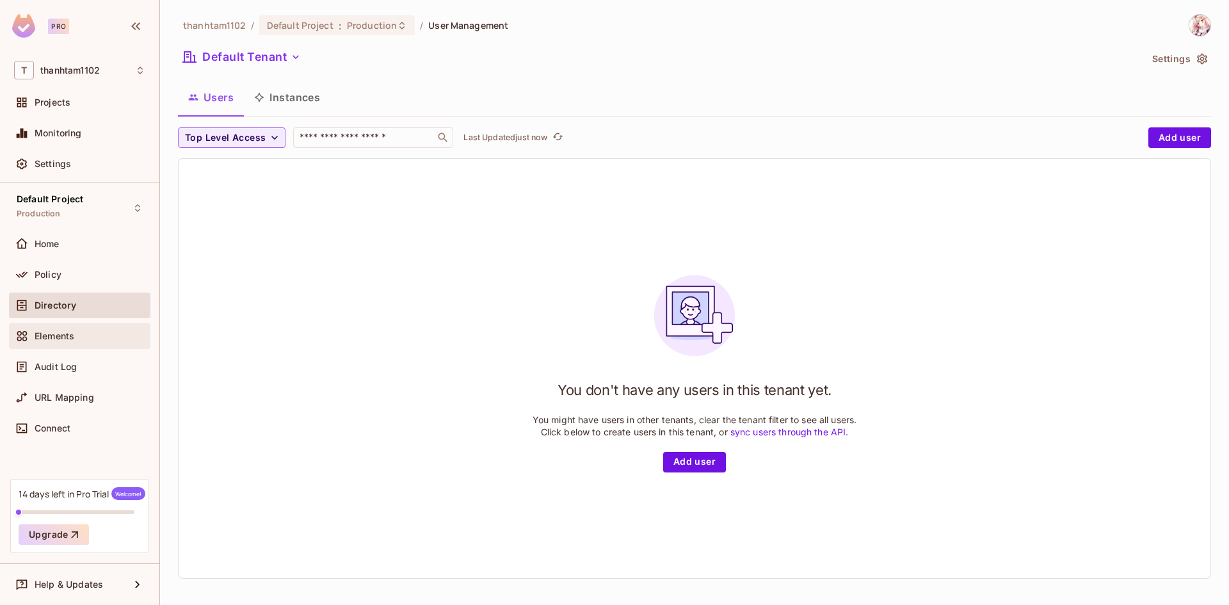
click at [103, 341] on div "Elements" at bounding box center [79, 335] width 131 height 15
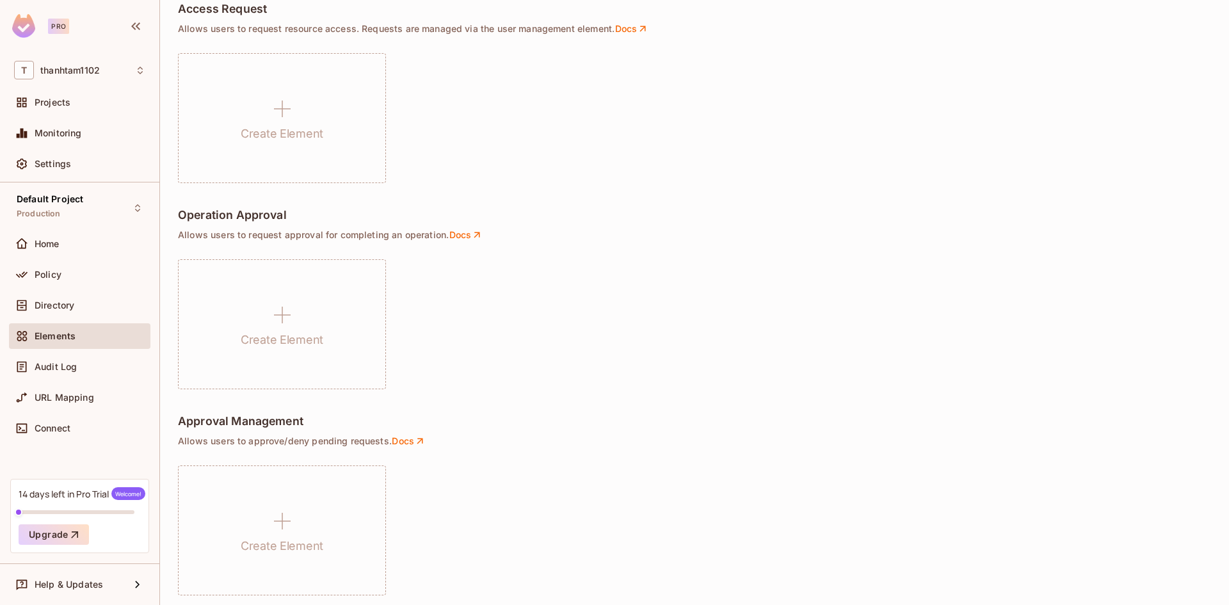
scroll to position [821, 0]
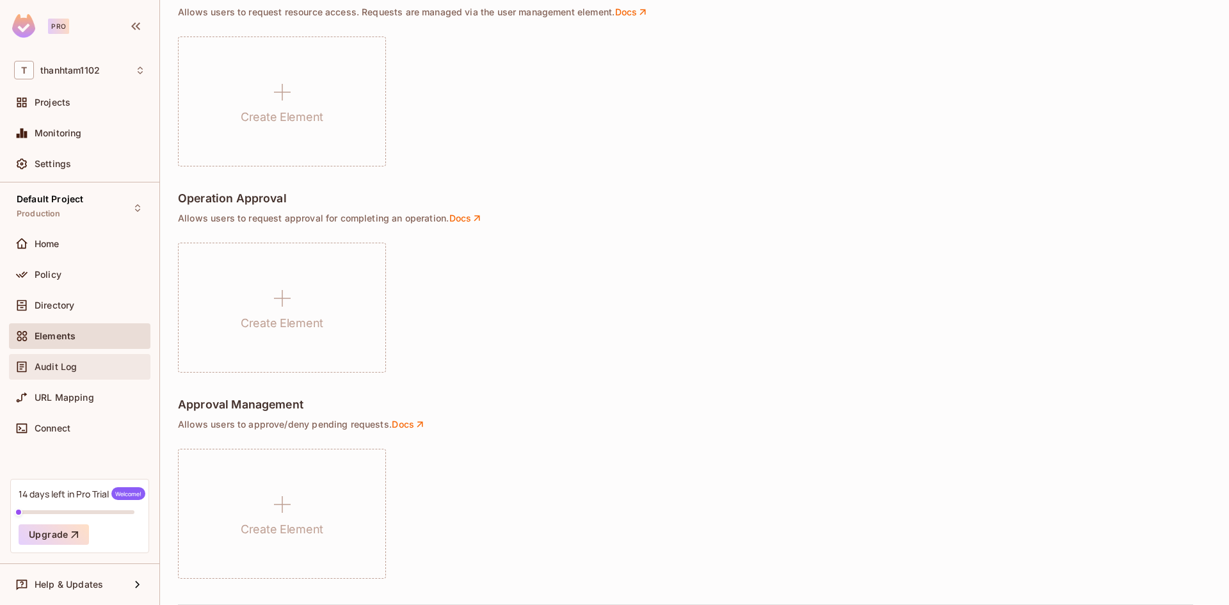
click at [73, 360] on div "Audit Log" at bounding box center [79, 366] width 131 height 15
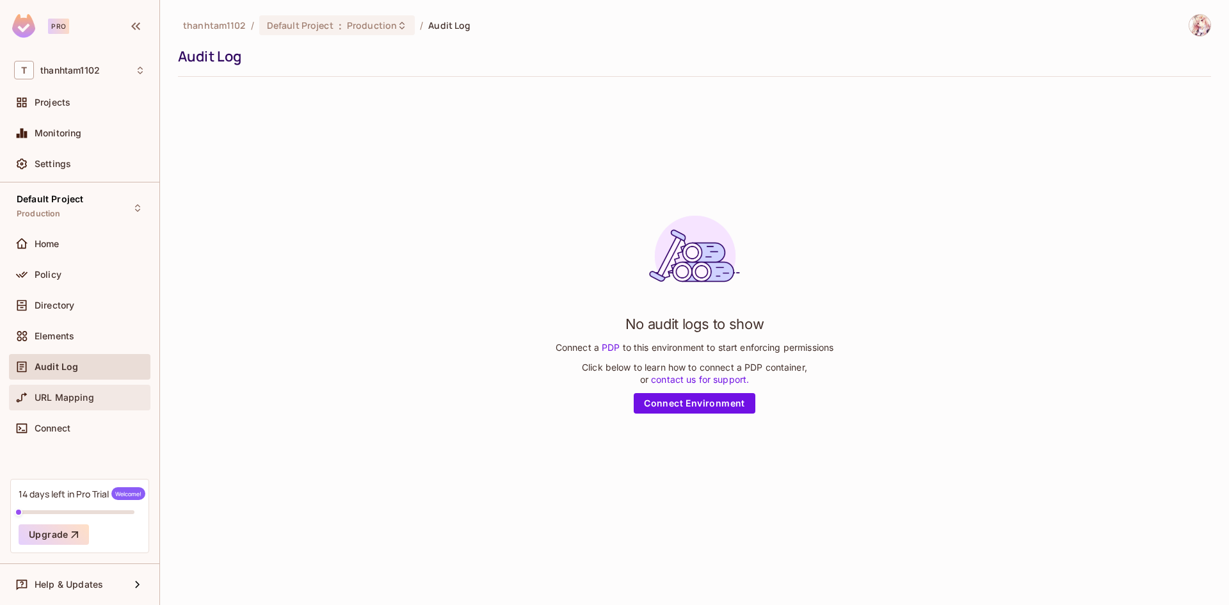
click at [93, 391] on div "URL Mapping" at bounding box center [79, 397] width 131 height 15
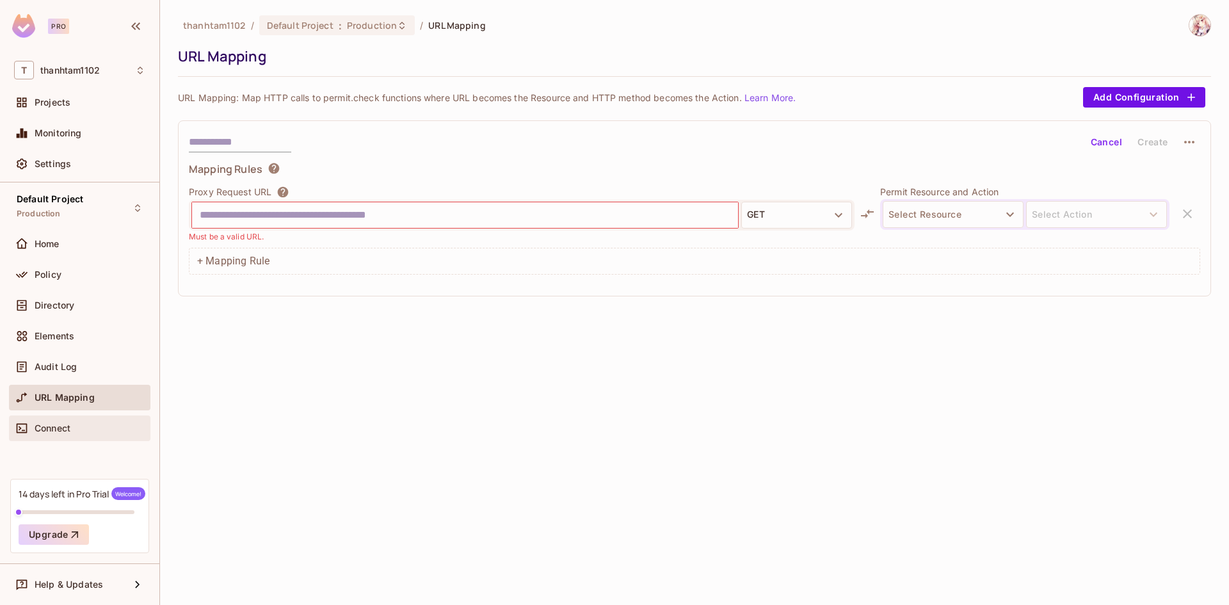
click at [100, 421] on div "Connect" at bounding box center [79, 427] width 131 height 15
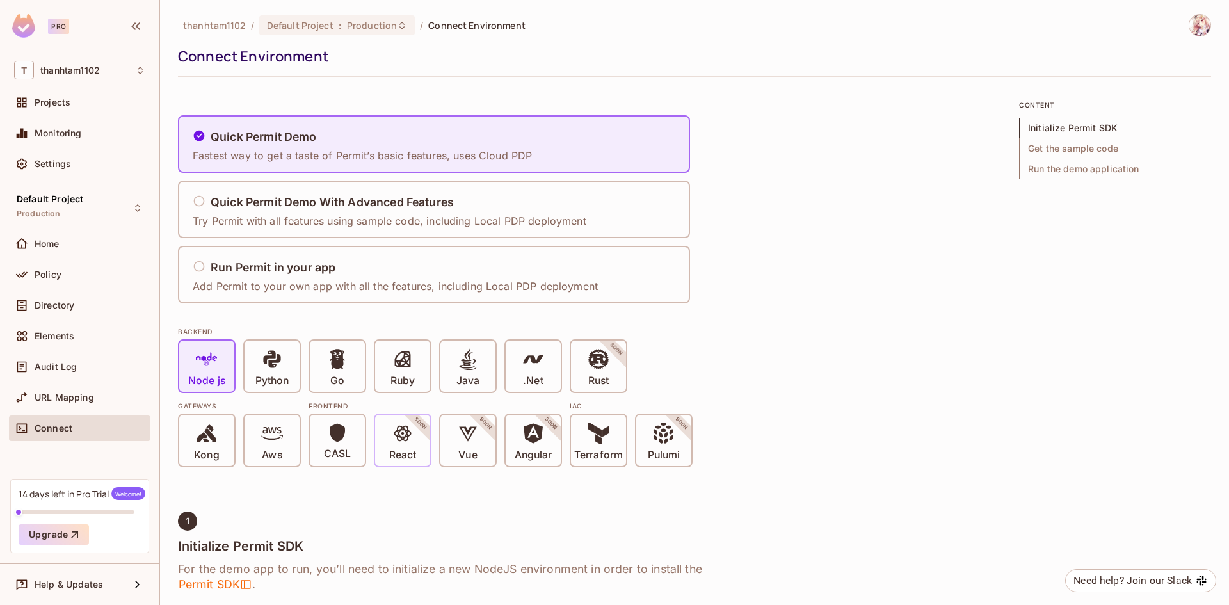
click at [406, 431] on icon at bounding box center [402, 434] width 17 height 16
click at [457, 369] on icon at bounding box center [468, 359] width 22 height 22
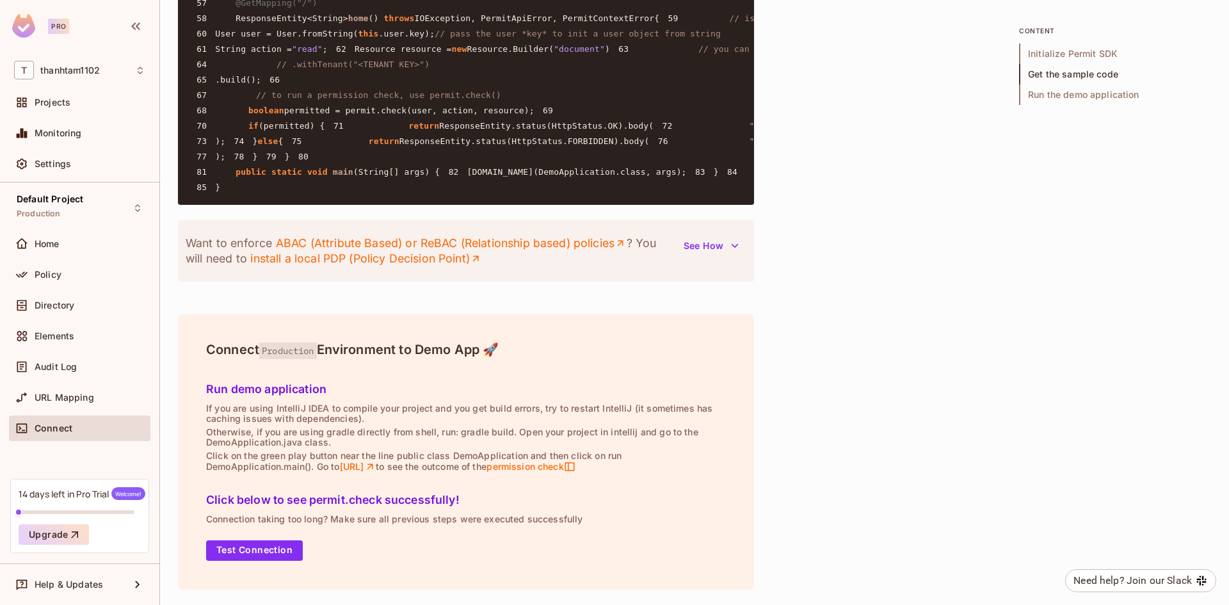
scroll to position [2268, 0]
click at [67, 166] on span "Settings" at bounding box center [53, 164] width 36 height 10
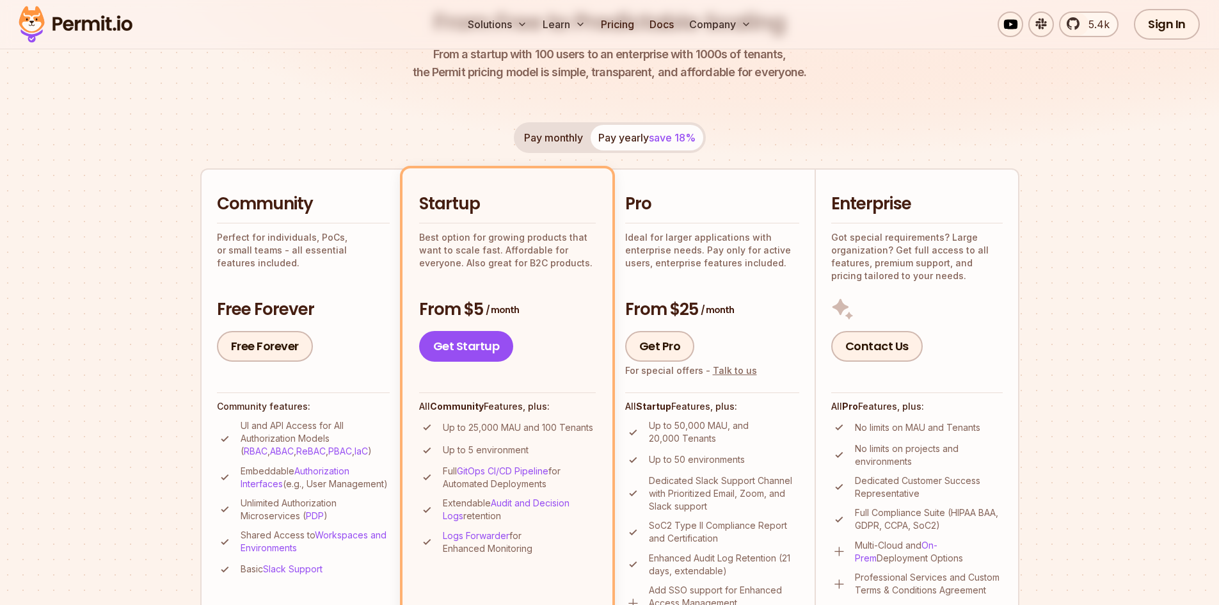
scroll to position [192, 0]
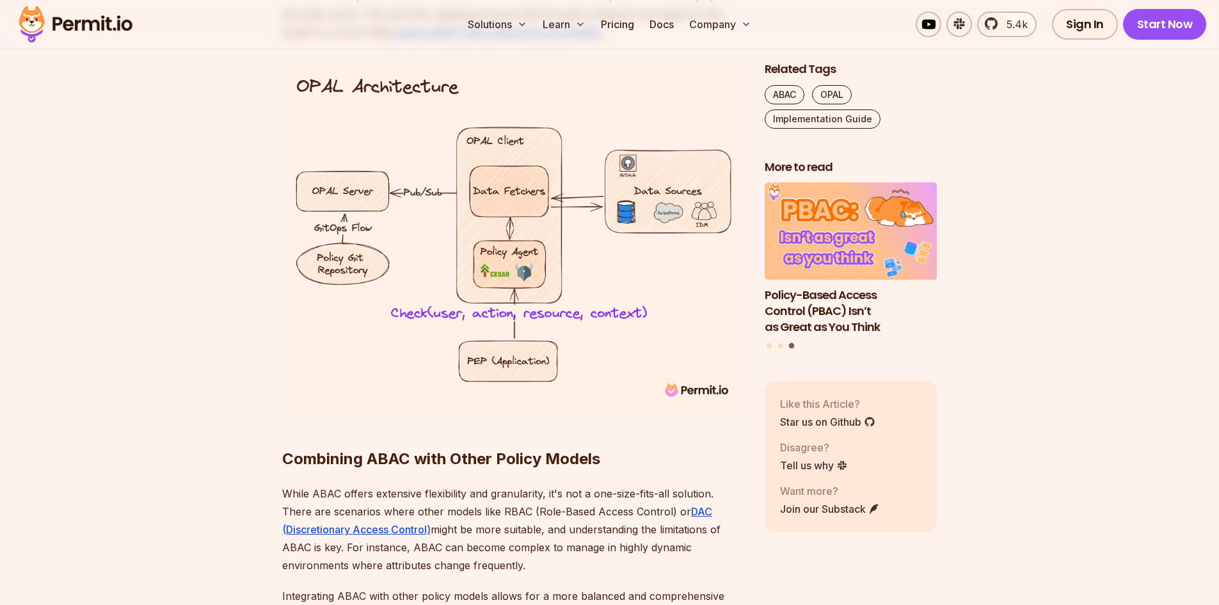
scroll to position [4672, 0]
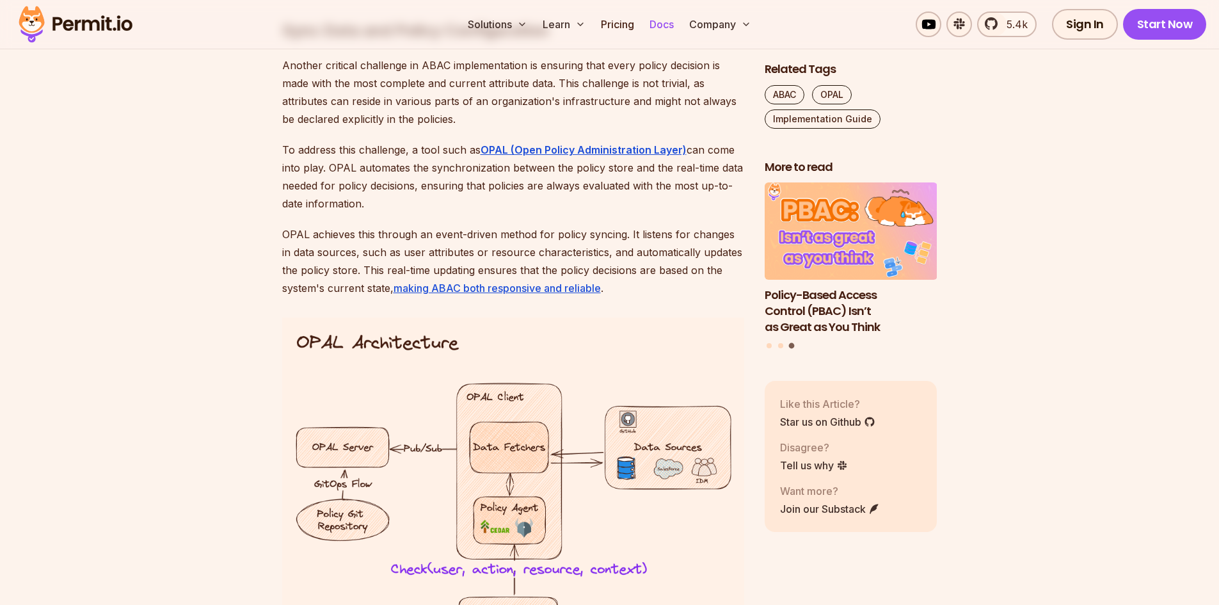
click at [646, 21] on link "Docs" at bounding box center [661, 25] width 35 height 26
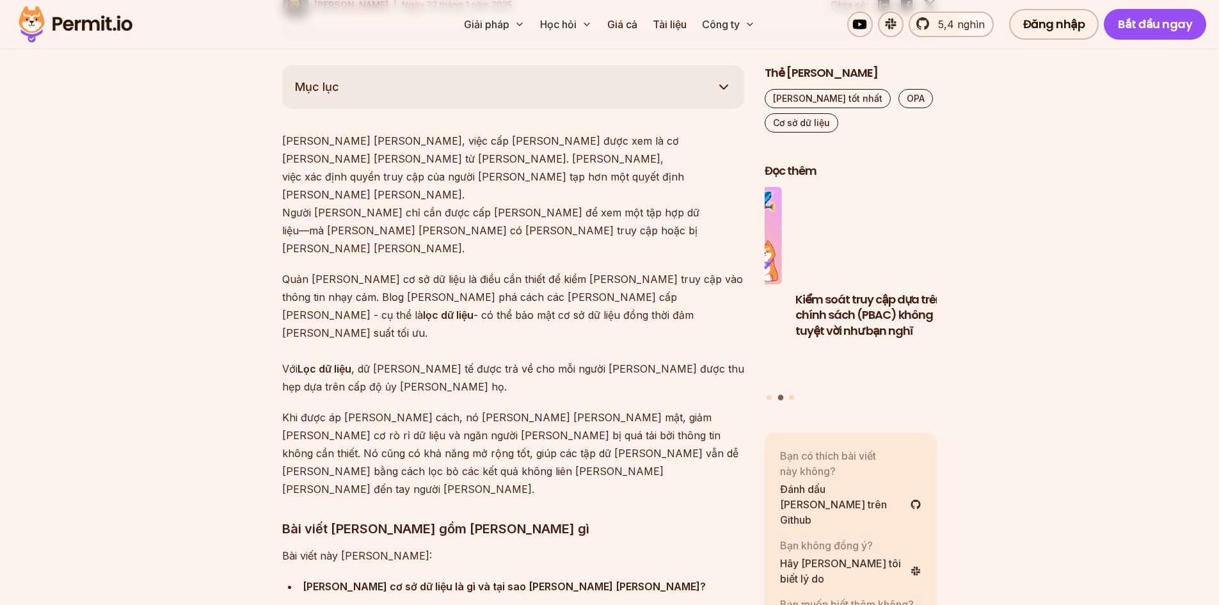
scroll to position [704, 0]
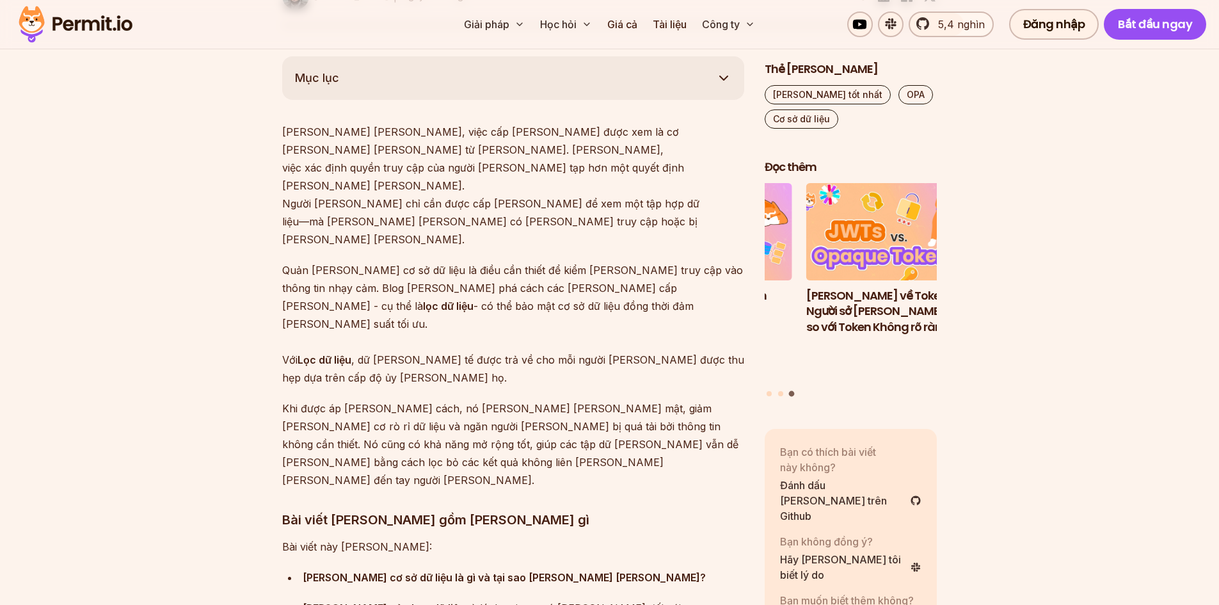
click at [422, 571] on font "Quyền cơ sở dữ liệu là gì và tại sao chúng lại quan trọng?" at bounding box center [504, 577] width 403 height 13
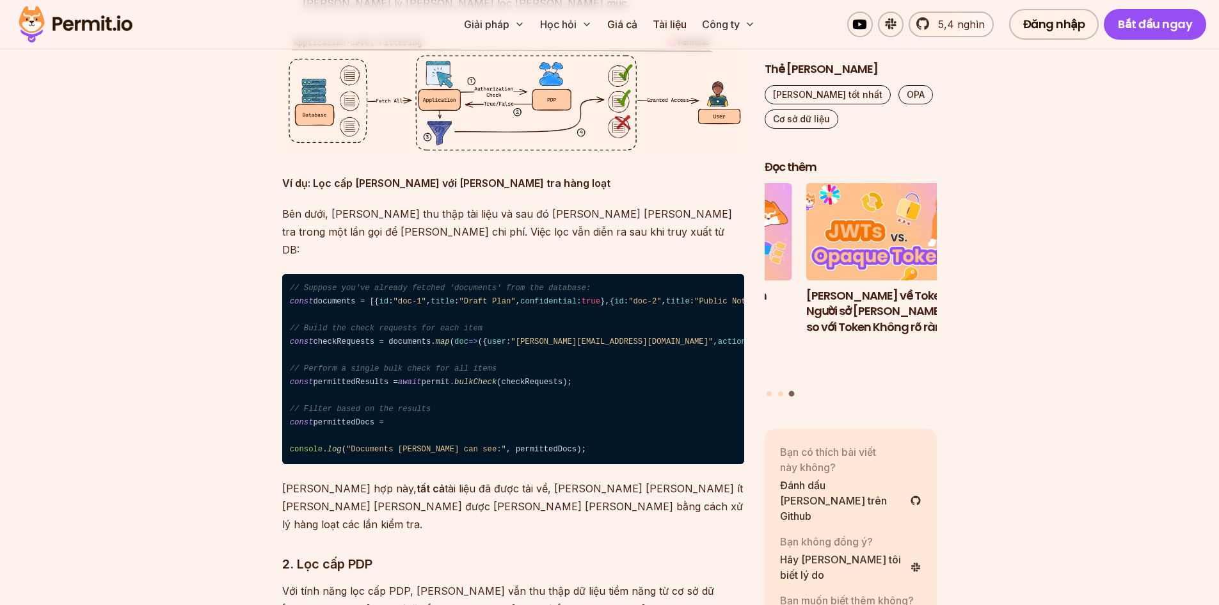
scroll to position [3456, 0]
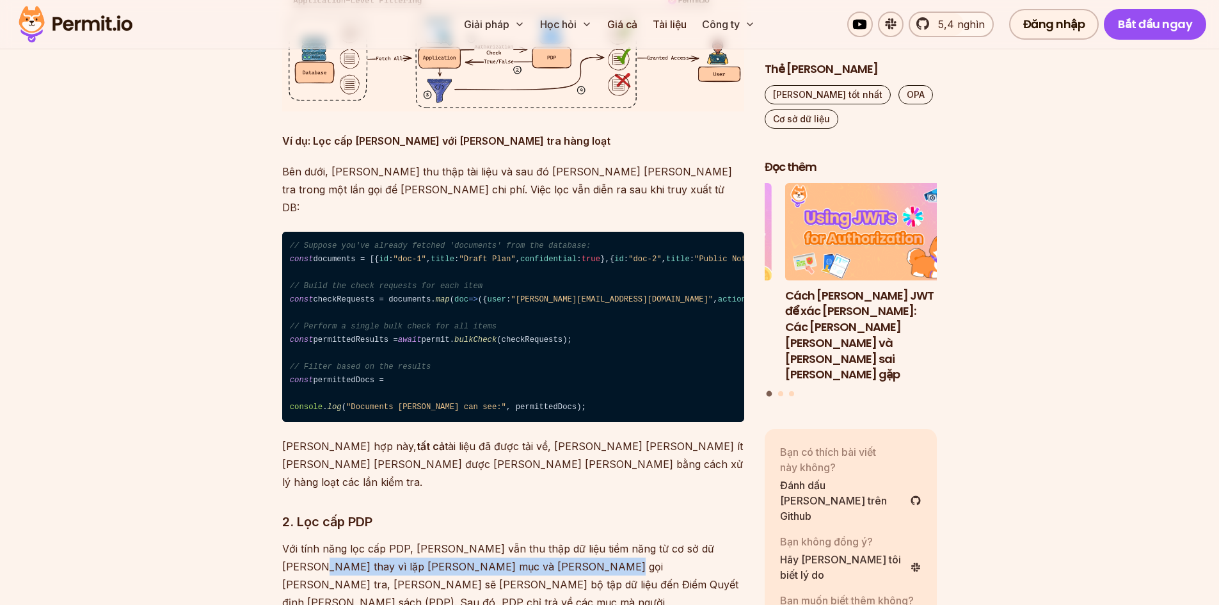
drag, startPoint x: 283, startPoint y: 169, endPoint x: 530, endPoint y: 164, distance: 246.4
click at [530, 542] on font "Với tính năng lọc cấp PDP, ứng dụng vẫn thu thập dữ liệu tiềm năng từ cơ sở dữ …" at bounding box center [510, 584] width 456 height 84
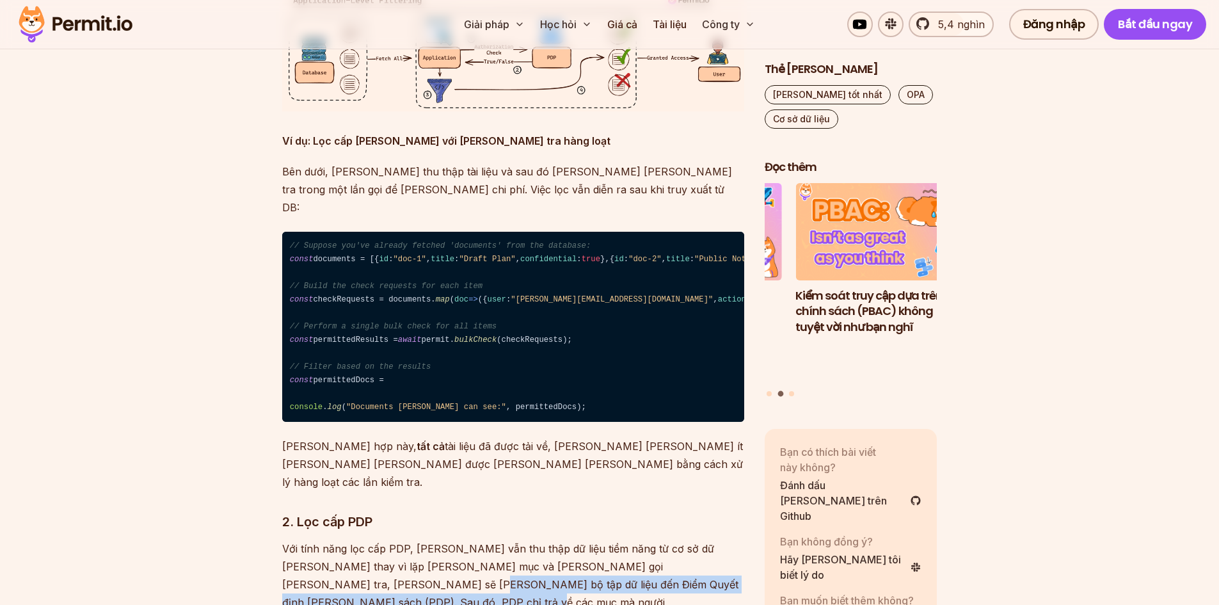
drag, startPoint x: 279, startPoint y: 186, endPoint x: 680, endPoint y: 207, distance: 401.8
click at [680, 539] on p "Với tính năng lọc cấp PDP, ứng dụng vẫn thu thập dữ liệu tiềm năng từ cơ sở dữ …" at bounding box center [513, 584] width 462 height 90
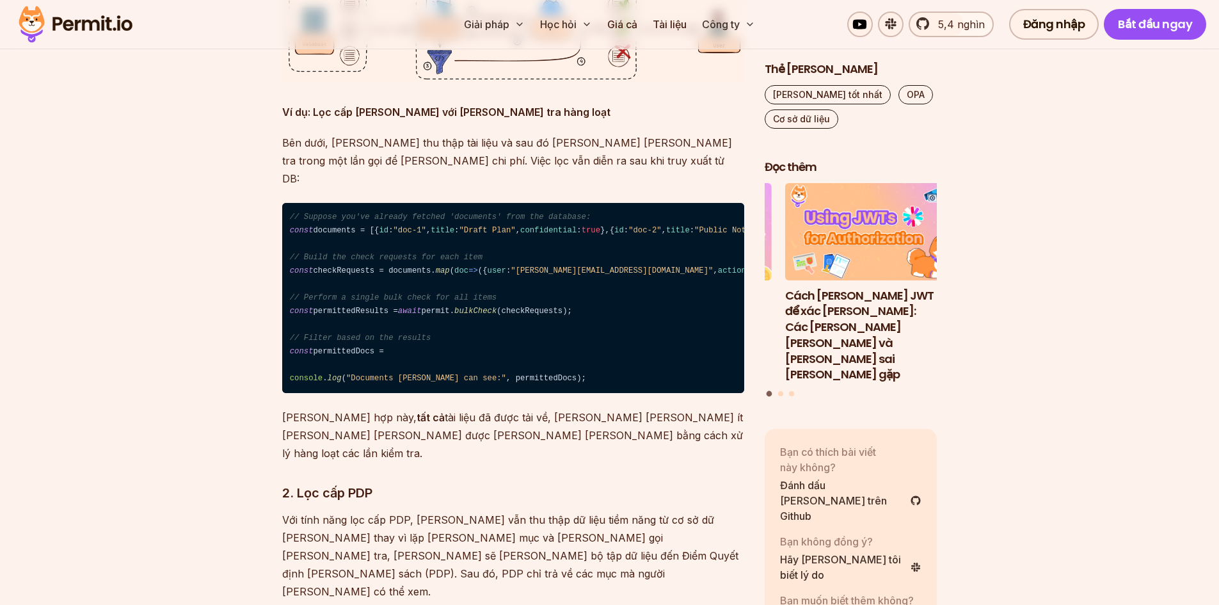
scroll to position [3520, 0]
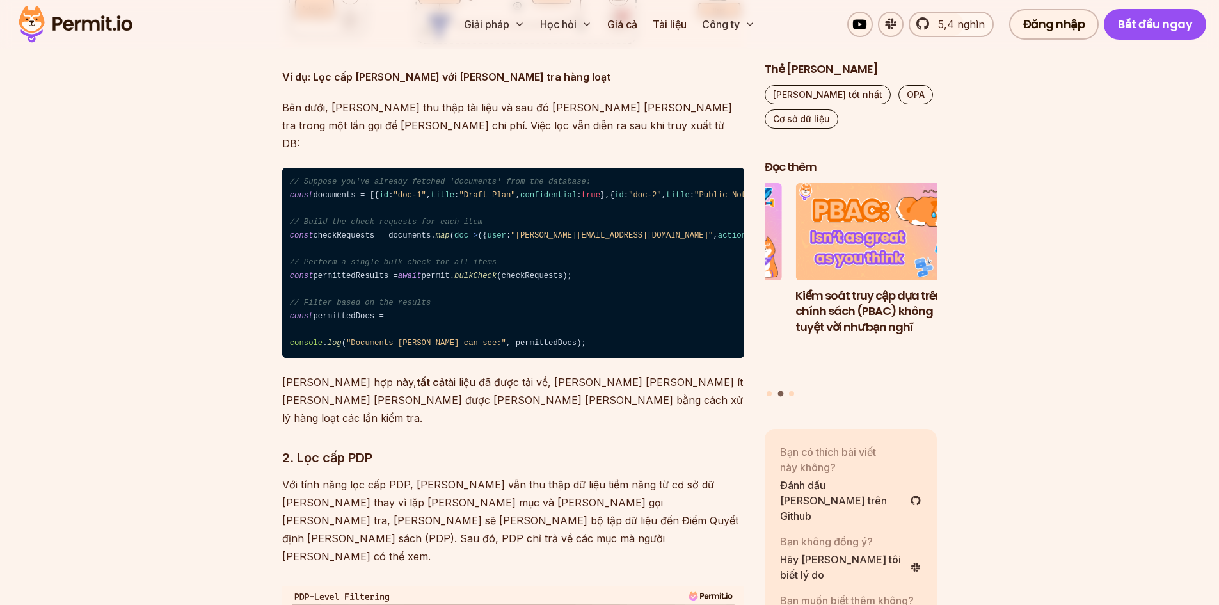
drag, startPoint x: 301, startPoint y: 329, endPoint x: 707, endPoint y: 356, distance: 406.7
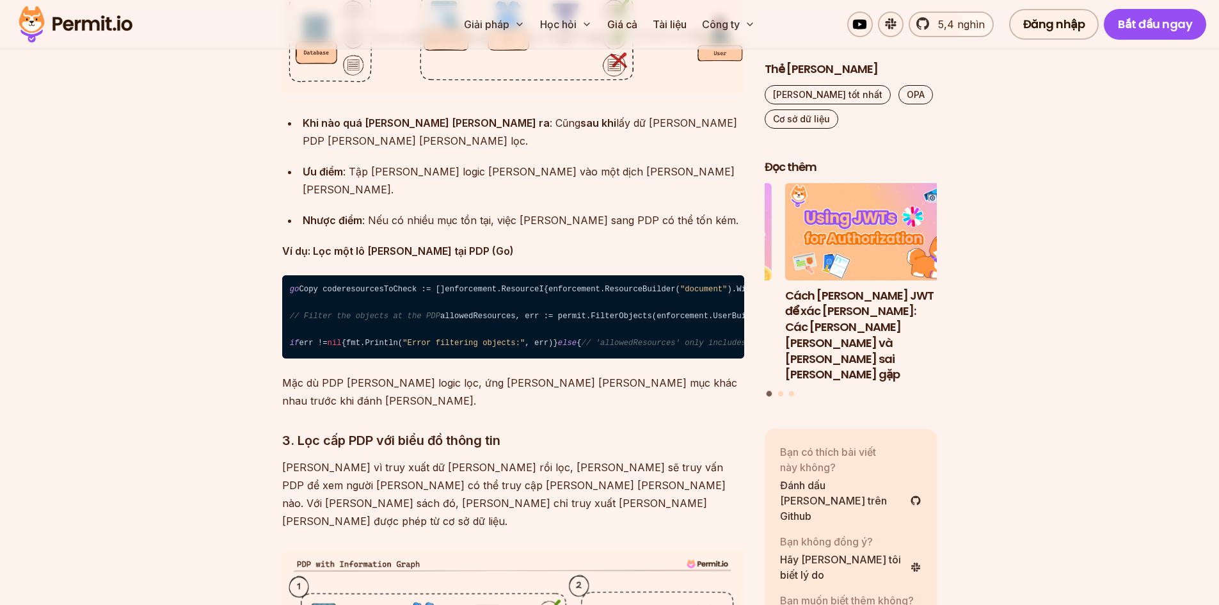
scroll to position [4160, 0]
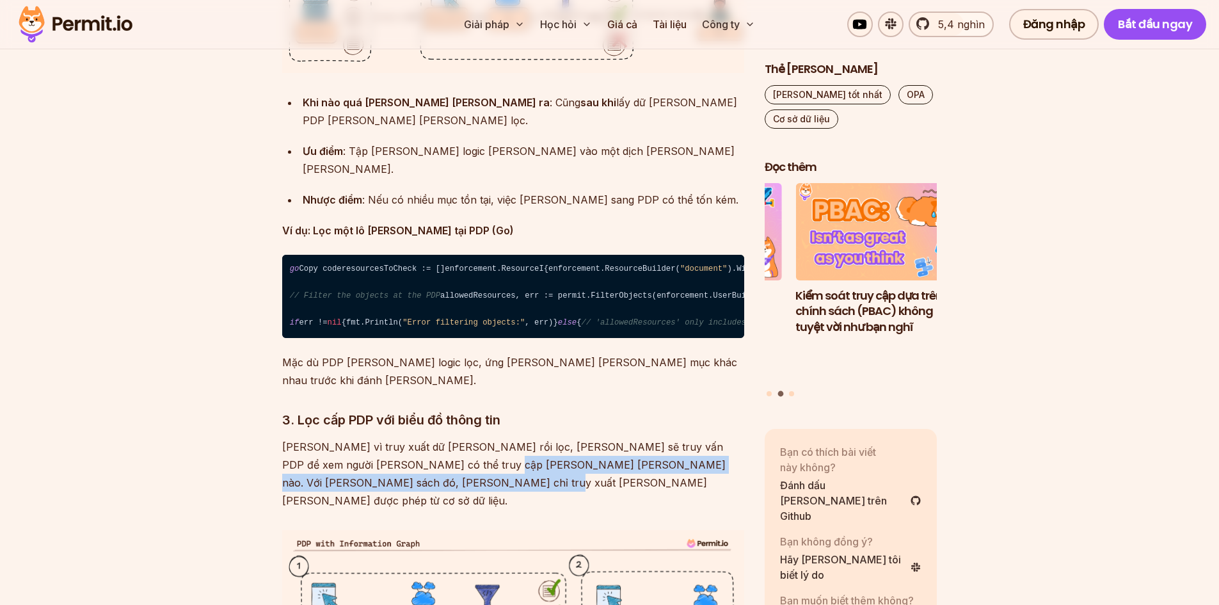
drag, startPoint x: 414, startPoint y: 243, endPoint x: 584, endPoint y: 261, distance: 171.2
click at [584, 438] on p "Thay vì truy xuất dữ liệu trước rồi lọc, ứng dụng sẽ truy vấn PDP để xem người …" at bounding box center [513, 474] width 462 height 72
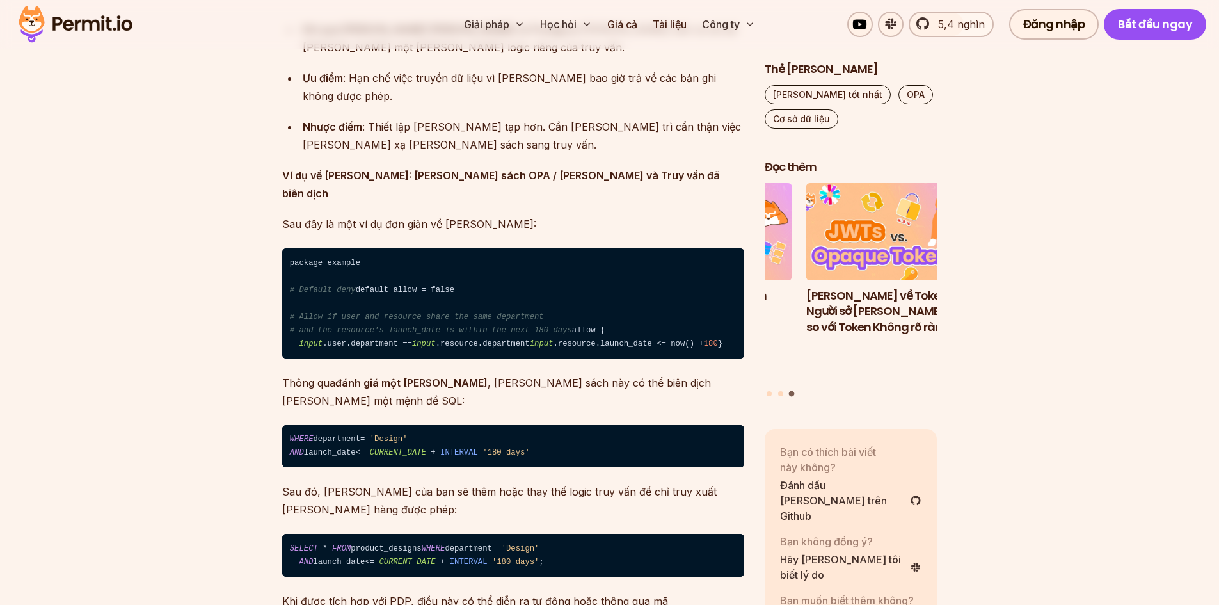
scroll to position [5363, 0]
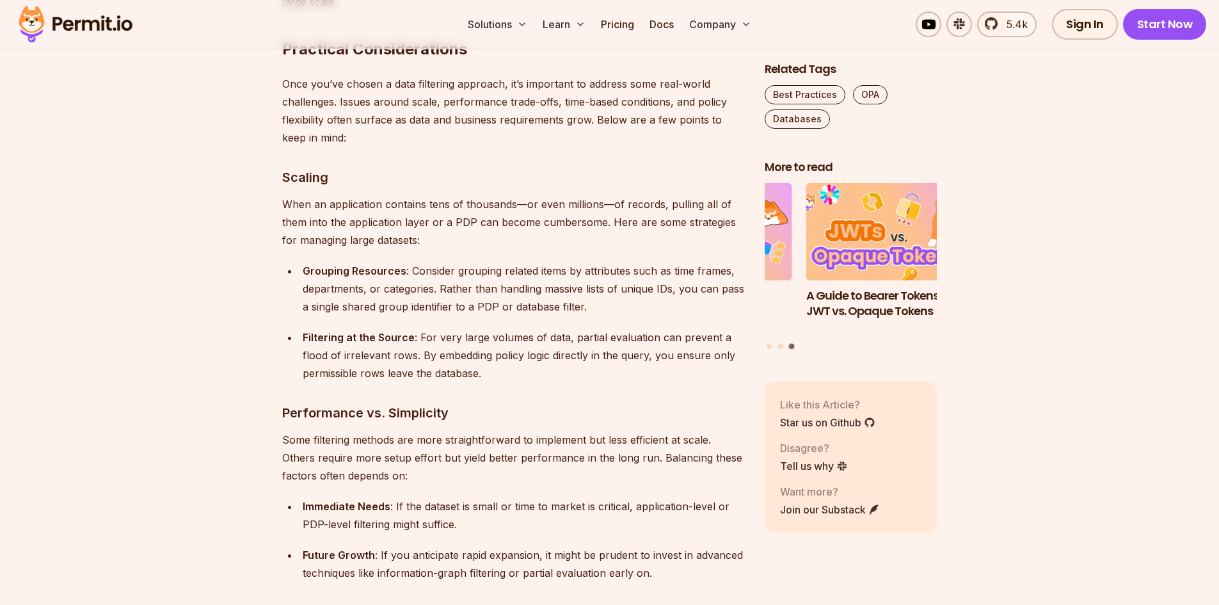
drag, startPoint x: 346, startPoint y: 385, endPoint x: 367, endPoint y: 416, distance: 37.6
copy p "Permit offers early access support for Postgres partial evaluation , enabling p…"
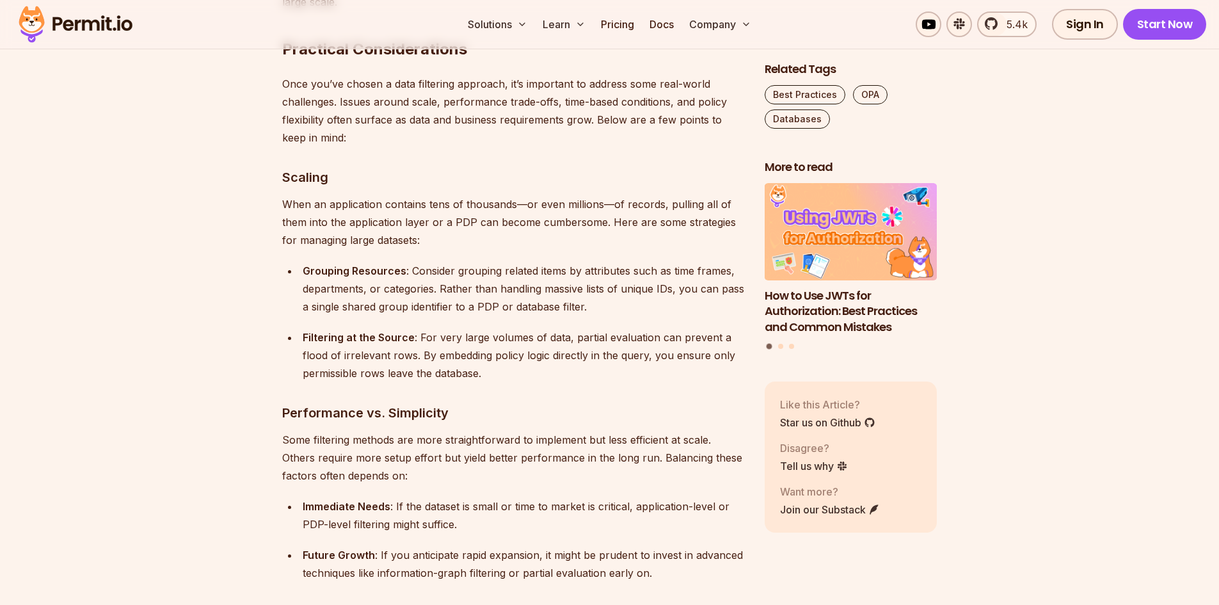
drag, startPoint x: 283, startPoint y: 383, endPoint x: 370, endPoint y: 411, distance: 91.1
copy p "Additionally, Permit offers early access support for Postgres partial evaluatio…"
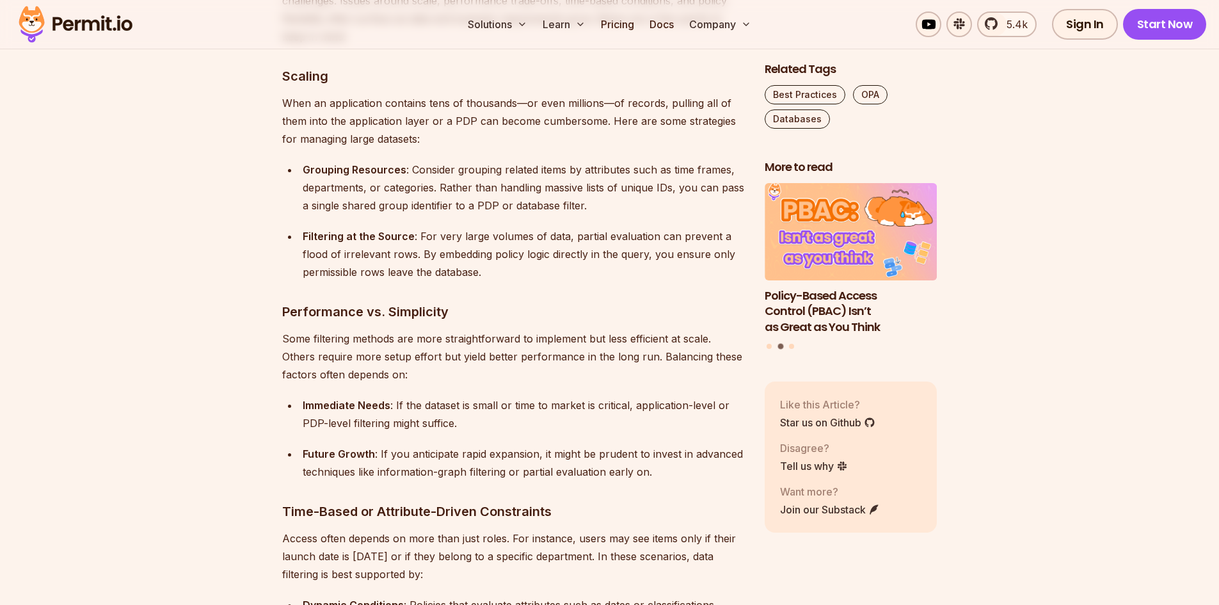
scroll to position [5683, 0]
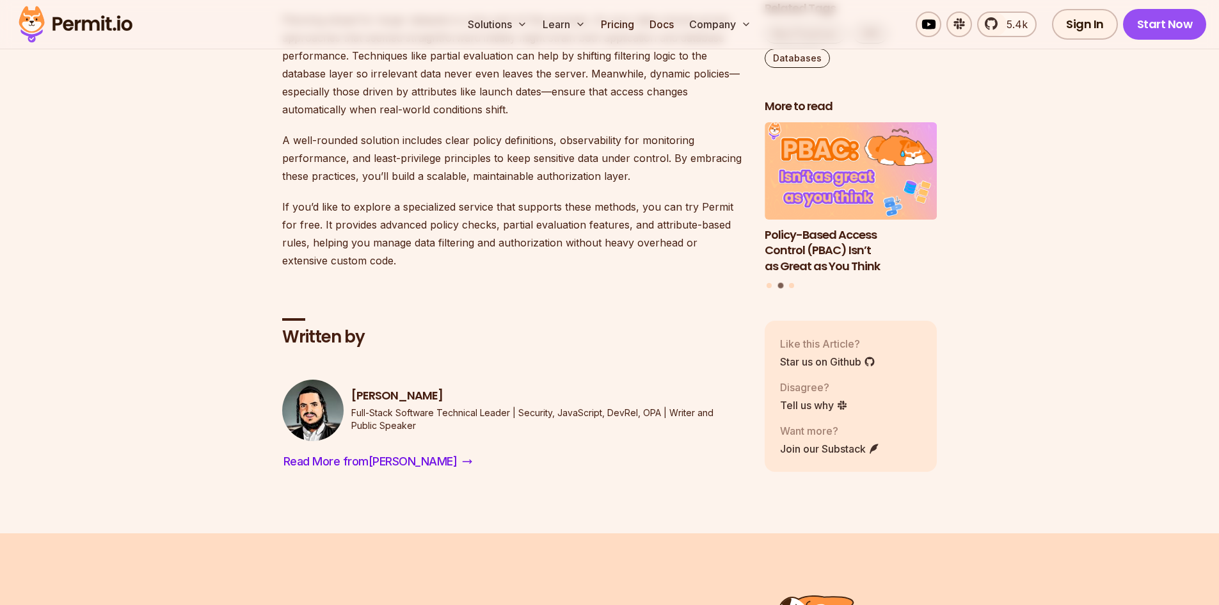
scroll to position [7539, 0]
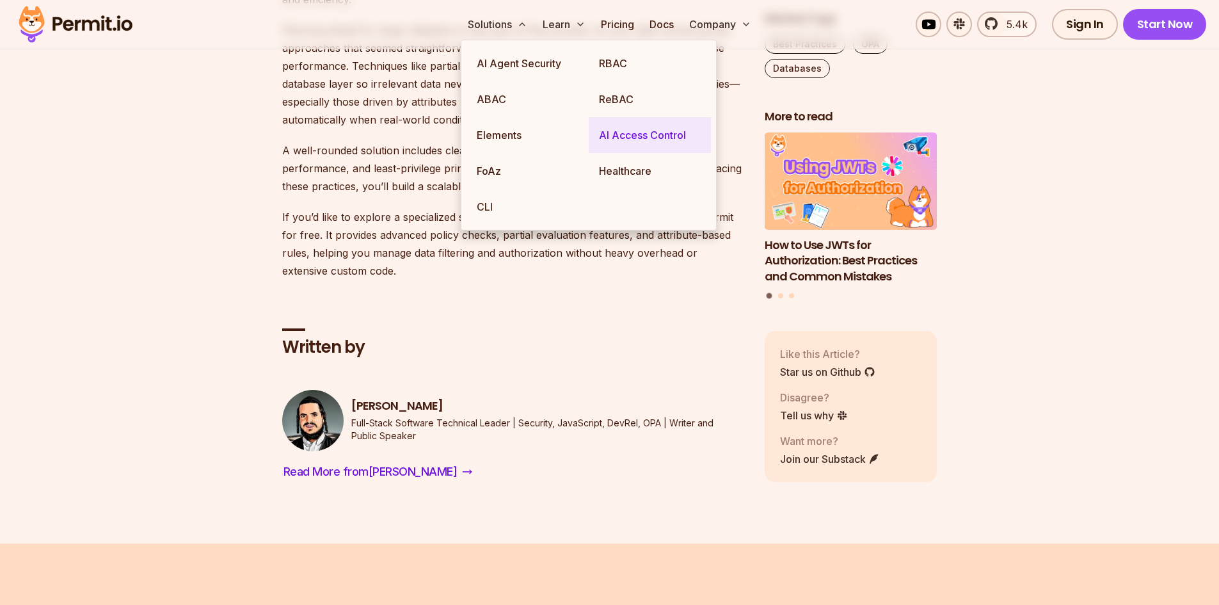
click at [616, 133] on link "AI Access Control" at bounding box center [650, 135] width 122 height 36
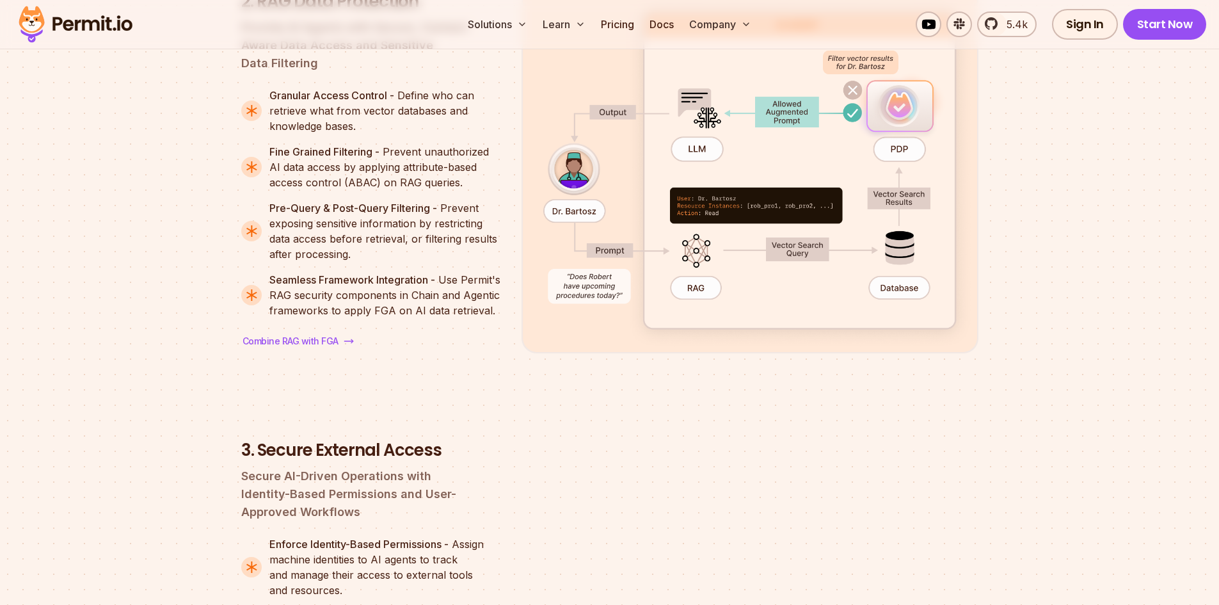
scroll to position [2048, 0]
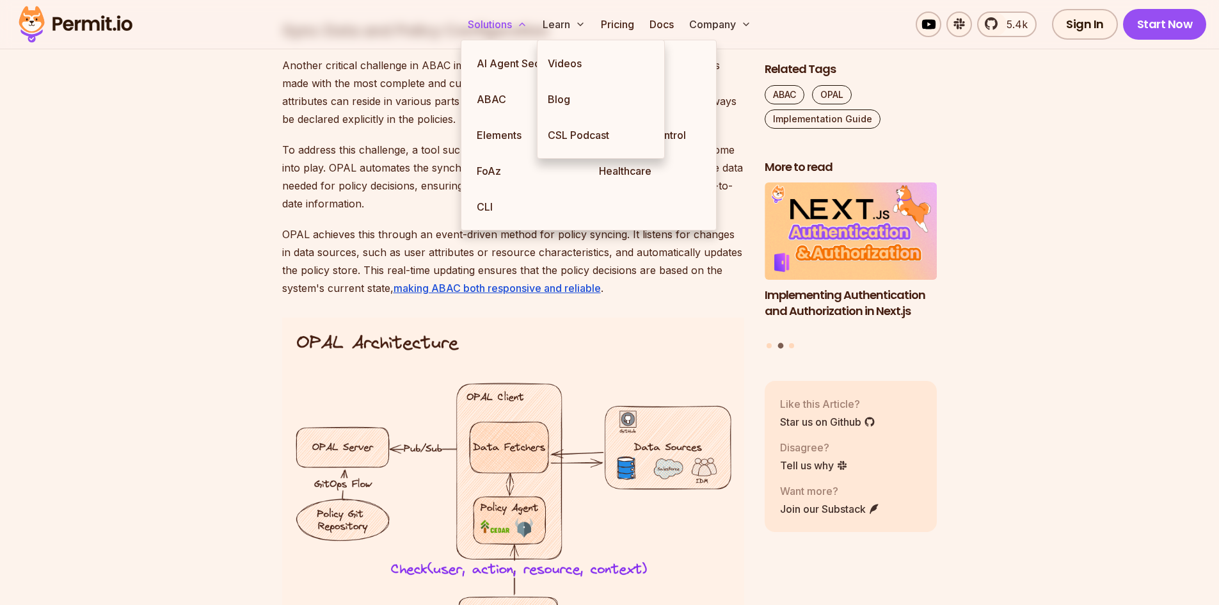
scroll to position [4672, 0]
